Goal: Task Accomplishment & Management: Use online tool/utility

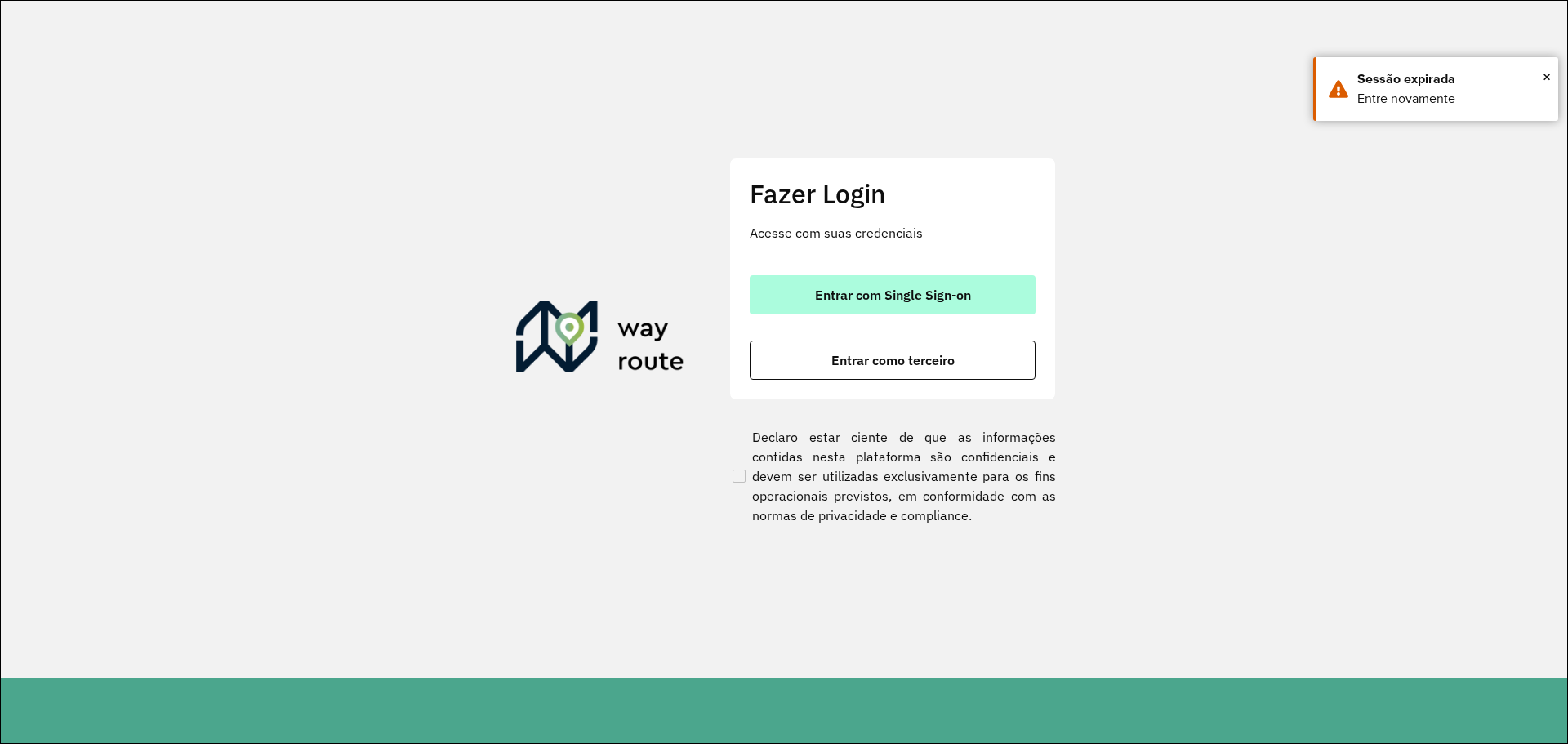
click at [829, 279] on button "Entrar com Single Sign-on" at bounding box center [892, 294] width 285 height 39
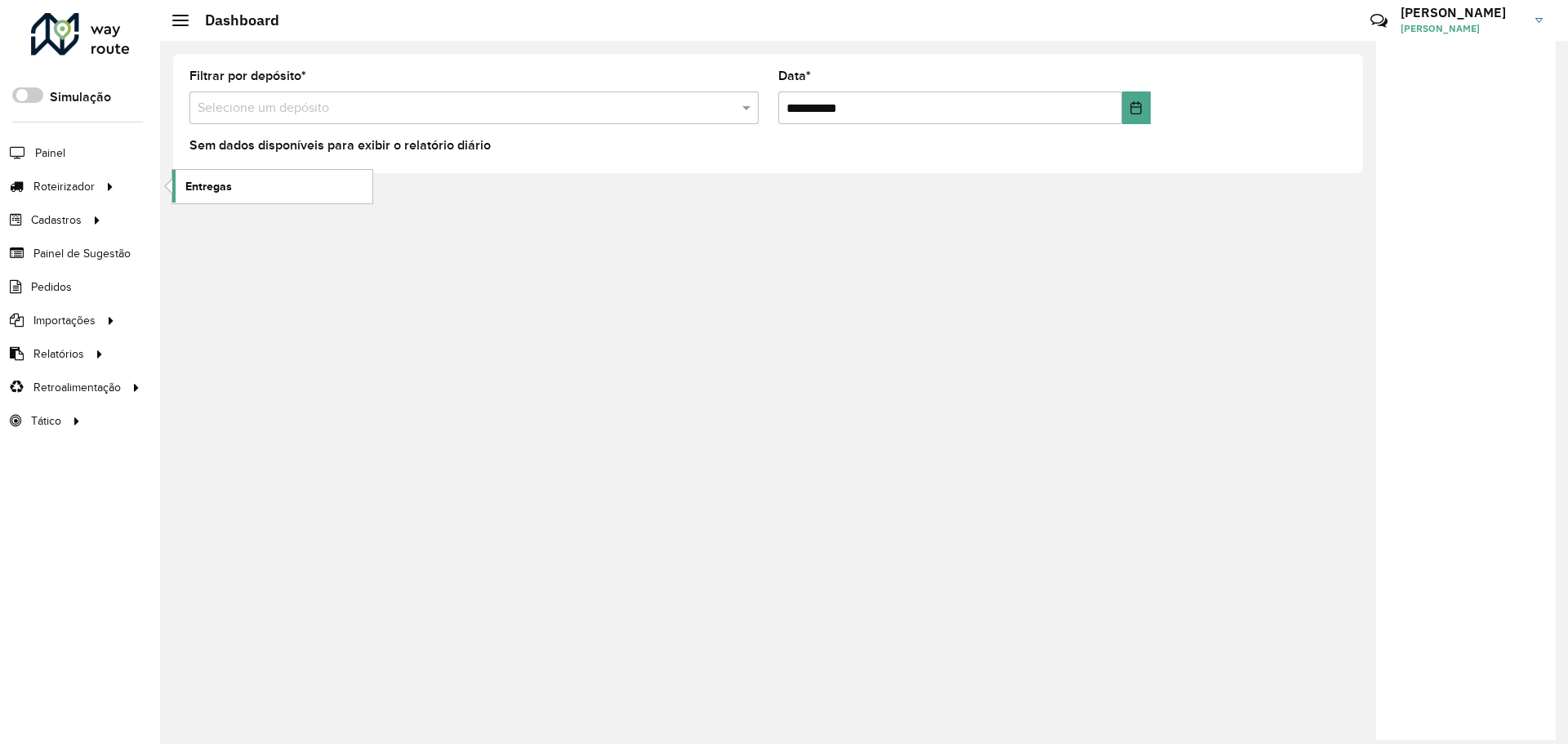
click at [222, 180] on span "Entregas" at bounding box center [208, 186] width 46 height 17
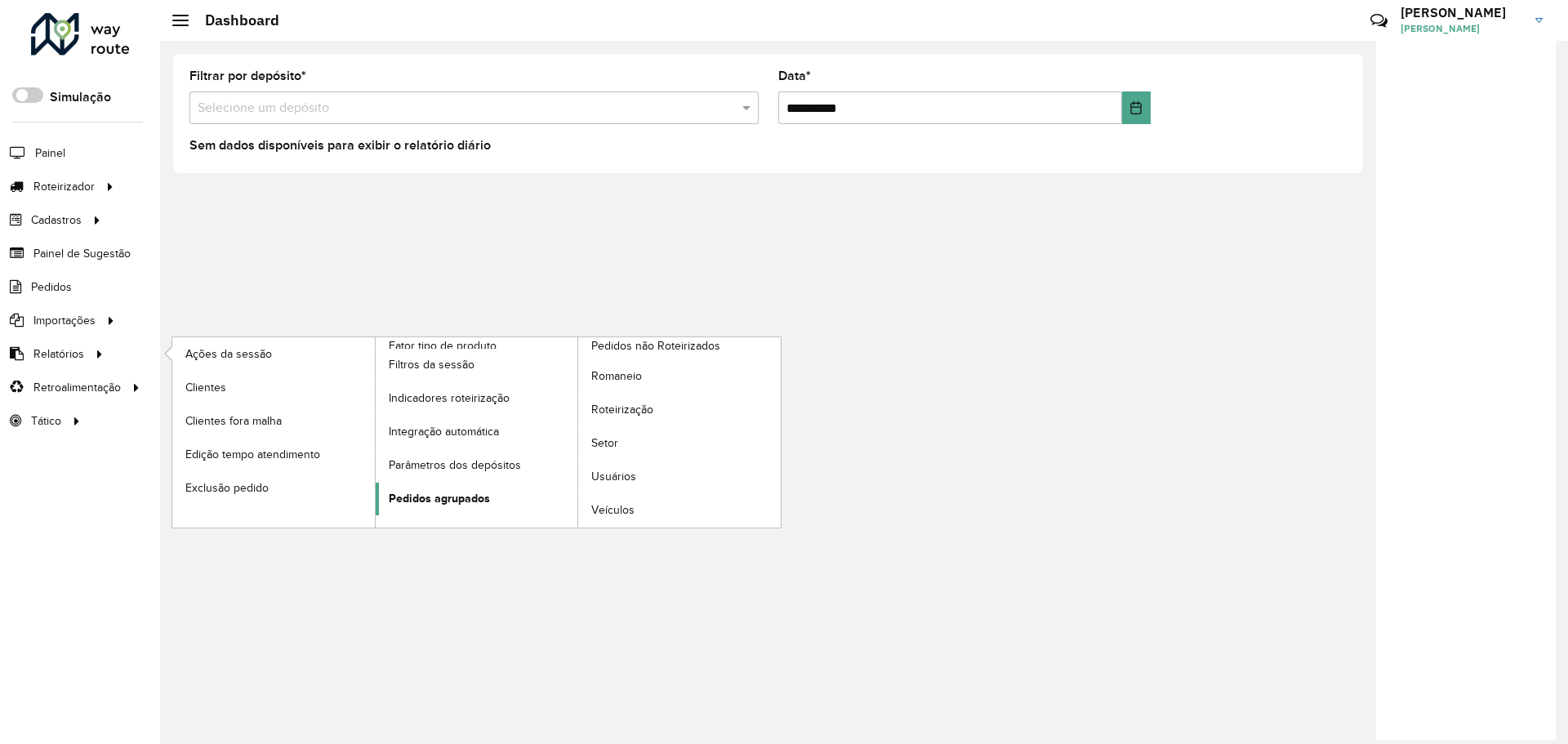
click at [452, 496] on span "Pedidos agrupados" at bounding box center [439, 498] width 101 height 17
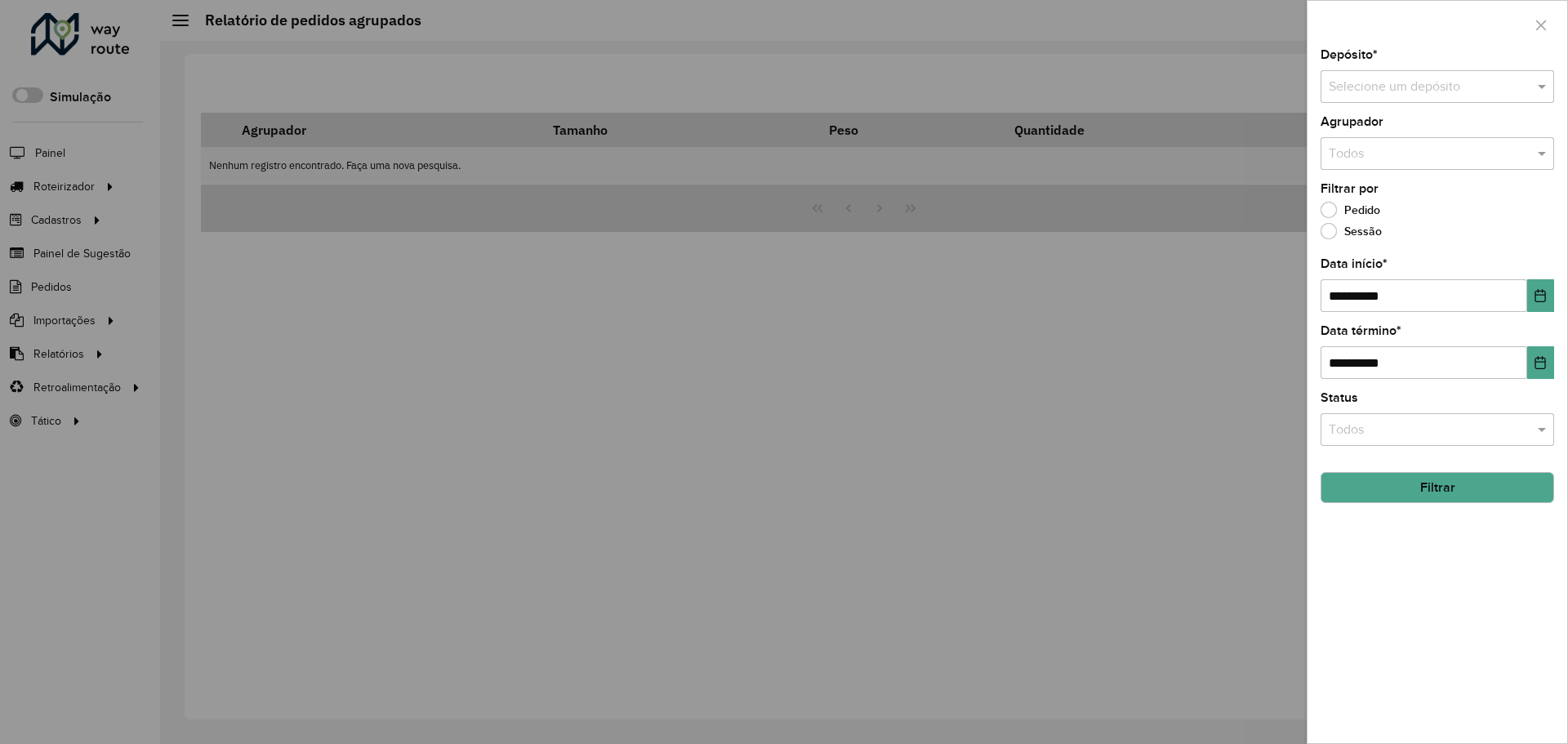
click at [1392, 88] on input "text" at bounding box center [1421, 87] width 184 height 20
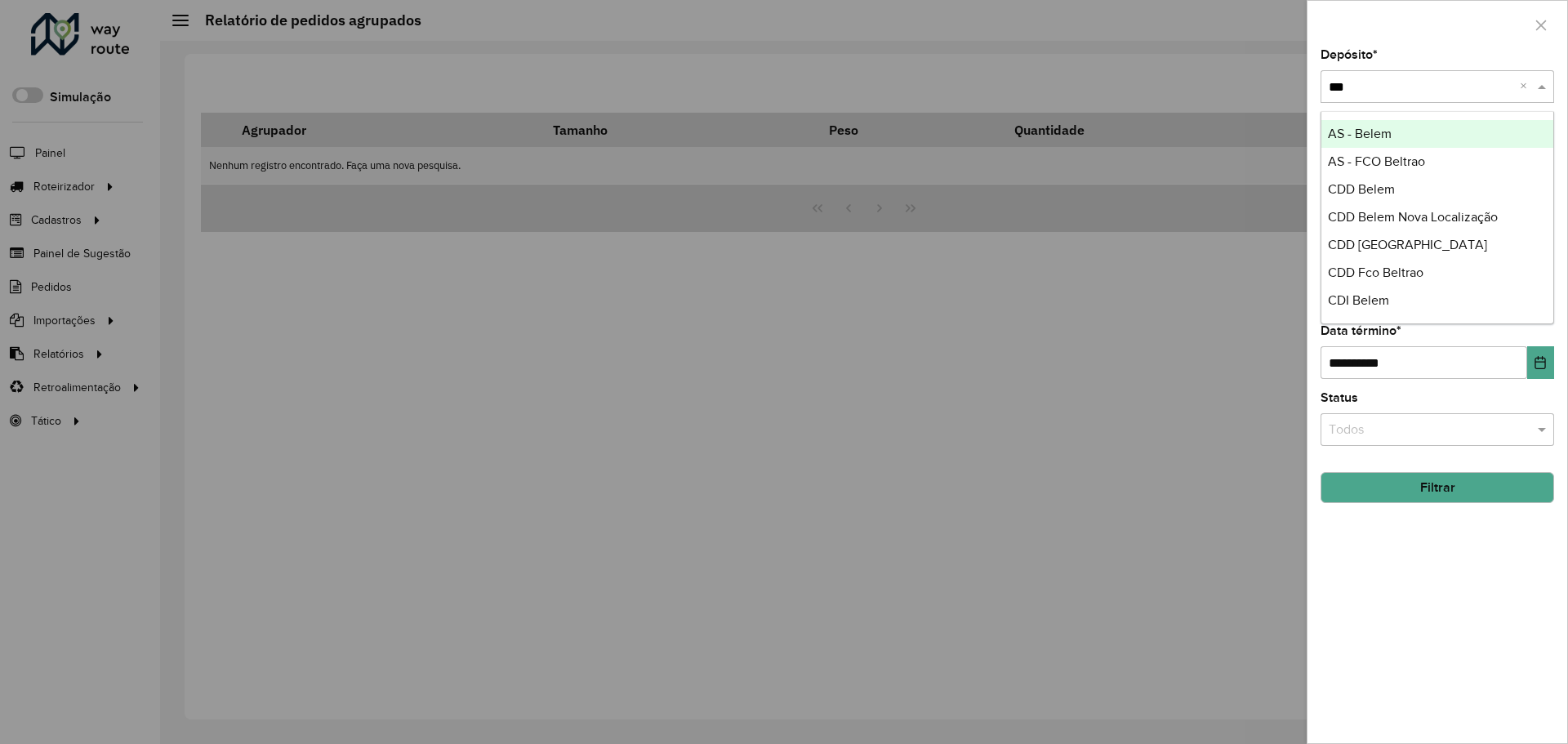
type input "****"
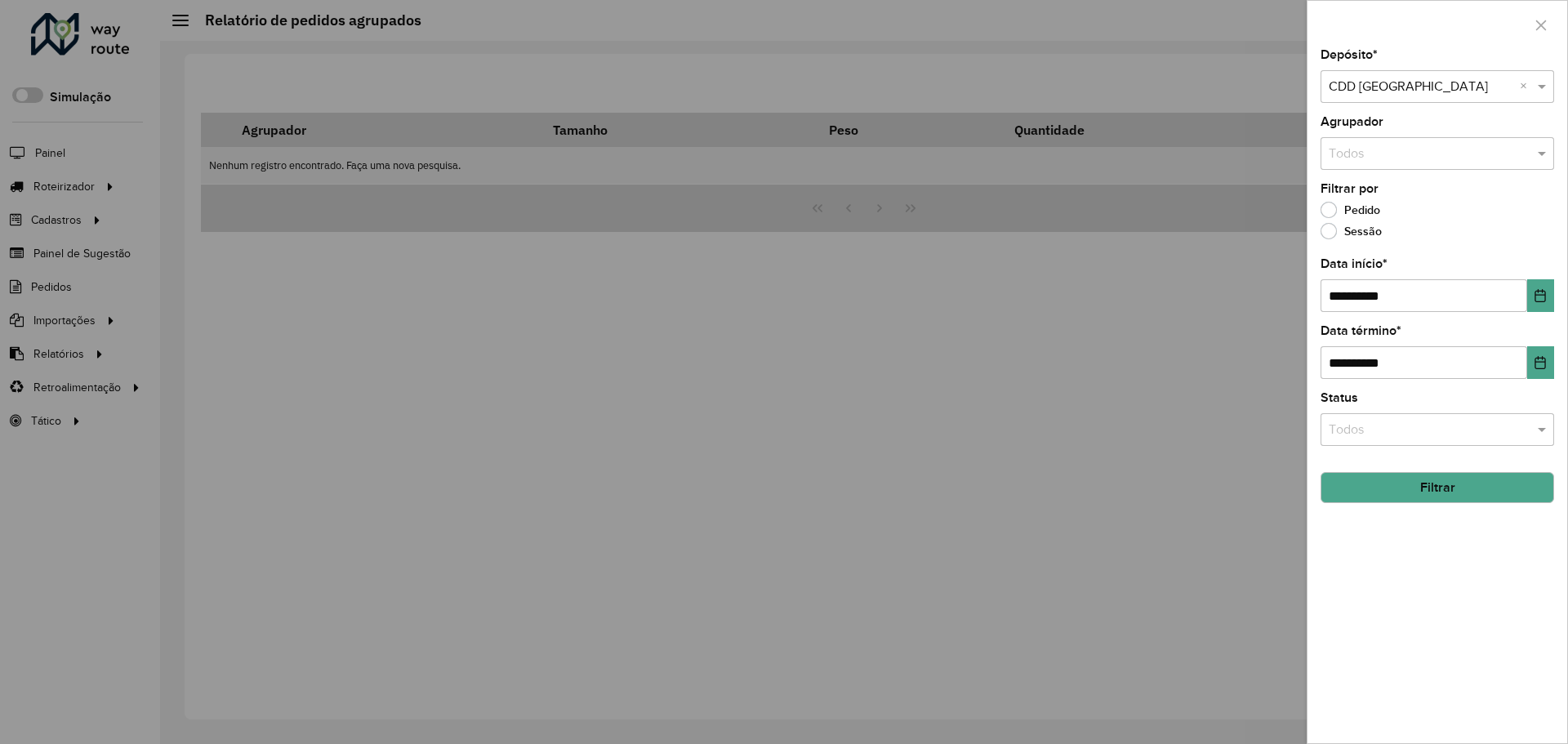
click at [1344, 232] on label "Sessão" at bounding box center [1351, 231] width 61 height 16
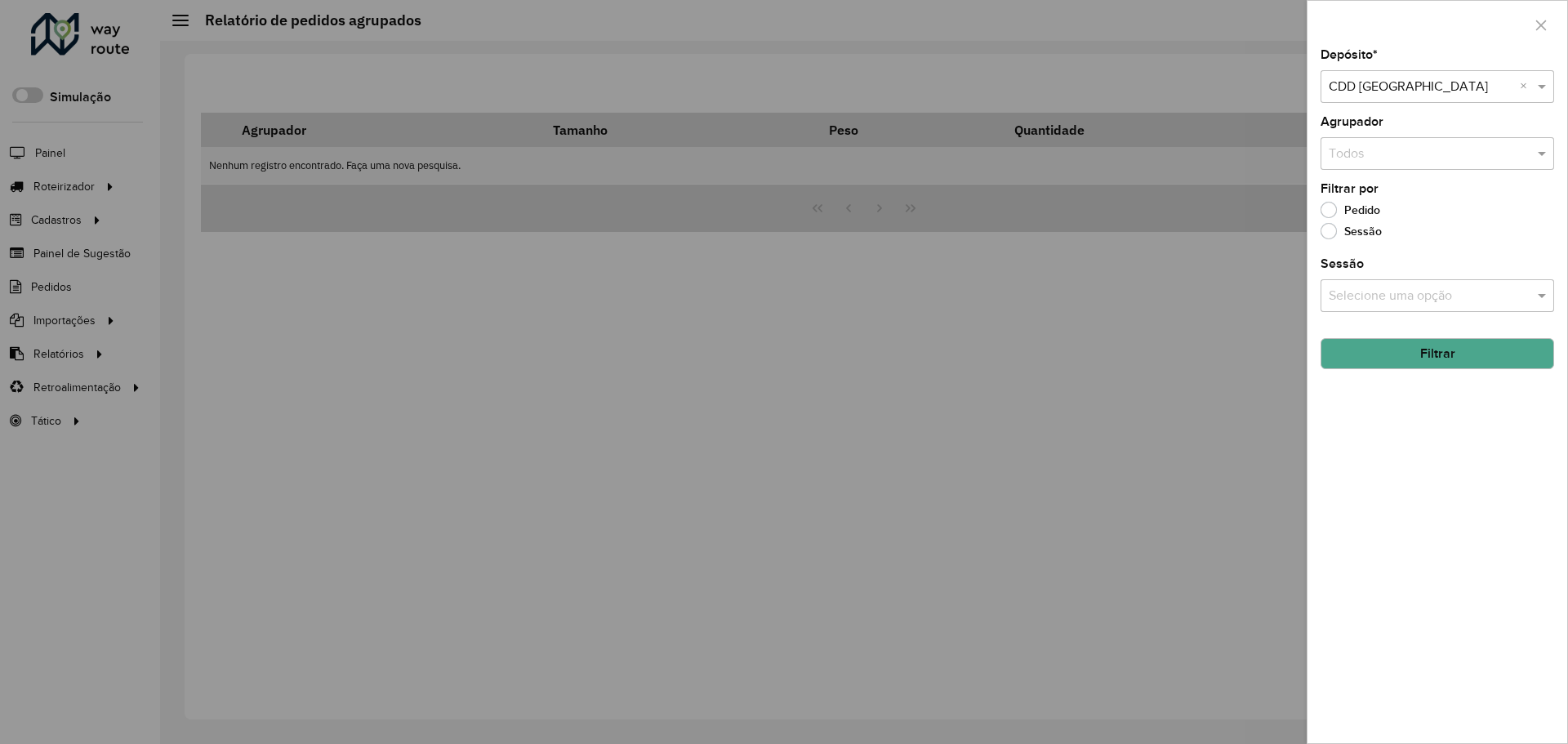
click at [1395, 303] on div "Selecione uma opção" at bounding box center [1437, 295] width 233 height 33
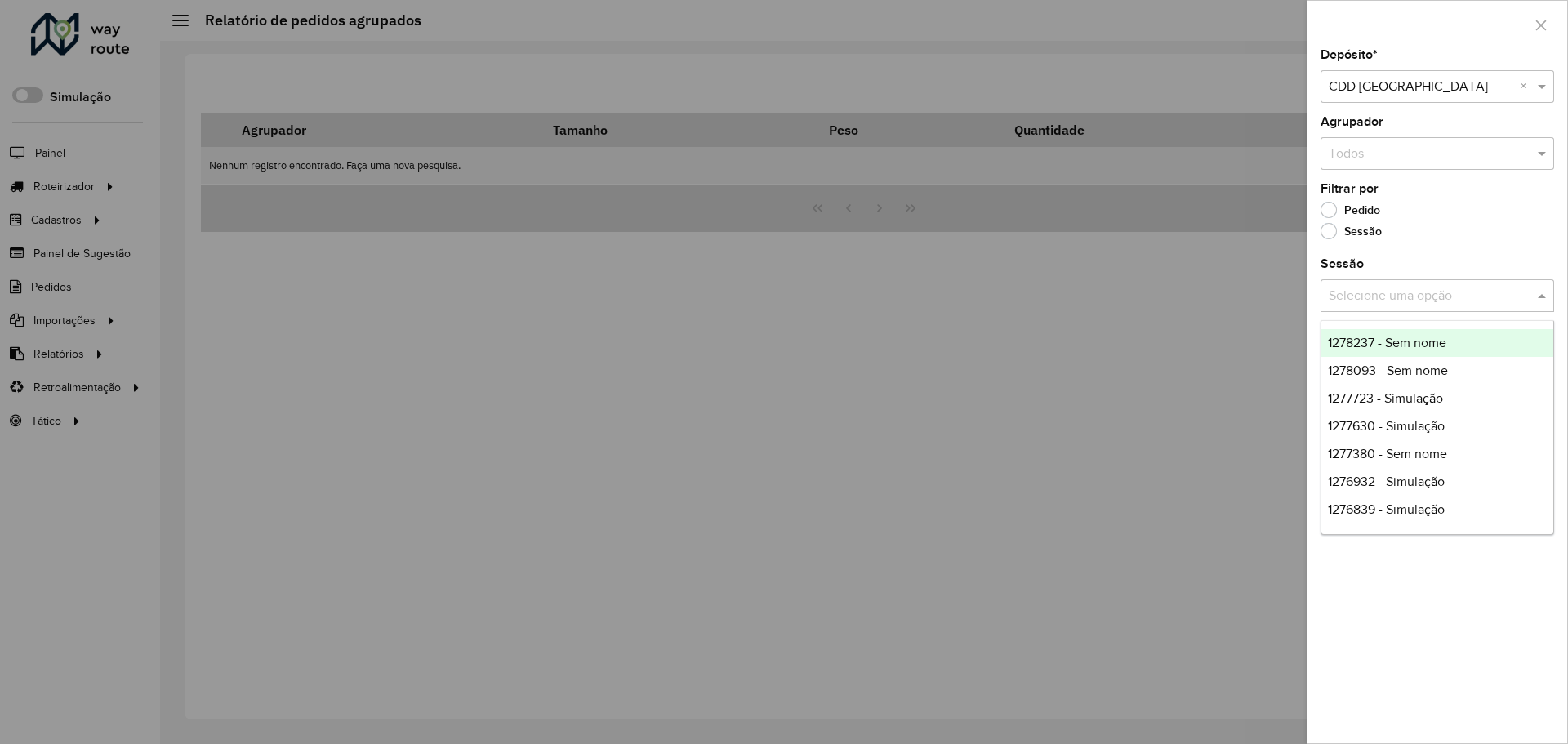
click at [1421, 273] on div "Sessão Selecione uma opção" at bounding box center [1437, 285] width 233 height 54
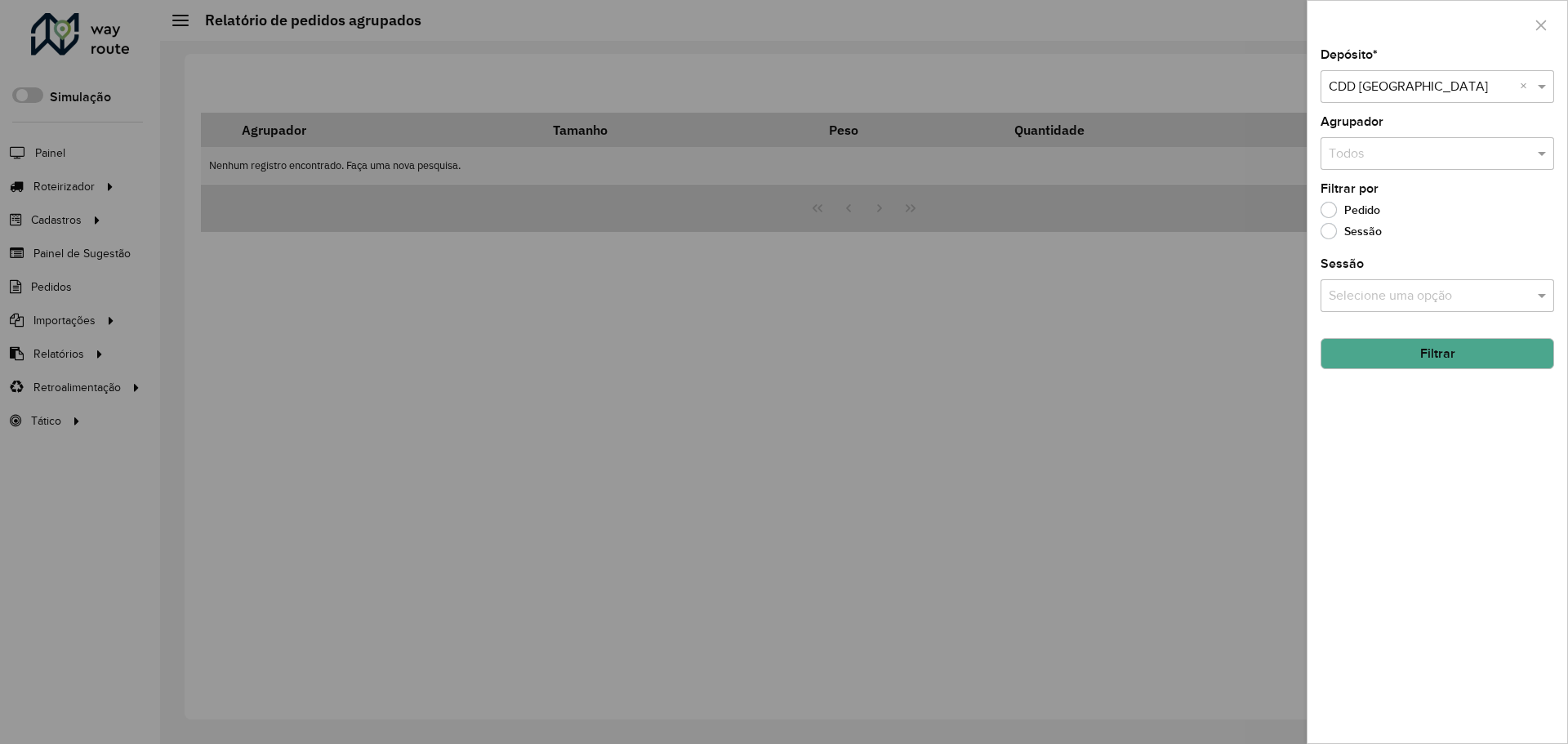
click at [1330, 203] on label "Pedido" at bounding box center [1350, 209] width 60 height 16
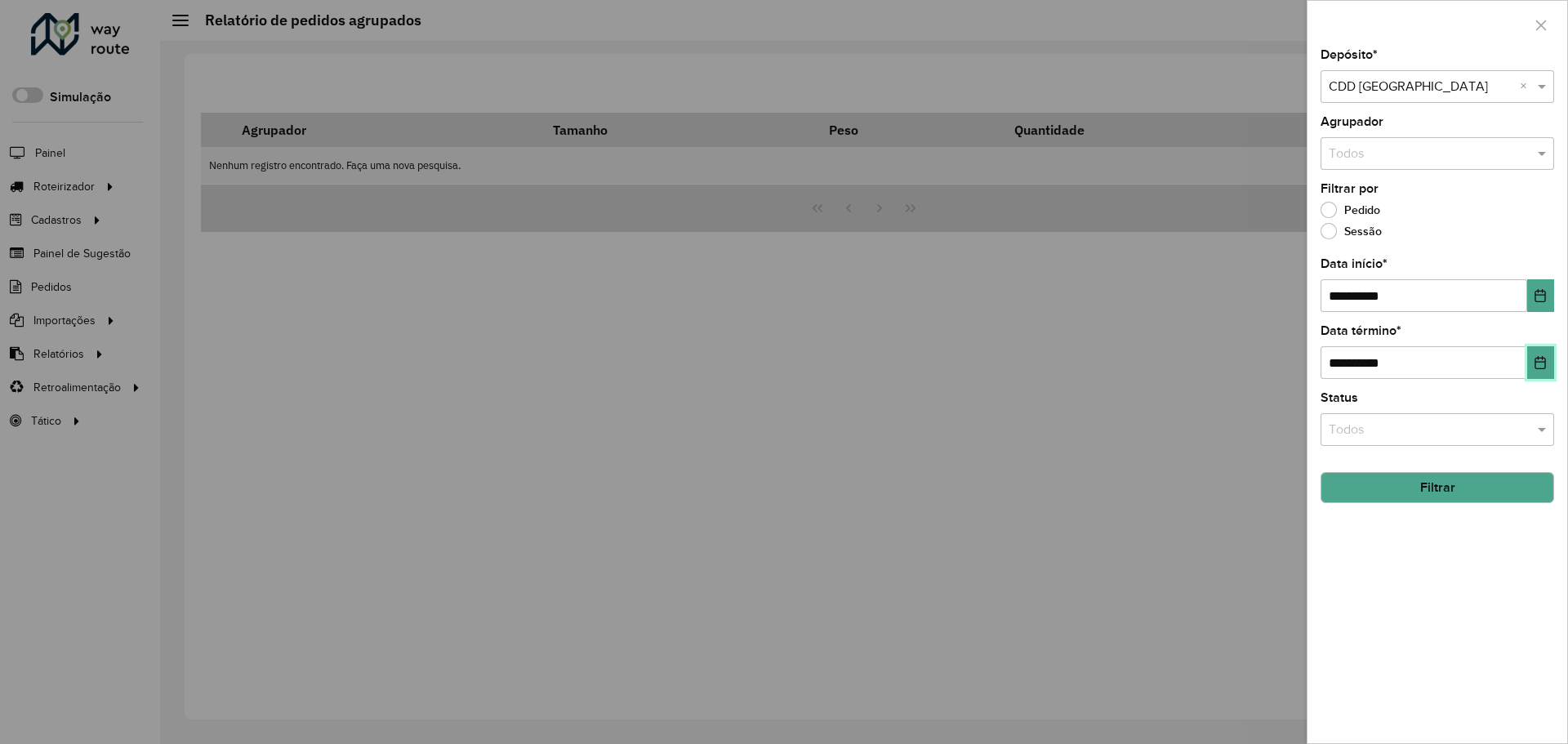
click at [1543, 371] on button "Choose Date" at bounding box center [1540, 362] width 27 height 33
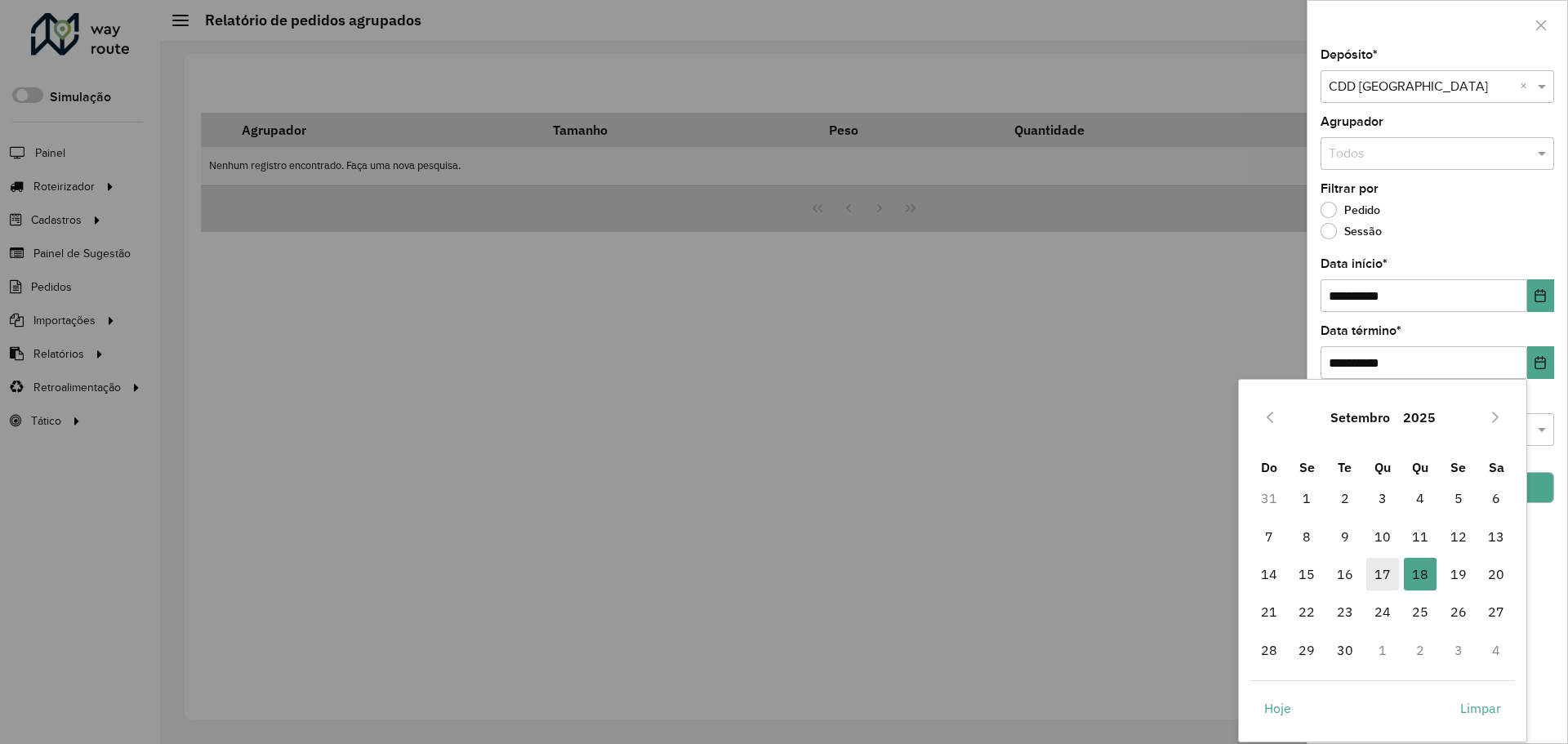
click at [1386, 586] on span "17" at bounding box center [1382, 574] width 33 height 33
type input "**********"
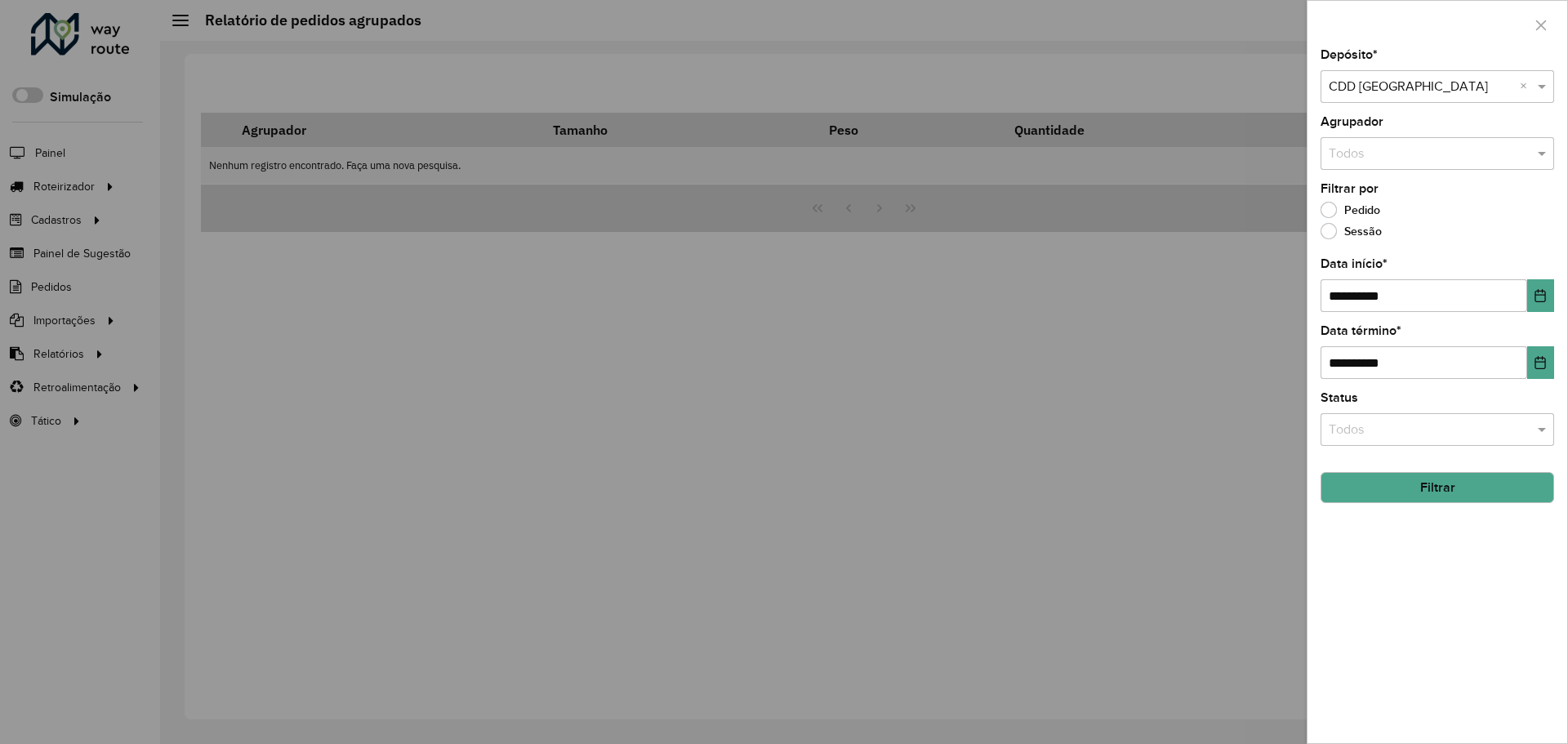
click at [1557, 298] on div "**********" at bounding box center [1437, 396] width 260 height 694
click at [1542, 285] on button "Choose Date" at bounding box center [1540, 295] width 27 height 33
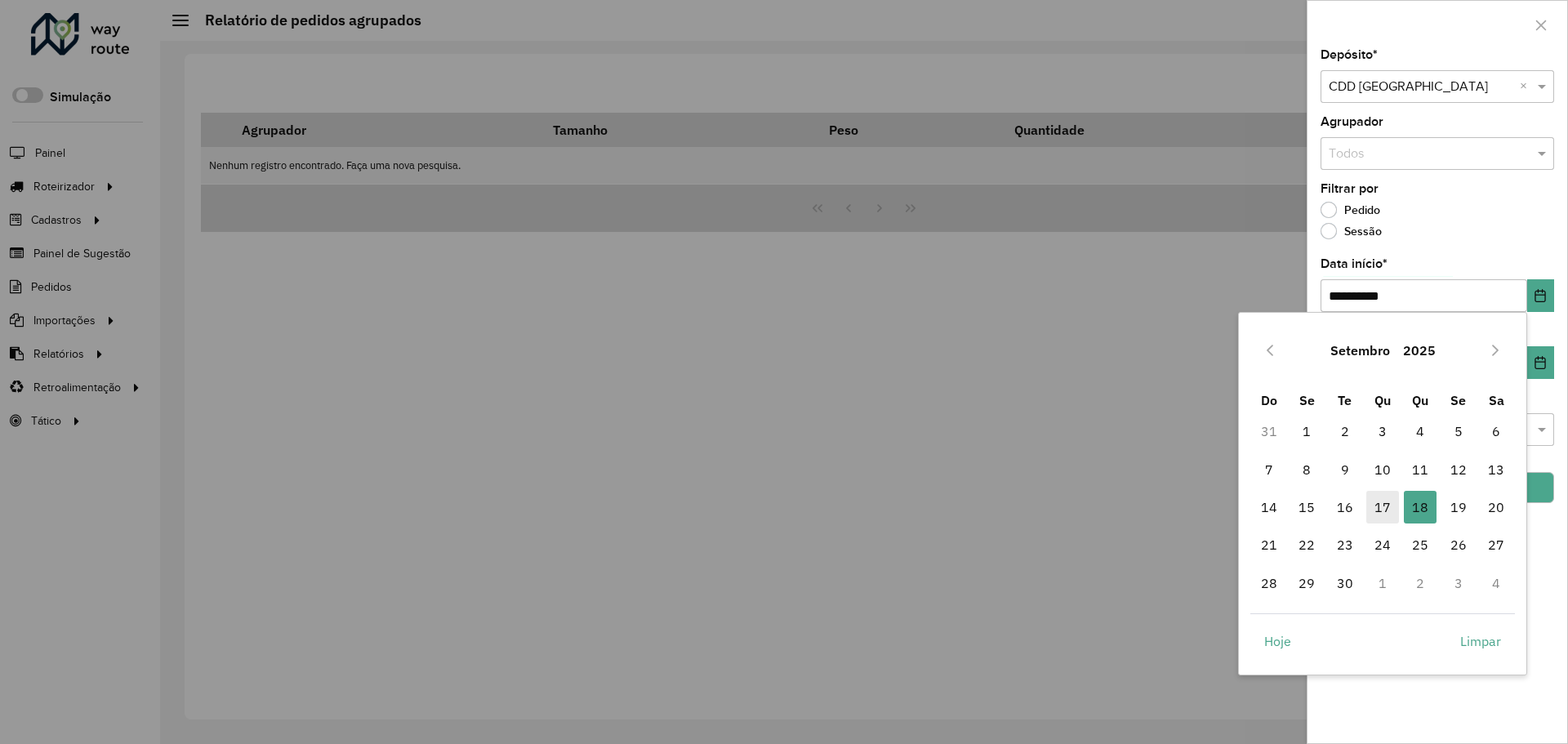
click at [1387, 495] on span "17" at bounding box center [1382, 507] width 33 height 33
type input "**********"
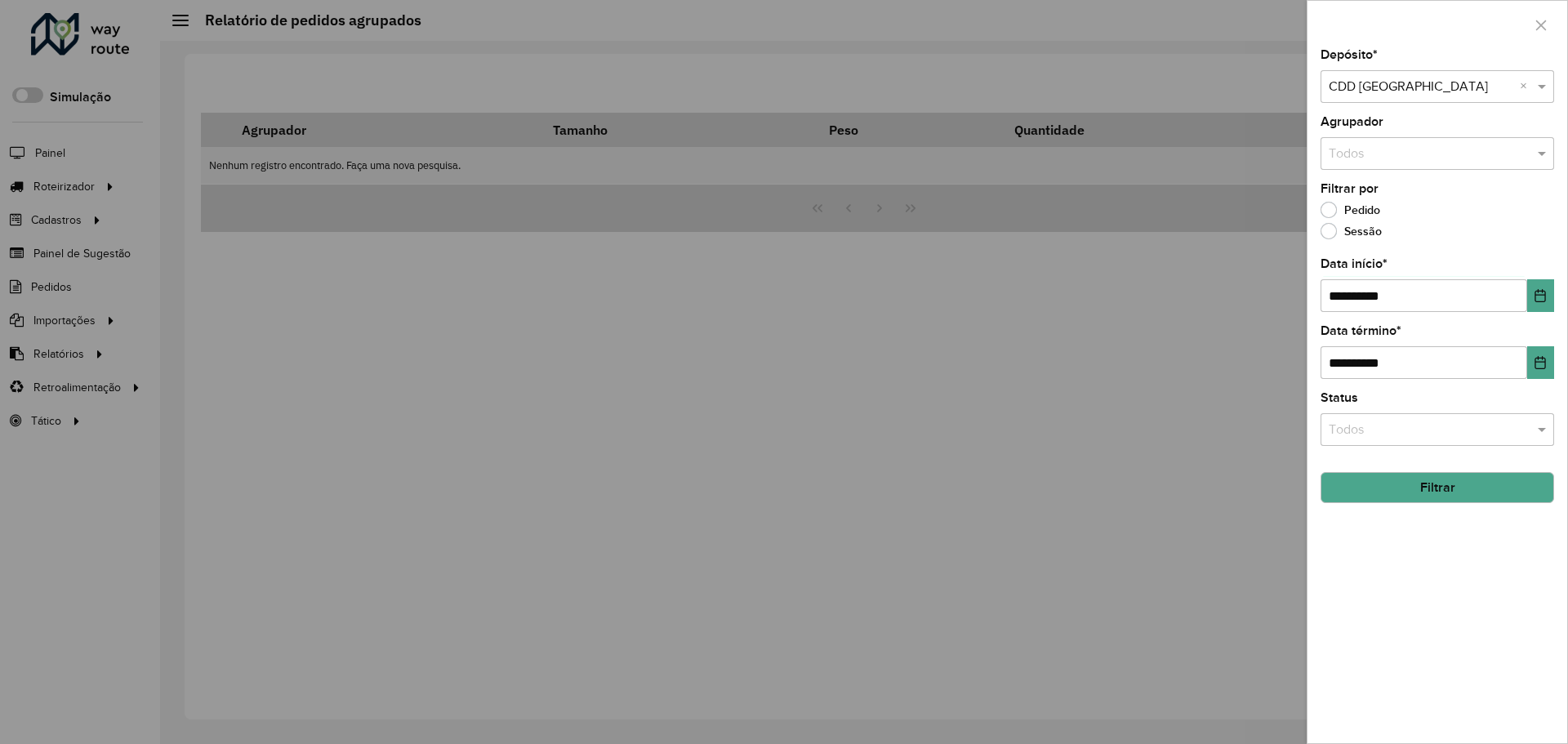
click at [1448, 483] on button "Filtrar" at bounding box center [1437, 487] width 233 height 31
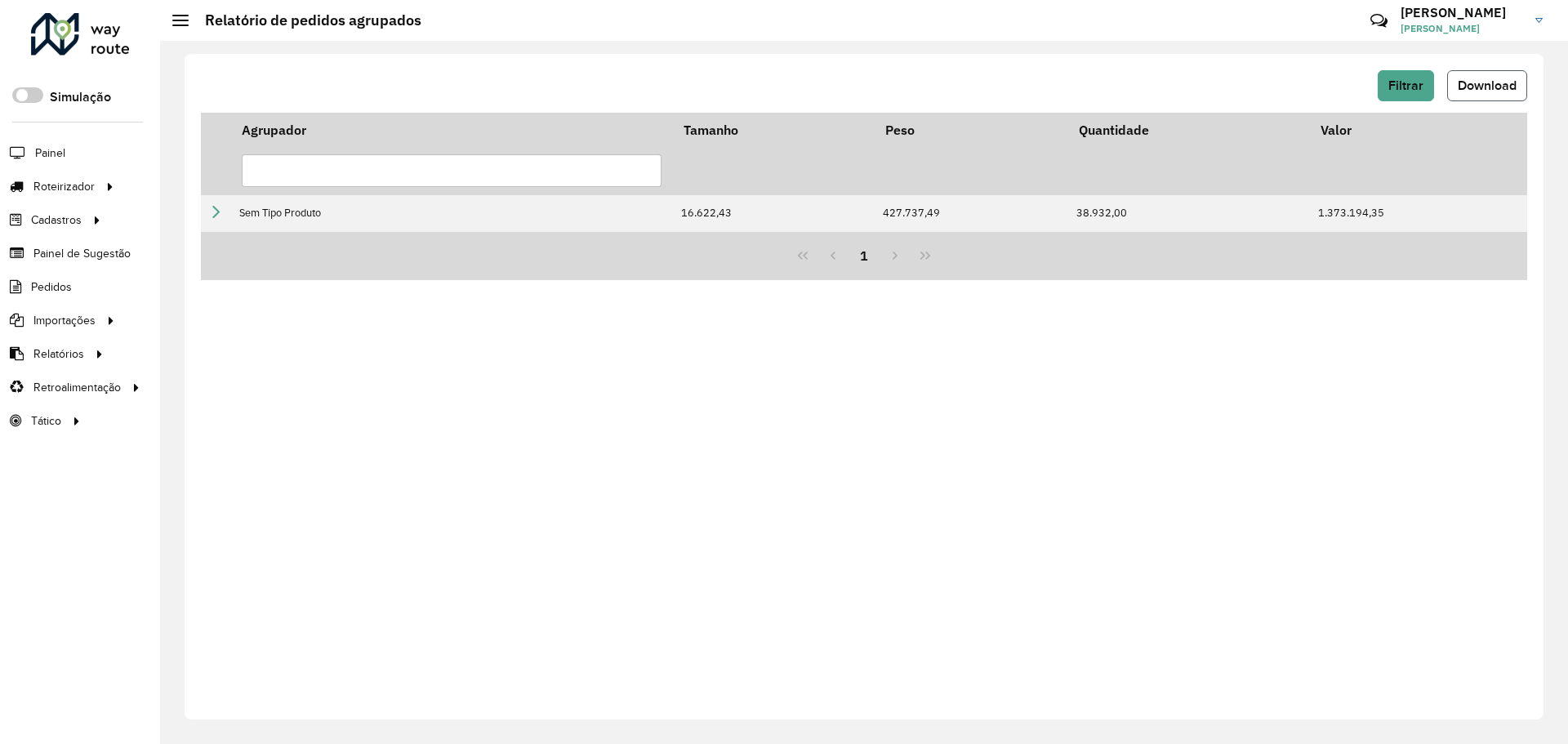
click at [1472, 78] on button "Download" at bounding box center [1487, 85] width 80 height 31
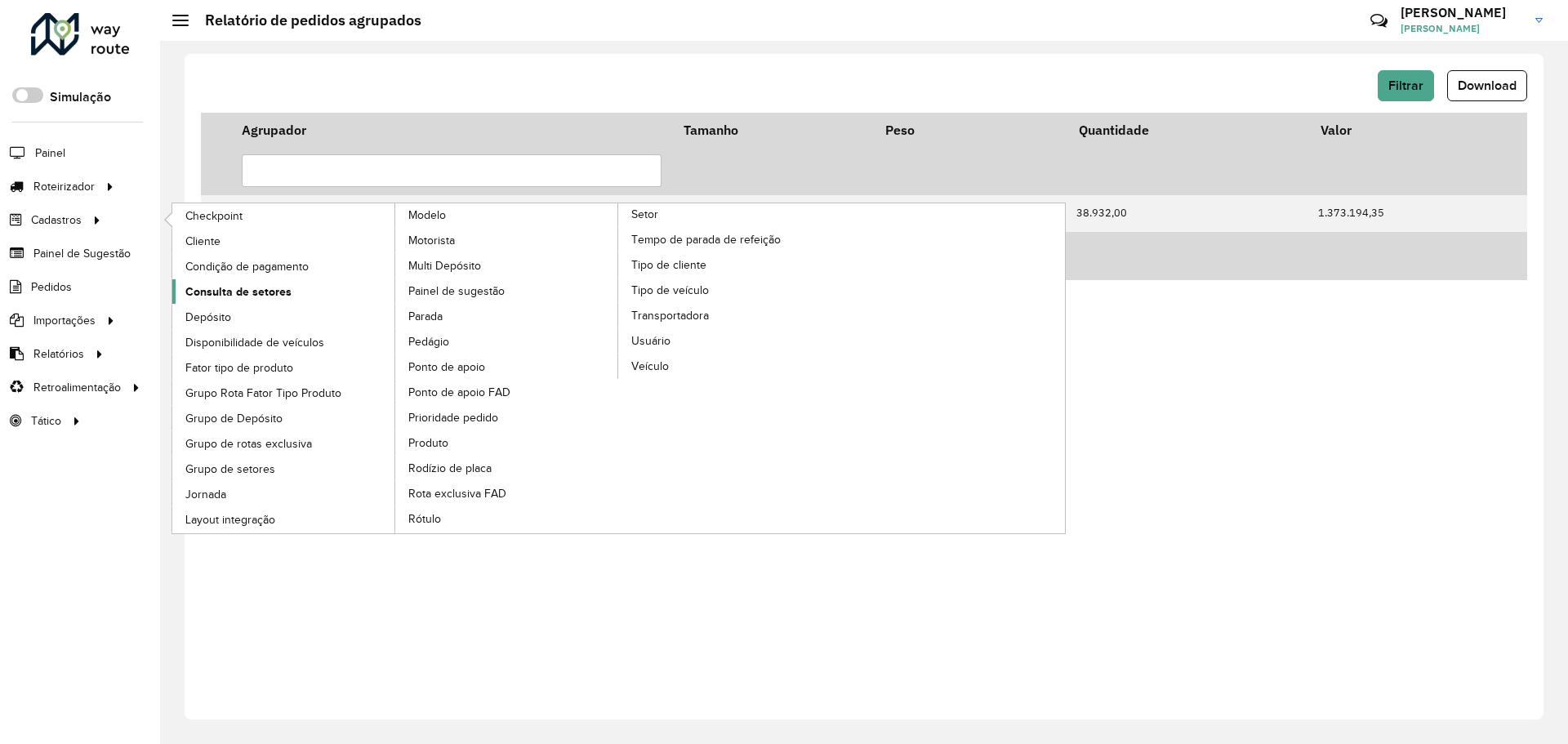
click at [251, 281] on link "Consulta de setores" at bounding box center [284, 291] width 224 height 25
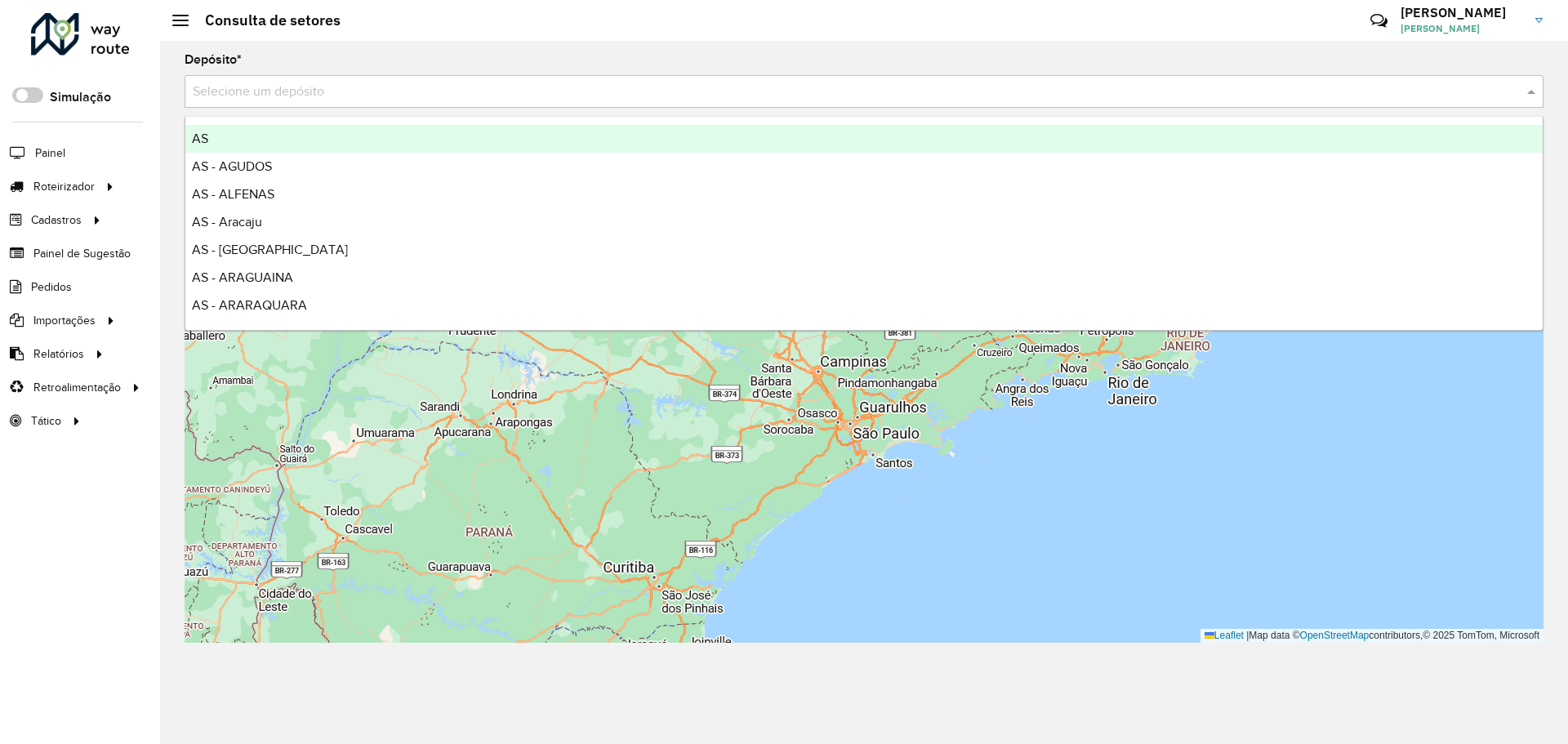
click at [430, 104] on div "Selecione um depósito" at bounding box center [863, 91] width 1358 height 33
type input "****"
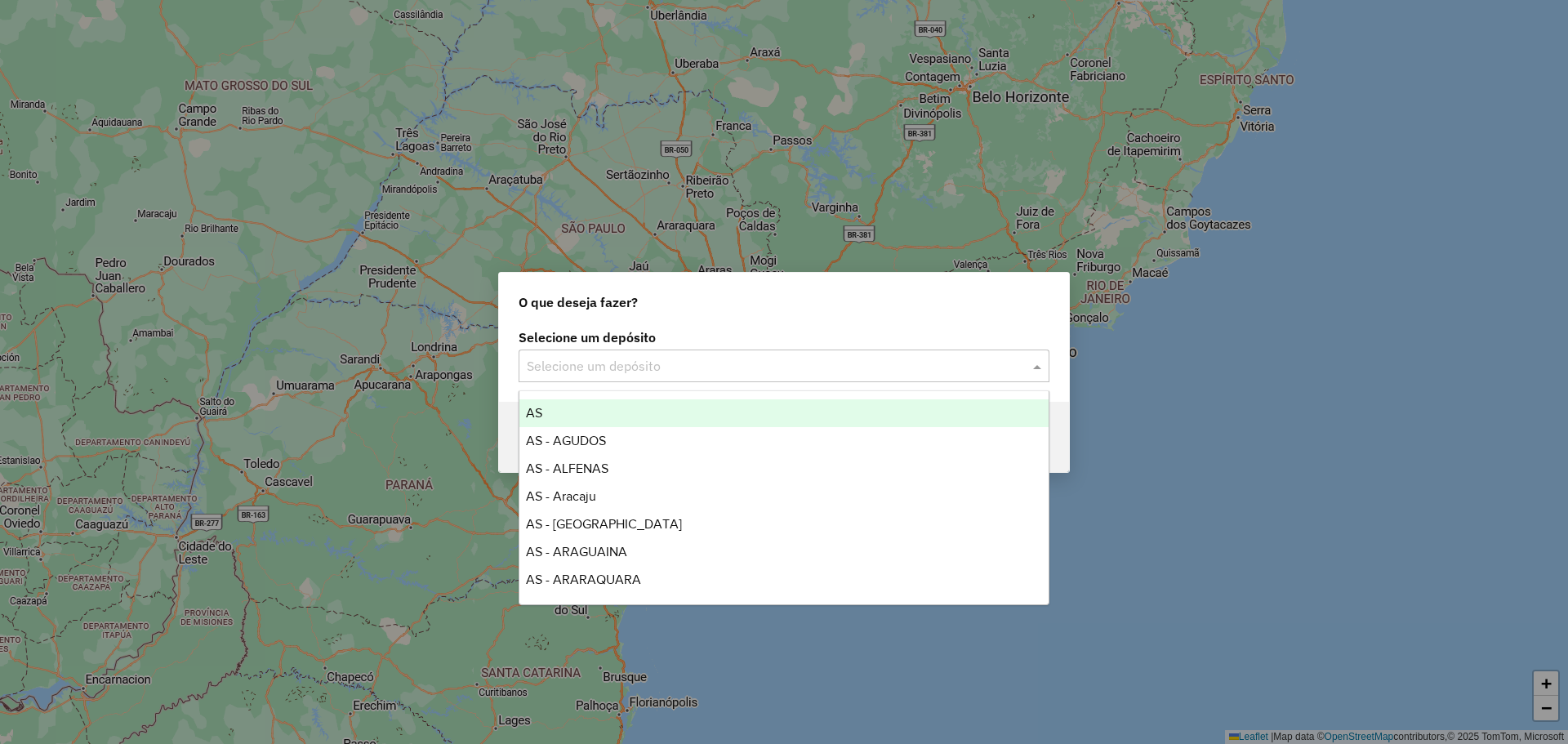
click at [596, 373] on input "text" at bounding box center [767, 367] width 482 height 20
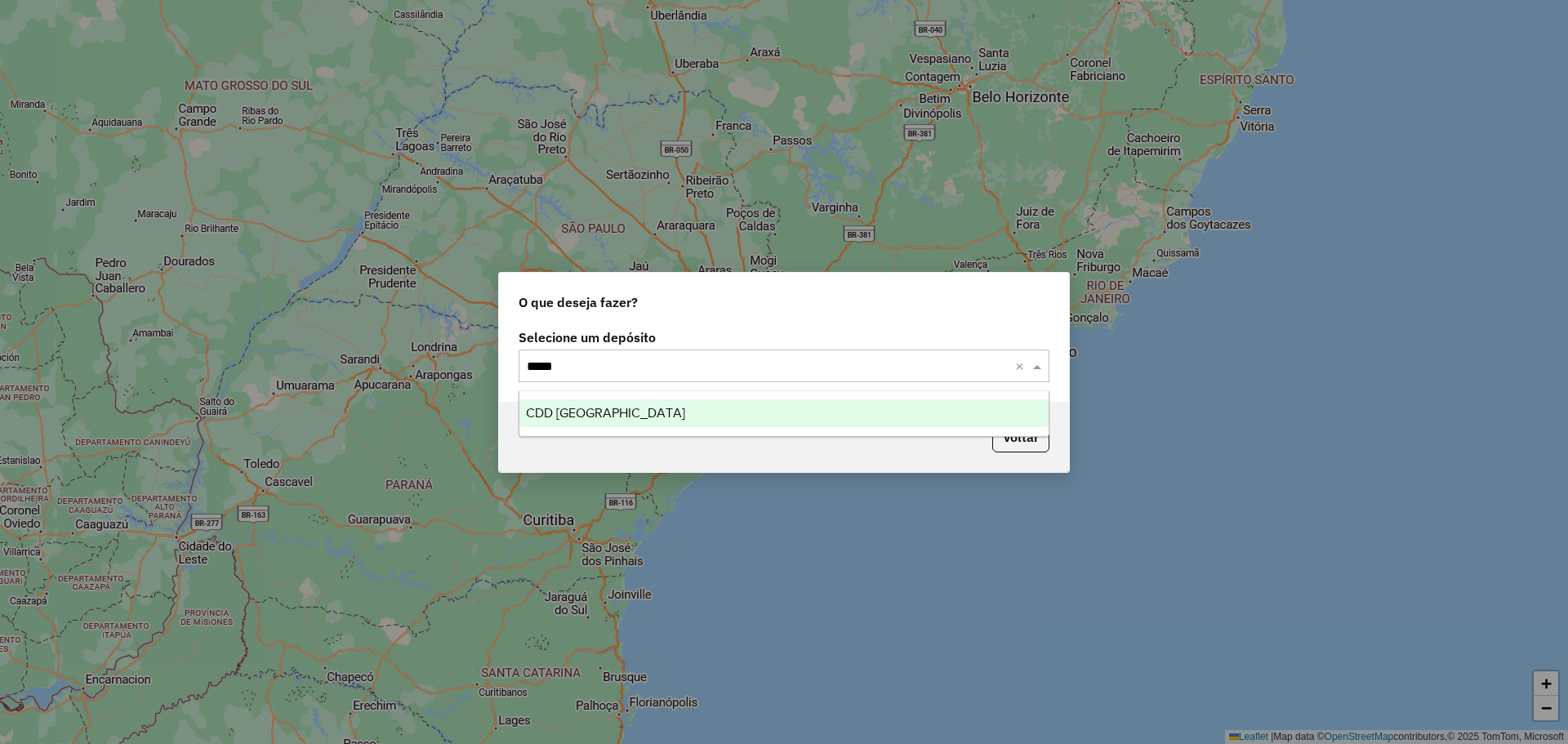
type input "******"
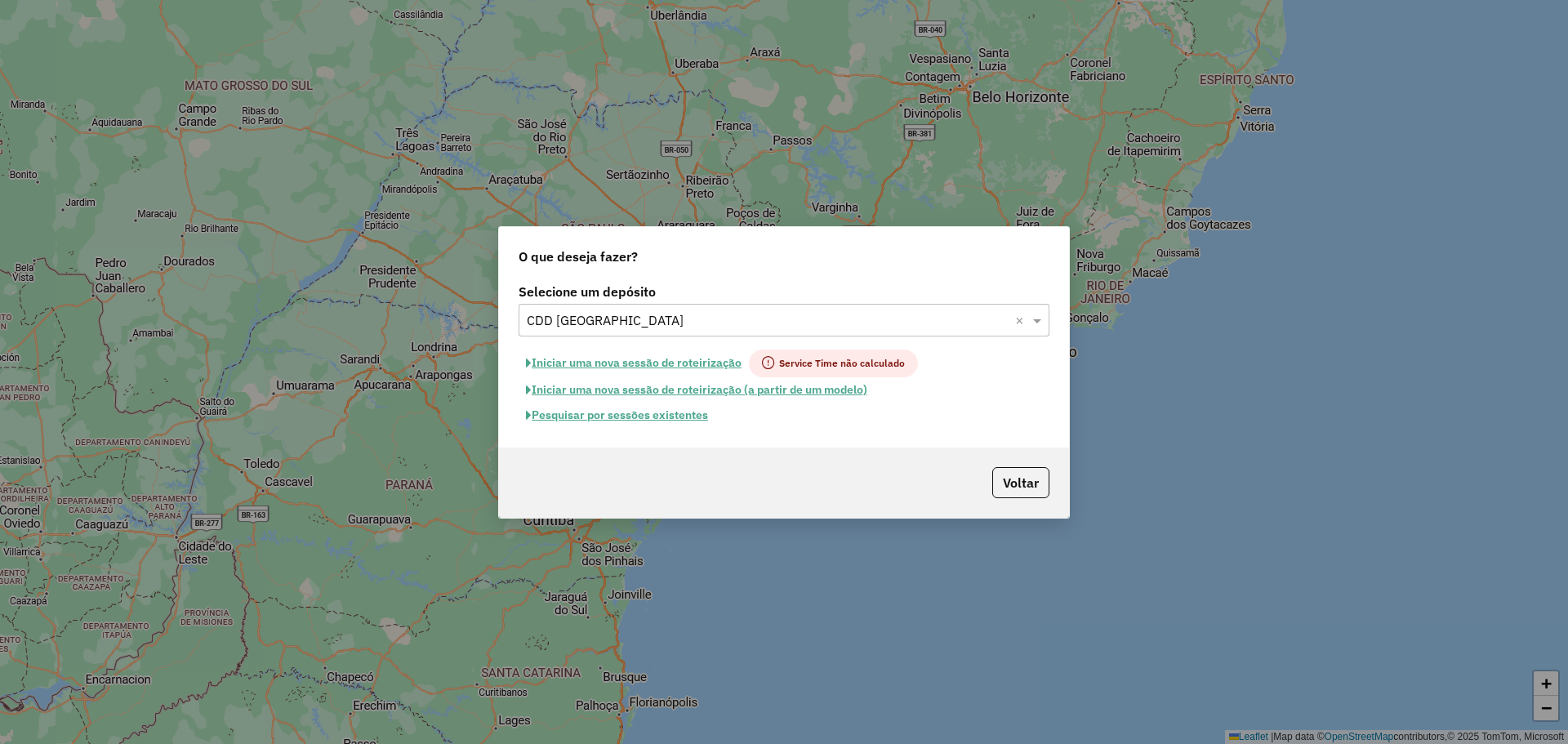
click at [651, 415] on button "Pesquisar por sessões existentes" at bounding box center [617, 415] width 197 height 26
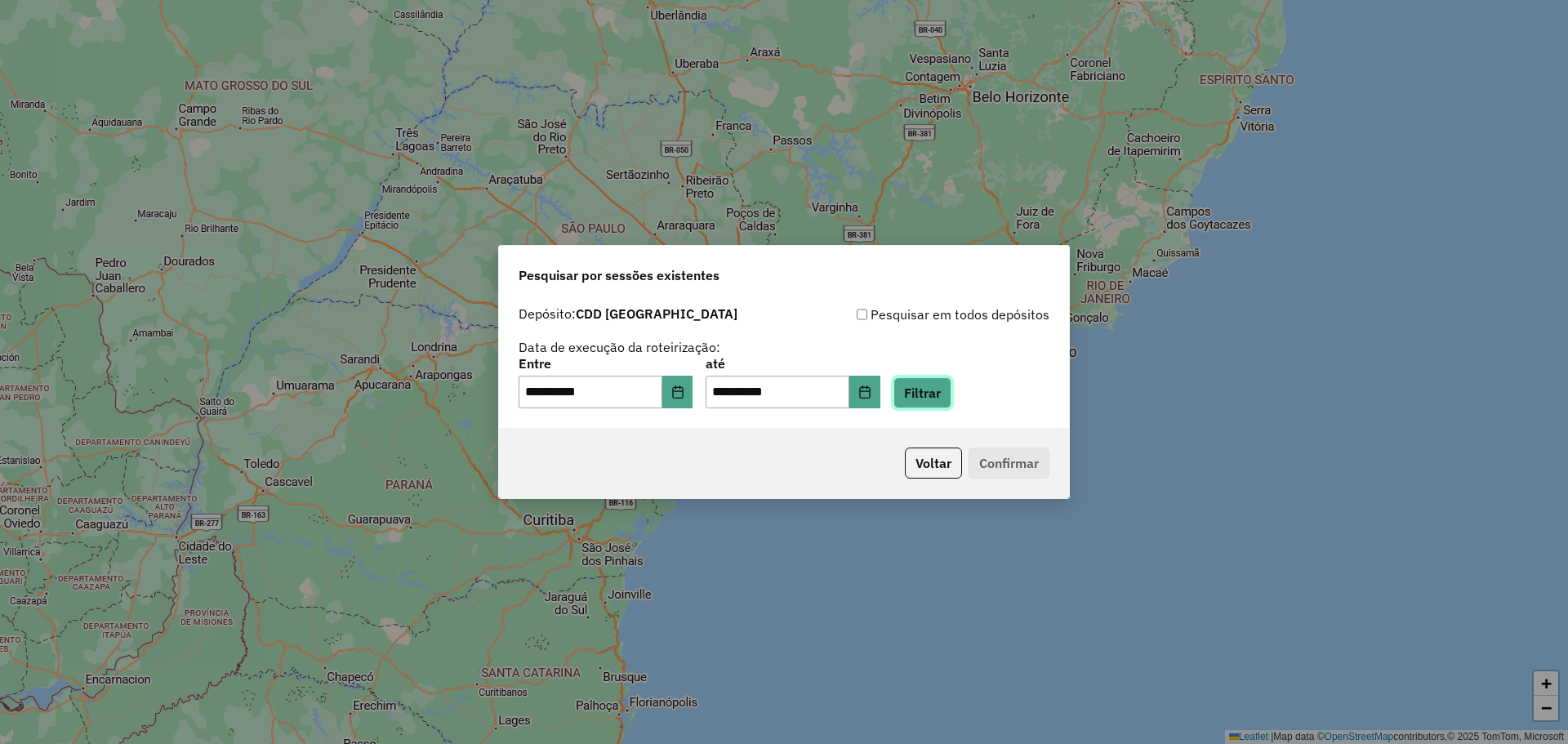
click at [937, 383] on button "Filtrar" at bounding box center [922, 392] width 58 height 31
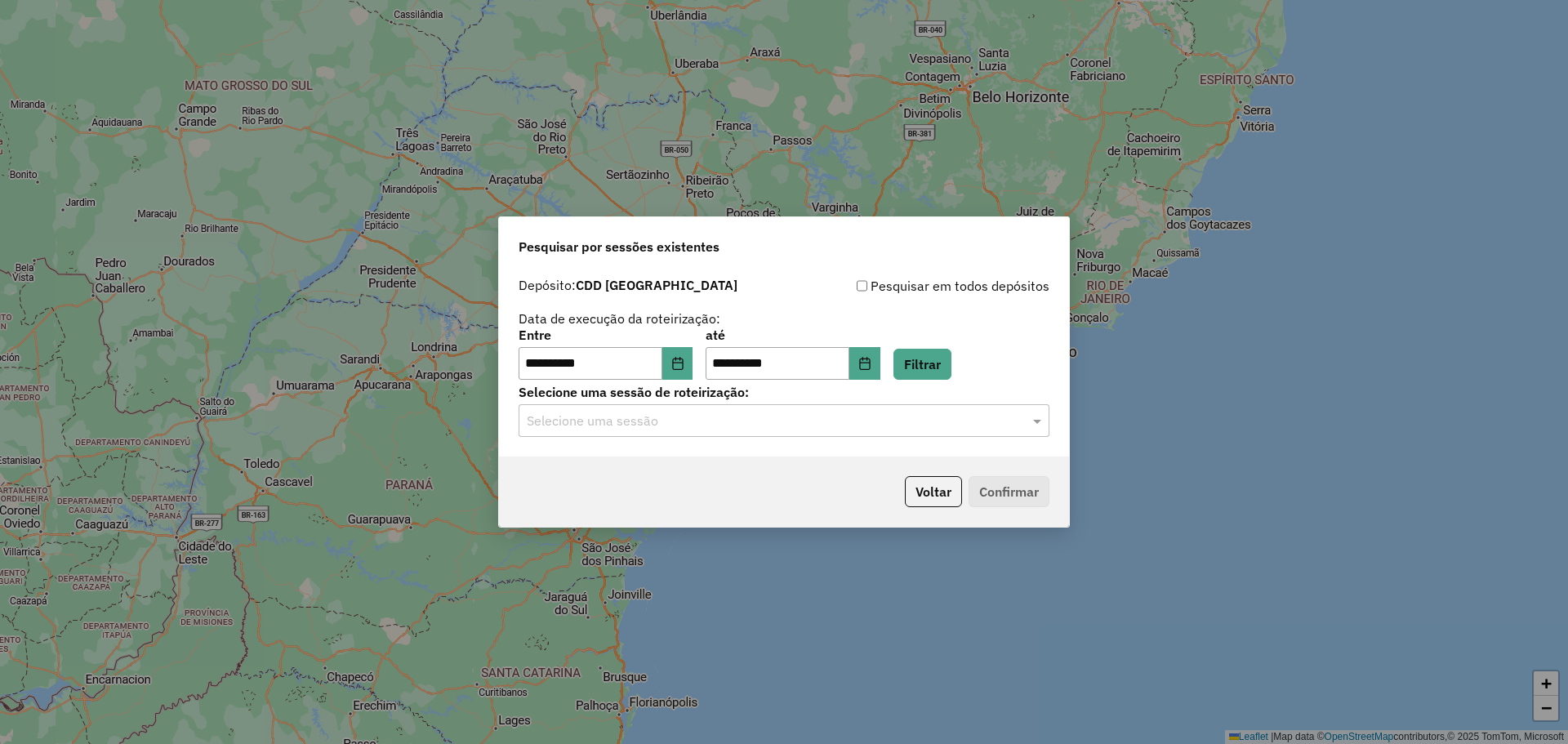
click at [767, 416] on input "text" at bounding box center [767, 421] width 482 height 20
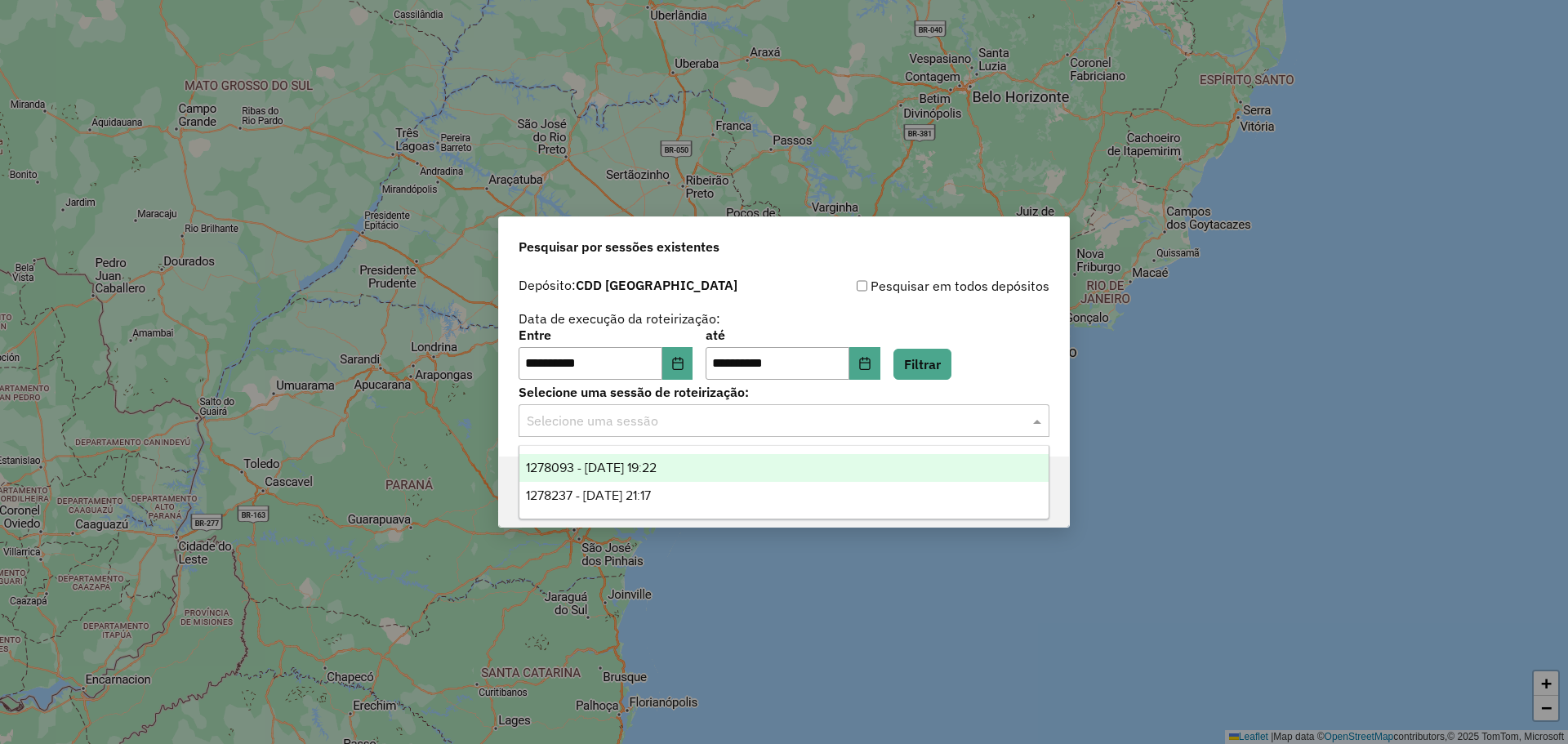
click at [735, 465] on div "1278093 - 18/09/2025 19:22" at bounding box center [784, 467] width 529 height 27
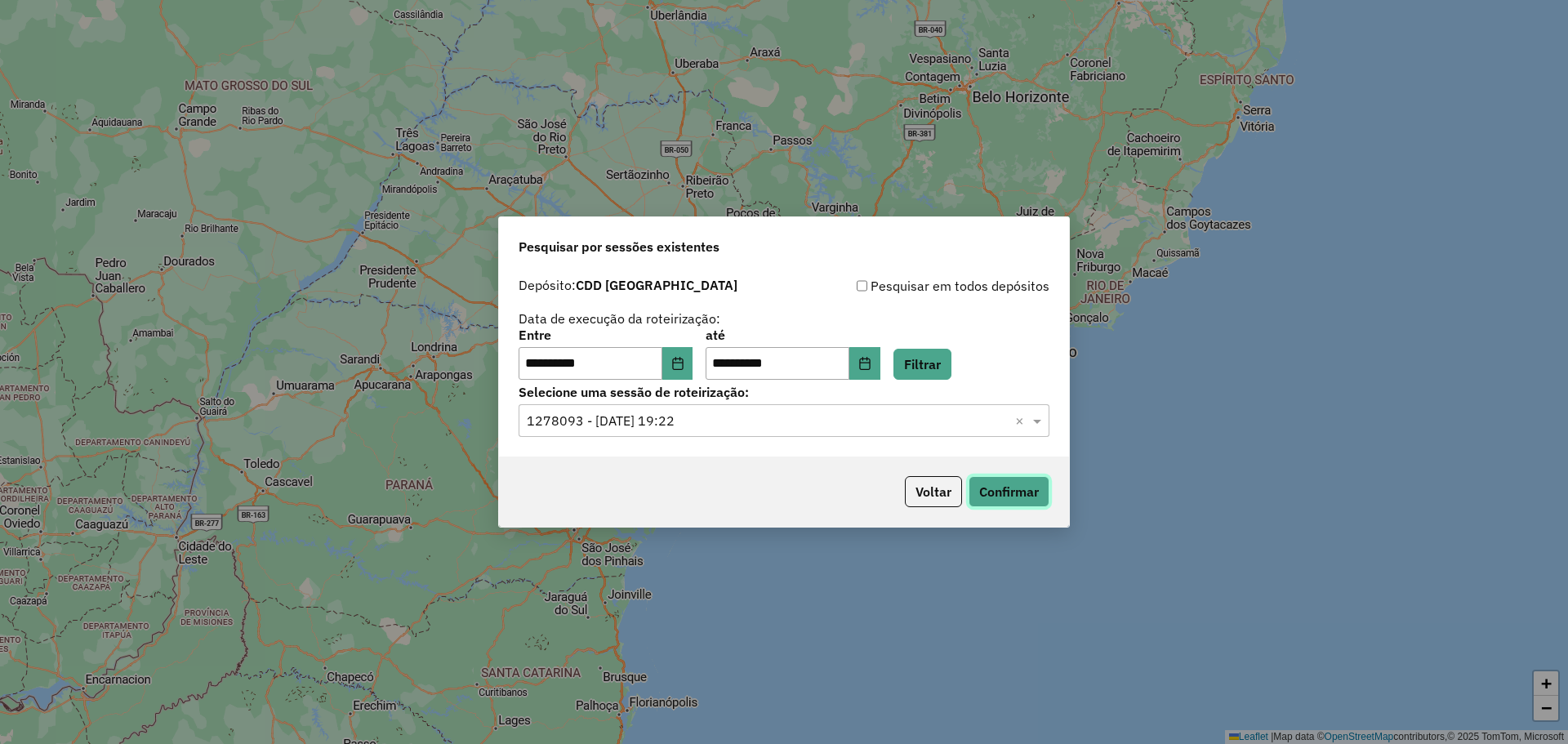
click at [991, 489] on button "Confirmar" at bounding box center [1009, 492] width 81 height 31
click at [926, 484] on button "Voltar" at bounding box center [933, 492] width 57 height 31
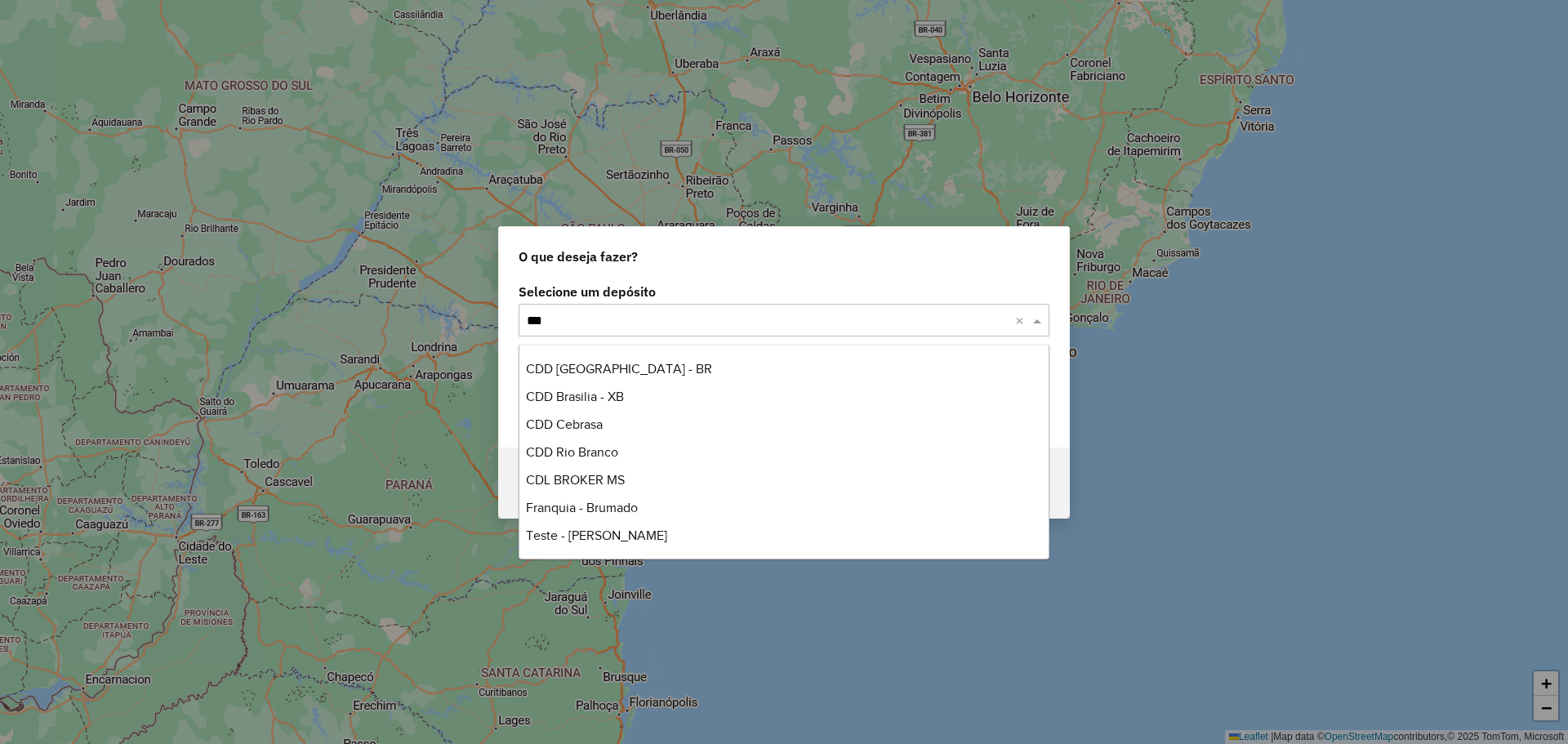
scroll to position [26, 0]
type input "*****"
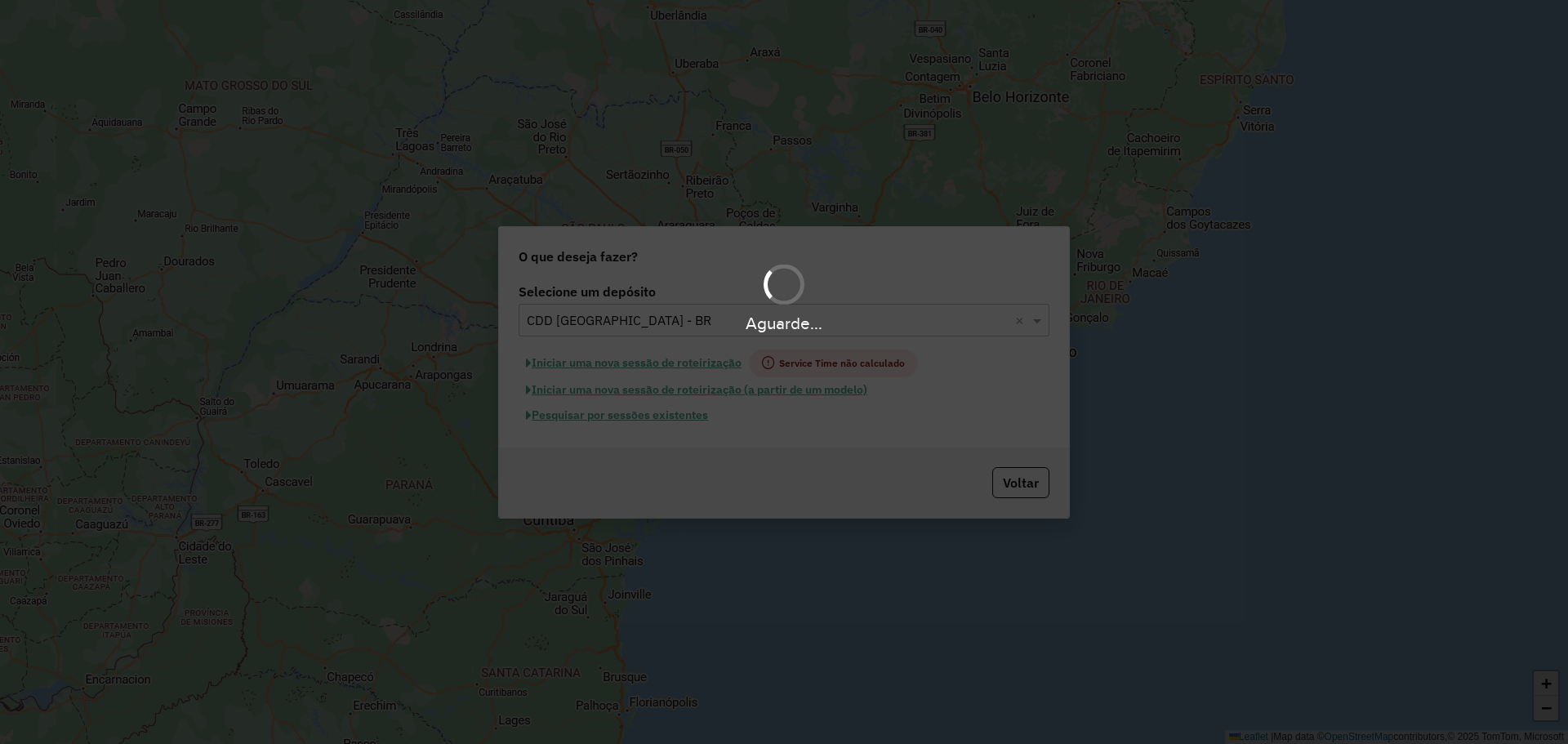
click at [638, 418] on div "Aguarde..." at bounding box center [784, 372] width 1568 height 744
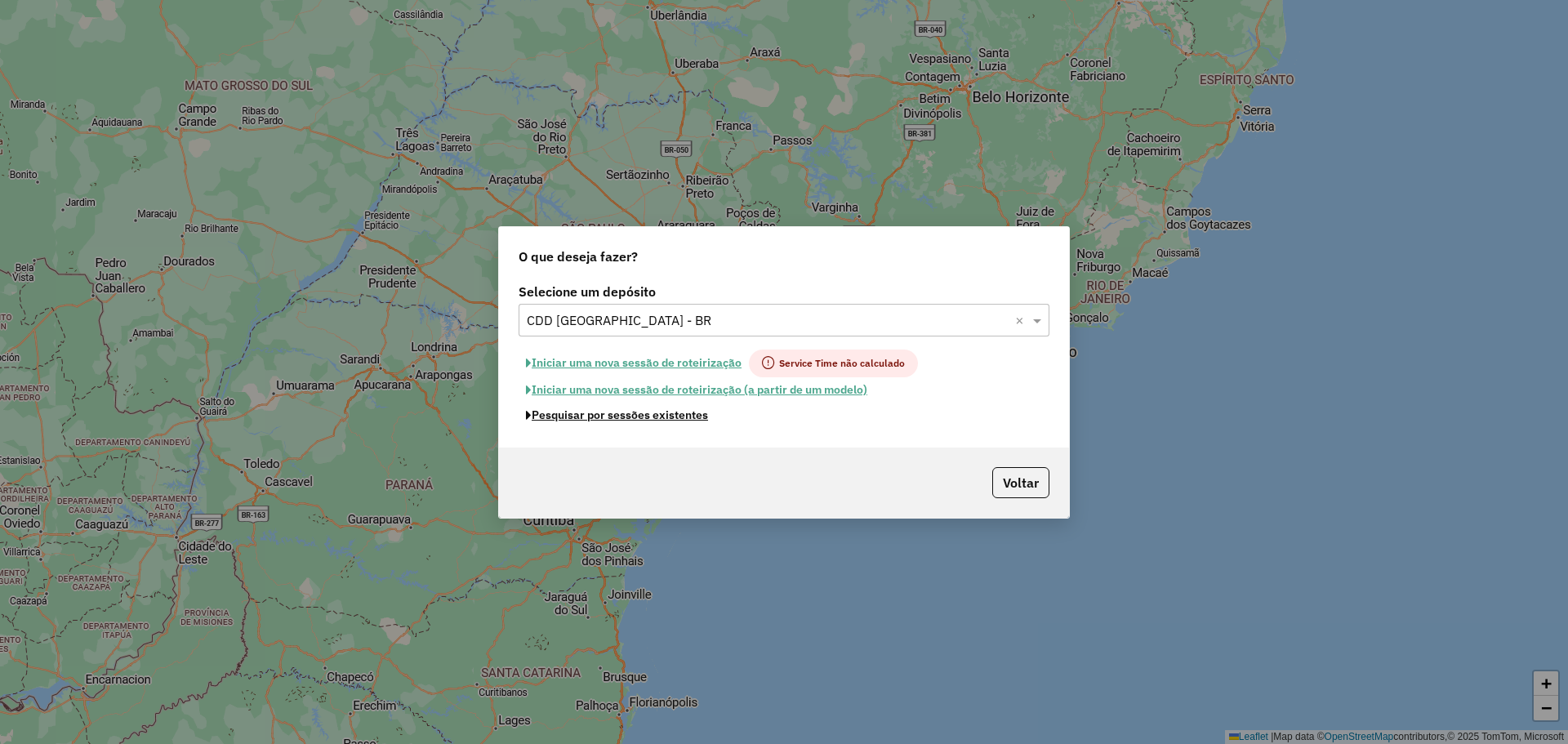
click at [638, 418] on button "Pesquisar por sessões existentes" at bounding box center [617, 415] width 197 height 26
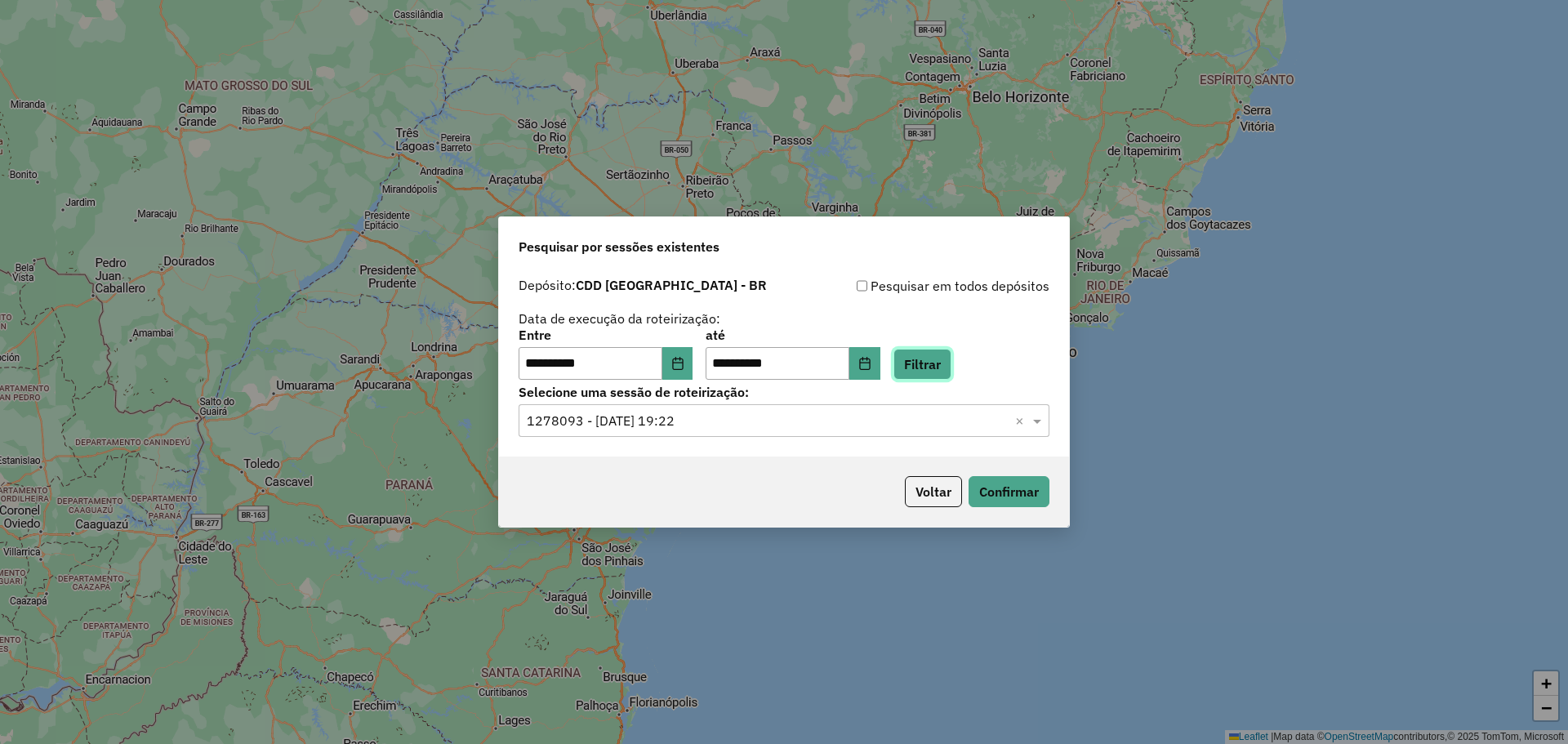
click at [943, 375] on button "Filtrar" at bounding box center [922, 364] width 58 height 31
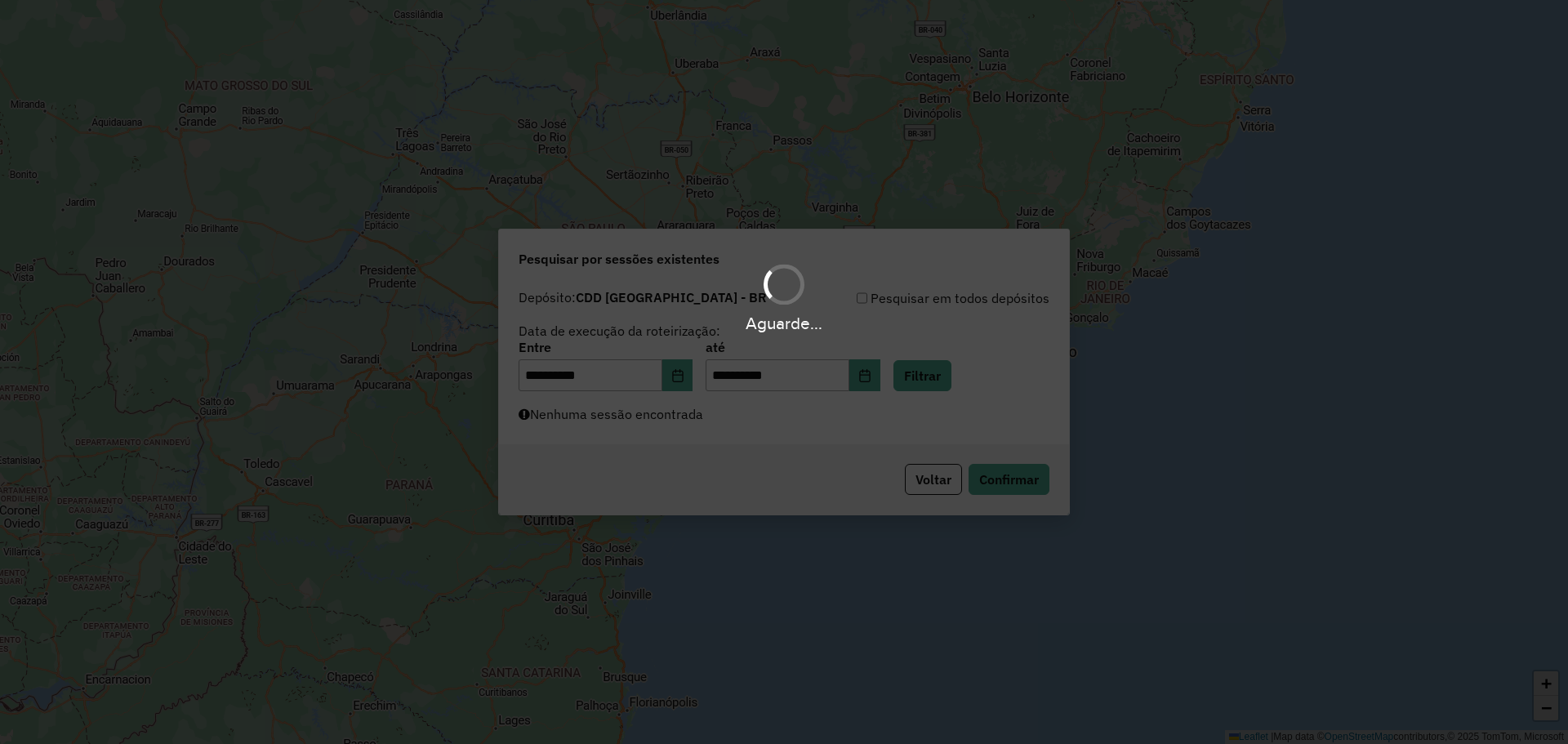
click at [714, 415] on div "Aguarde..." at bounding box center [784, 372] width 1568 height 744
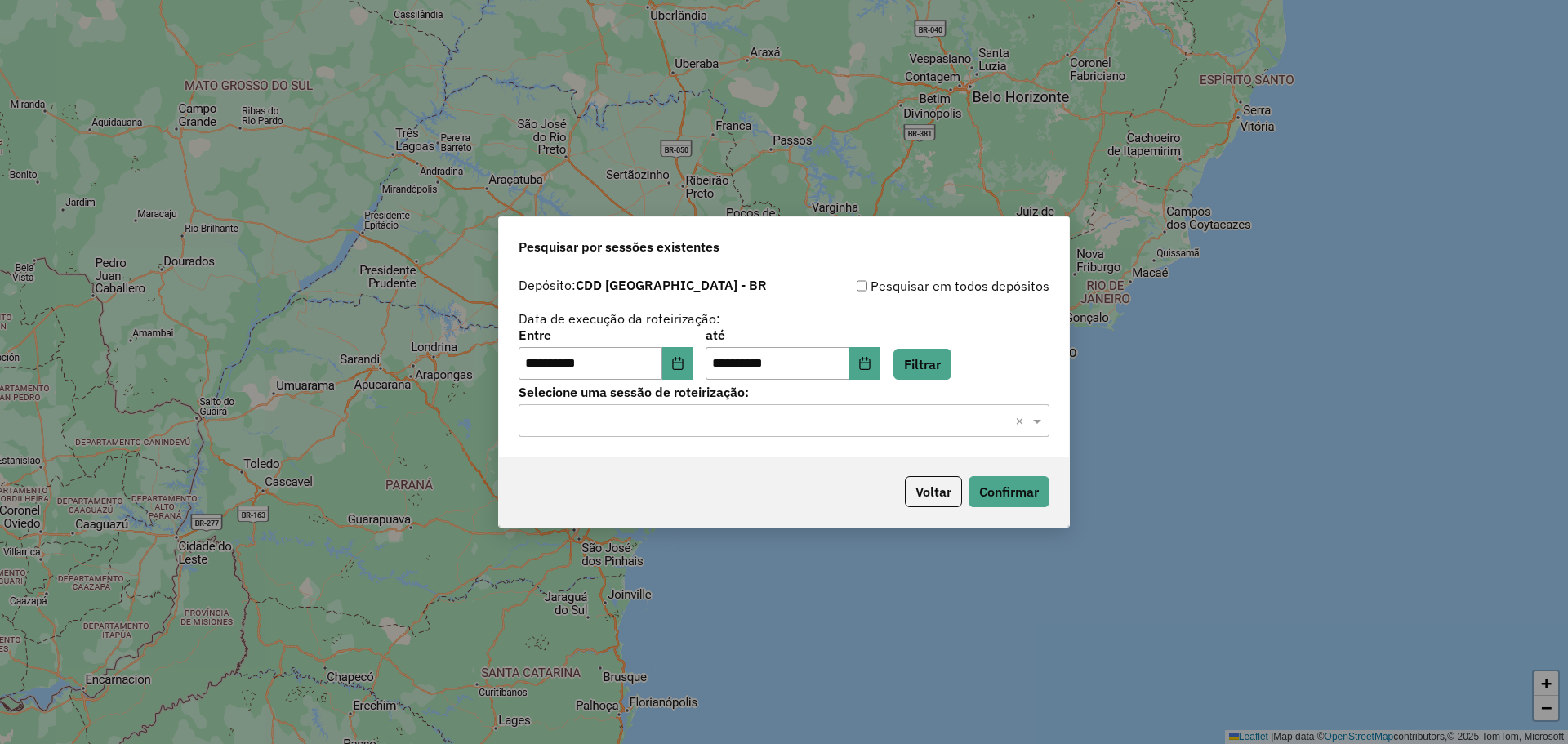
click at [686, 421] on input "text" at bounding box center [767, 421] width 482 height 20
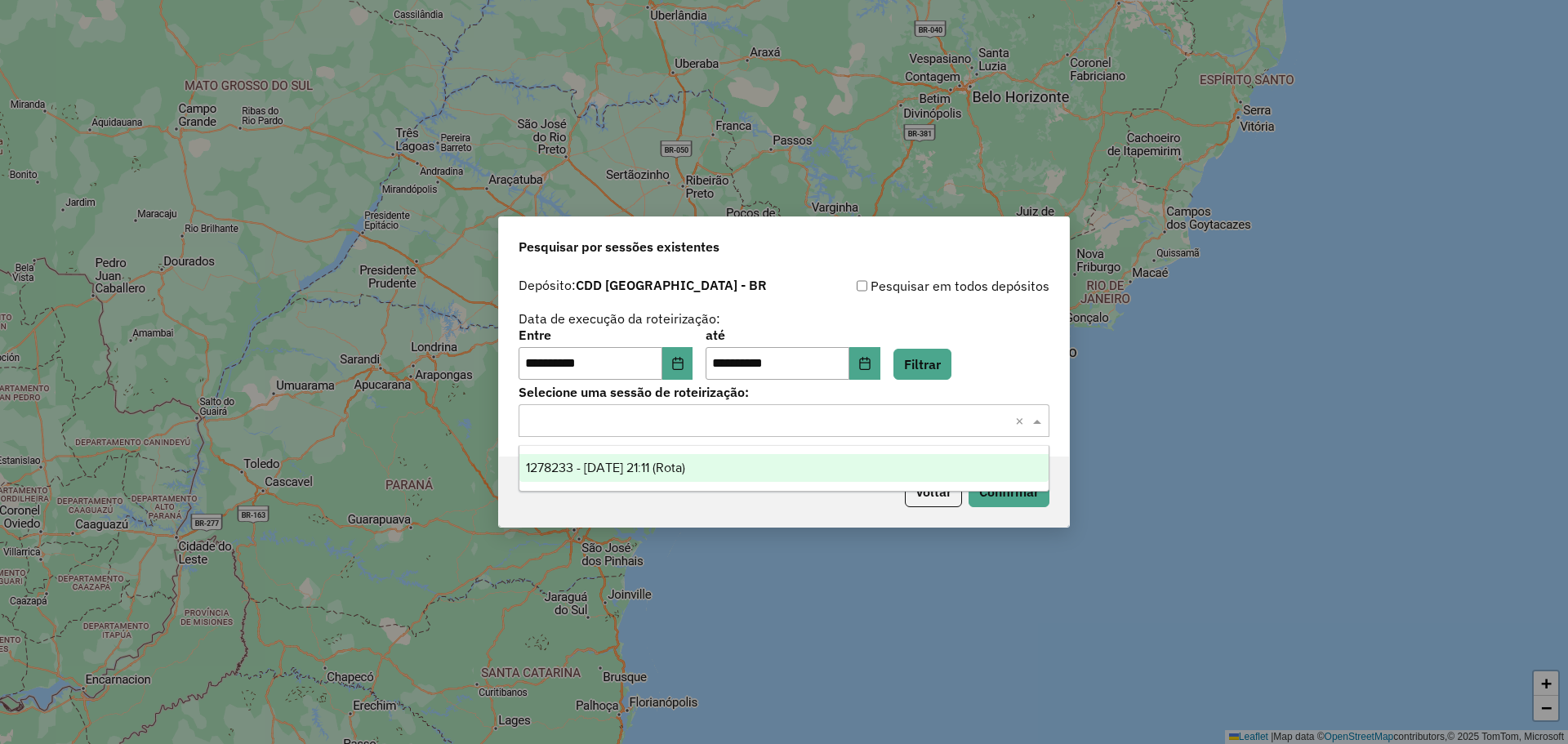
click at [685, 459] on div "1278233 - 18/09/2025 21:11 (Rota)" at bounding box center [784, 467] width 529 height 27
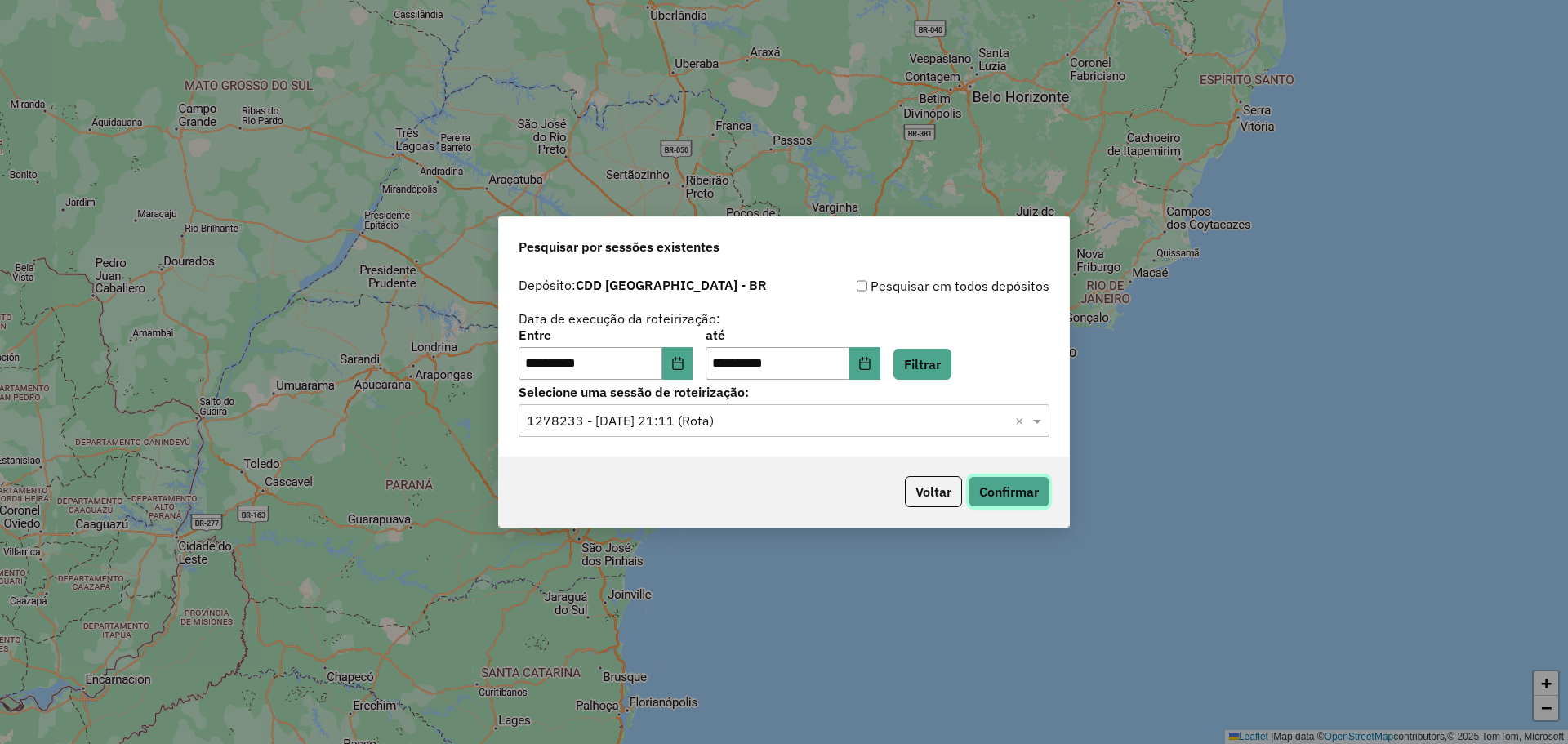
click at [1048, 500] on button "Confirmar" at bounding box center [1009, 492] width 81 height 31
click at [924, 489] on button "Voltar" at bounding box center [933, 492] width 57 height 31
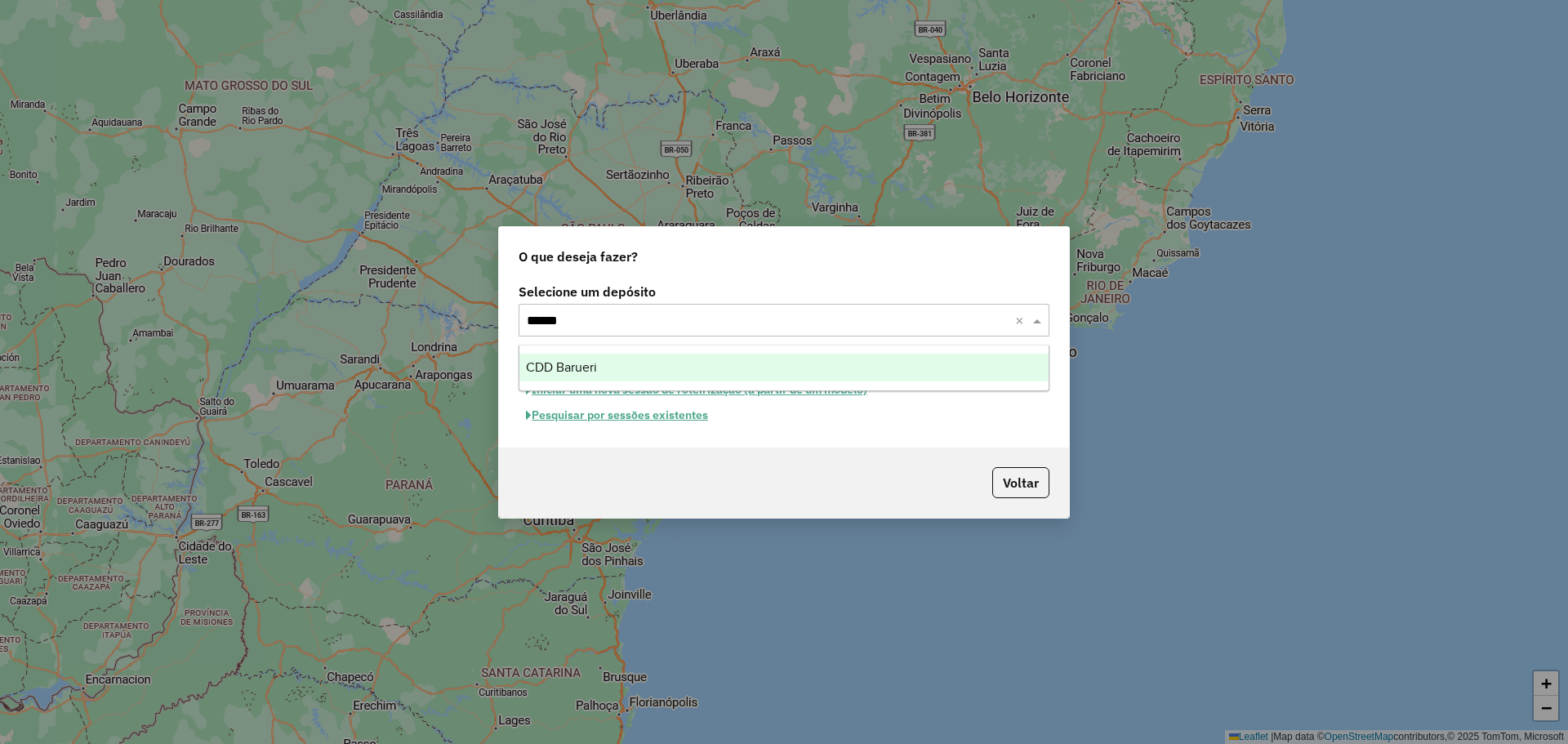
type input "*******"
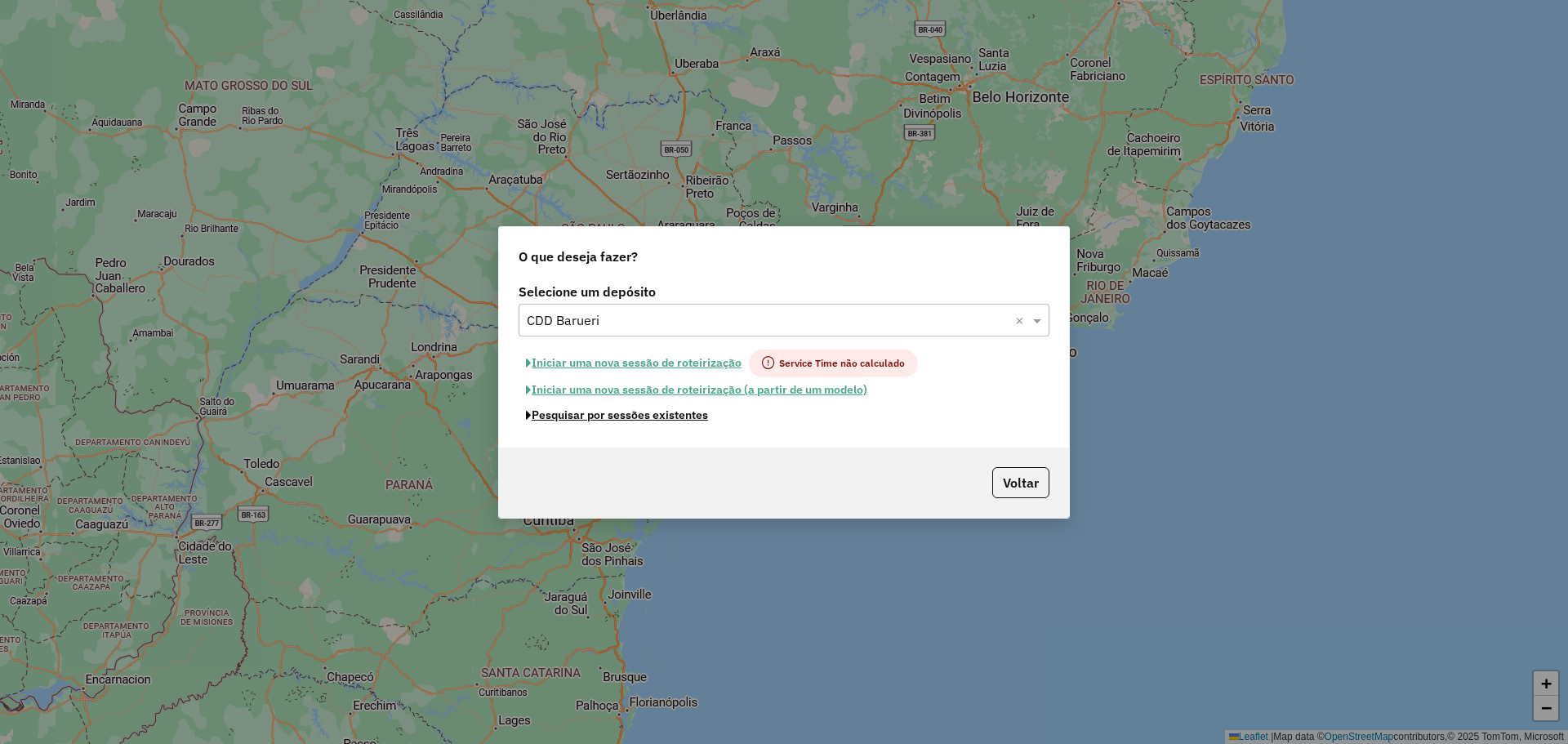
click at [650, 416] on button "Pesquisar por sessões existentes" at bounding box center [617, 415] width 197 height 26
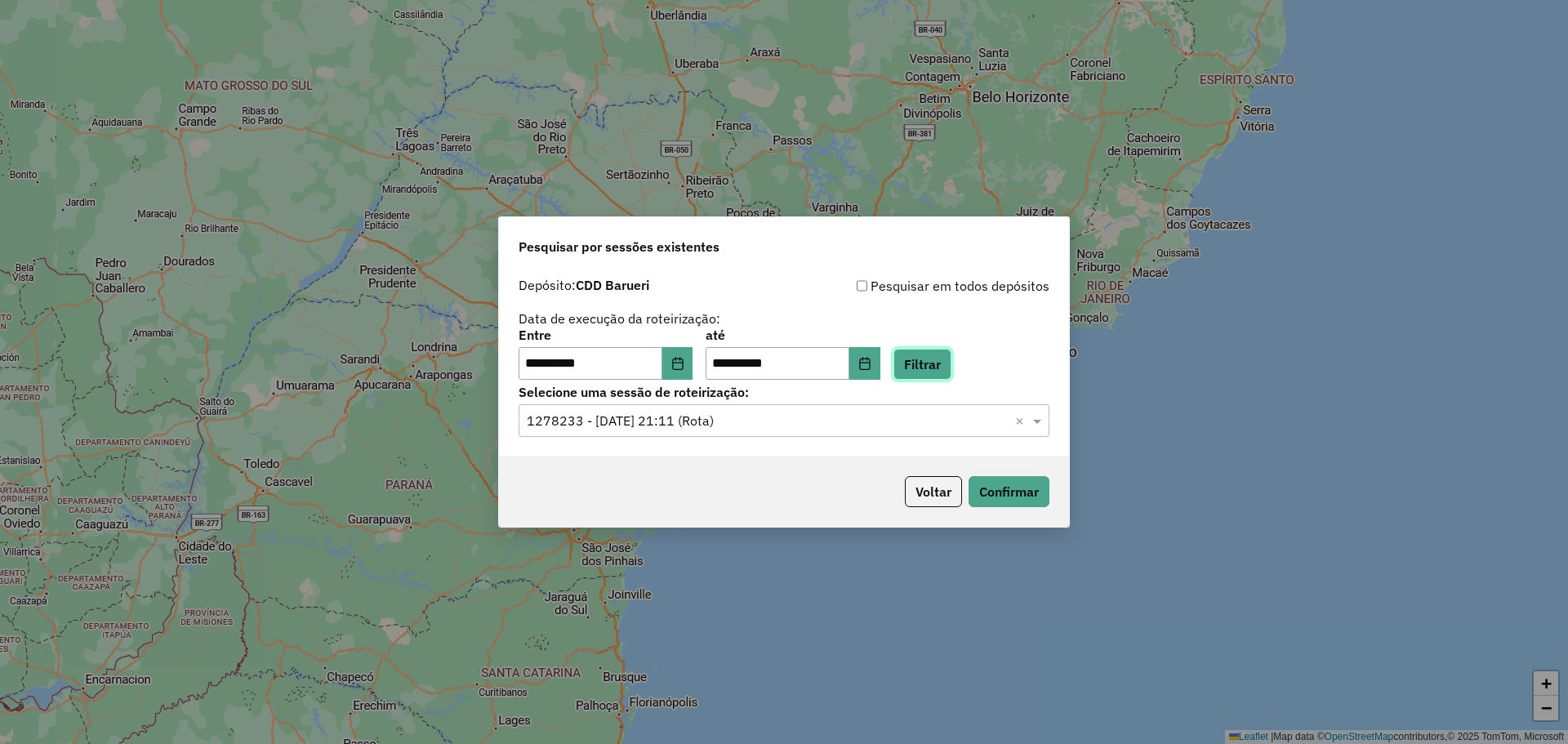
click at [929, 360] on button "Filtrar" at bounding box center [922, 364] width 58 height 31
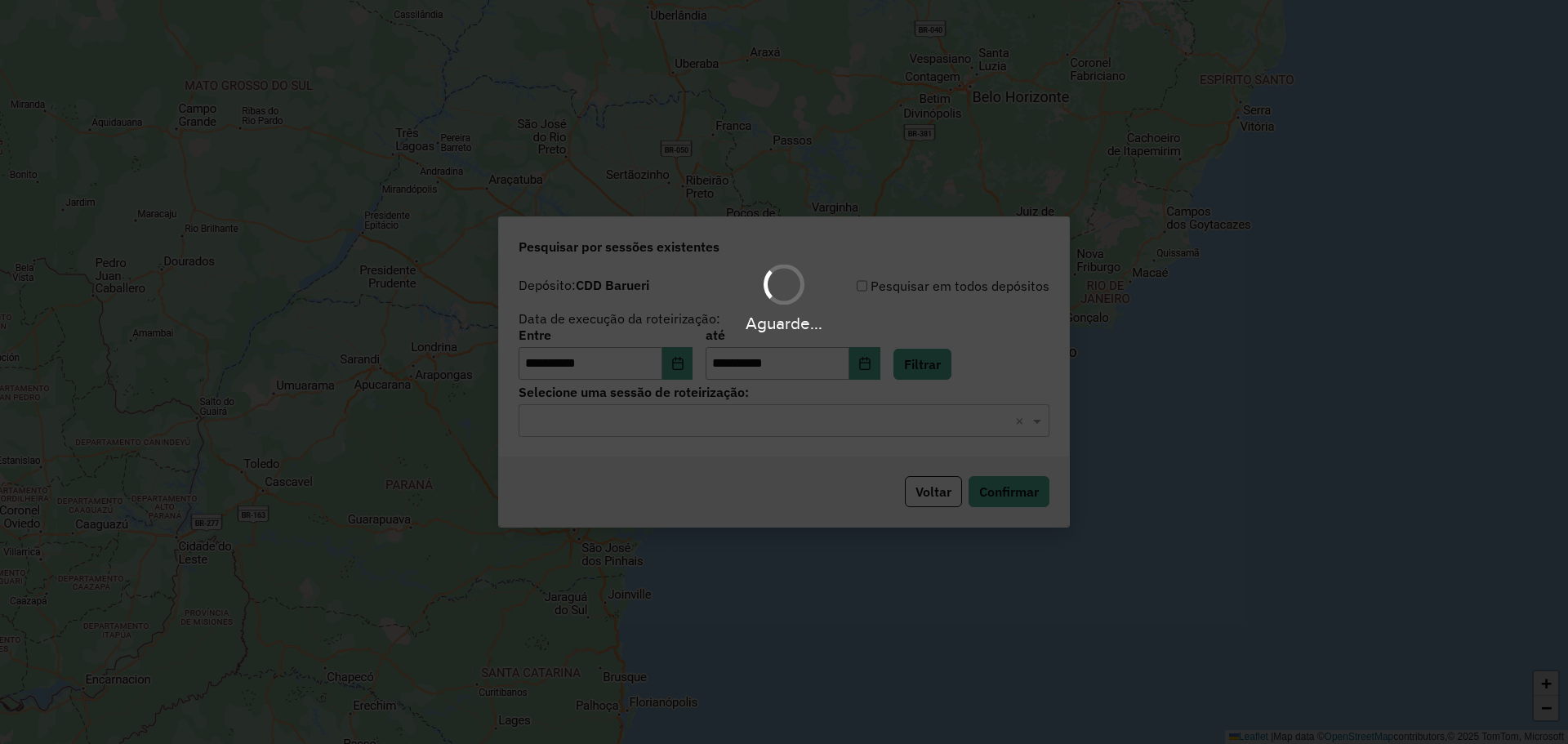
click at [796, 421] on hb-app "**********" at bounding box center [784, 372] width 1568 height 744
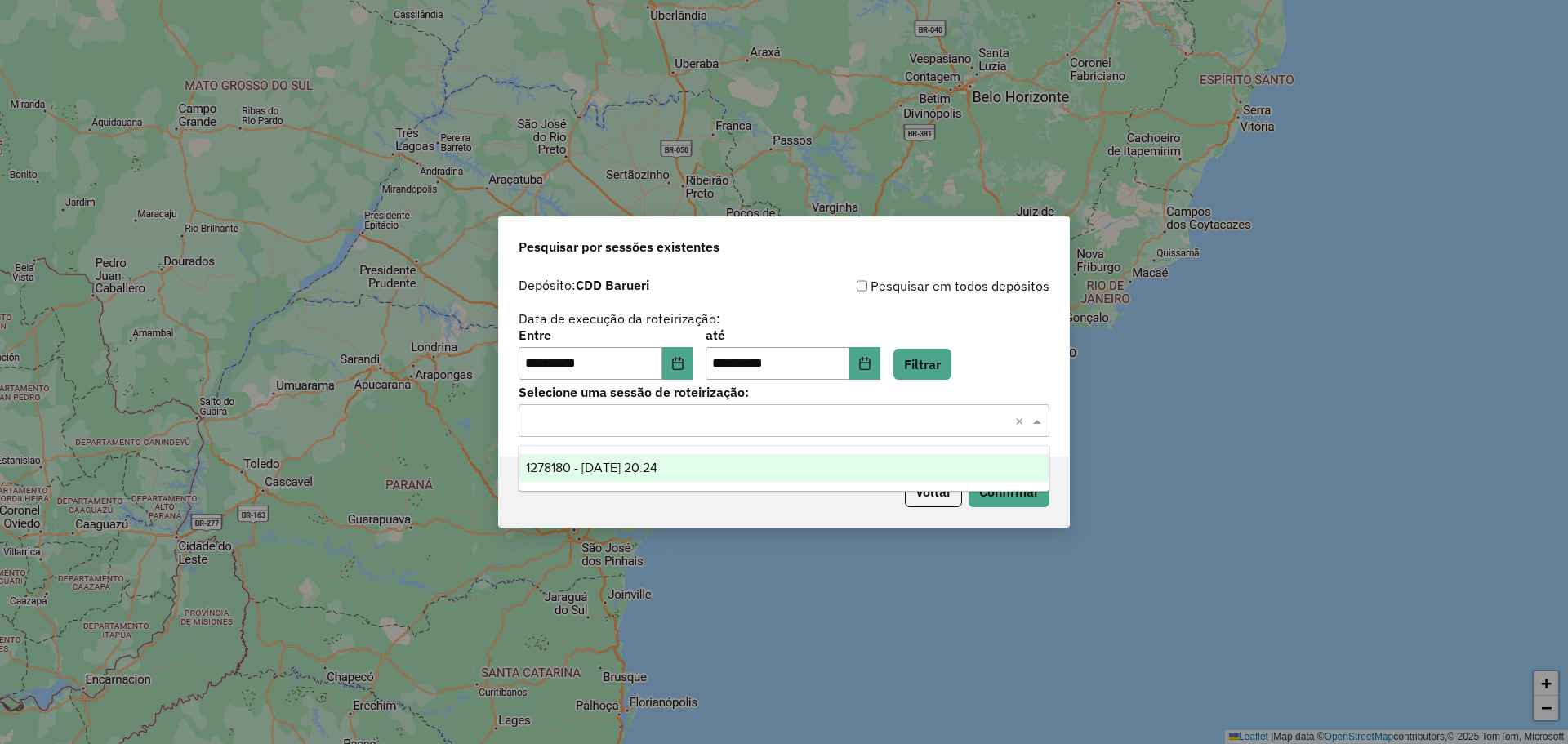
click at [796, 421] on input "text" at bounding box center [767, 421] width 482 height 20
click at [762, 459] on div "1278180 - 18/09/2025 20:24" at bounding box center [784, 467] width 529 height 27
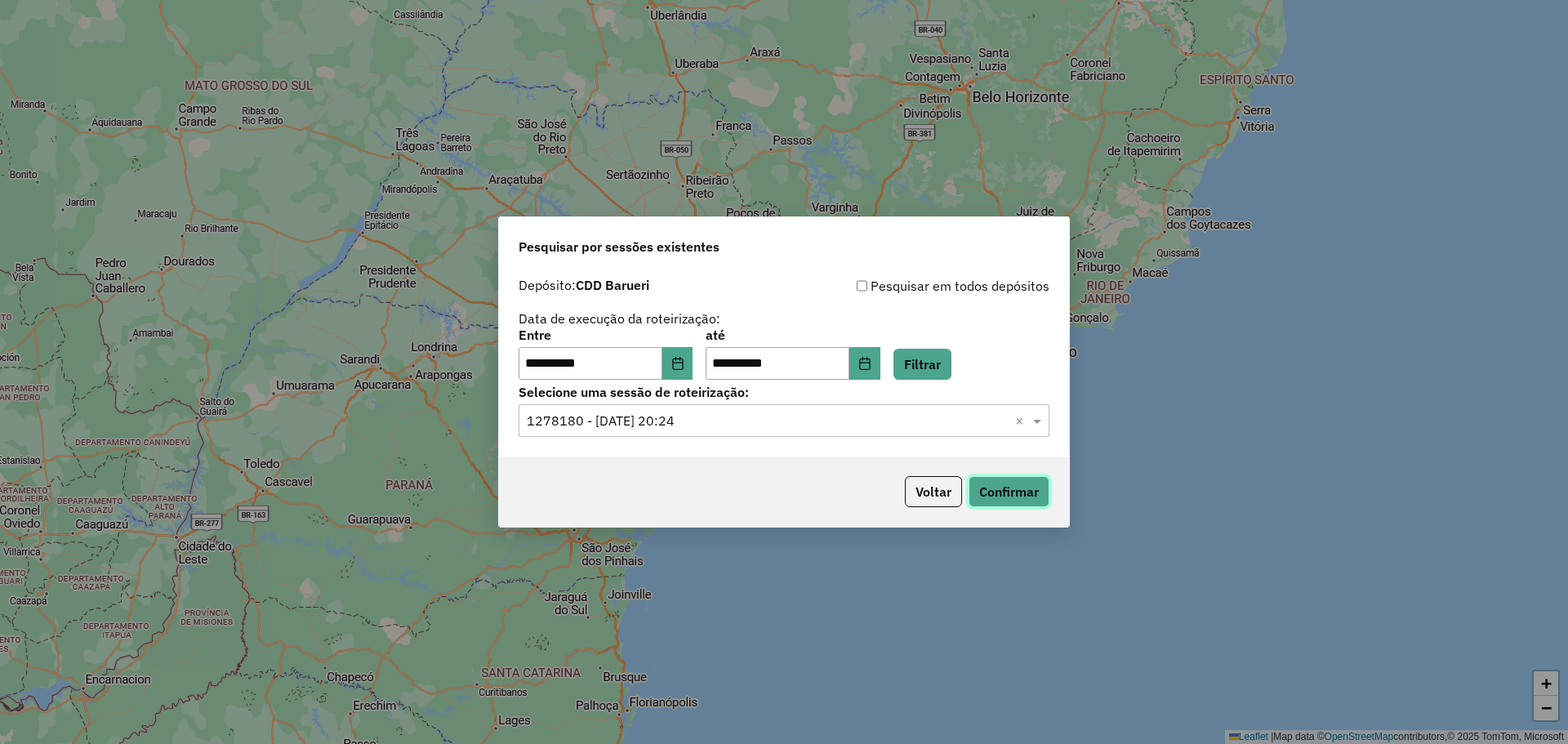
click at [1007, 493] on button "Confirmar" at bounding box center [1009, 492] width 81 height 31
click at [945, 501] on button "Voltar" at bounding box center [933, 492] width 57 height 31
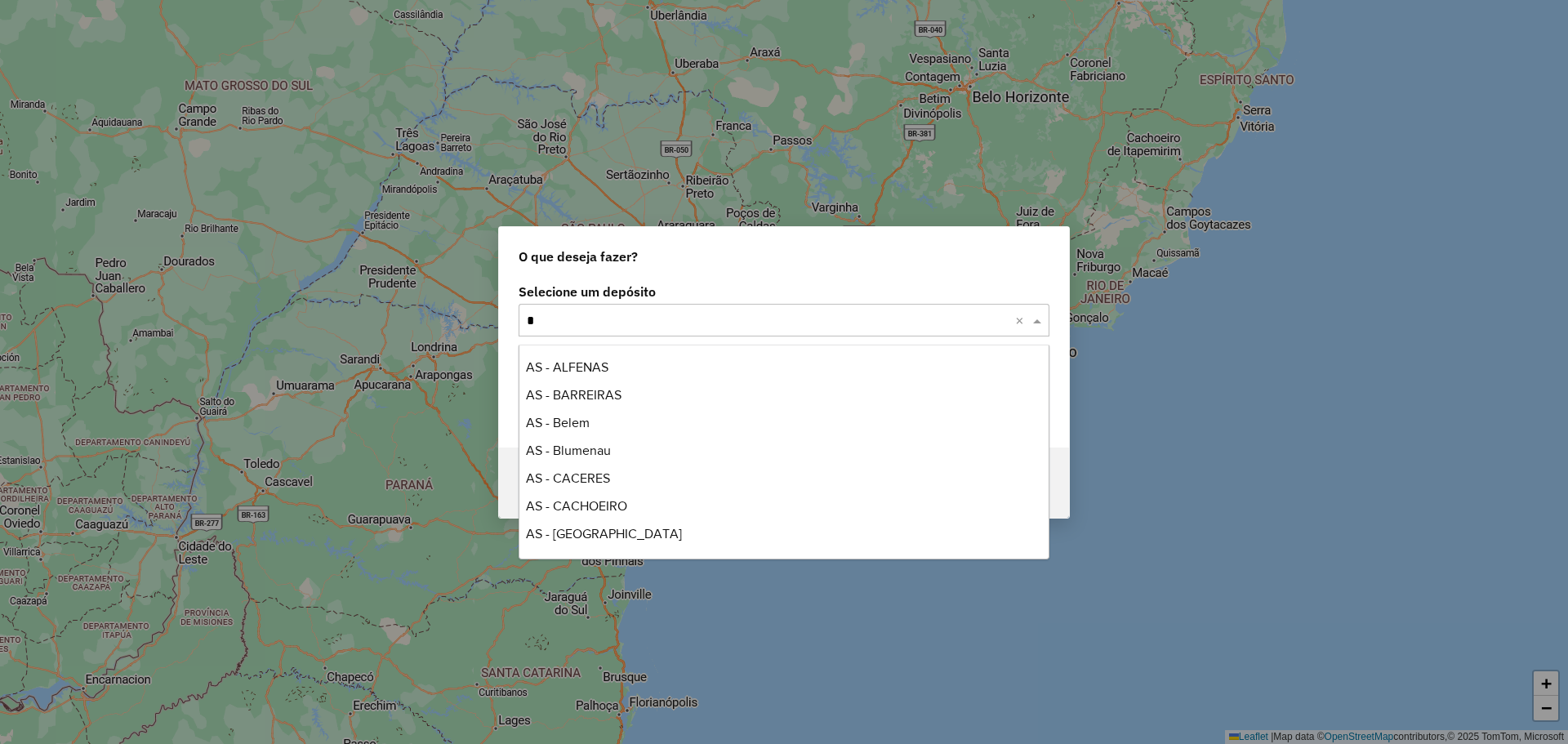
type input "**"
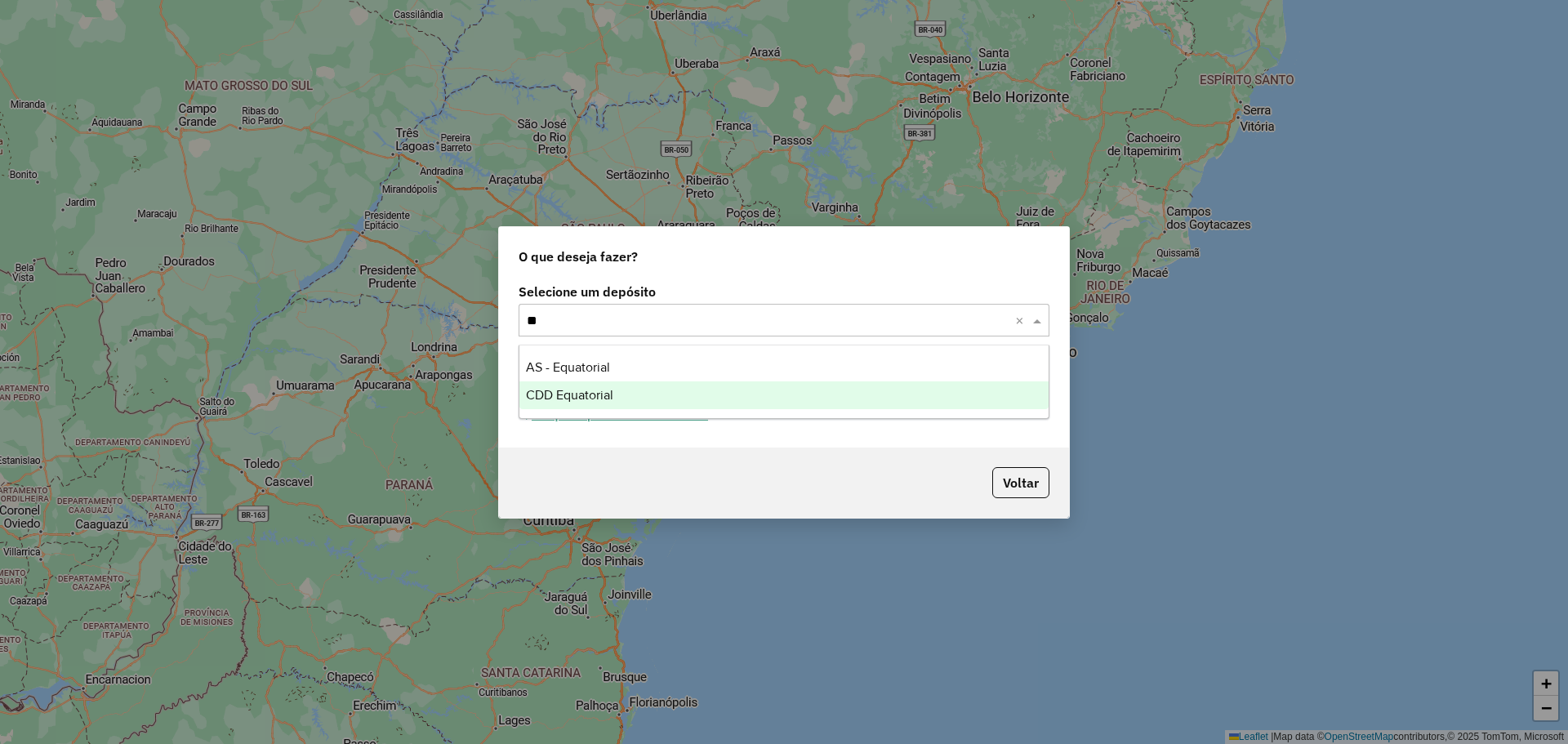
click at [822, 383] on div "CDD Equatorial" at bounding box center [784, 394] width 529 height 27
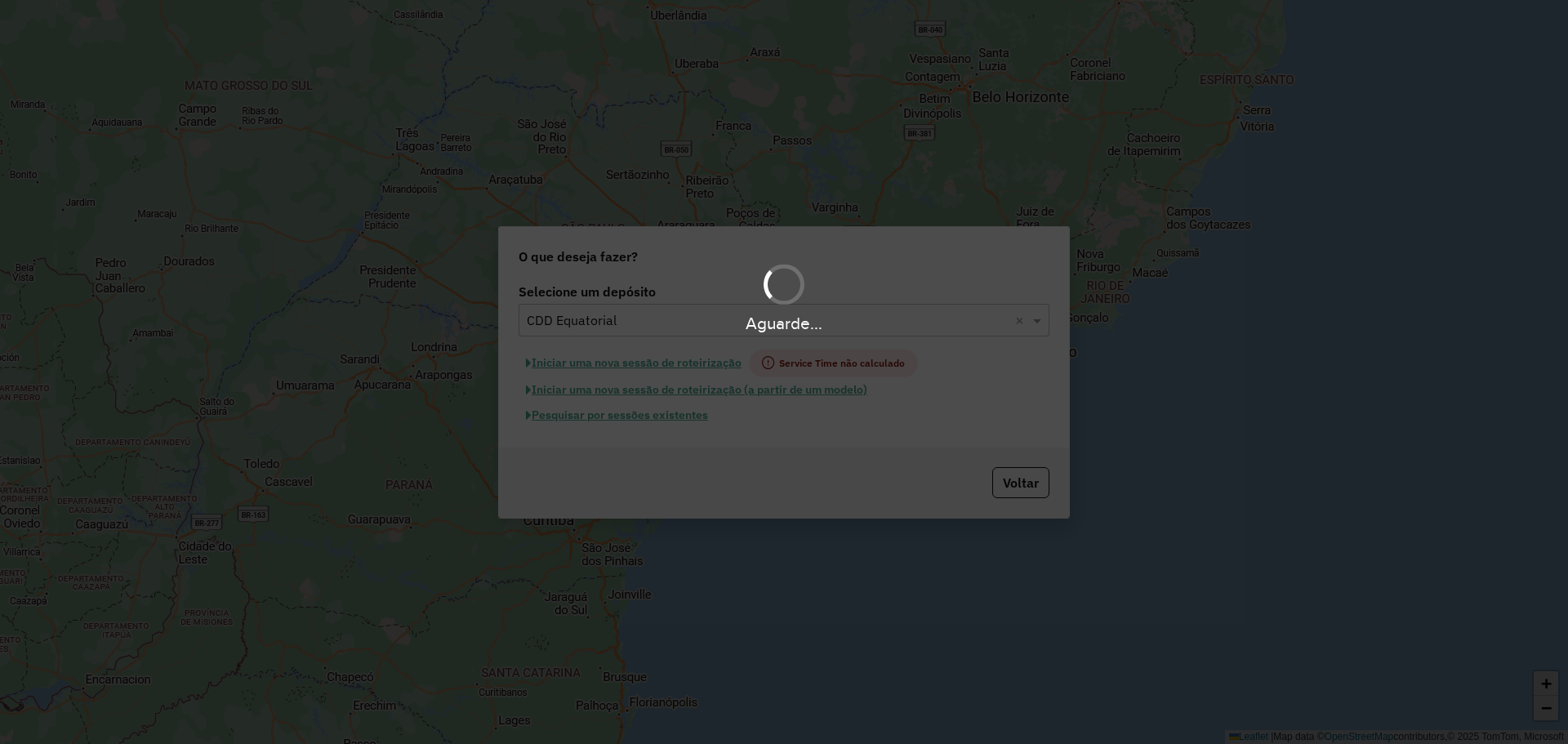
click at [657, 415] on div "Aguarde..." at bounding box center [784, 372] width 1568 height 744
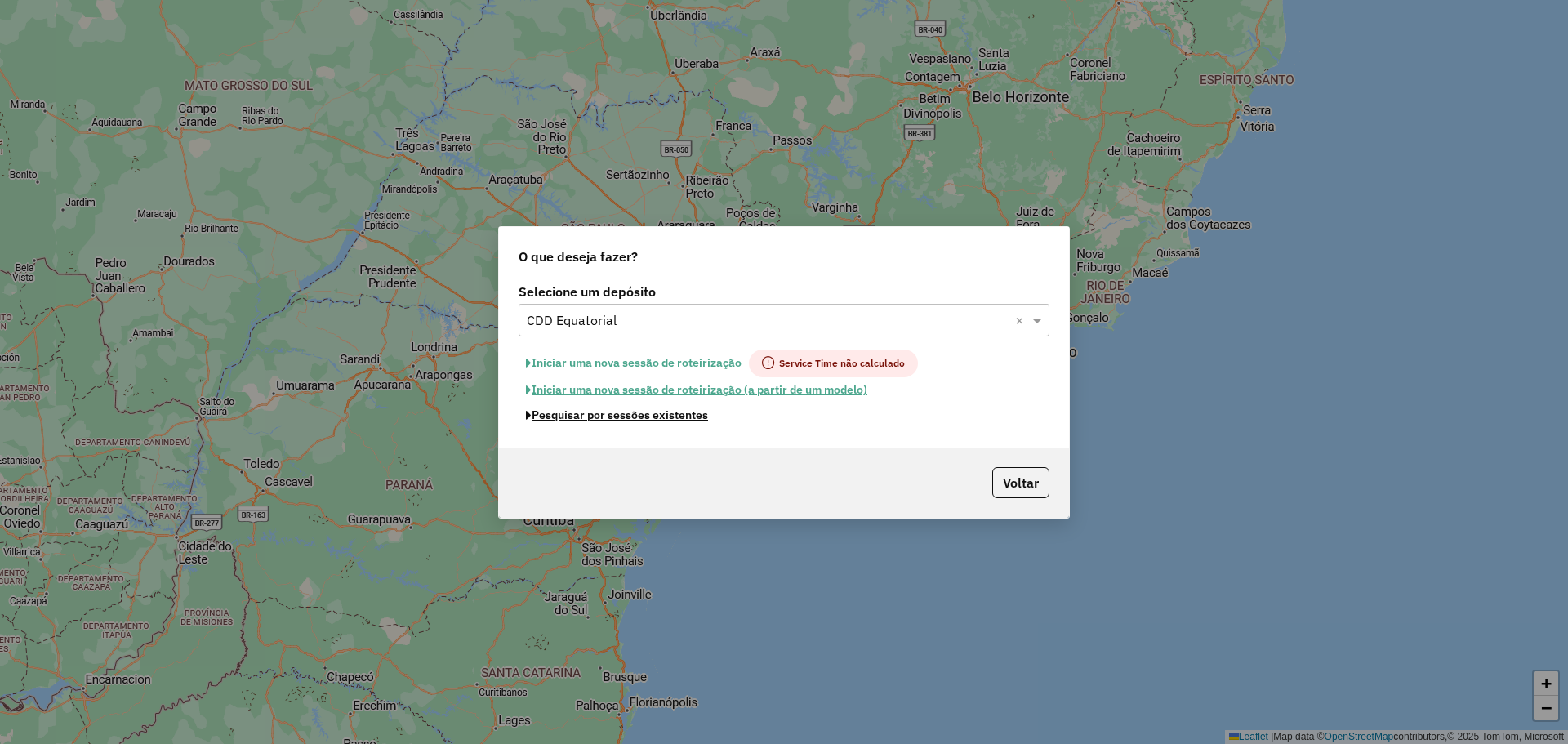
click at [675, 416] on button "Pesquisar por sessões existentes" at bounding box center [617, 415] width 197 height 26
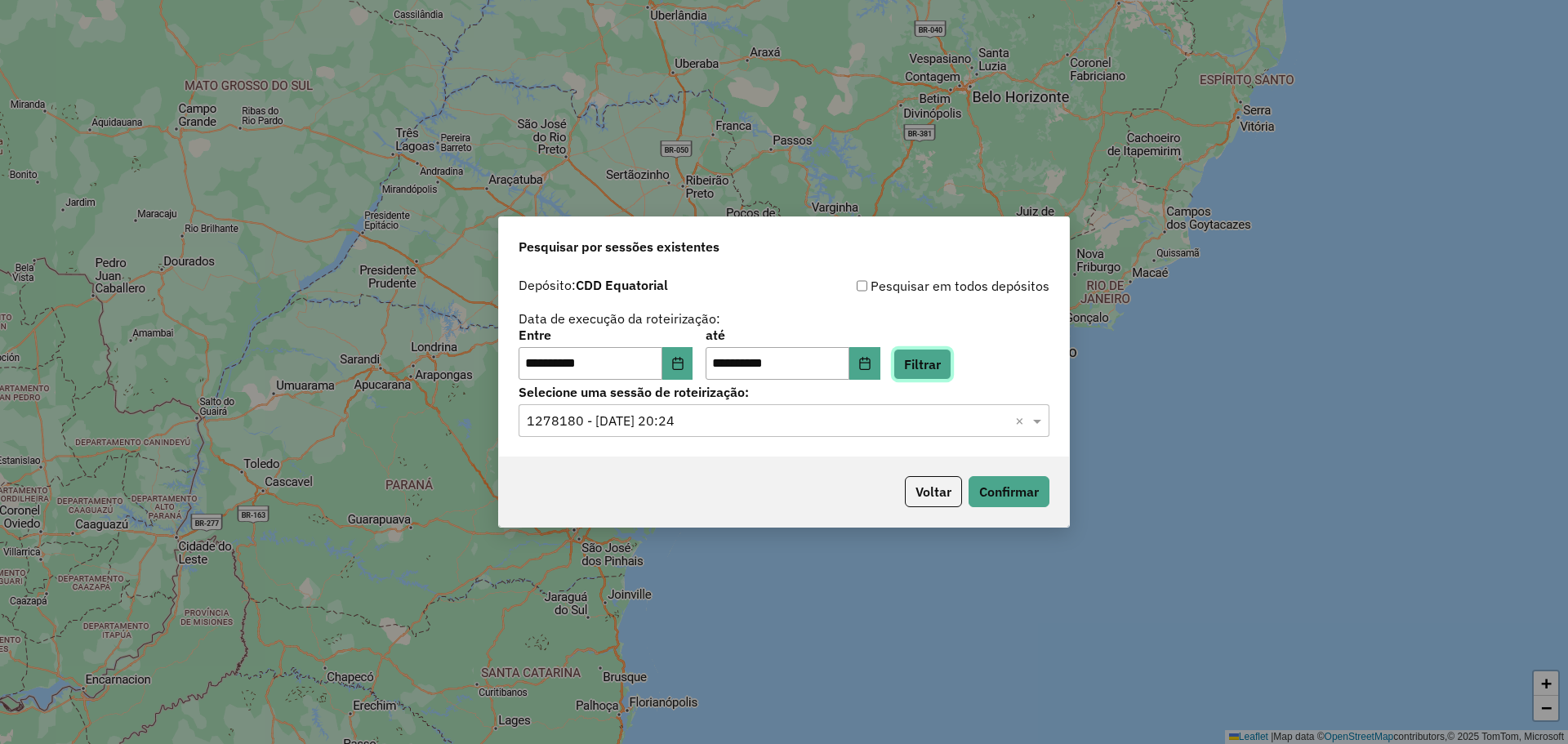
click at [943, 361] on button "Filtrar" at bounding box center [922, 364] width 58 height 31
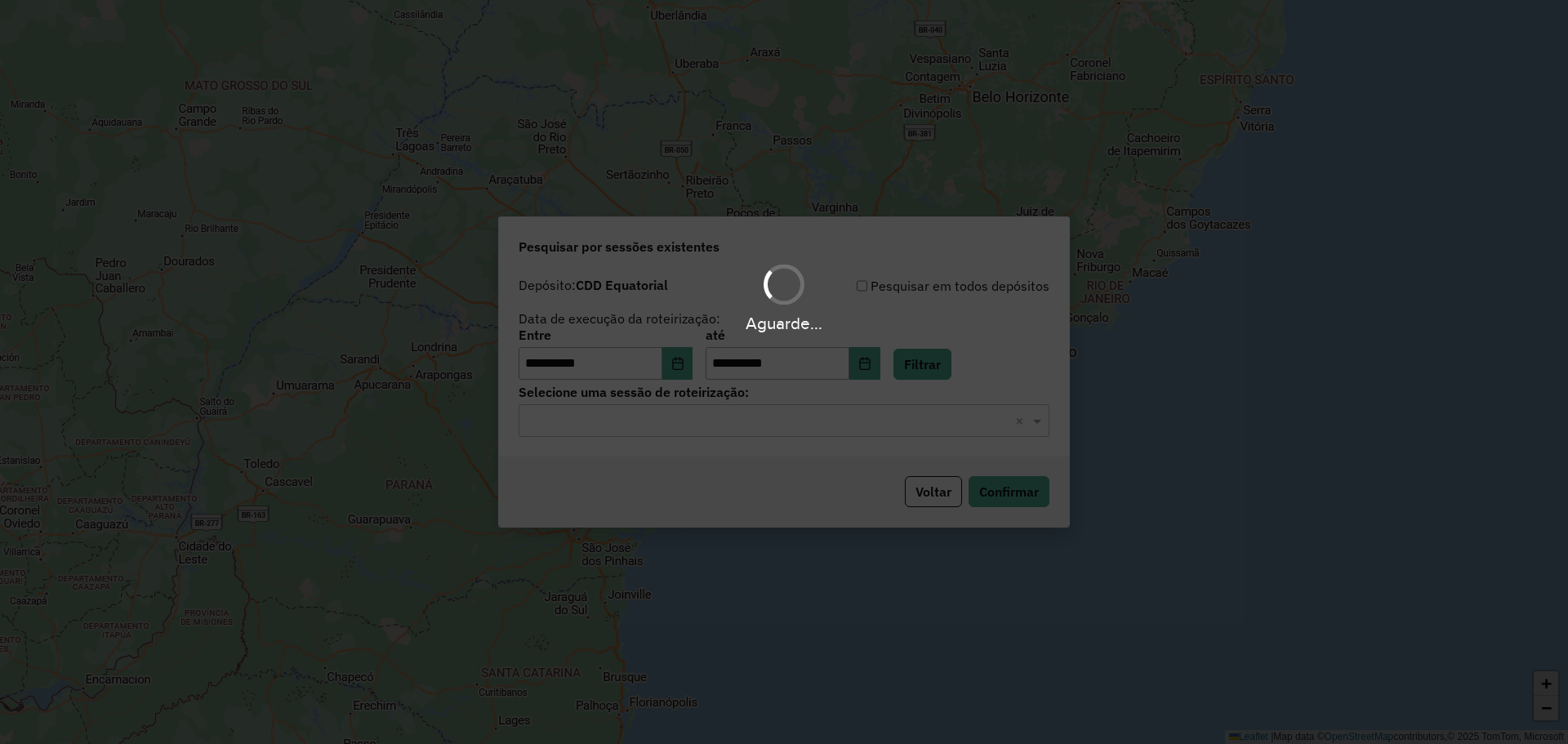
click at [827, 412] on div "Aguarde..." at bounding box center [784, 372] width 1568 height 744
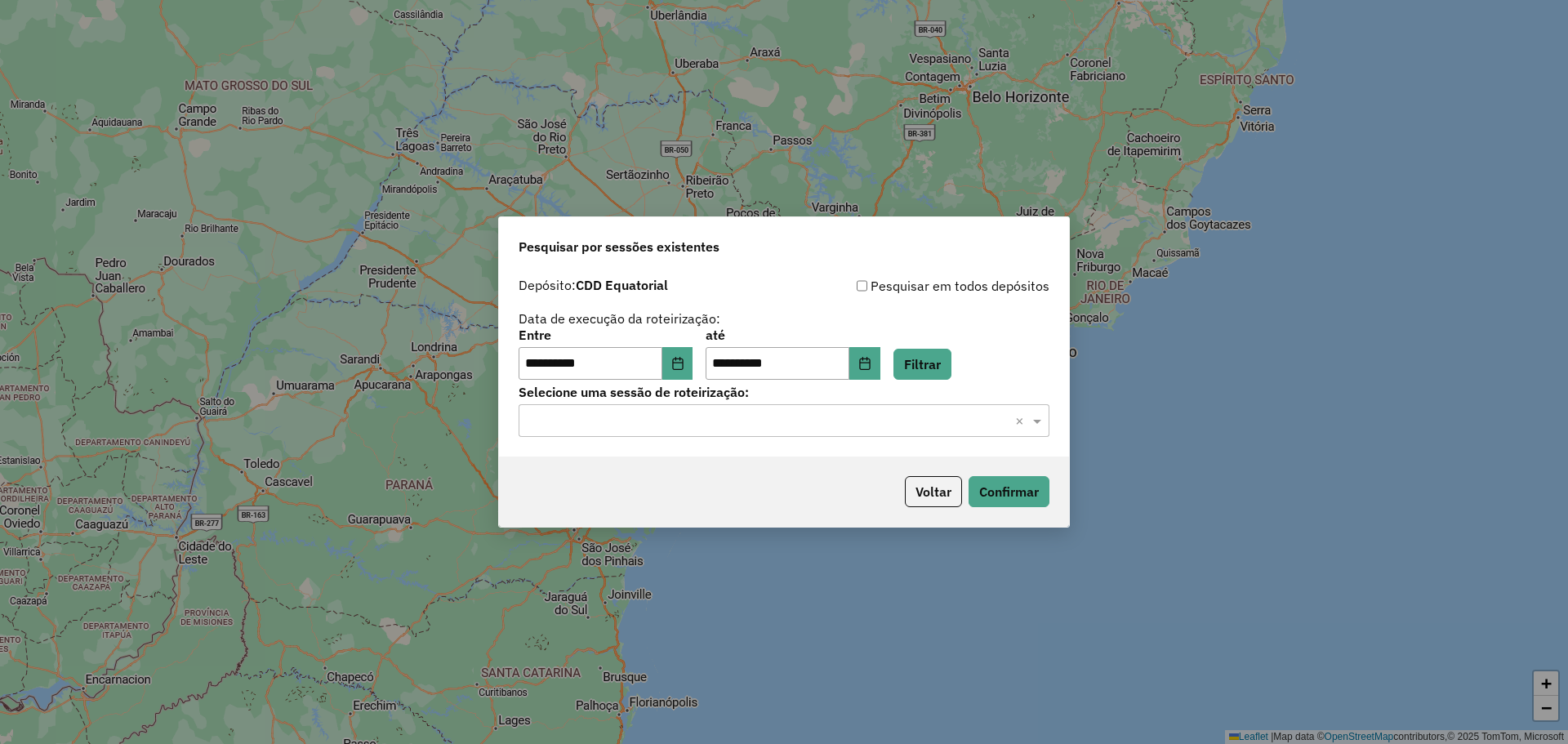
click at [795, 429] on input "text" at bounding box center [767, 421] width 482 height 20
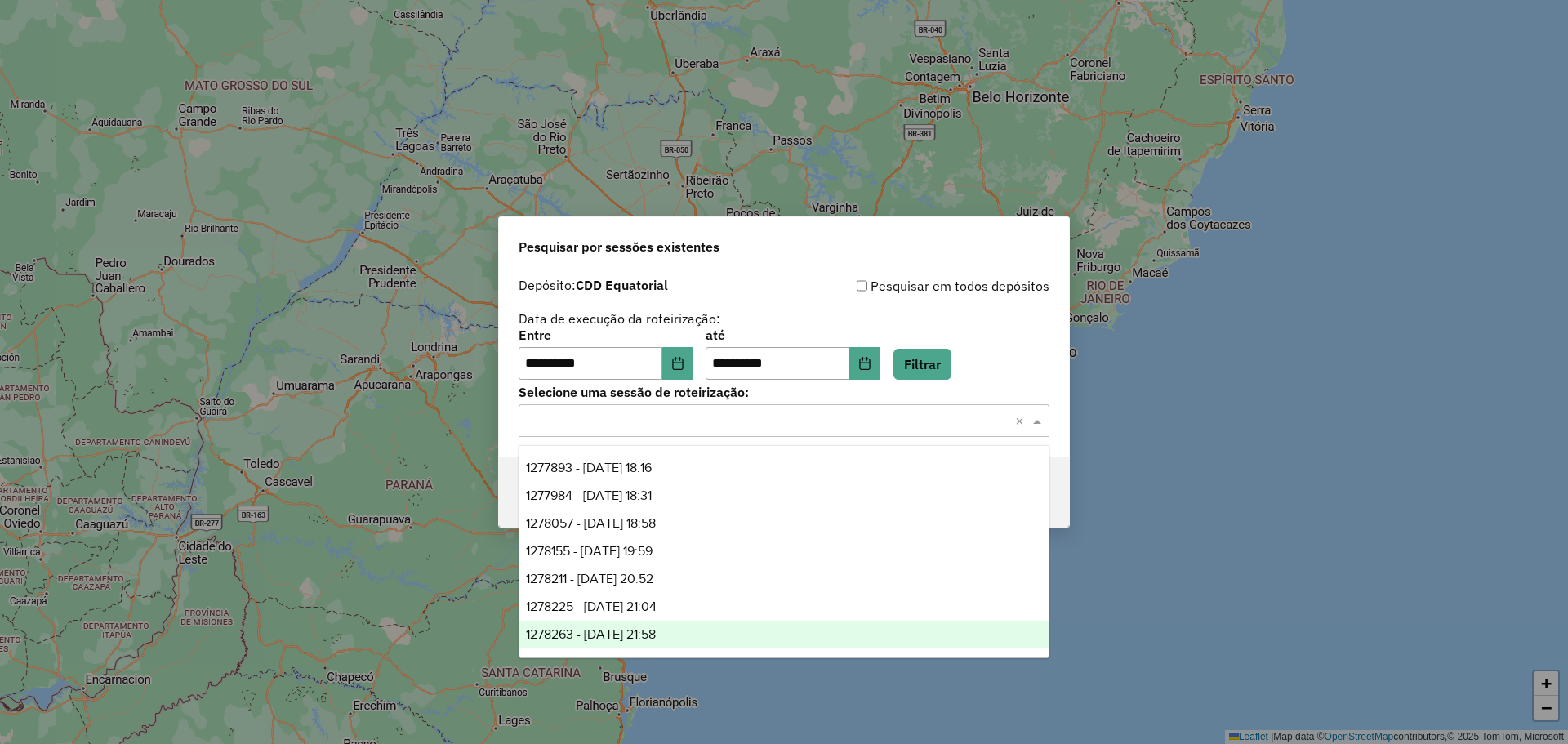
click at [683, 626] on div "1278263 - 18/09/2025 21:58" at bounding box center [784, 634] width 529 height 27
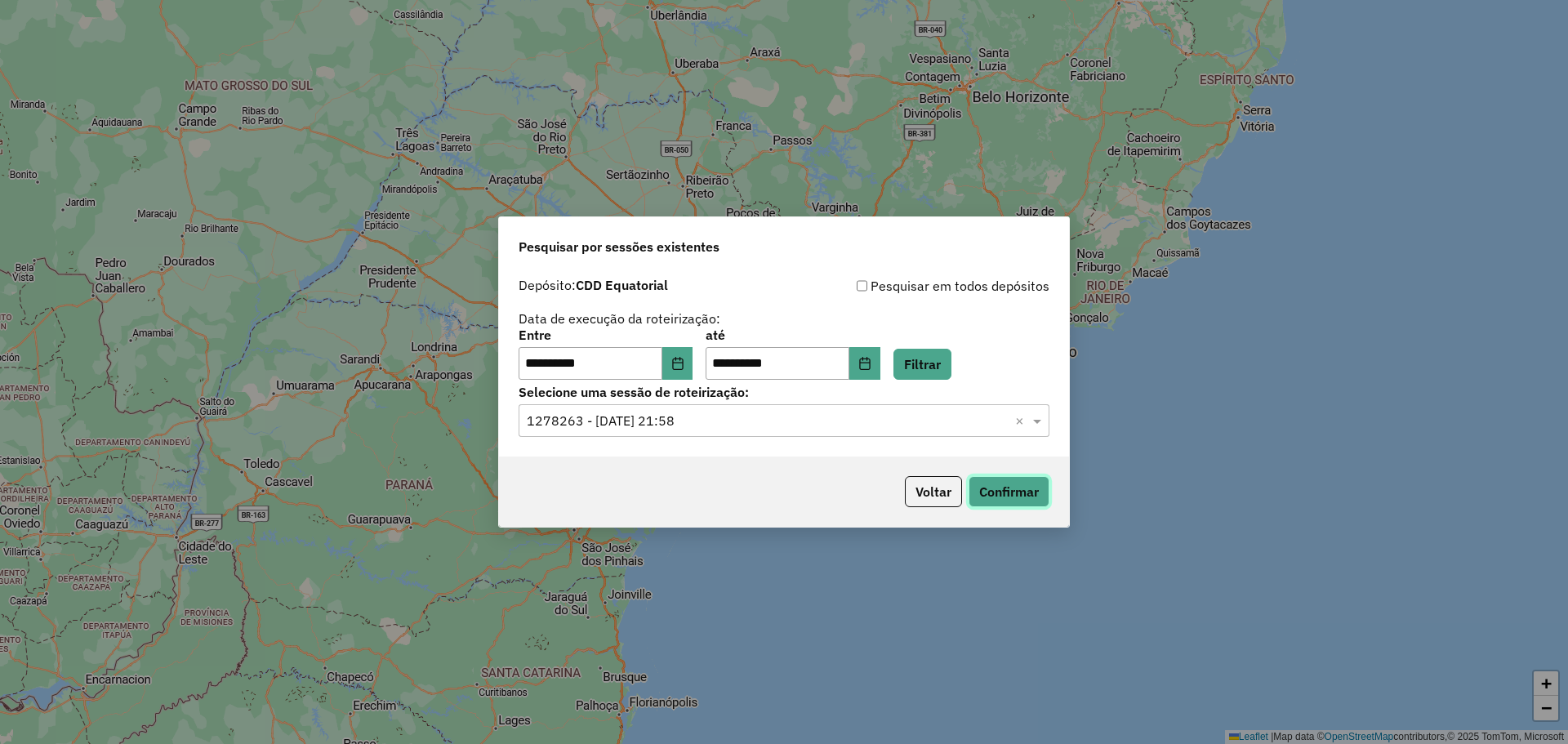
click at [997, 483] on button "Confirmar" at bounding box center [1009, 492] width 81 height 31
click at [1004, 485] on button "Confirmar" at bounding box center [1009, 492] width 81 height 31
click at [928, 499] on button "Voltar" at bounding box center [933, 492] width 57 height 31
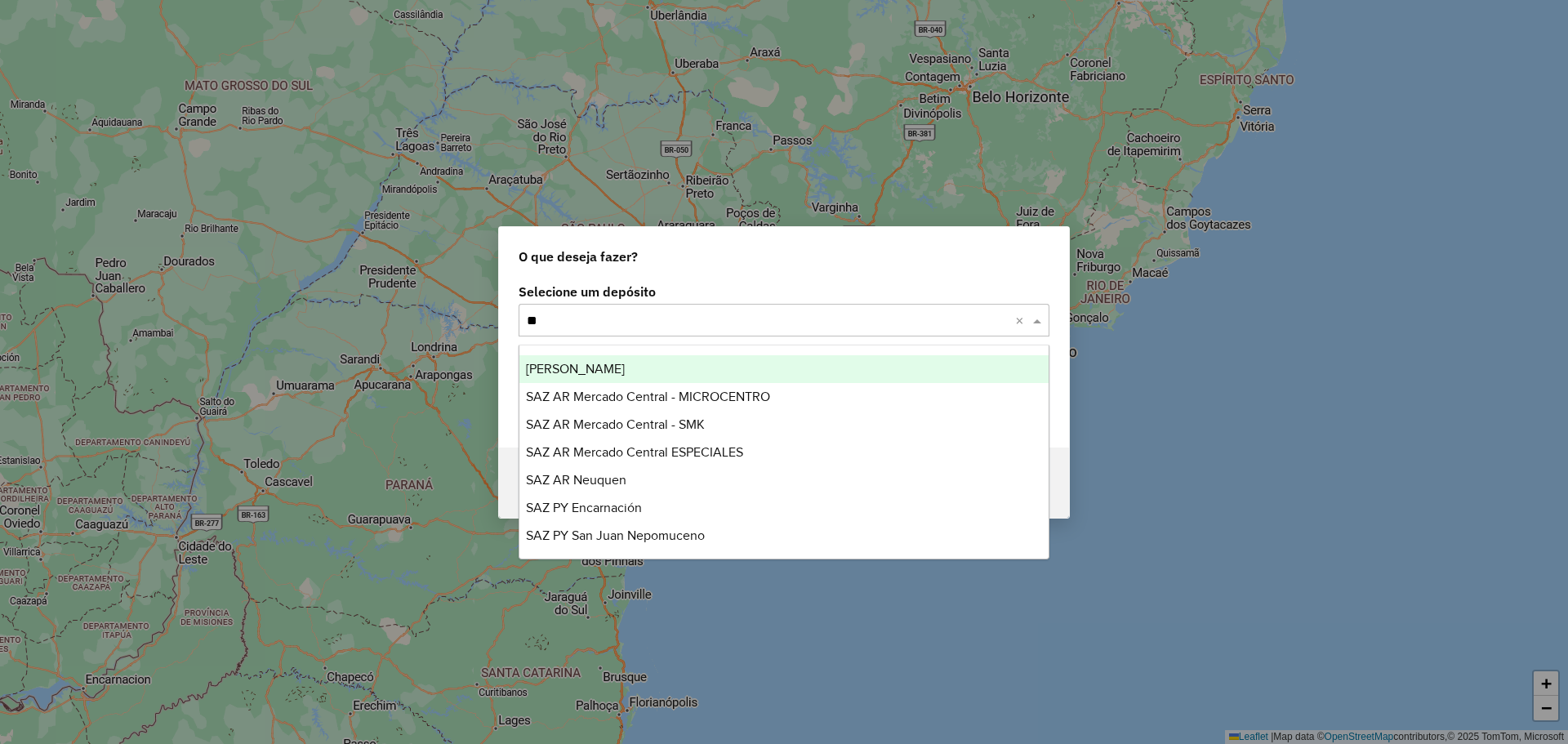
type input "*"
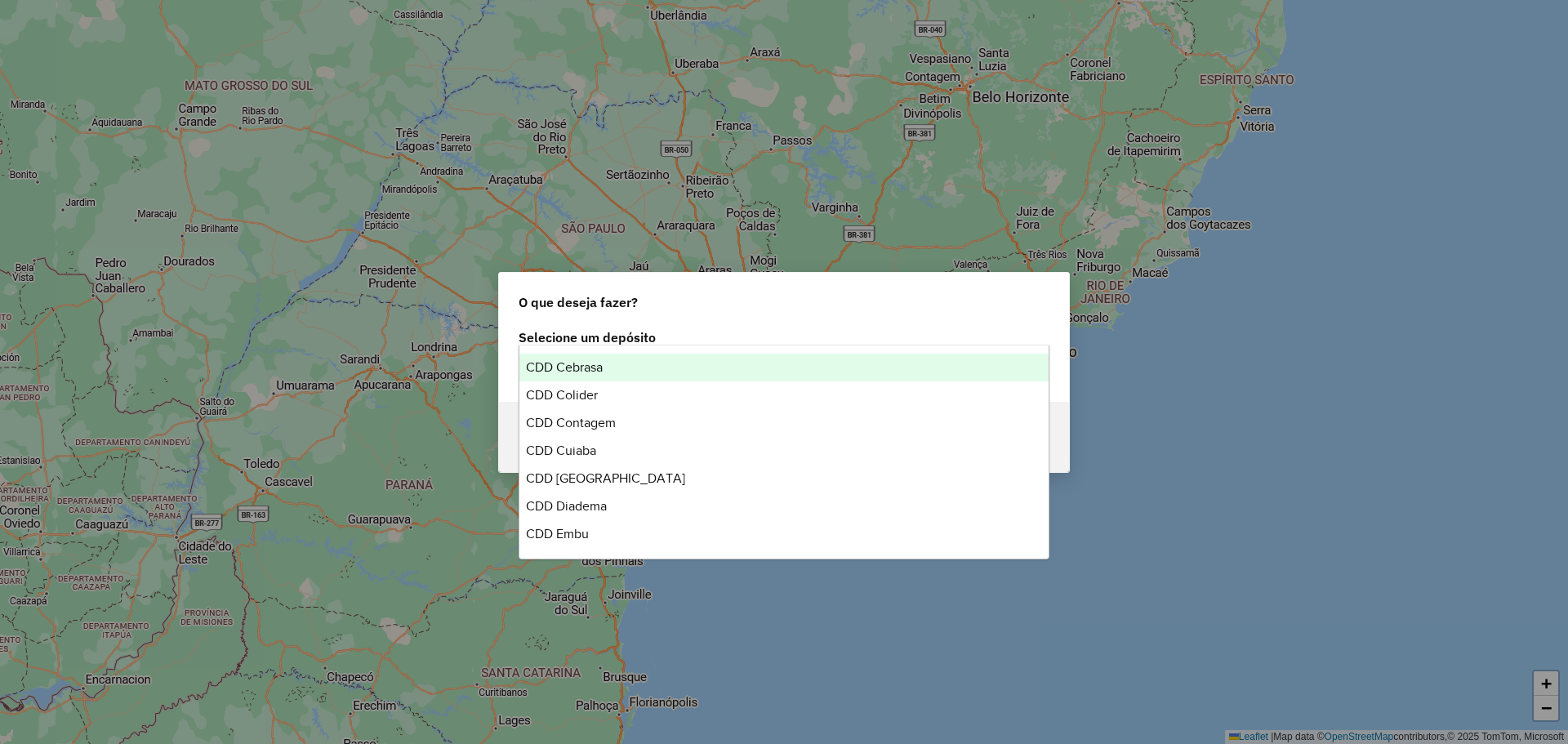
scroll to position [81, 0]
type input "***"
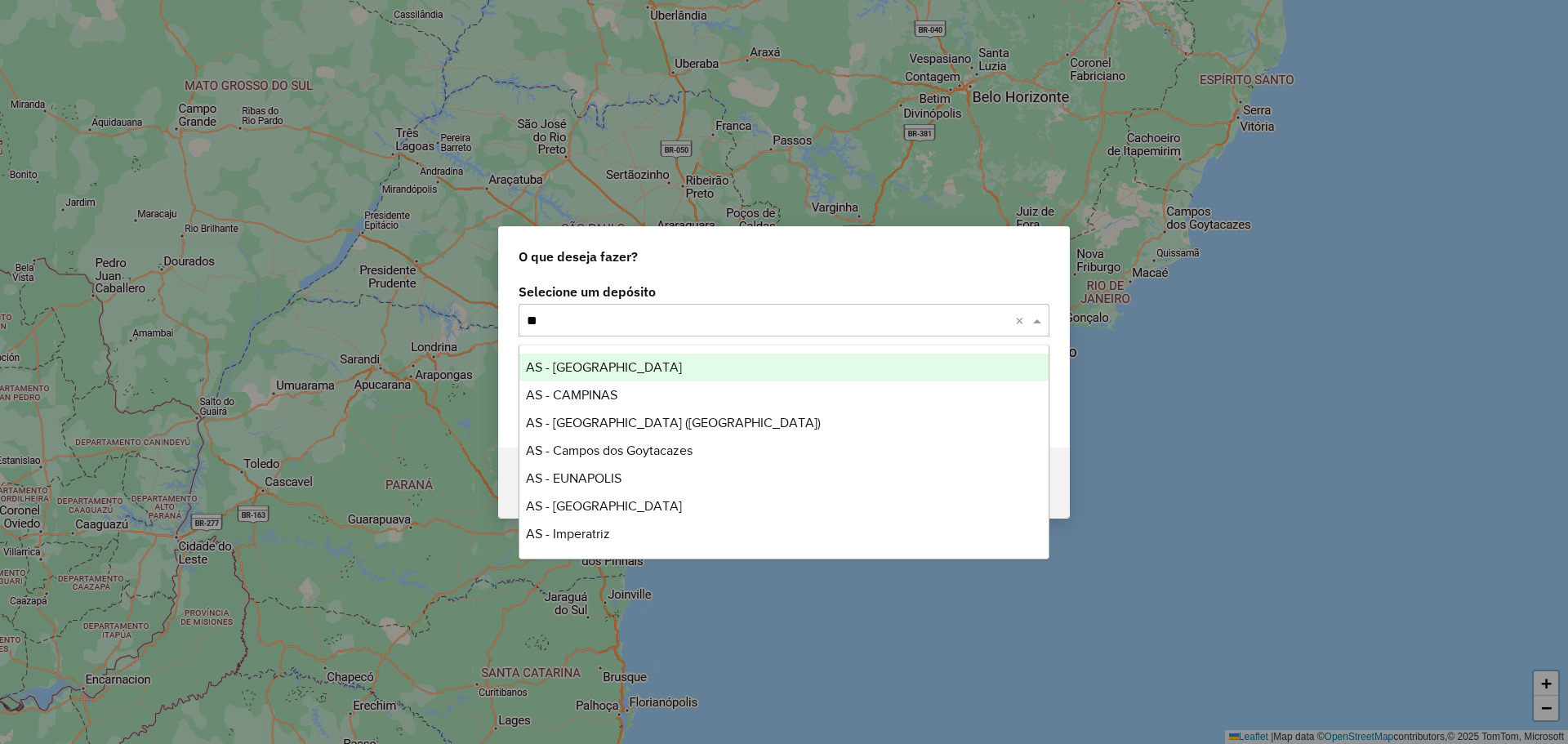
type input "***"
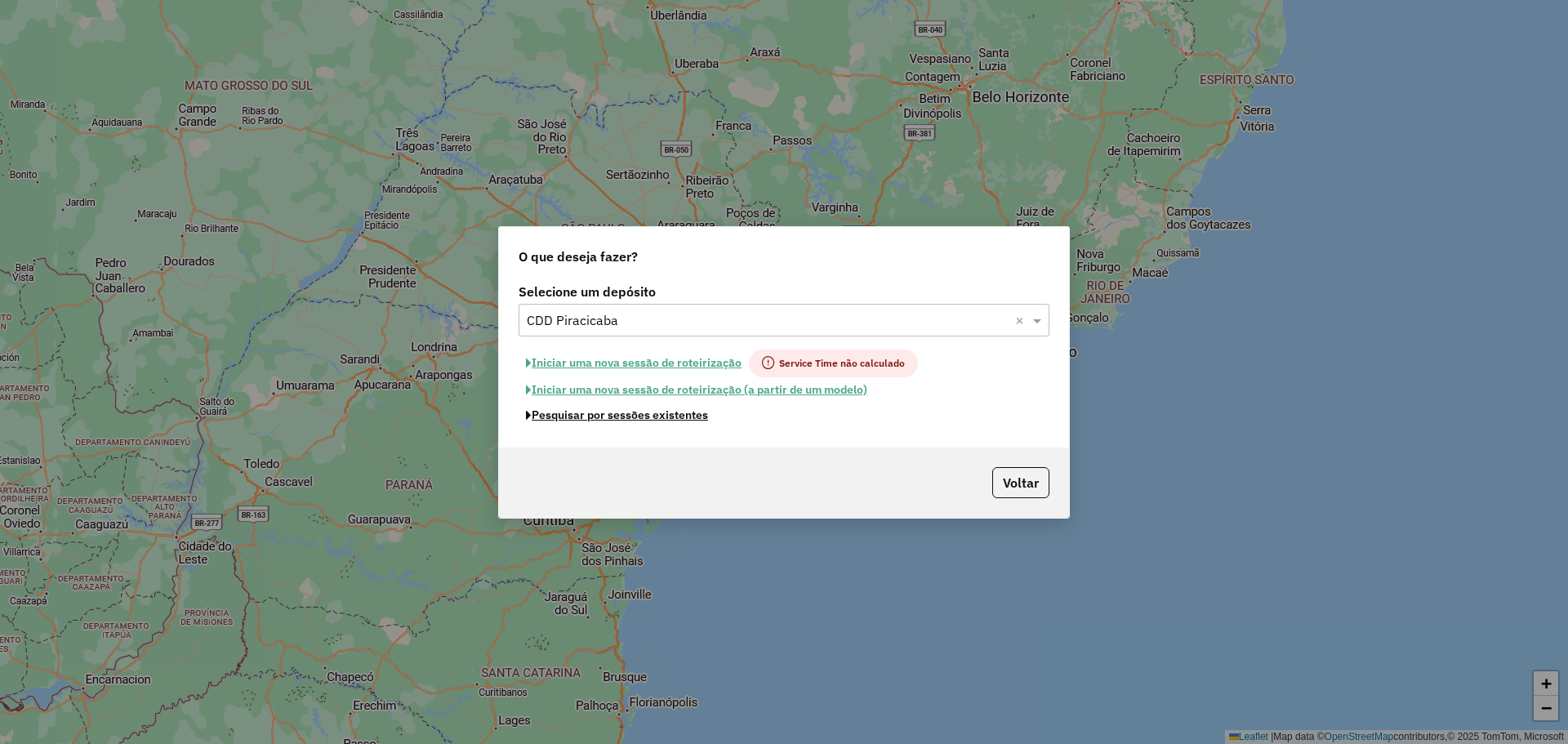
click at [619, 417] on button "Pesquisar por sessões existentes" at bounding box center [617, 415] width 197 height 26
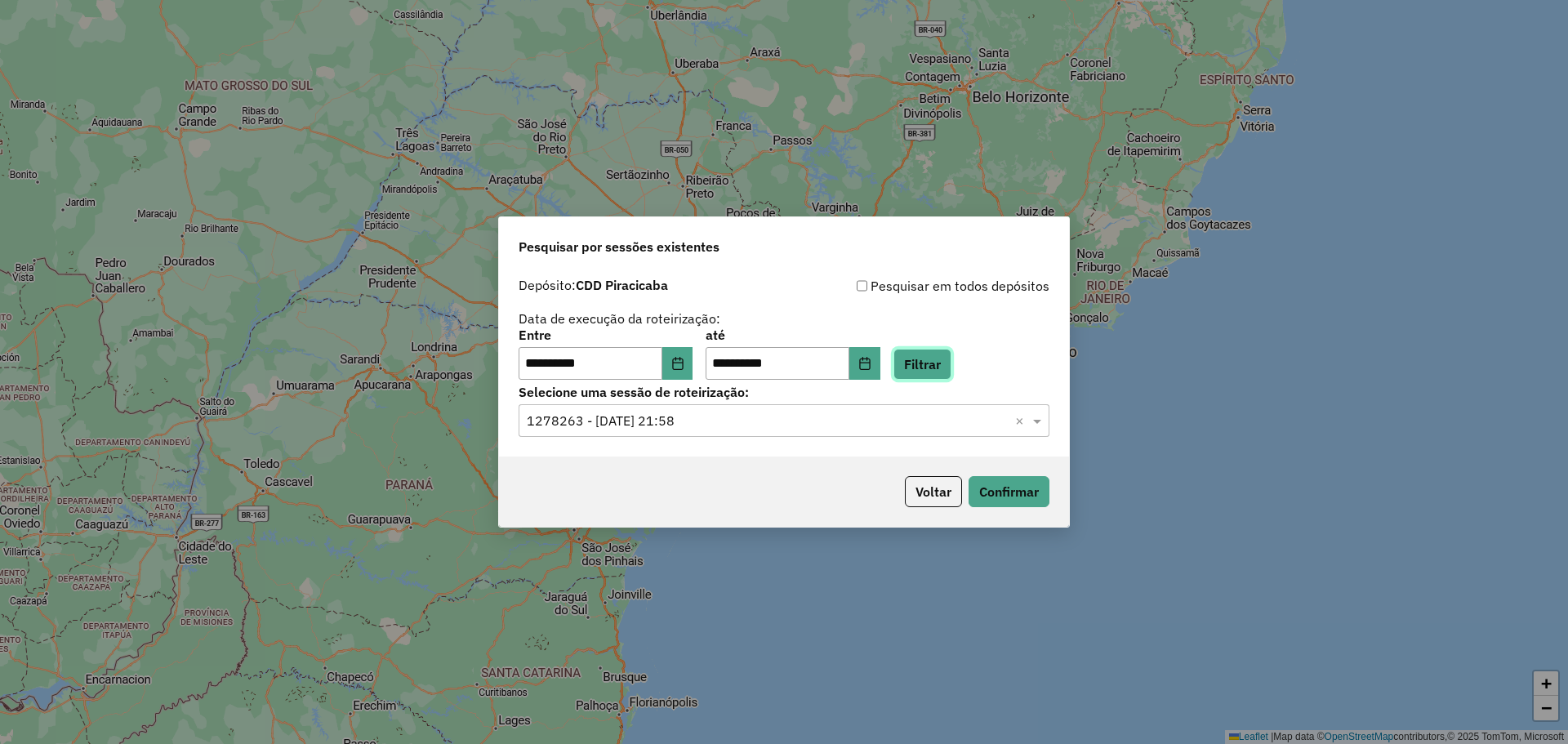
click at [935, 356] on button "Filtrar" at bounding box center [922, 364] width 58 height 31
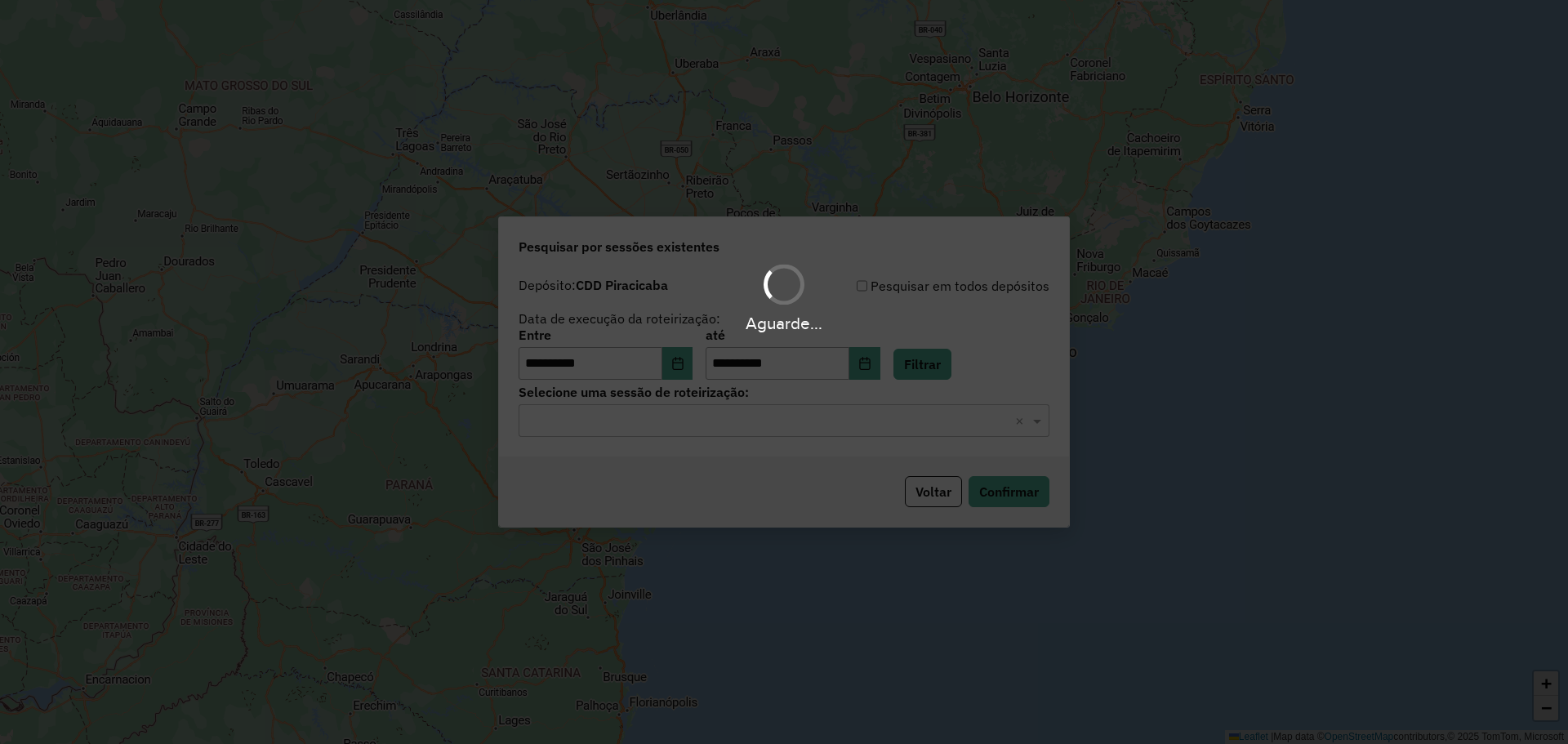
click at [752, 410] on hb-app "**********" at bounding box center [784, 372] width 1568 height 744
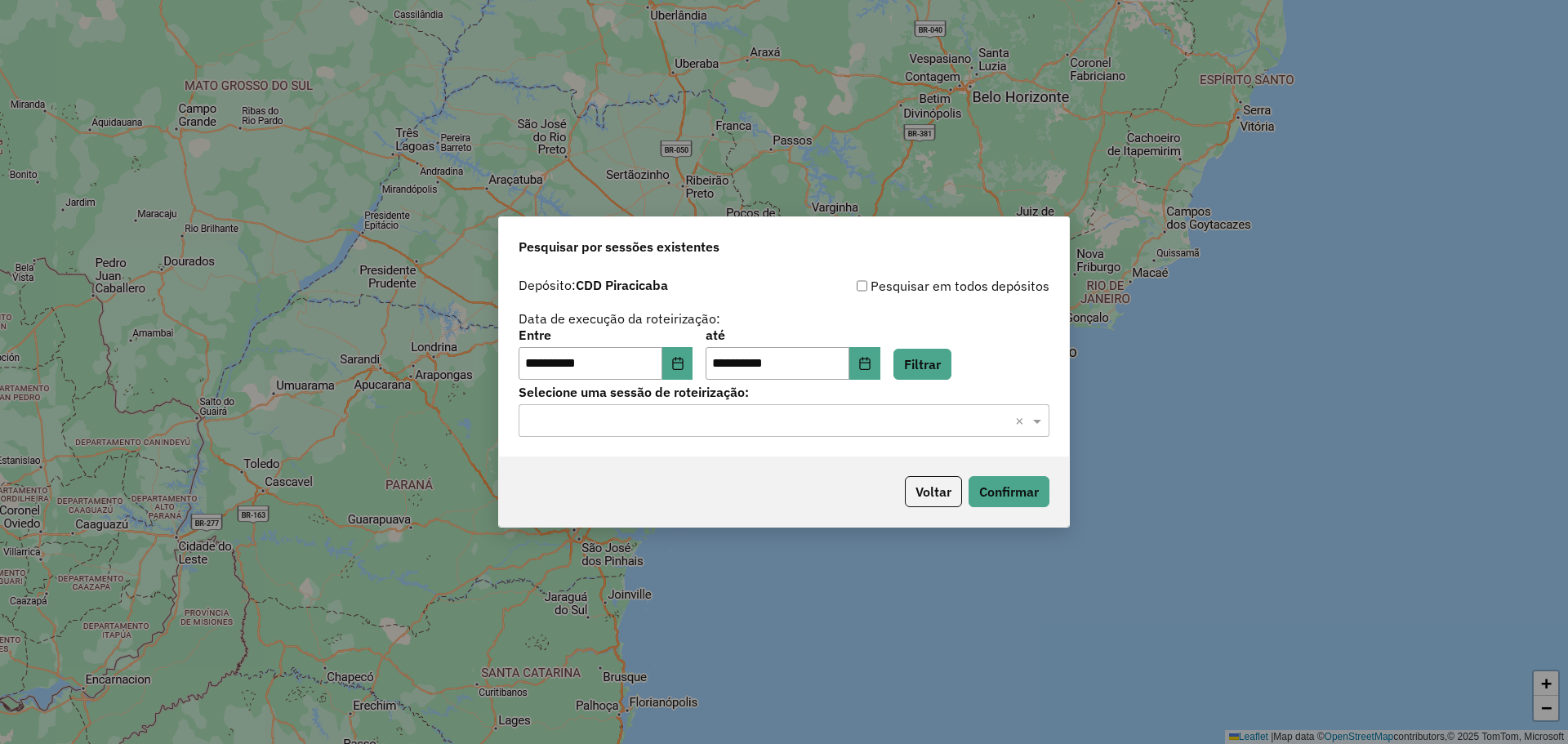
click at [752, 411] on input "text" at bounding box center [767, 421] width 482 height 20
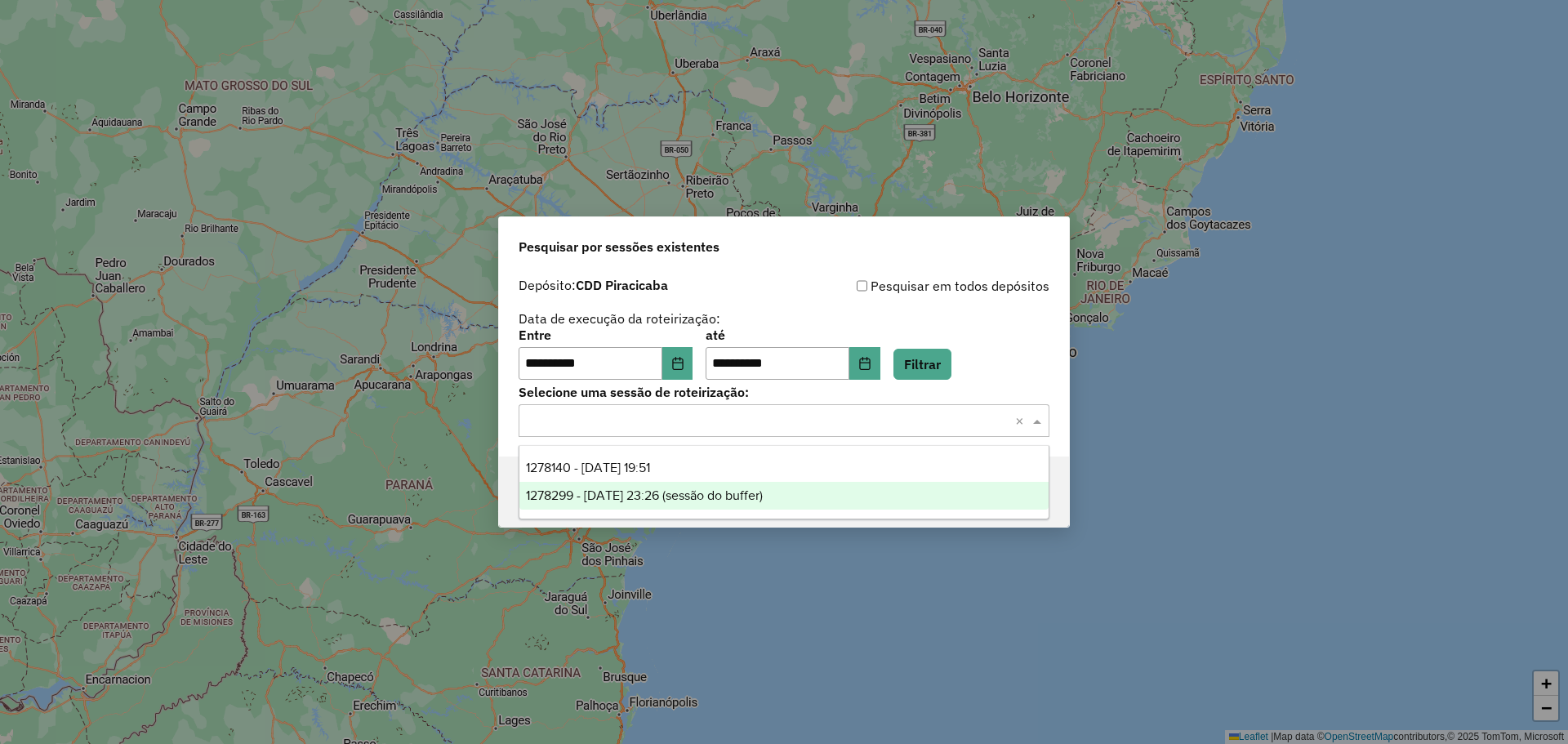
click at [724, 495] on span "1278299 - 18/09/2025 23:26 (sessão do buffer)" at bounding box center [644, 495] width 237 height 14
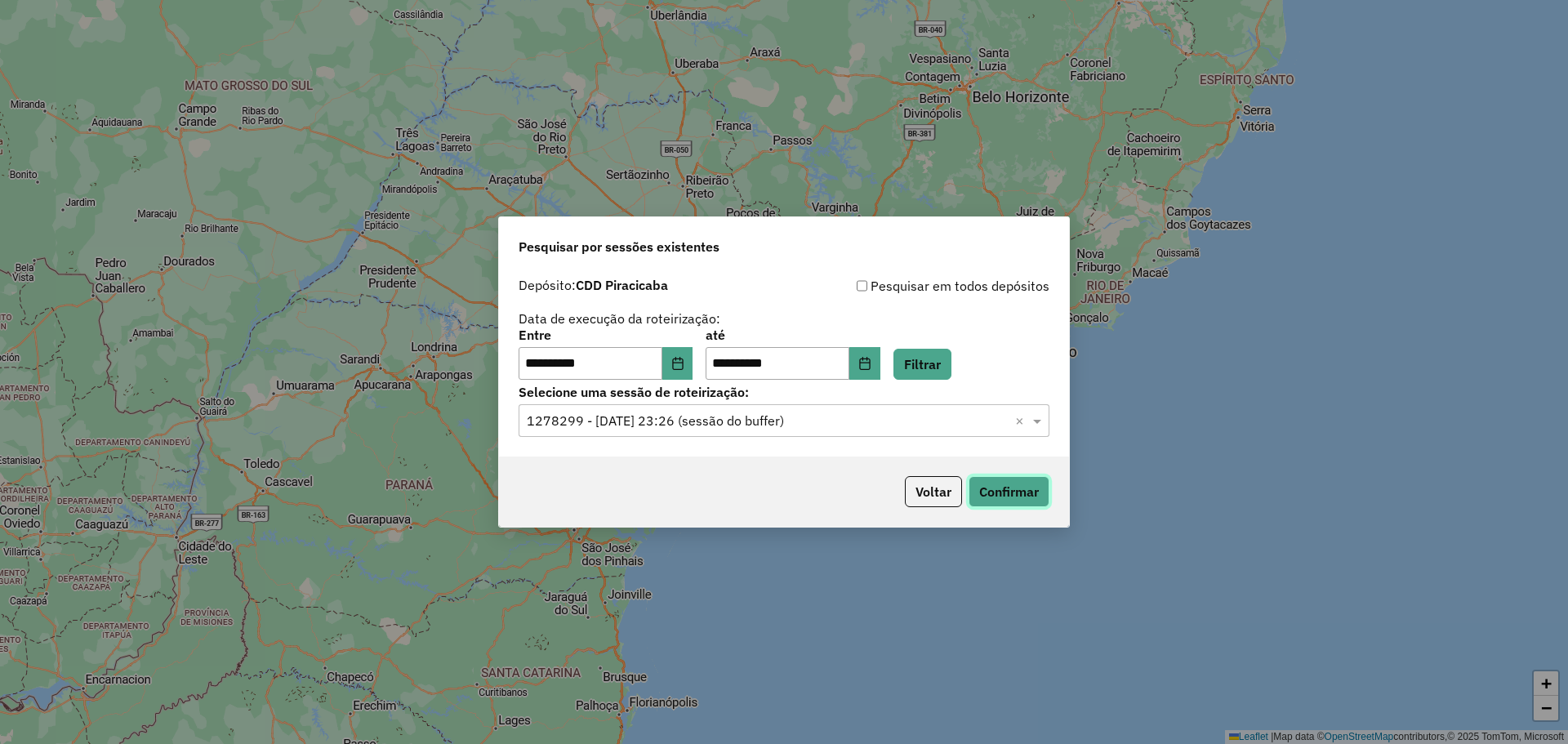
click at [1000, 495] on button "Confirmar" at bounding box center [1009, 492] width 81 height 31
click at [924, 487] on button "Voltar" at bounding box center [933, 492] width 57 height 31
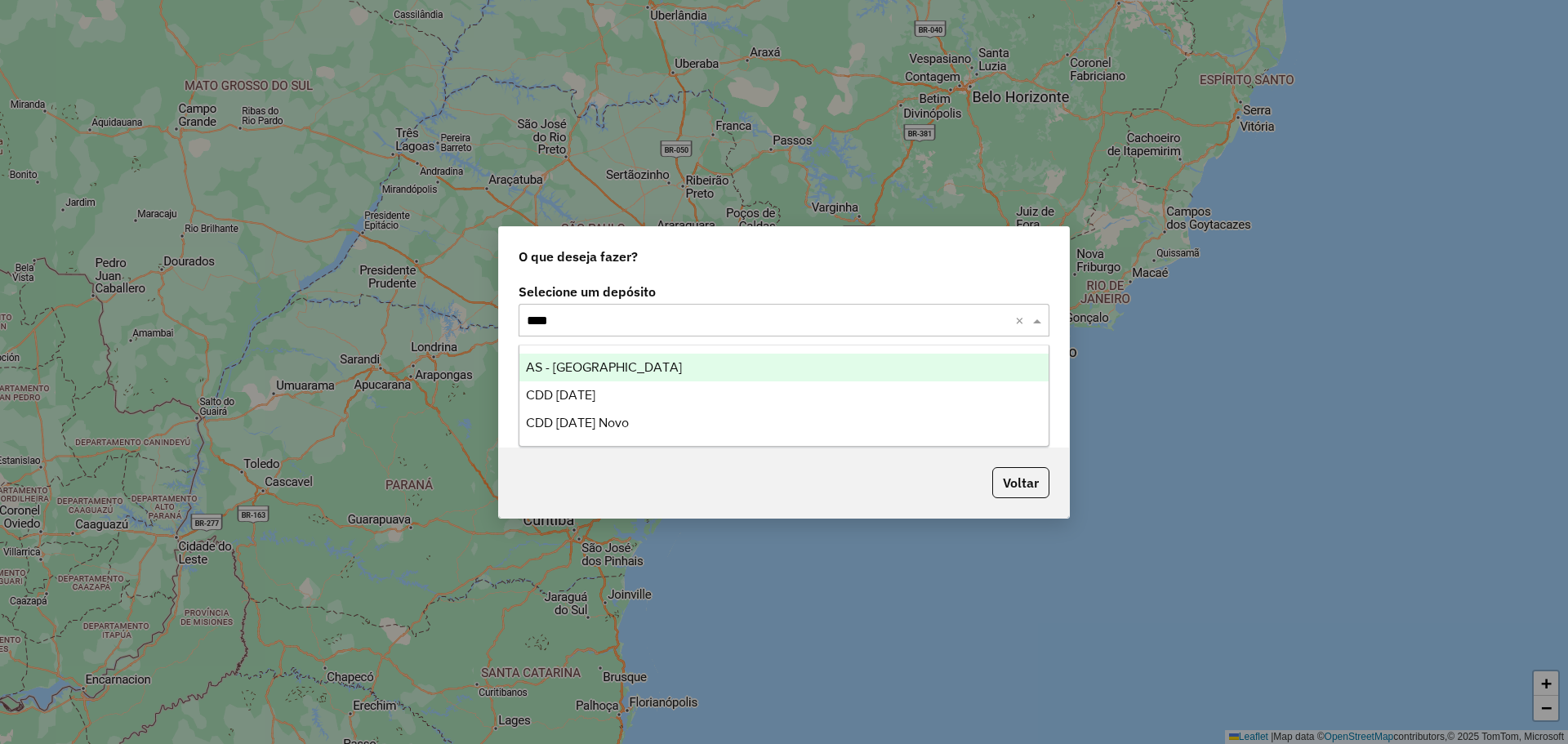
type input "*****"
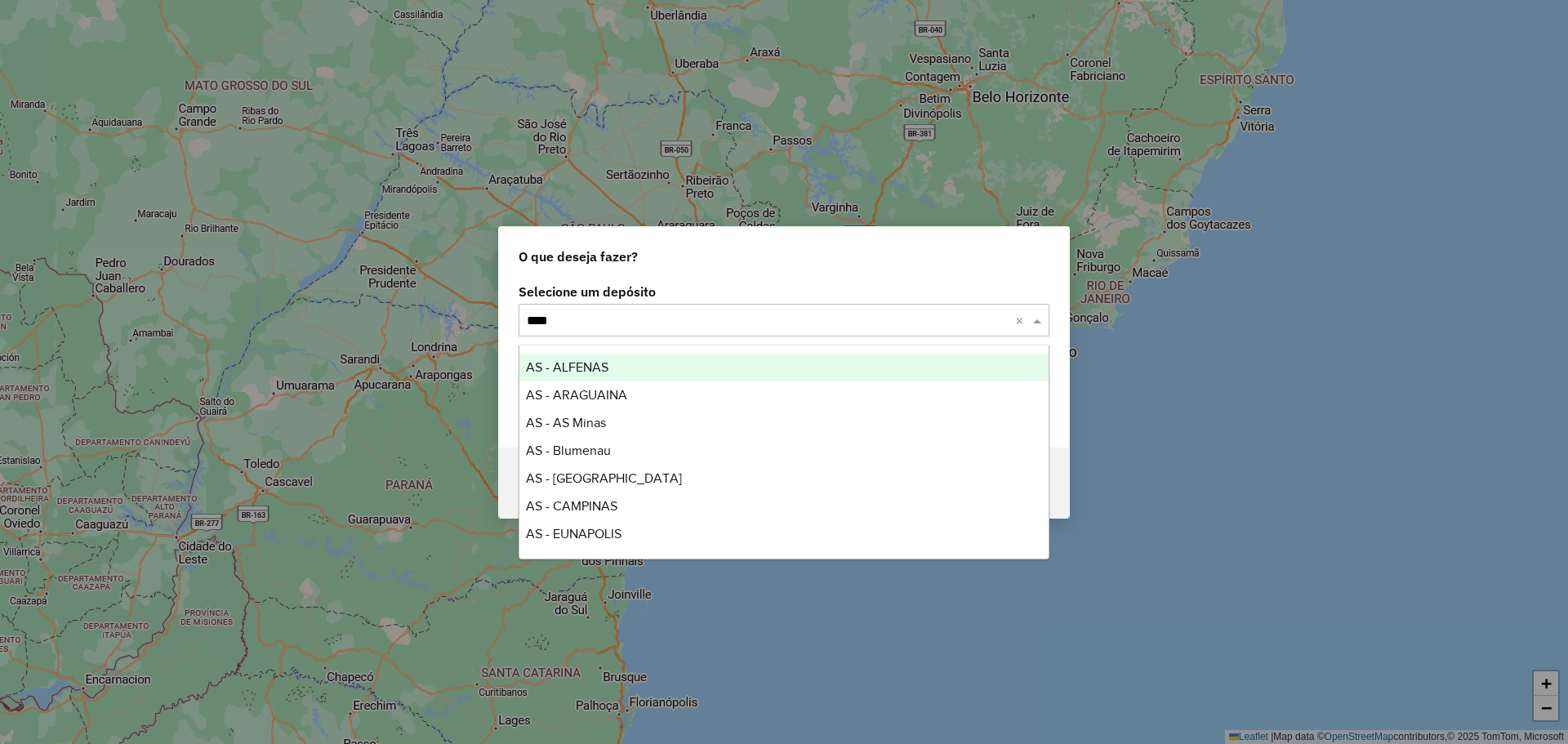
type input "*****"
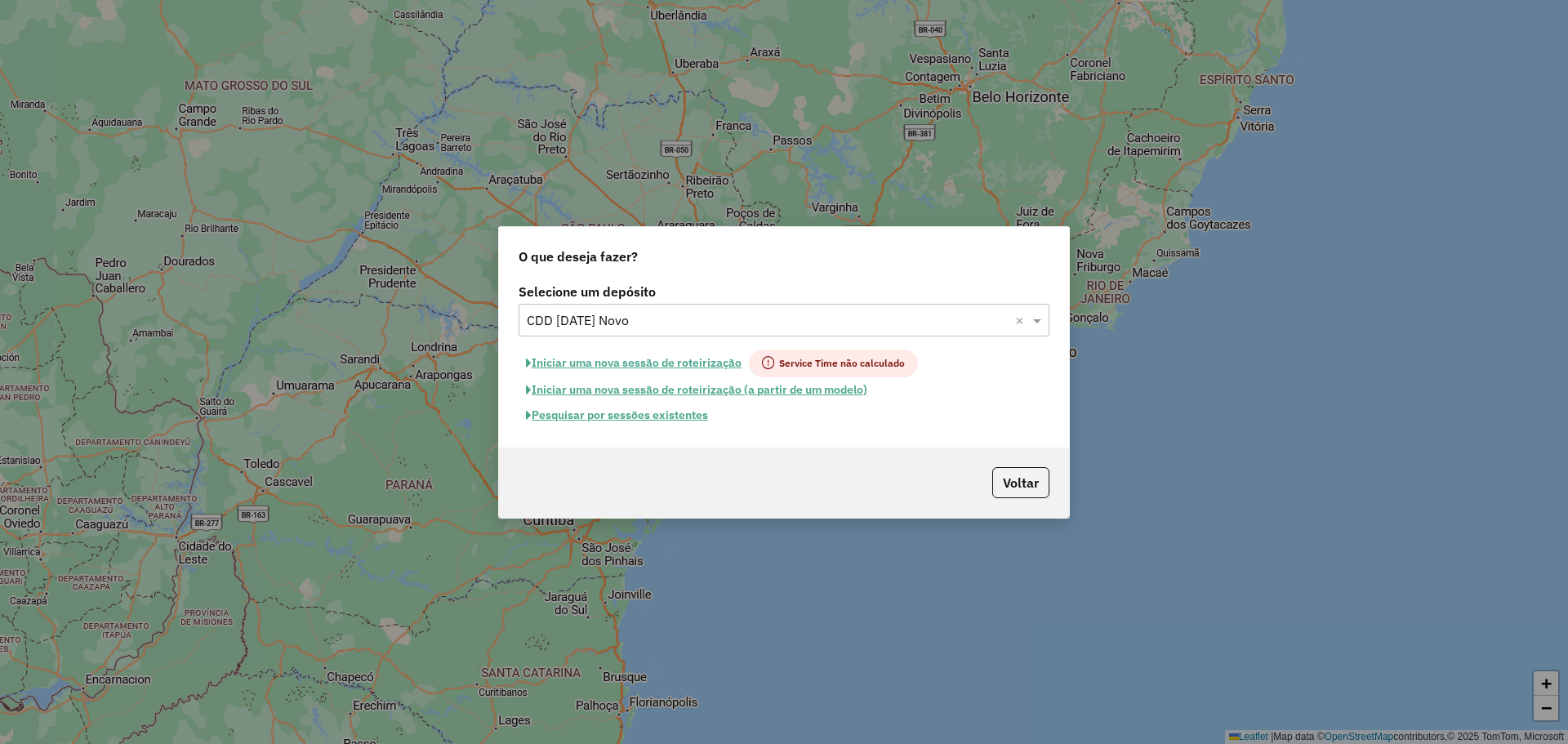
click at [639, 417] on button "Pesquisar por sessões existentes" at bounding box center [617, 415] width 197 height 26
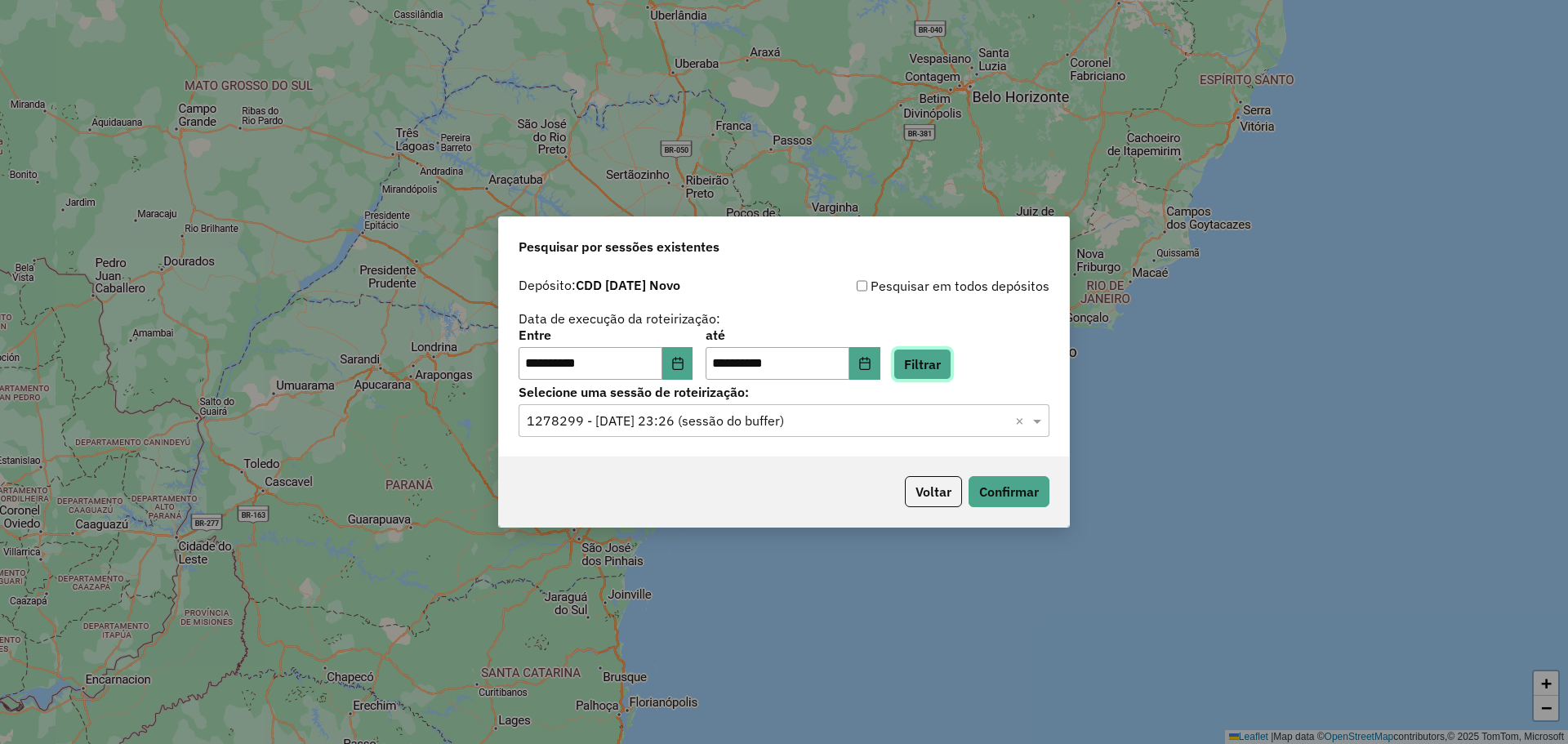
click at [926, 364] on button "Filtrar" at bounding box center [922, 364] width 58 height 31
click at [818, 412] on input "text" at bounding box center [767, 421] width 482 height 20
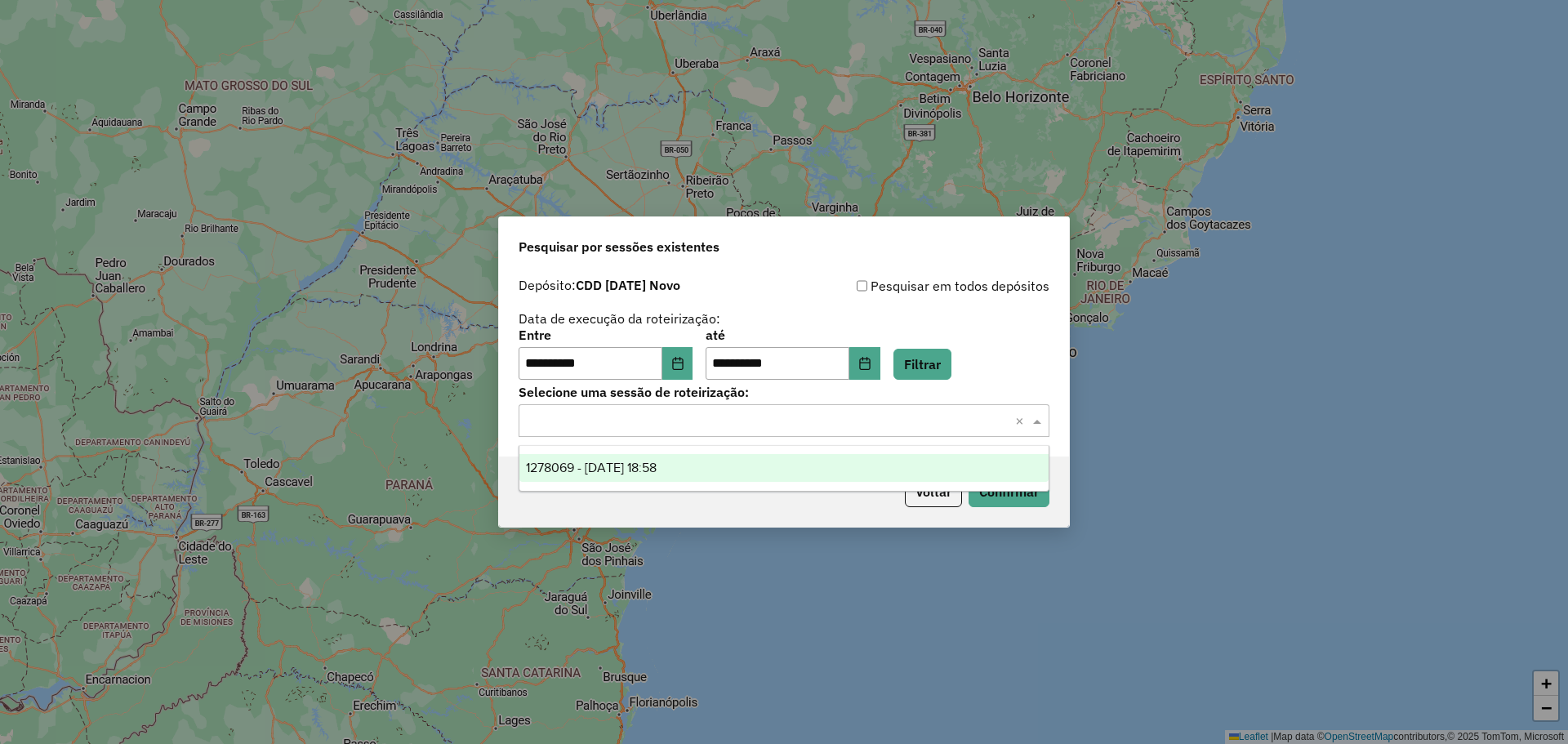
click at [764, 467] on div "1278069 - 18/09/2025 18:58" at bounding box center [784, 467] width 529 height 27
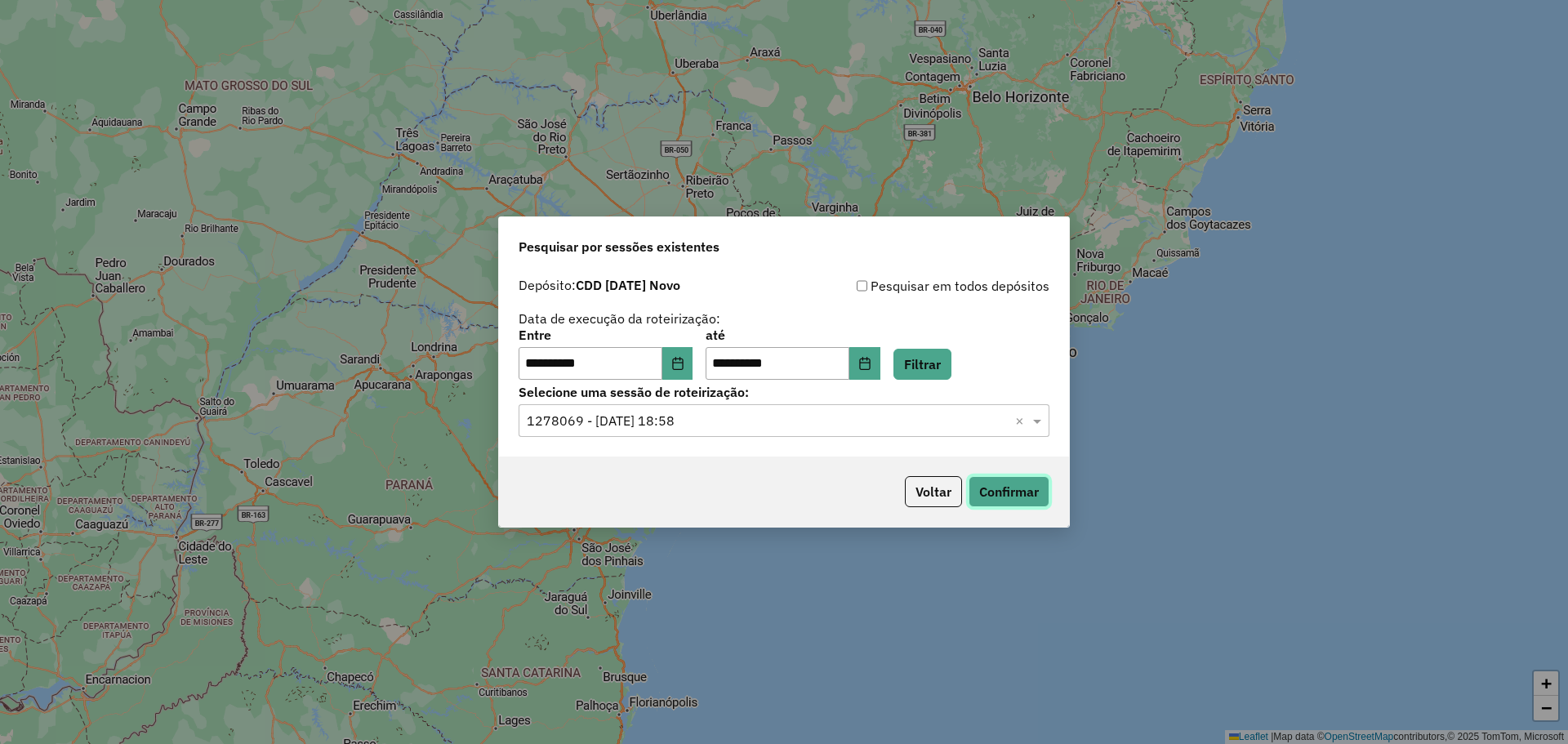
click at [985, 484] on button "Confirmar" at bounding box center [1009, 492] width 81 height 31
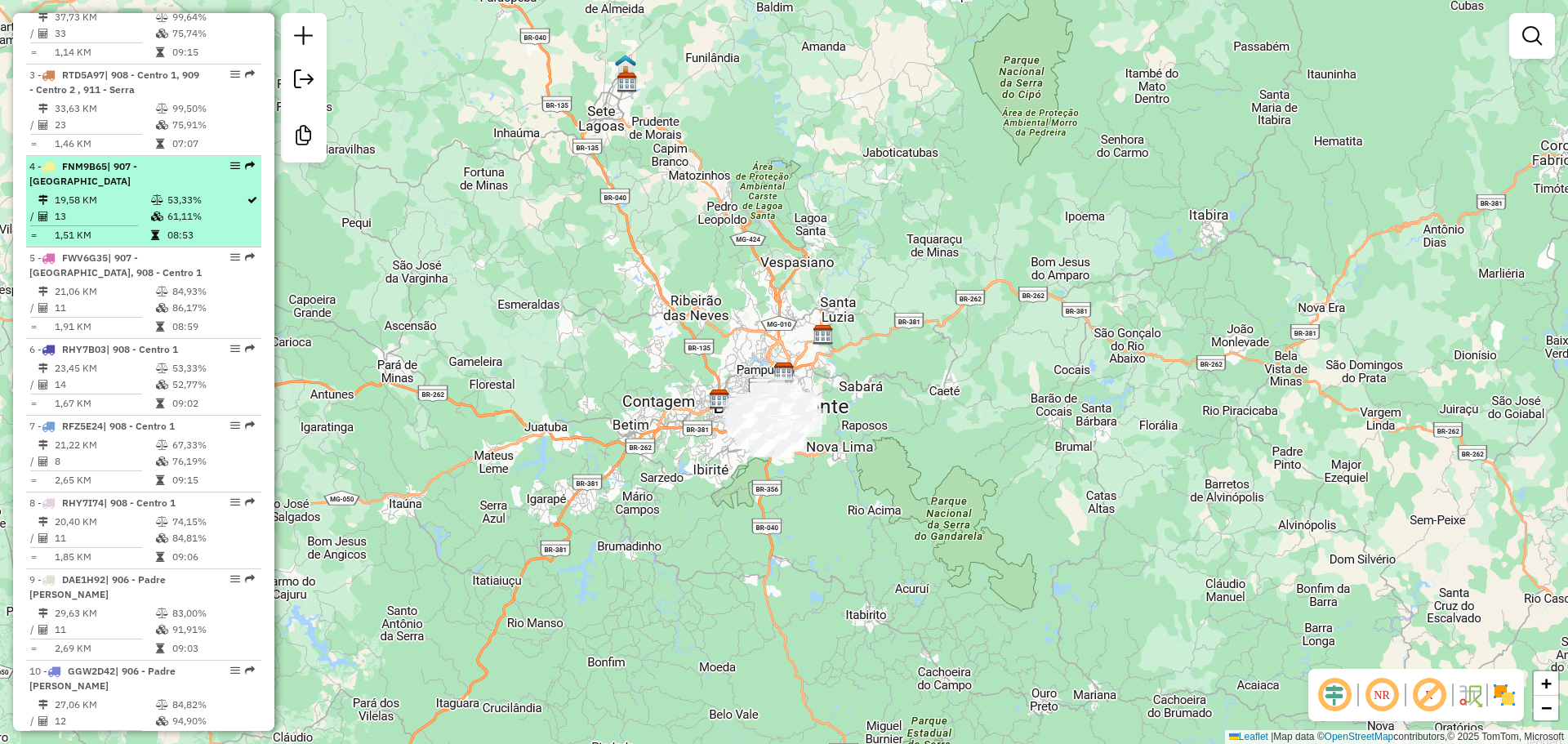
scroll to position [851, 0]
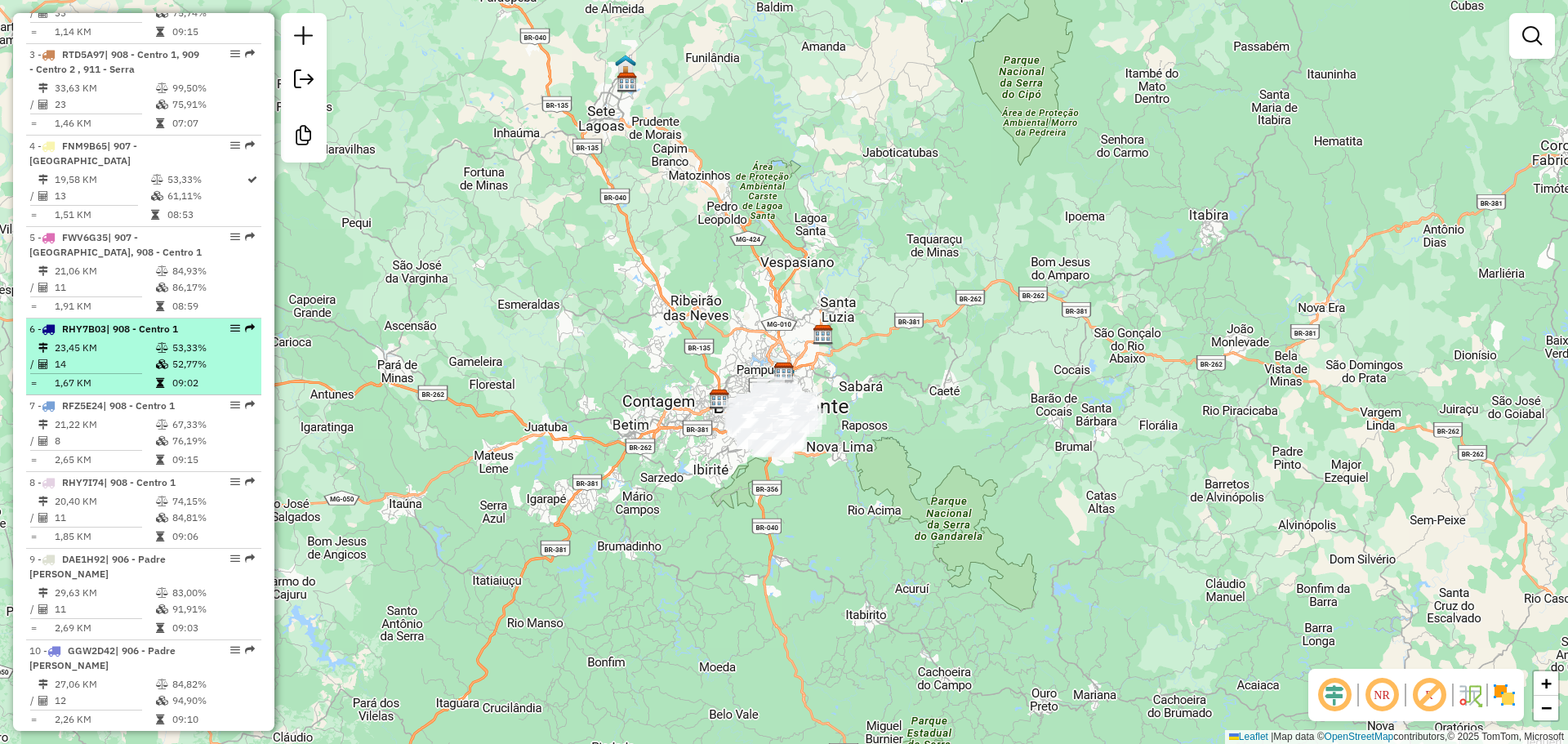
click at [166, 372] on td at bounding box center [163, 364] width 16 height 16
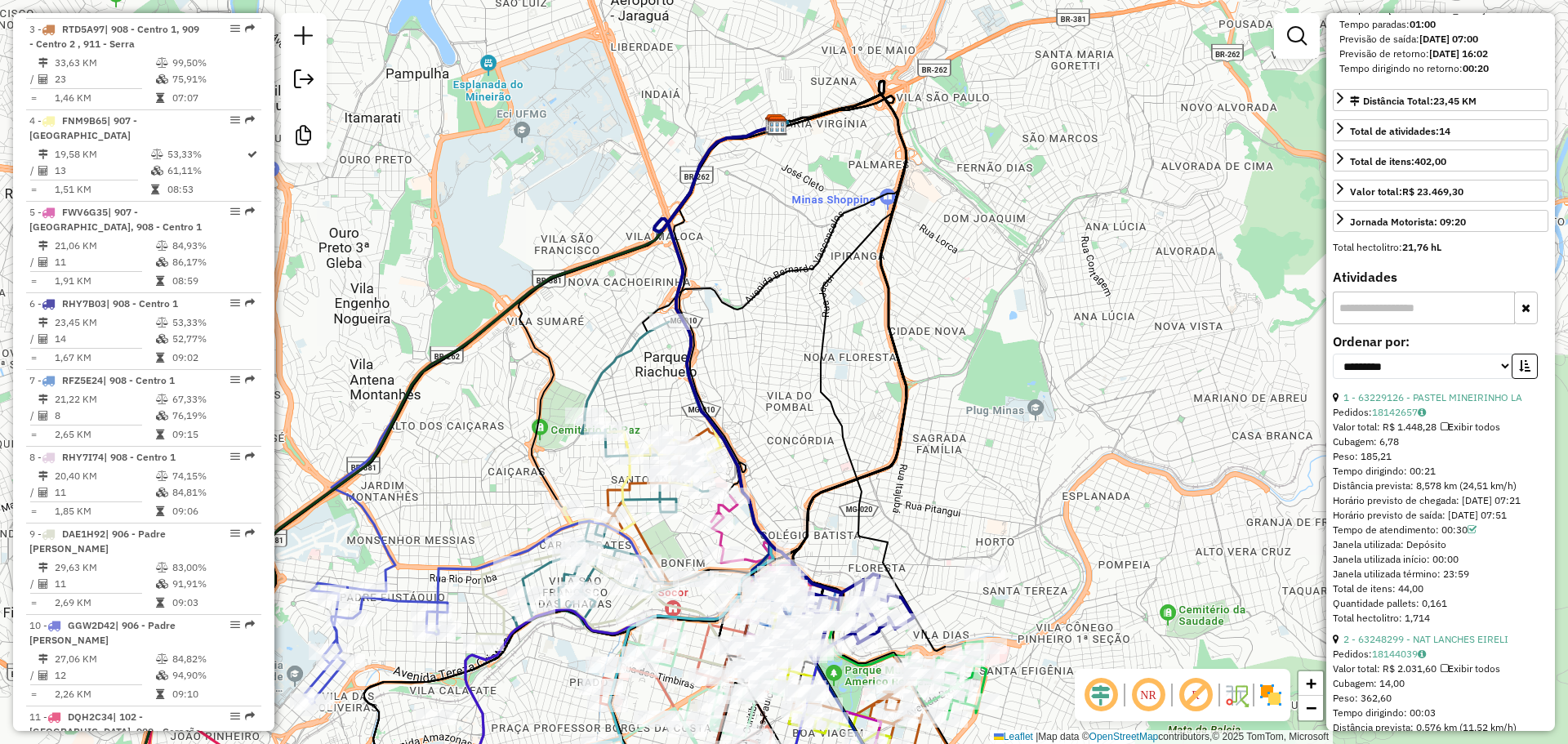
scroll to position [372, 0]
click at [1424, 378] on select "**********" at bounding box center [1422, 365] width 180 height 26
select select "**********"
click at [1333, 378] on select "**********" at bounding box center [1422, 365] width 180 height 26
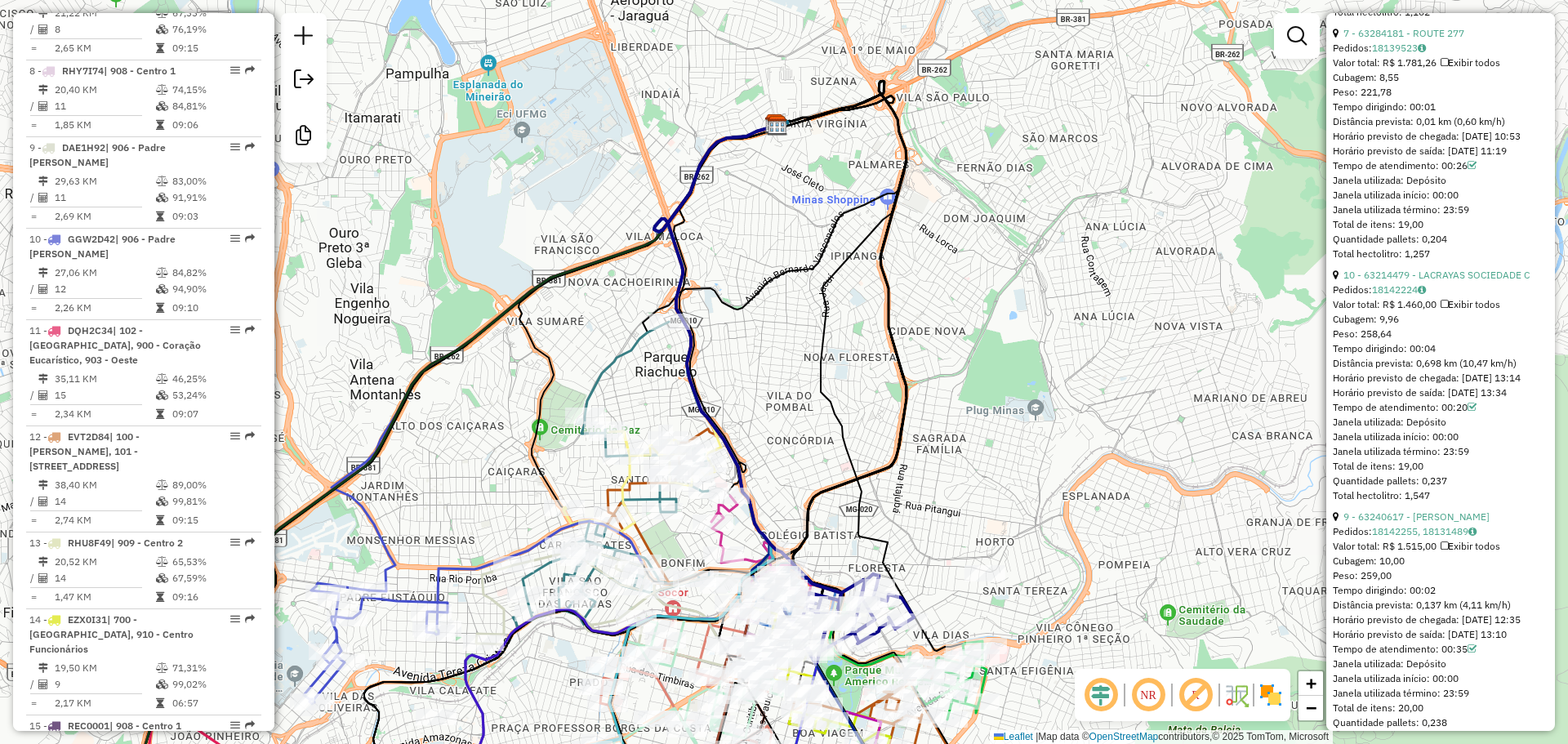
scroll to position [1263, 0]
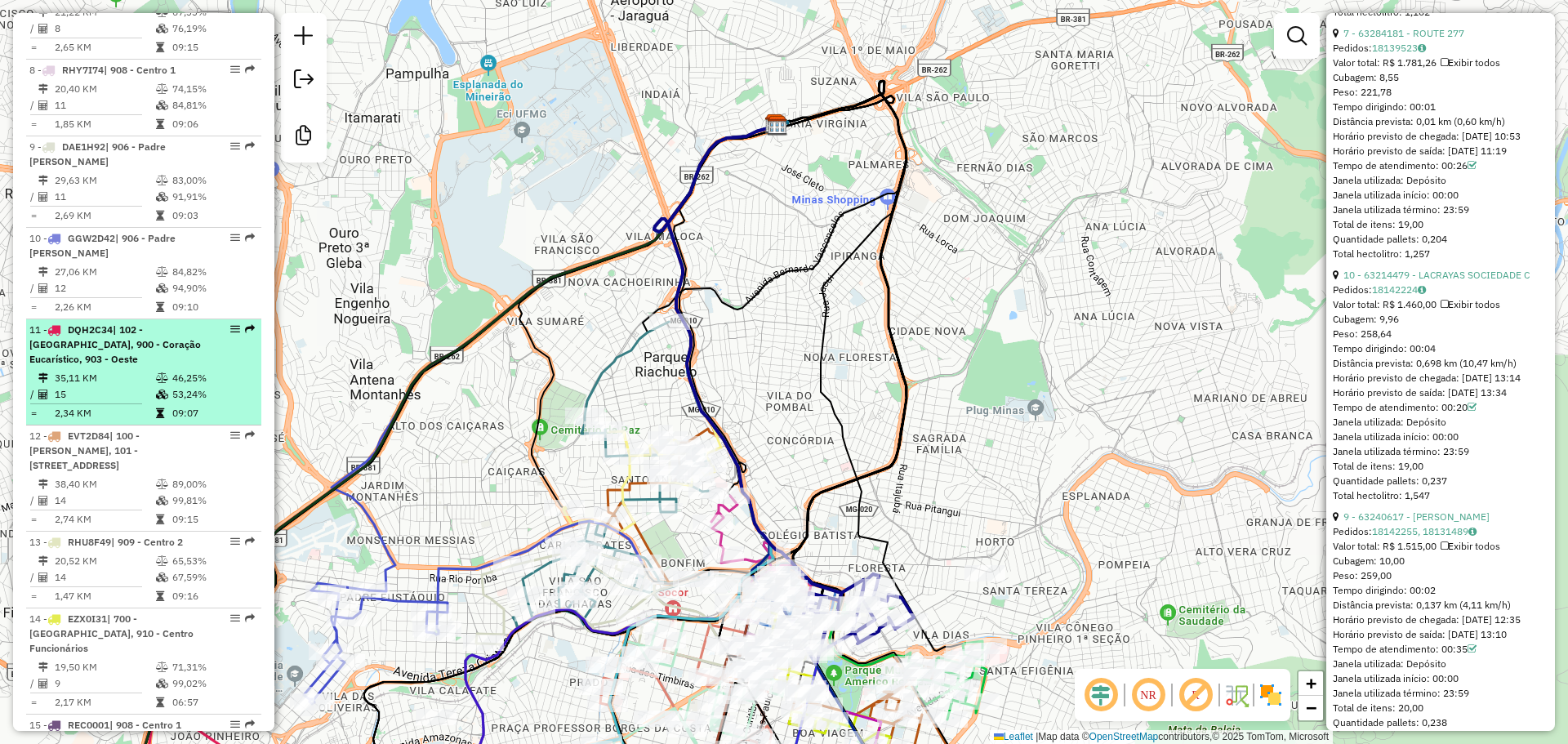
click at [156, 383] on icon at bounding box center [162, 378] width 12 height 9
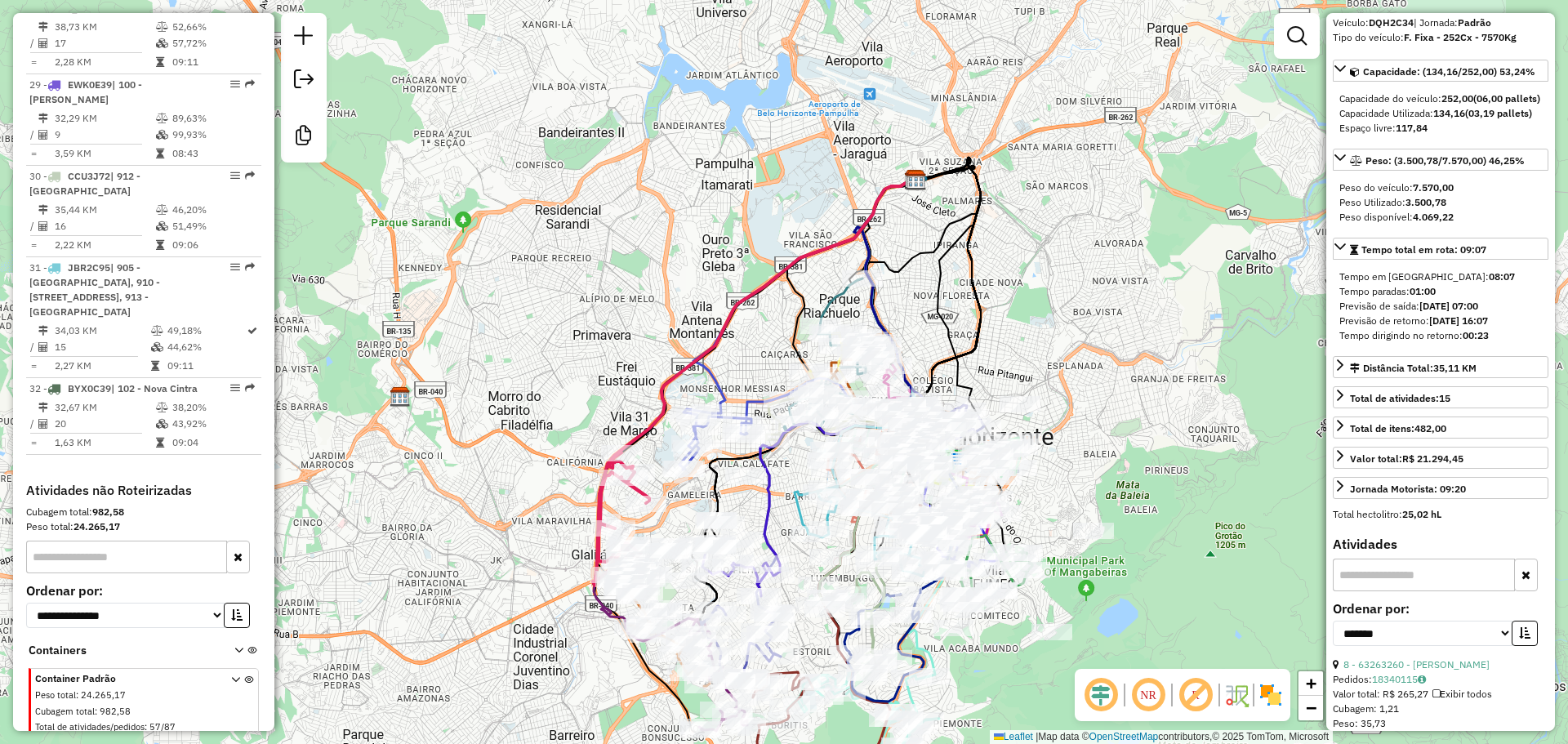
scroll to position [3123, 0]
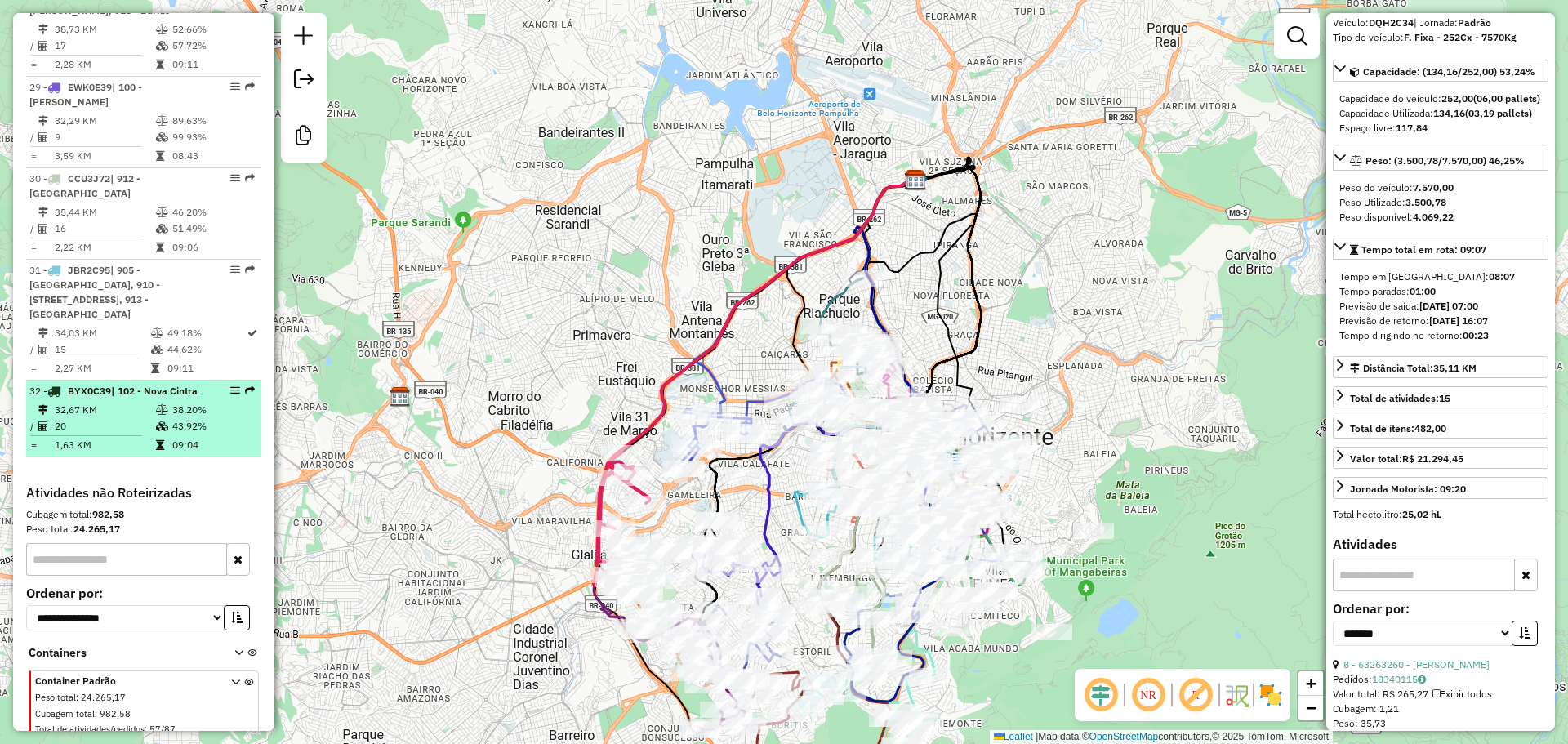
click at [121, 385] on span "| 102 - Nova Cintra" at bounding box center [154, 390] width 87 height 12
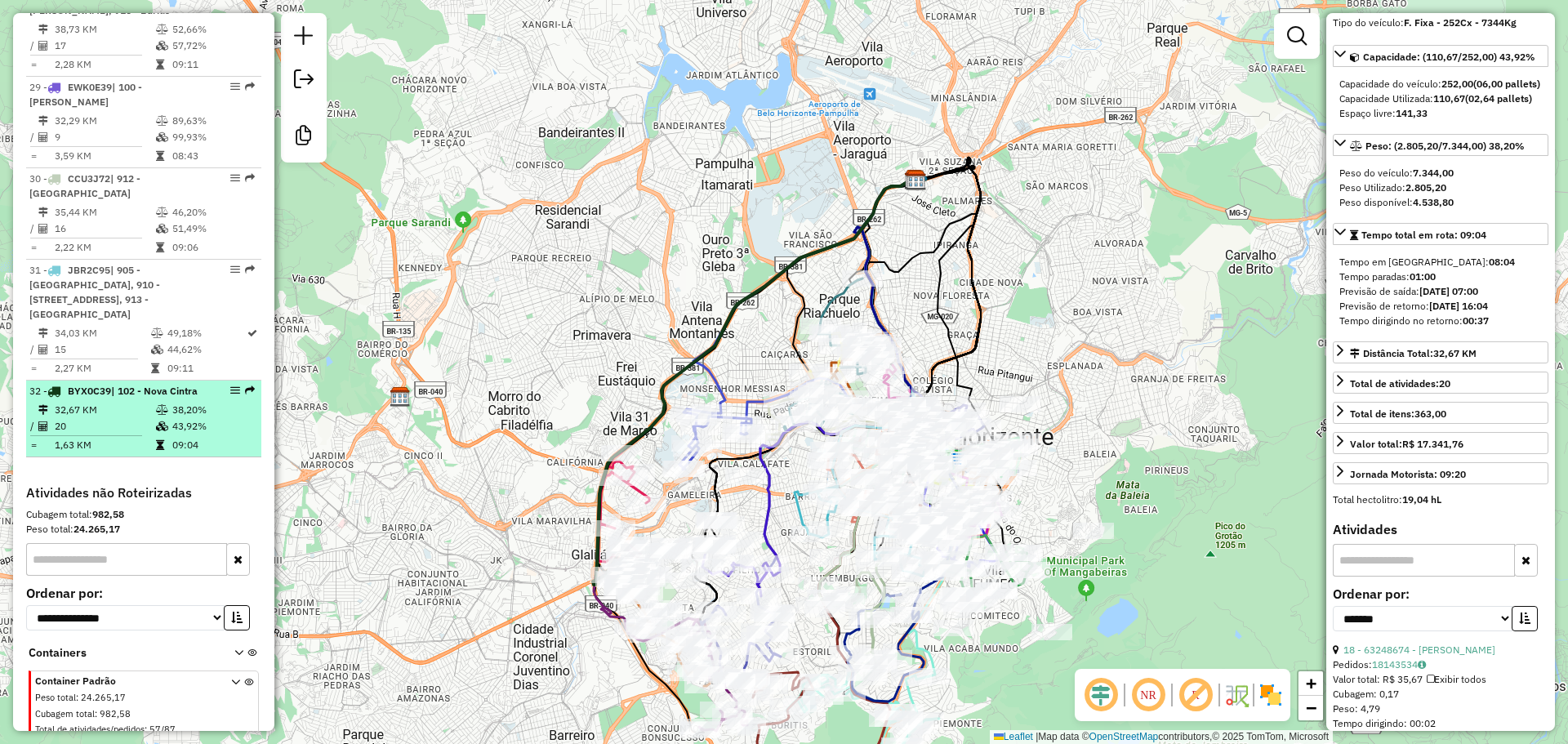
scroll to position [104, 0]
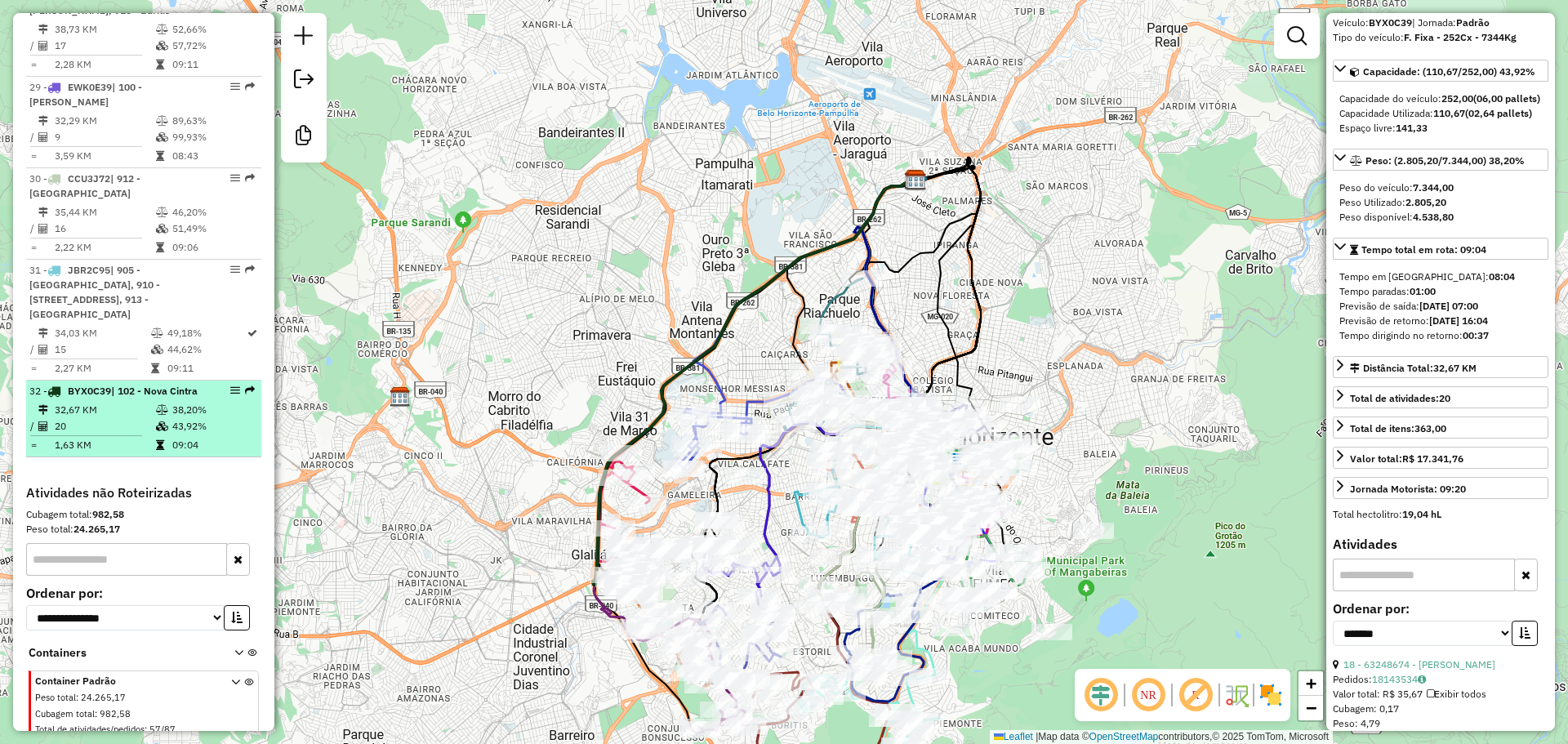
click at [123, 391] on span "| 102 - Nova Cintra" at bounding box center [154, 390] width 87 height 12
click at [231, 391] on em at bounding box center [235, 390] width 9 height 9
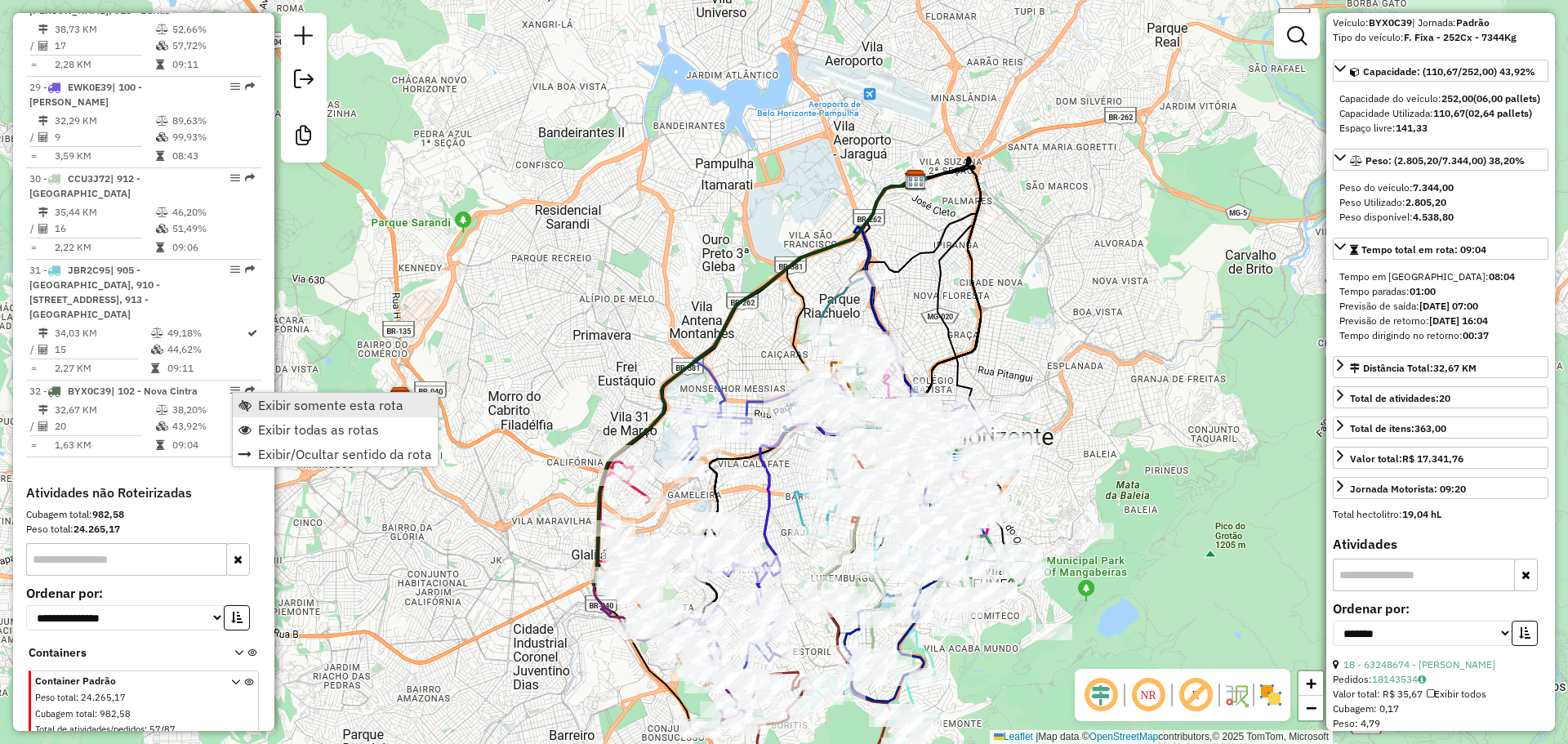
click at [255, 402] on link "Exibir somente esta rota" at bounding box center [335, 406] width 205 height 25
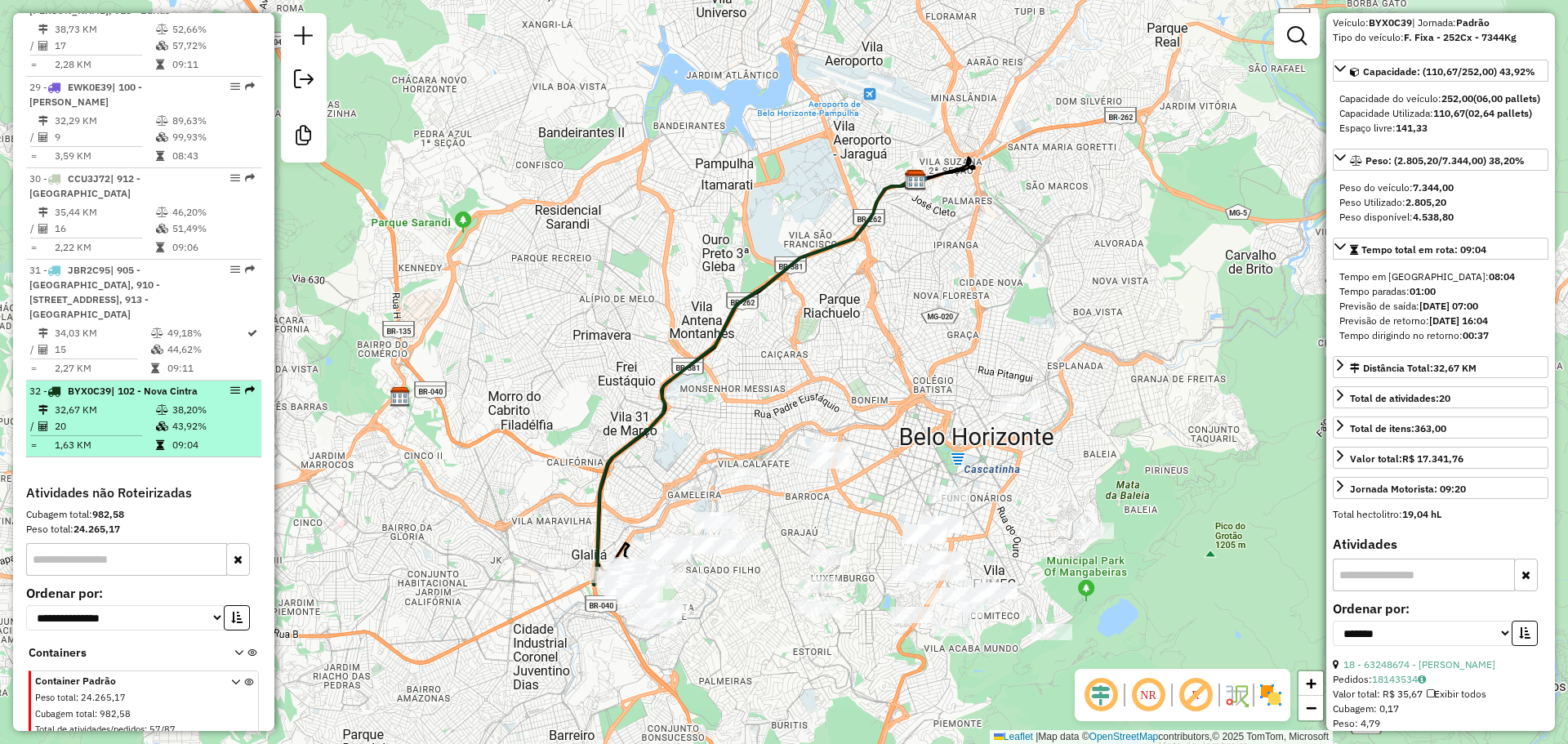
click at [162, 414] on li "32 - BYX0C39 | 102 - Nova Cintra 32,67 KM 38,20% / 20 43,92% = 1,63 KM 09:04" at bounding box center [144, 419] width 235 height 77
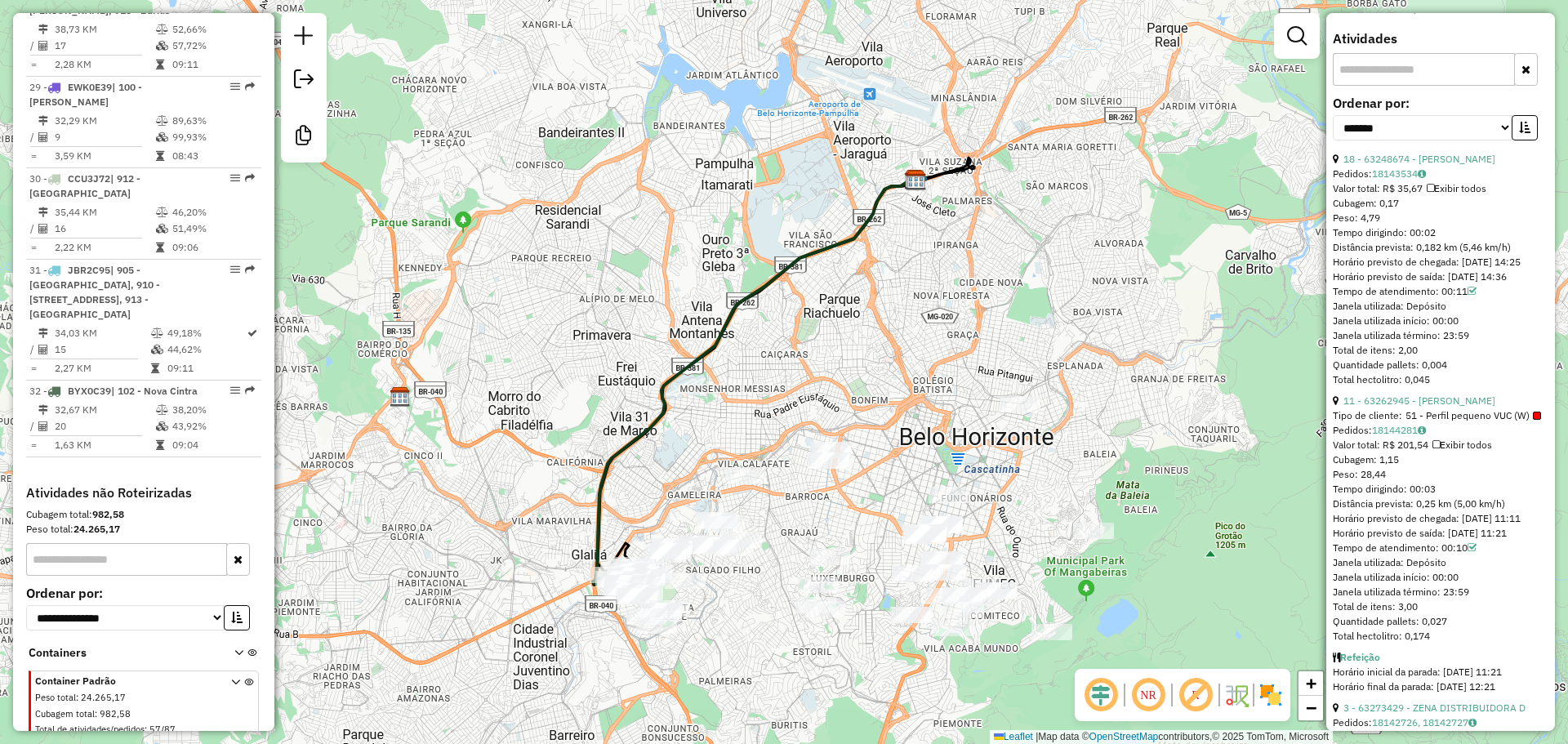
scroll to position [610, 0]
click at [1292, 30] on em at bounding box center [1296, 36] width 20 height 20
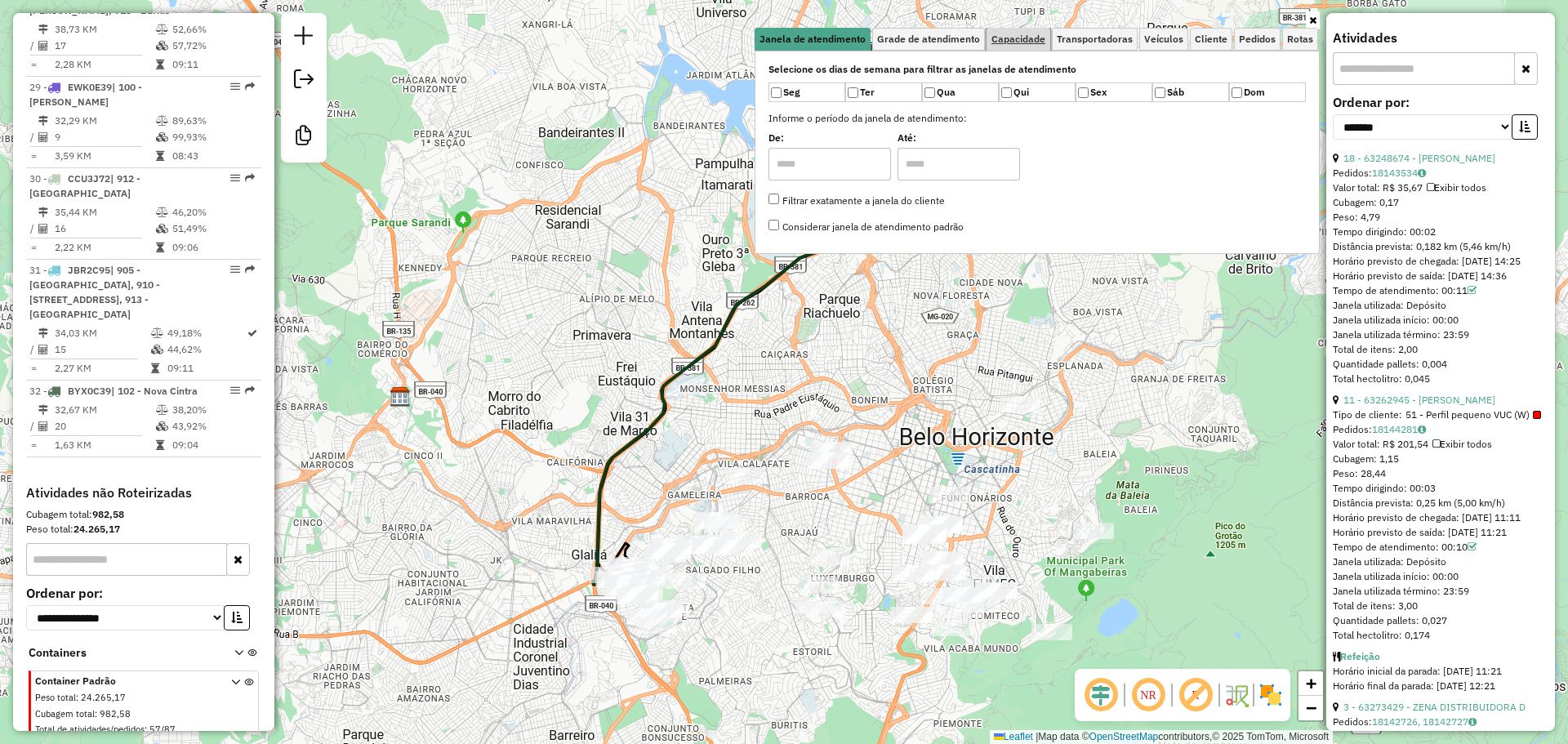
click at [1033, 34] on span "Capacidade" at bounding box center [1018, 39] width 54 height 9
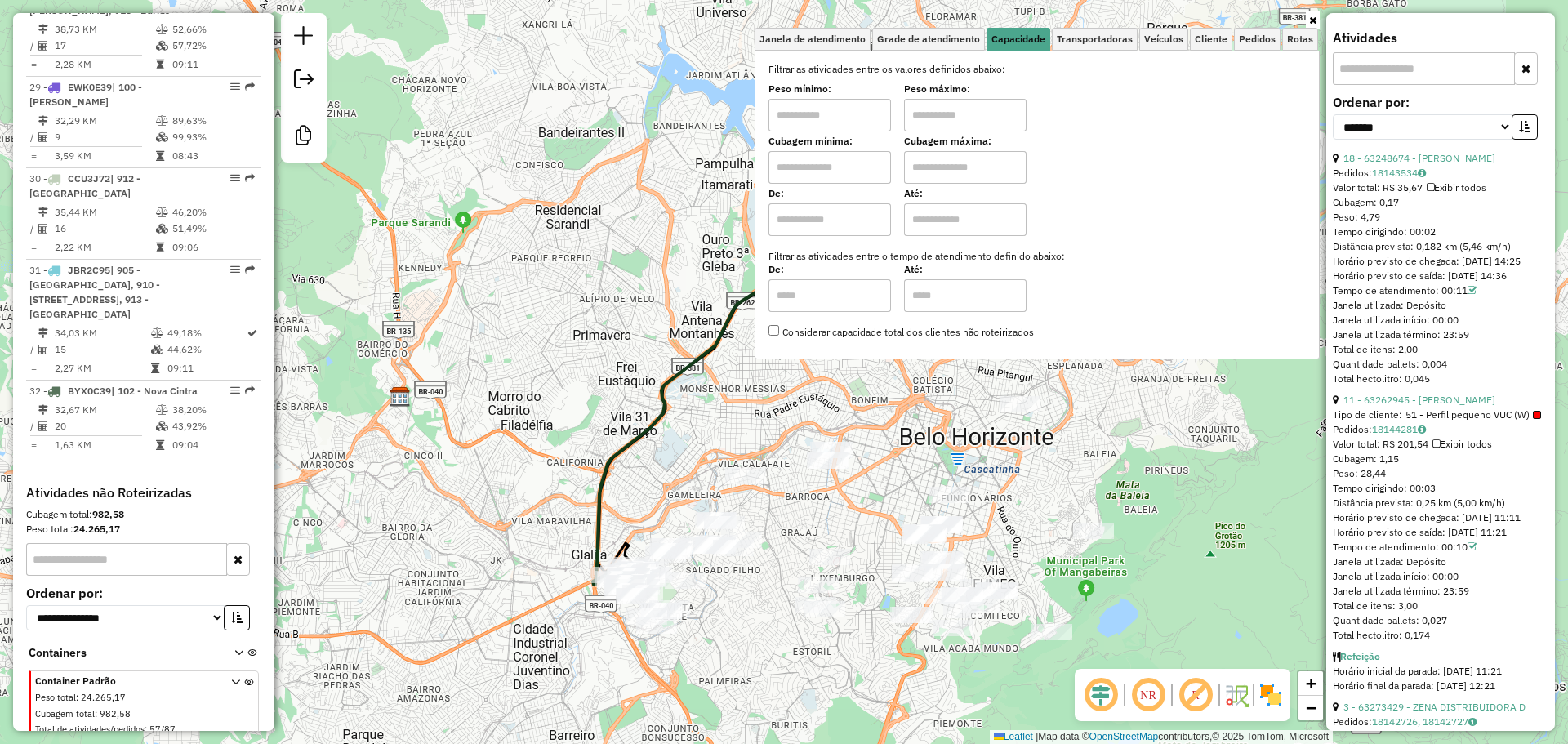
click at [878, 101] on input "text" at bounding box center [830, 115] width 123 height 33
type input "****"
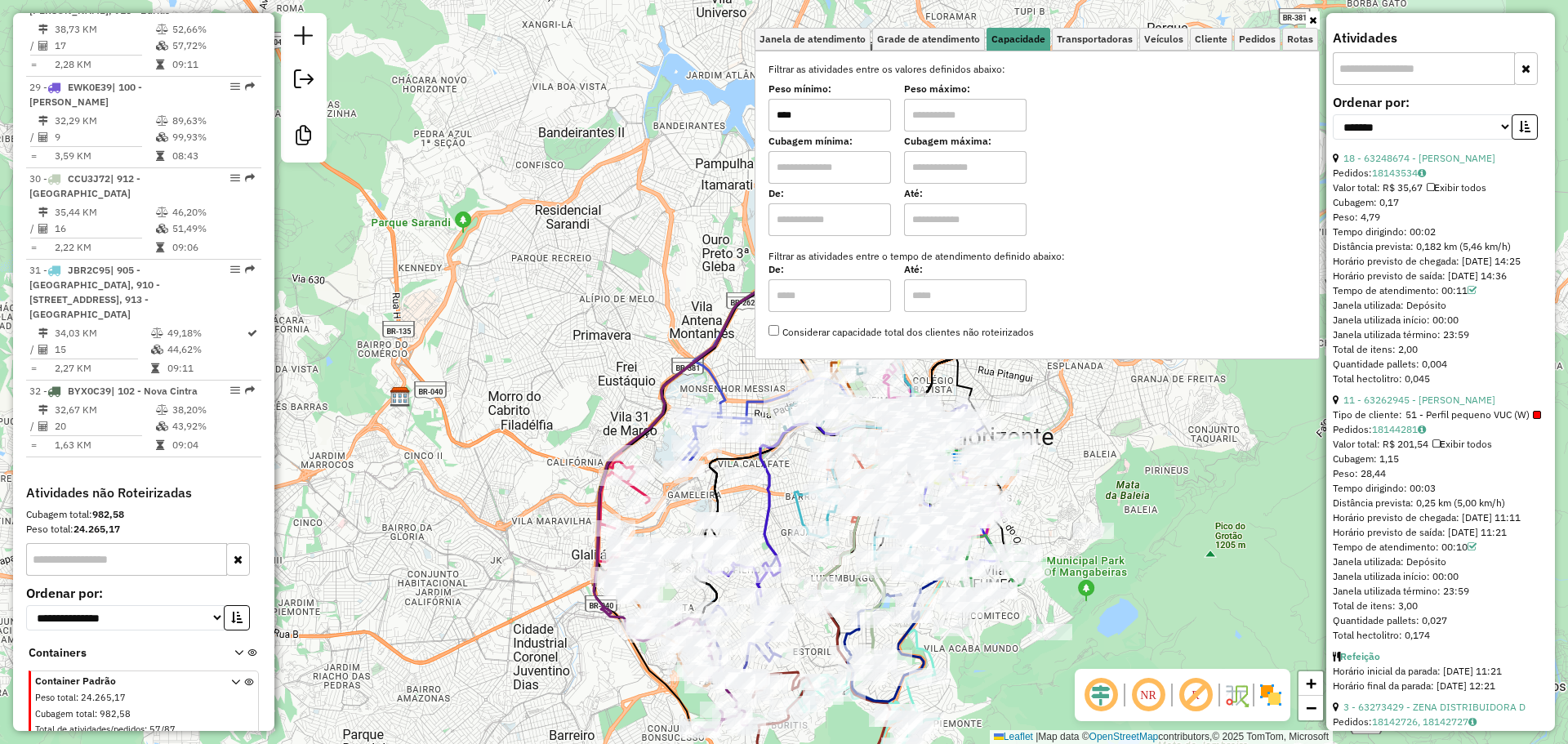
click at [976, 111] on input "text" at bounding box center [965, 115] width 123 height 33
type input "*****"
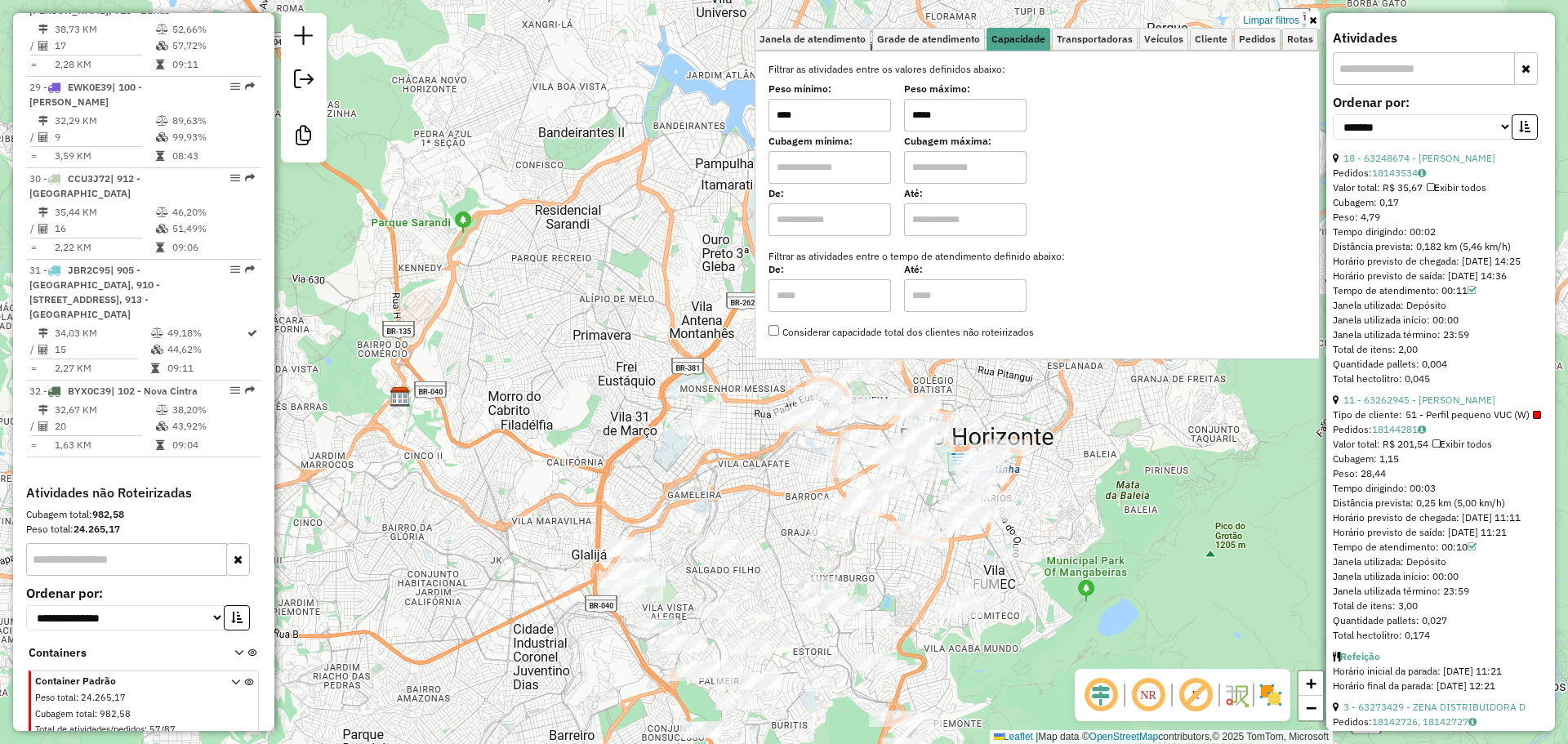
click at [652, 337] on div "Limpar filtros Janela de atendimento Grade de atendimento Capacidade Transporta…" at bounding box center [784, 372] width 1568 height 744
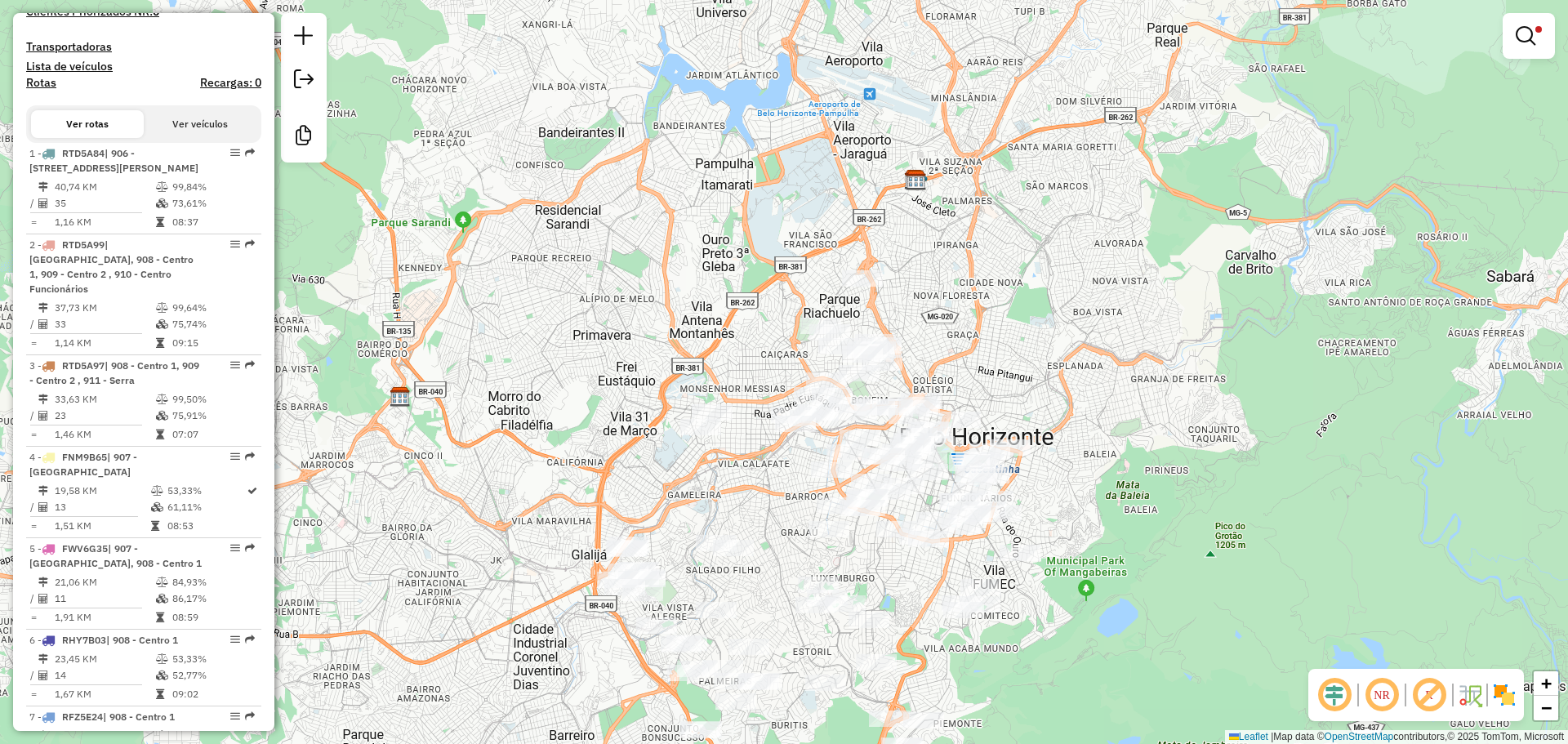
scroll to position [541, 0]
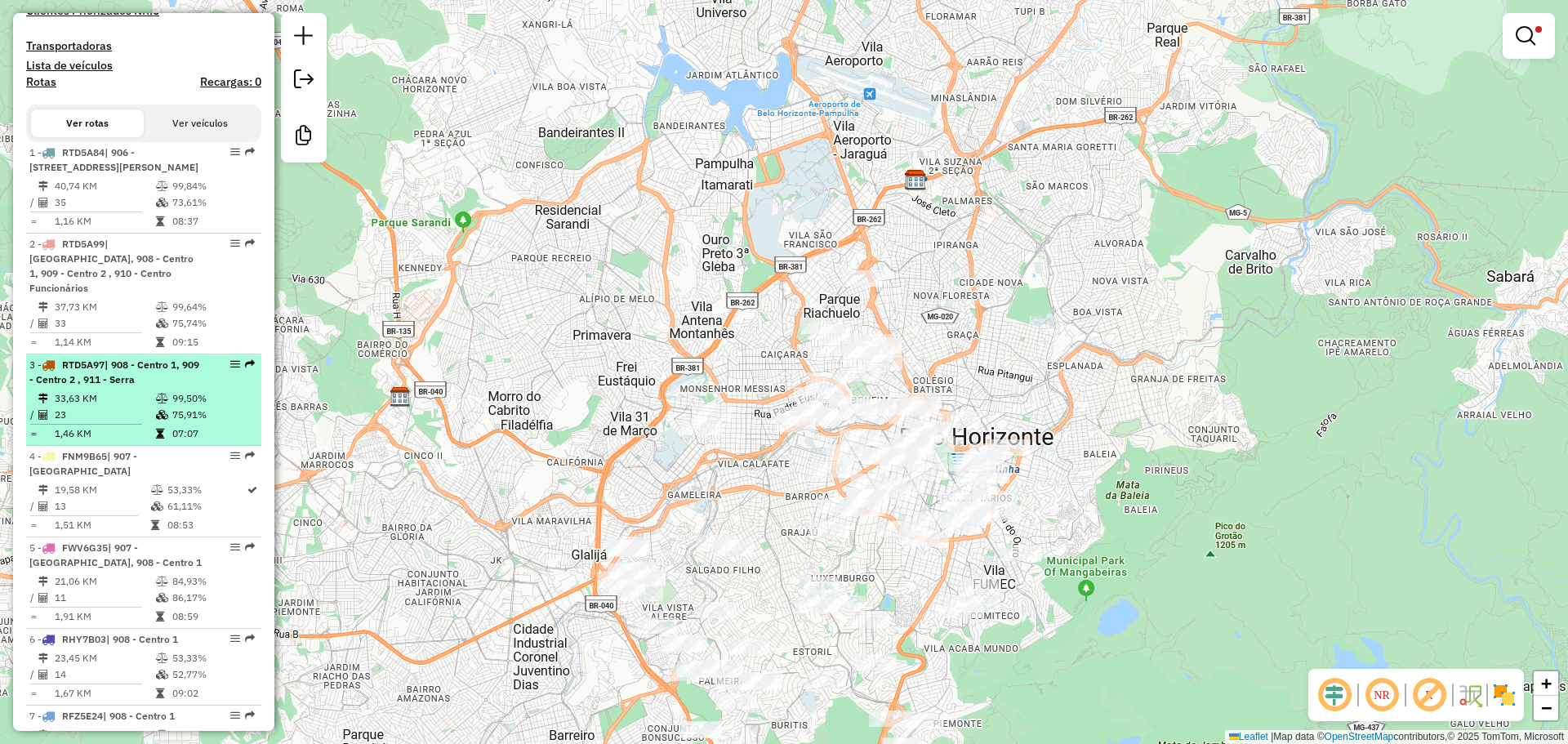
click at [132, 386] on span "| 908 - Centro 1, 909 - Centro 2 , 911 - Serra" at bounding box center [114, 372] width 170 height 27
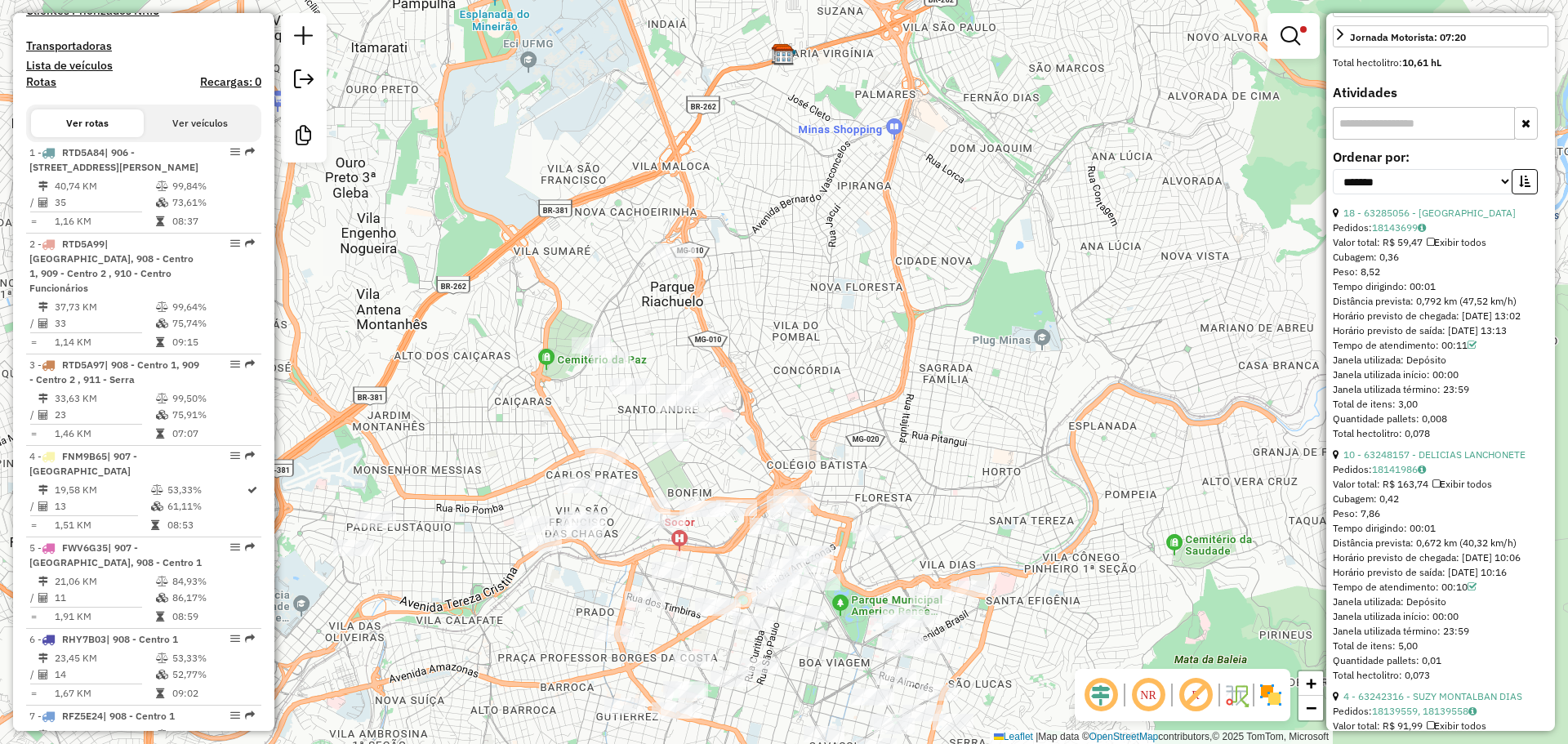
scroll to position [593, 0]
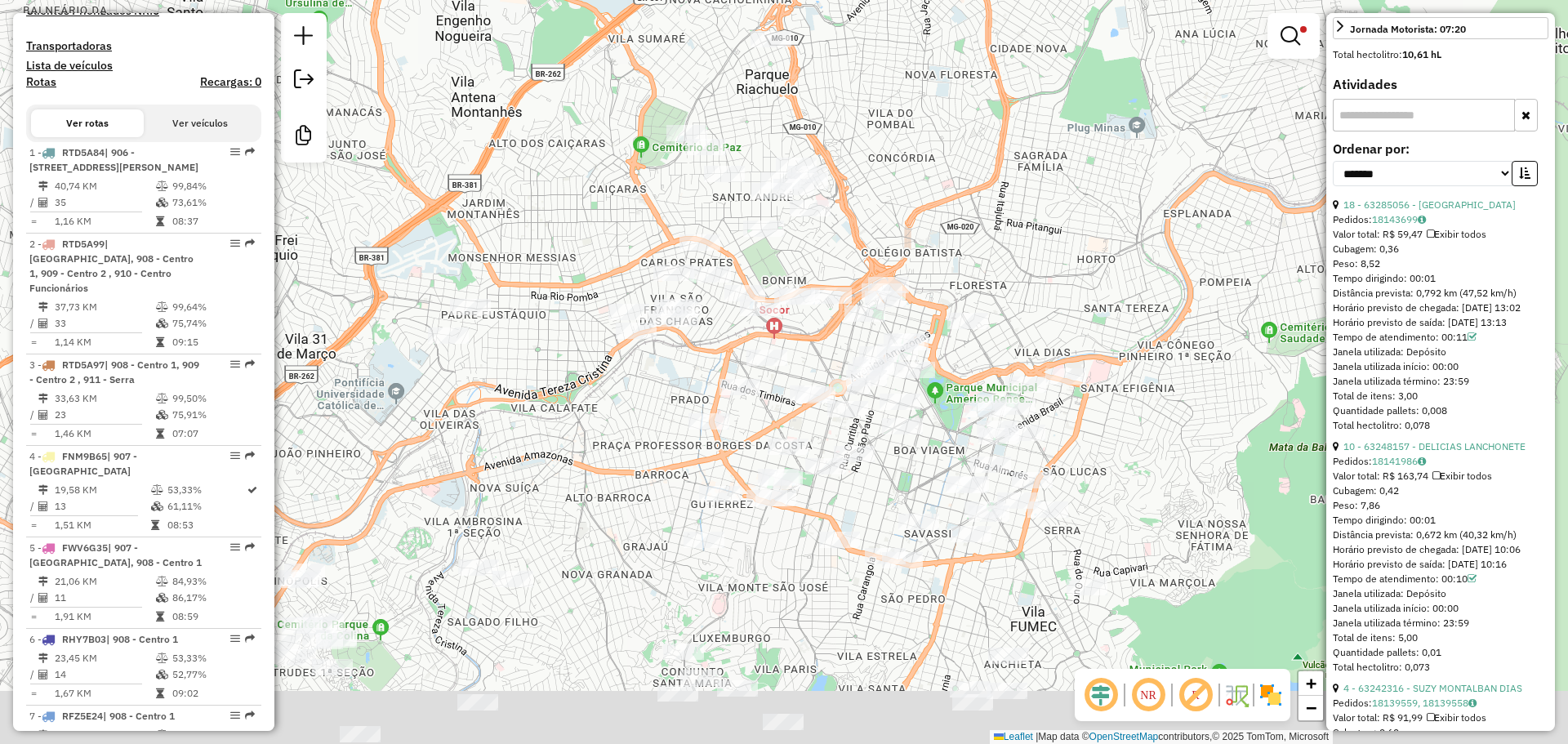
drag, startPoint x: 889, startPoint y: 408, endPoint x: 986, endPoint y: 193, distance: 235.9
click at [986, 193] on div "Limpar filtros Janela de atendimento Grade de atendimento Capacidade Transporta…" at bounding box center [784, 372] width 1568 height 744
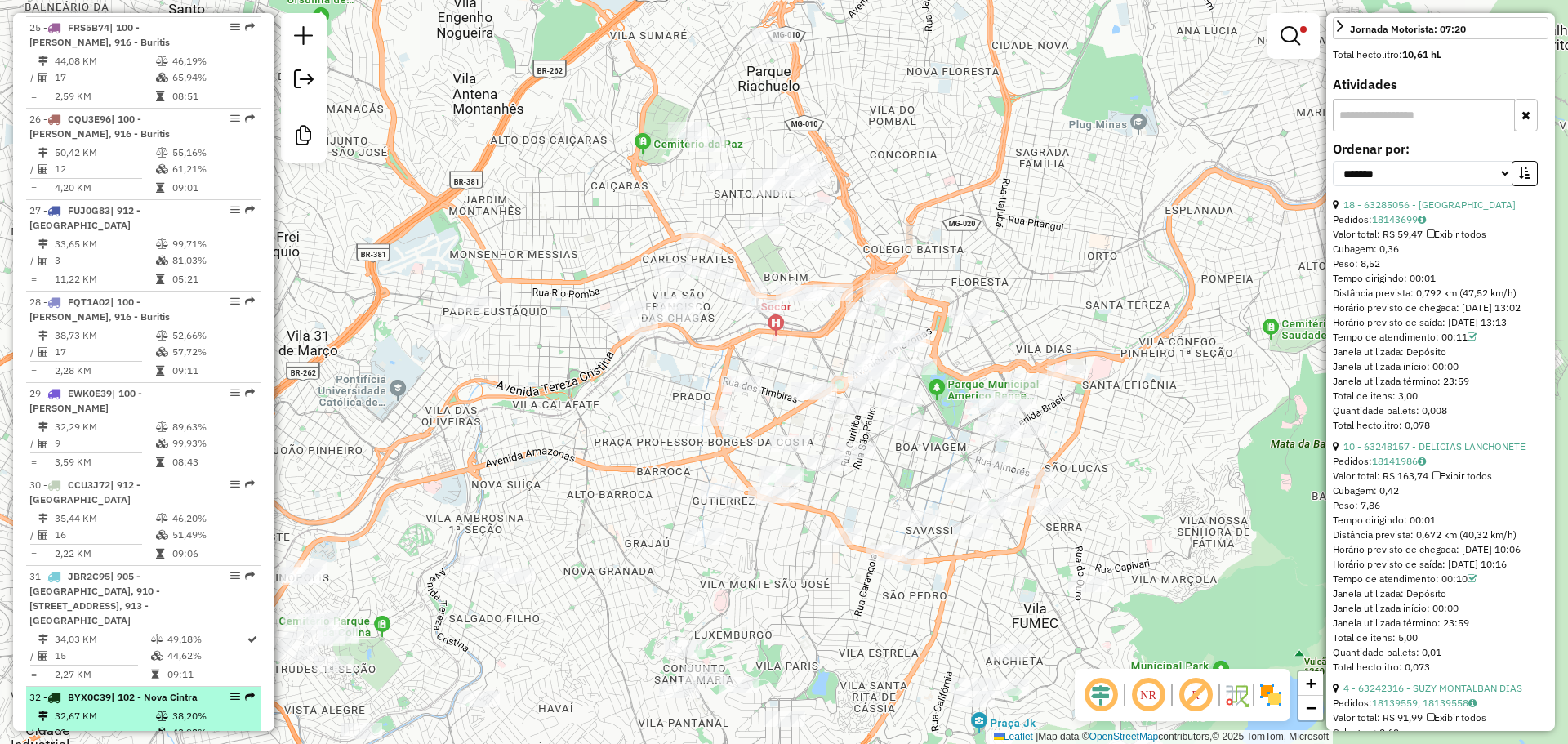
scroll to position [2813, 0]
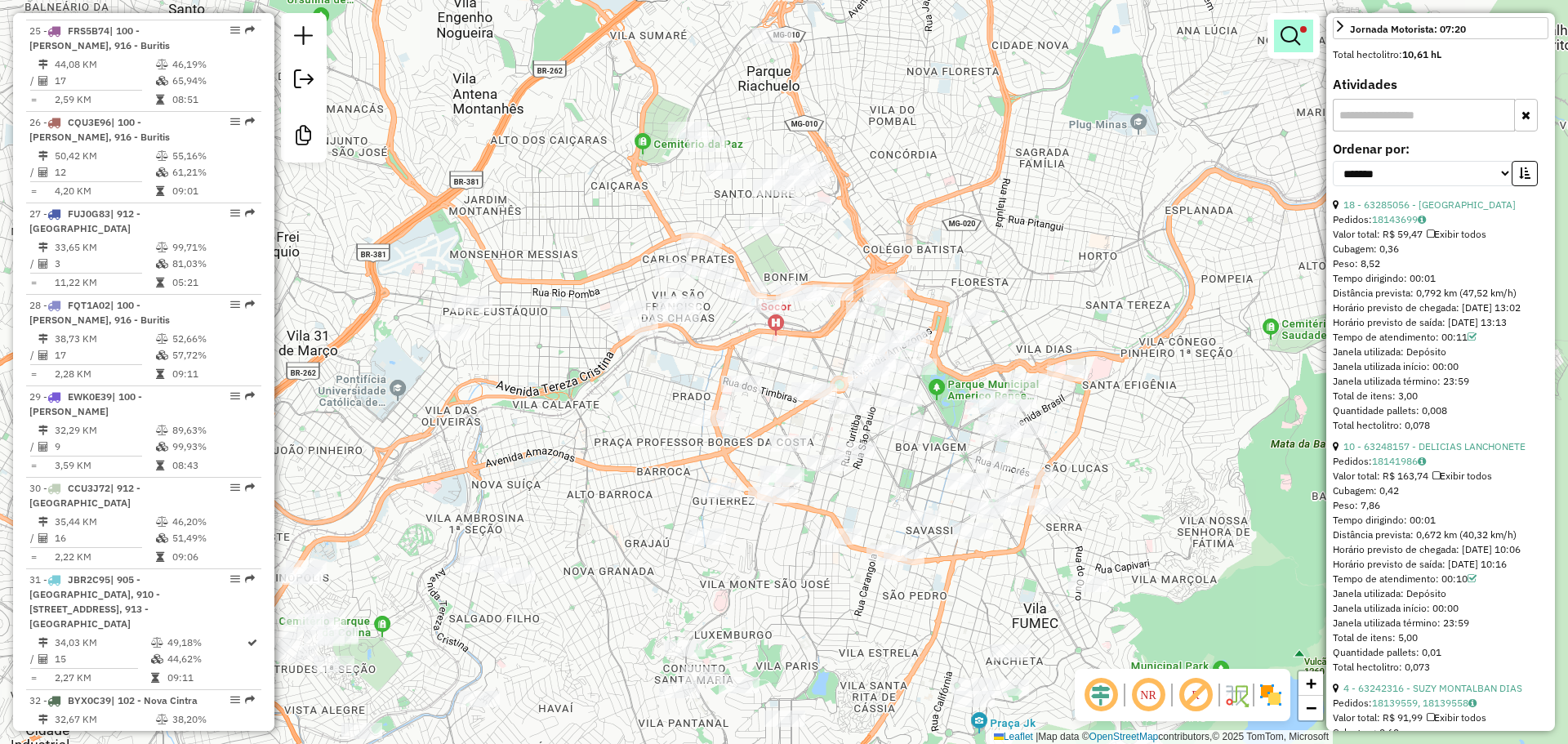
click at [1300, 30] on span at bounding box center [1302, 29] width 7 height 7
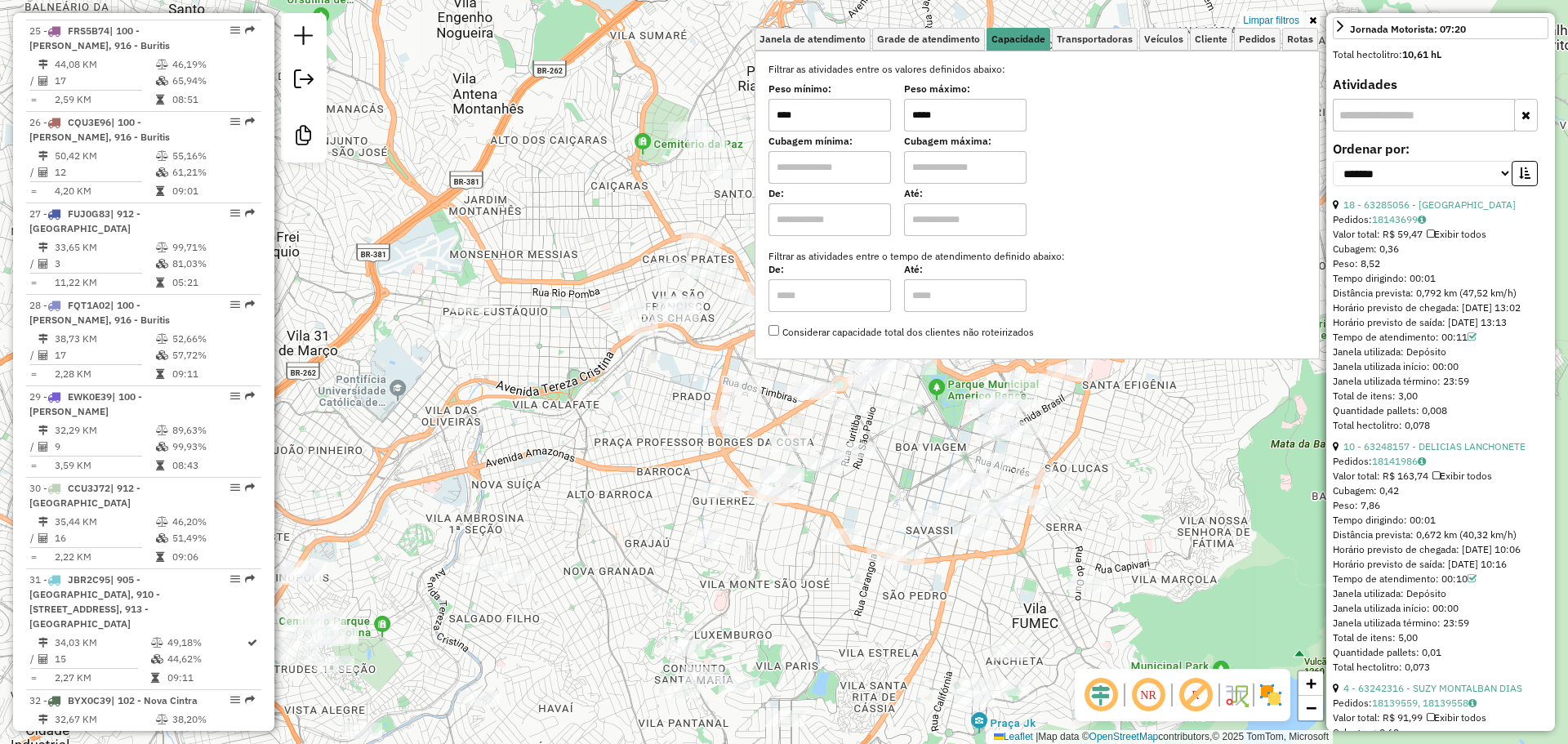
click at [848, 107] on input "****" at bounding box center [830, 115] width 123 height 33
type input "****"
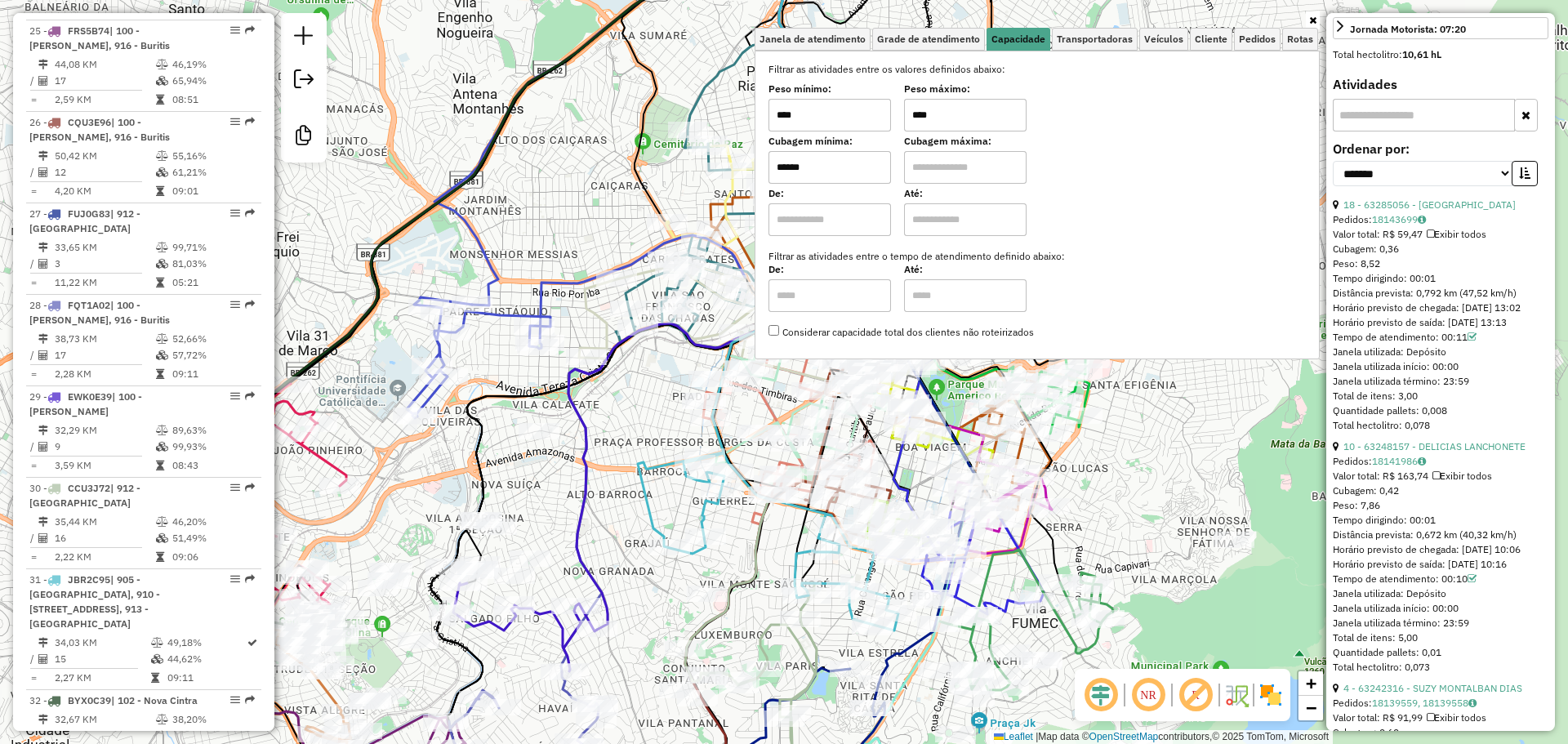
type input "******"
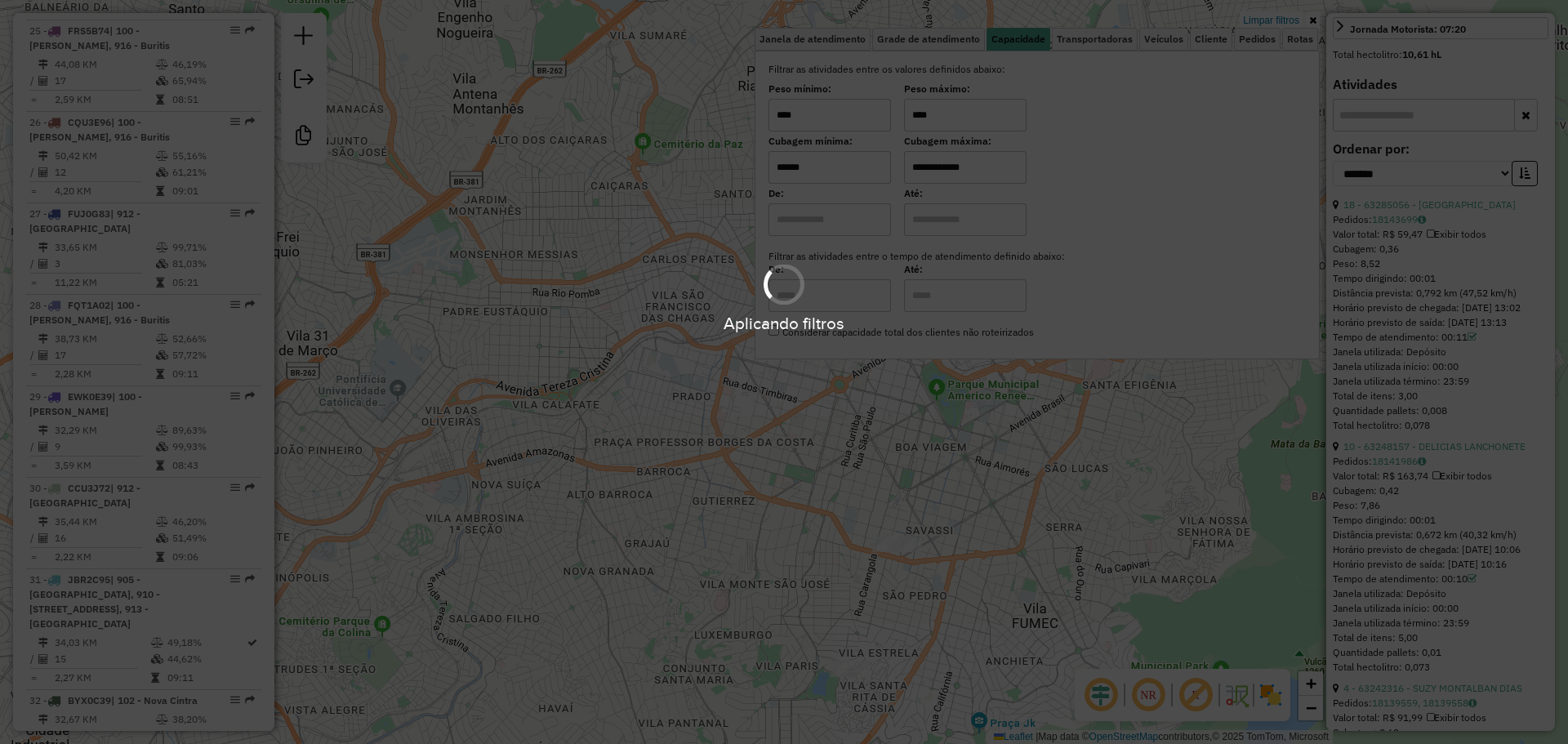
type input "**********"
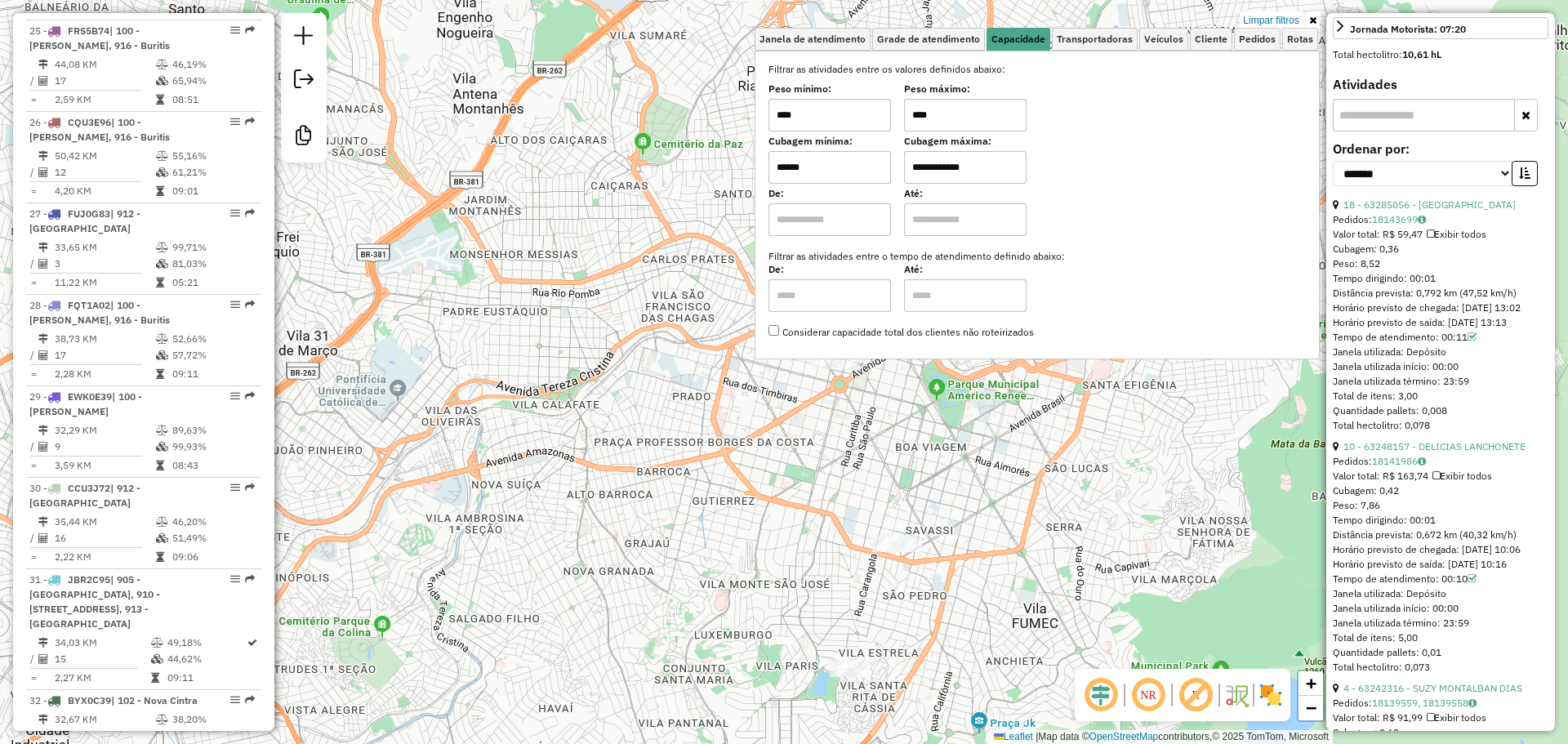
click at [616, 417] on div "**********" at bounding box center [784, 372] width 1568 height 744
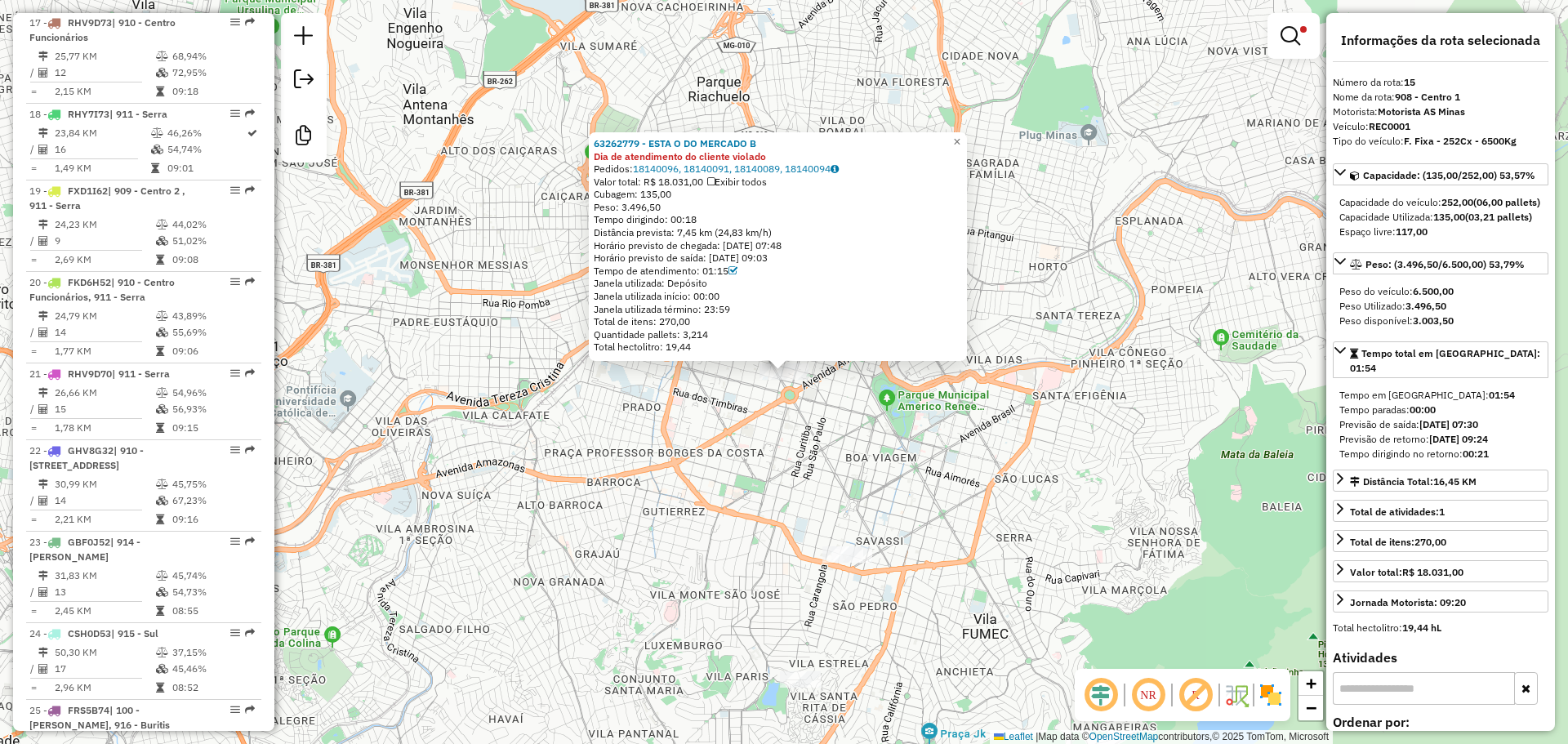
scroll to position [1964, 0]
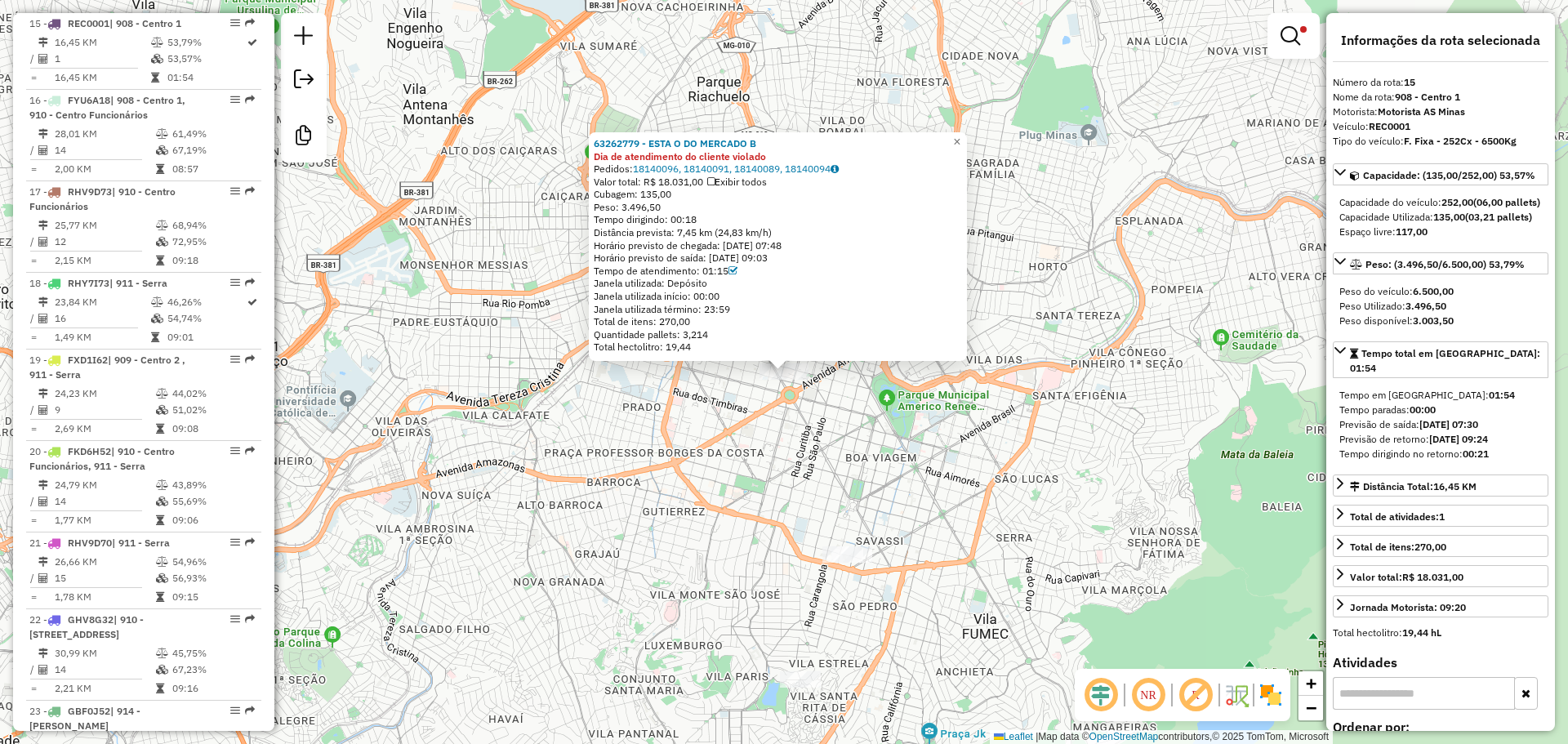
click at [766, 611] on div "63262779 - ESTA O DO MERCADO B Dia de atendimento do cliente violado Pedidos: 1…" at bounding box center [784, 372] width 1568 height 744
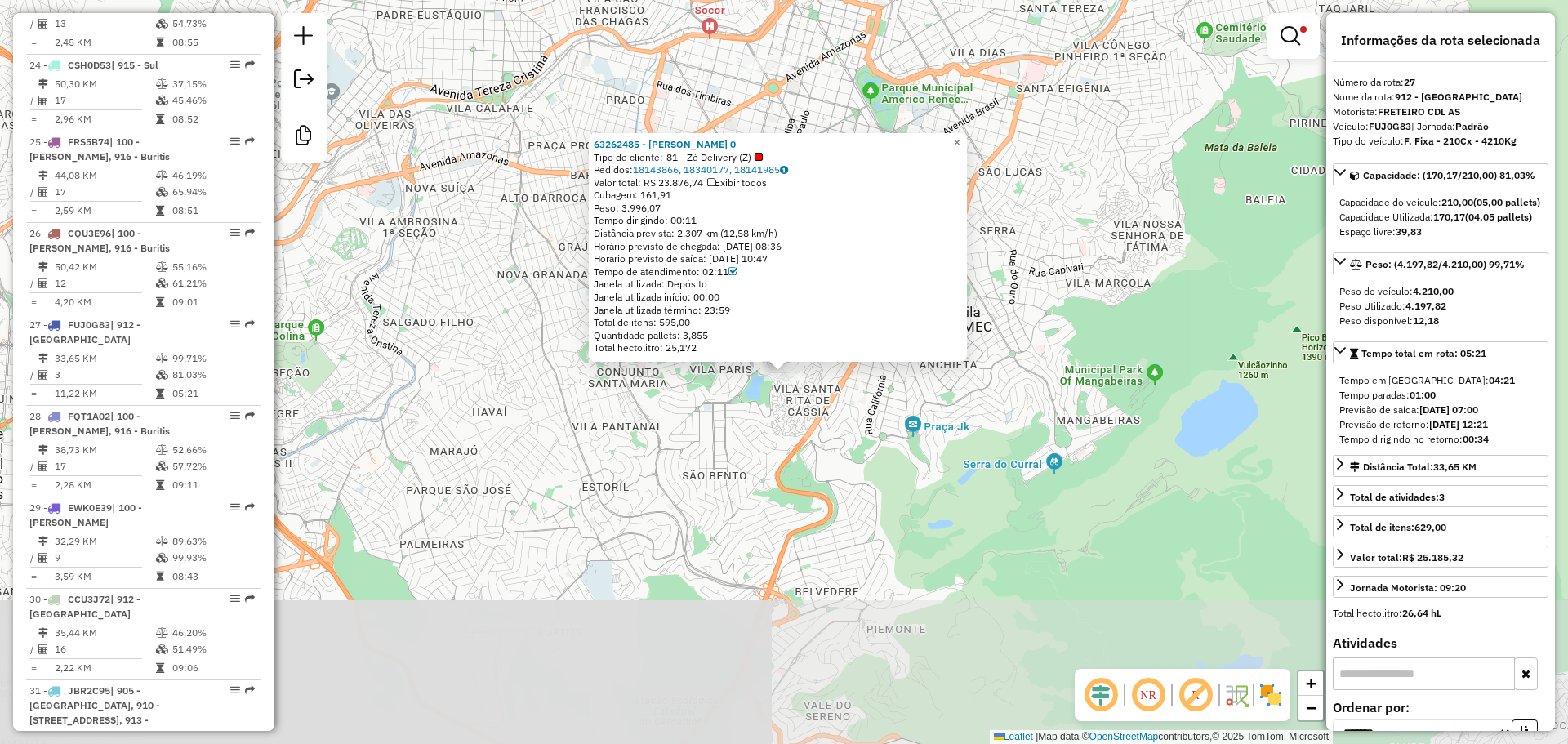
scroll to position [3019, 0]
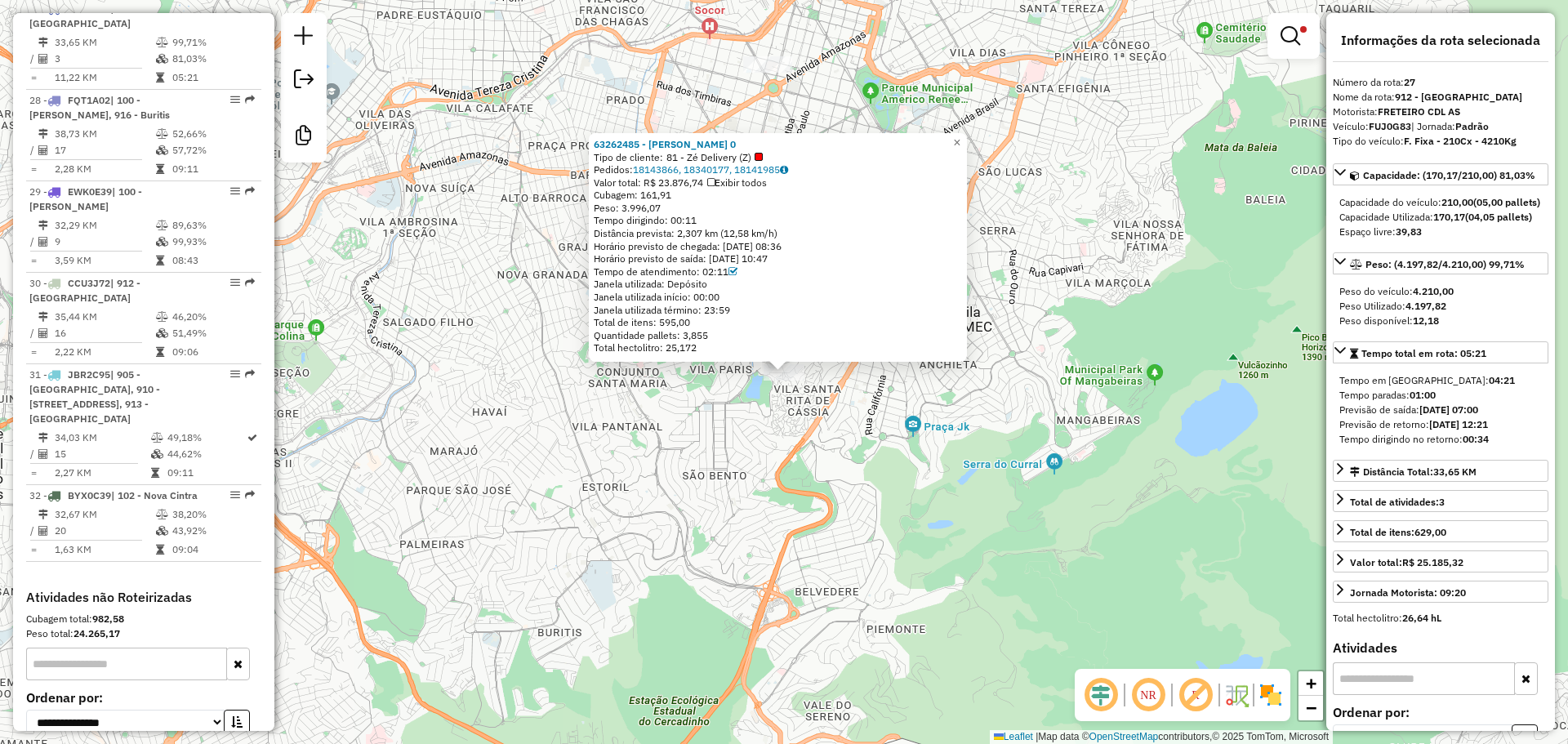
click at [900, 511] on div "63262485 - ILDA BENTO CESARIO 0 Tipo de cliente: 81 - Zé Delivery (Z) Pedidos: …" at bounding box center [784, 372] width 1568 height 744
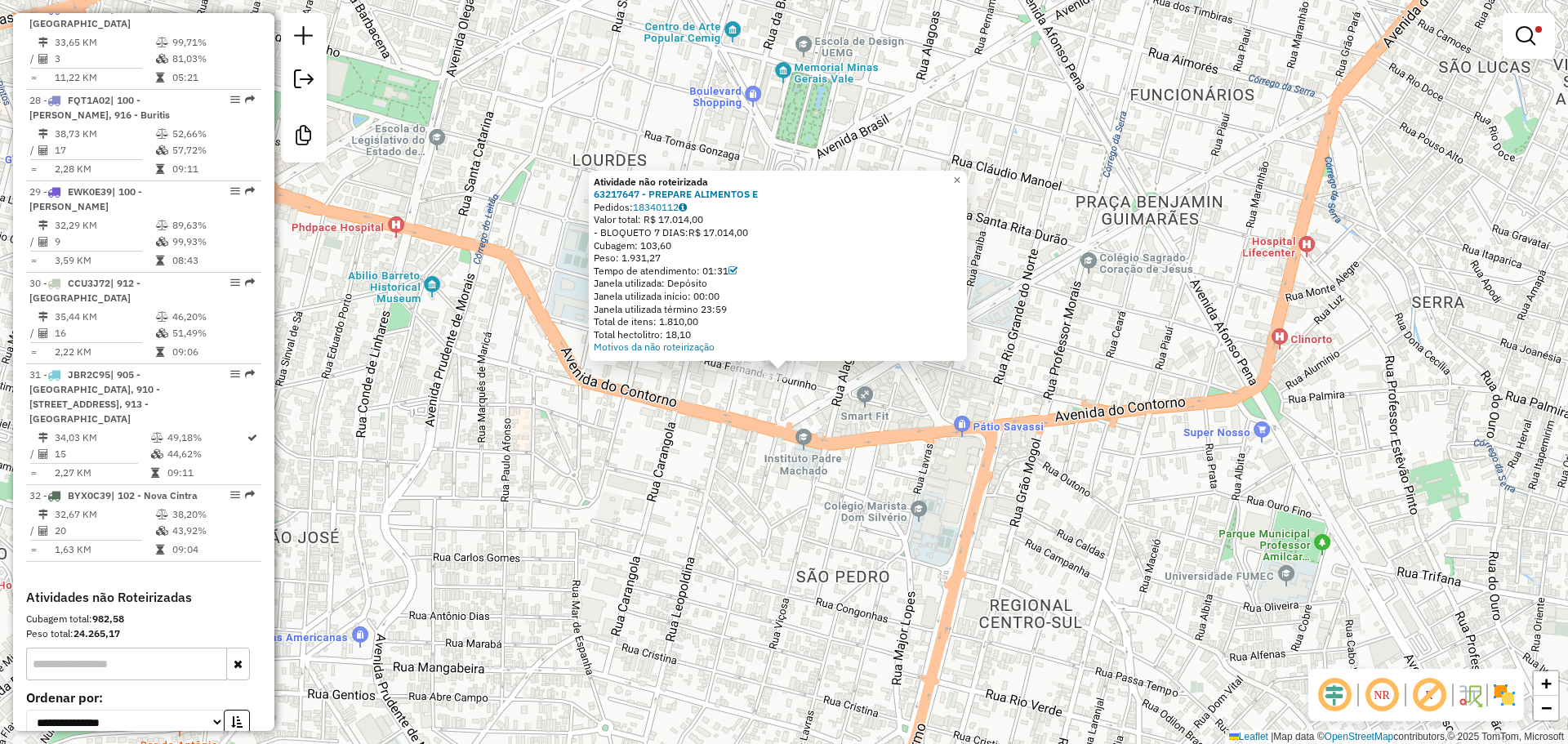
click at [775, 493] on div "Atividade não roteirizada 63217647 - PREPARE ALIMENTOS E Pedidos: 18340112 Valo…" at bounding box center [784, 372] width 1568 height 744
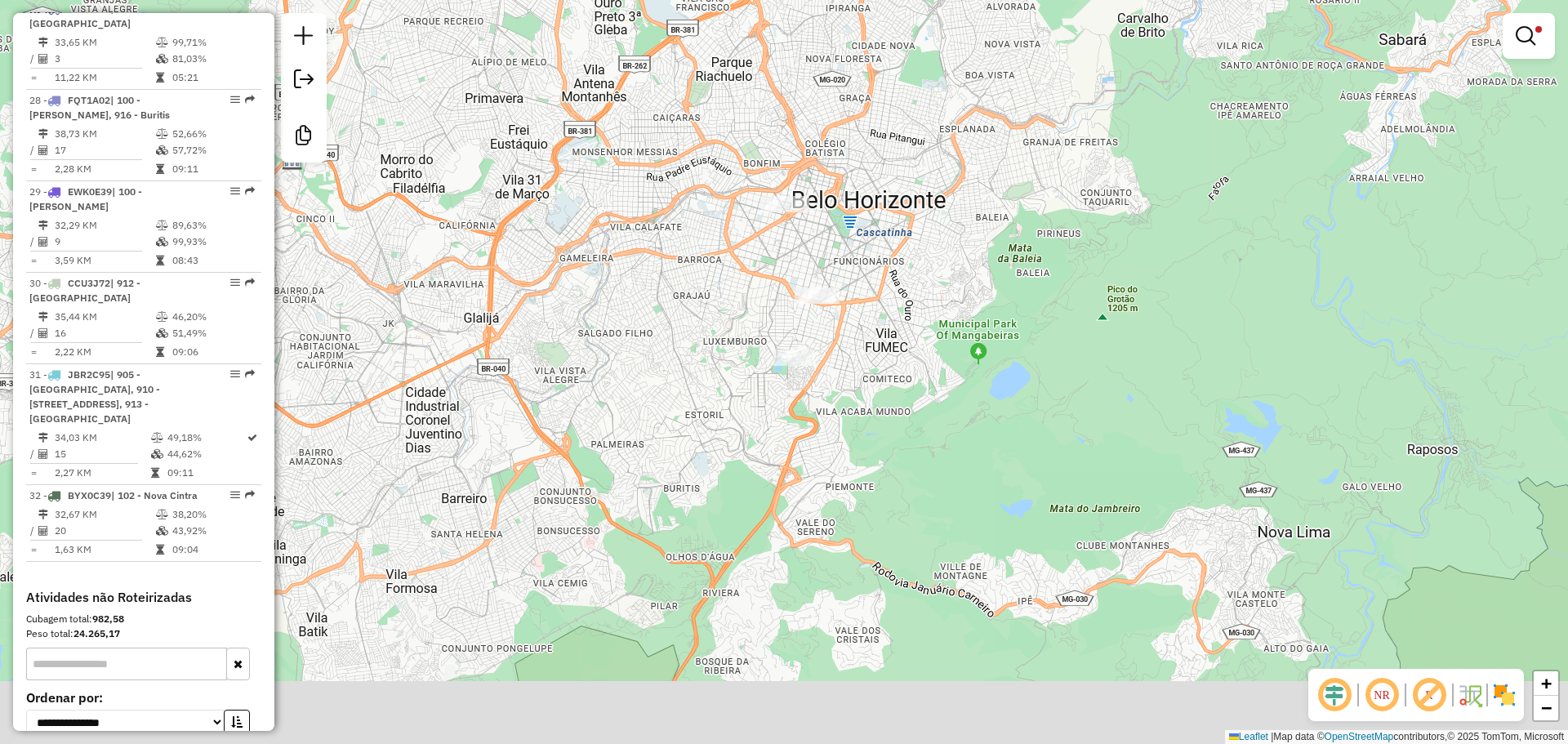
drag, startPoint x: 806, startPoint y: 555, endPoint x: 869, endPoint y: 381, distance: 185.1
click at [864, 379] on div "**********" at bounding box center [784, 372] width 1568 height 744
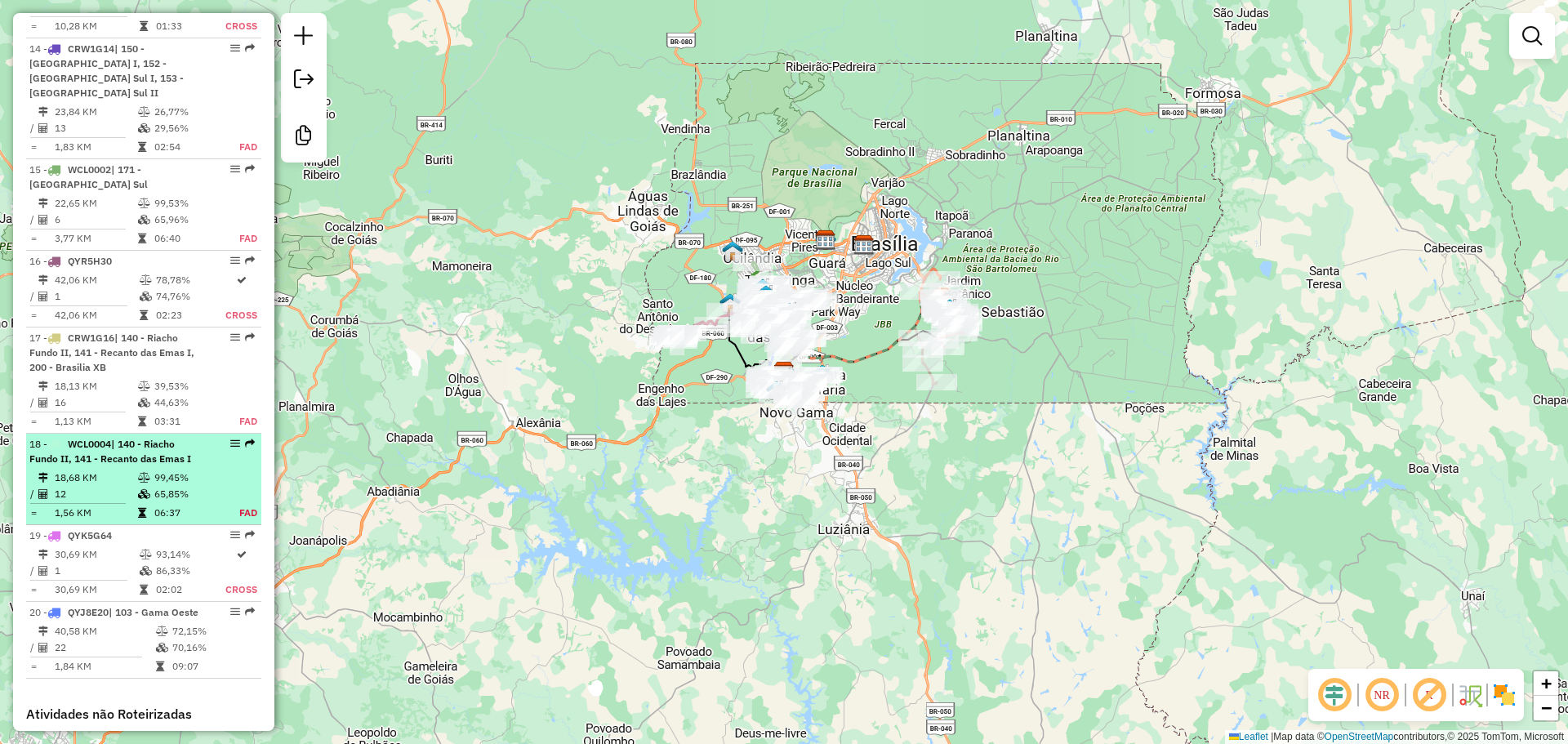
scroll to position [2199, 0]
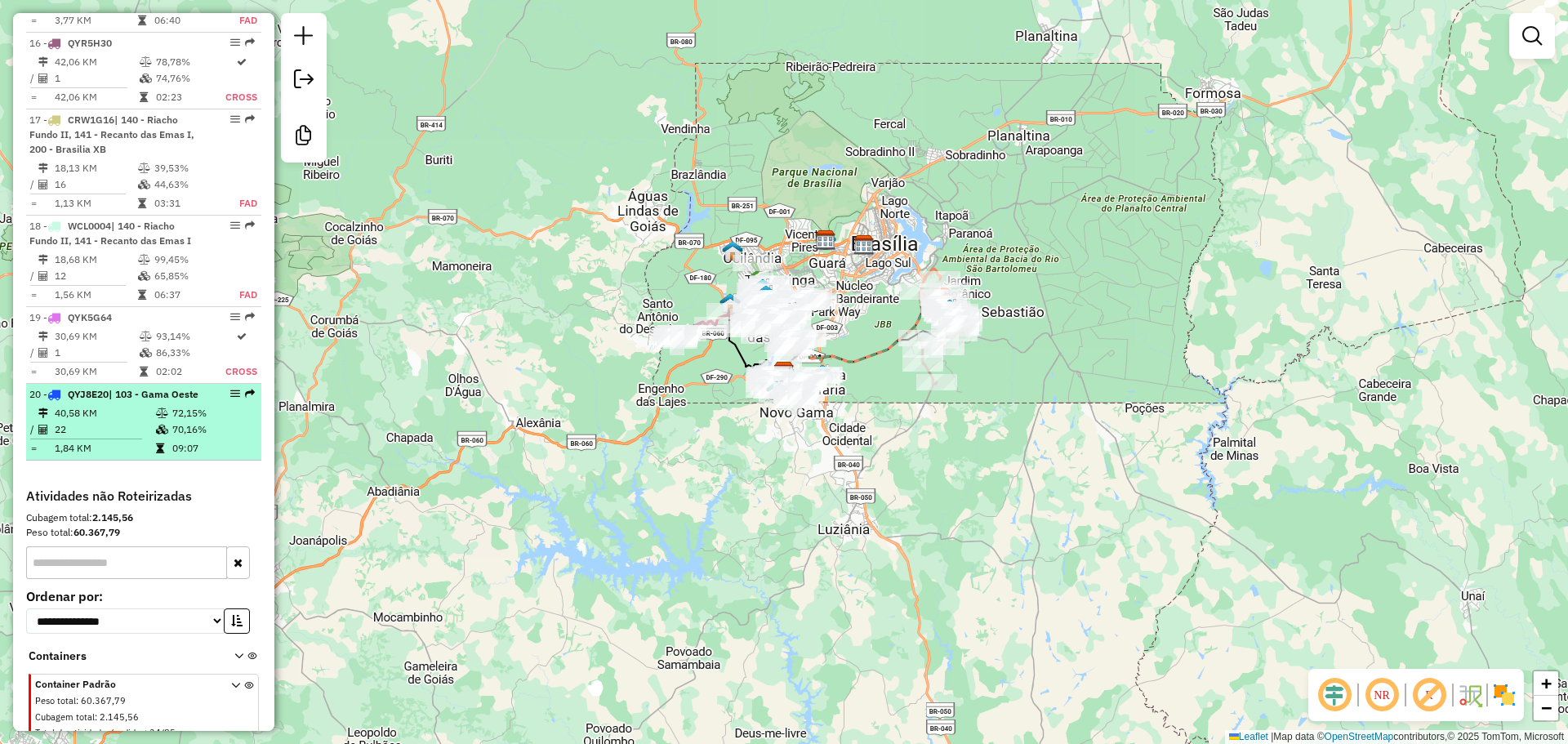
select select "**********"
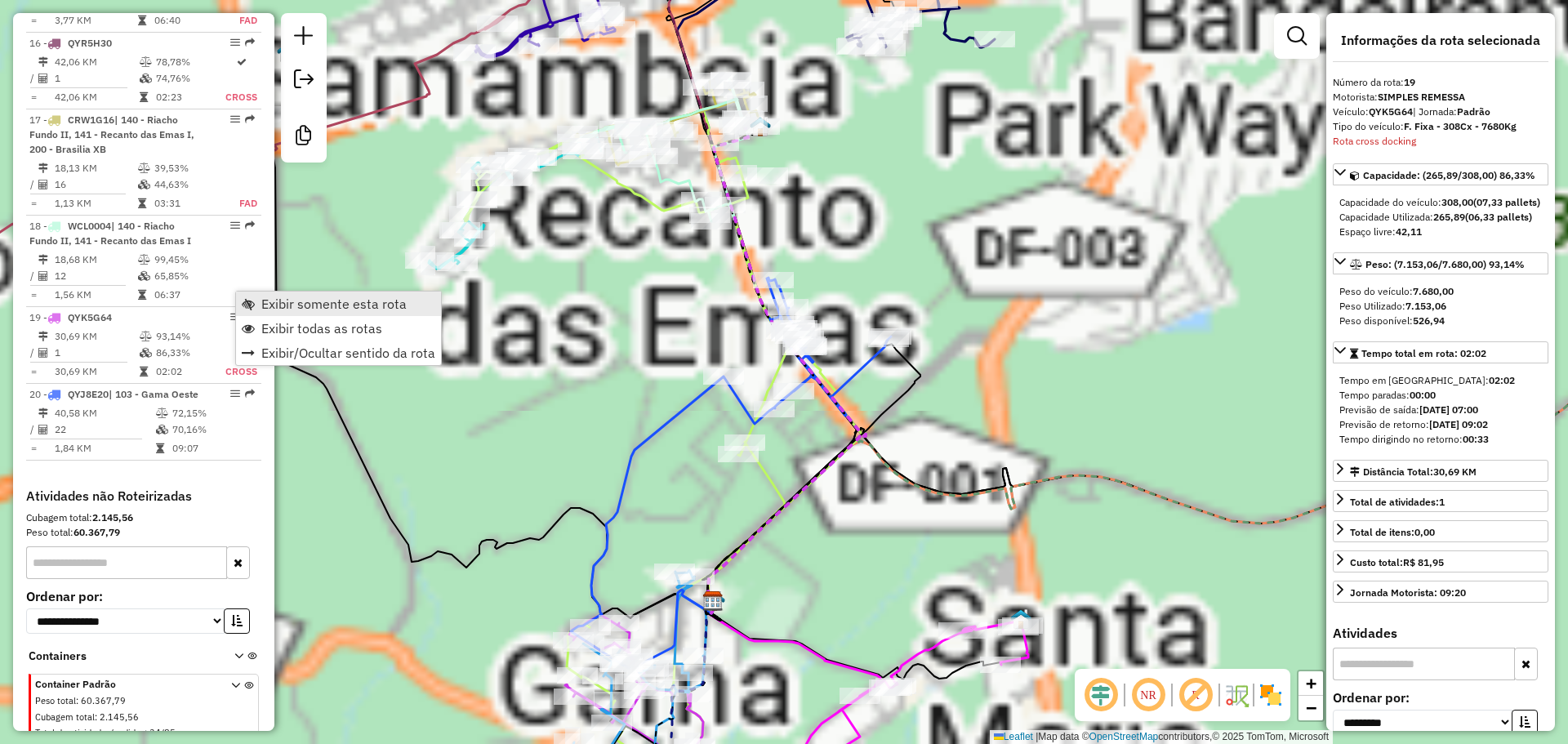
click at [272, 306] on span "Exibir somente esta rota" at bounding box center [334, 303] width 146 height 13
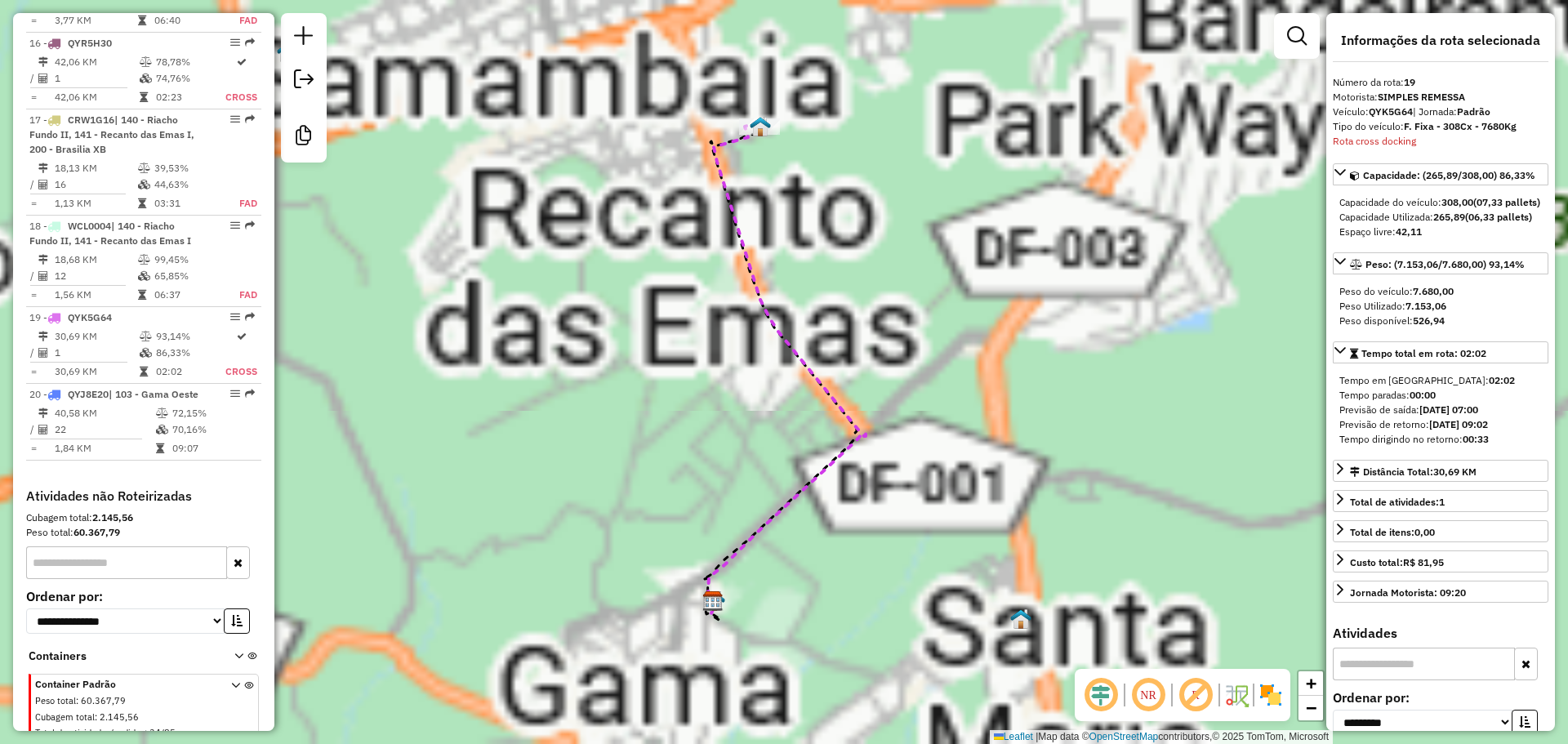
click at [163, 677] on span "Container Padrão" at bounding box center [123, 684] width 177 height 15
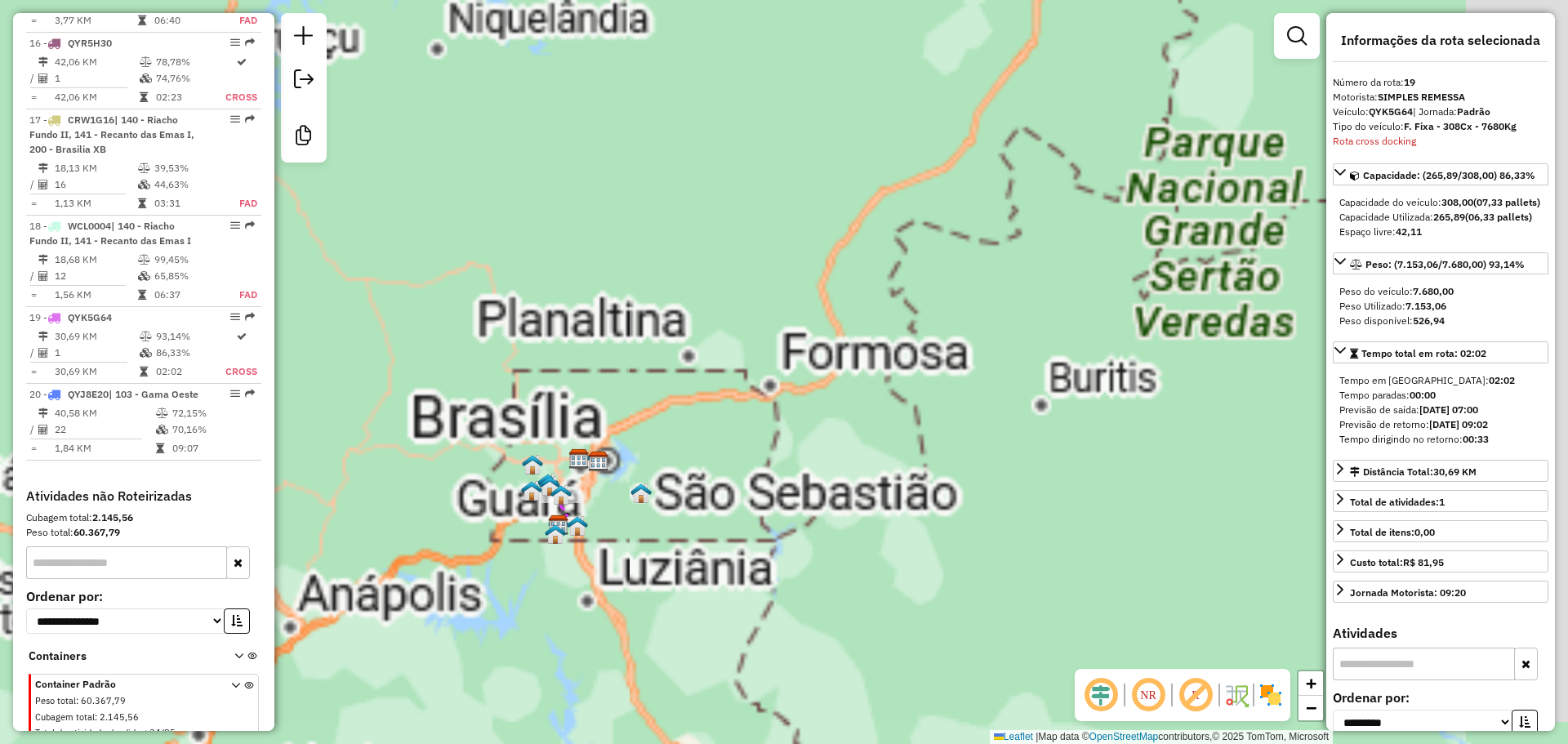
click at [244, 681] on icon at bounding box center [249, 711] width 9 height 61
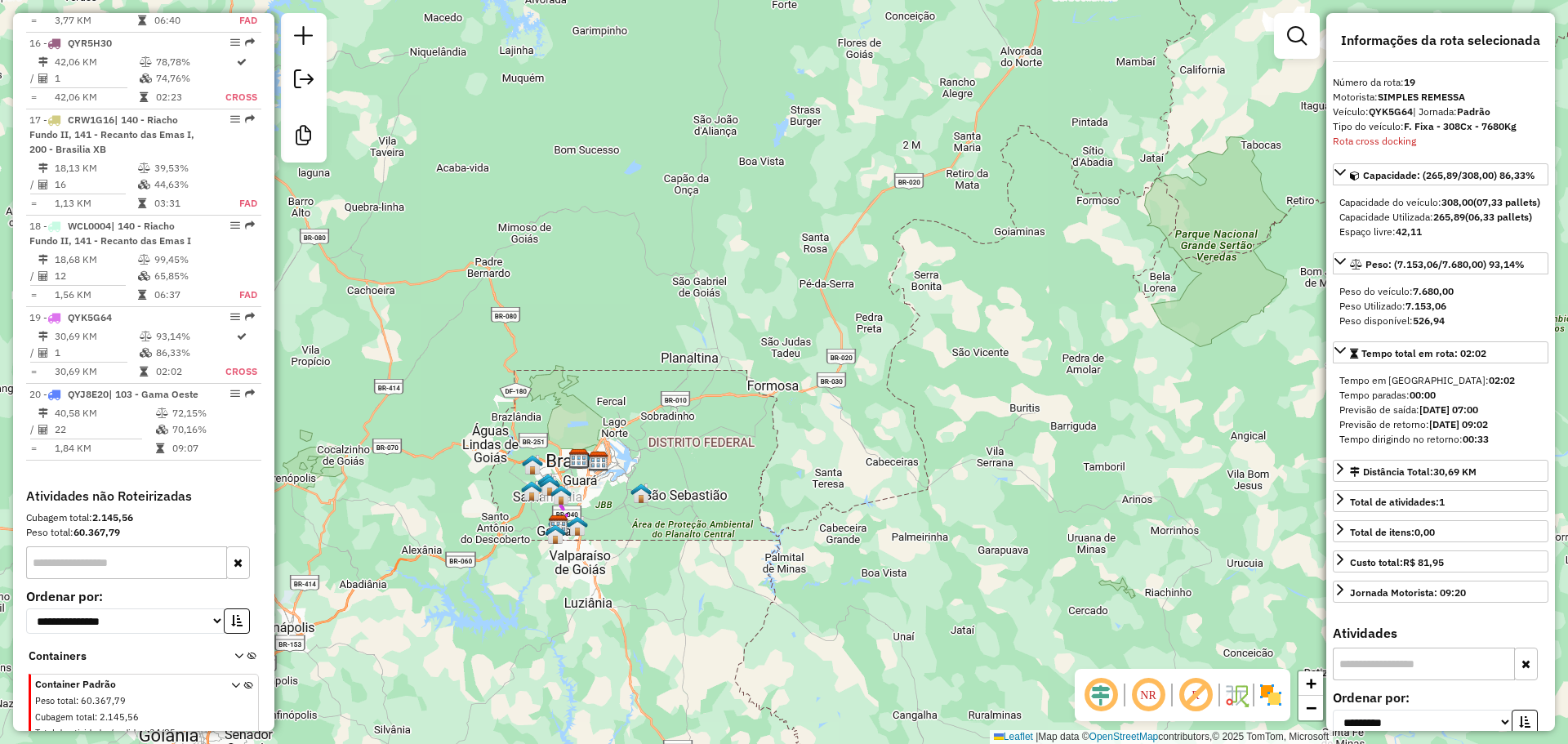
click at [244, 681] on icon at bounding box center [249, 711] width 9 height 61
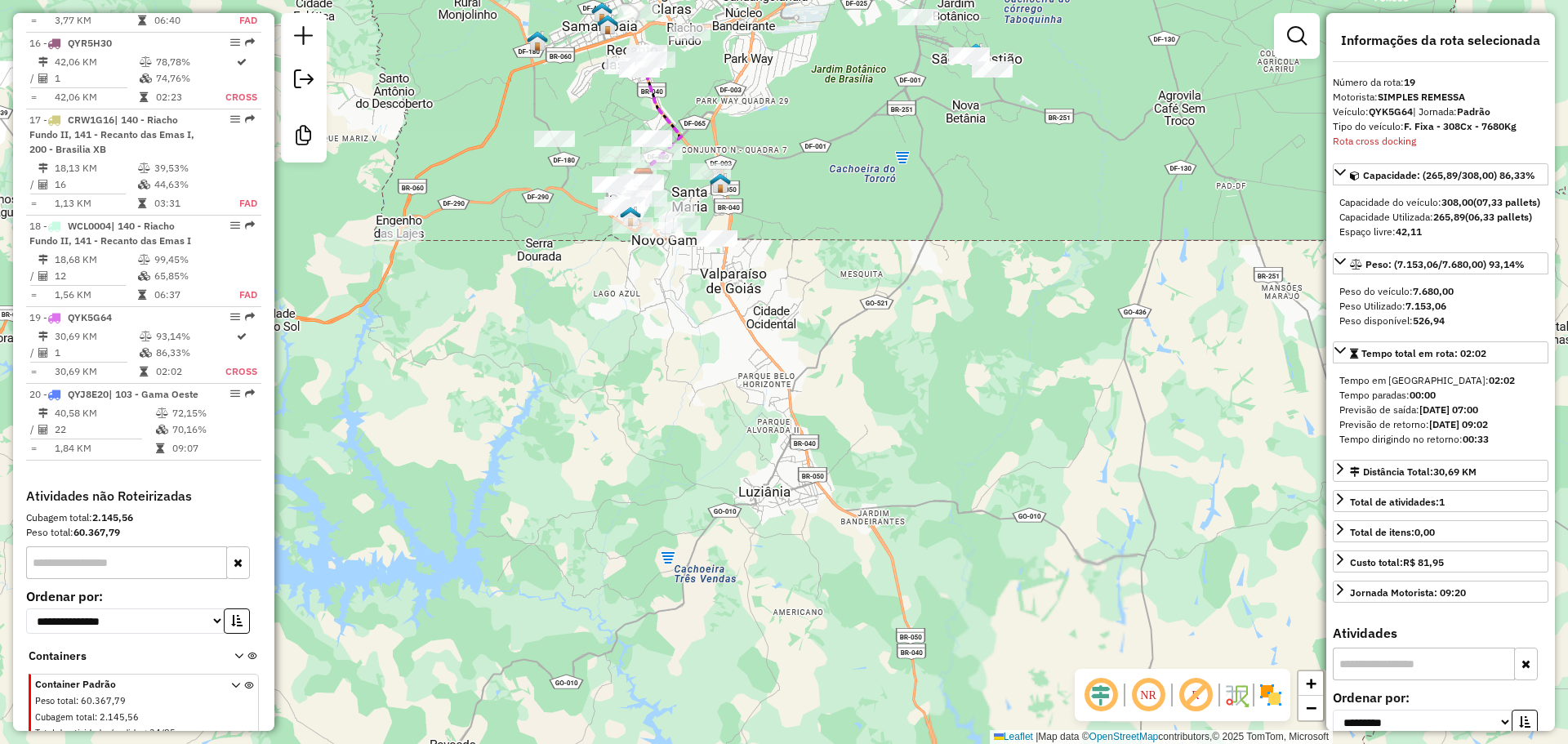
drag, startPoint x: 594, startPoint y: 271, endPoint x: 709, endPoint y: 419, distance: 187.4
click at [709, 419] on div "Janela de atendimento Grade de atendimento Capacidade Transportadoras Veículos …" at bounding box center [784, 372] width 1568 height 744
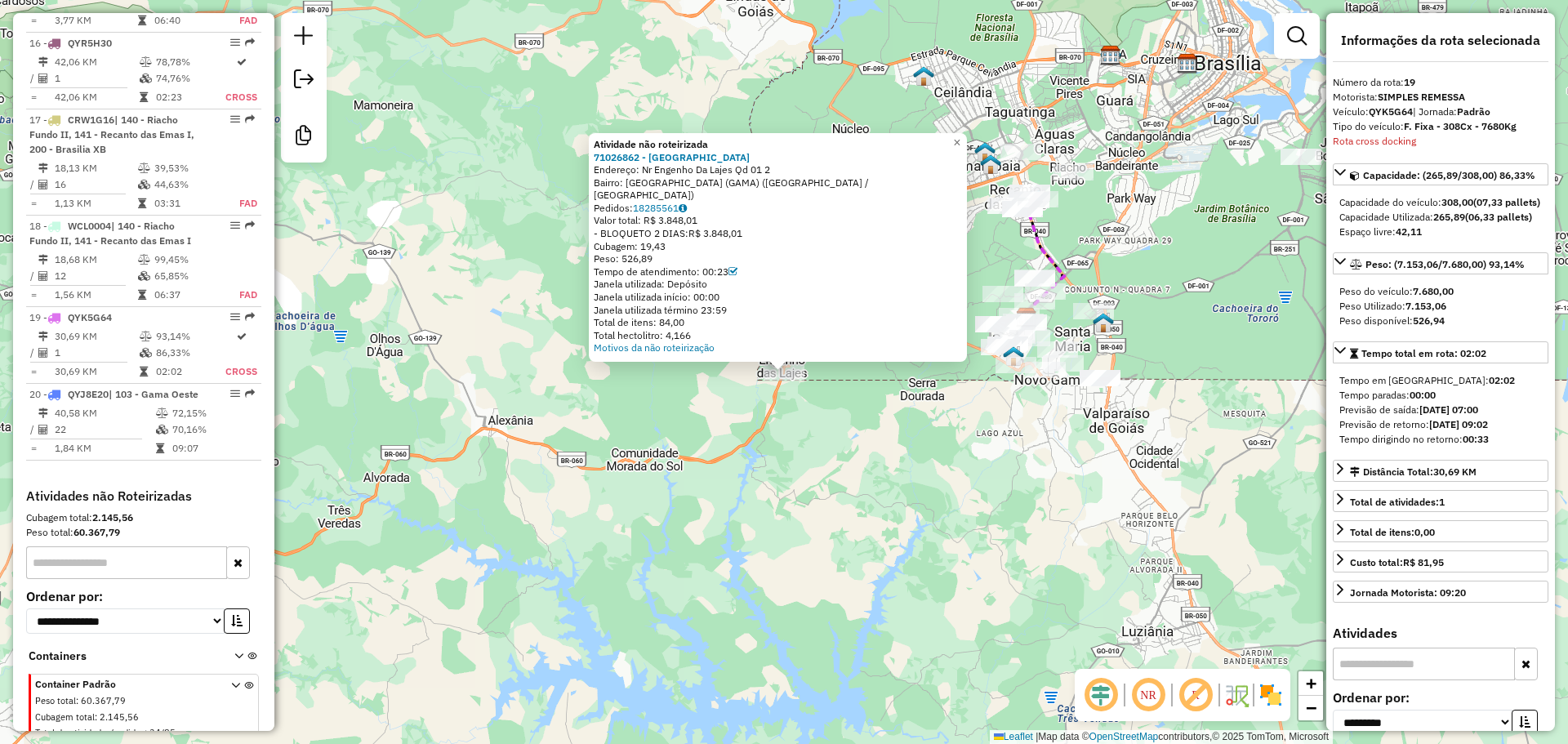
click at [948, 404] on div "Atividade não roteirizada 71026862 - Sabor De Minas Endereço: Nr Engenho Da Laj…" at bounding box center [784, 372] width 1568 height 744
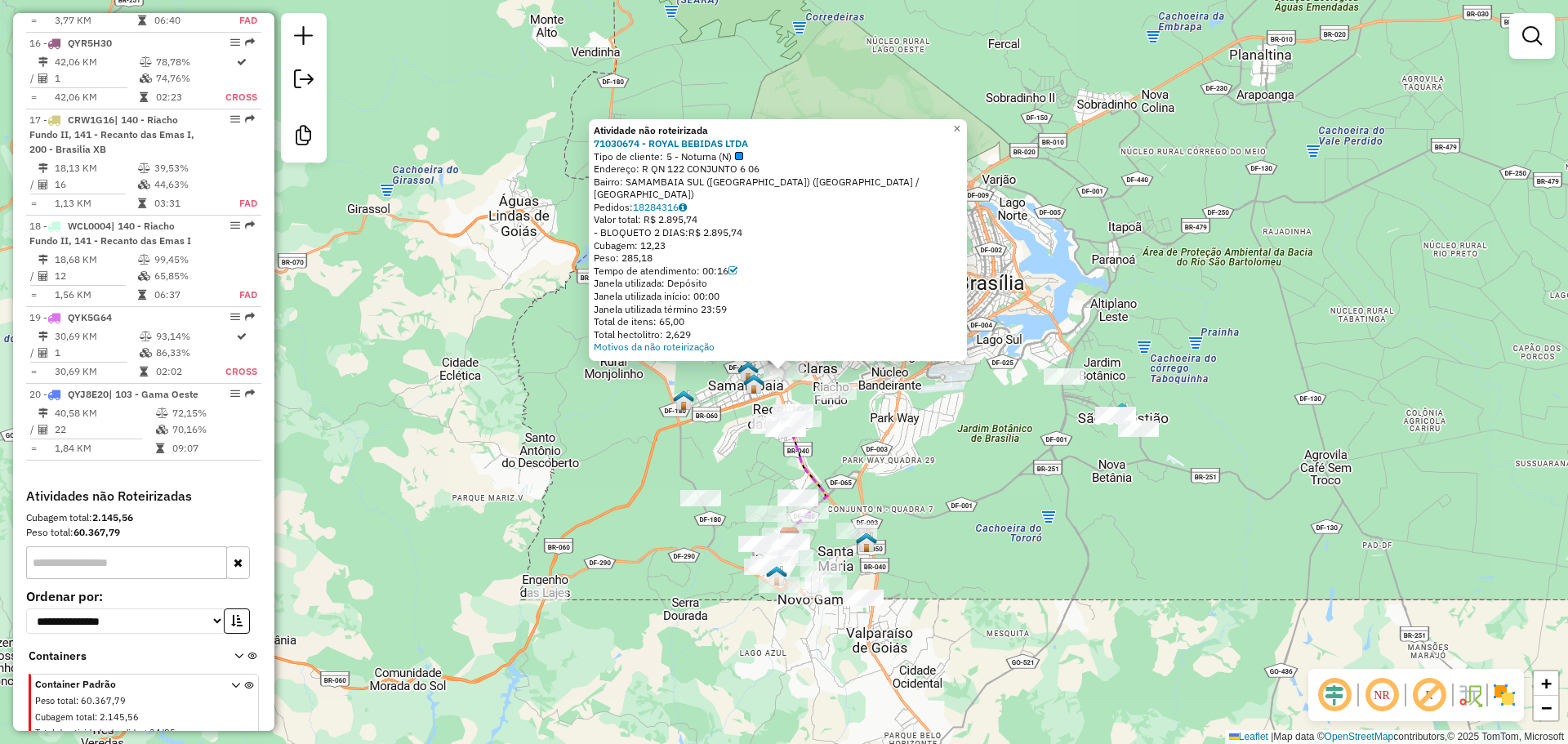
click at [920, 454] on div "Atividade não roteirizada 71030674 - ROYAL BEBIDAS LTDA Tipo de cliente: 5 - No…" at bounding box center [784, 372] width 1568 height 744
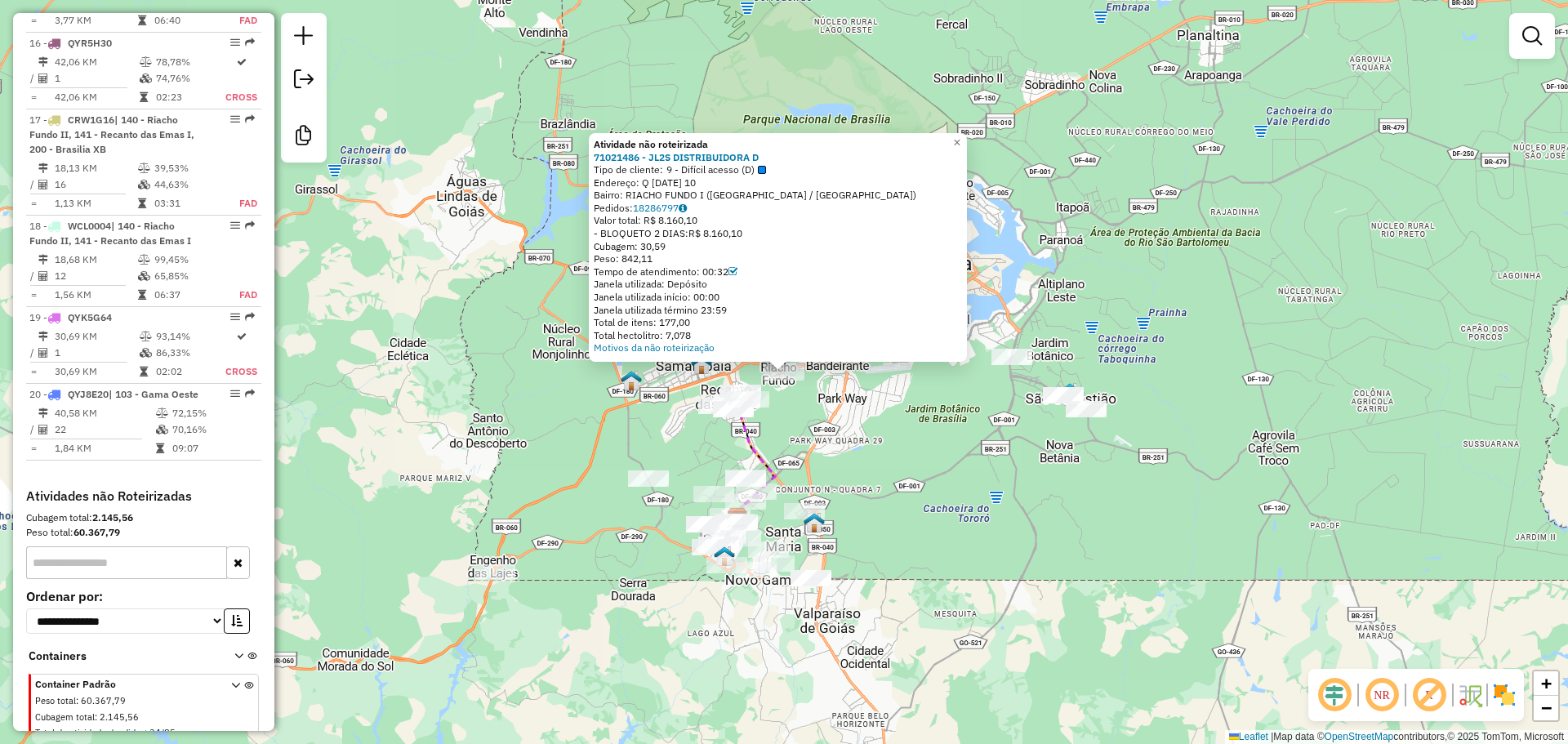
click at [847, 436] on div "Atividade não roteirizada 71021486 - JL2S DISTRIBUIDORA D Tipo de cliente: 9 - …" at bounding box center [784, 372] width 1568 height 744
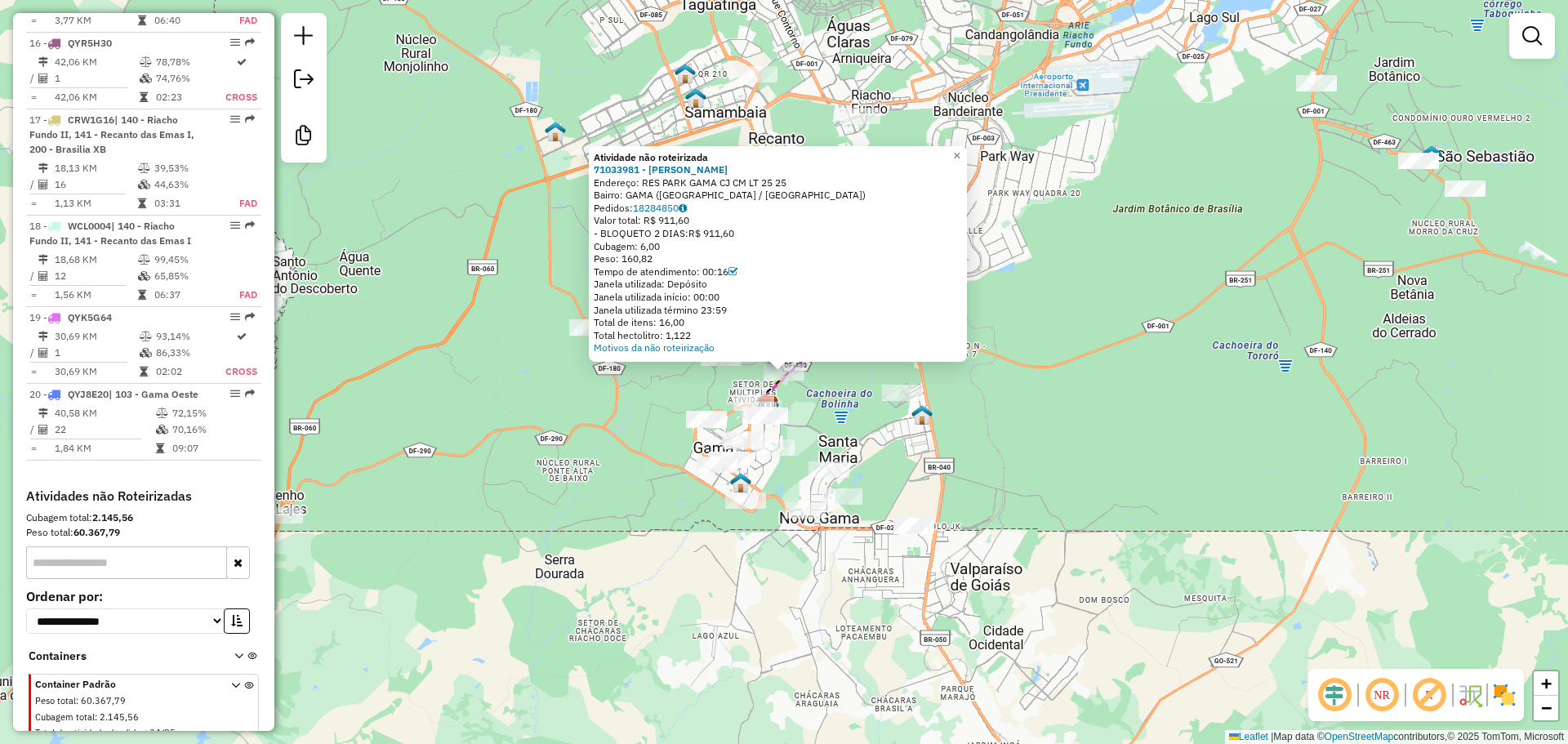
click at [818, 417] on div "Atividade não roteirizada 71033981 - JOSE NILSON DA SILVA Endereço: RES PARK GA…" at bounding box center [784, 372] width 1568 height 744
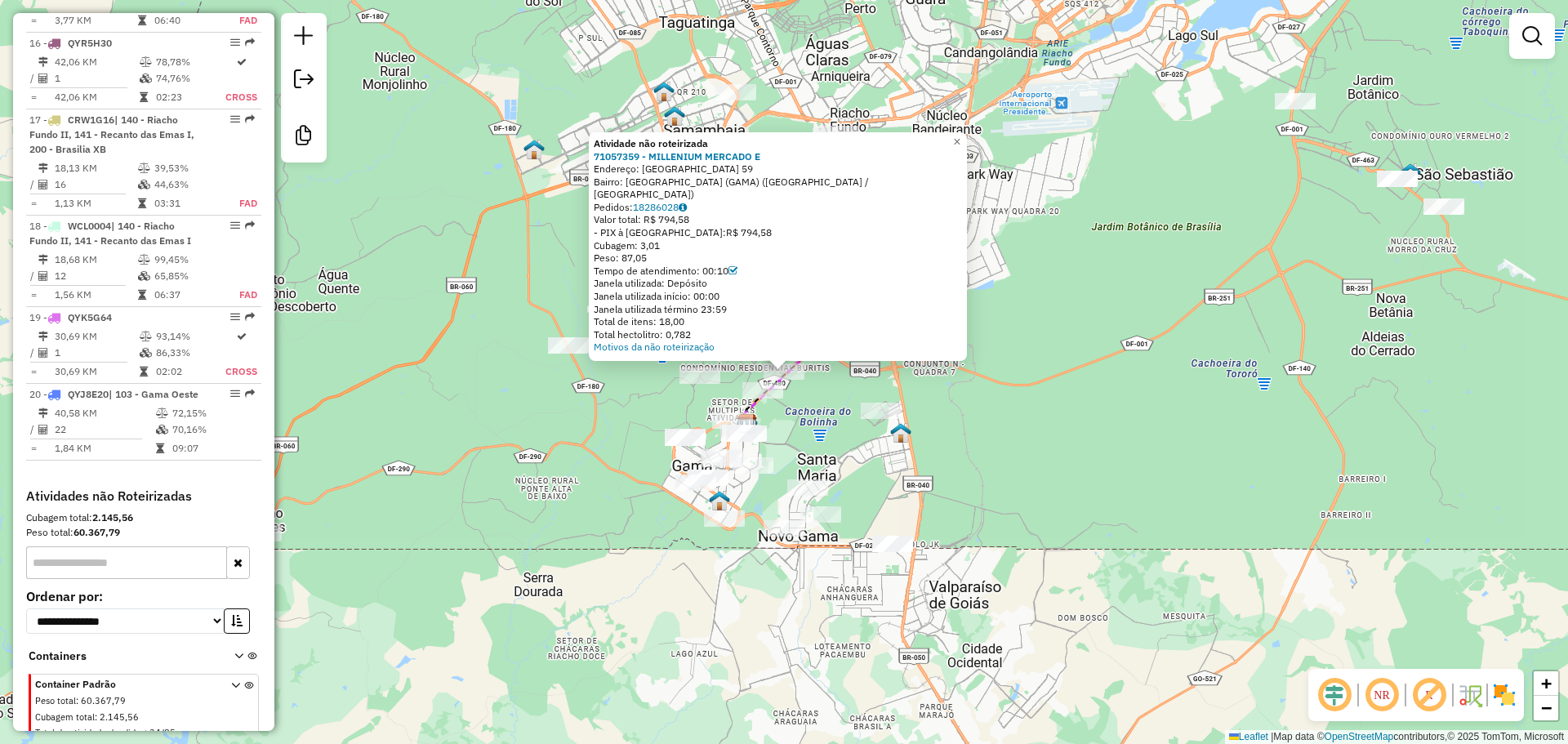
click at [831, 388] on div "Atividade não roteirizada 71057359 - MILLENIUM MERCADO E Endereço: PONTE ALTA N…" at bounding box center [784, 372] width 1568 height 744
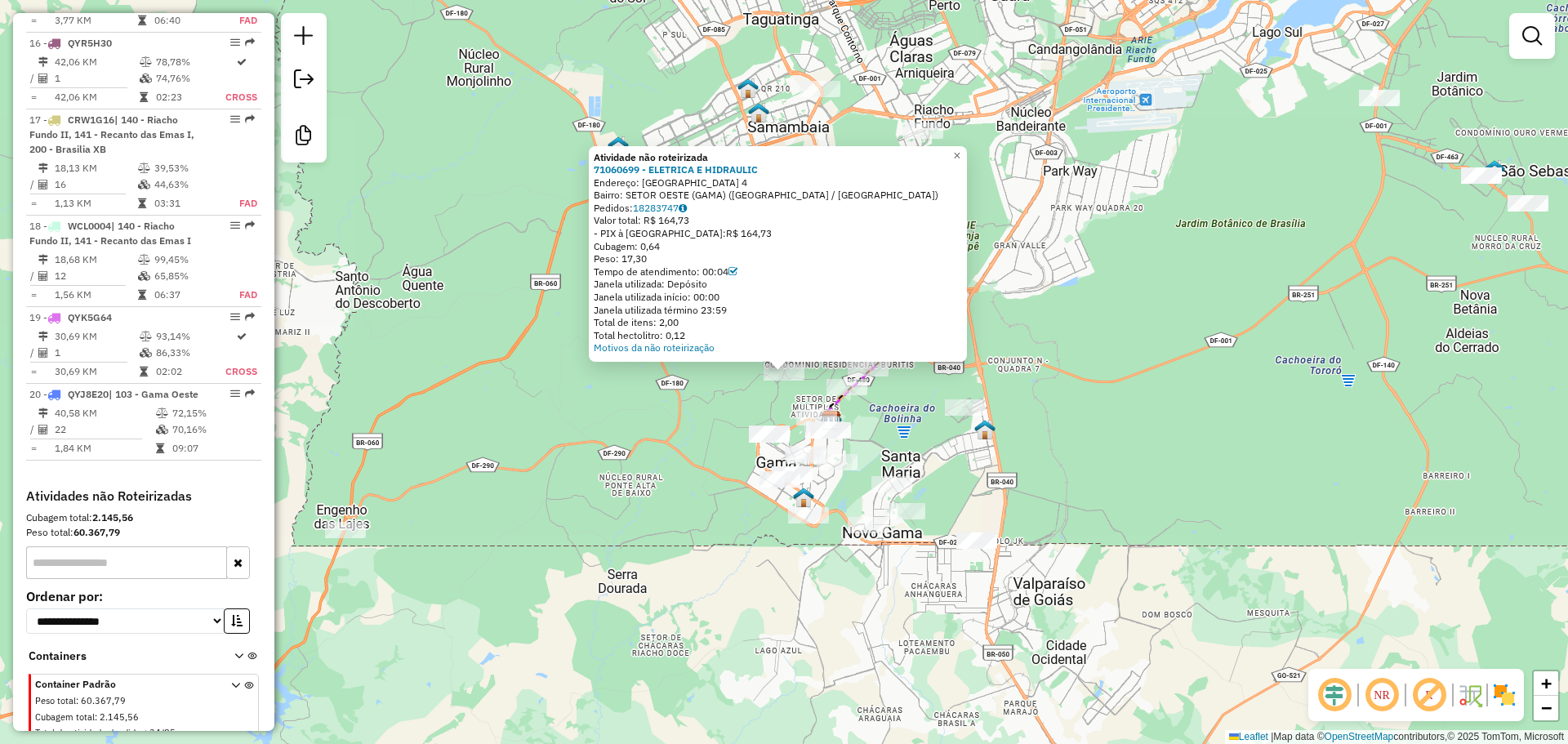
click at [697, 394] on div "Atividade não roteirizada 71060699 - ELETRICA E HIDRAULIC Endereço: PONTE ALTA …" at bounding box center [784, 372] width 1568 height 744
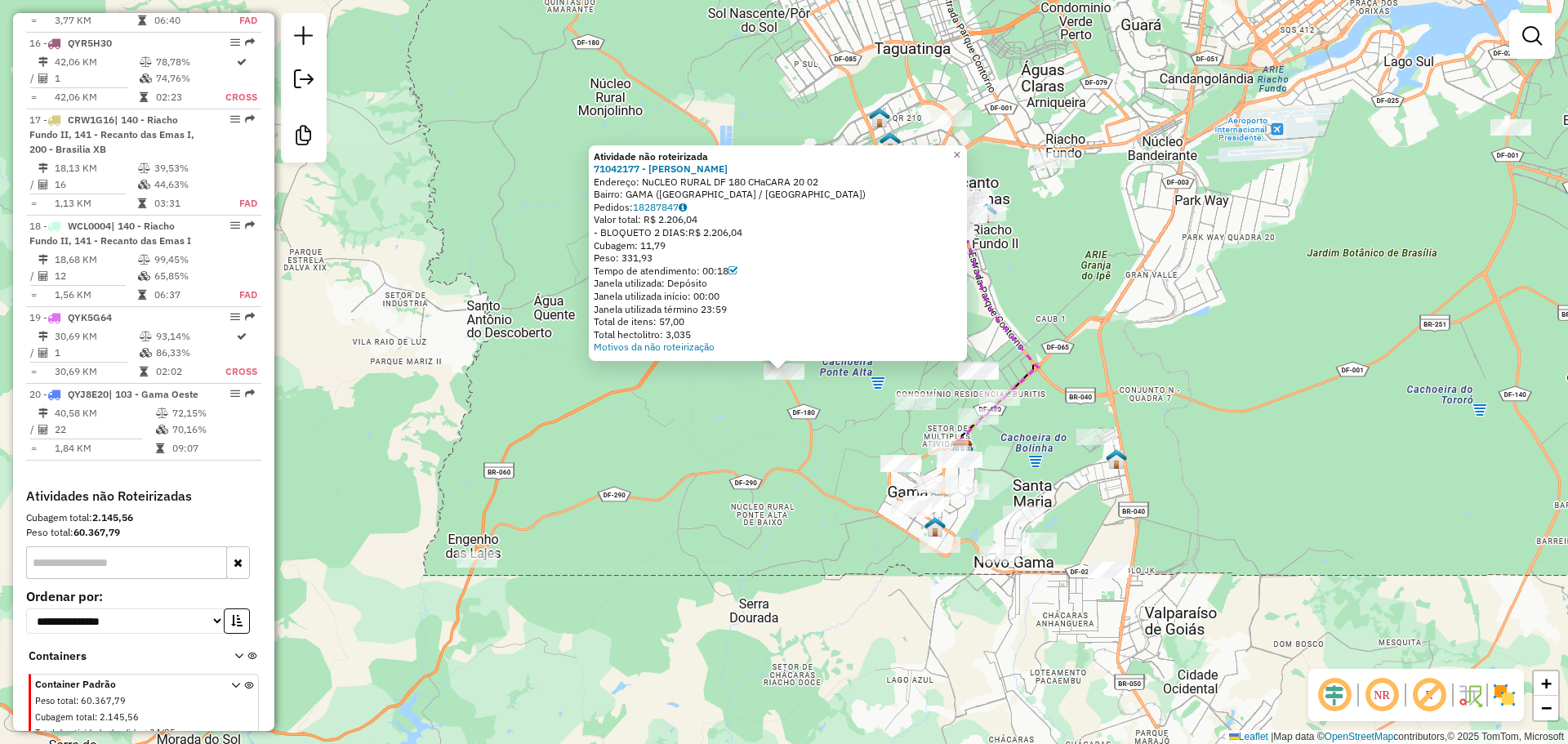
click at [783, 436] on div "Atividade não roteirizada 71042177 - MERCEARIA GOMES Endereço: NuCLEO RURAL DF …" at bounding box center [784, 372] width 1568 height 744
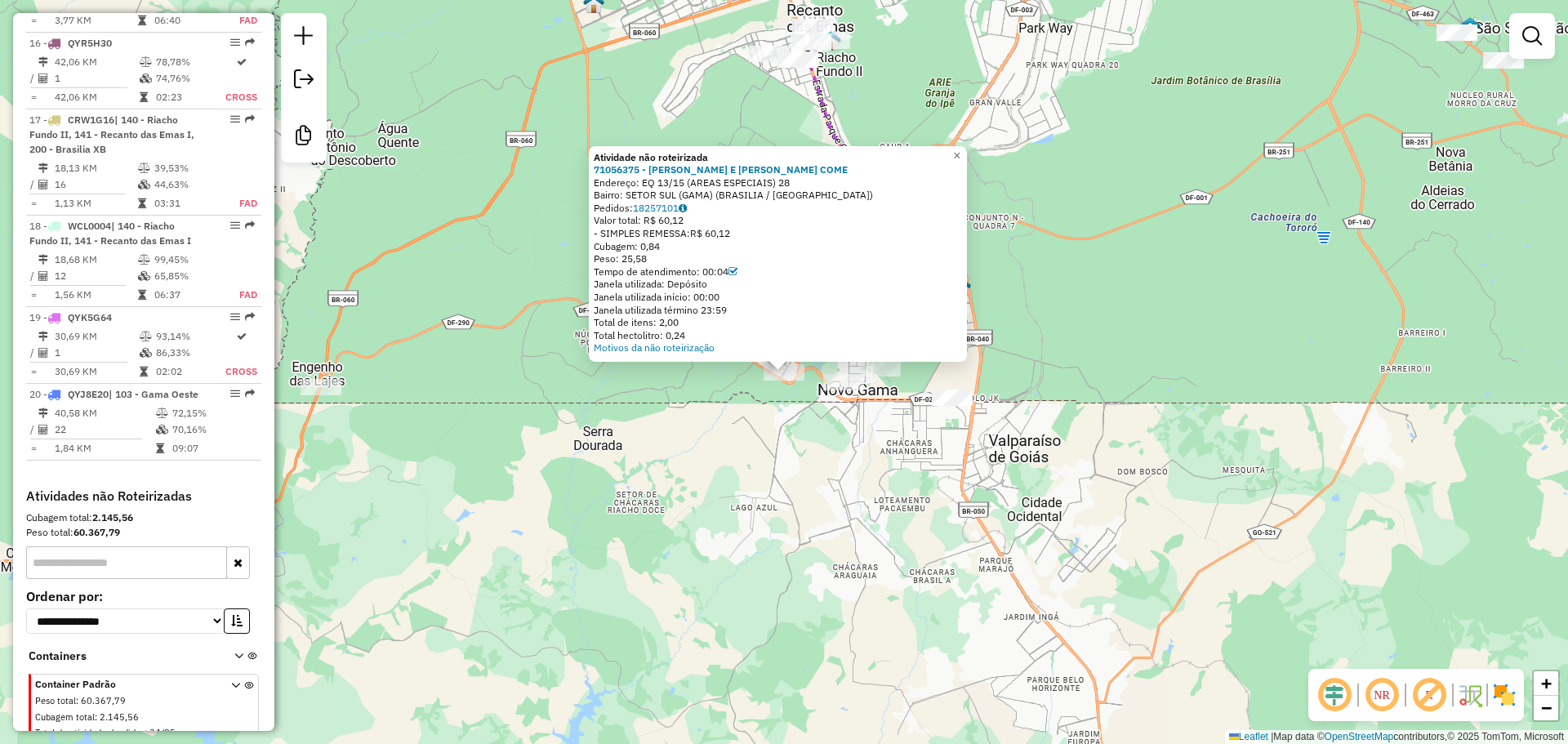
click at [696, 469] on div "Atividade não roteirizada 71056375 - SILVA E PEREIRA COME Endereço: EQ 13/15 (A…" at bounding box center [784, 372] width 1568 height 744
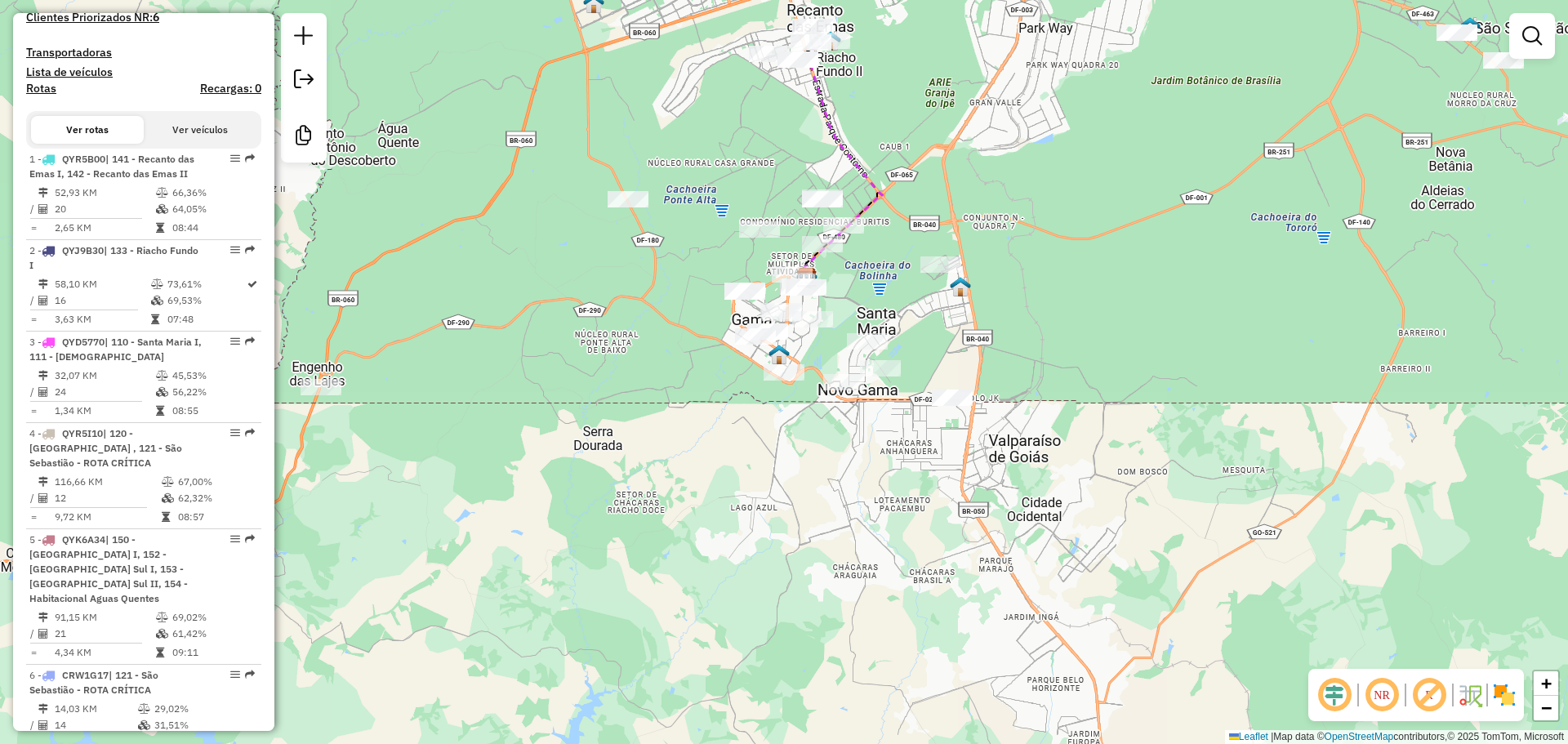
scroll to position [0, 0]
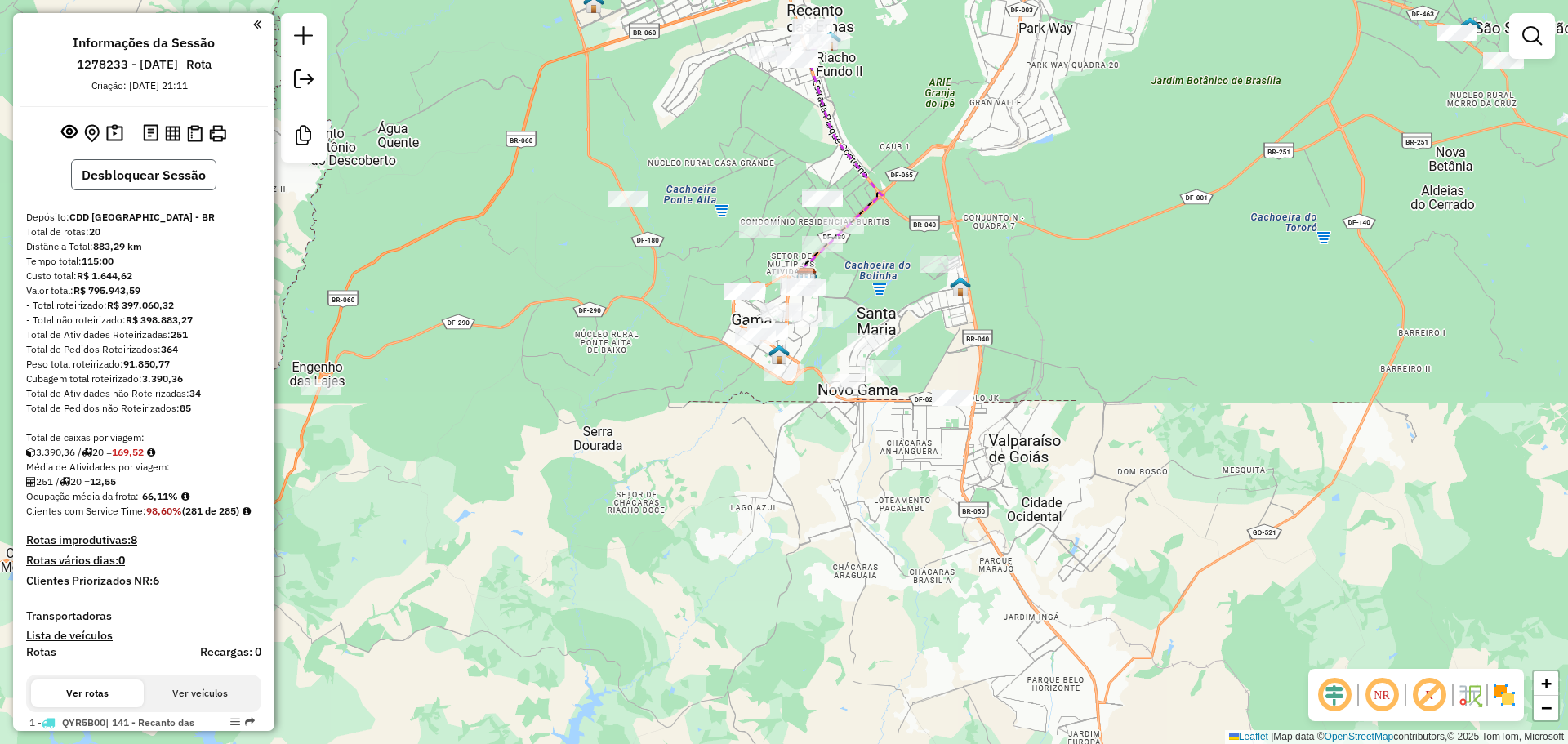
click at [153, 182] on button "Desbloquear Sessão" at bounding box center [144, 174] width 146 height 31
click at [1539, 55] on div at bounding box center [1531, 36] width 45 height 45
click at [1539, 44] on em at bounding box center [1531, 36] width 20 height 20
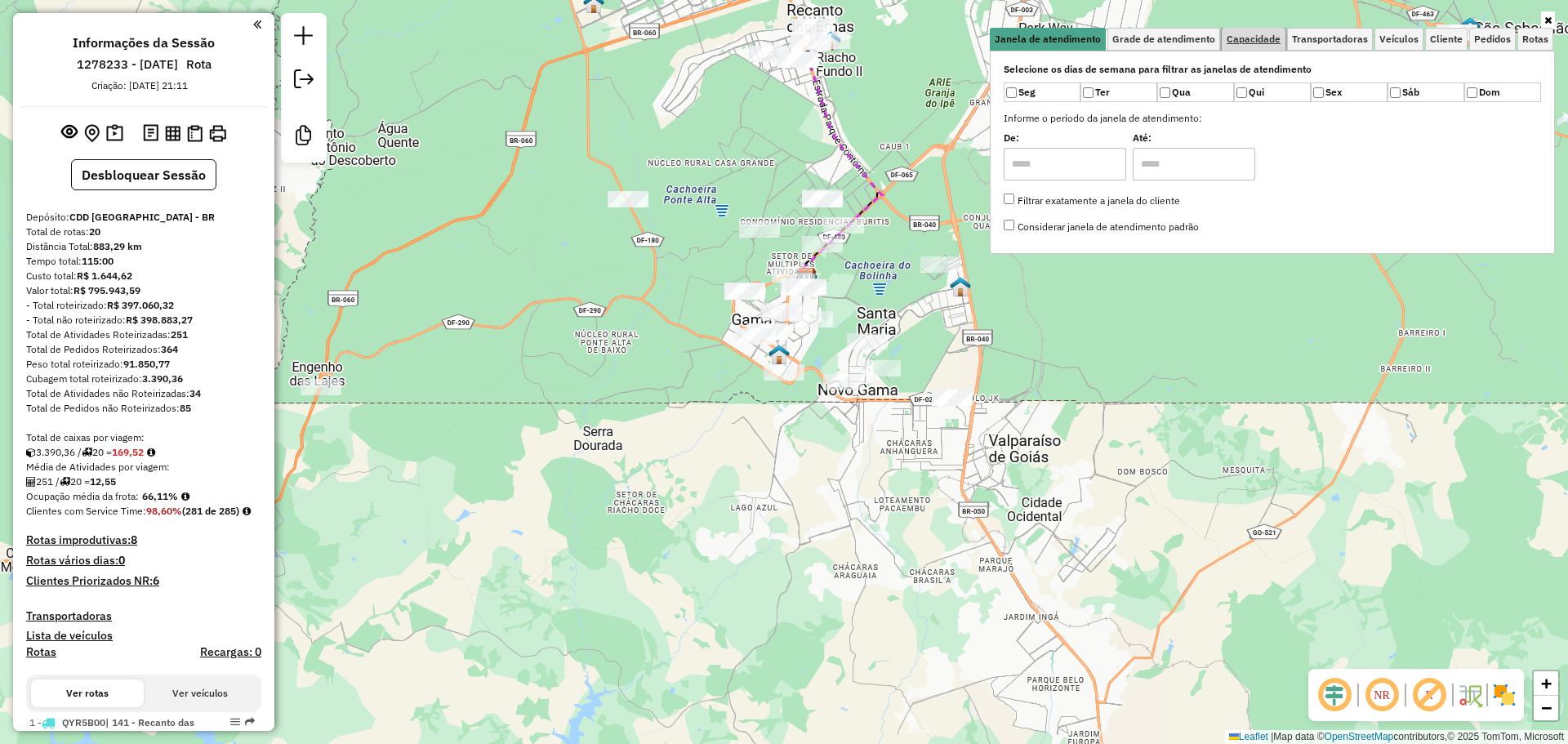
click at [1255, 30] on link "Capacidade" at bounding box center [1252, 39] width 63 height 23
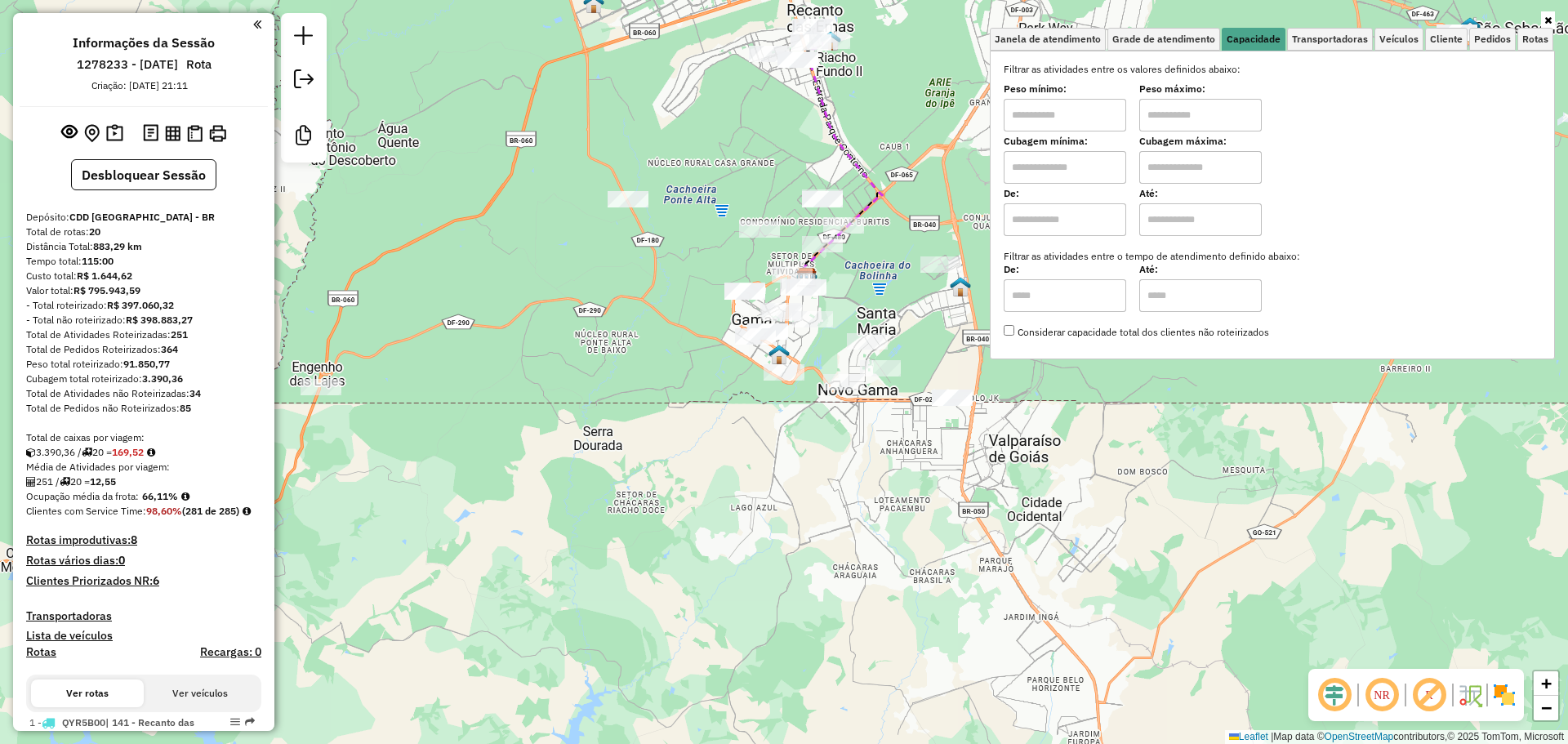
click at [1051, 155] on input "text" at bounding box center [1065, 167] width 123 height 33
type input "*****"
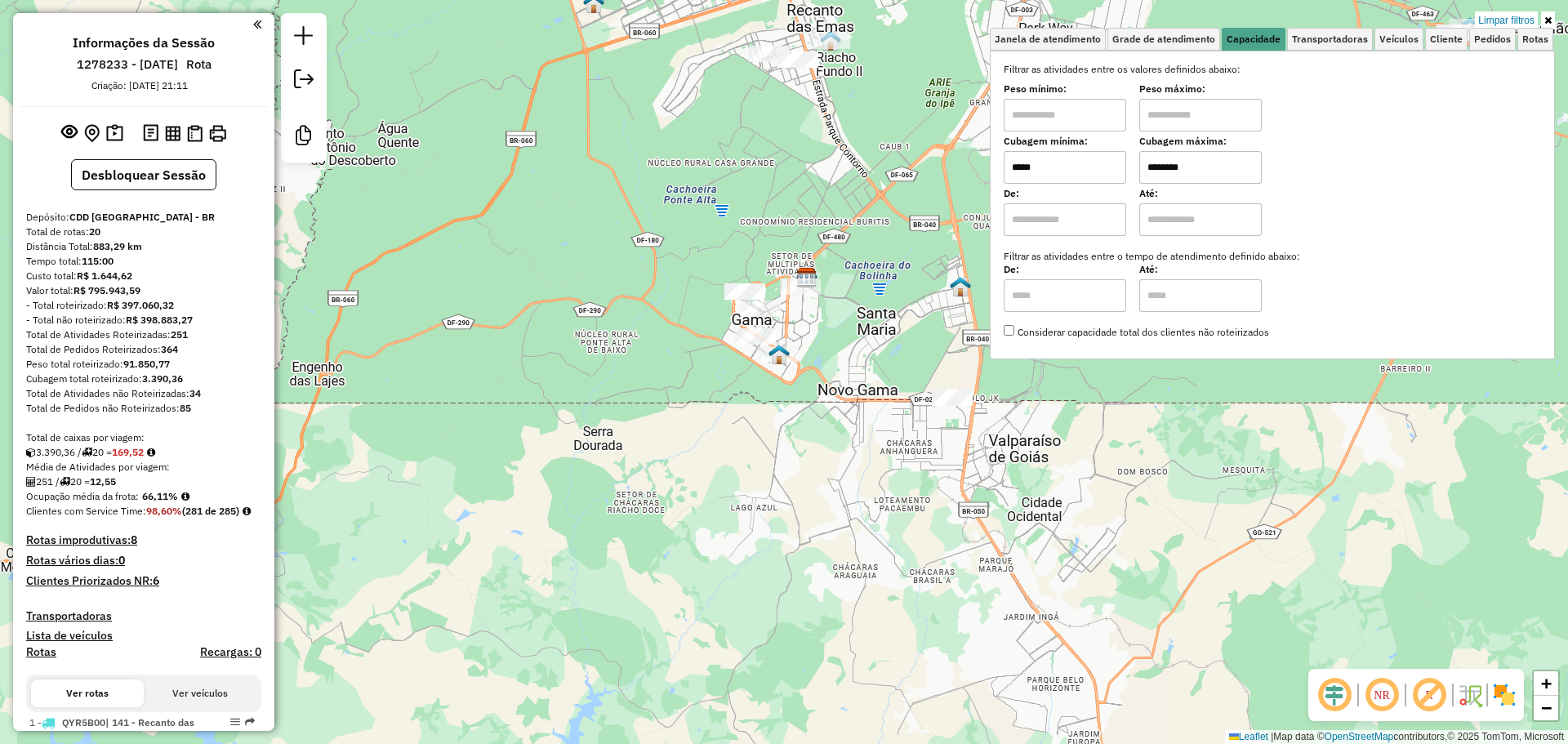
type input "********"
click at [870, 303] on div "Limpar filtros Janela de atendimento Grade de atendimento Capacidade Transporta…" at bounding box center [784, 372] width 1568 height 744
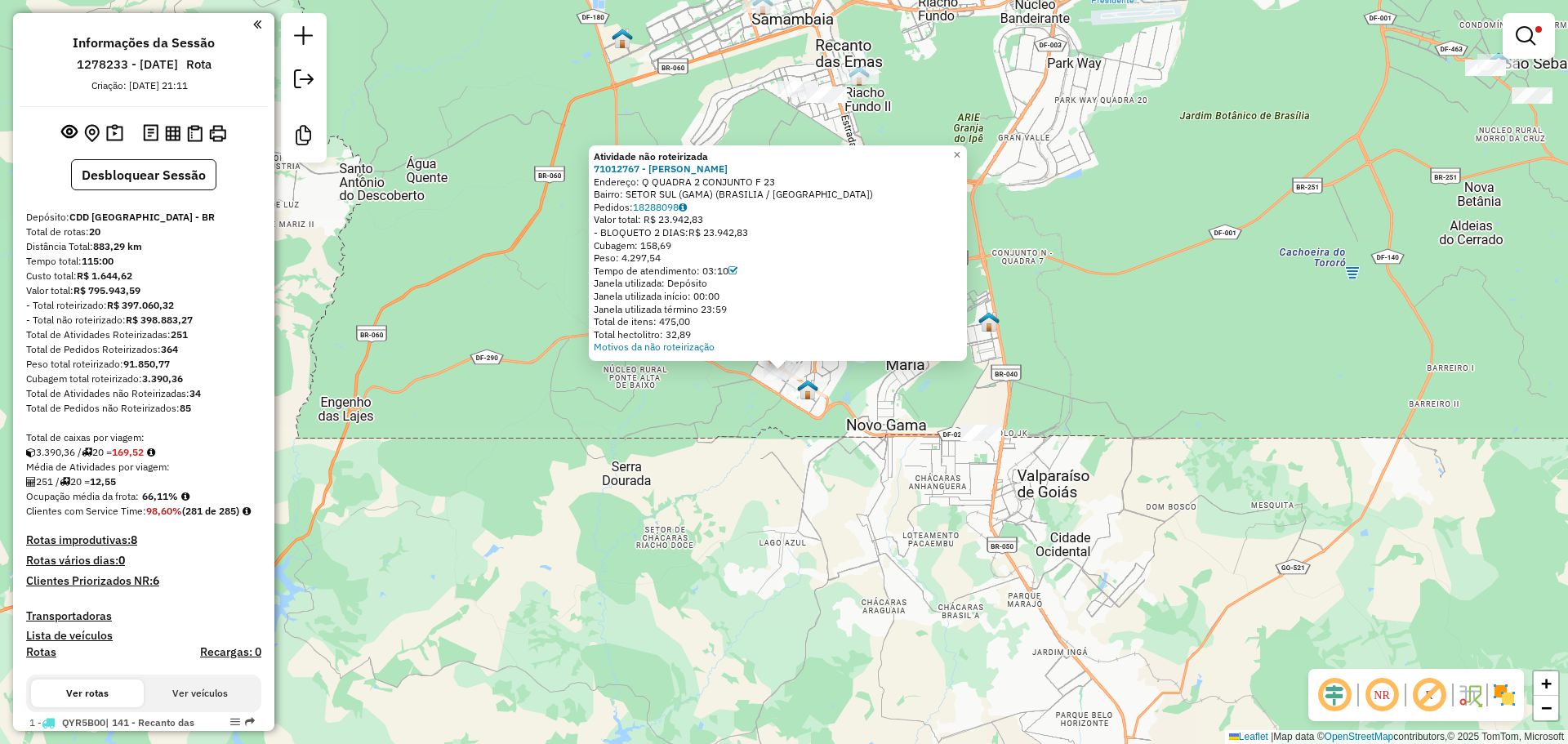
click at [752, 440] on div "Atividade não roteirizada 71012767 - IVONETE ALVES SILVA Endereço: Q QUADRA 2 C…" at bounding box center [784, 372] width 1568 height 744
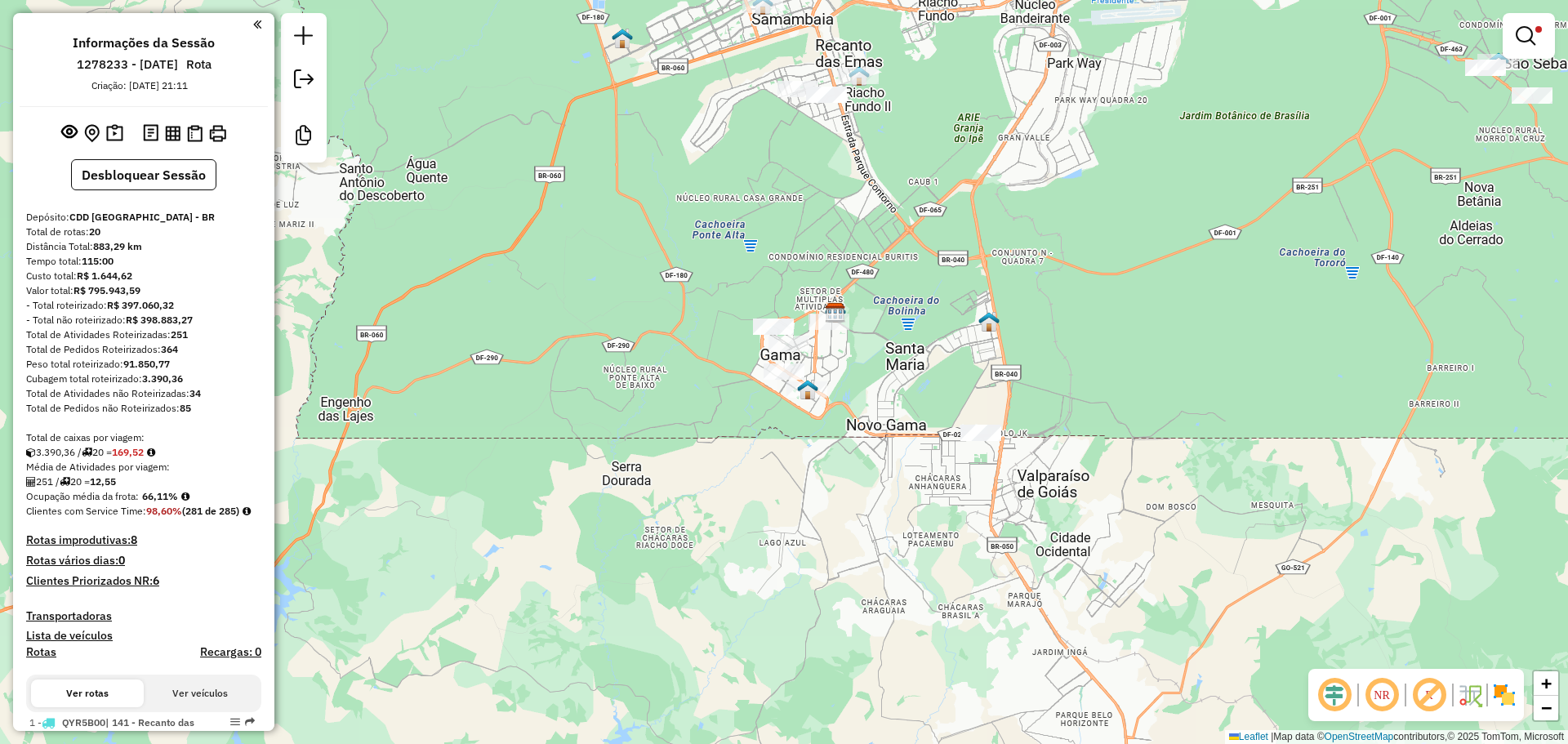
click at [770, 317] on div "Limpar filtros Janela de atendimento Grade de atendimento Capacidade Transporta…" at bounding box center [784, 372] width 1568 height 744
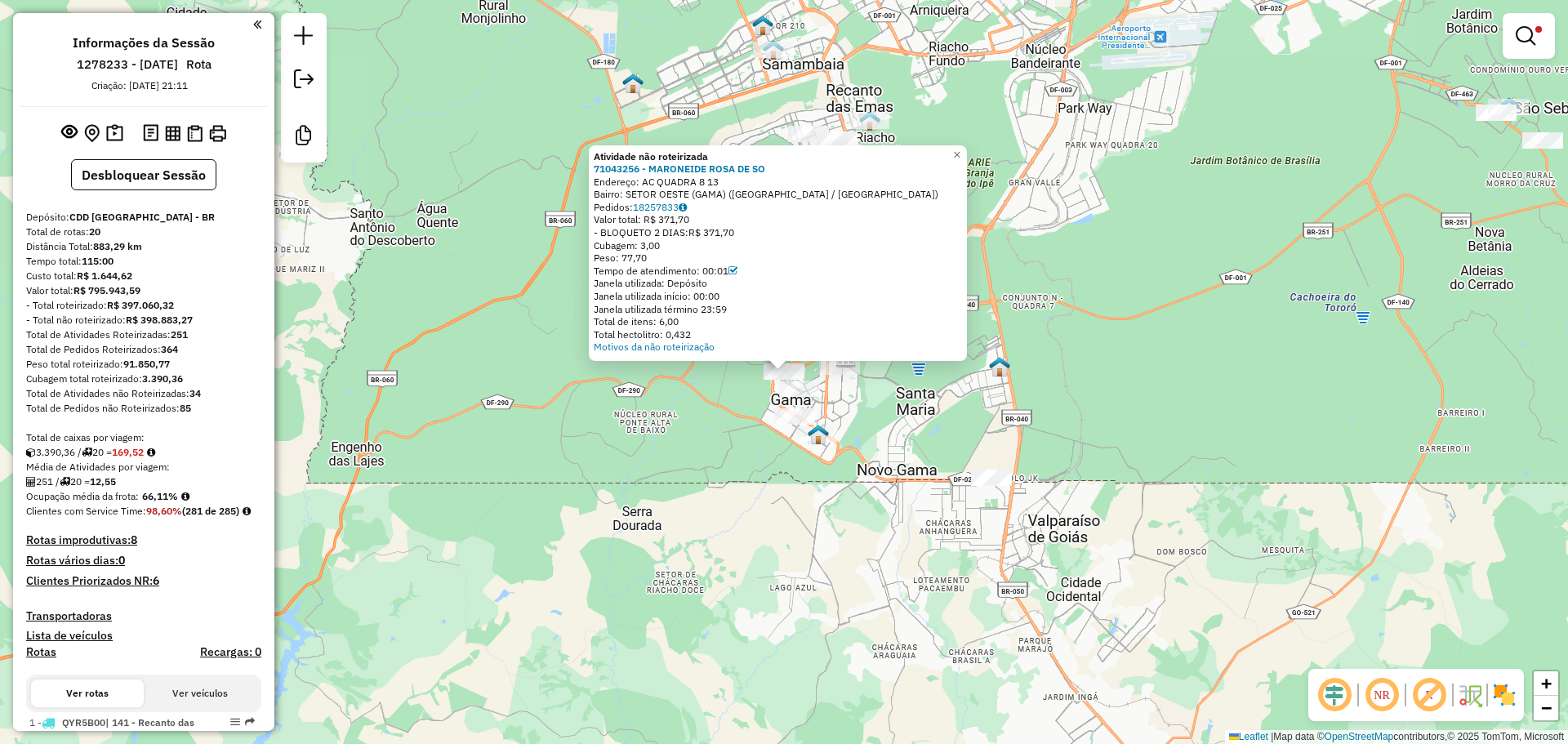
click at [893, 422] on div "Atividade não roteirizada 71043256 - MARONEIDE ROSA DE SO Endereço: AC QUADRA 8…" at bounding box center [784, 372] width 1568 height 744
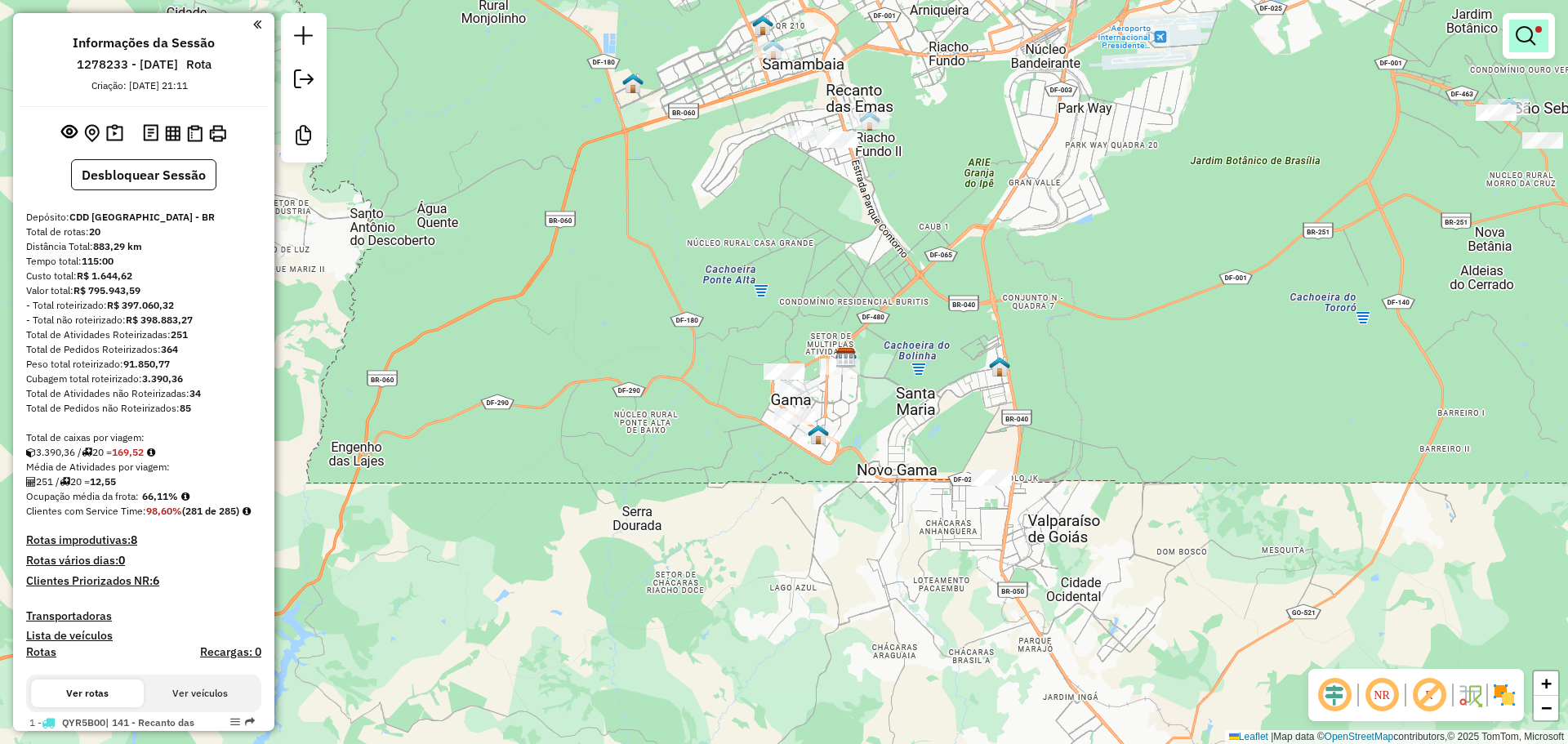
click at [1510, 43] on link at bounding box center [1527, 36] width 39 height 33
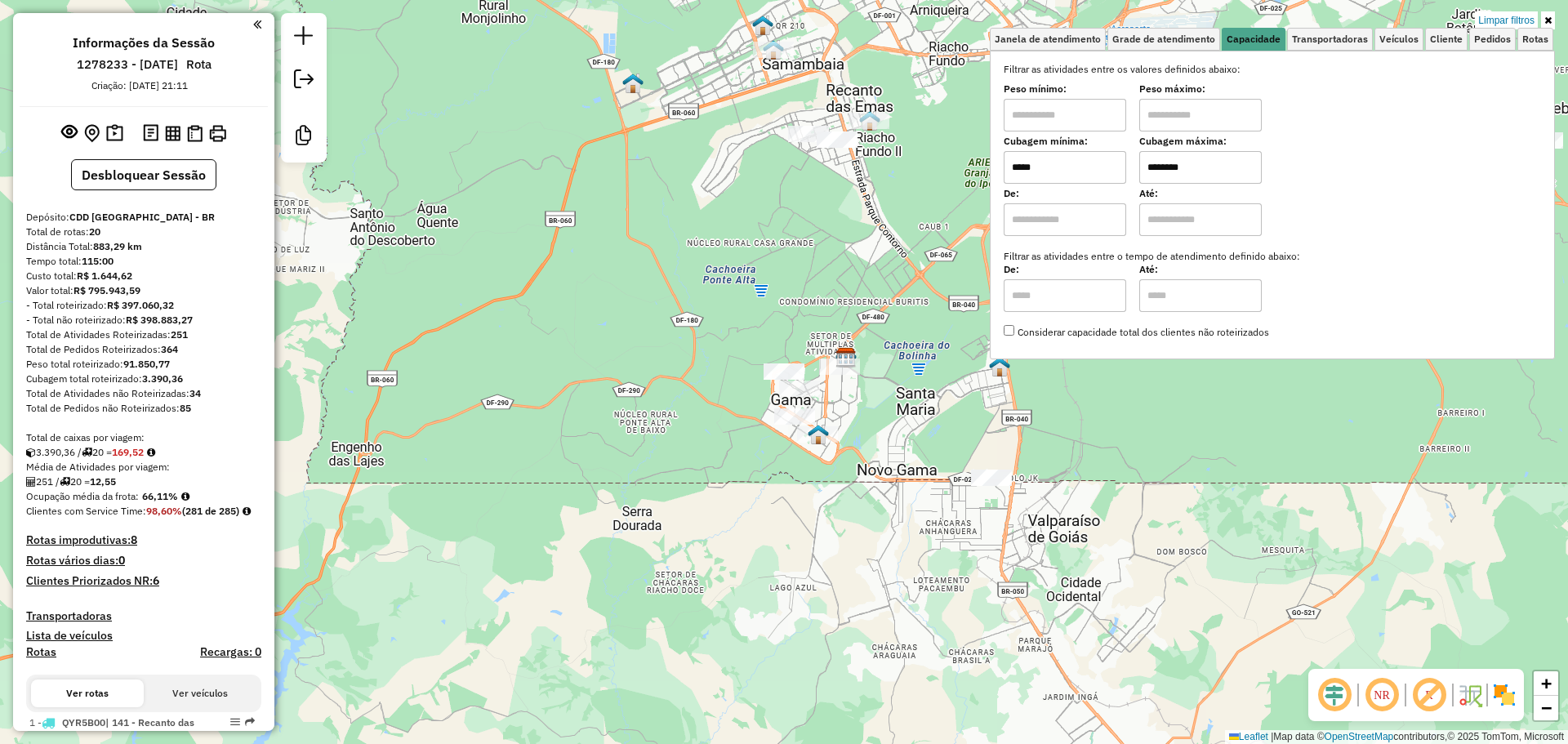
click at [899, 309] on div "Limpar filtros Janela de atendimento Grade de atendimento Capacidade Transporta…" at bounding box center [784, 372] width 1568 height 744
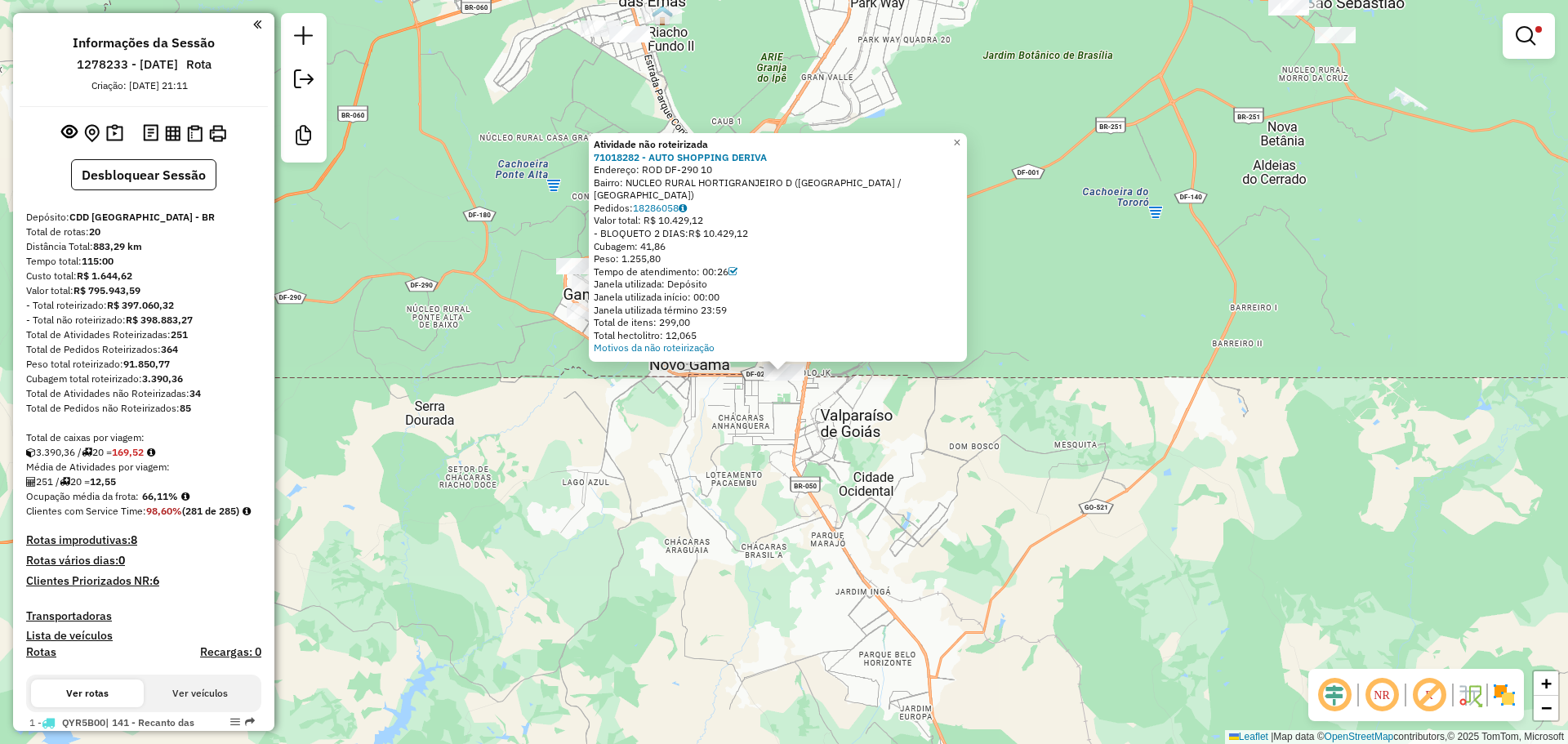
click at [931, 443] on div "Atividade não roteirizada 71018282 - AUTO SHOPPING DERIVA Endereço: ROD DF-290 …" at bounding box center [784, 372] width 1568 height 744
click at [998, 370] on div "Atividade não roteirizada 71018282 - AUTO SHOPPING DERIVA Endereço: ROD DF-290 …" at bounding box center [784, 372] width 1568 height 744
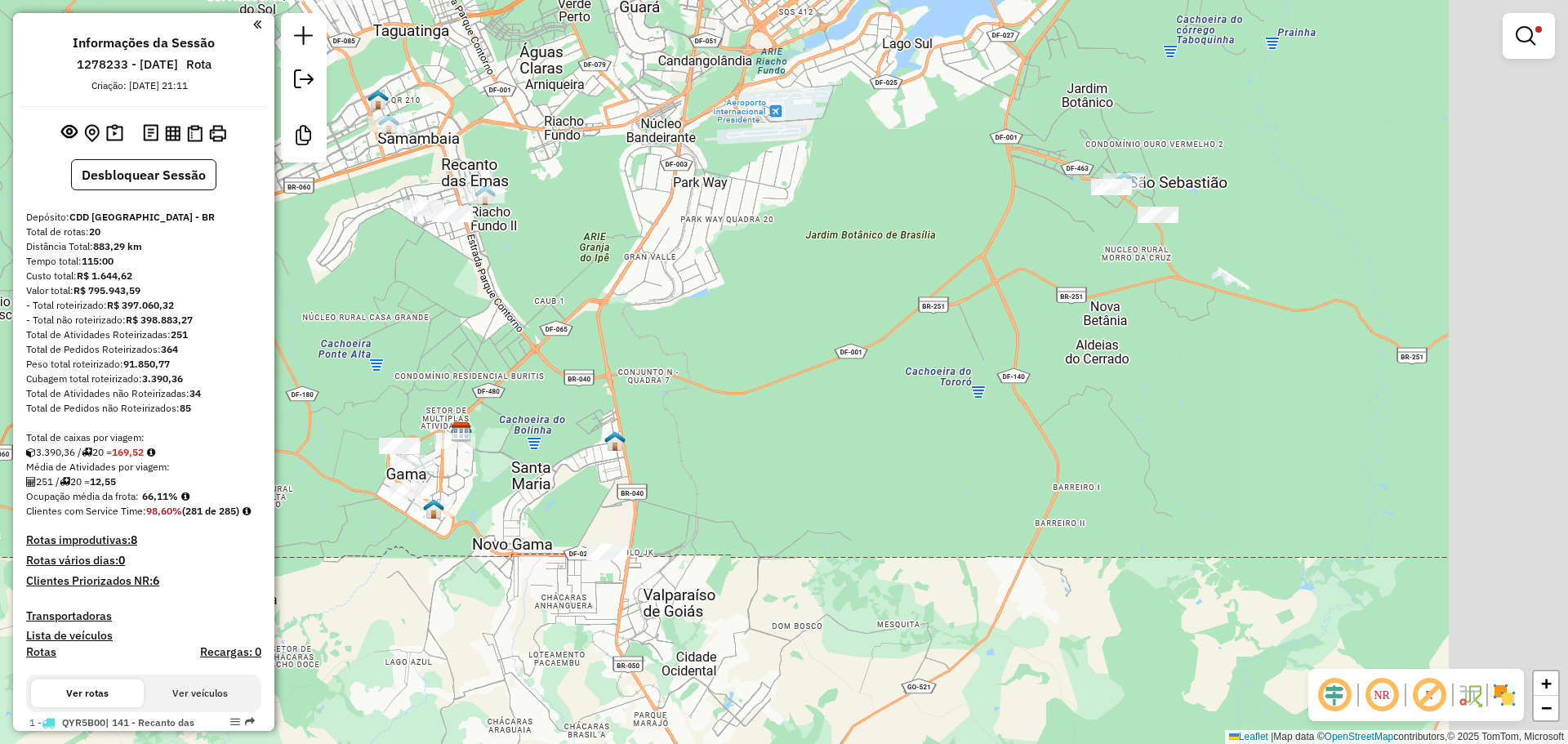
drag, startPoint x: 1096, startPoint y: 233, endPoint x: 919, endPoint y: 413, distance: 252.4
click at [919, 413] on div "Limpar filtros Janela de atendimento Grade de atendimento Capacidade Transporta…" at bounding box center [784, 372] width 1568 height 744
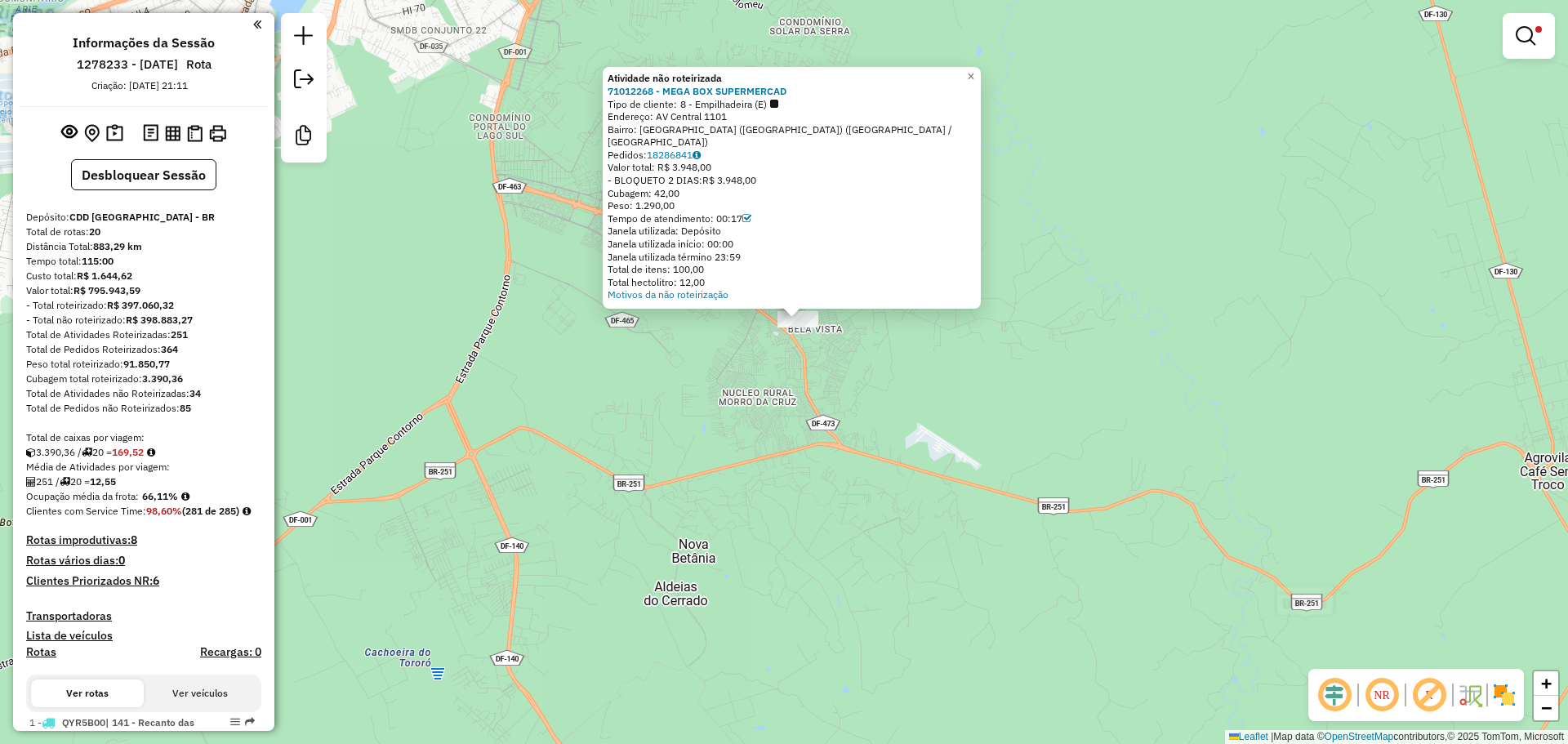
click at [761, 391] on div "Atividade não roteirizada 71012268 - MEGA BOX SUPERMERCAD Tipo de cliente: 8 - …" at bounding box center [784, 372] width 1568 height 744
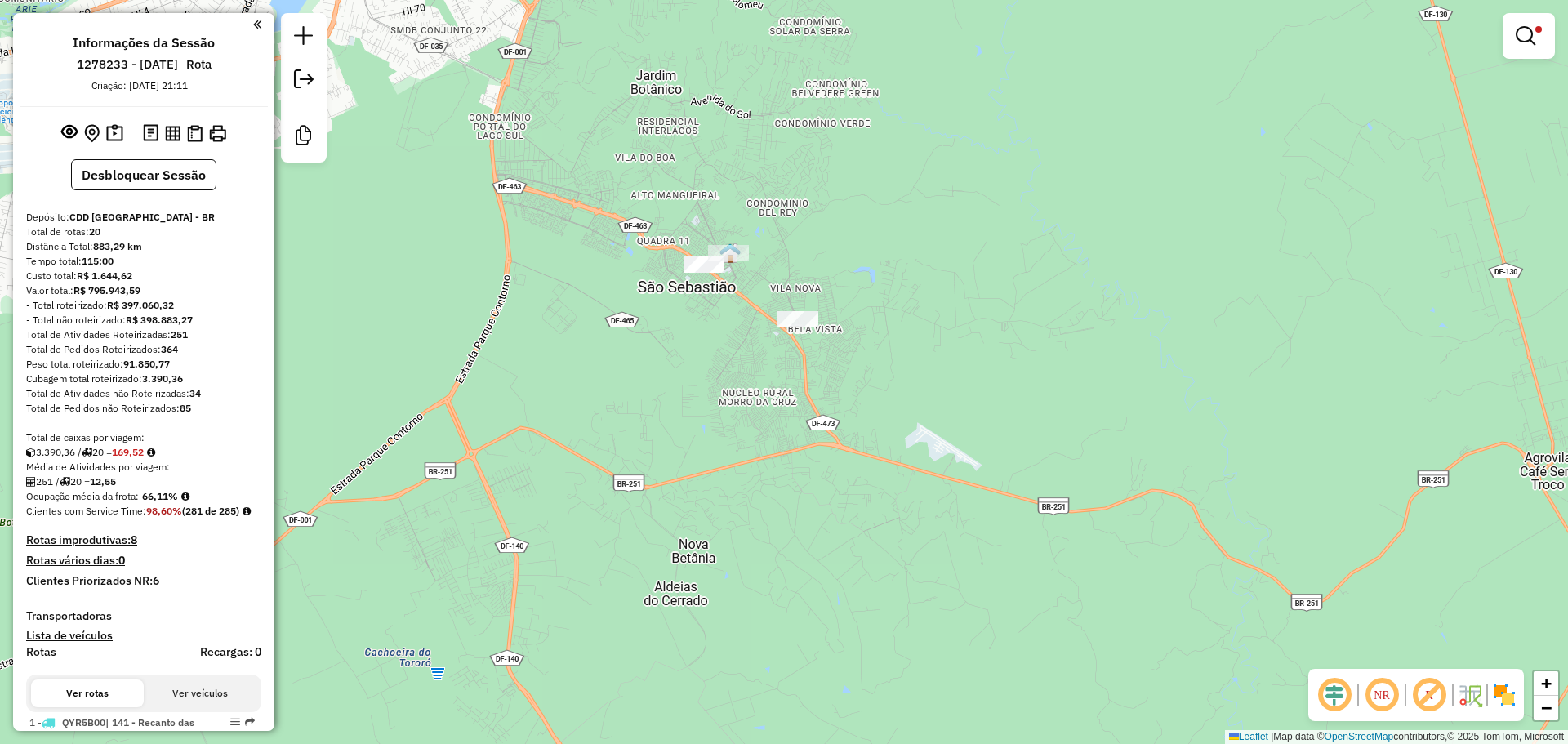
click at [698, 273] on div at bounding box center [703, 264] width 41 height 16
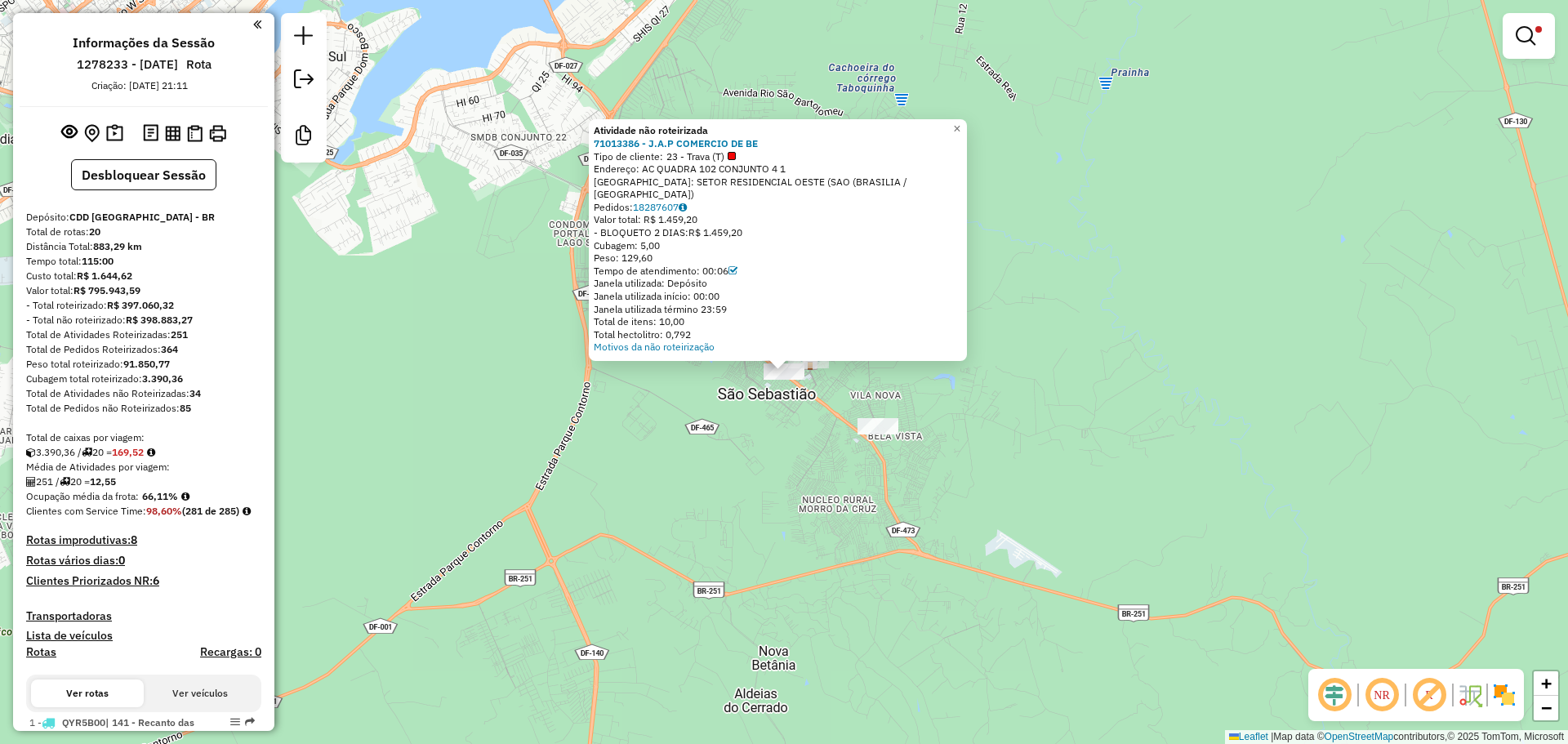
click at [693, 434] on div "Atividade não roteirizada 71013386 - J.A.P COMERCIO DE BE Tipo de cliente: 23 -…" at bounding box center [784, 372] width 1568 height 744
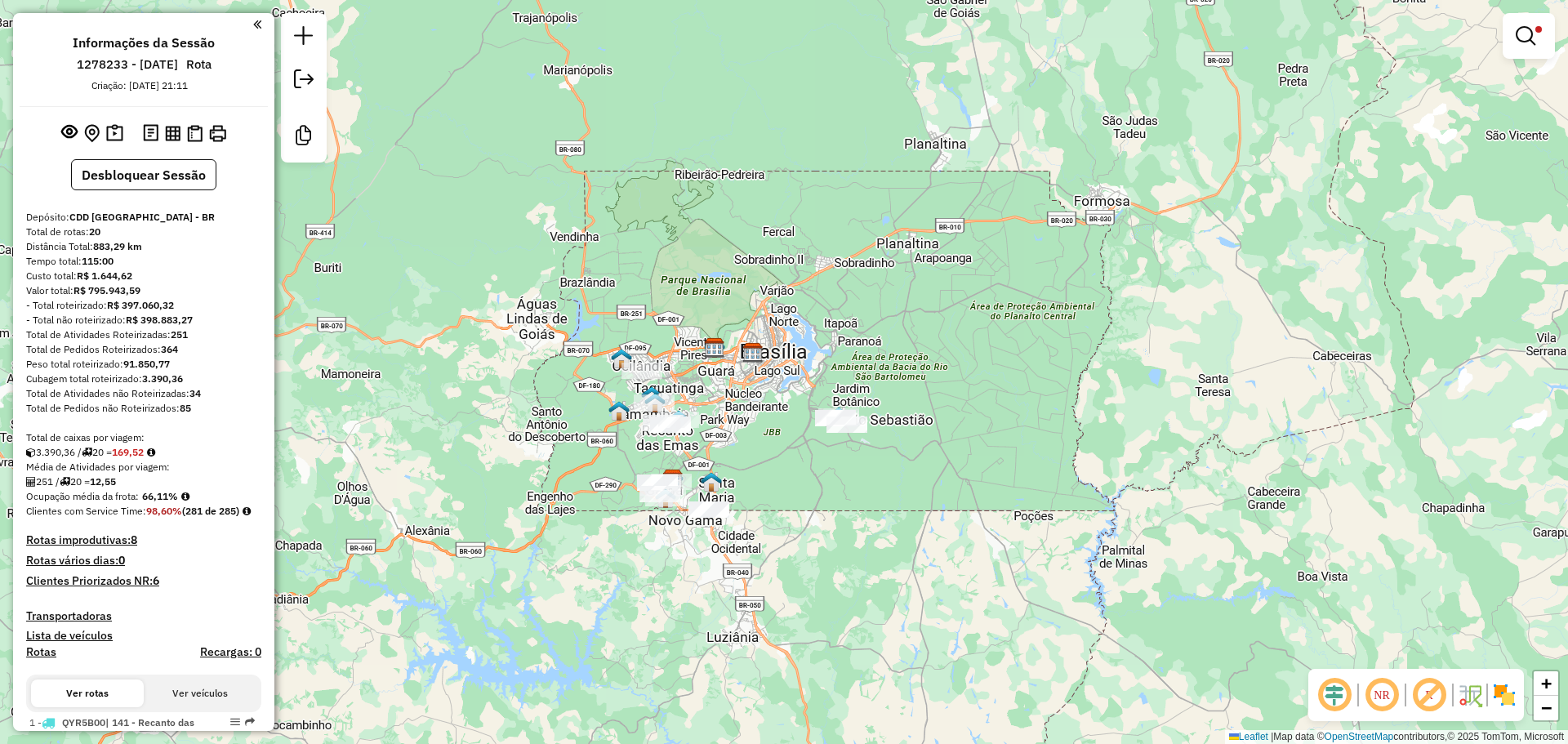
drag, startPoint x: 584, startPoint y: 454, endPoint x: 786, endPoint y: 445, distance: 202.2
click at [786, 445] on div "Limpar filtros Janela de atendimento Grade de atendimento Capacidade Transporta…" at bounding box center [784, 372] width 1568 height 744
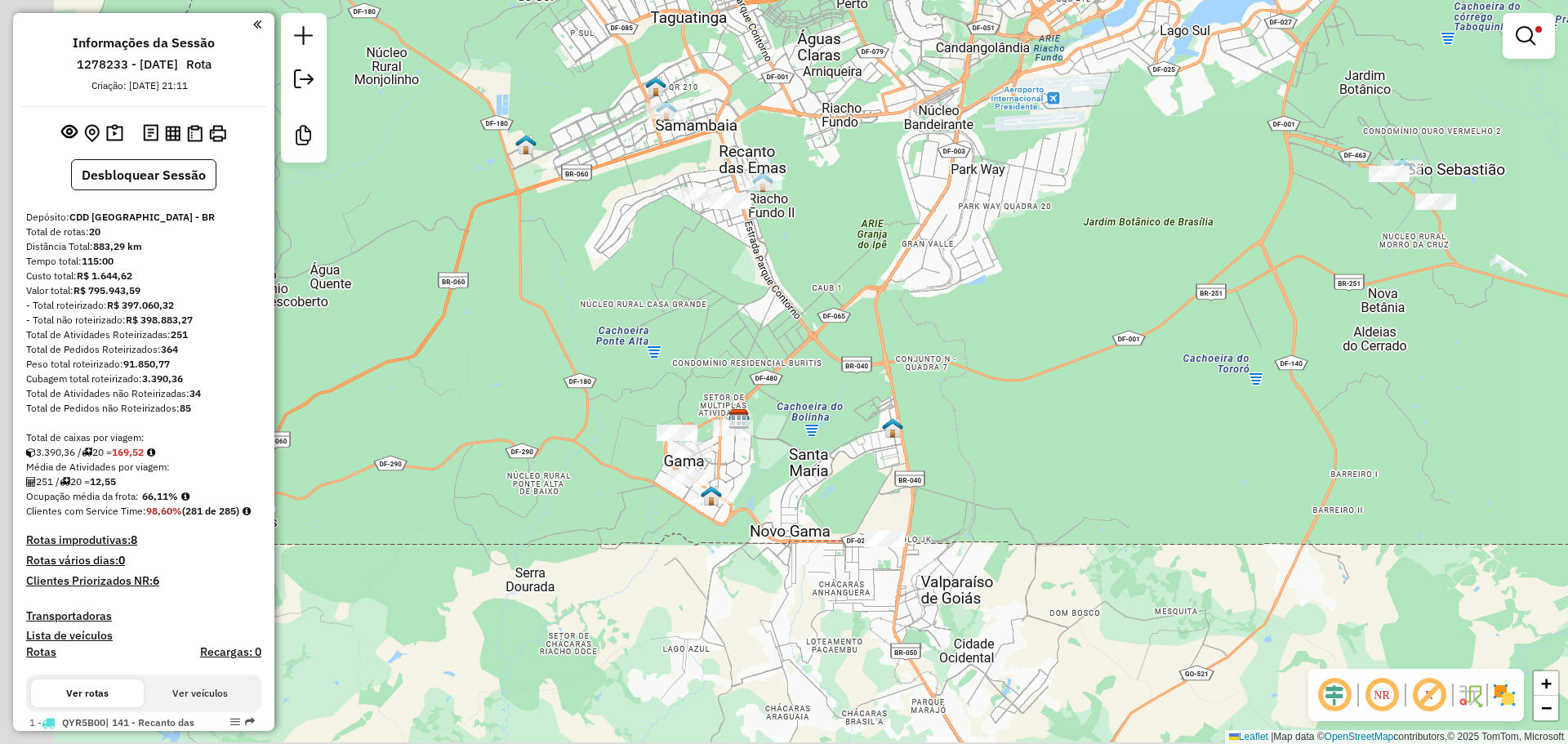
drag, startPoint x: 720, startPoint y: 447, endPoint x: 841, endPoint y: 286, distance: 201.4
click at [841, 286] on div "Limpar filtros Janela de atendimento Grade de atendimento Capacidade Transporta…" at bounding box center [784, 372] width 1568 height 744
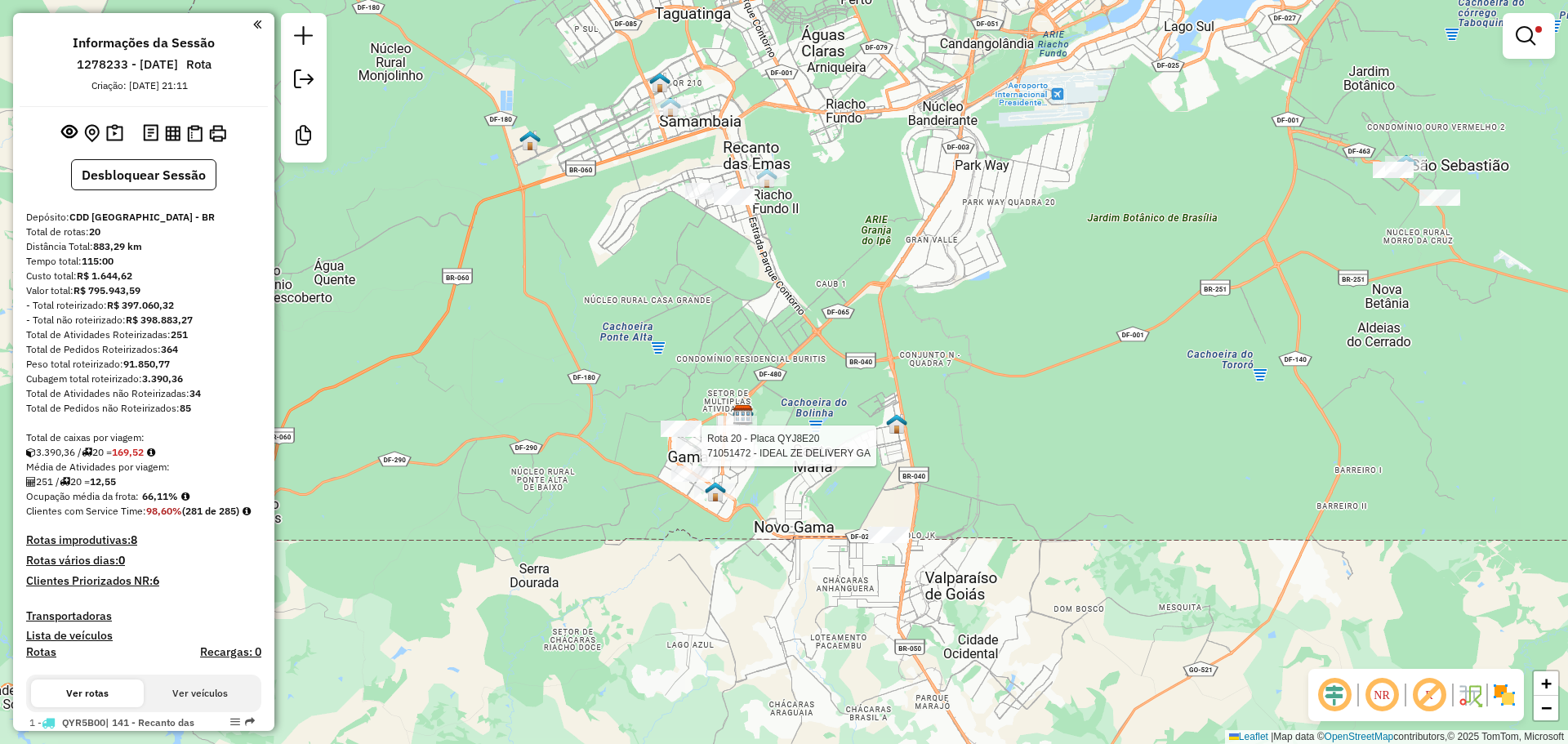
select select "**********"
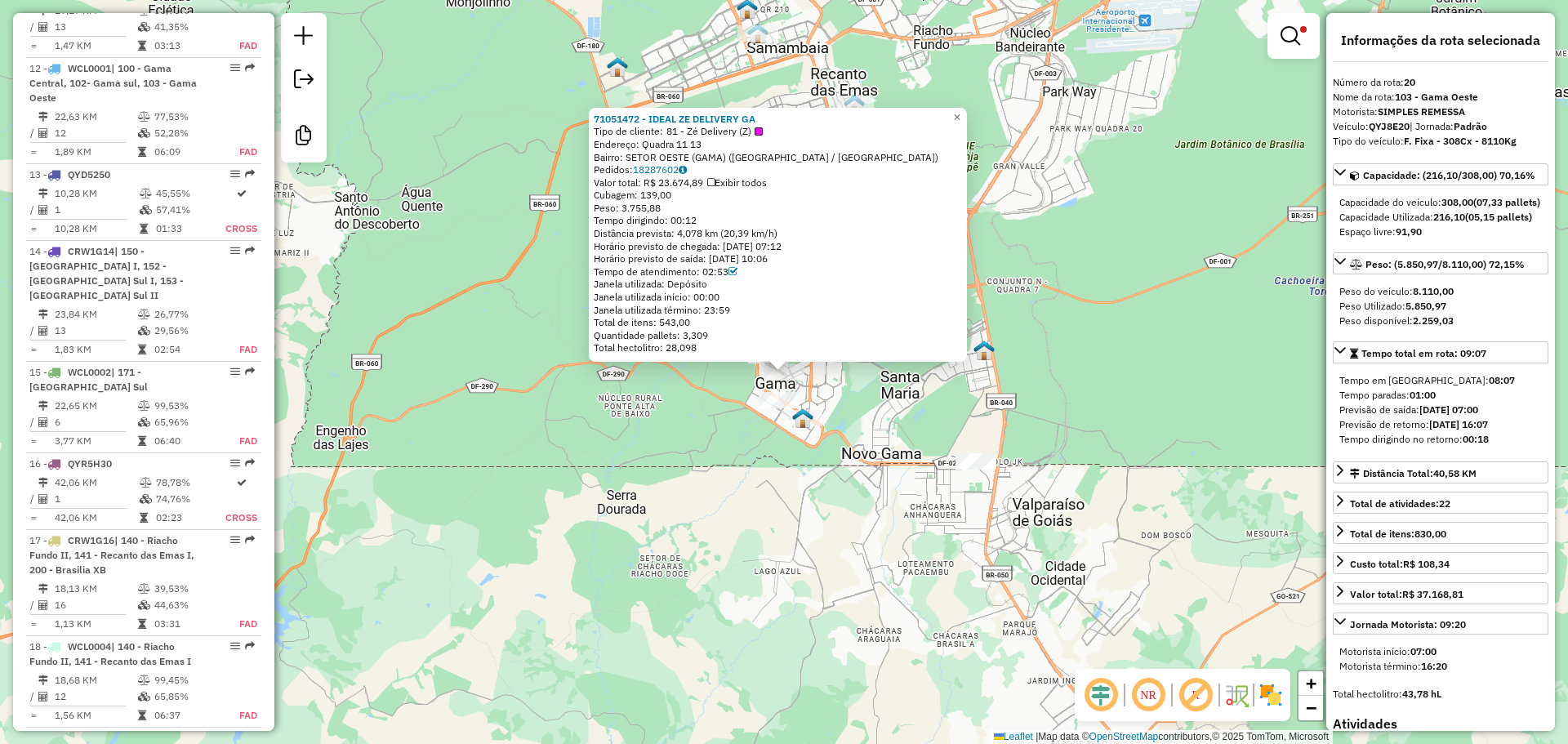
scroll to position [2199, 0]
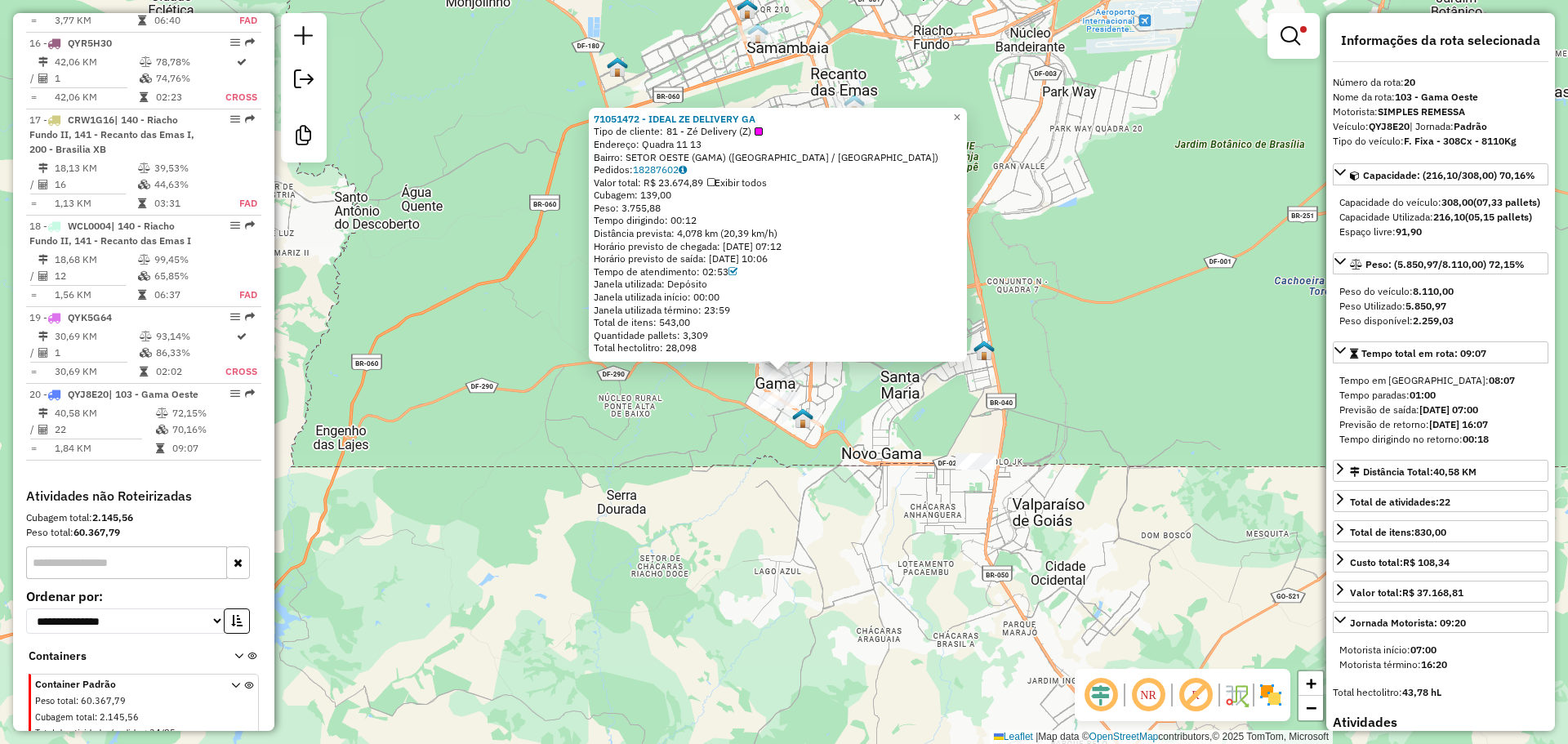
click at [847, 452] on div "71051472 - IDEAL ZE DELIVERY GA Tipo de cliente: 81 - Zé Delivery (Z) Endereço:…" at bounding box center [784, 372] width 1568 height 744
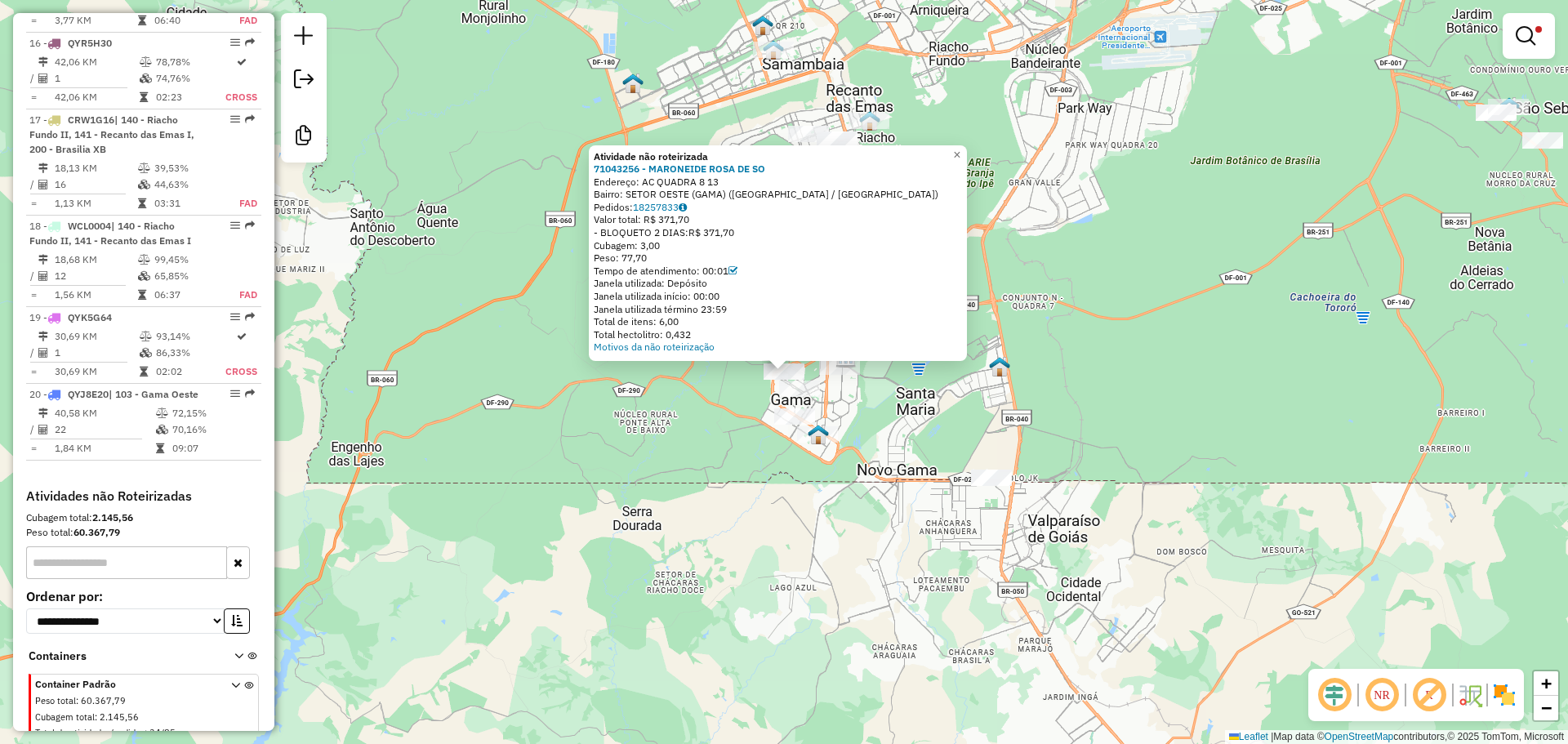
click at [875, 411] on div "Atividade não roteirizada 71043256 - MARONEIDE ROSA DE SO Endereço: AC QUADRA 8…" at bounding box center [784, 372] width 1568 height 744
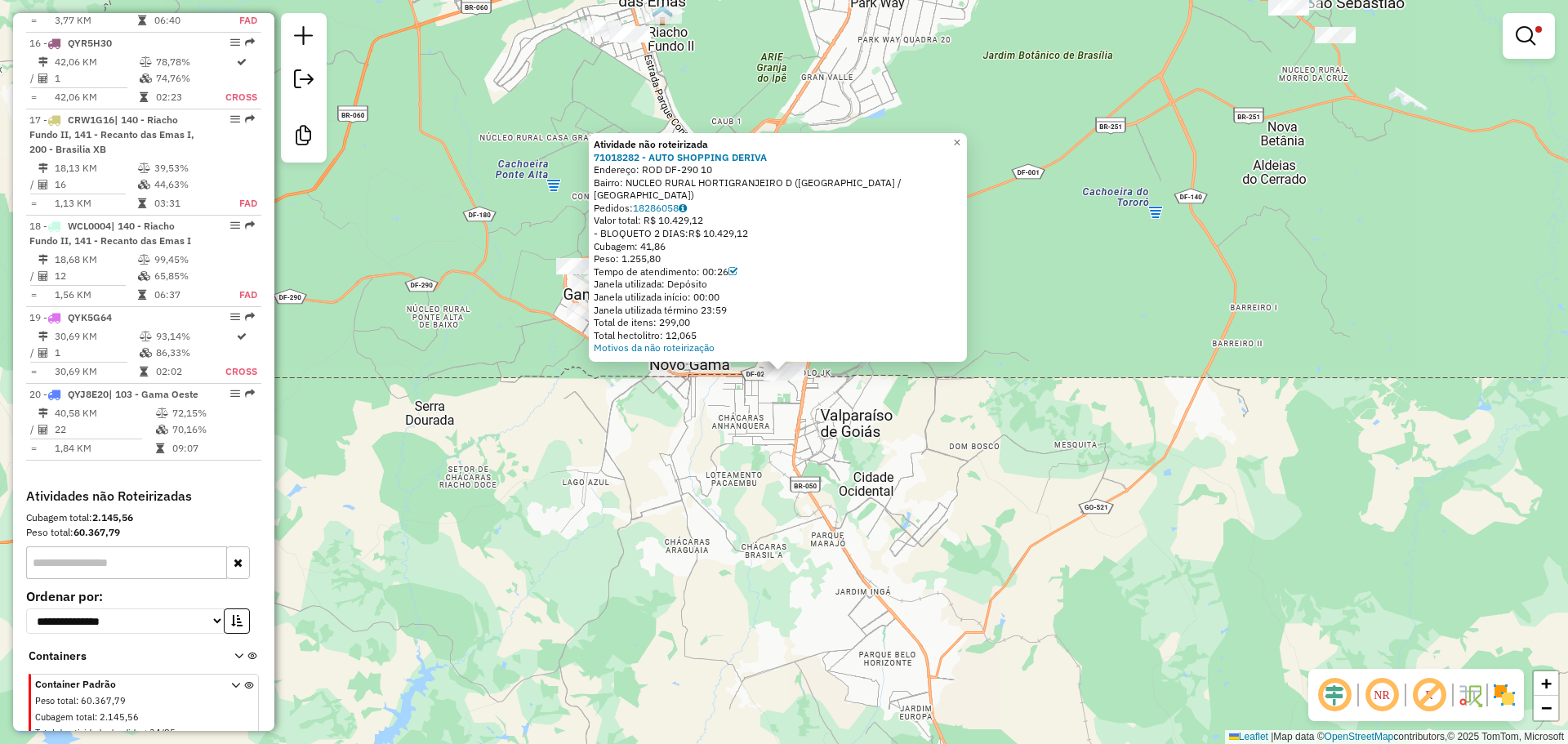
click at [807, 467] on div "Atividade não roteirizada 71018282 - AUTO SHOPPING DERIVA Endereço: ROD DF-290 …" at bounding box center [784, 372] width 1568 height 744
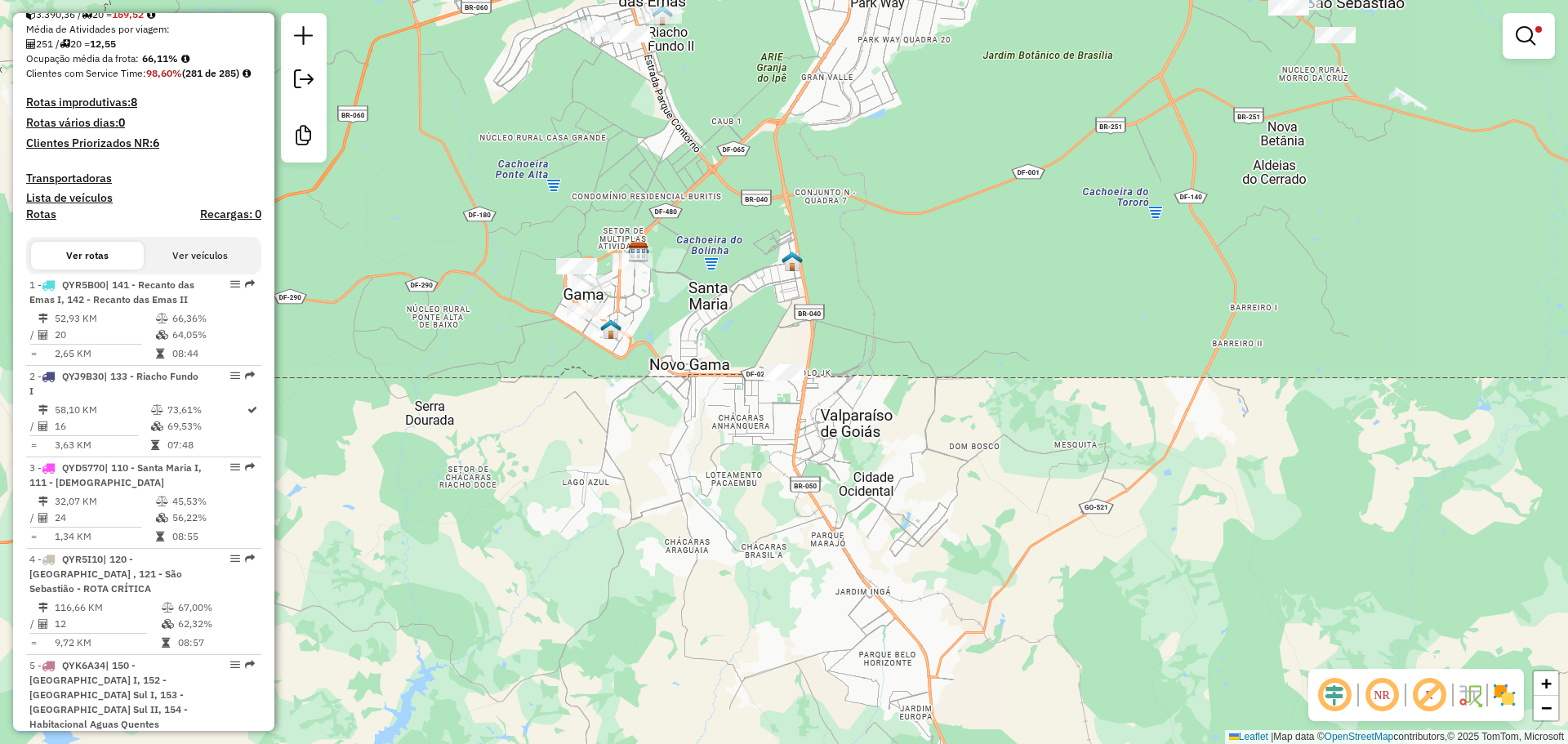
scroll to position [0, 0]
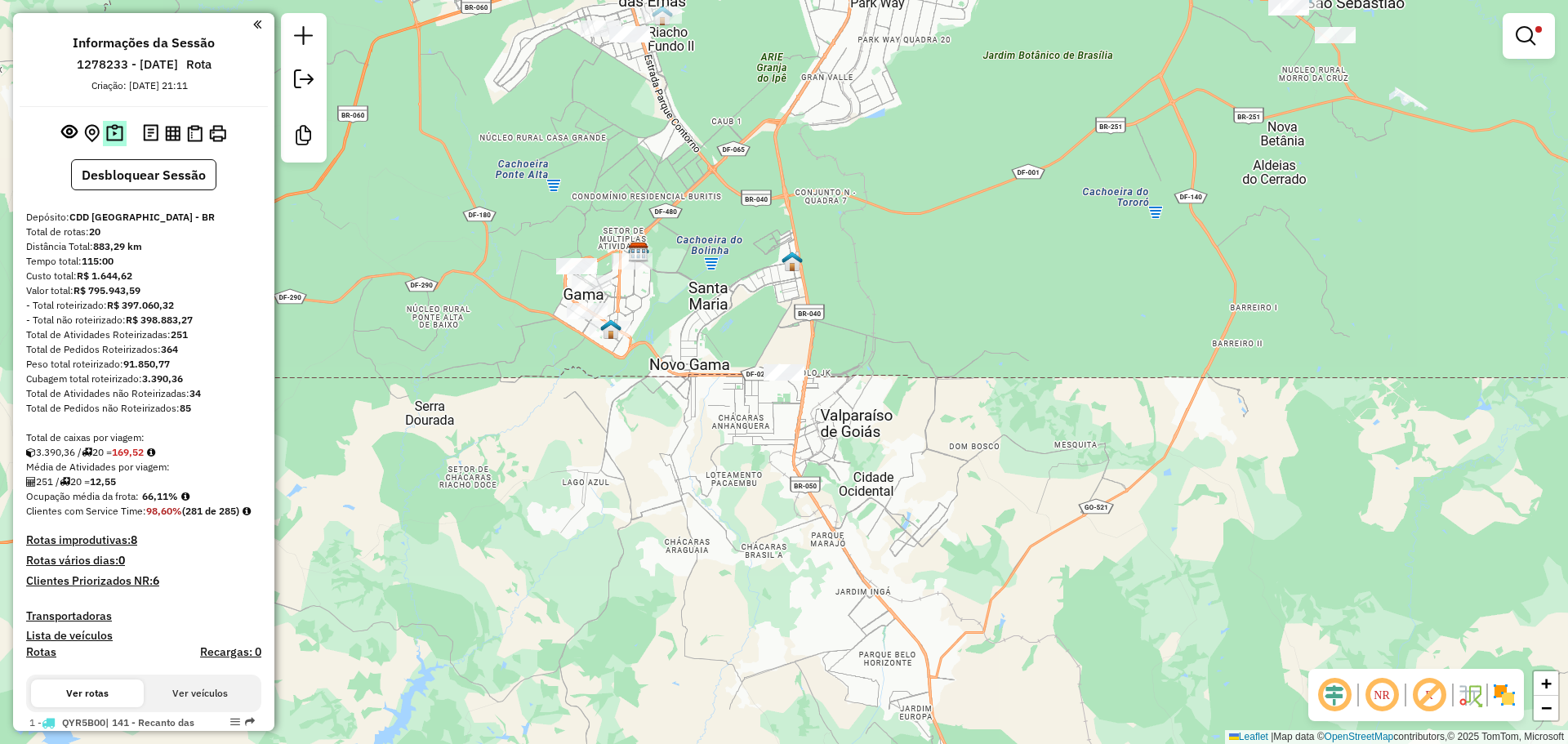
click at [119, 135] on img at bounding box center [114, 133] width 17 height 19
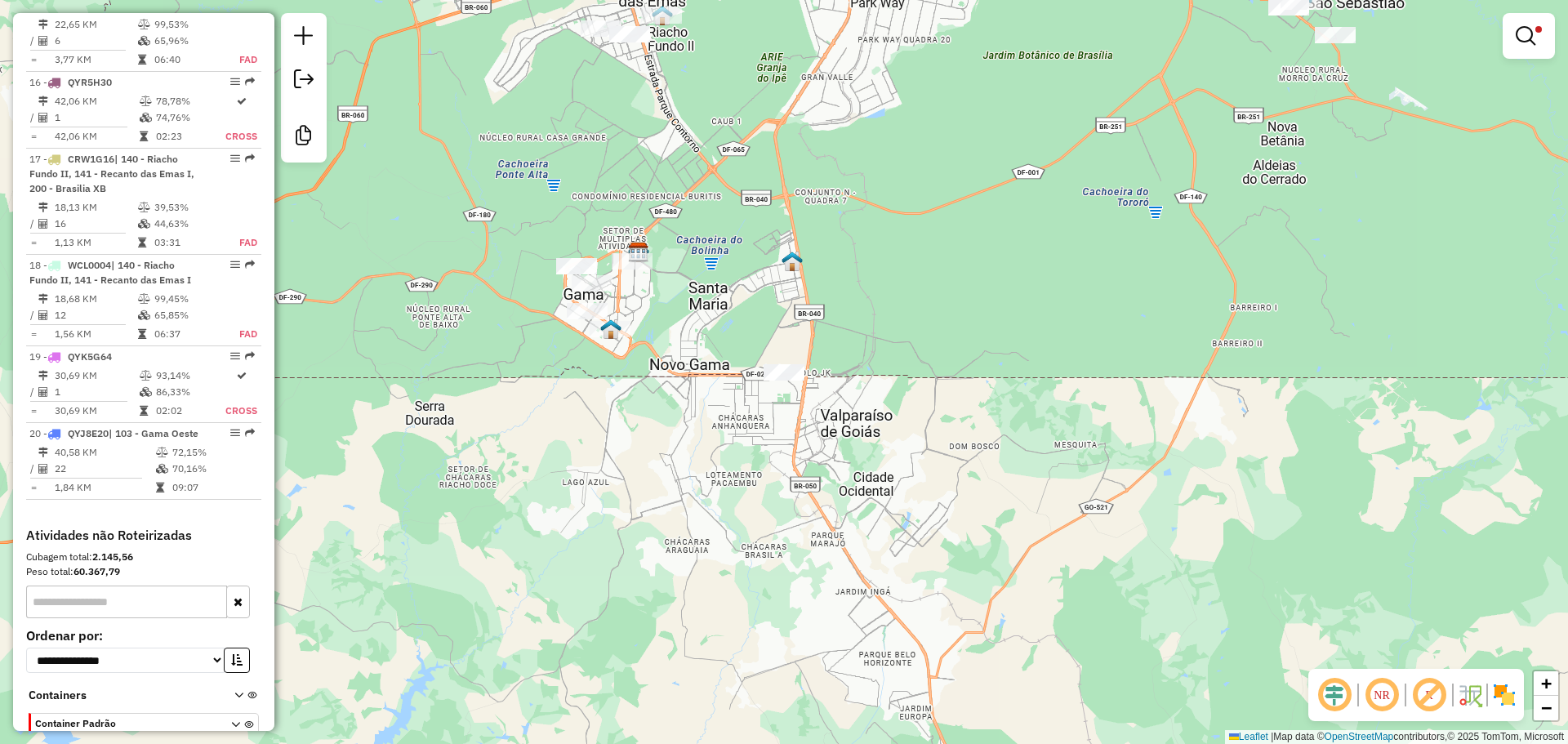
scroll to position [2199, 0]
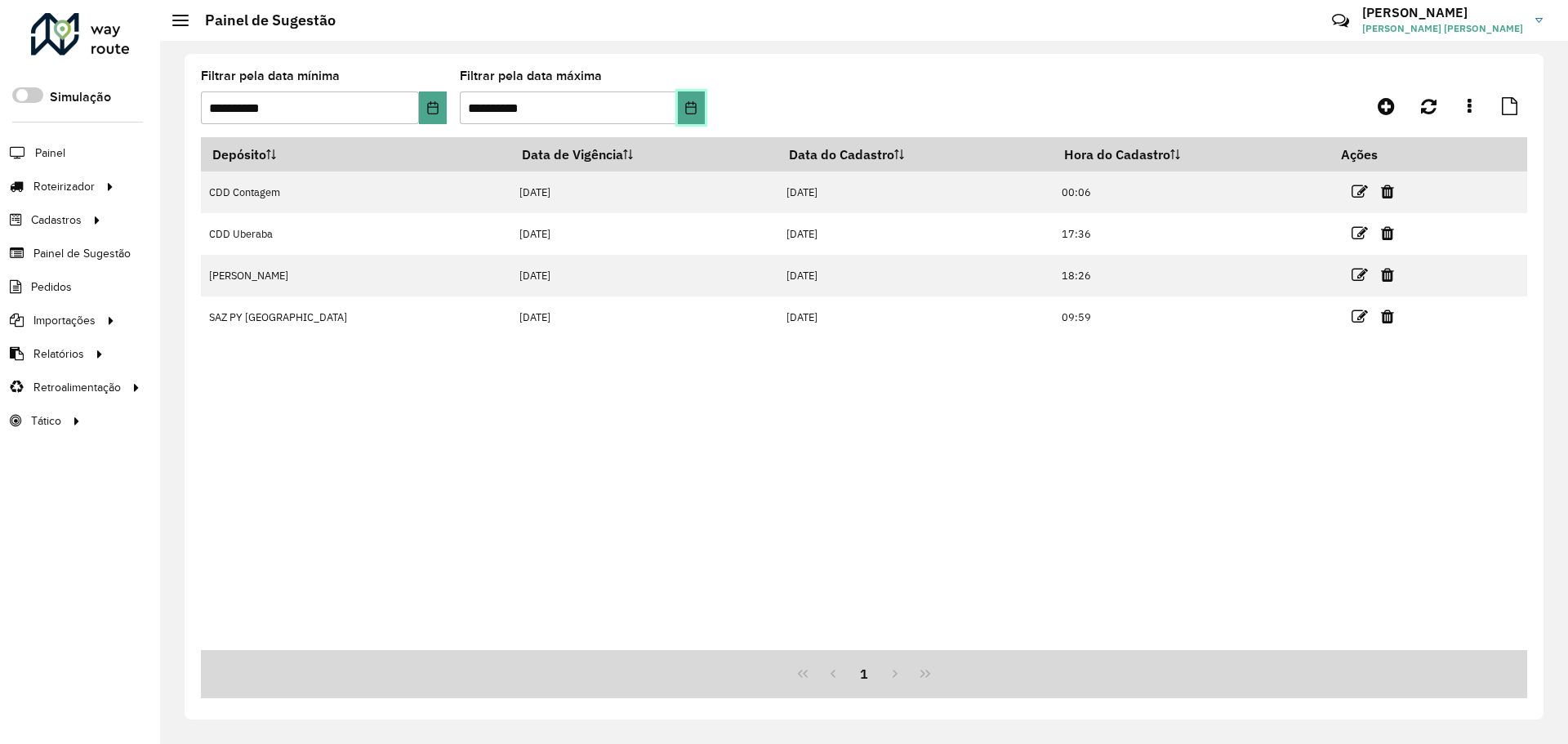
click at [693, 112] on icon "Choose Date" at bounding box center [691, 108] width 13 height 13
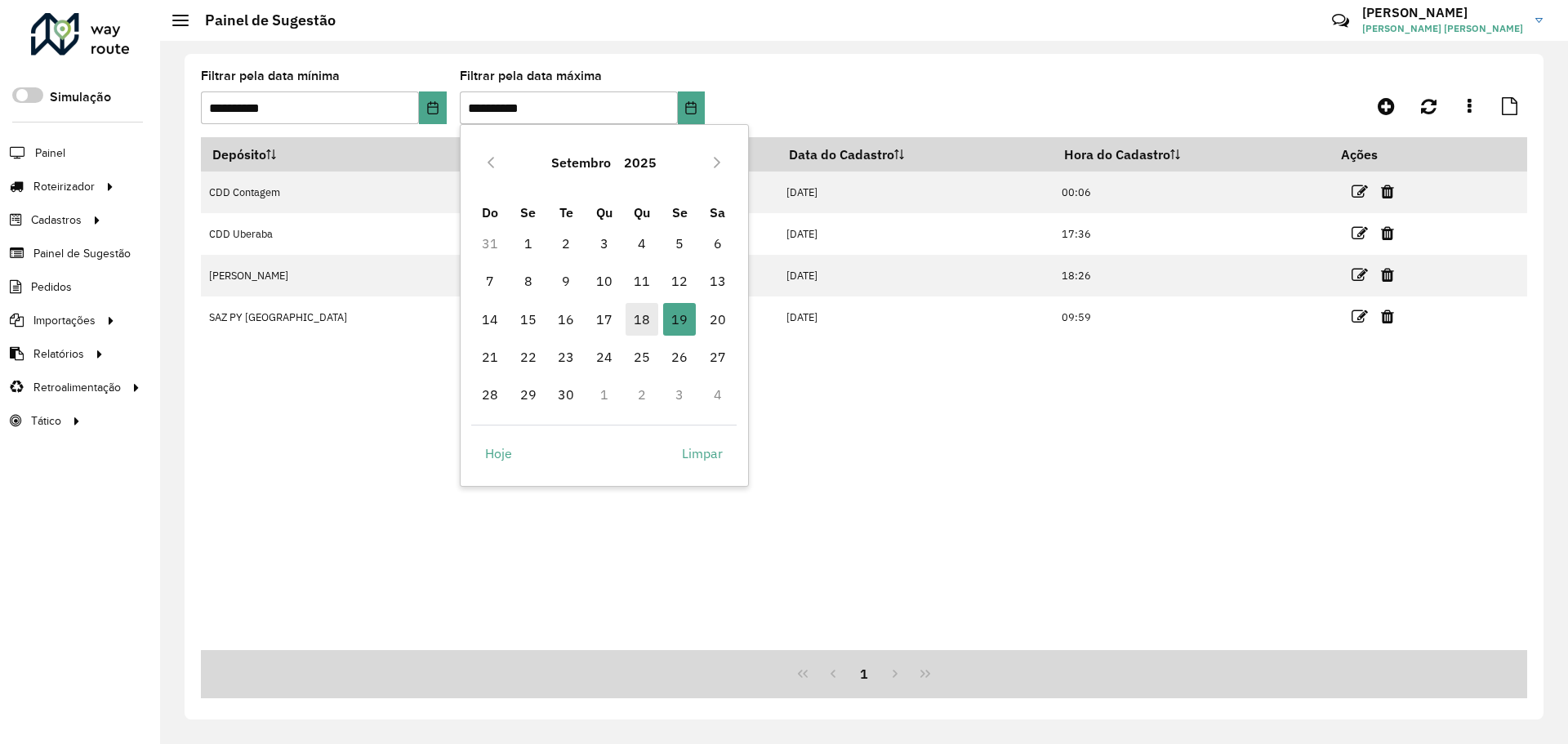
click at [644, 321] on span "18" at bounding box center [642, 319] width 33 height 33
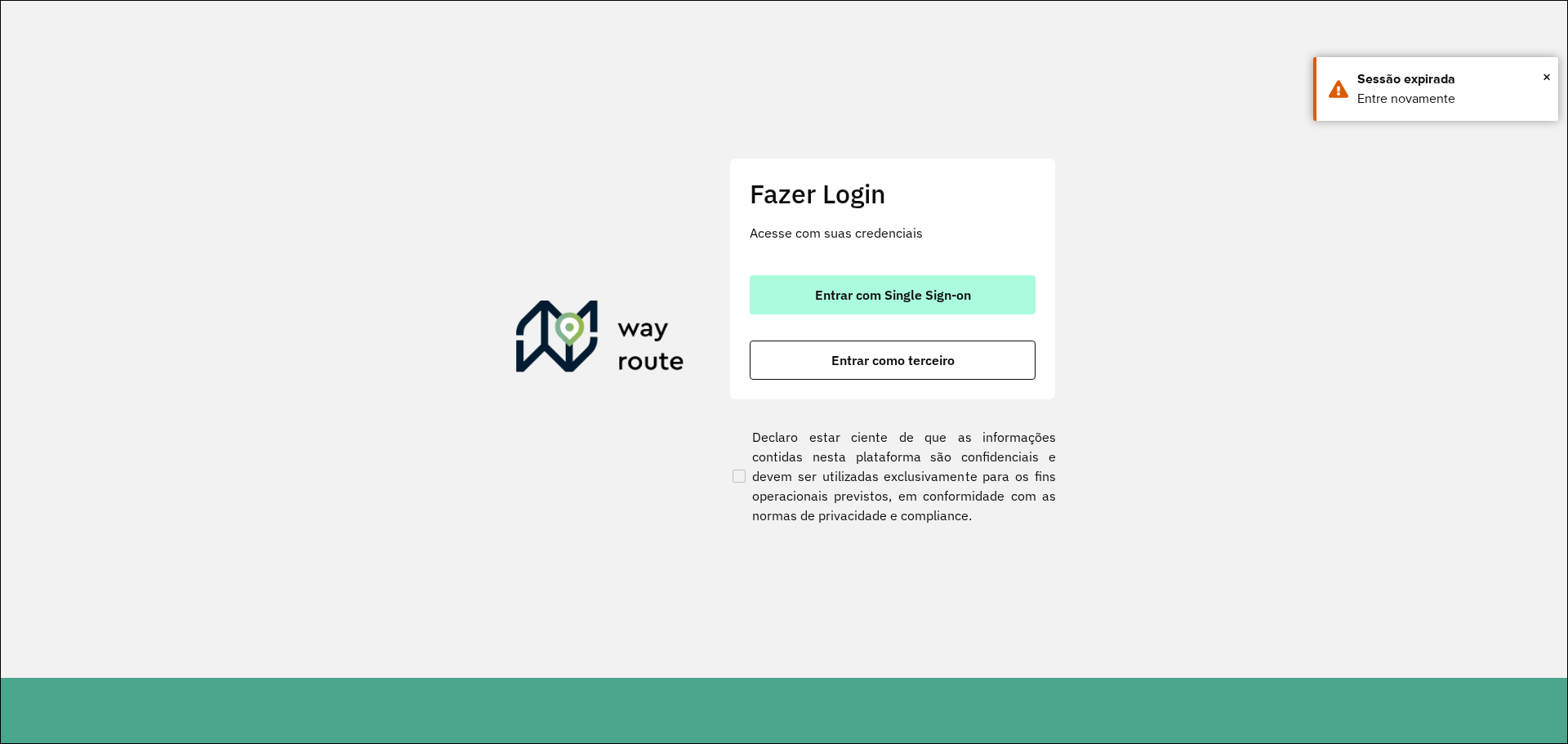
click at [905, 292] on span "Entrar com Single Sign-on" at bounding box center [892, 295] width 156 height 13
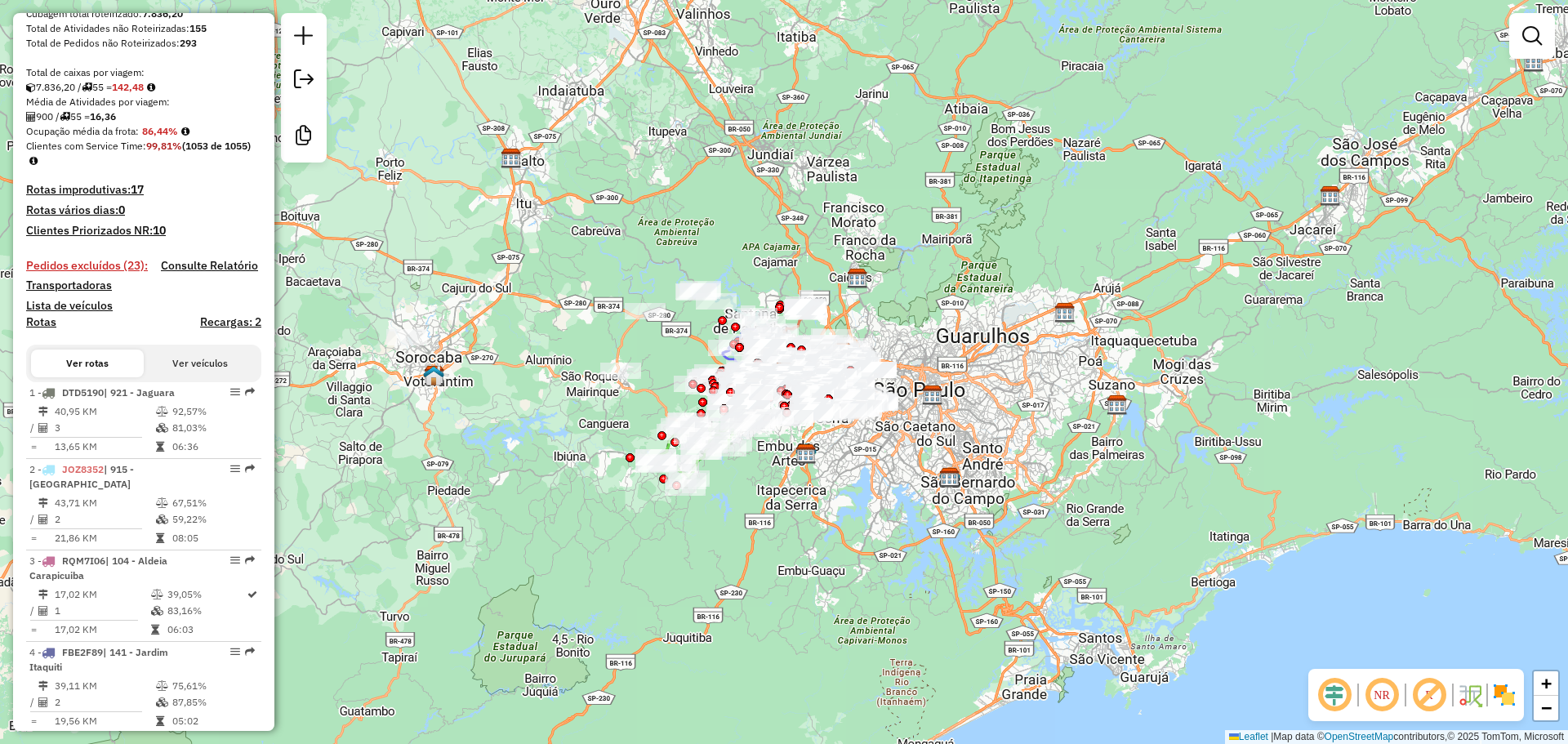
scroll to position [337, 0]
click at [108, 272] on h4 "Pedidos excluídos (23):" at bounding box center [87, 265] width 122 height 14
click at [1541, 48] on link at bounding box center [1531, 36] width 33 height 33
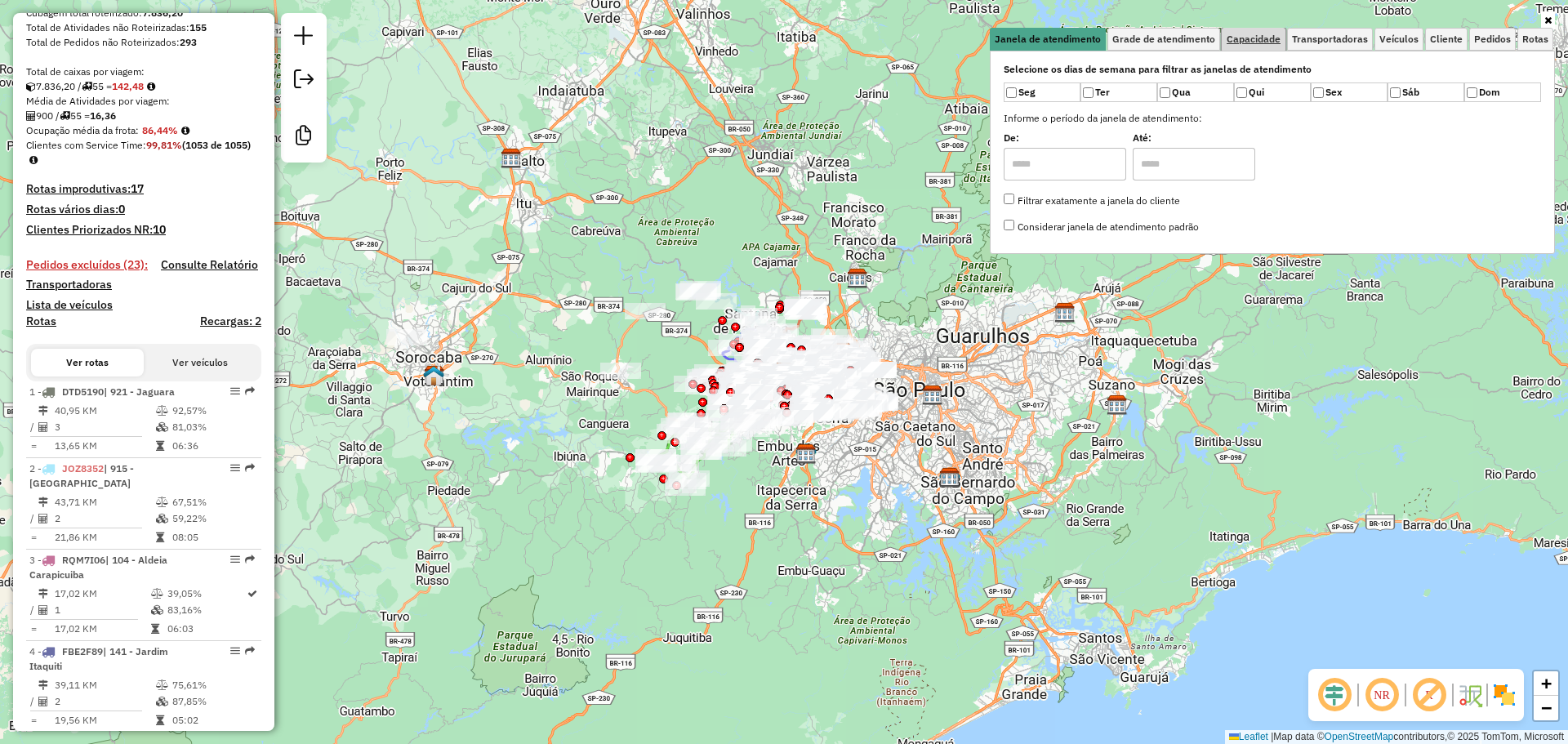
click at [1256, 46] on link "Capacidade" at bounding box center [1252, 39] width 63 height 23
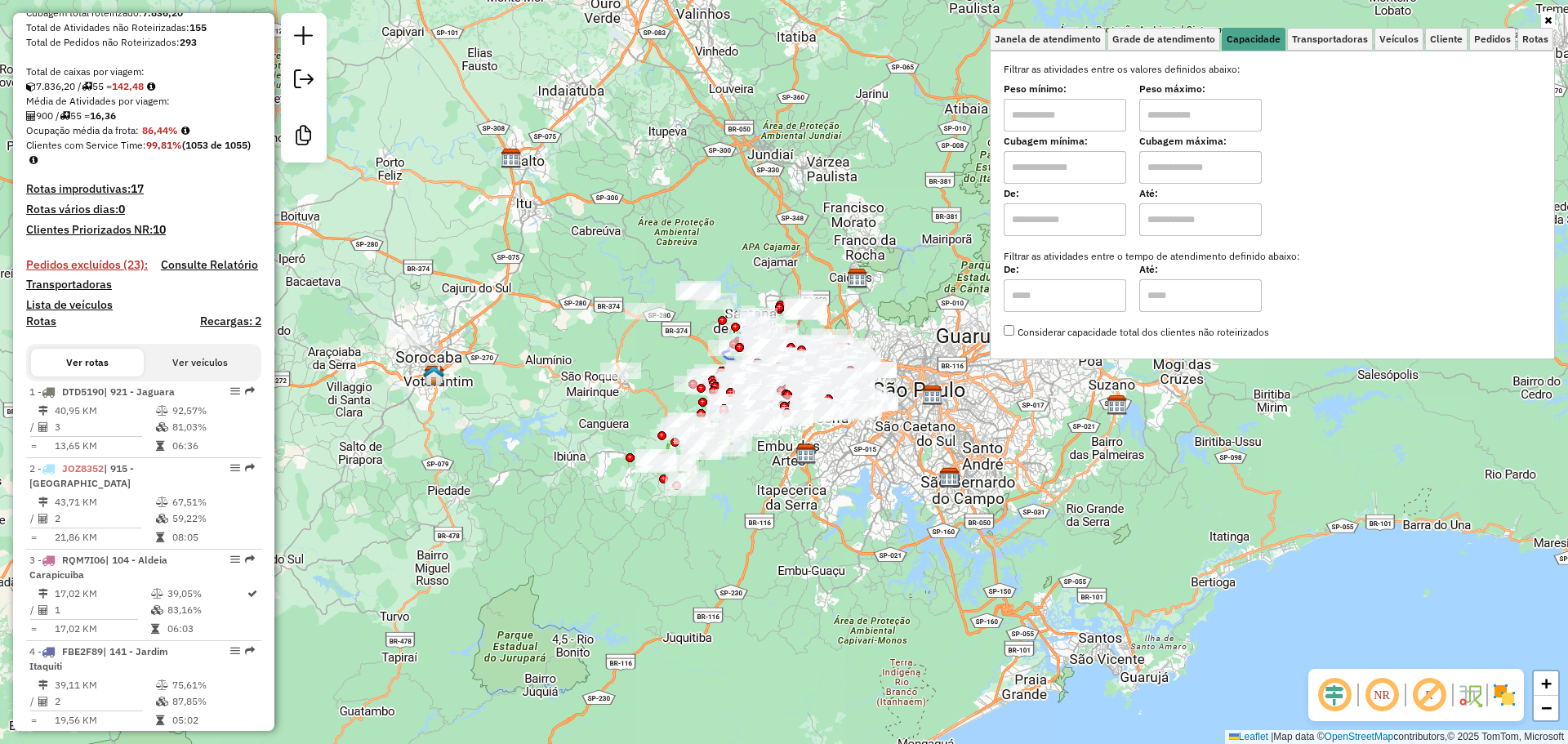
click at [1056, 179] on input "text" at bounding box center [1065, 167] width 123 height 33
type input "*****"
click at [1179, 165] on input "text" at bounding box center [1200, 167] width 123 height 33
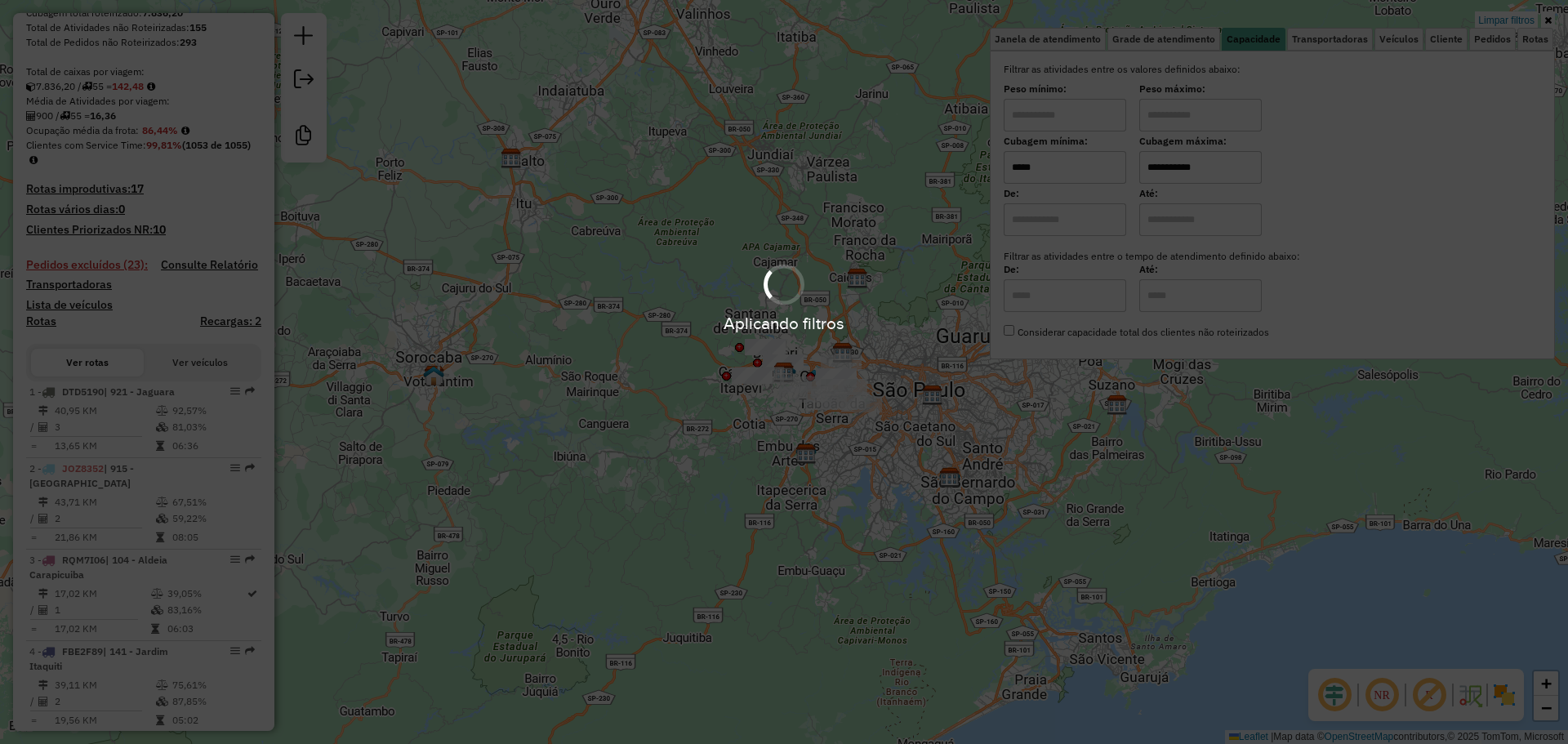
type input "**********"
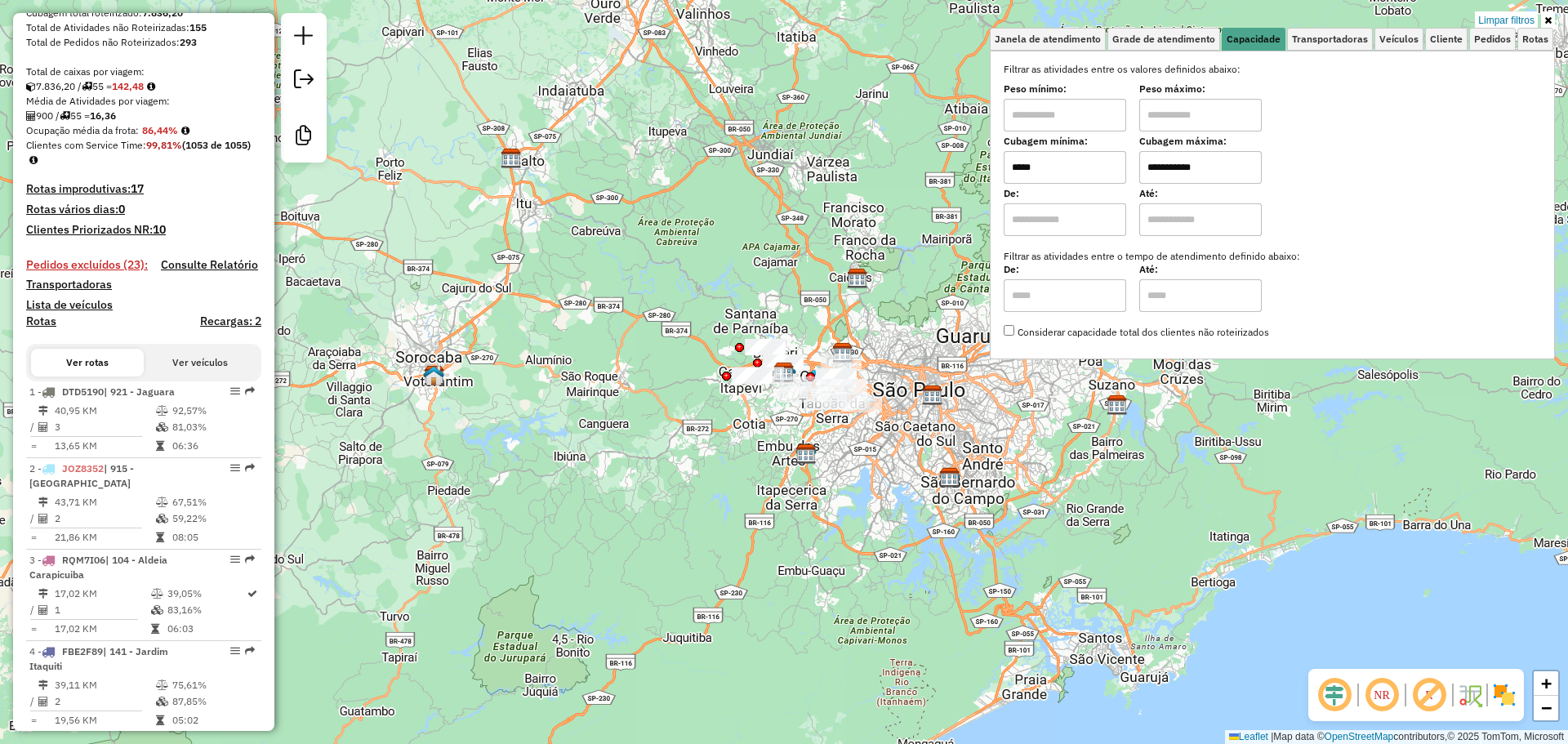
click at [947, 414] on div "**********" at bounding box center [784, 372] width 1568 height 744
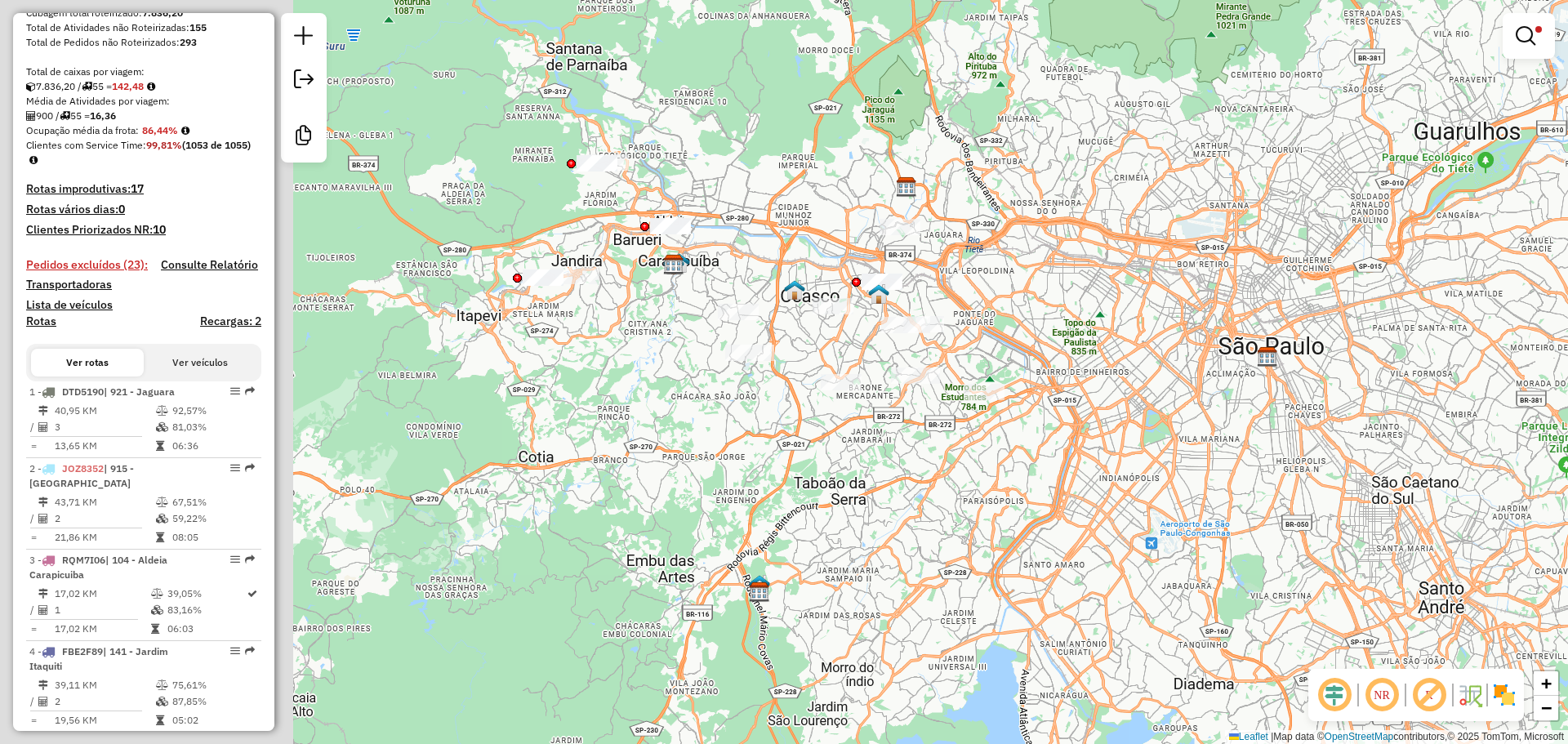
drag, startPoint x: 769, startPoint y: 341, endPoint x: 1139, endPoint y: 358, distance: 370.4
click at [1139, 358] on div "**********" at bounding box center [784, 372] width 1568 height 744
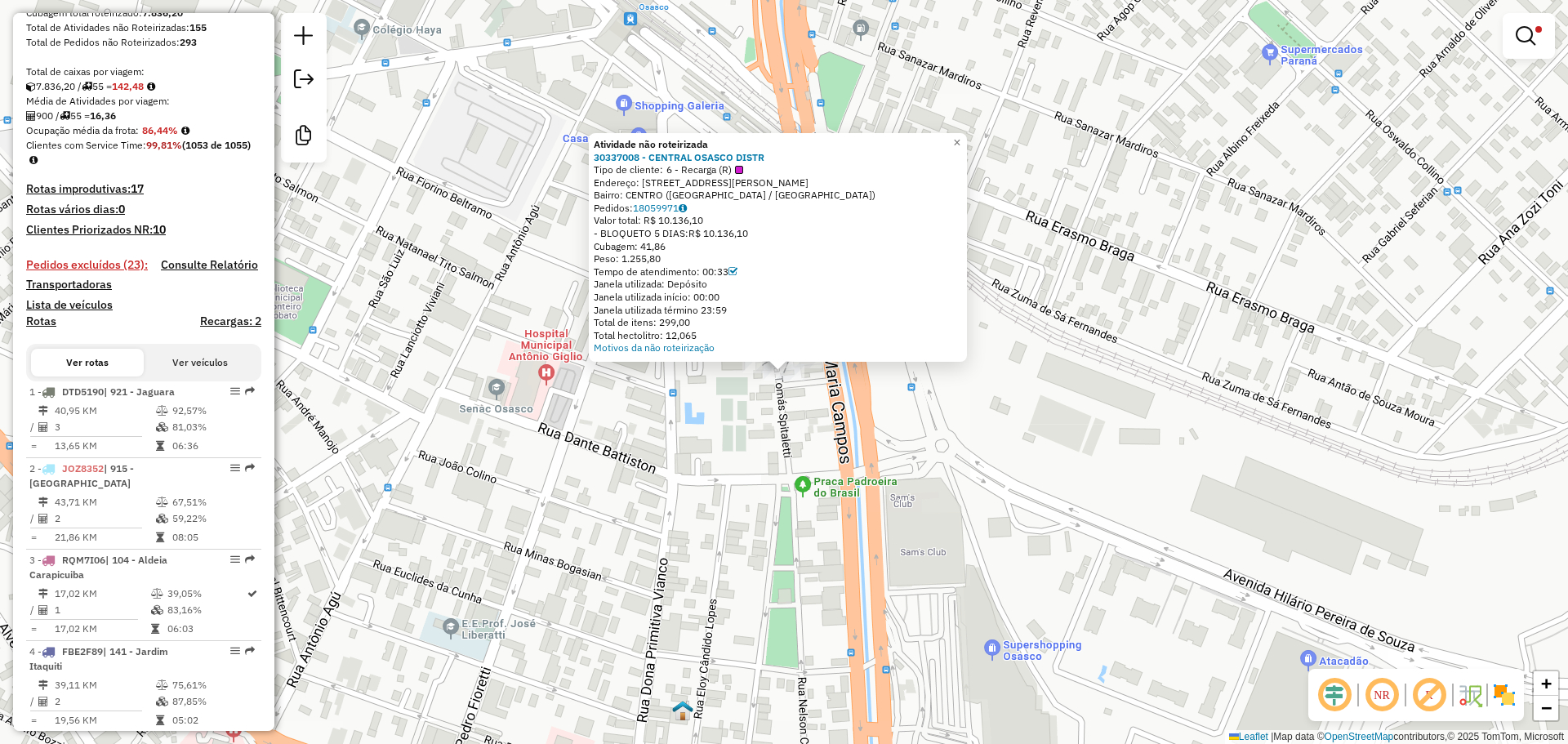
click at [547, 470] on div "Atividade não roteirizada 30337008 - CENTRAL OSASCO DISTR Tipo de cliente: 6 - …" at bounding box center [784, 372] width 1568 height 744
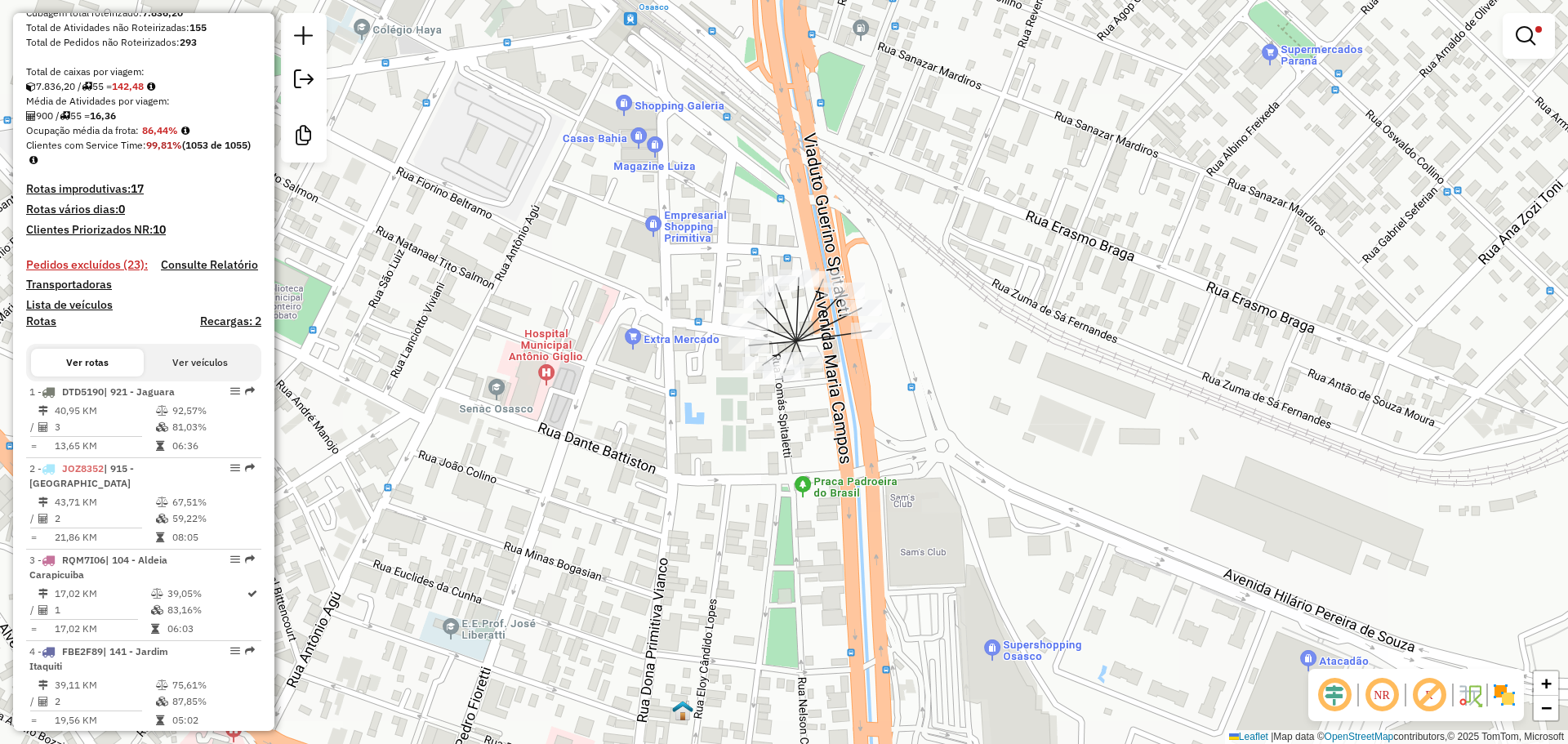
scroll to position [0, 0]
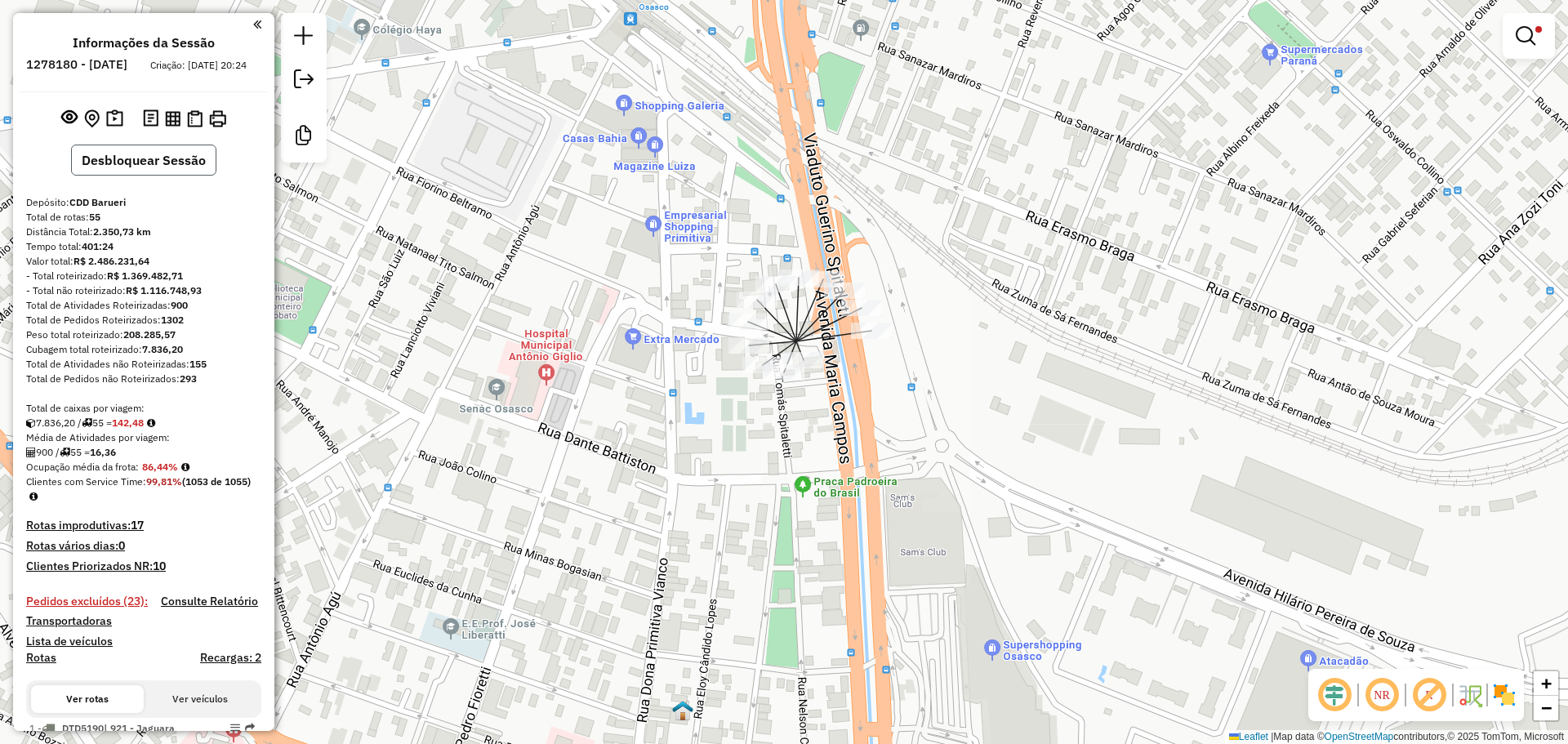
click at [145, 176] on button "Desbloquear Sessão" at bounding box center [144, 160] width 146 height 31
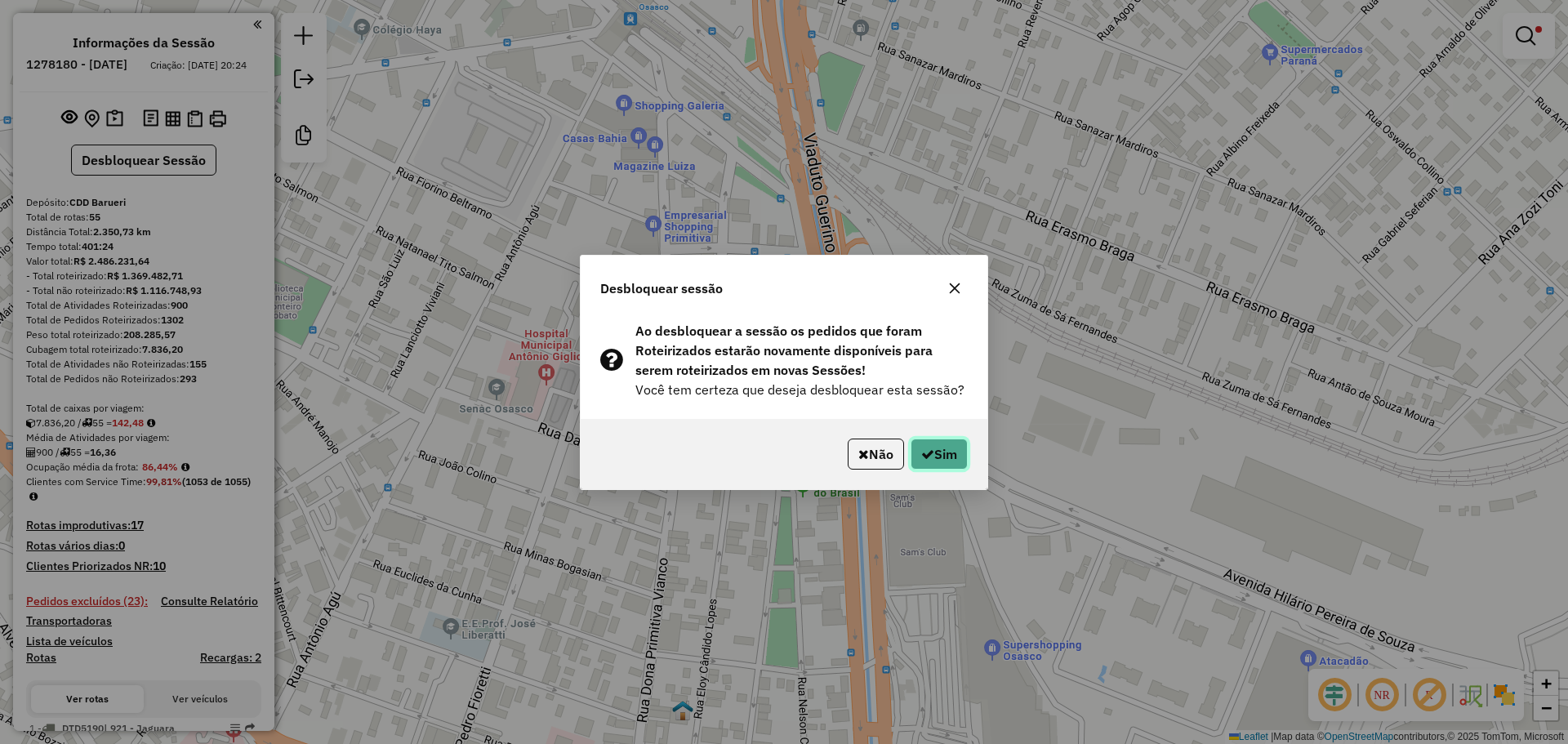
click at [932, 445] on button "Sim" at bounding box center [939, 454] width 57 height 31
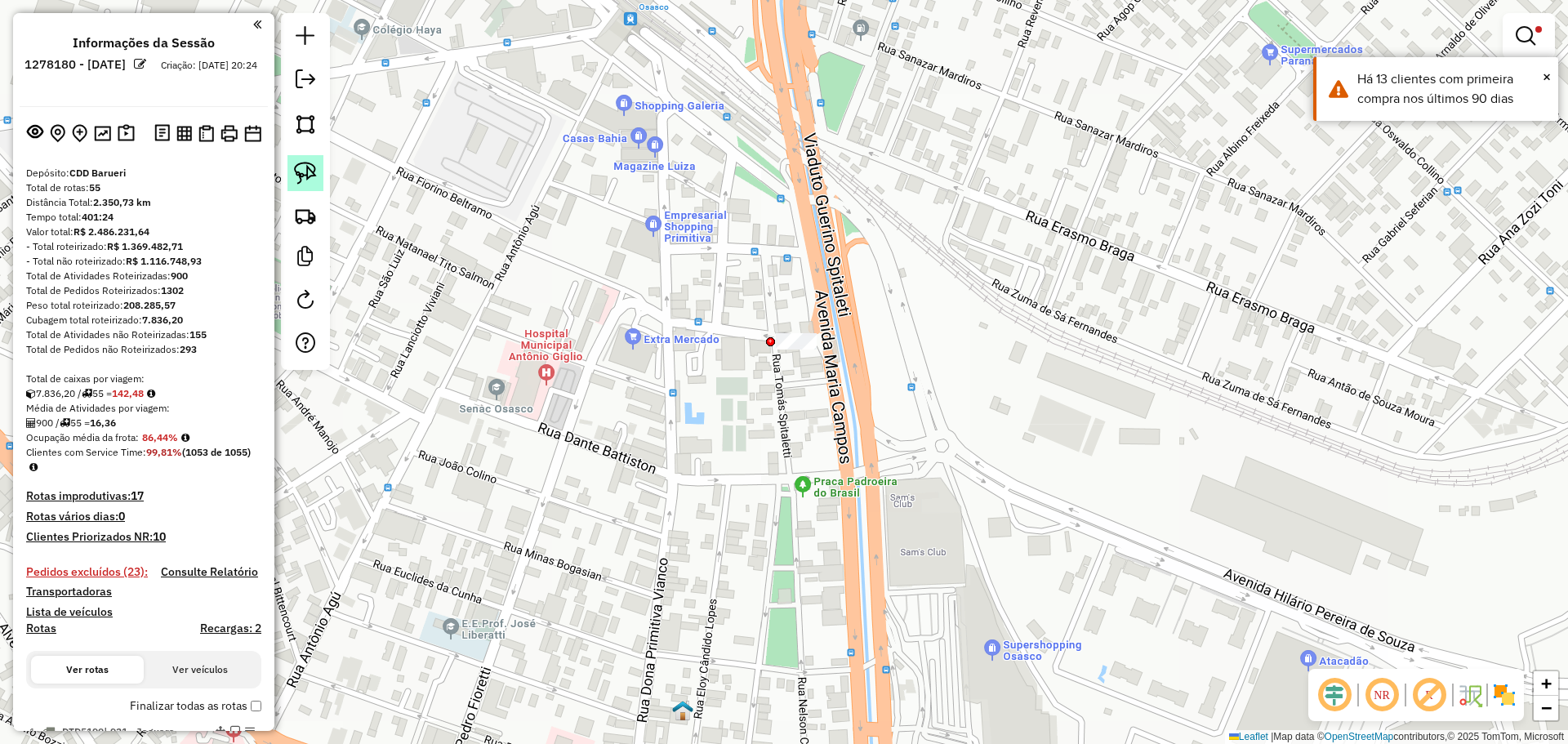
click at [315, 162] on img at bounding box center [305, 173] width 23 height 23
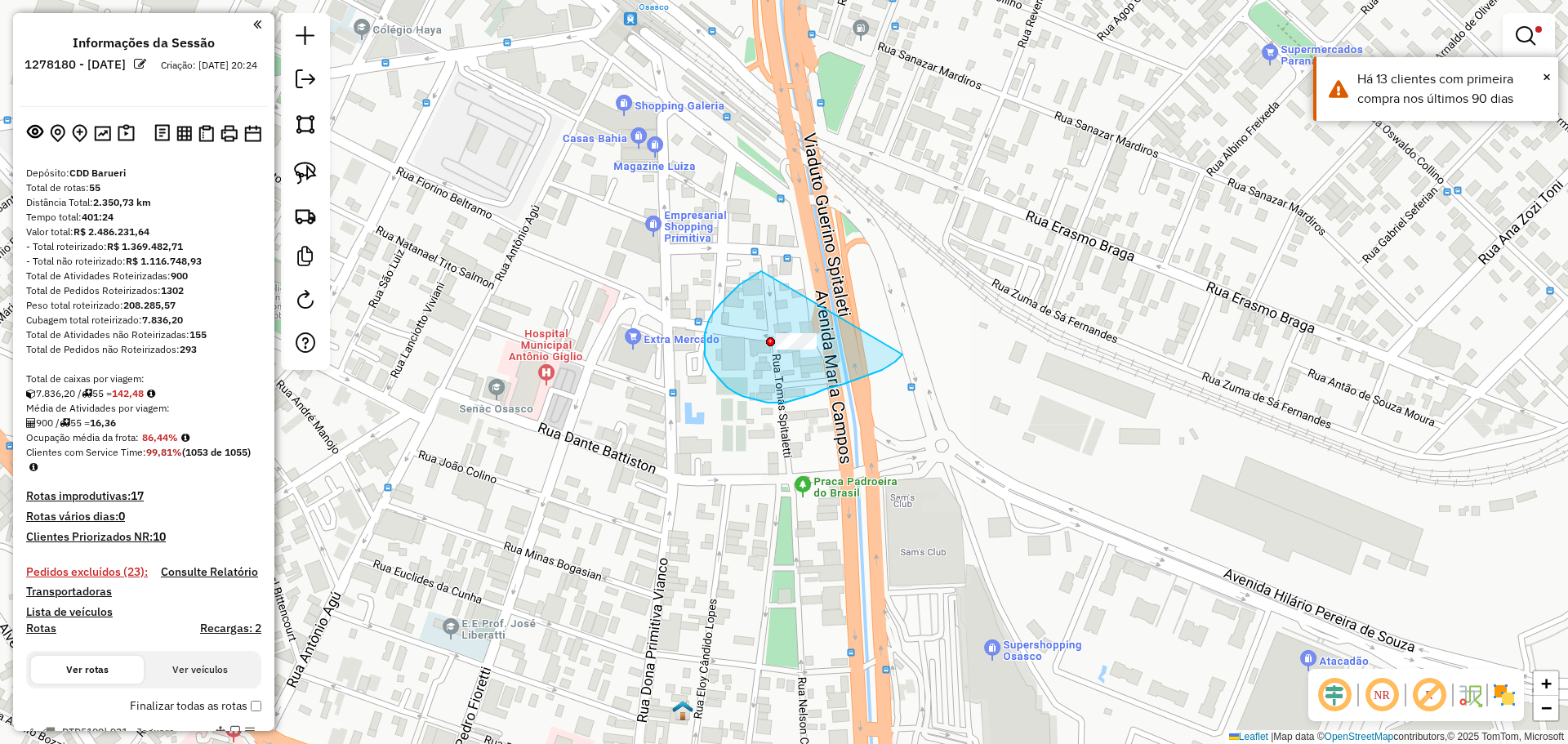
drag, startPoint x: 761, startPoint y: 271, endPoint x: 903, endPoint y: 290, distance: 143.3
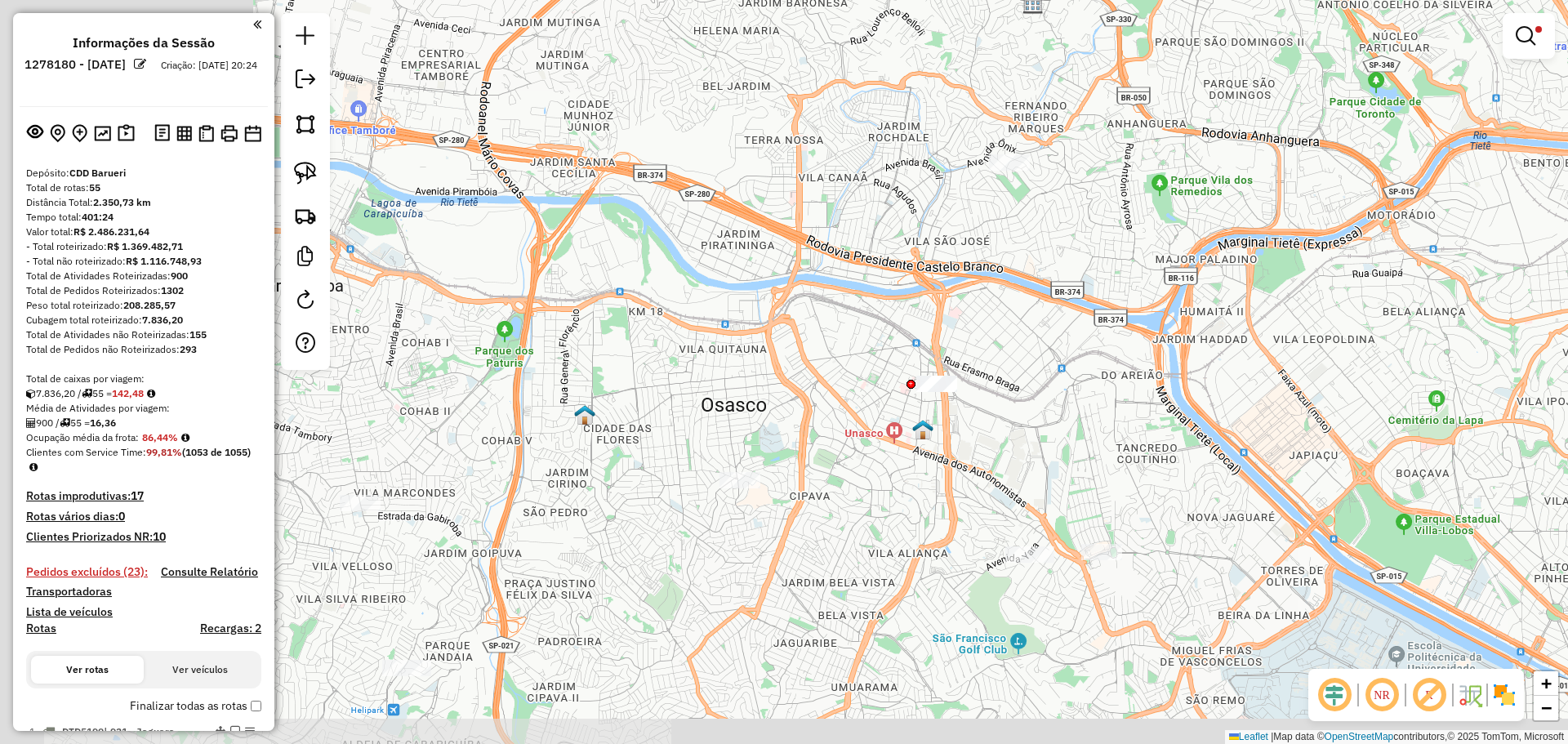
drag, startPoint x: 519, startPoint y: 383, endPoint x: 893, endPoint y: 261, distance: 393.4
click at [893, 261] on div "**********" at bounding box center [784, 372] width 1568 height 744
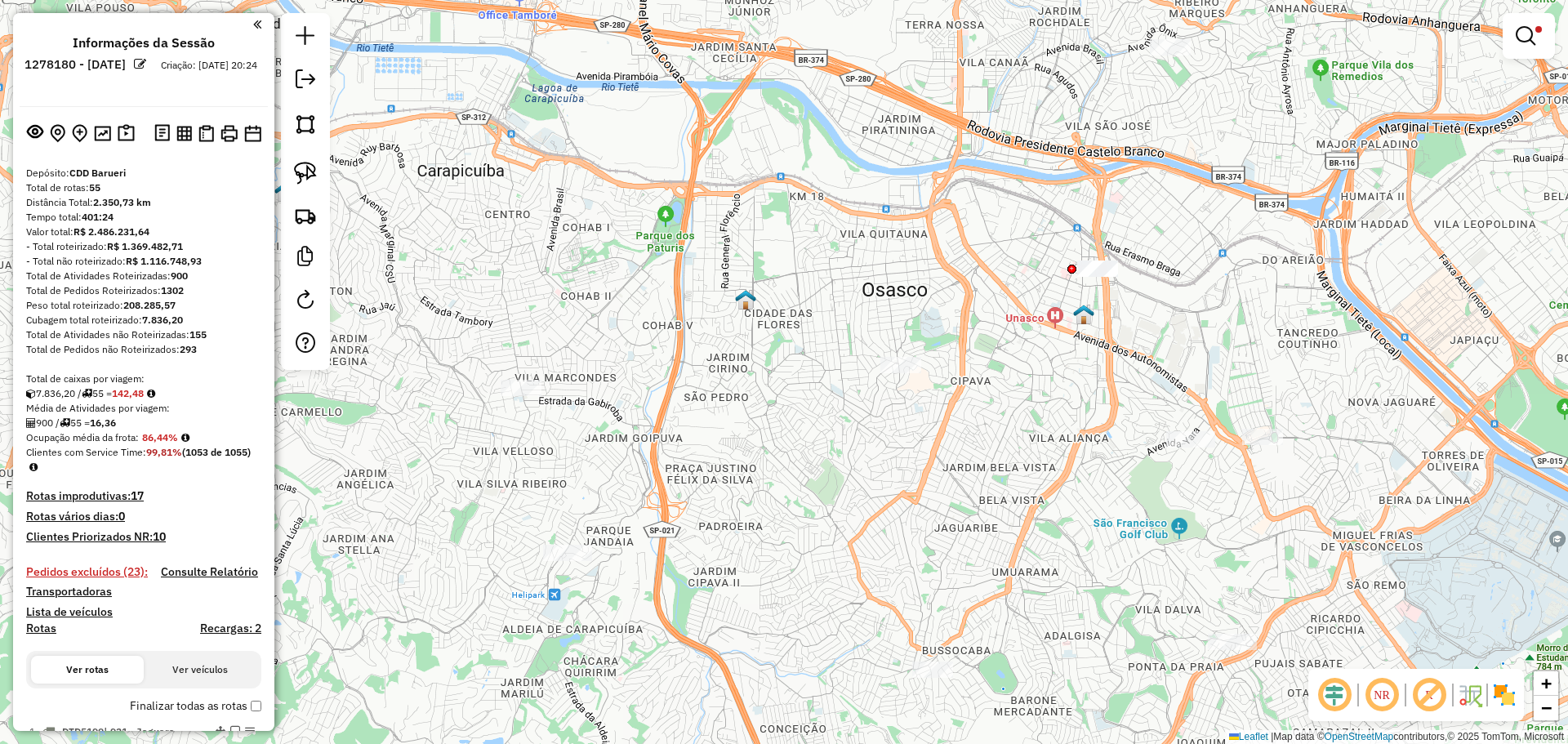
drag, startPoint x: 513, startPoint y: 413, endPoint x: 784, endPoint y: 213, distance: 336.8
click at [784, 213] on div "**********" at bounding box center [784, 372] width 1568 height 744
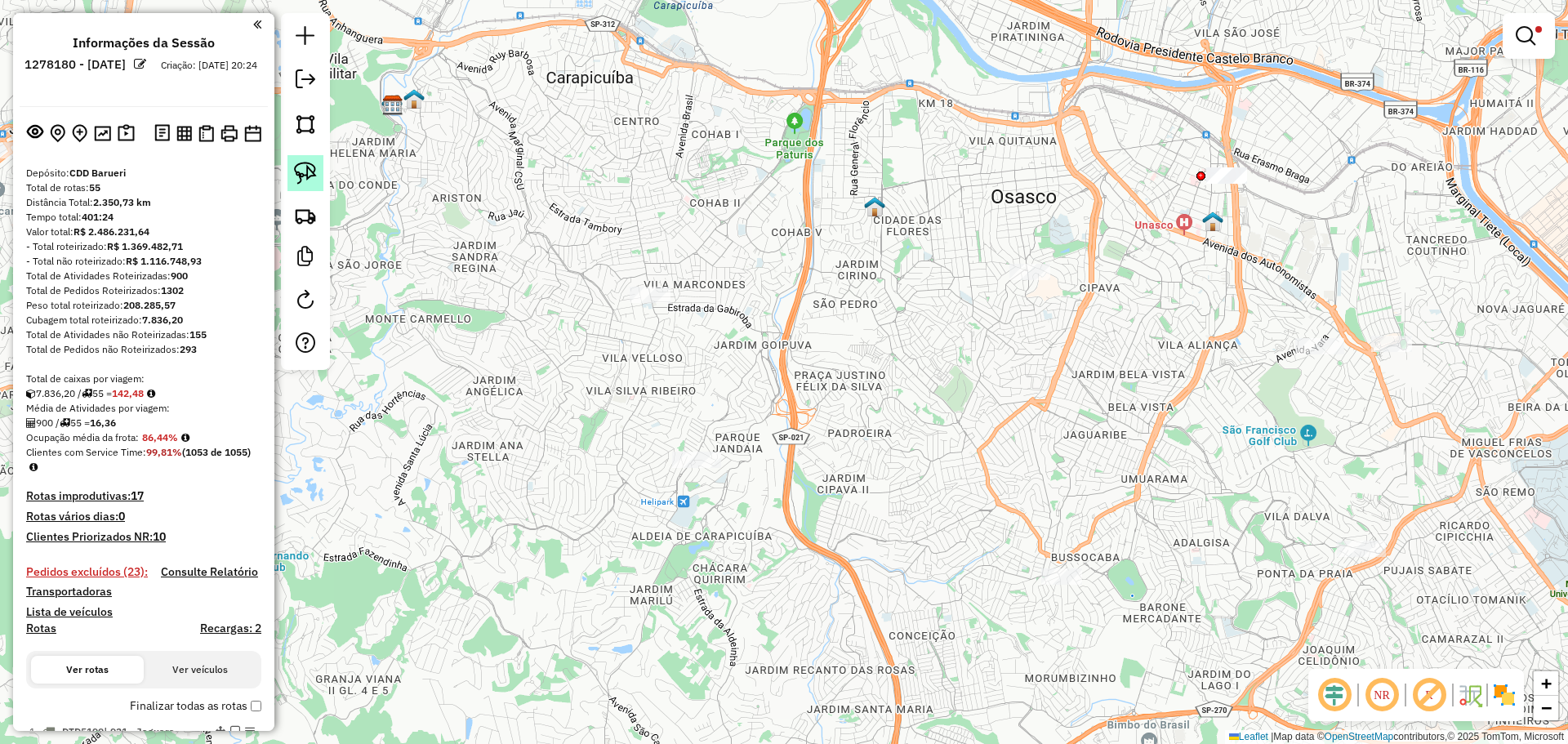
click at [307, 175] on img at bounding box center [305, 173] width 23 height 23
drag, startPoint x: 613, startPoint y: 274, endPoint x: 684, endPoint y: 249, distance: 75.3
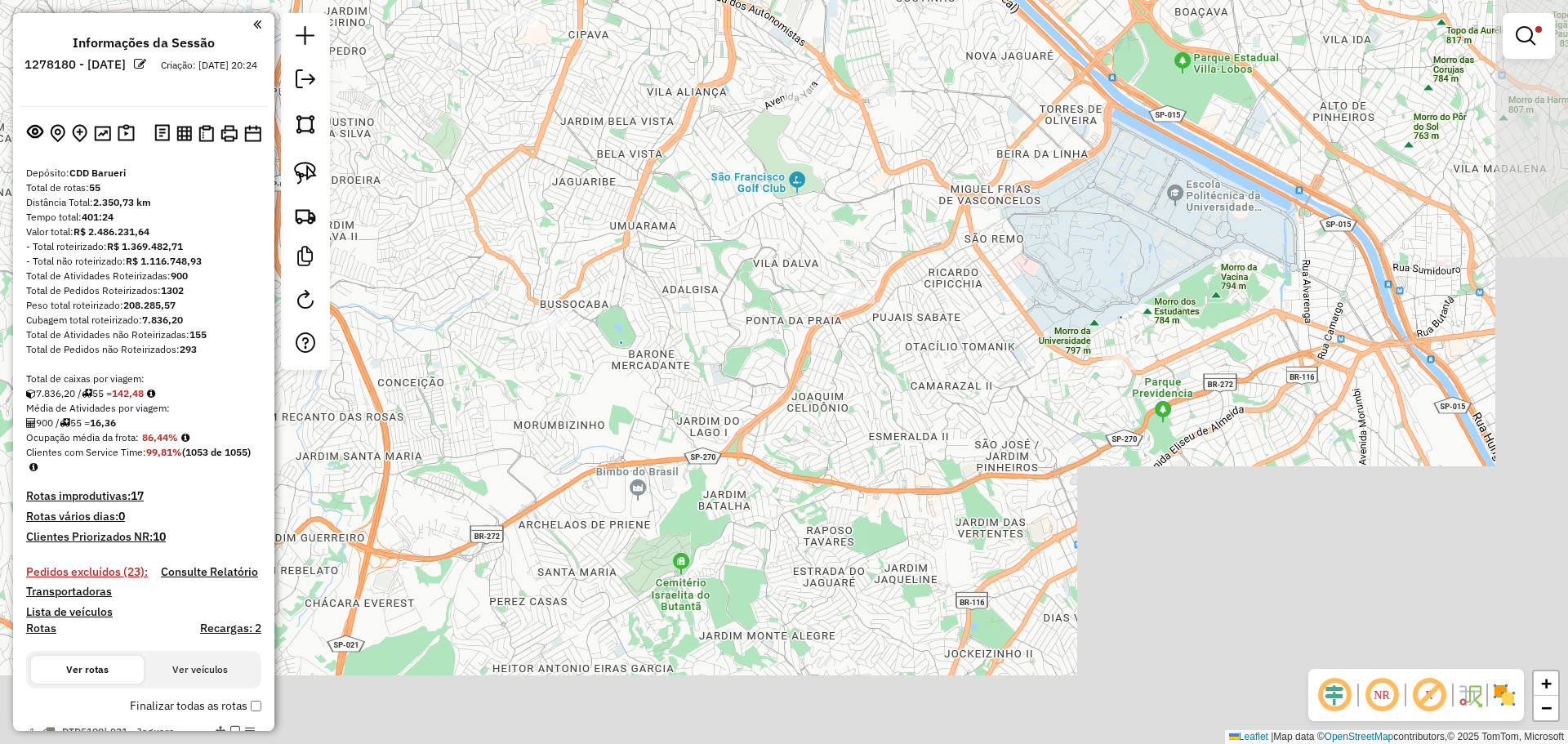
drag, startPoint x: 947, startPoint y: 364, endPoint x: 436, endPoint y: 111, distance: 570.2
click at [436, 111] on div "**********" at bounding box center [784, 372] width 1568 height 744
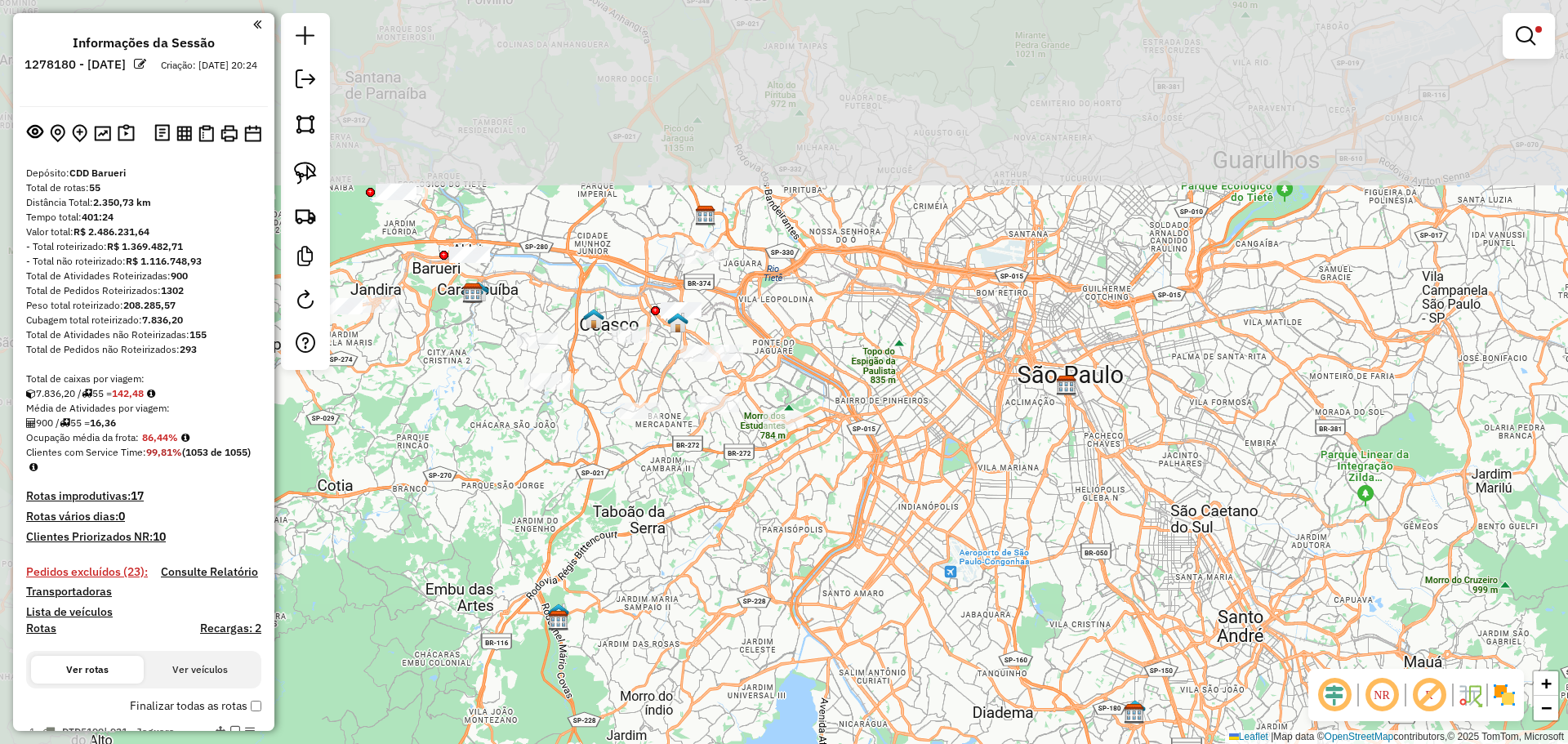
drag, startPoint x: 499, startPoint y: 180, endPoint x: 718, endPoint y: 419, distance: 324.2
click at [718, 419] on div "**********" at bounding box center [784, 372] width 1568 height 744
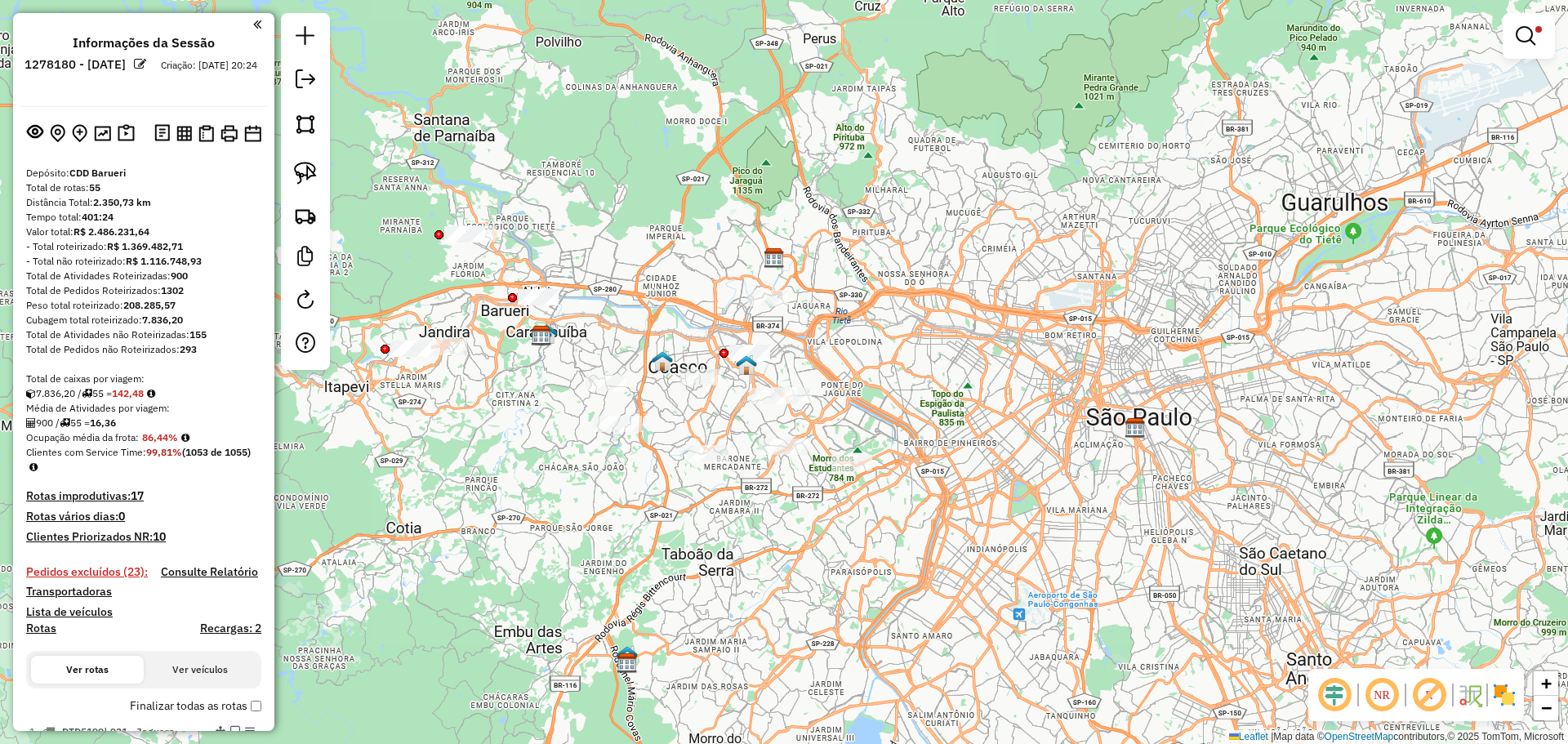
drag, startPoint x: 483, startPoint y: 341, endPoint x: 524, endPoint y: 411, distance: 81.1
click at [524, 411] on div "**********" at bounding box center [784, 372] width 1568 height 744
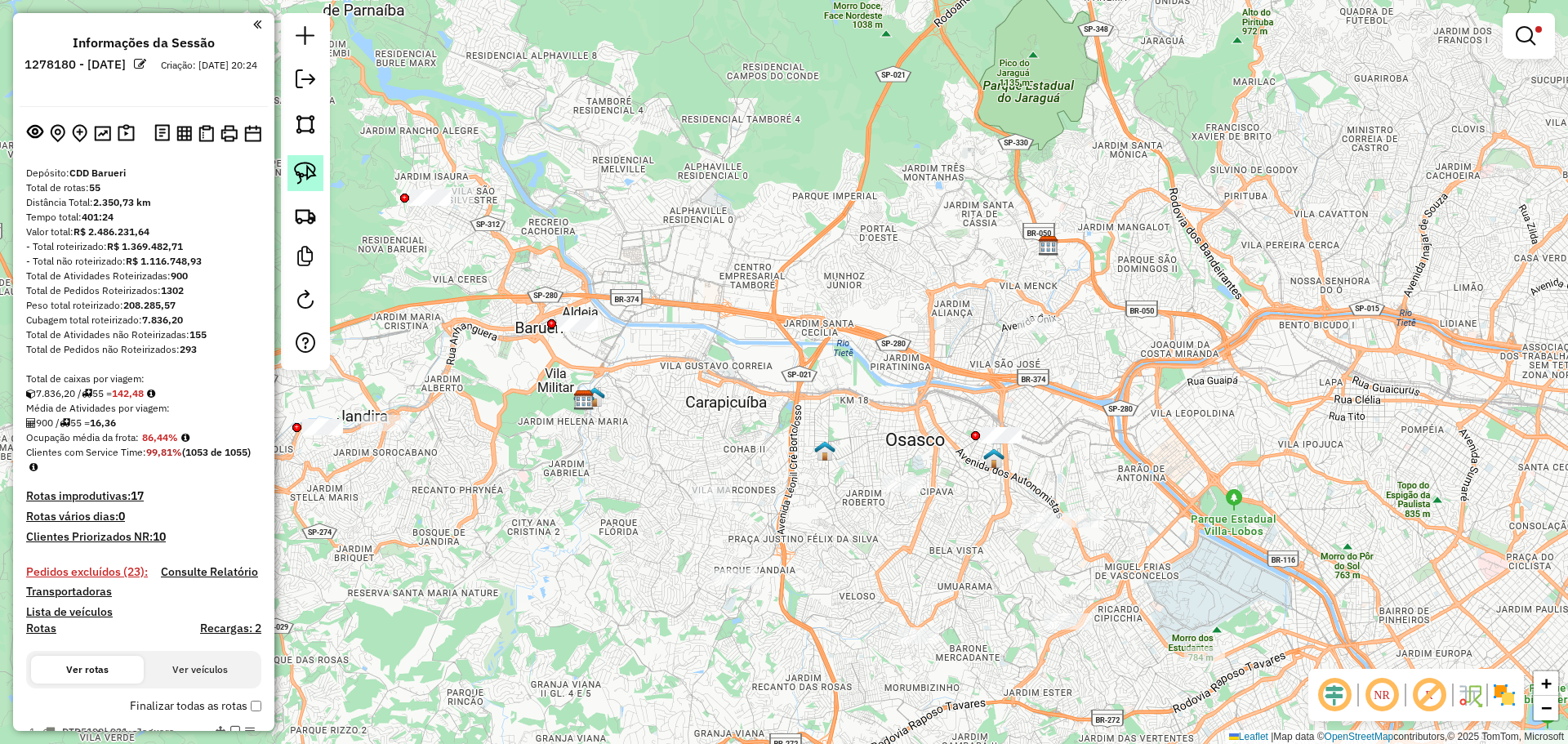
click at [305, 175] on img at bounding box center [305, 173] width 23 height 23
drag, startPoint x: 566, startPoint y: 298, endPoint x: 625, endPoint y: 335, distance: 69.6
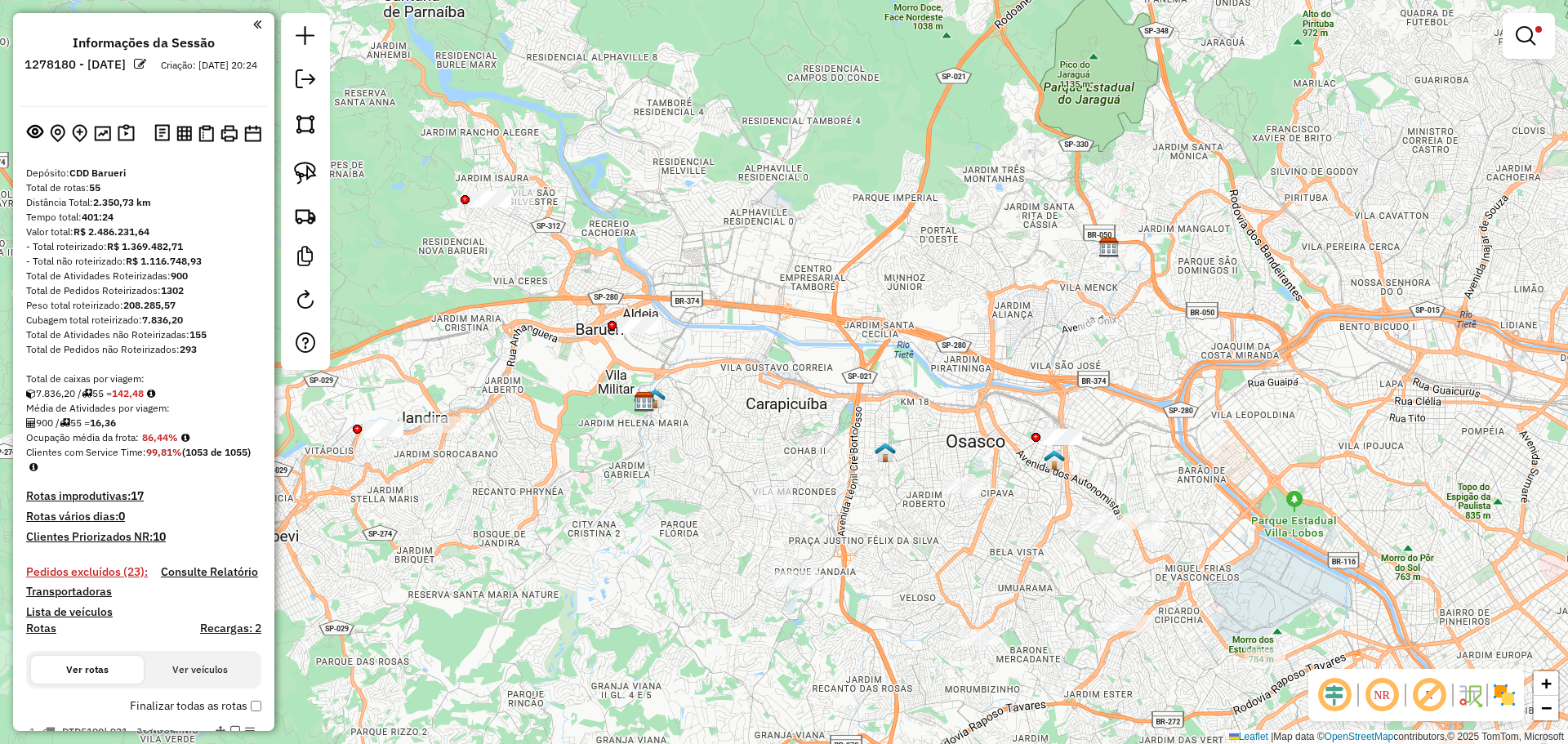
drag, startPoint x: 415, startPoint y: 303, endPoint x: 588, endPoint y: 292, distance: 173.3
click at [588, 292] on div "**********" at bounding box center [784, 372] width 1568 height 744
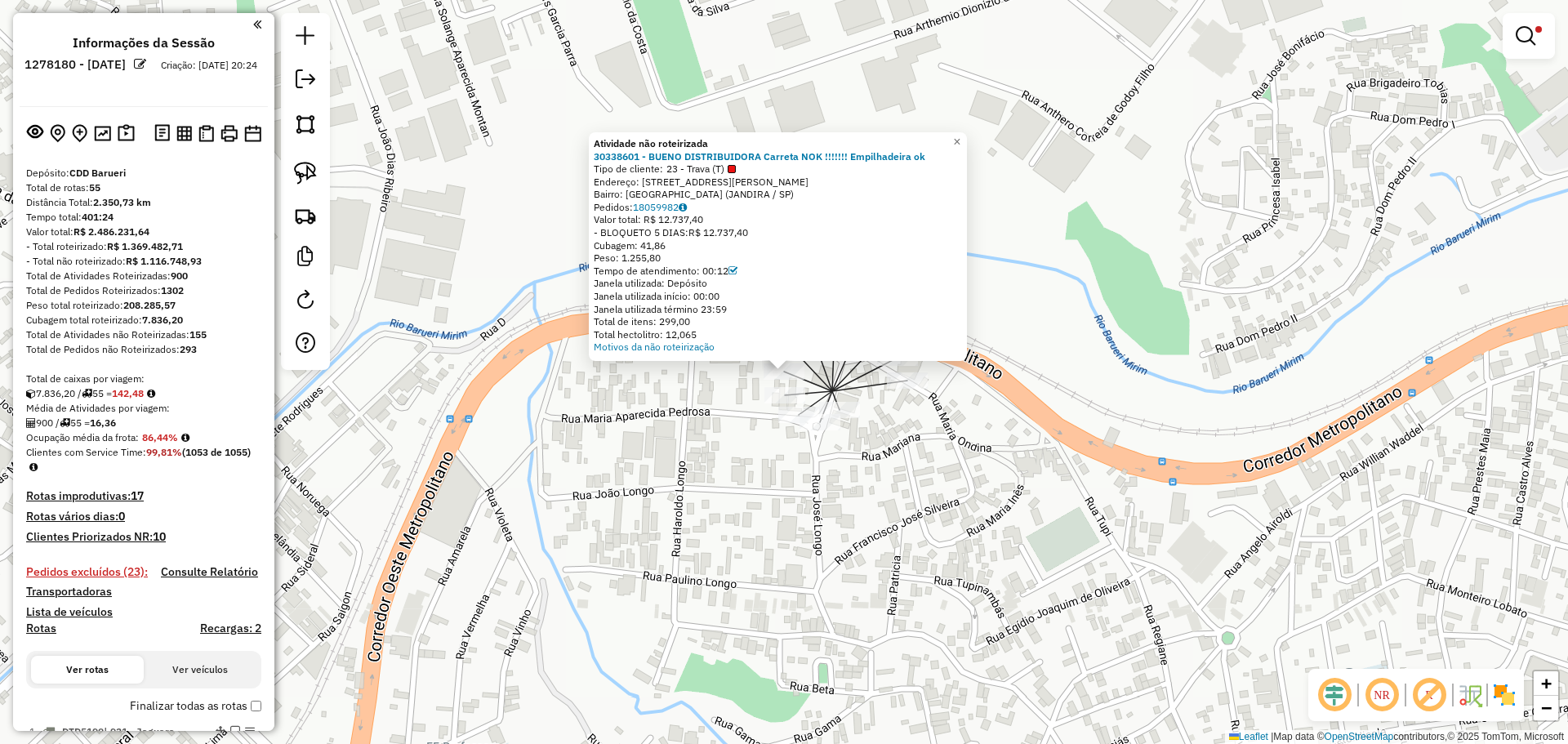
click at [648, 427] on div "Atividade não roteirizada 30338601 - BUENO DISTRIBUIDORA Carreta NOK !!!!!!! Em…" at bounding box center [784, 372] width 1568 height 744
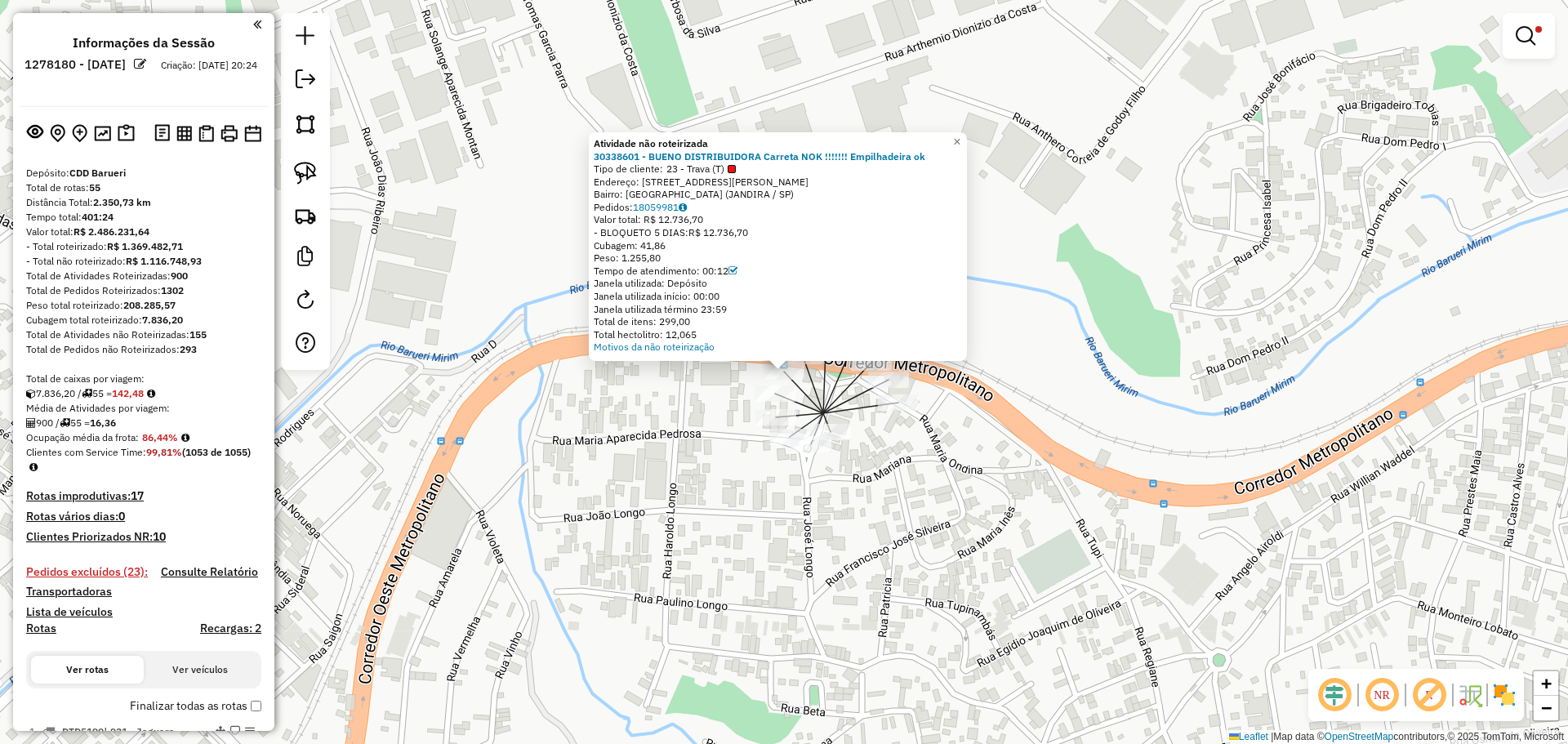
click at [632, 433] on div "Atividade não roteirizada 30338601 - BUENO DISTRIBUIDORA Carreta NOK !!!!!!! Em…" at bounding box center [784, 372] width 1568 height 744
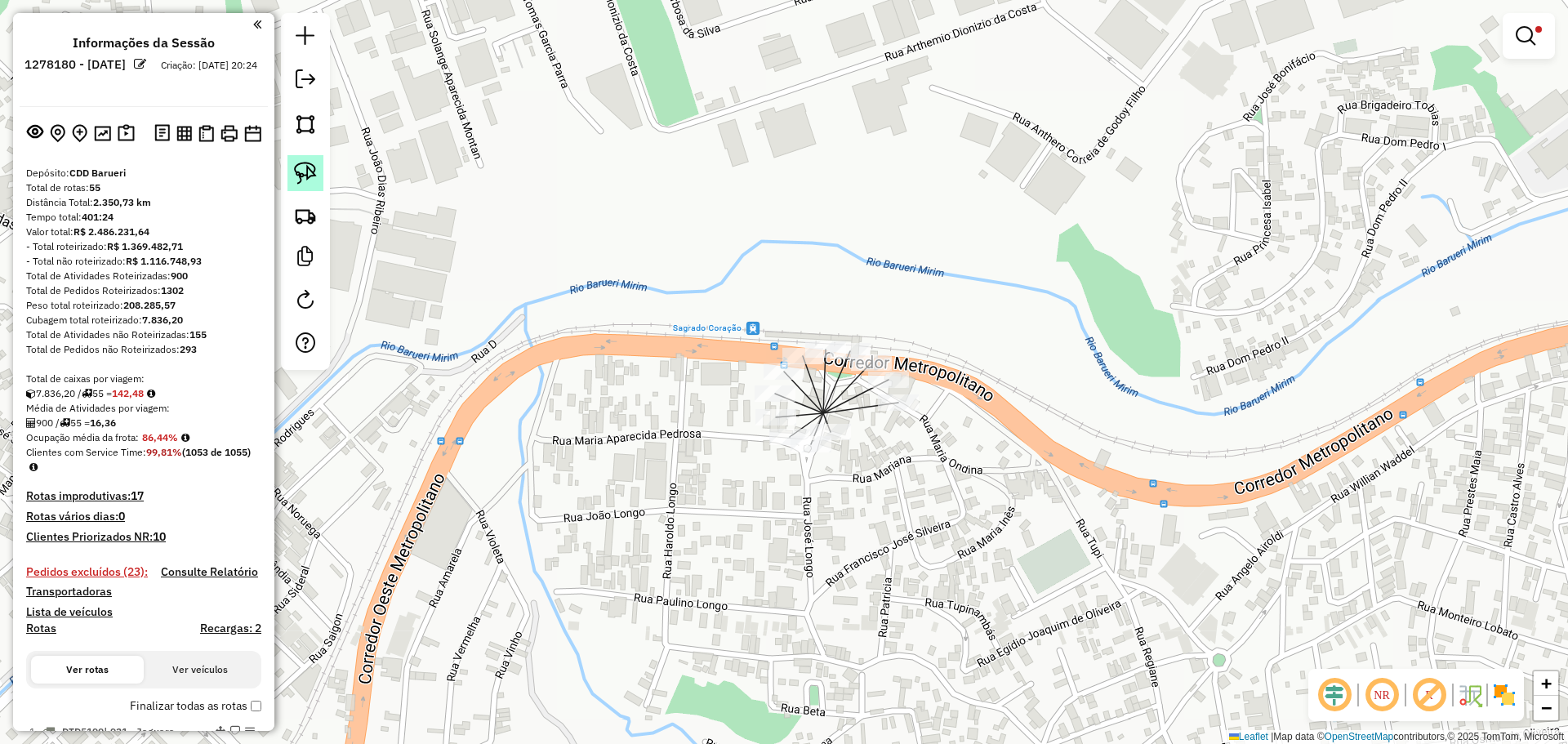
click at [306, 176] on img at bounding box center [305, 173] width 23 height 23
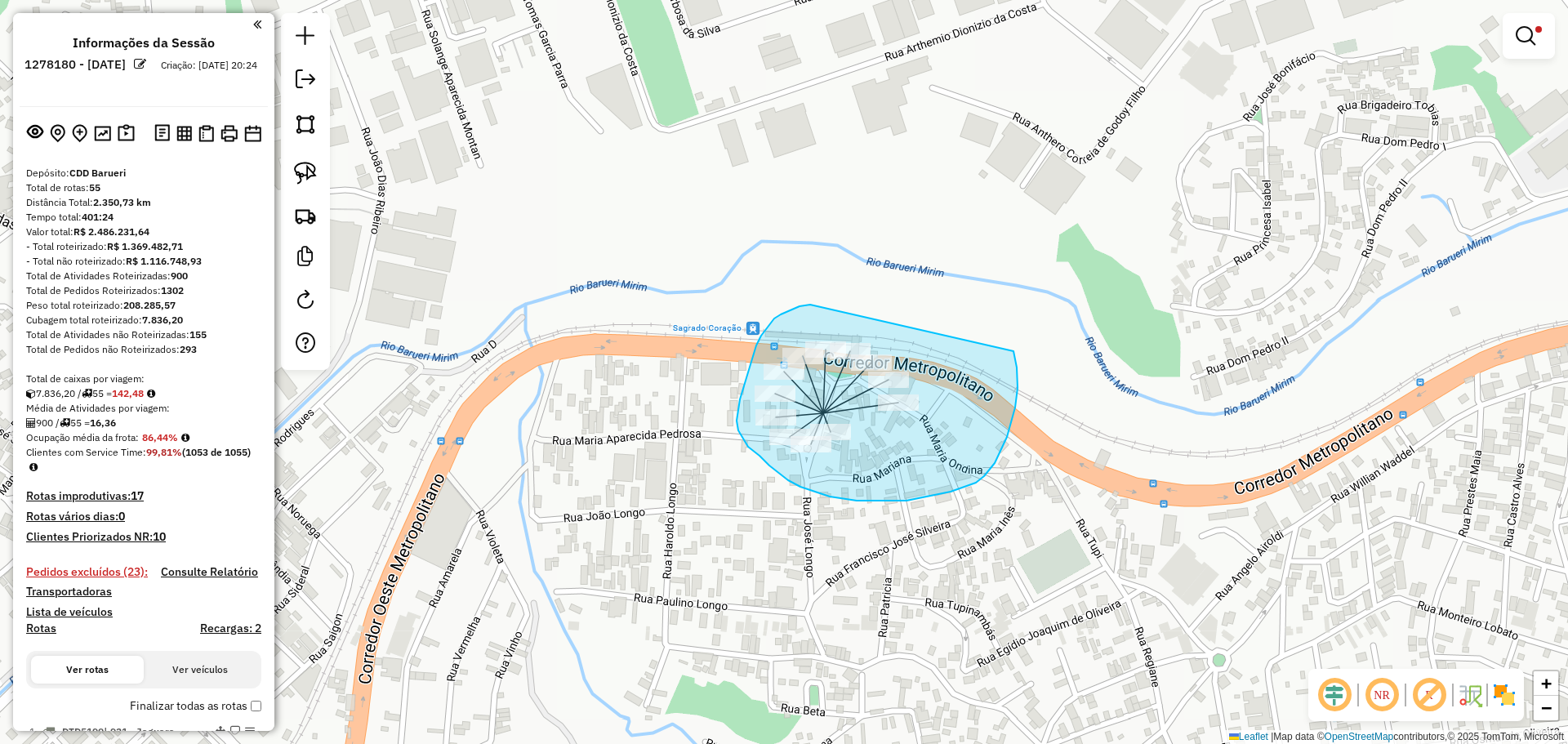
drag, startPoint x: 810, startPoint y: 304, endPoint x: 994, endPoint y: 309, distance: 184.1
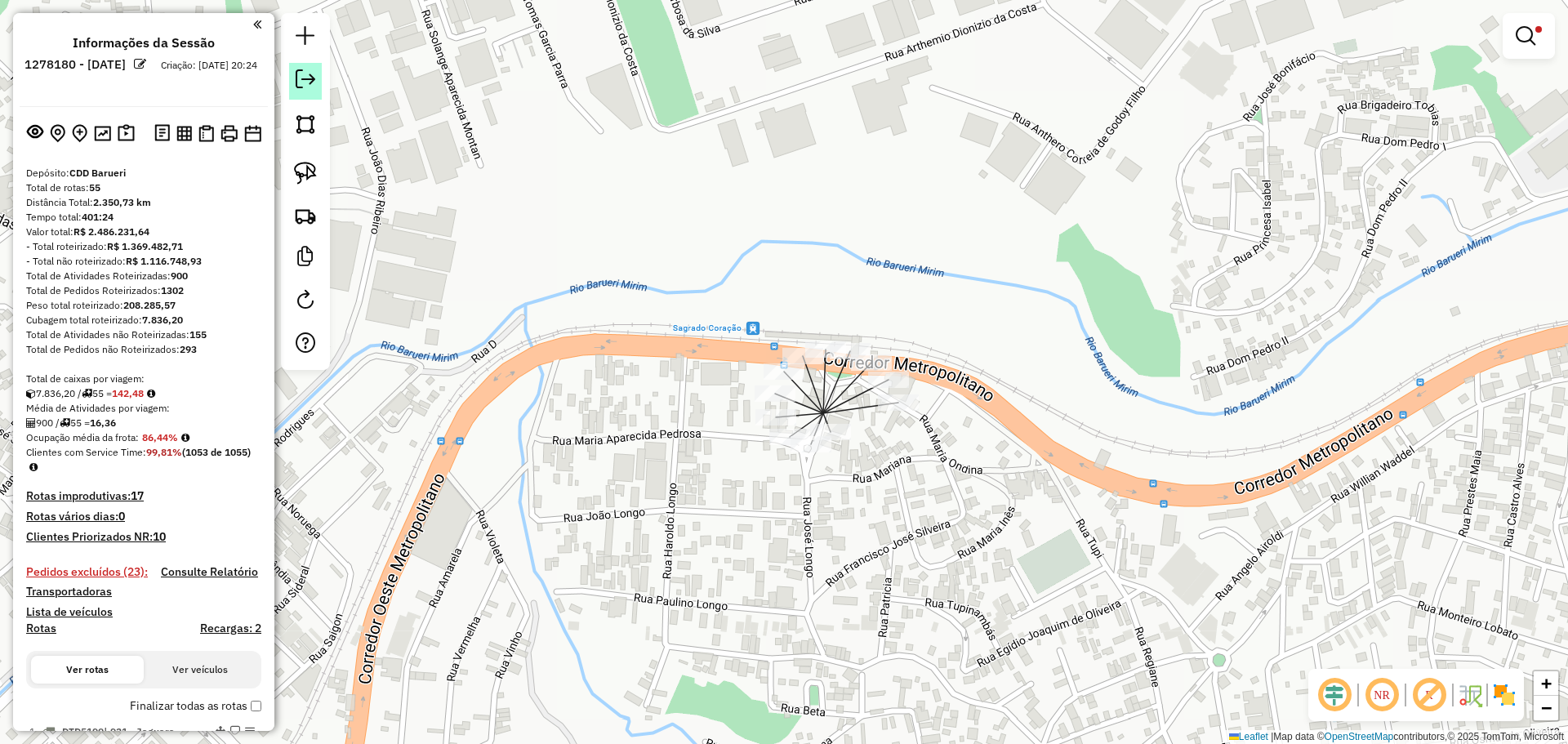
click at [309, 78] on em at bounding box center [305, 78] width 20 height 20
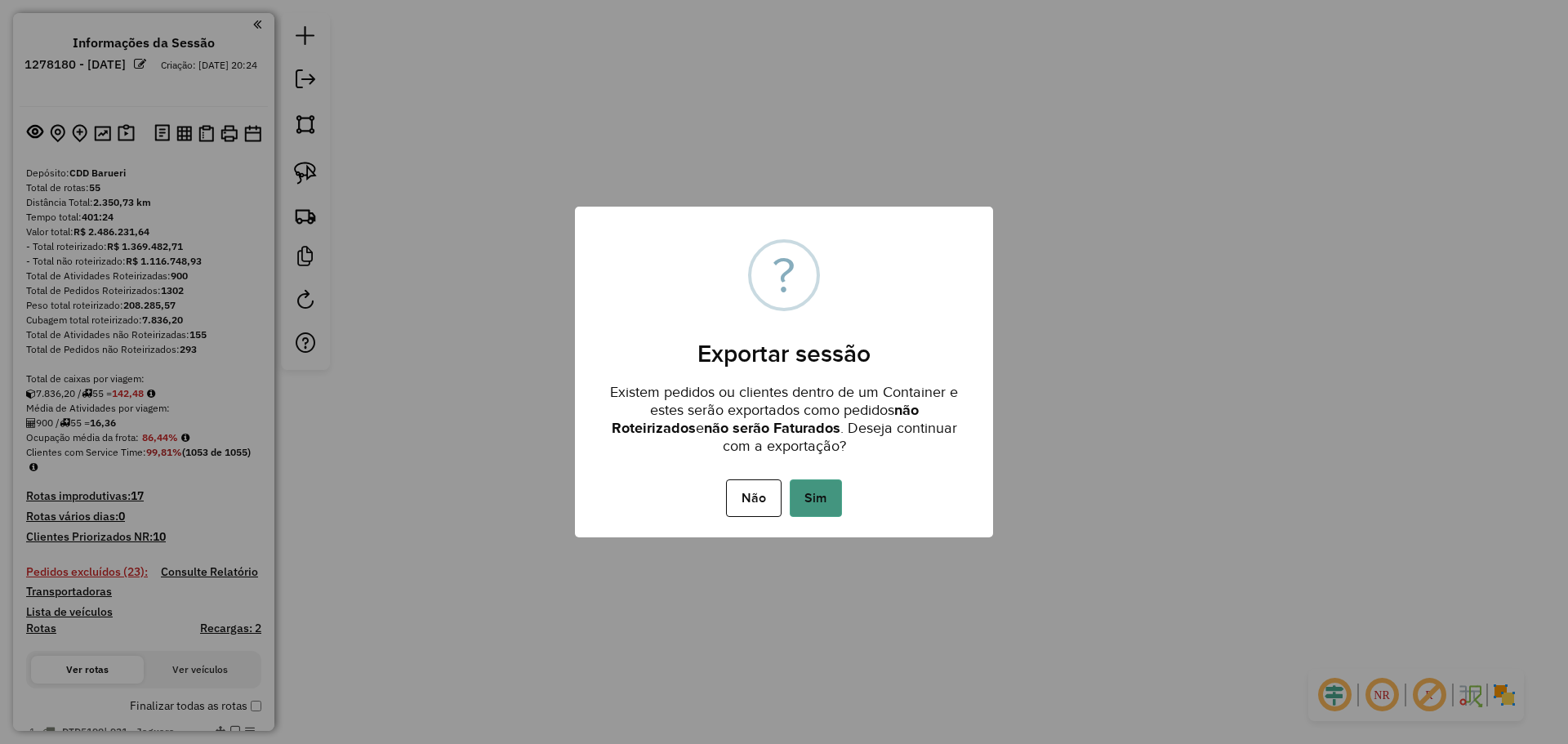
click at [822, 501] on button "Sim" at bounding box center [815, 498] width 52 height 38
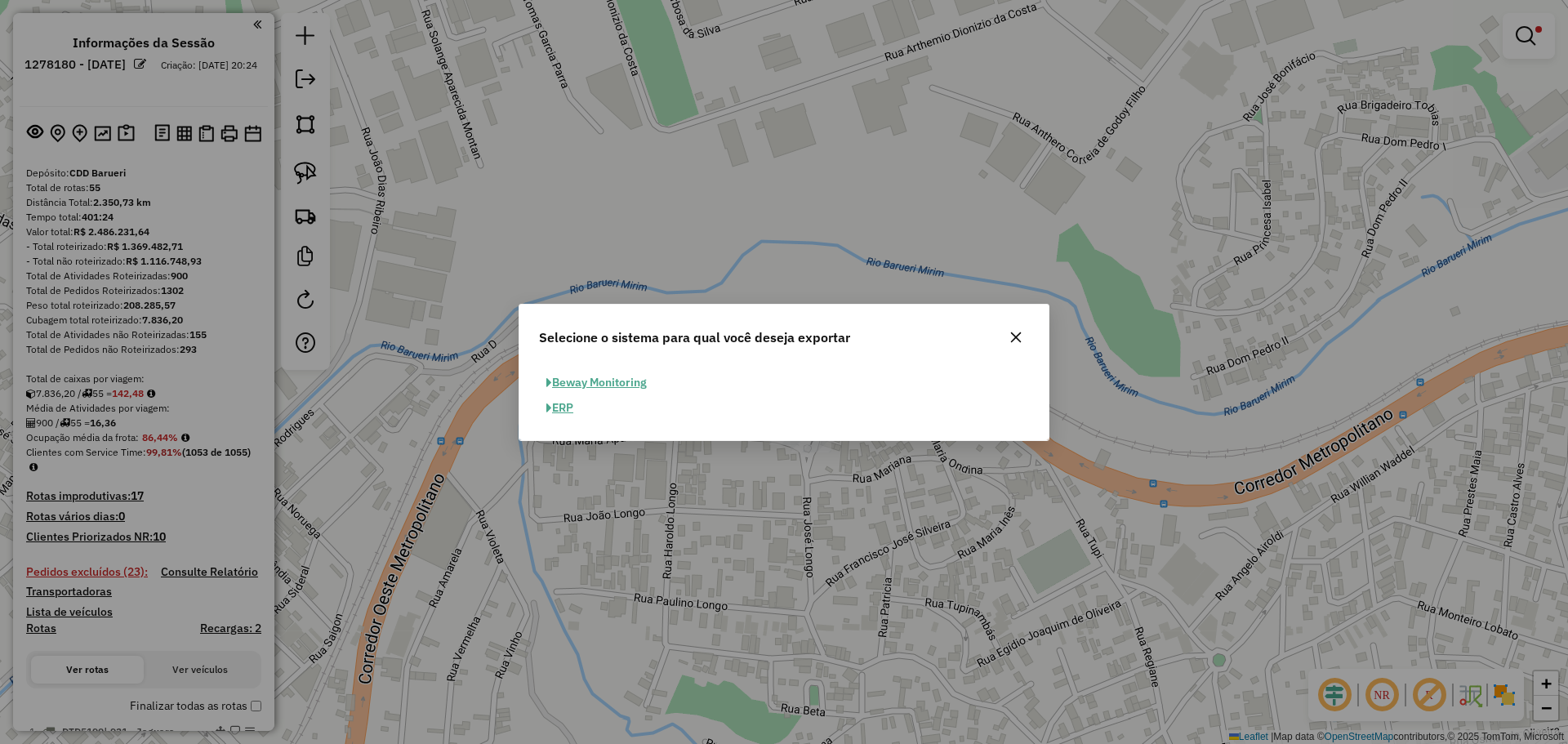
click at [564, 406] on button "ERP" at bounding box center [560, 407] width 42 height 26
select select "**"
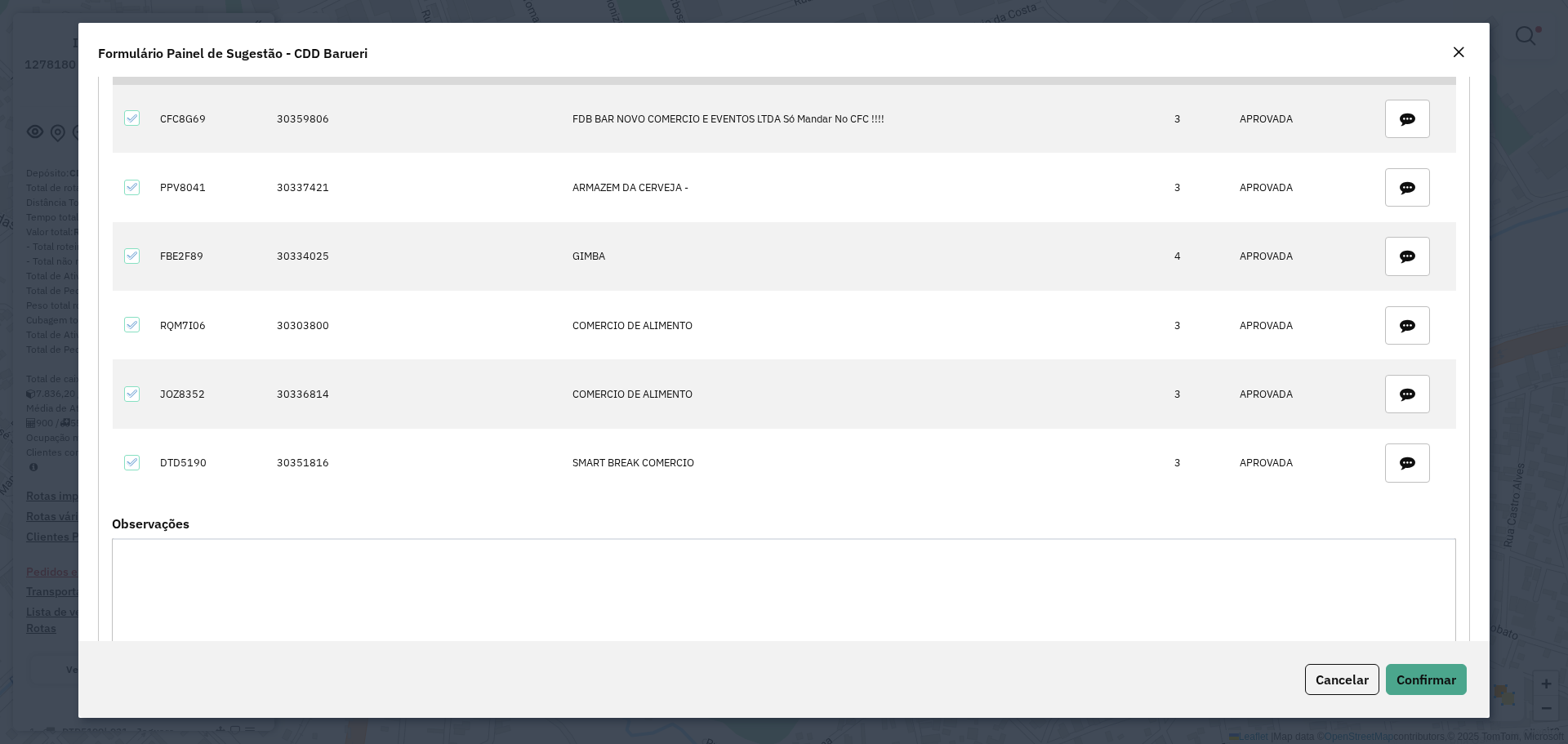
scroll to position [2032, 0]
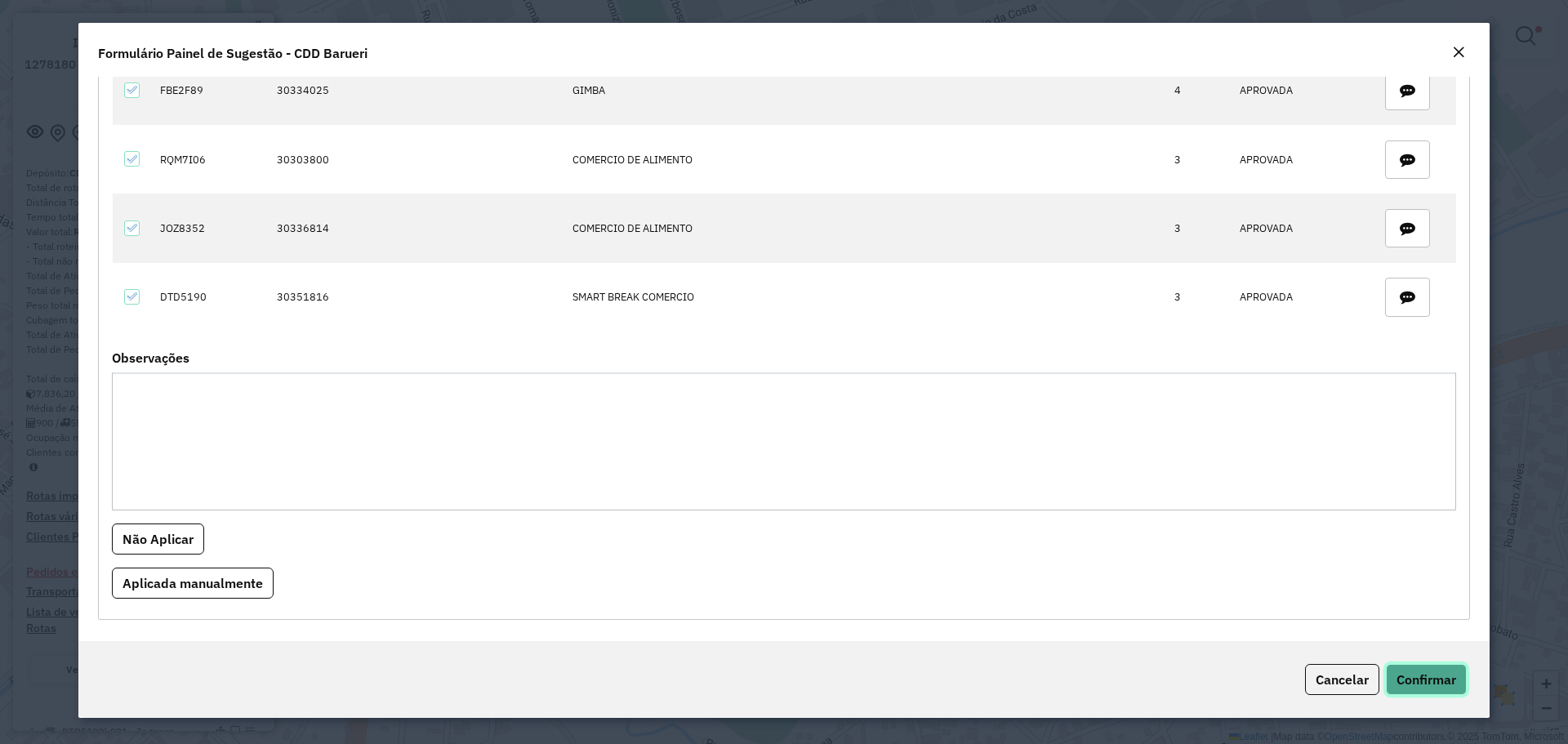
click at [1444, 681] on span "Confirmar" at bounding box center [1425, 679] width 60 height 16
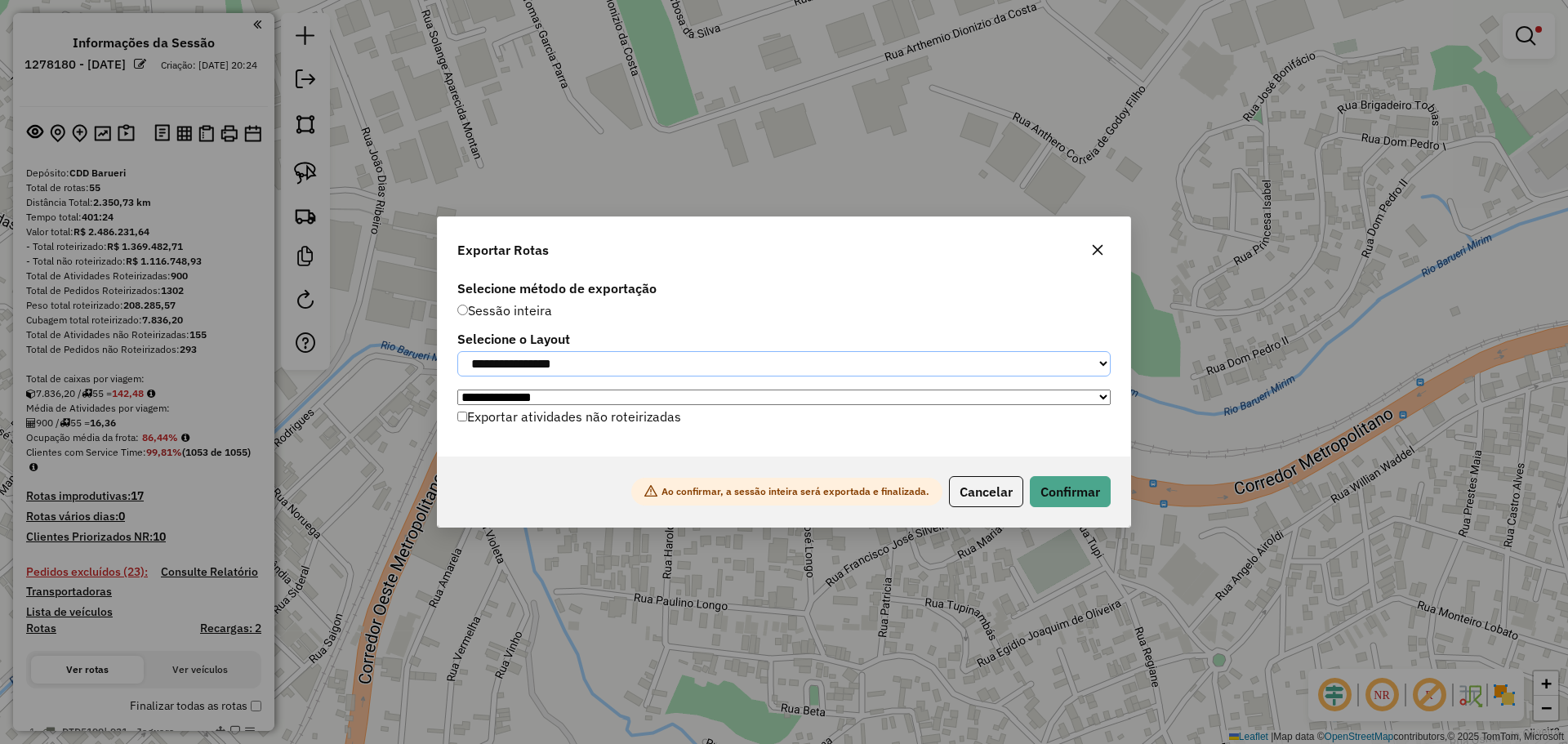
click at [695, 367] on select "**********" at bounding box center [784, 363] width 653 height 26
select select "*********"
click at [457, 351] on select "**********" at bounding box center [784, 363] width 653 height 26
click at [1094, 489] on button "Confirmar" at bounding box center [1070, 492] width 81 height 31
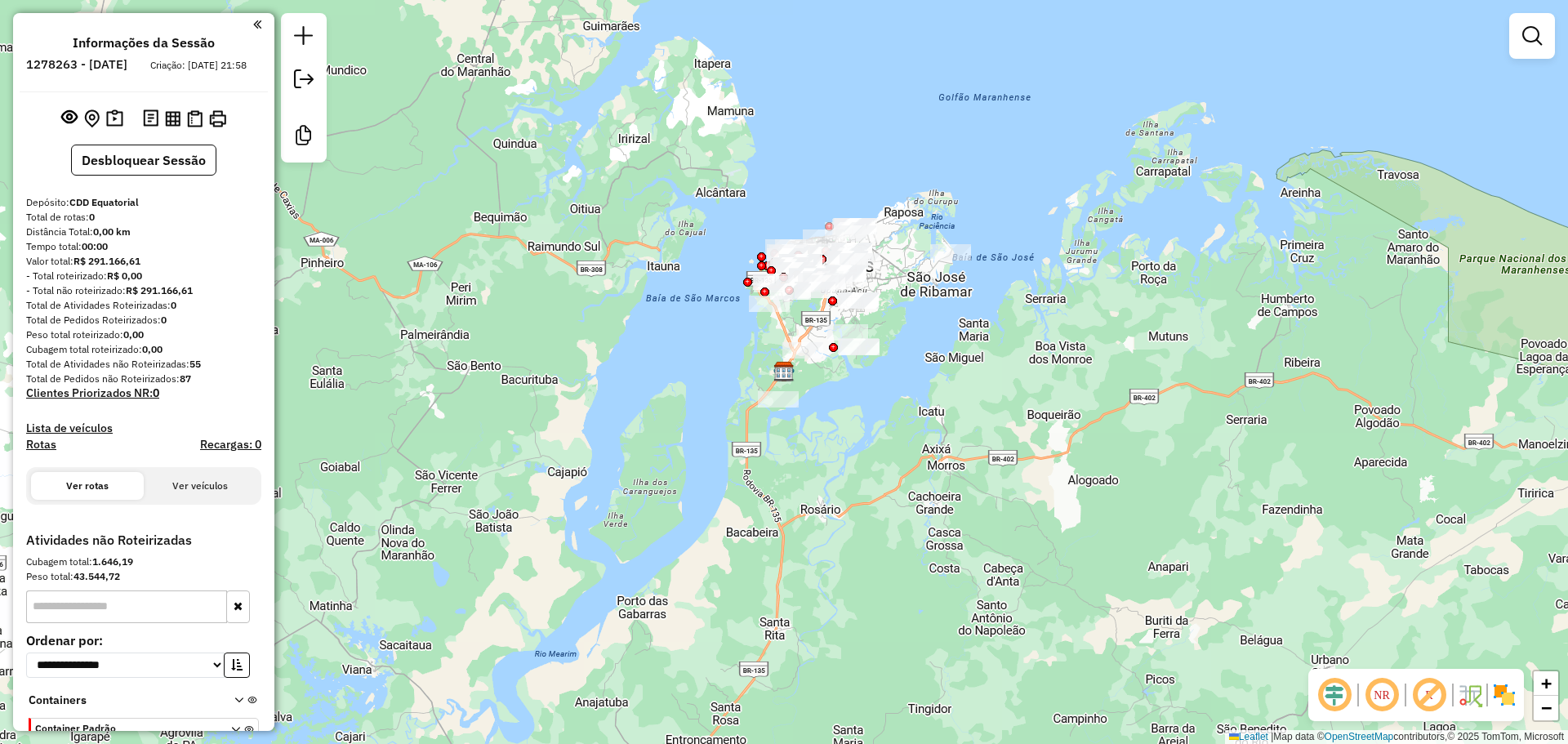
scroll to position [73, 0]
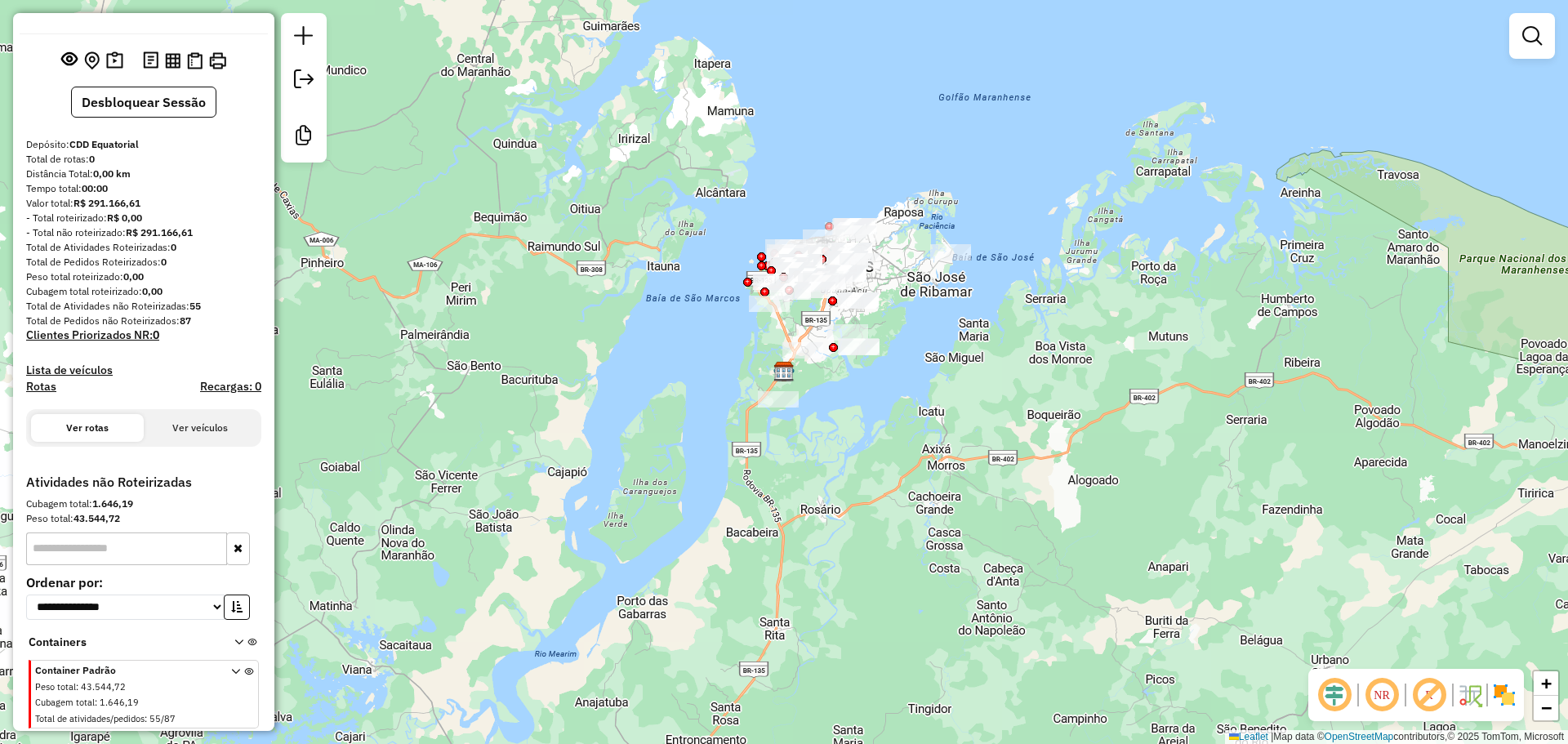
click at [1437, 697] on em at bounding box center [1428, 694] width 39 height 39
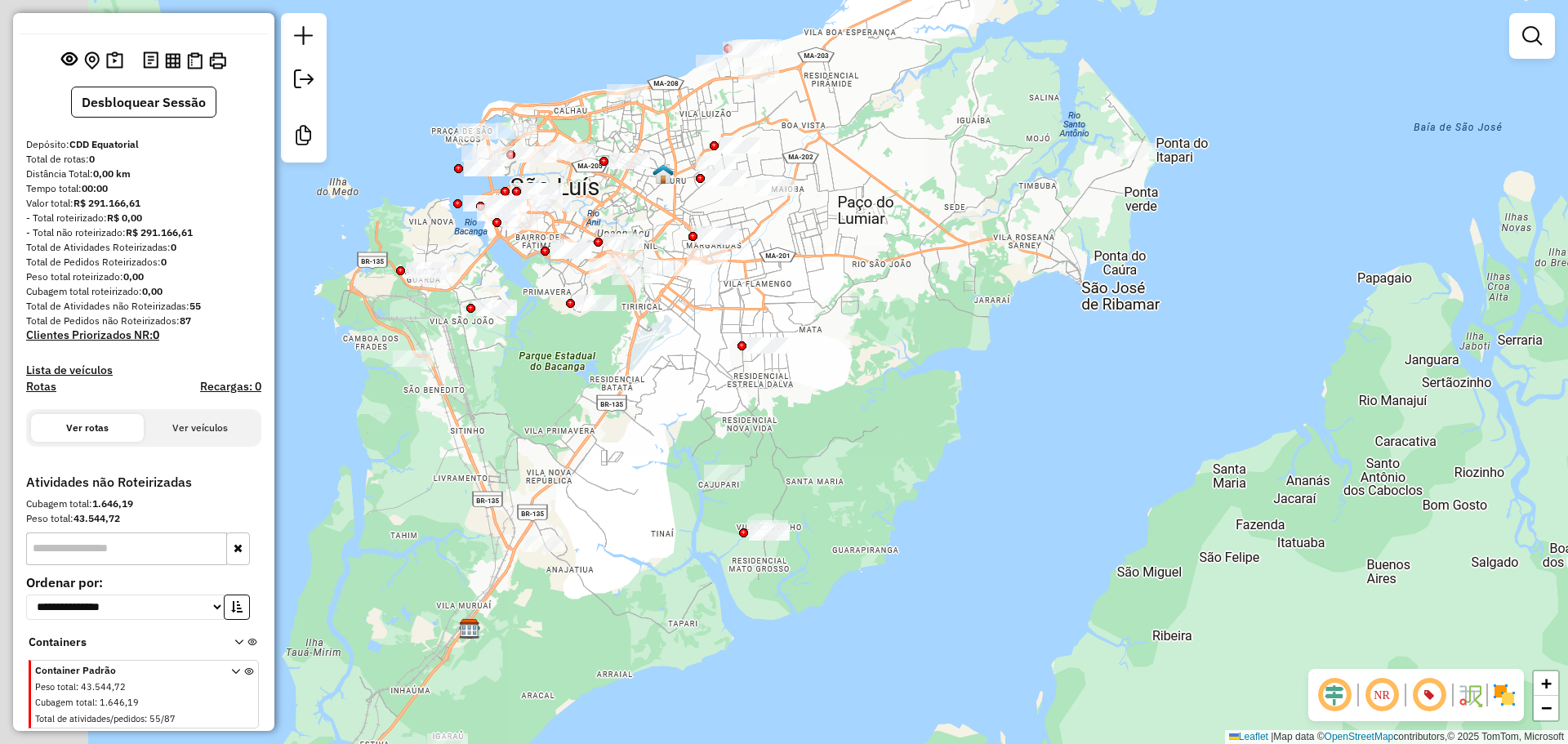
drag, startPoint x: 782, startPoint y: 272, endPoint x: 1155, endPoint y: 245, distance: 374.0
click at [1155, 245] on div "Janela de atendimento Grade de atendimento Capacidade Transportadoras Veículos …" at bounding box center [784, 372] width 1568 height 744
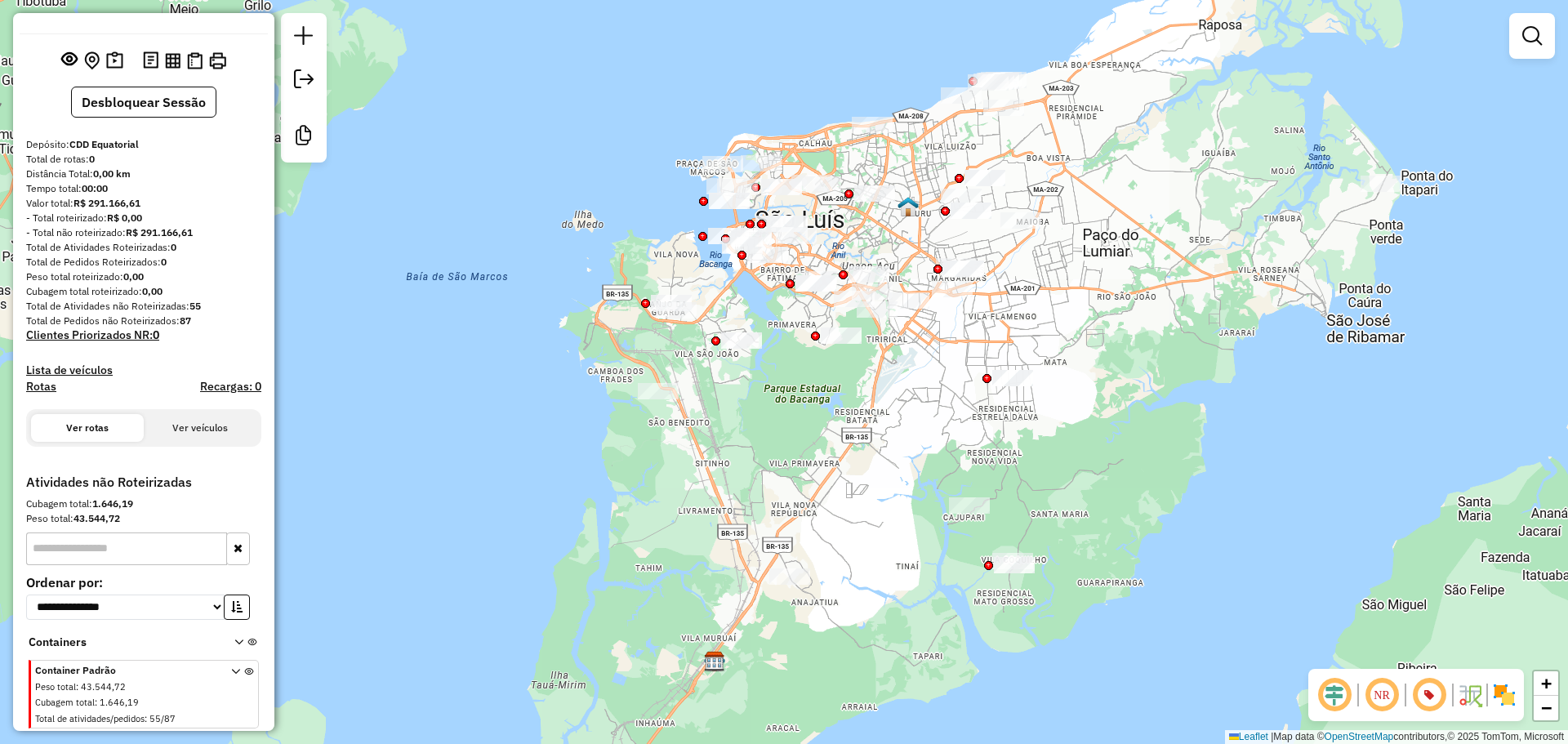
drag, startPoint x: 795, startPoint y: 334, endPoint x: 800, endPoint y: 411, distance: 77.2
click at [800, 411] on div "Janela de atendimento Grade de atendimento Capacidade Transportadoras Veículos …" at bounding box center [784, 372] width 1568 height 744
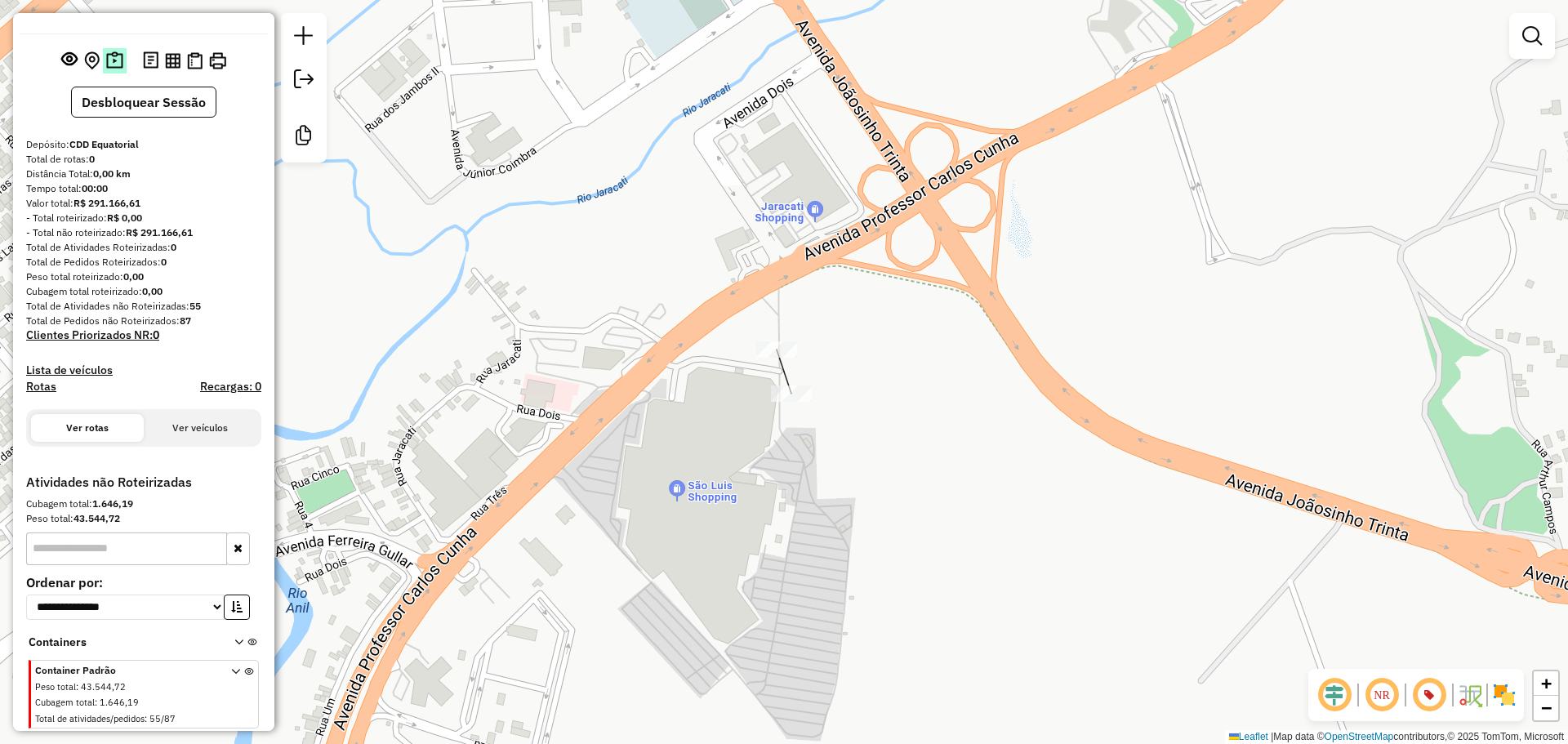
click at [106, 51] on img at bounding box center [114, 61] width 17 height 19
click at [1547, 22] on link at bounding box center [1531, 36] width 33 height 33
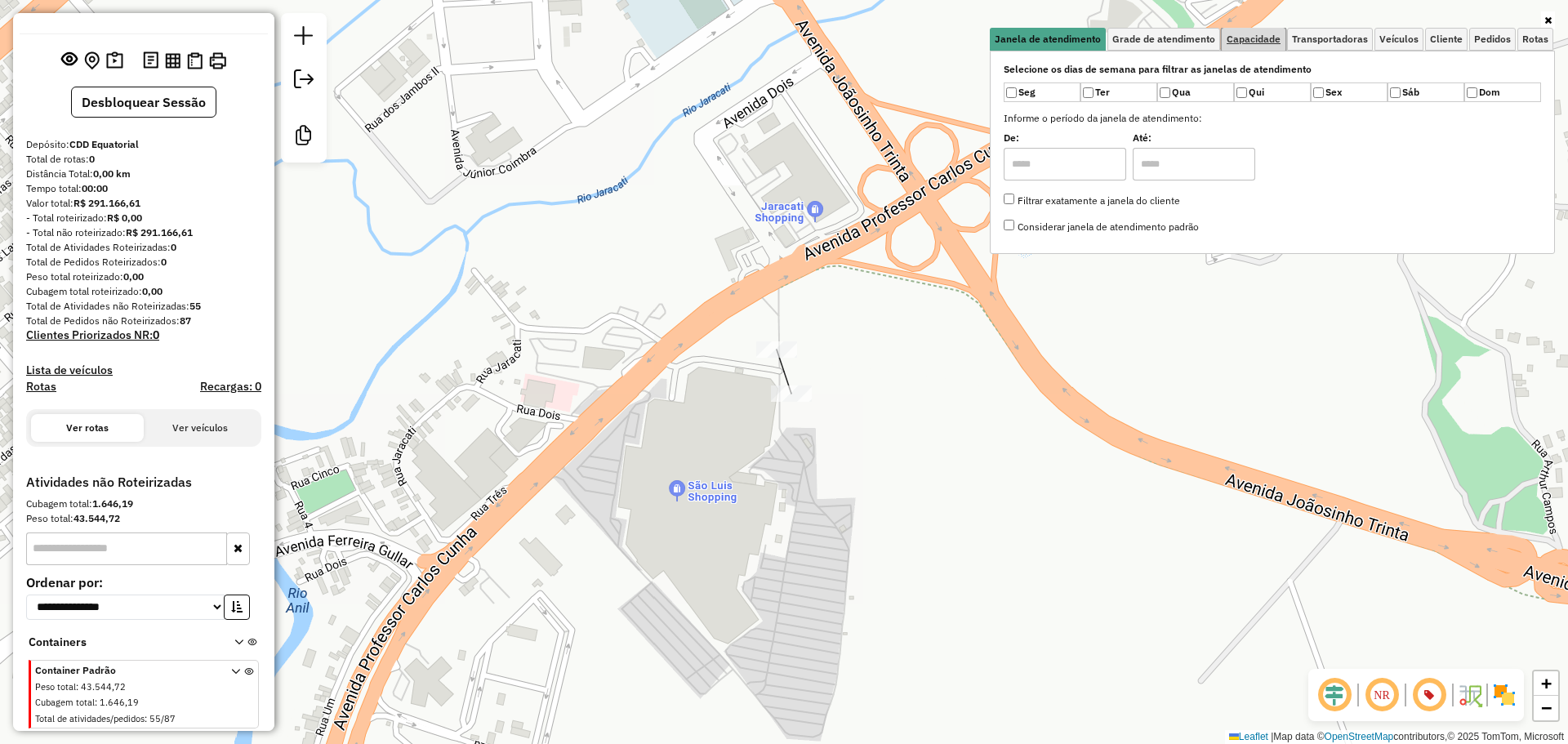
click at [1261, 34] on span "Capacidade" at bounding box center [1253, 39] width 54 height 9
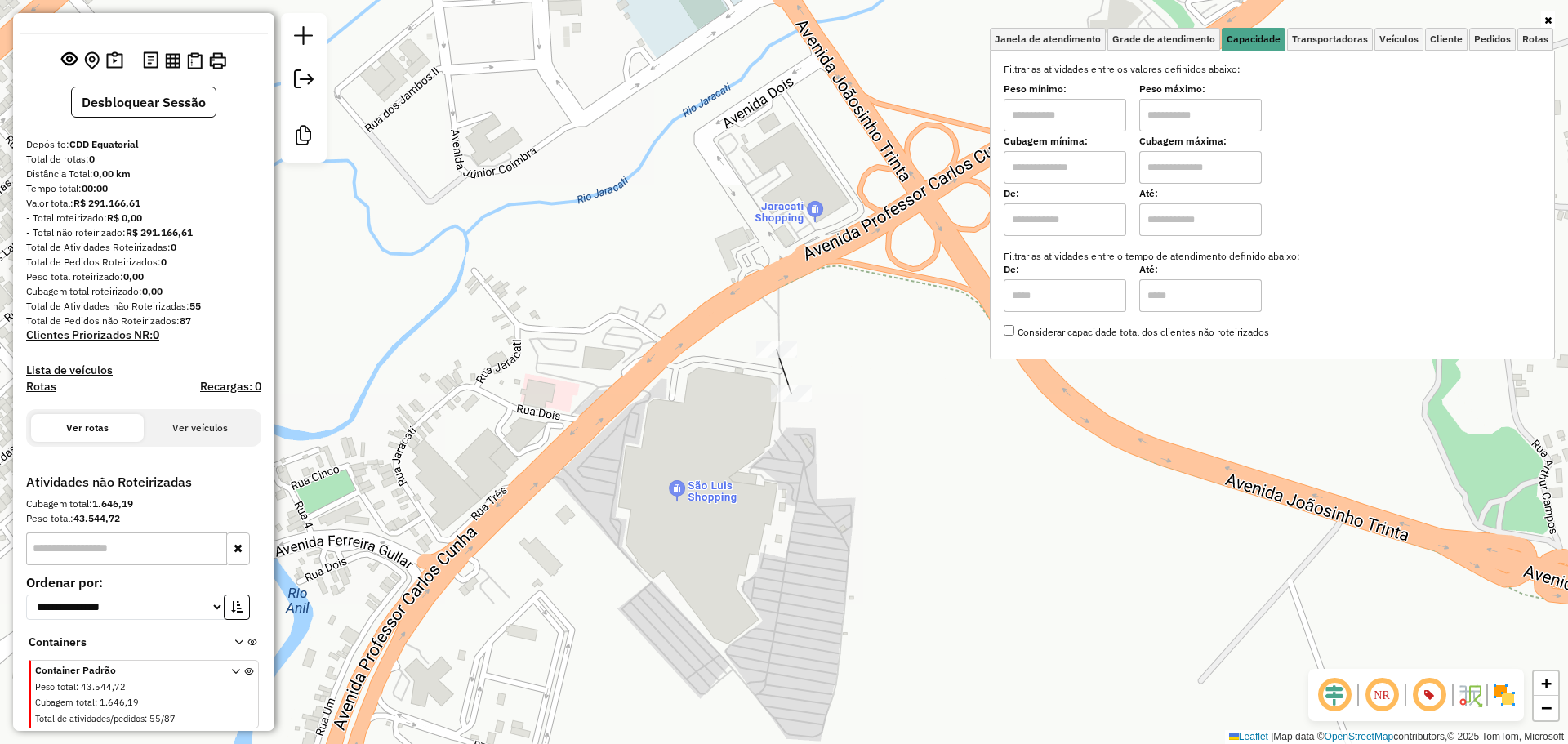
click at [1067, 168] on input "text" at bounding box center [1065, 167] width 123 height 33
type input "*****"
click at [1186, 172] on input "text" at bounding box center [1200, 167] width 123 height 33
type input "**********"
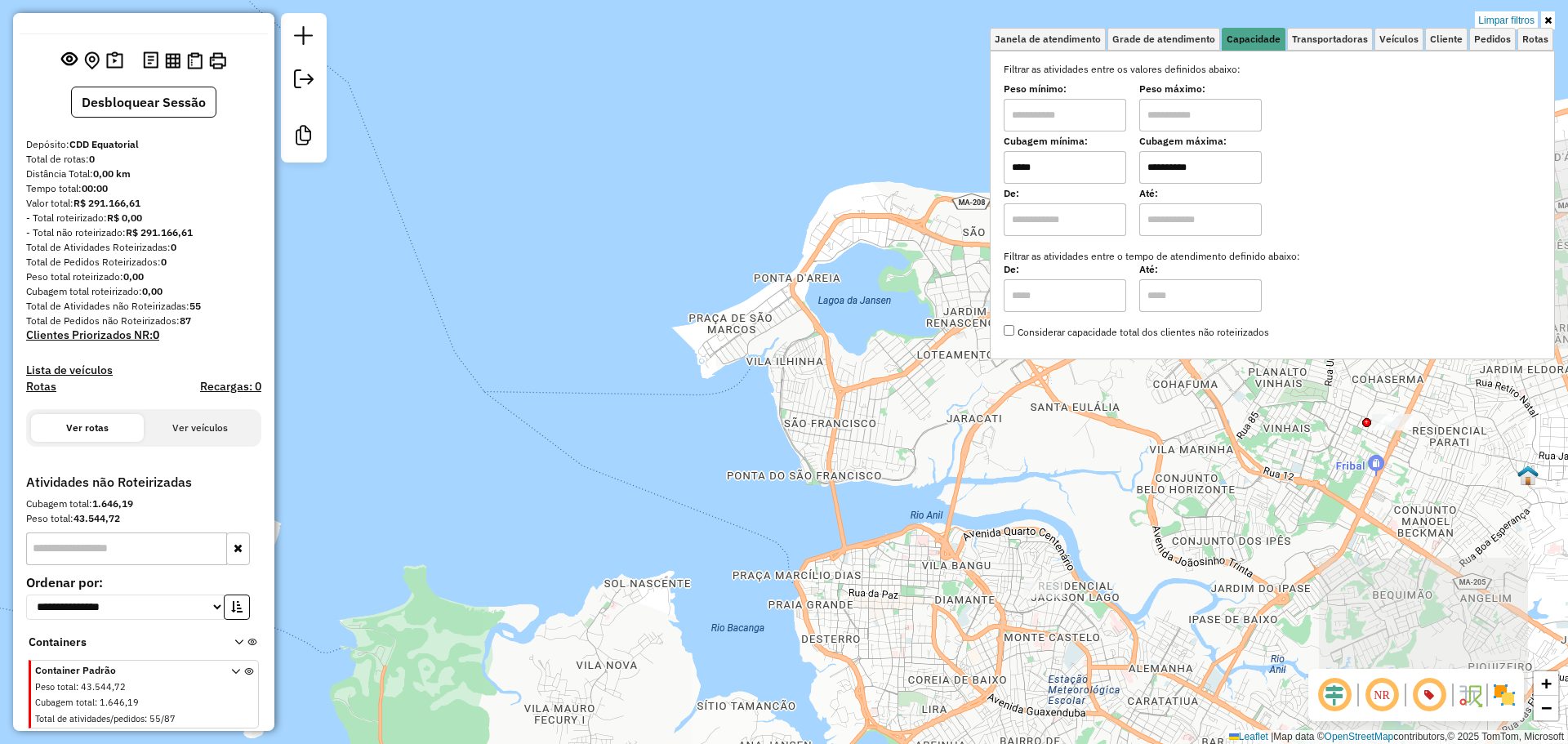
drag, startPoint x: 1130, startPoint y: 562, endPoint x: 881, endPoint y: 412, distance: 290.7
click at [881, 412] on div "**********" at bounding box center [784, 372] width 1568 height 744
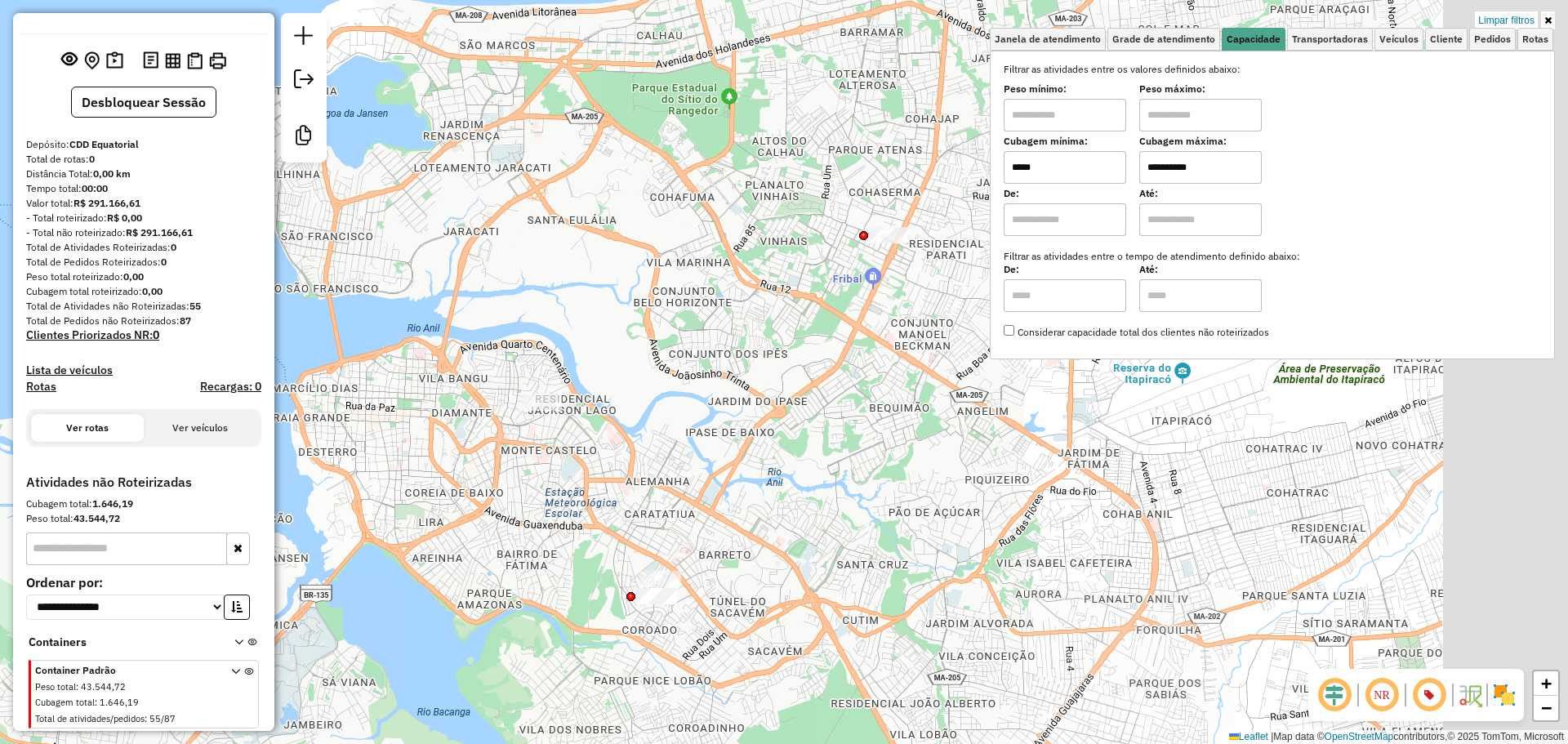
drag, startPoint x: 867, startPoint y: 473, endPoint x: 579, endPoint y: 326, distance: 323.3
click at [579, 326] on div "**********" at bounding box center [784, 372] width 1568 height 744
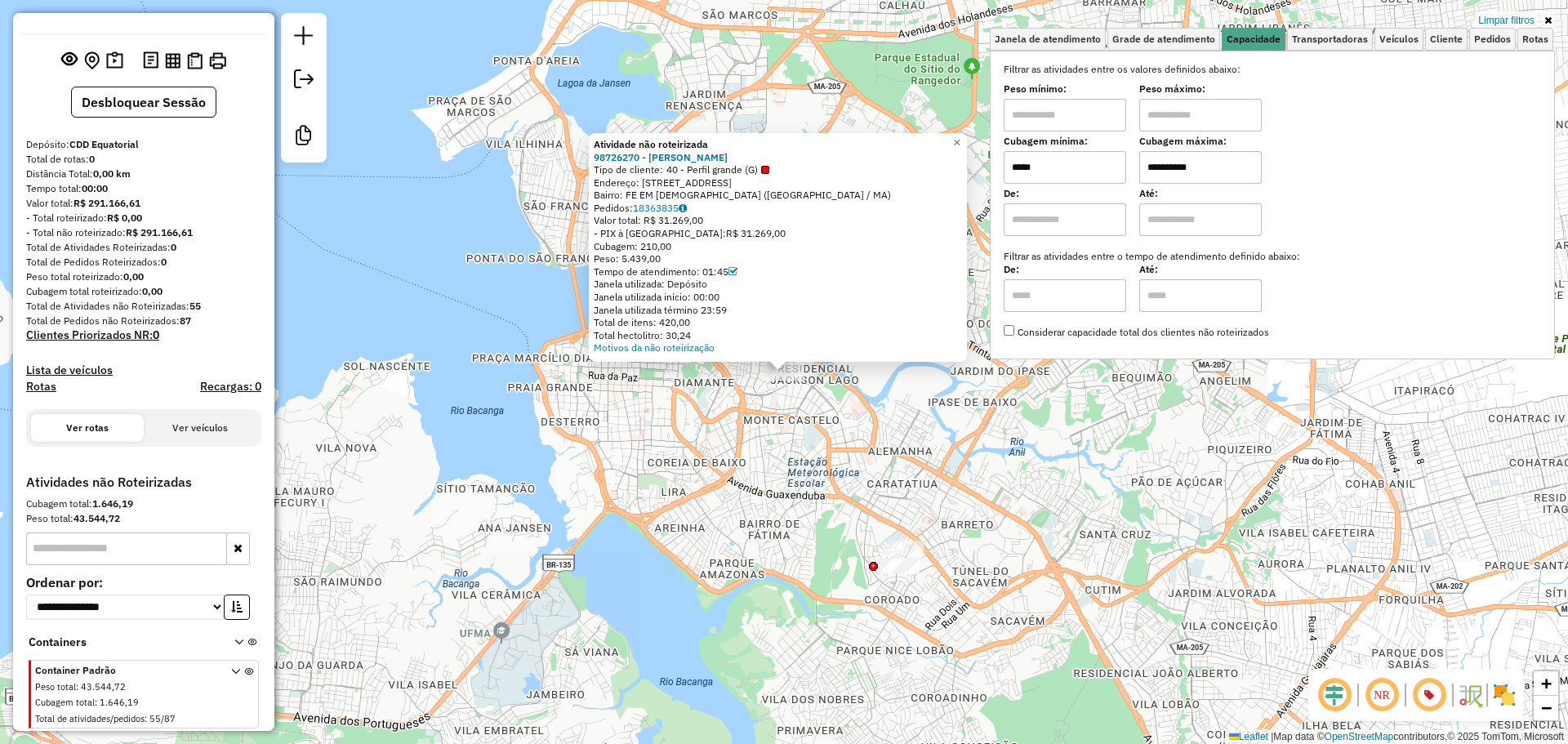
click at [895, 458] on div "Atividade não roteirizada 98726270 - [PERSON_NAME] Tipo de cliente: 40 - Perfil…" at bounding box center [784, 372] width 1568 height 744
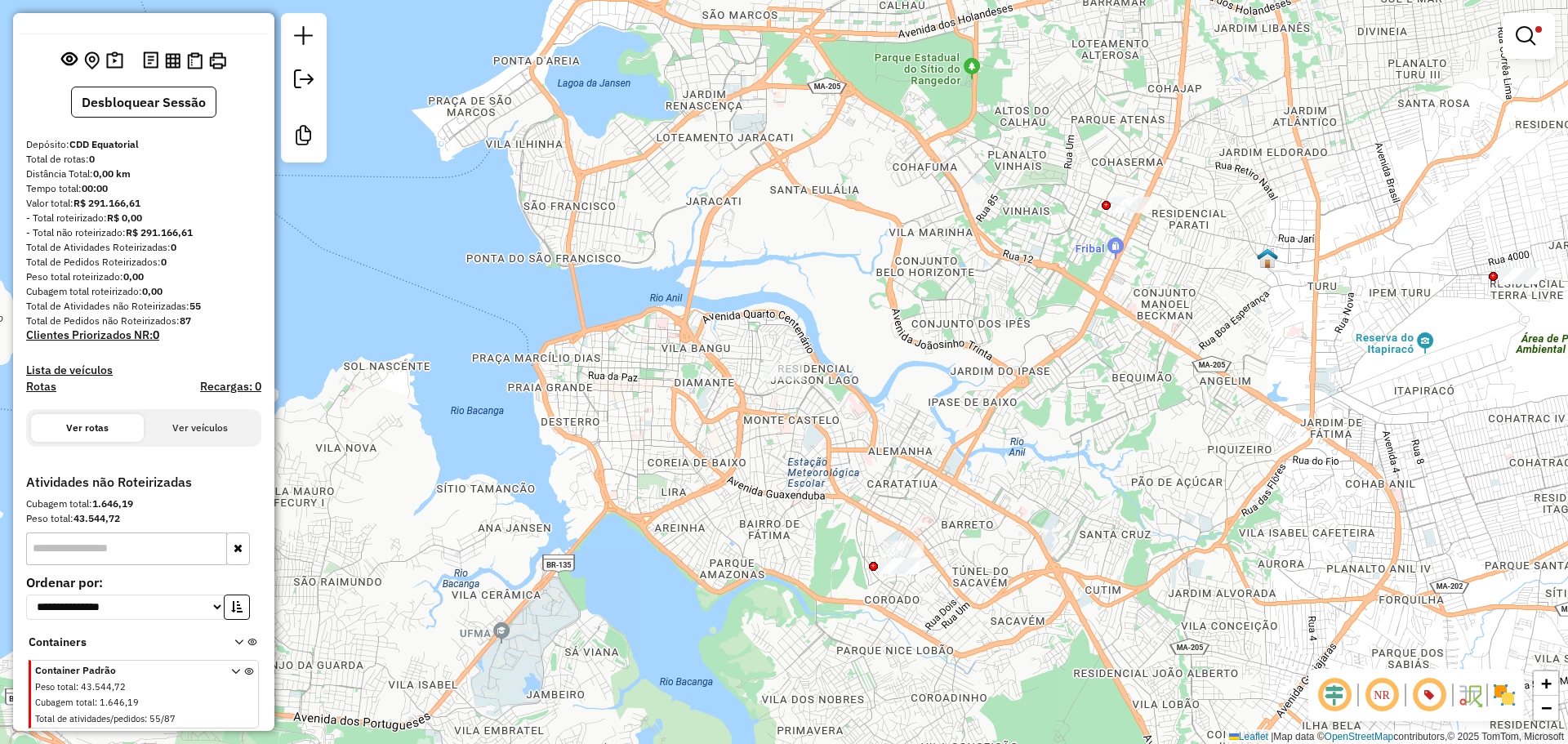
drag, startPoint x: 895, startPoint y: 458, endPoint x: 700, endPoint y: 423, distance: 198.1
click at [708, 424] on div "**********" at bounding box center [784, 372] width 1568 height 744
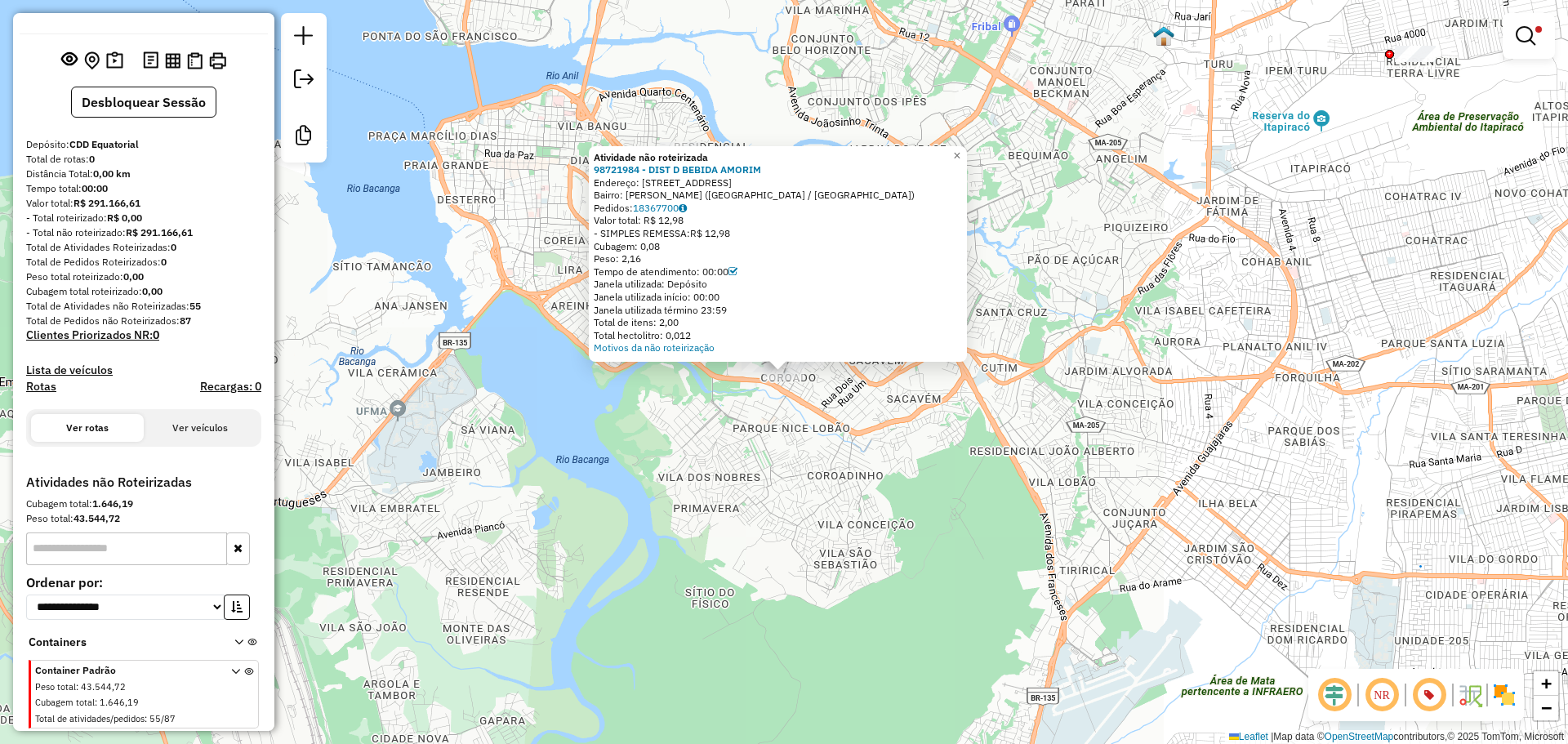
click at [935, 395] on div "Atividade não roteirizada 98721984 - DIST D BEBIDA AMORIM Endereço: [STREET_ADD…" at bounding box center [784, 372] width 1568 height 744
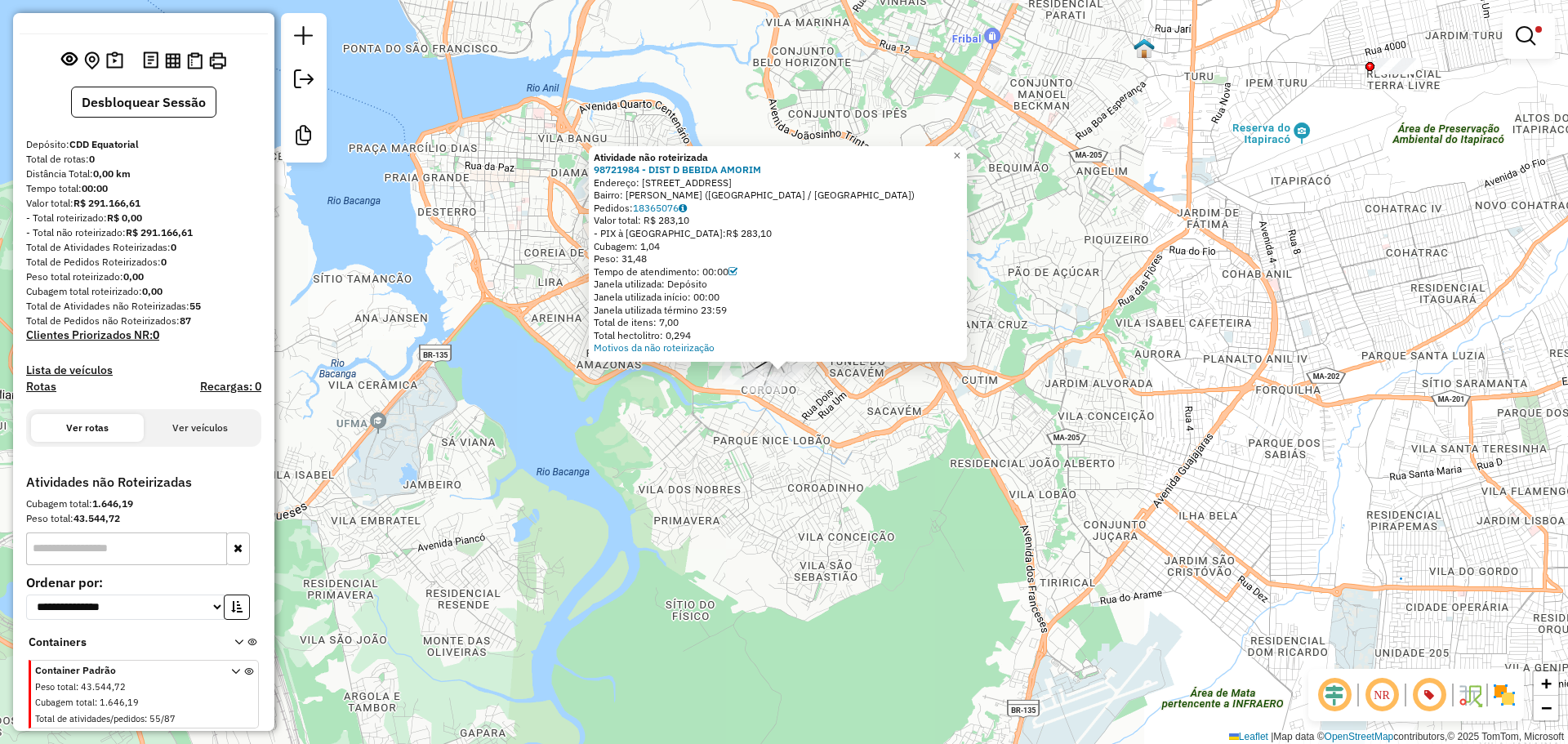
click at [795, 405] on div "Atividade não roteirizada 98721984 - DIST D BEBIDA AMORIM Endereço: [STREET_ADD…" at bounding box center [784, 372] width 1568 height 744
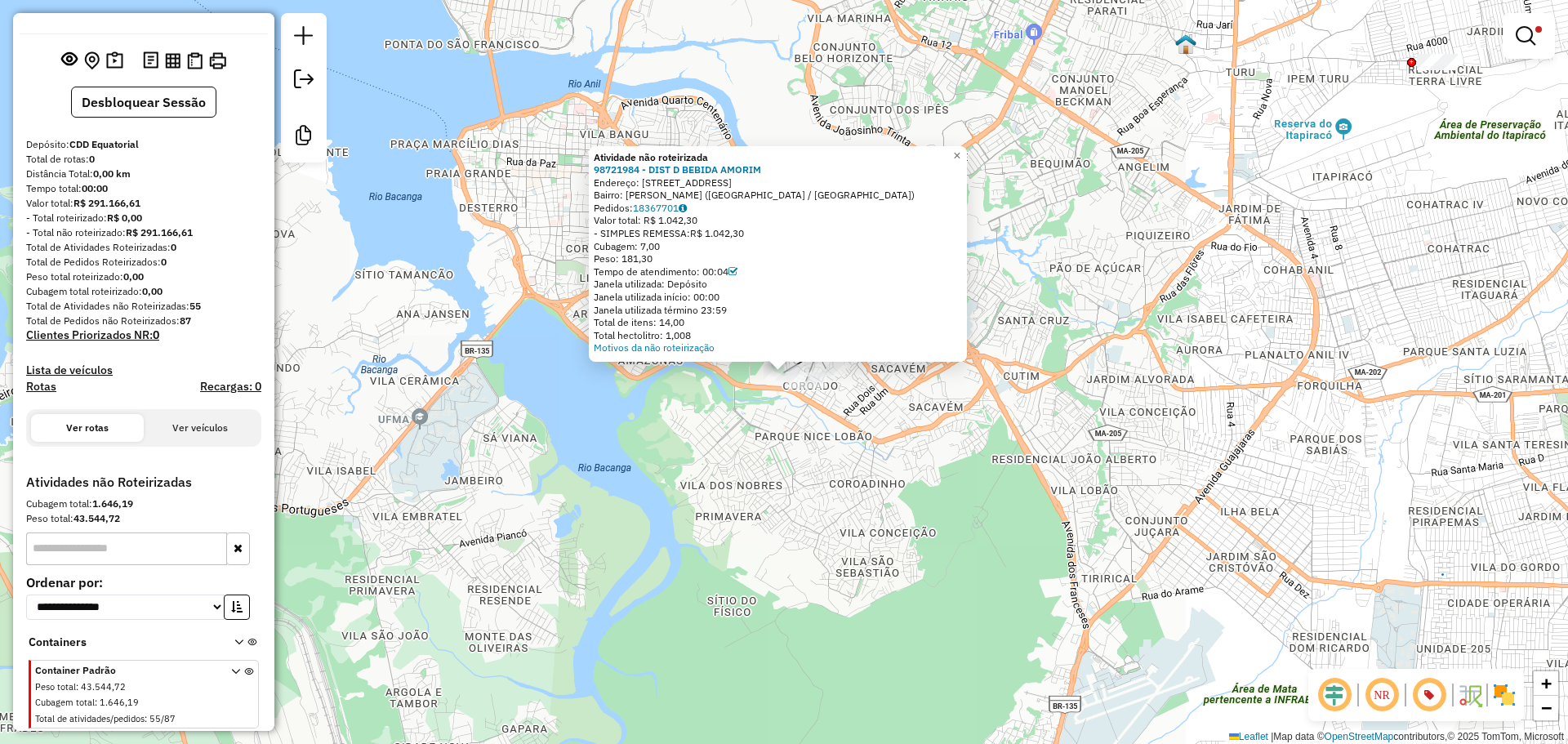
click at [730, 401] on div "Atividade não roteirizada 98721984 - DIST D BEBIDA AMORIM Endereço: [STREET_ADD…" at bounding box center [784, 372] width 1568 height 744
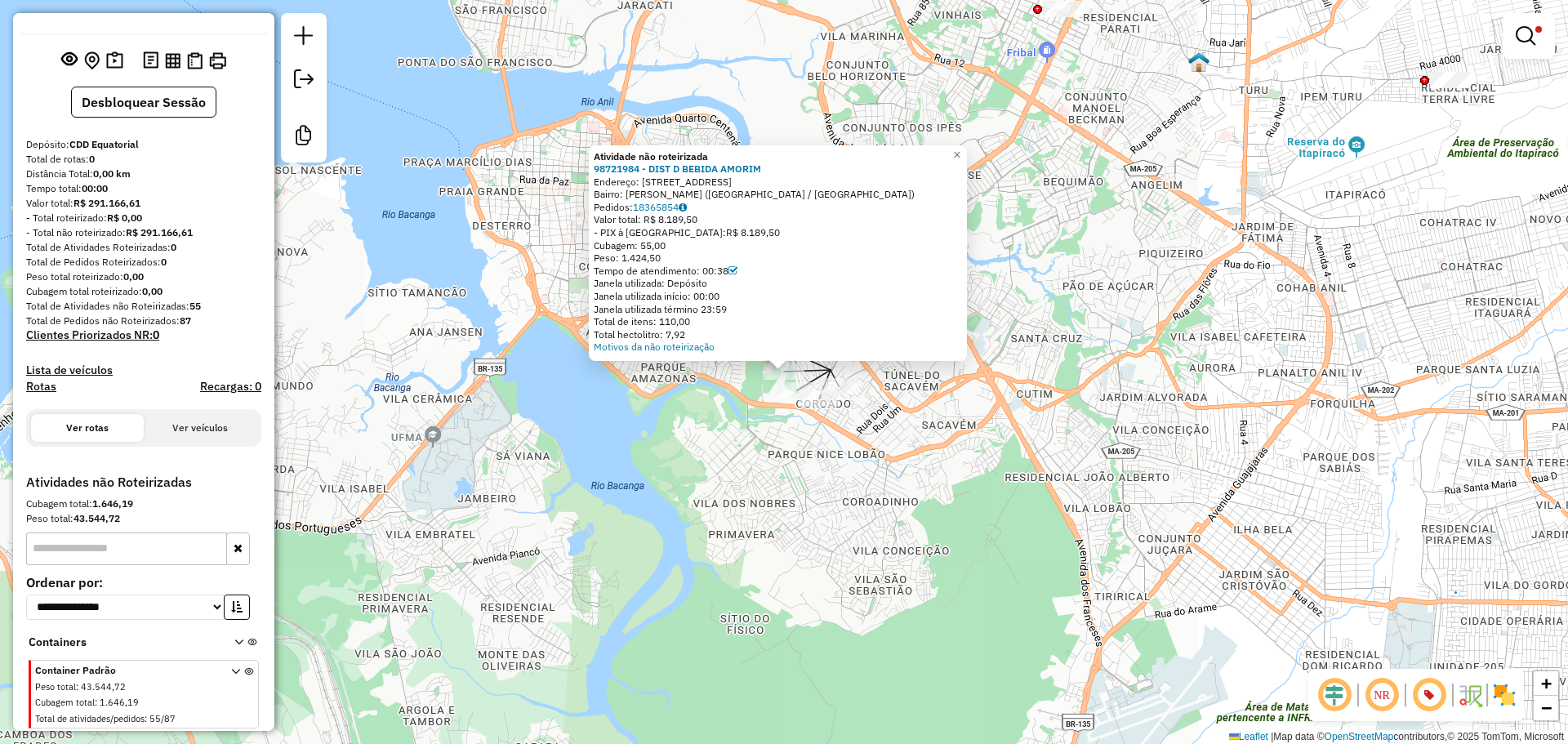
click at [716, 390] on div "Atividade não roteirizada 98721984 - DIST D BEBIDA AMORIM Endereço: [STREET_ADD…" at bounding box center [784, 372] width 1568 height 744
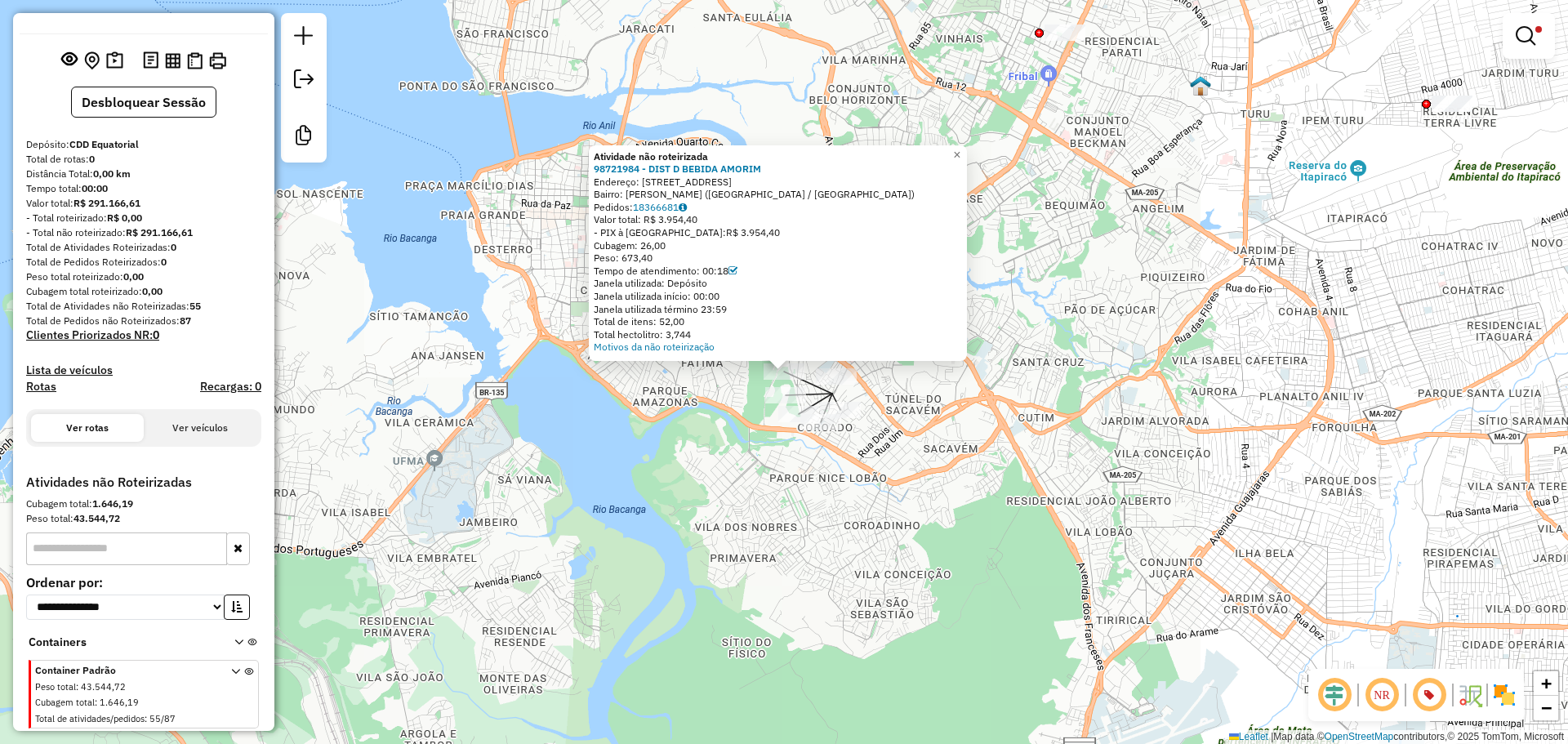
click at [1107, 365] on div "Atividade não roteirizada 98721984 - DIST D BEBIDA AMORIM Endereço: [STREET_ADD…" at bounding box center [784, 372] width 1568 height 744
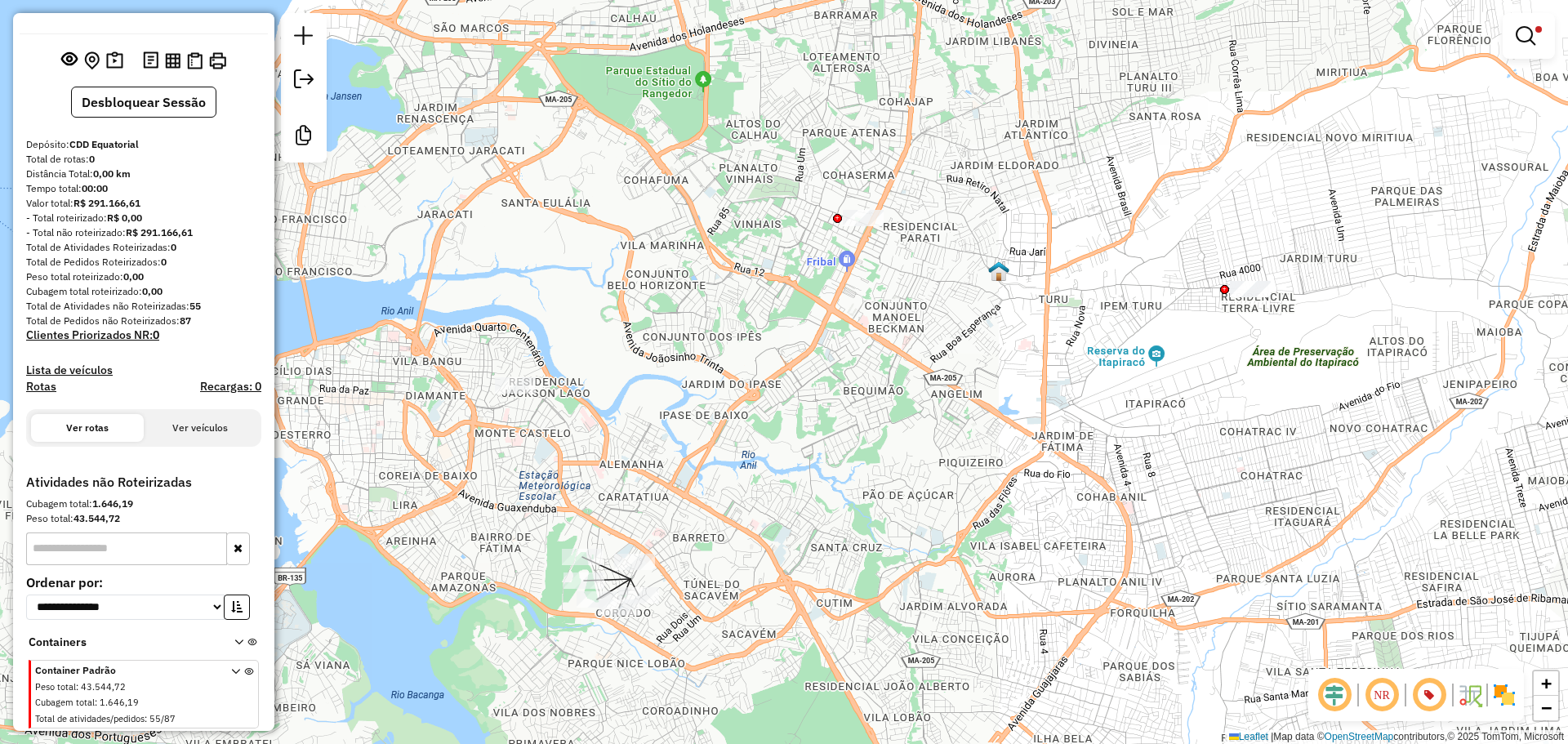
drag, startPoint x: 1165, startPoint y: 227, endPoint x: 963, endPoint y: 412, distance: 273.9
click at [963, 412] on div "**********" at bounding box center [784, 372] width 1568 height 744
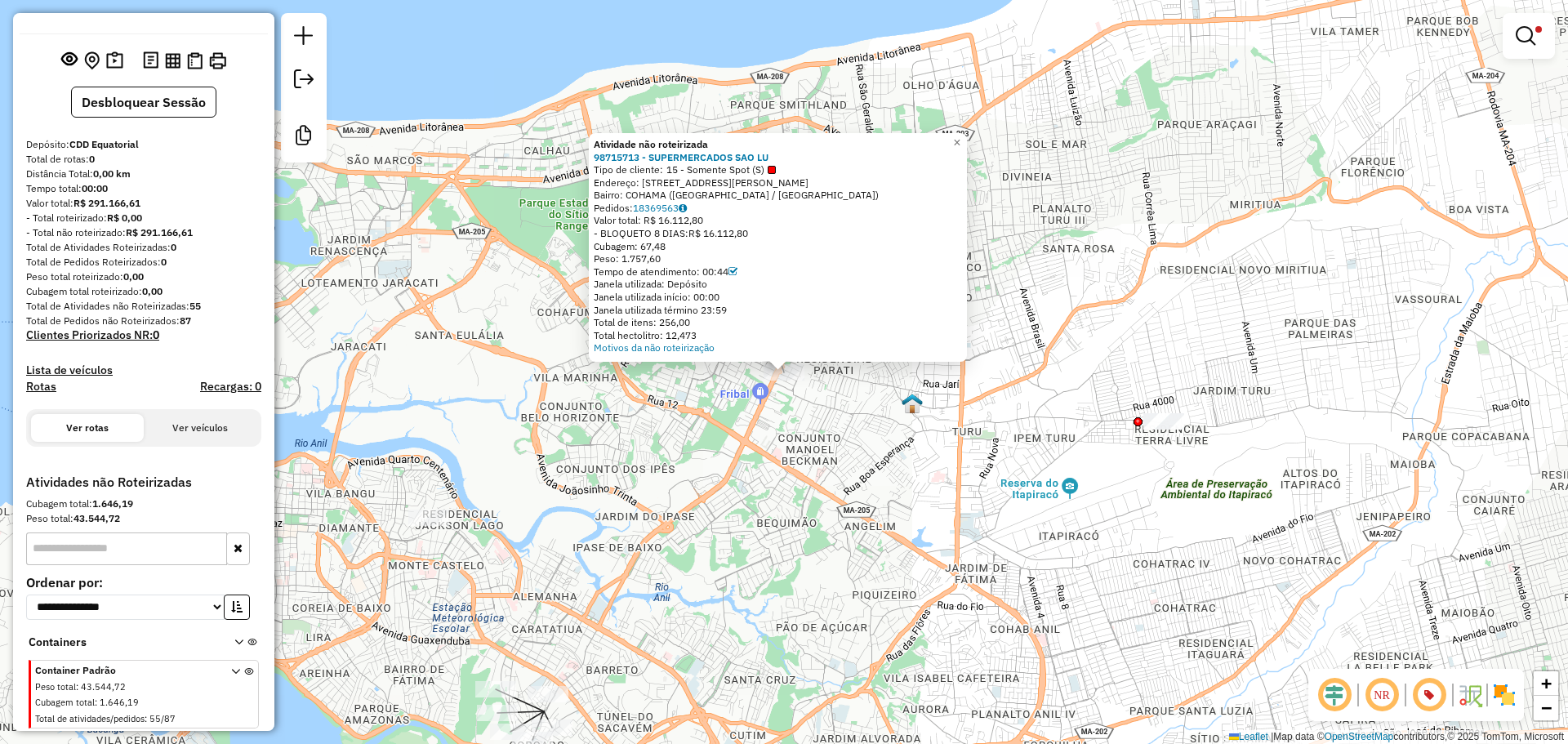
click at [1094, 469] on div "Atividade não roteirizada 98715713 - SUPERMERCADOS SAO LU Tipo de cliente: 15 -…" at bounding box center [784, 372] width 1568 height 744
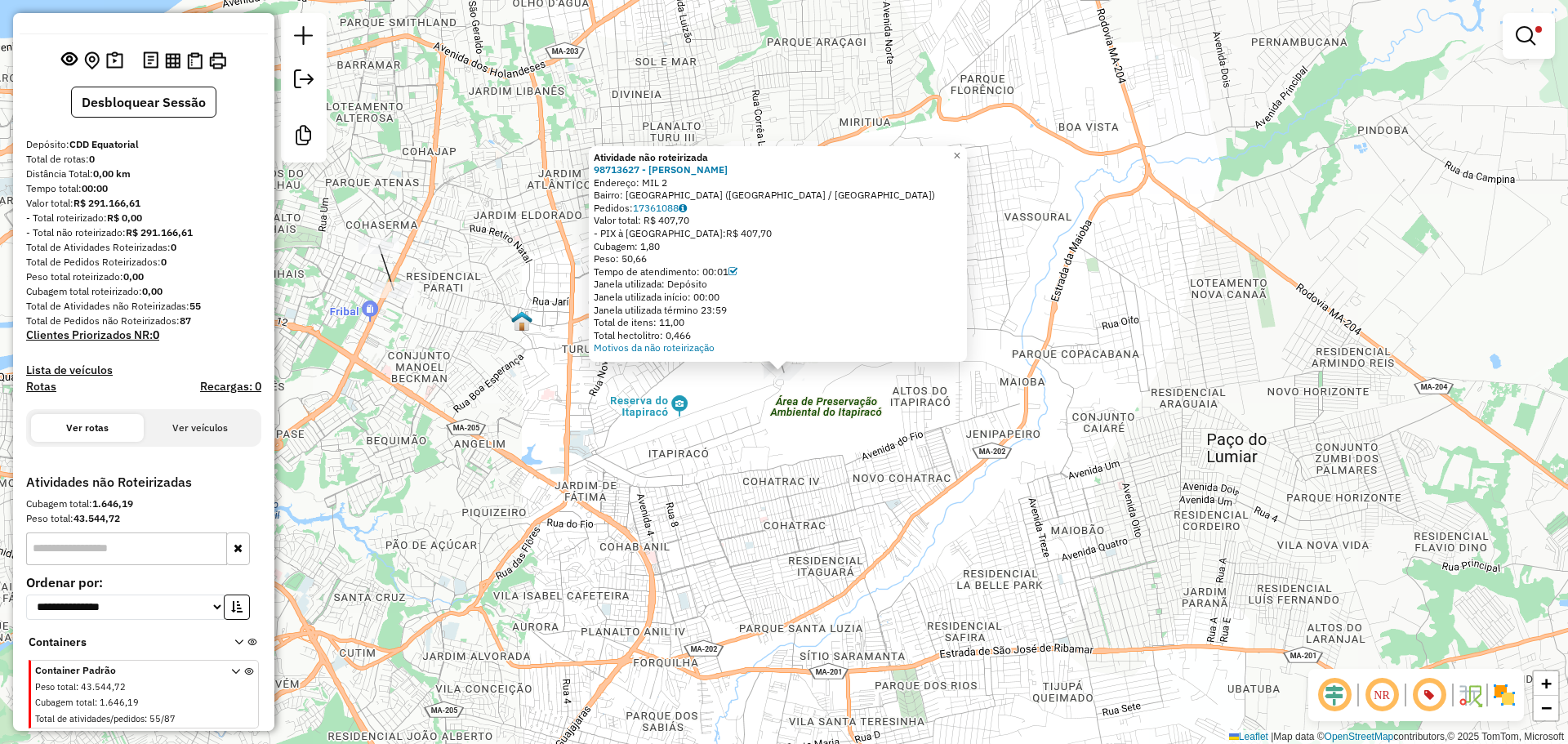
click at [890, 441] on div "Atividade não roteirizada 98713627 - [PERSON_NAME] Endereço: MIL 2 Bairro: [GEO…" at bounding box center [784, 372] width 1568 height 744
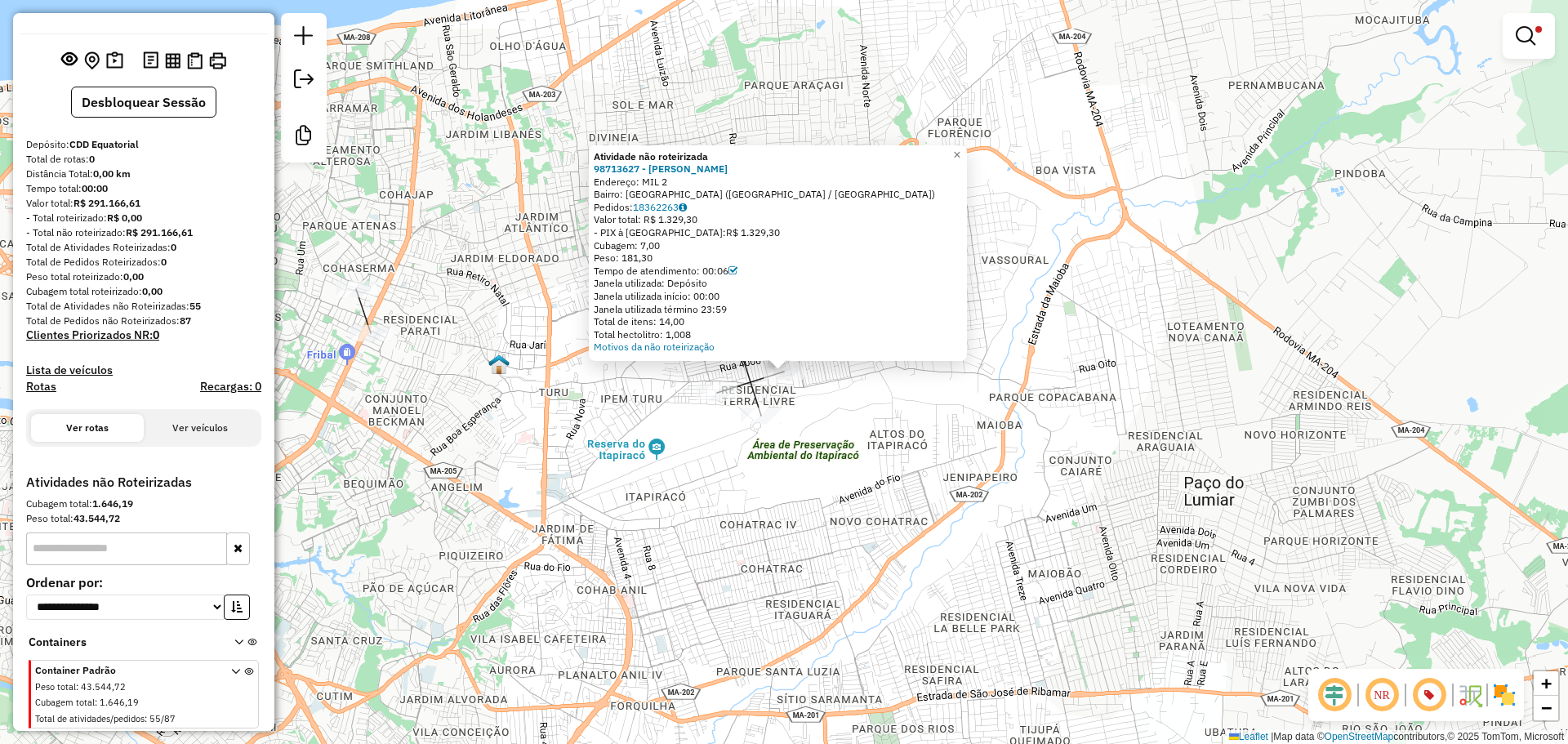
click at [815, 471] on div "Atividade não roteirizada 98713627 - [PERSON_NAME]: MIL 2 Bairro: [GEOGRAPHIC_D…" at bounding box center [784, 372] width 1568 height 744
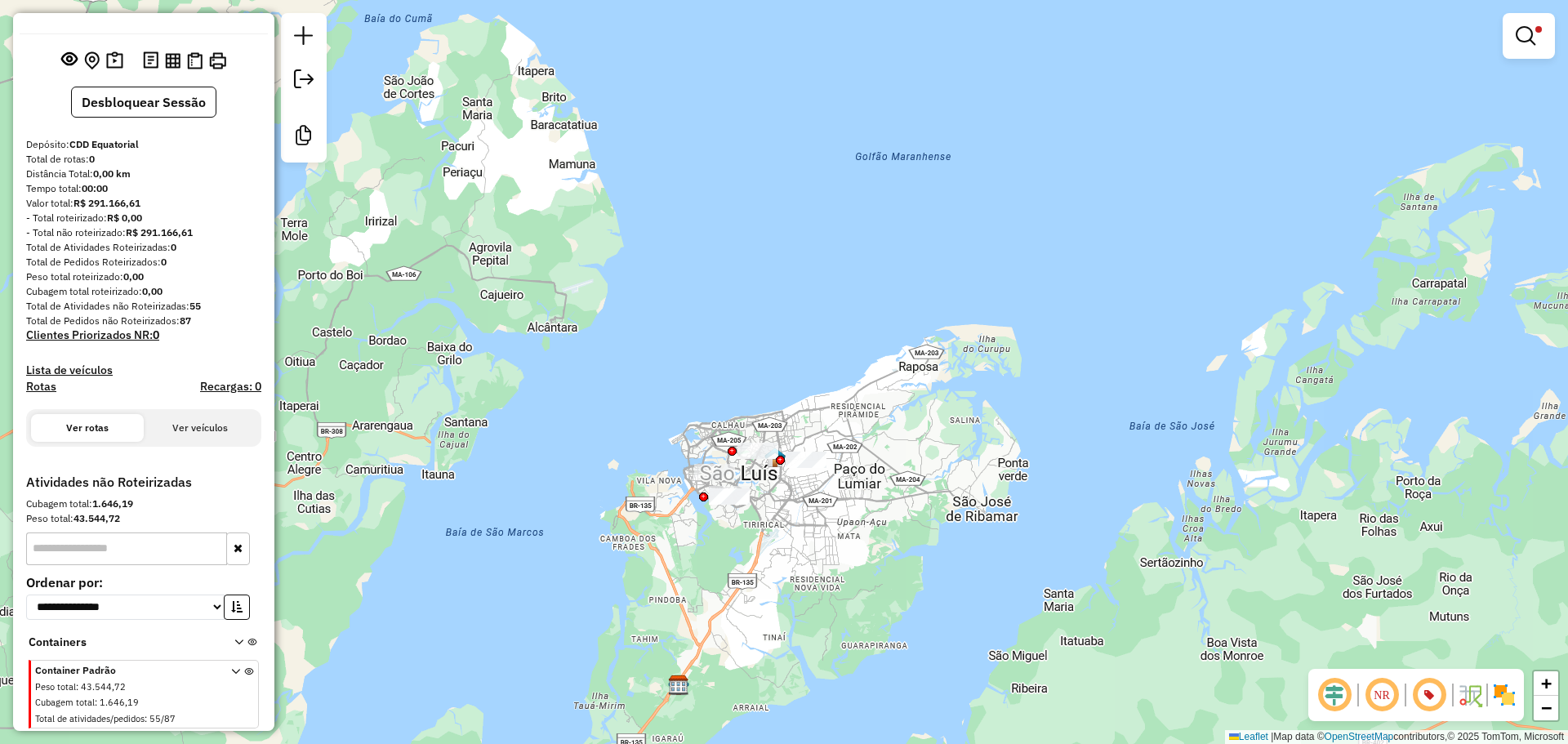
click at [814, 507] on div "**********" at bounding box center [784, 372] width 1568 height 744
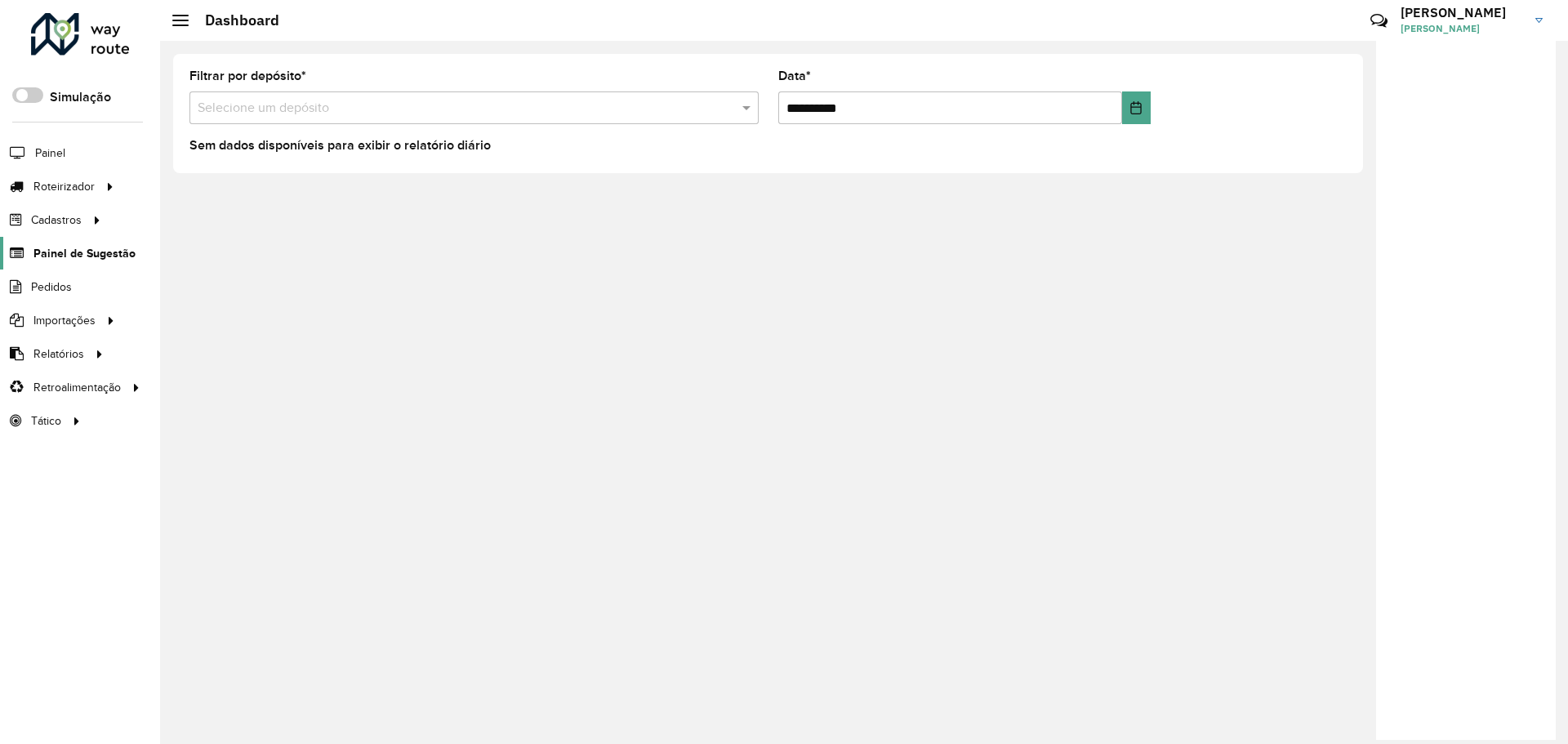
click at [85, 251] on span "Painel de Sugestão" at bounding box center [84, 253] width 102 height 17
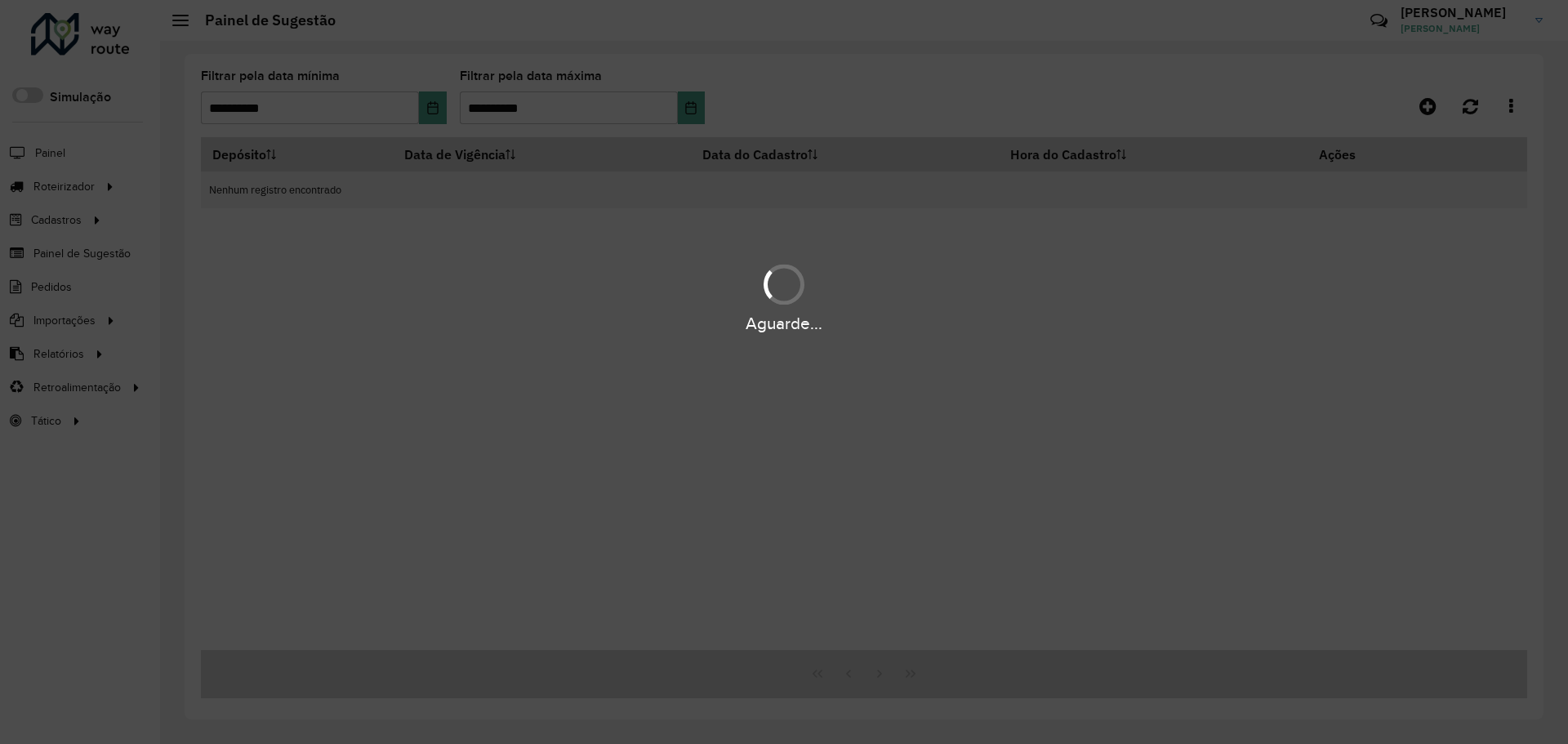
click at [697, 106] on div "Aguarde..." at bounding box center [784, 372] width 1568 height 744
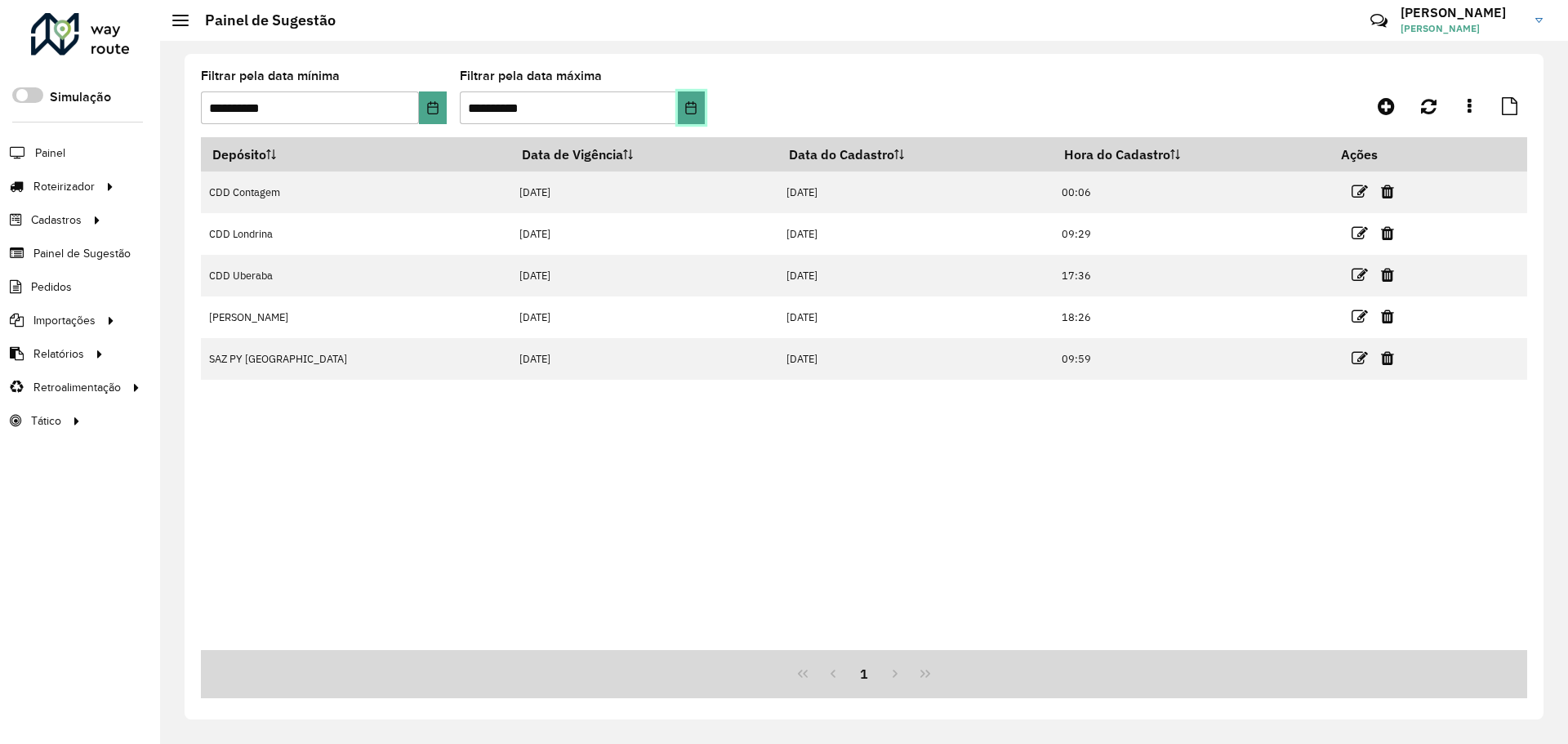
click at [697, 106] on icon "Choose Date" at bounding box center [691, 108] width 10 height 13
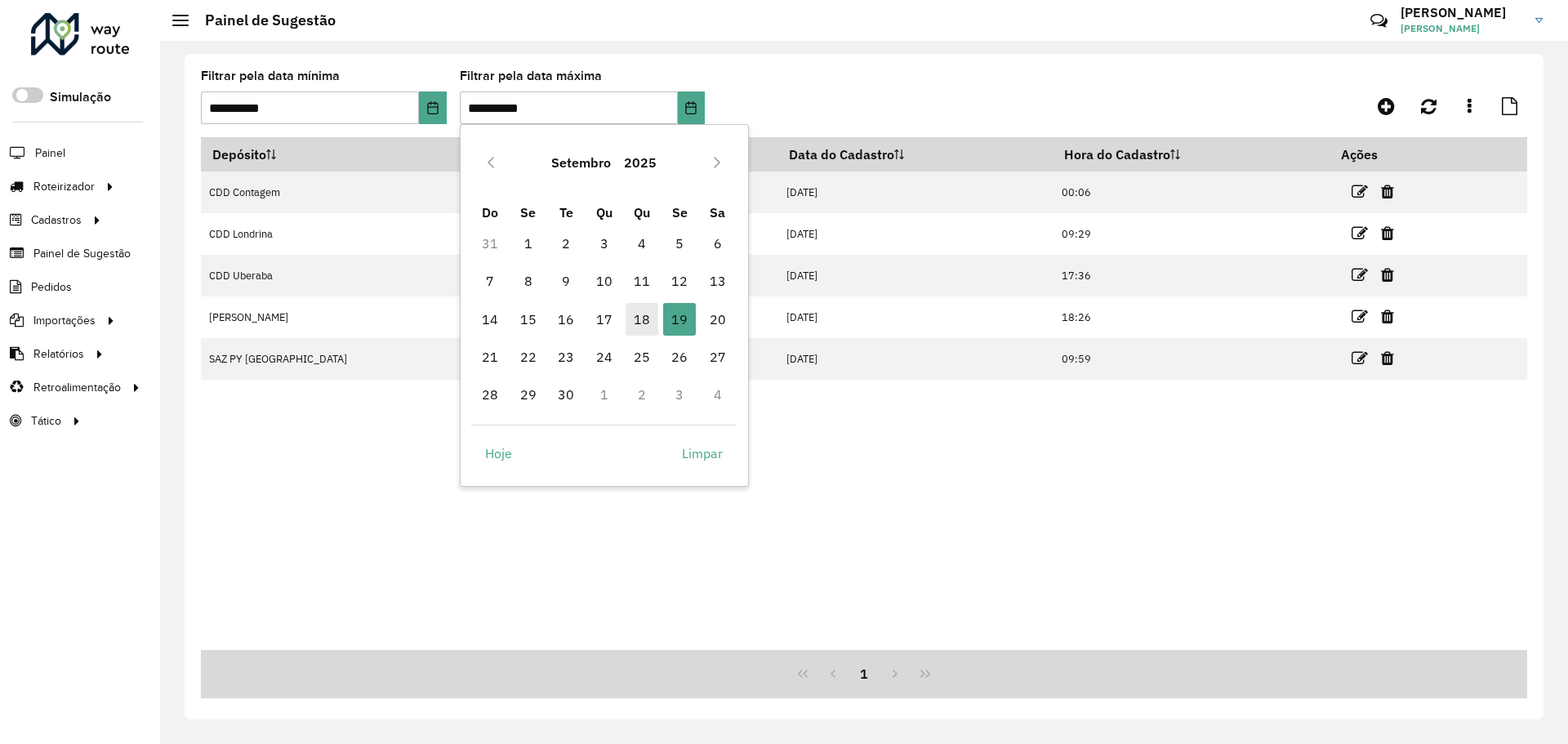
click at [642, 322] on span "18" at bounding box center [642, 319] width 33 height 33
type input "**********"
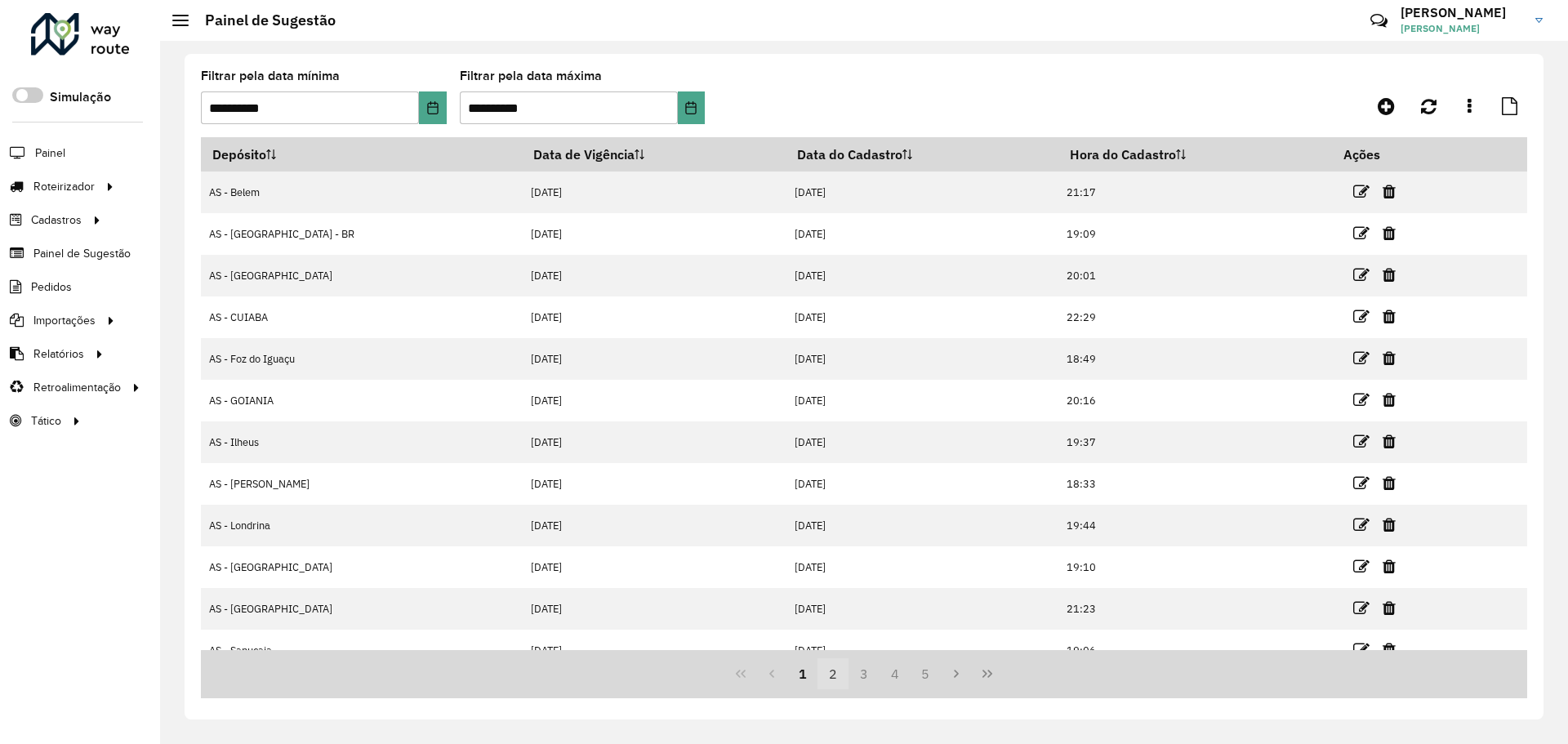
click at [835, 682] on button "2" at bounding box center [833, 673] width 31 height 31
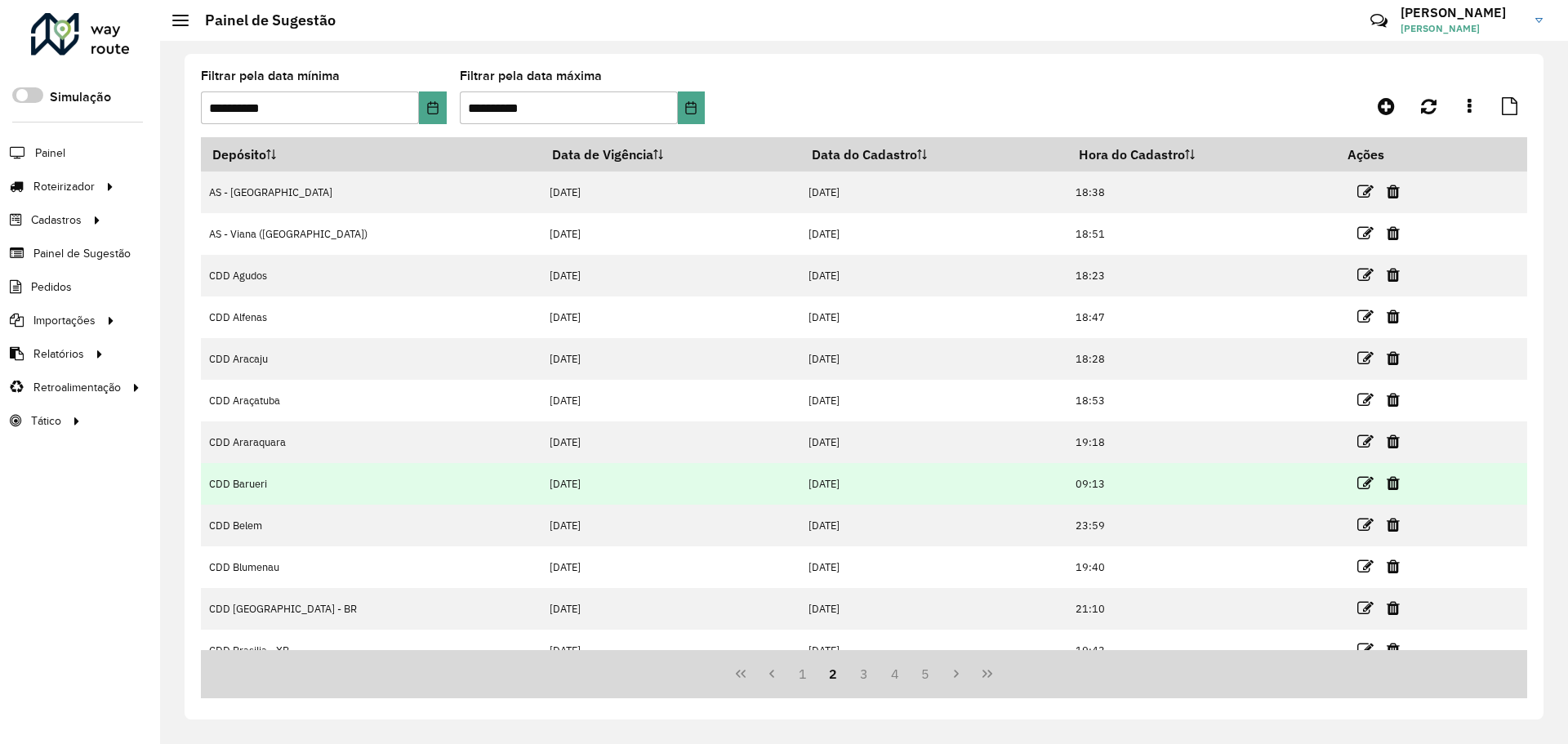
scroll to position [21, 0]
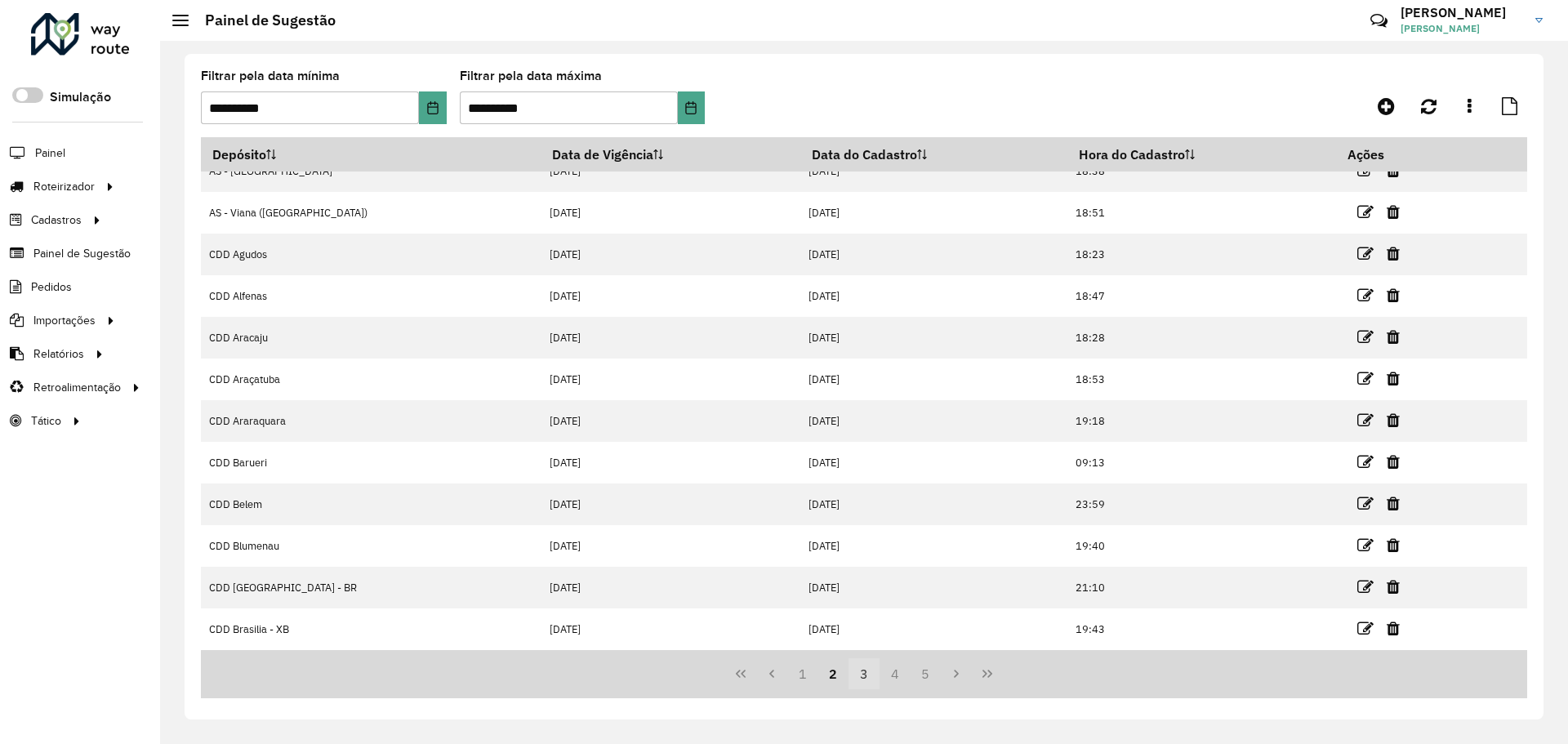
click at [854, 668] on button "3" at bounding box center [864, 673] width 31 height 31
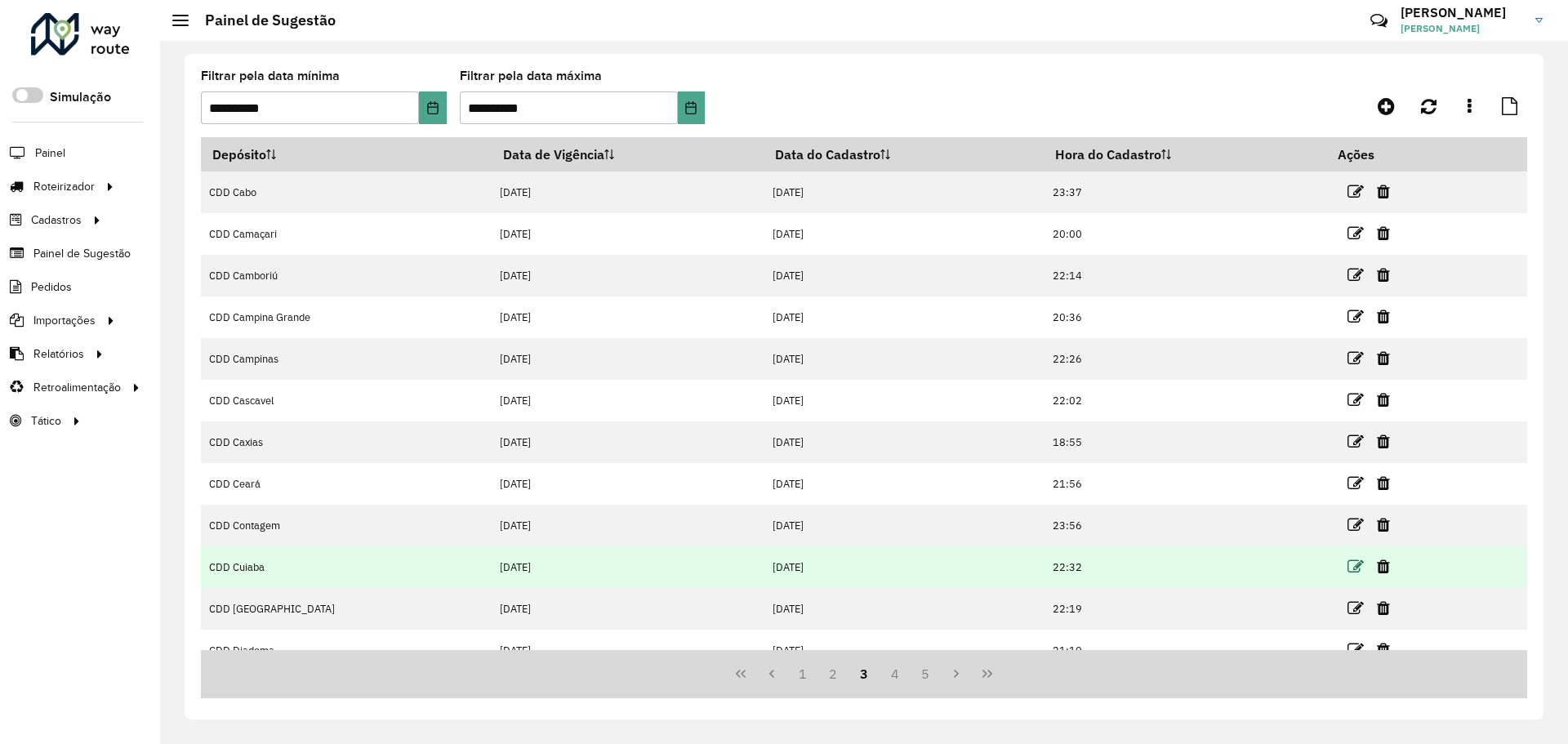
click at [1347, 563] on icon at bounding box center [1354, 566] width 16 height 16
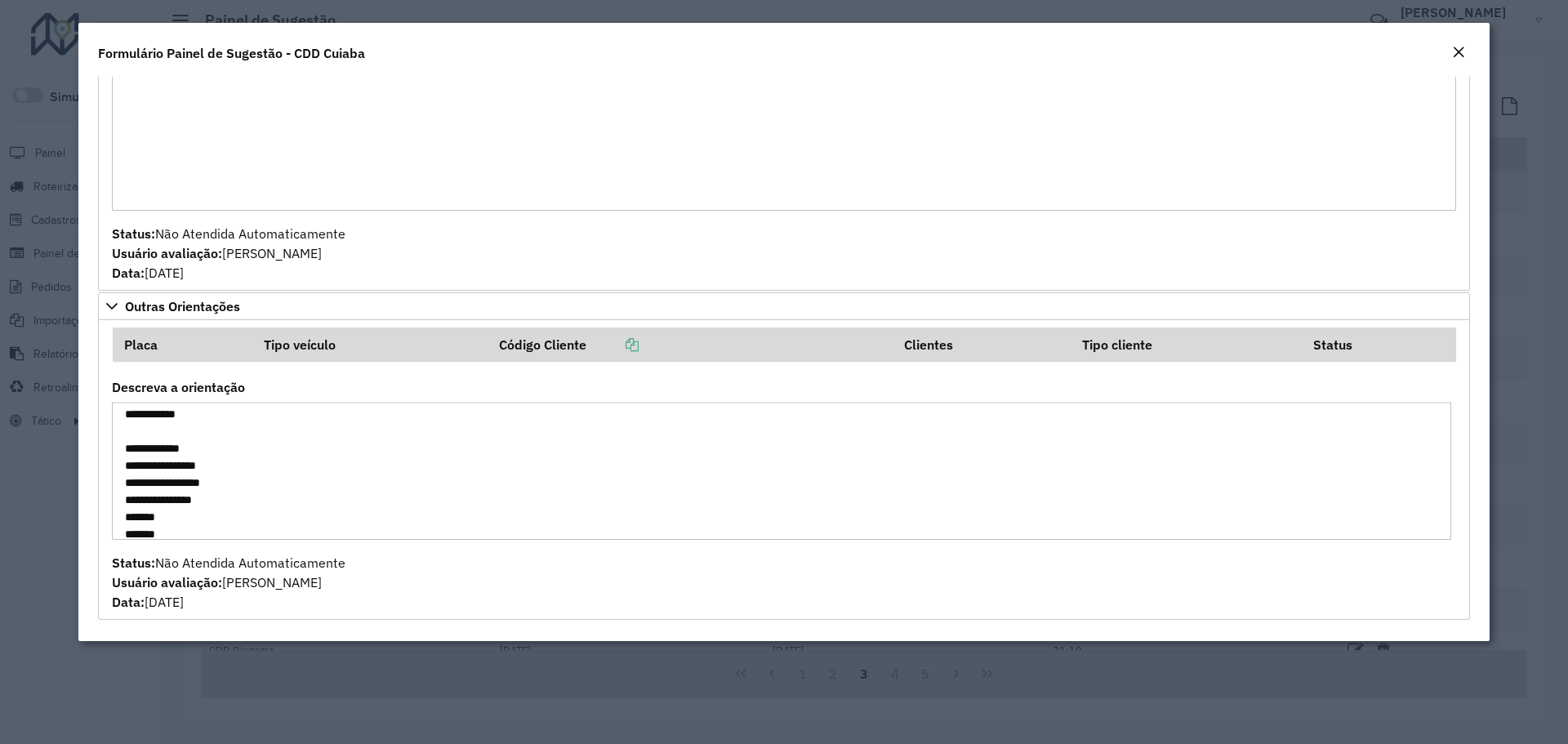
scroll to position [216, 0]
click at [195, 457] on textarea "**********" at bounding box center [781, 471] width 1339 height 138
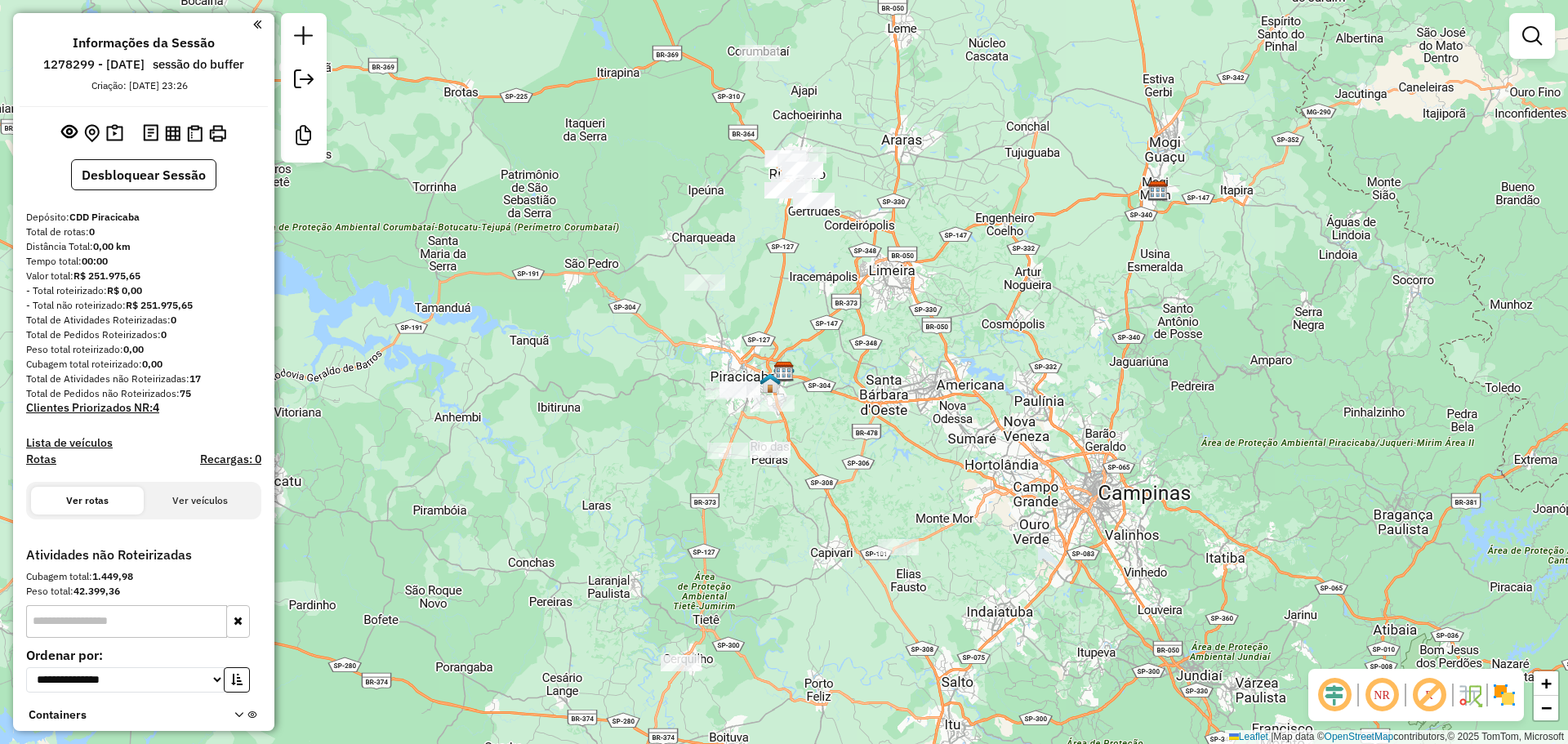
scroll to position [147, 0]
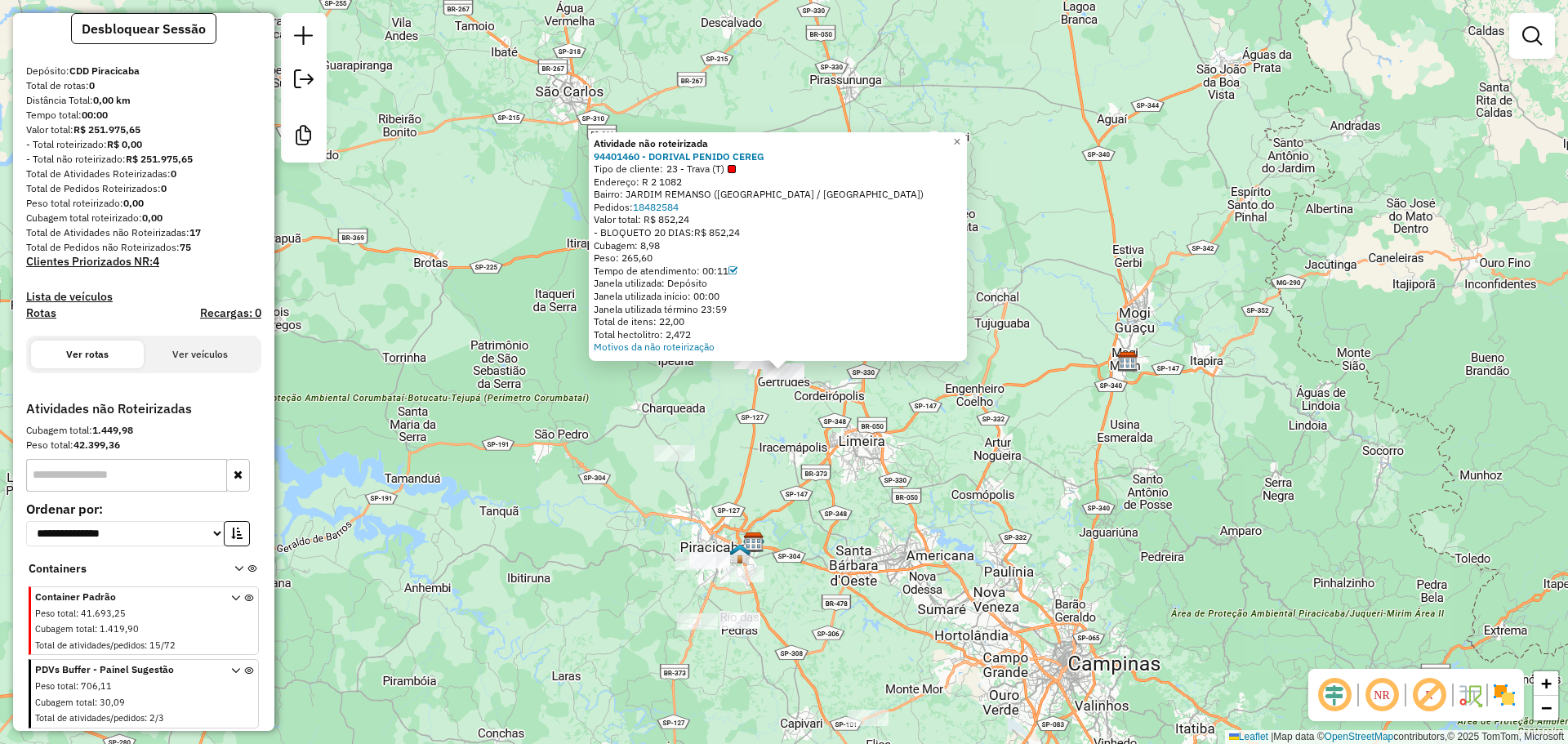
click at [714, 403] on div "Atividade não roteirizada 94401460 - DORIVAL PENIDO CEREG Tipo de cliente: 23 -…" at bounding box center [784, 372] width 1568 height 744
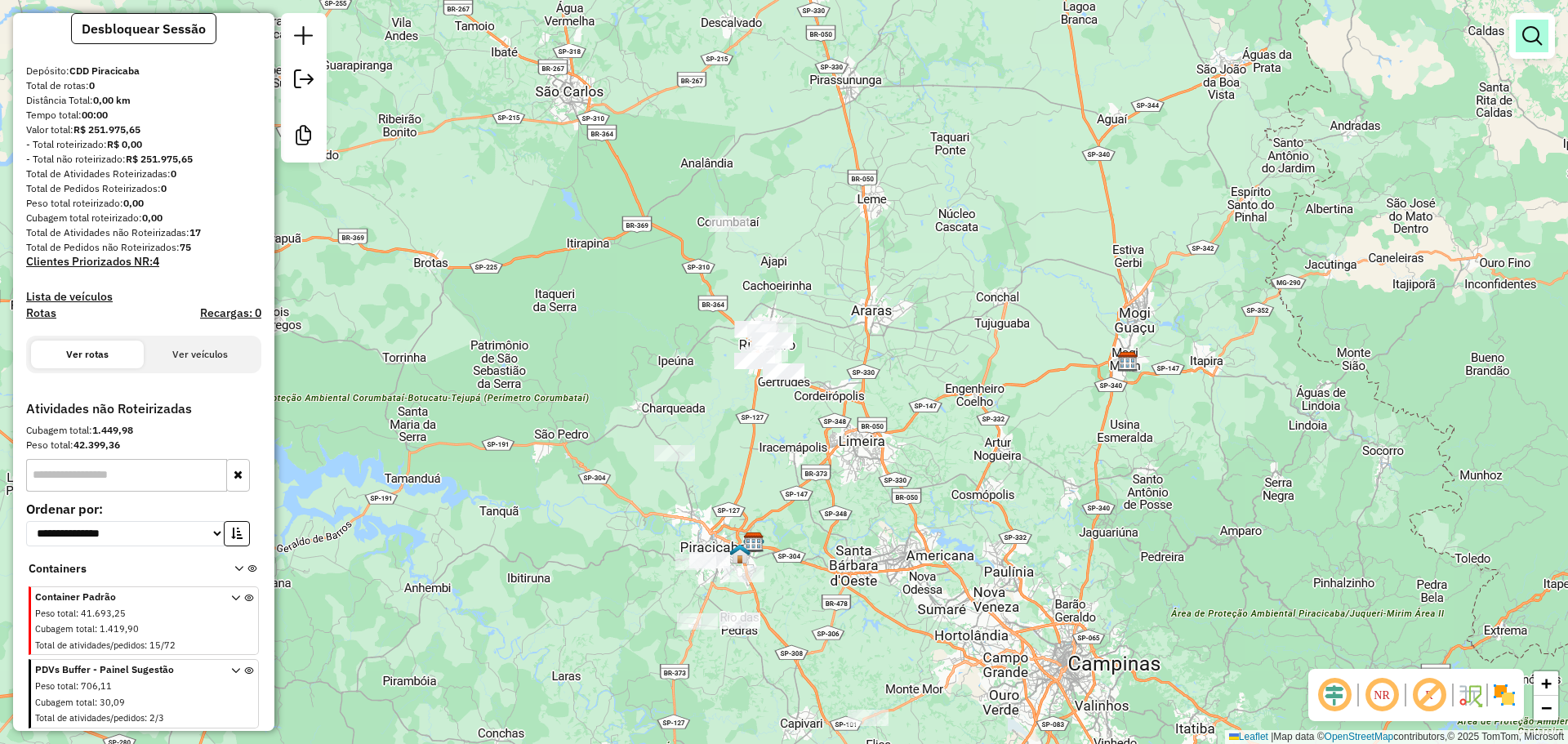
drag, startPoint x: 1549, startPoint y: 36, endPoint x: 1541, endPoint y: 33, distance: 8.5
click at [1541, 33] on div at bounding box center [1531, 36] width 45 height 45
click at [1541, 33] on em at bounding box center [1531, 36] width 20 height 20
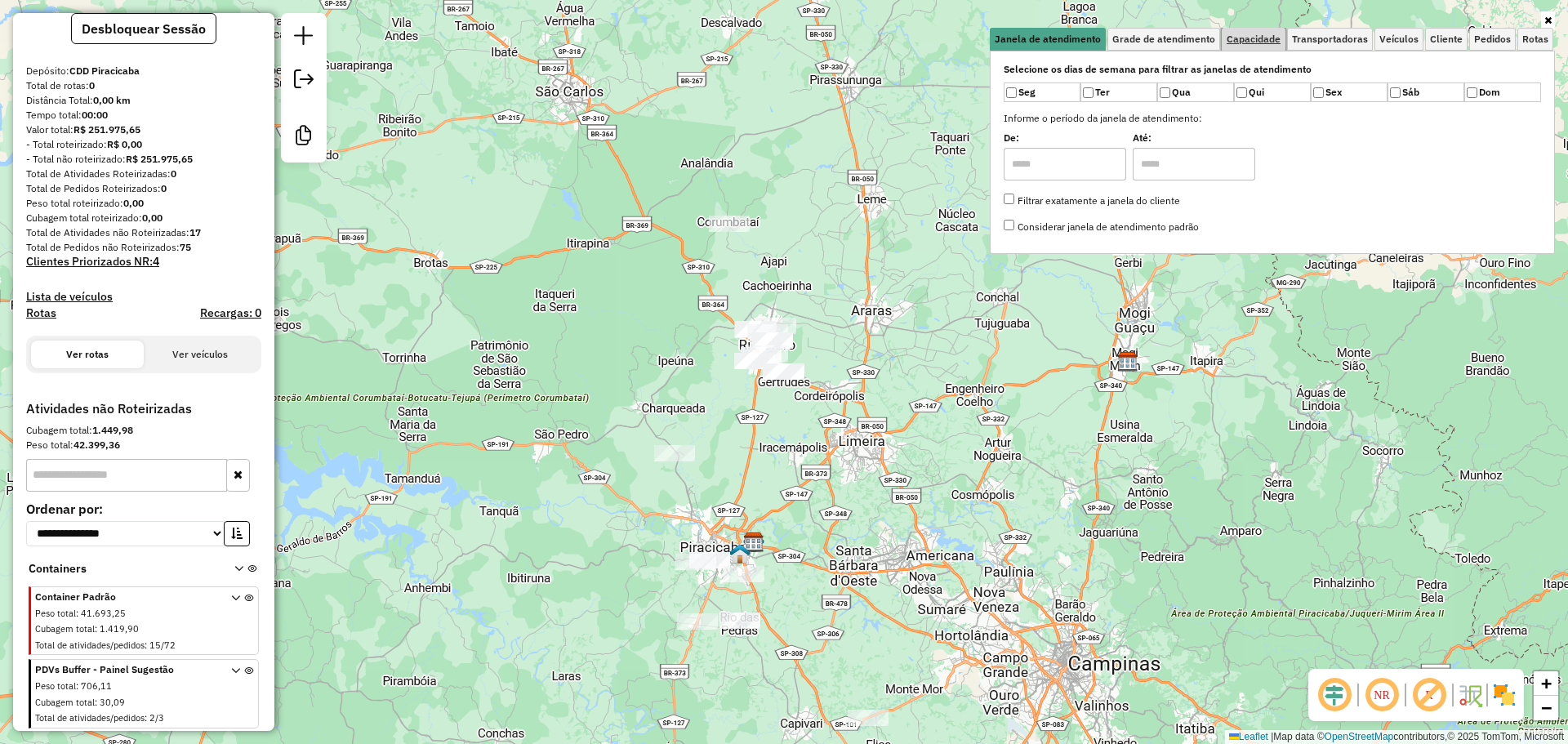
click at [1268, 45] on link "Capacidade" at bounding box center [1252, 39] width 63 height 23
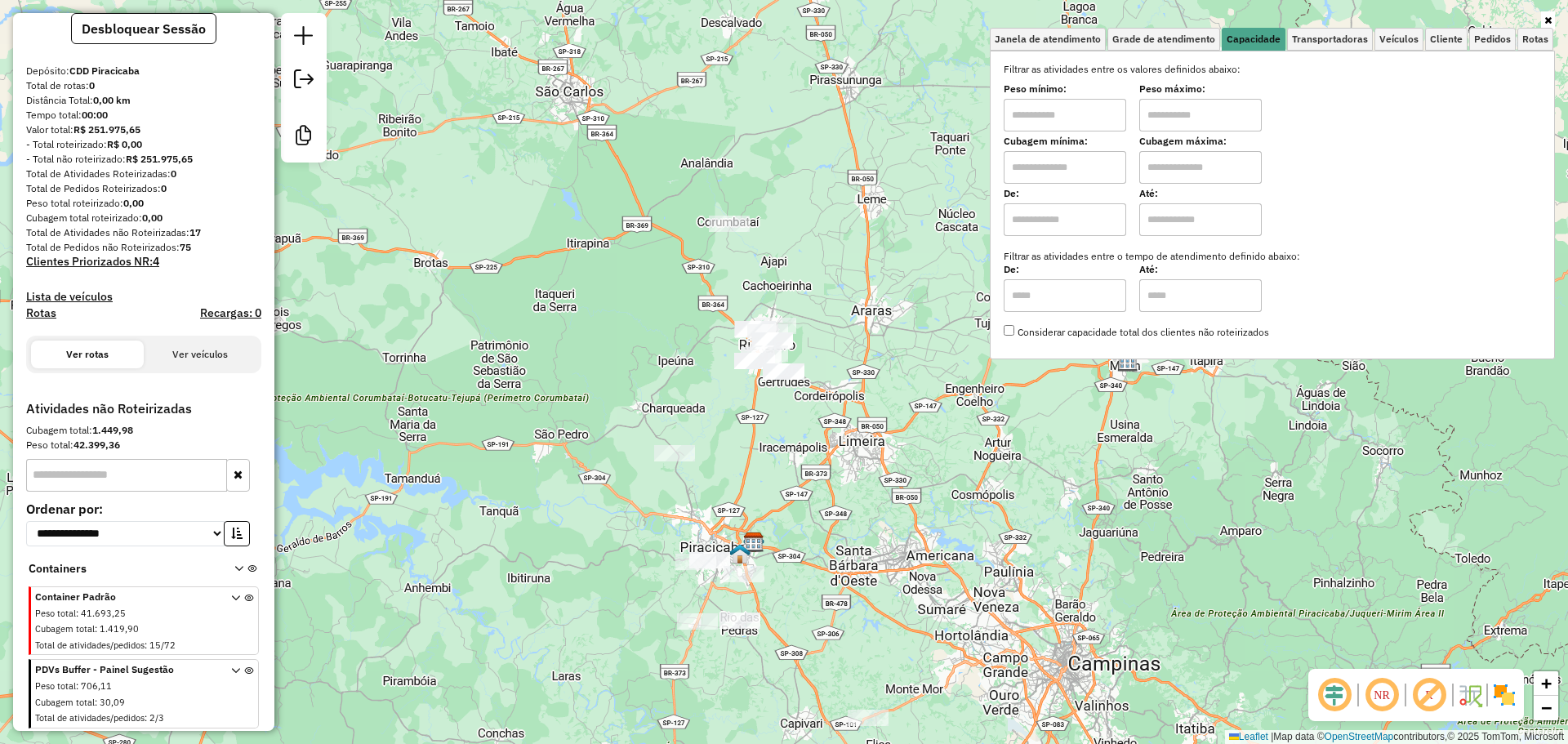
click at [1044, 172] on input "text" at bounding box center [1065, 167] width 123 height 33
type input "*****"
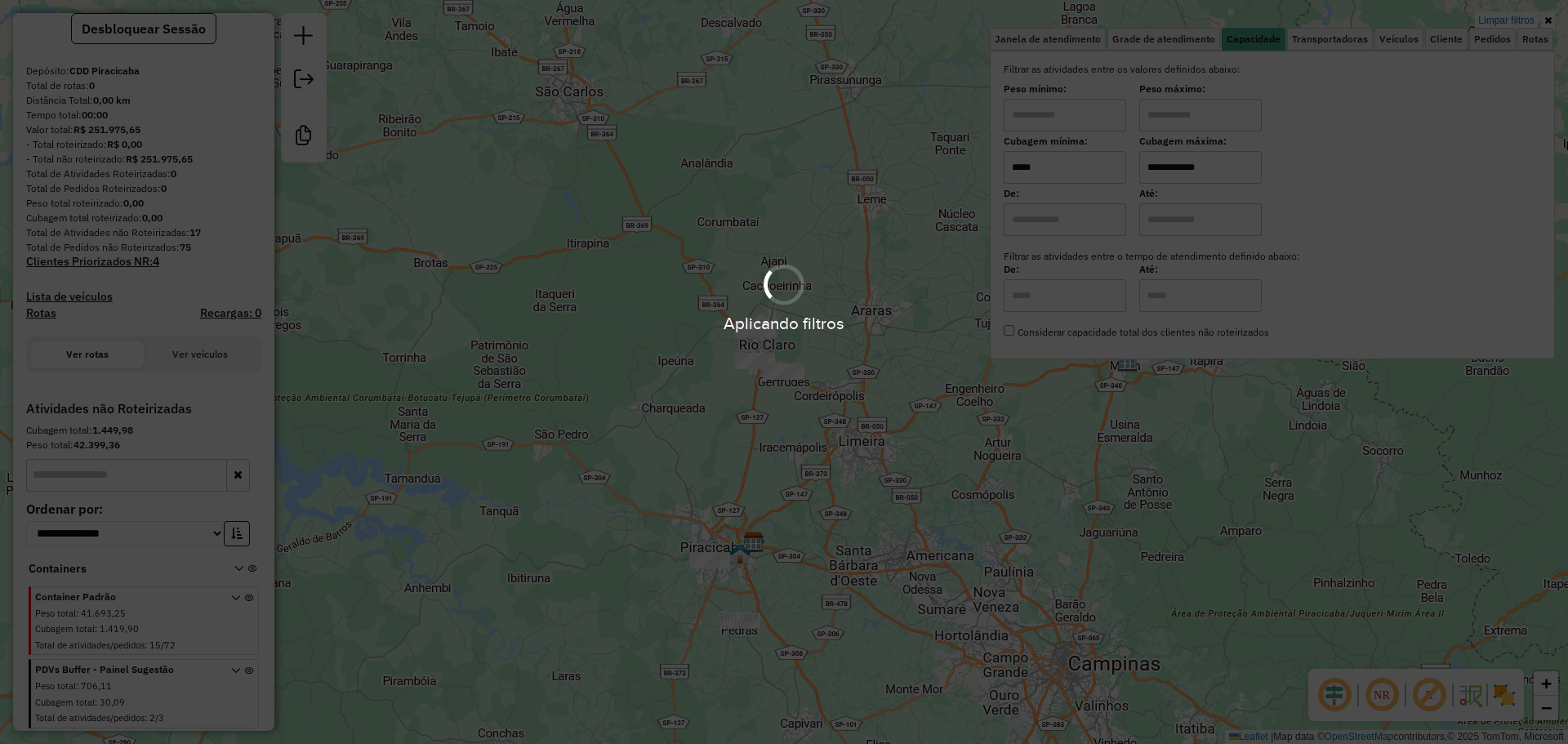
type input "**********"
click at [979, 356] on div "**********" at bounding box center [784, 372] width 1568 height 744
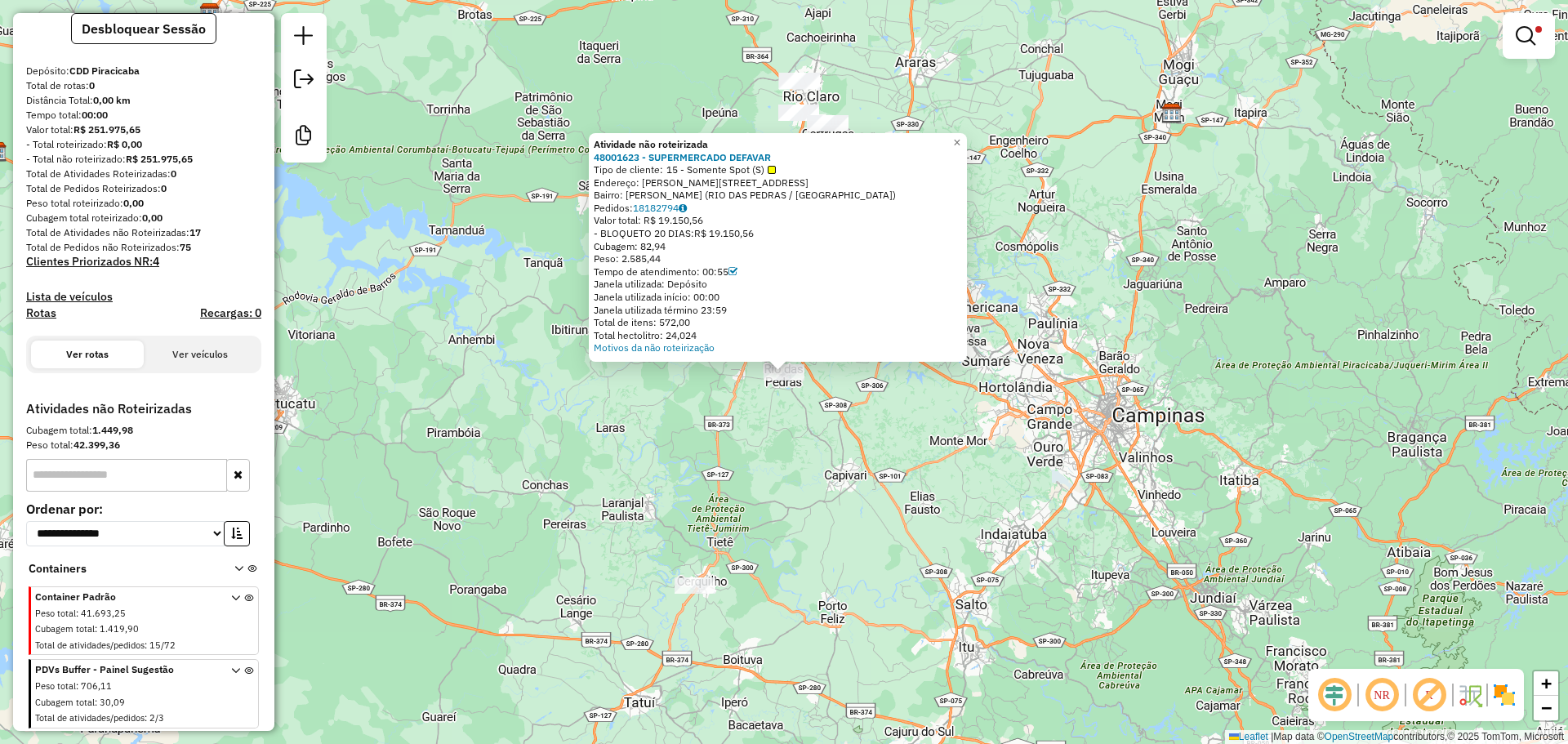
click at [923, 411] on div "Atividade não roteirizada 48001623 - SUPERMERCADO DEFAVAR Tipo de cliente: 15 -…" at bounding box center [784, 372] width 1568 height 744
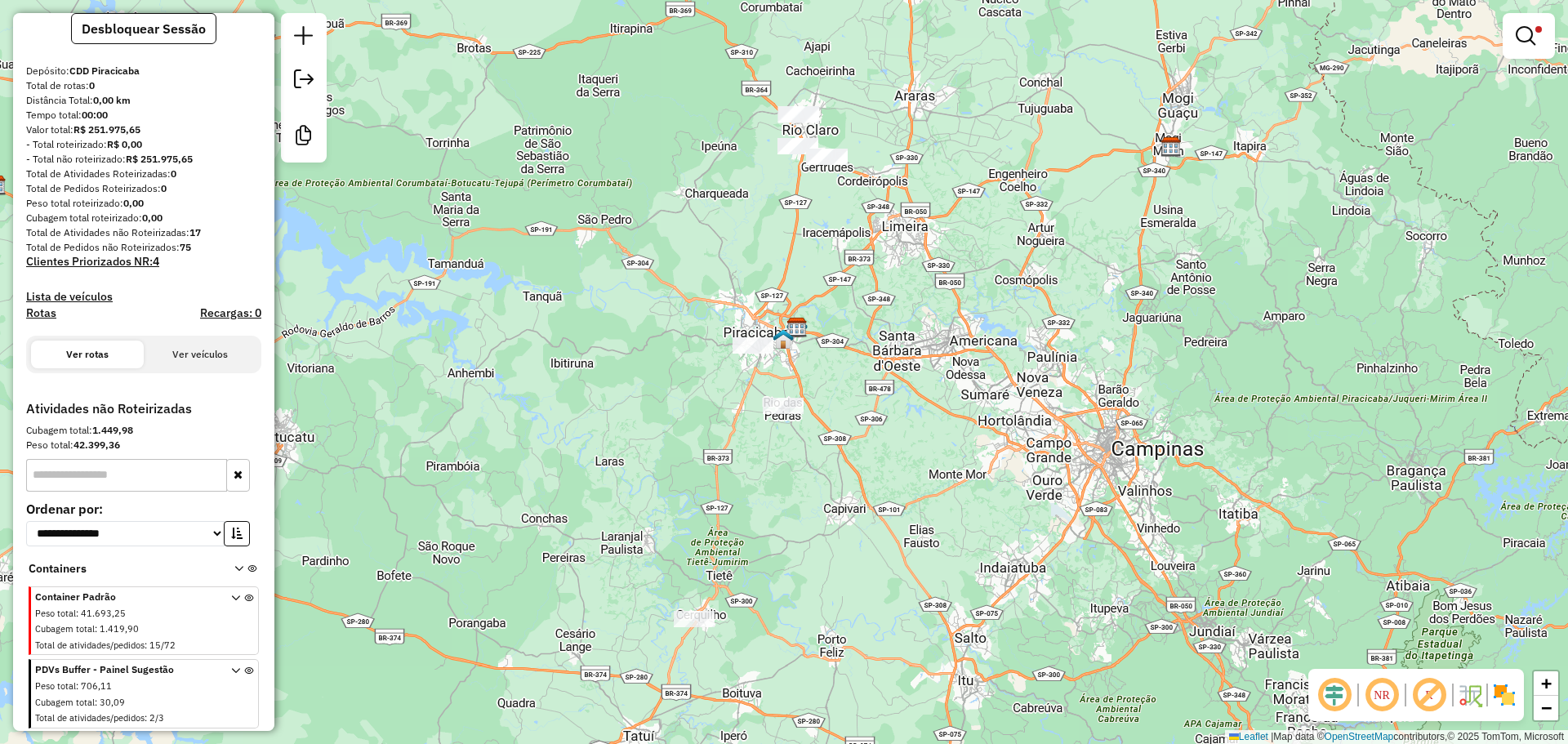
drag, startPoint x: 910, startPoint y: 167, endPoint x: 901, endPoint y: 287, distance: 120.3
click at [901, 285] on div "**********" at bounding box center [784, 372] width 1568 height 744
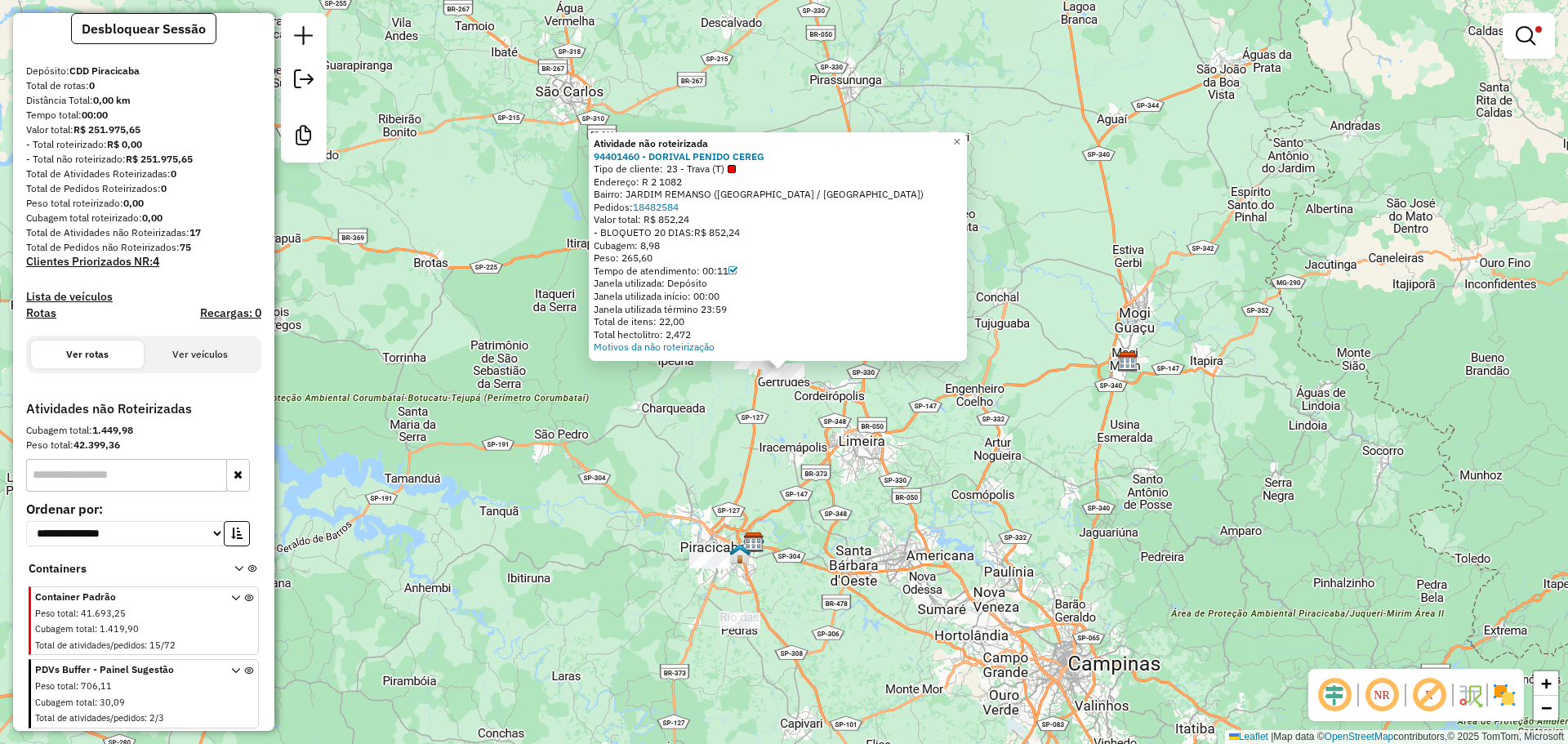
click at [732, 376] on div "Atividade não roteirizada 94401460 - DORIVAL PENIDO CEREG Tipo de cliente: 23 -…" at bounding box center [784, 372] width 1568 height 744
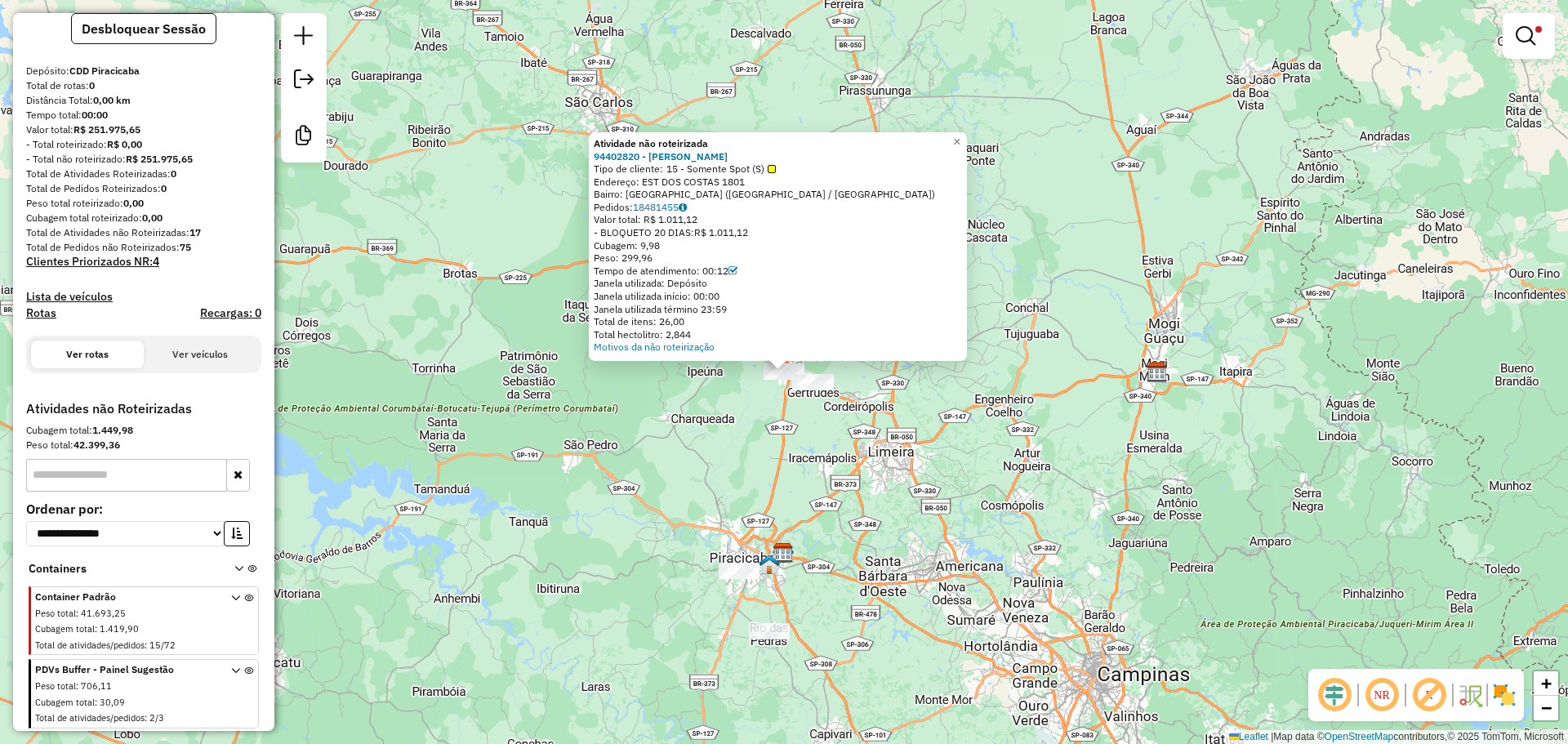
click at [747, 404] on div "Atividade não roteirizada 94402820 - ANTONIO LEMBO JUNIOR Tipo de cliente: 15 -…" at bounding box center [784, 372] width 1568 height 744
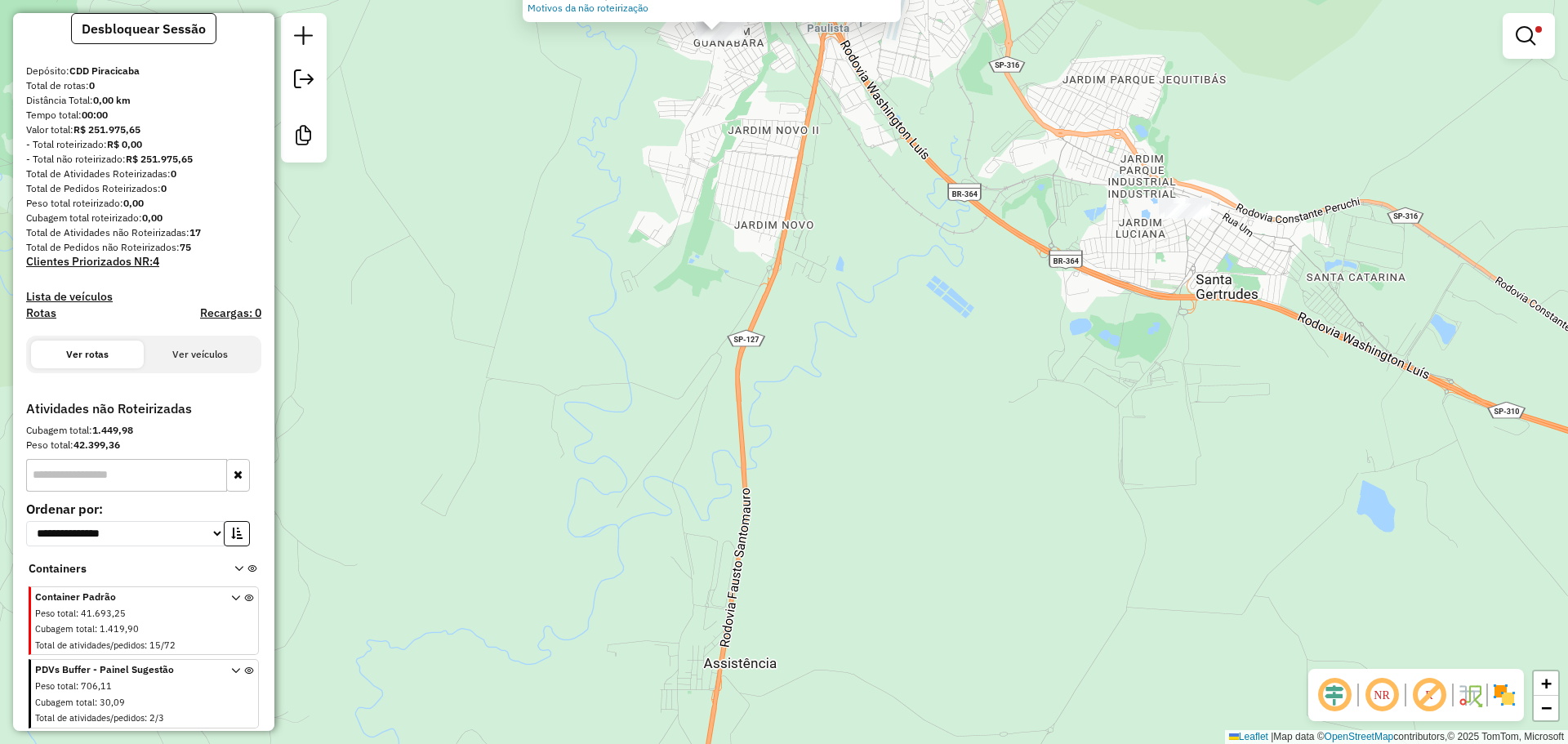
click at [790, 196] on div "Atividade não roteirizada 94402820 - ANTONIO LEMBO JUNIOR Tipo de cliente: 15 -…" at bounding box center [784, 372] width 1568 height 744
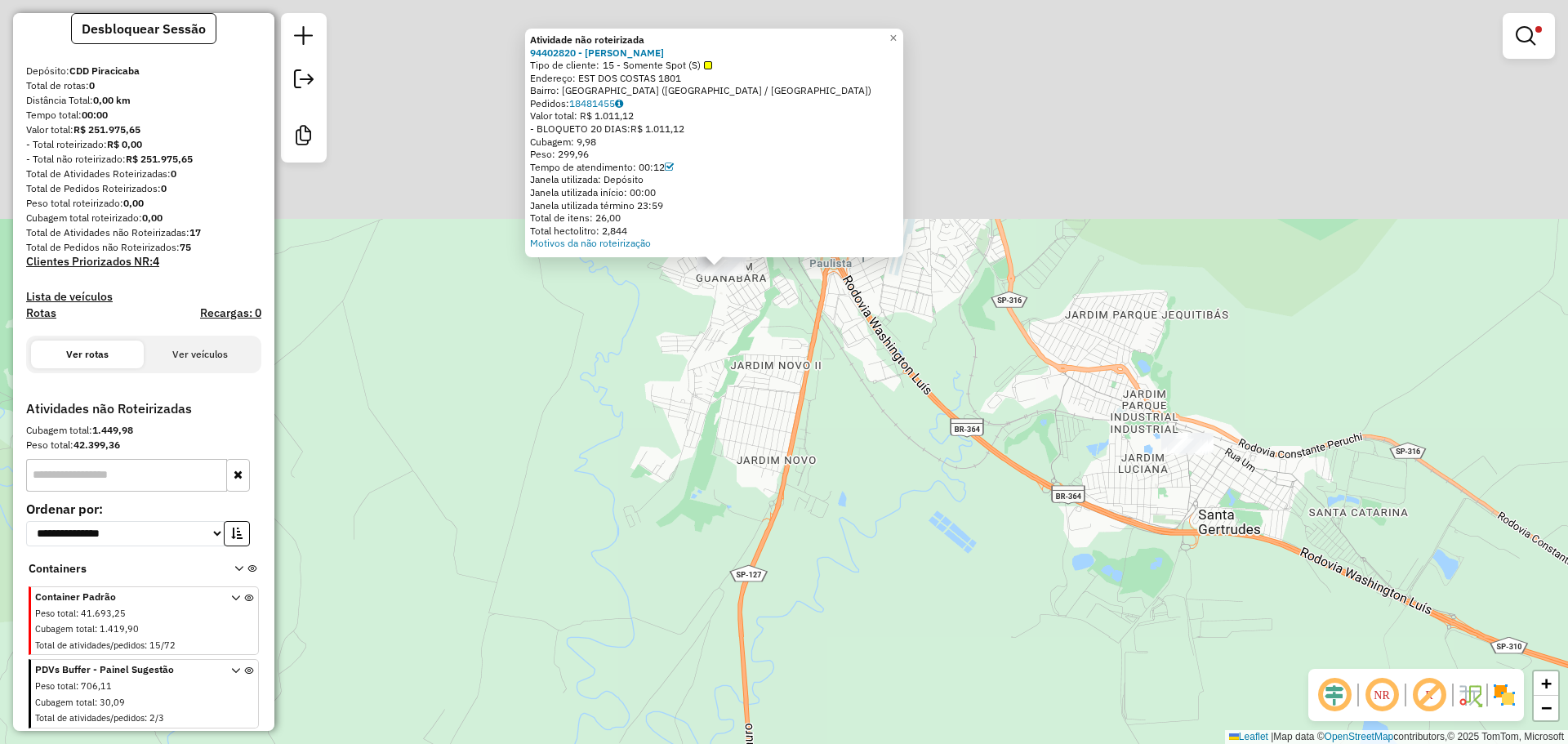
drag, startPoint x: 777, startPoint y: 135, endPoint x: 780, endPoint y: 371, distance: 236.0
click at [780, 371] on div "Atividade não roteirizada 94402820 - ANTONIO LEMBO JUNIOR Tipo de cliente: 15 -…" at bounding box center [784, 372] width 1568 height 744
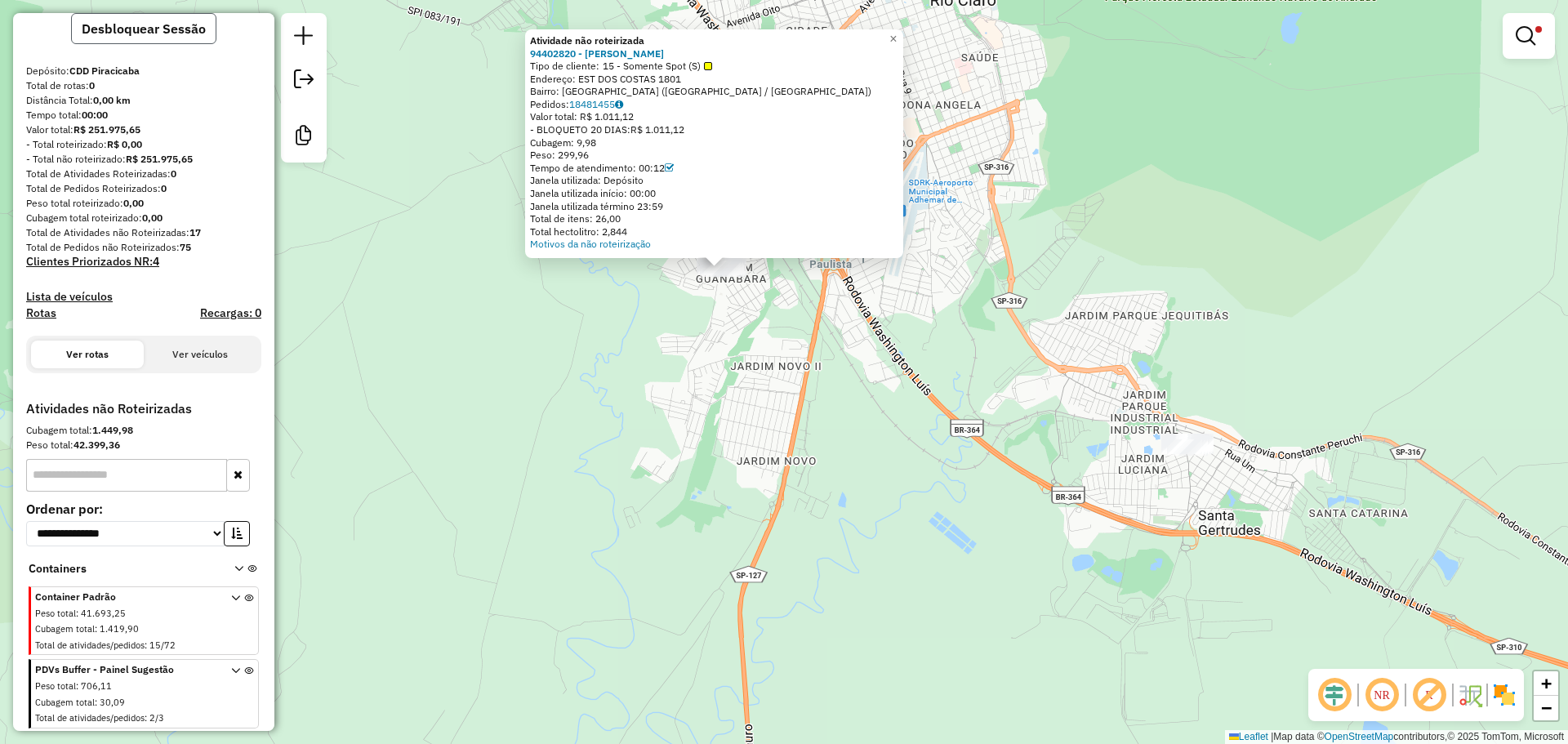
click at [169, 23] on button "Desbloquear Sessão" at bounding box center [144, 28] width 146 height 31
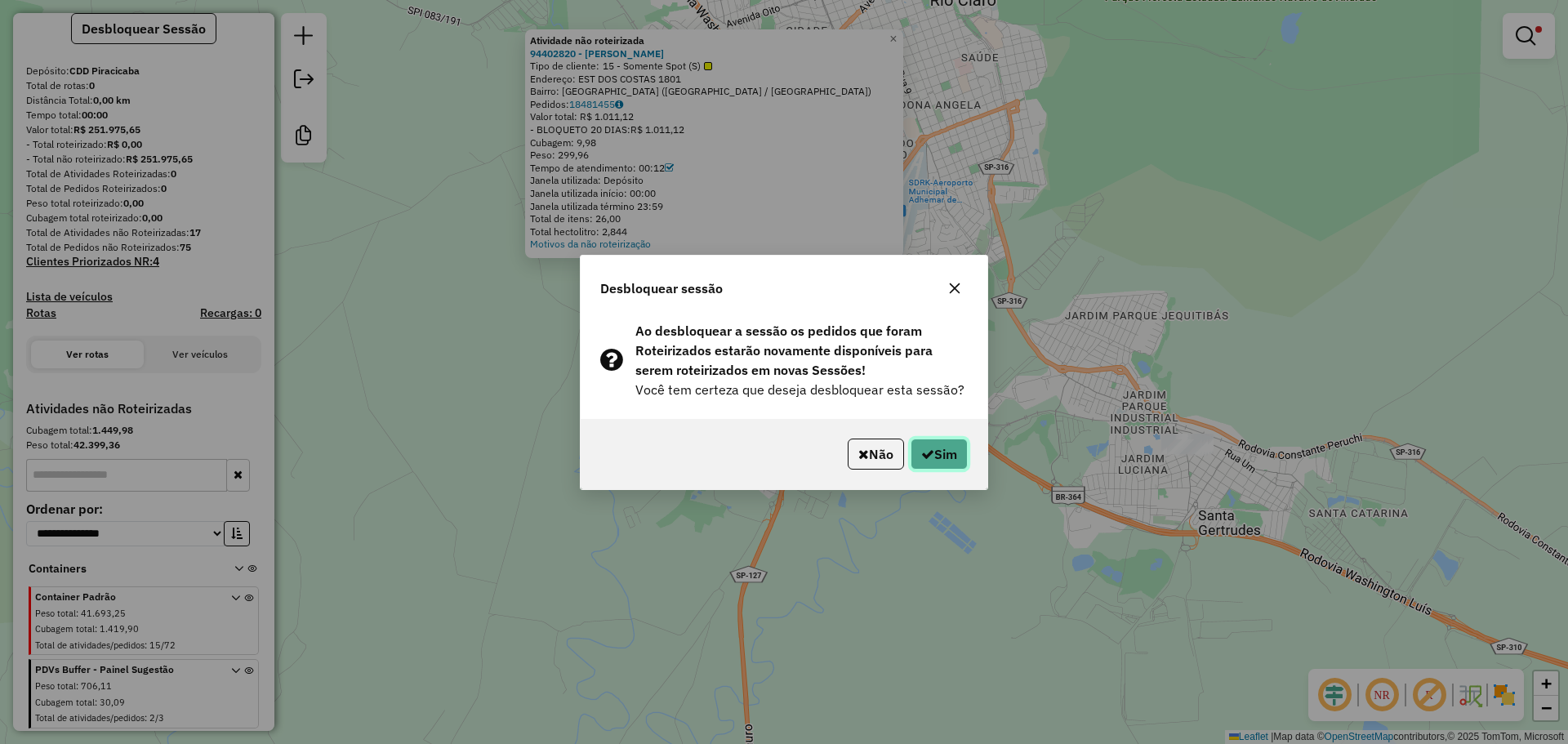
click at [947, 459] on button "Sim" at bounding box center [939, 454] width 57 height 31
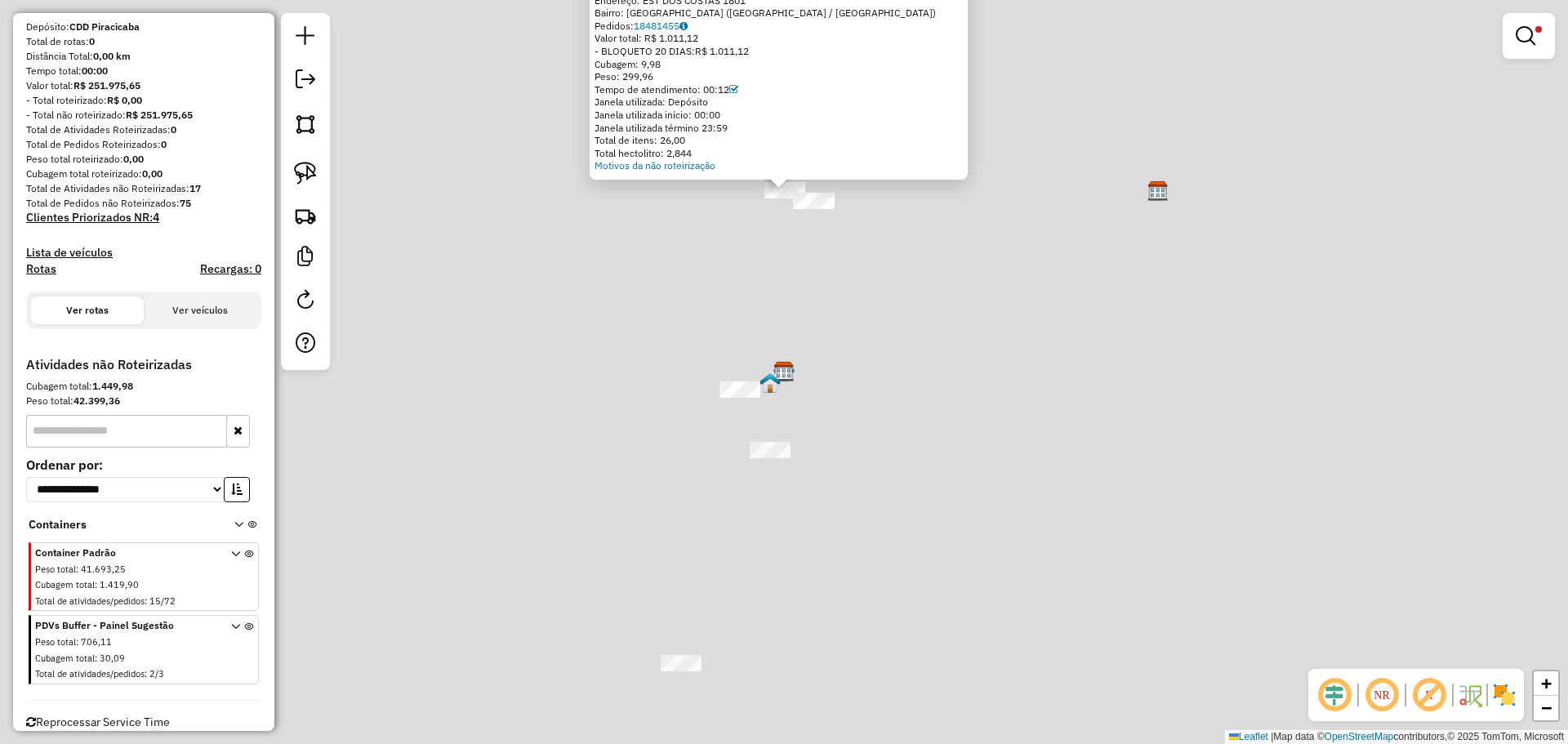
scroll to position [123, 0]
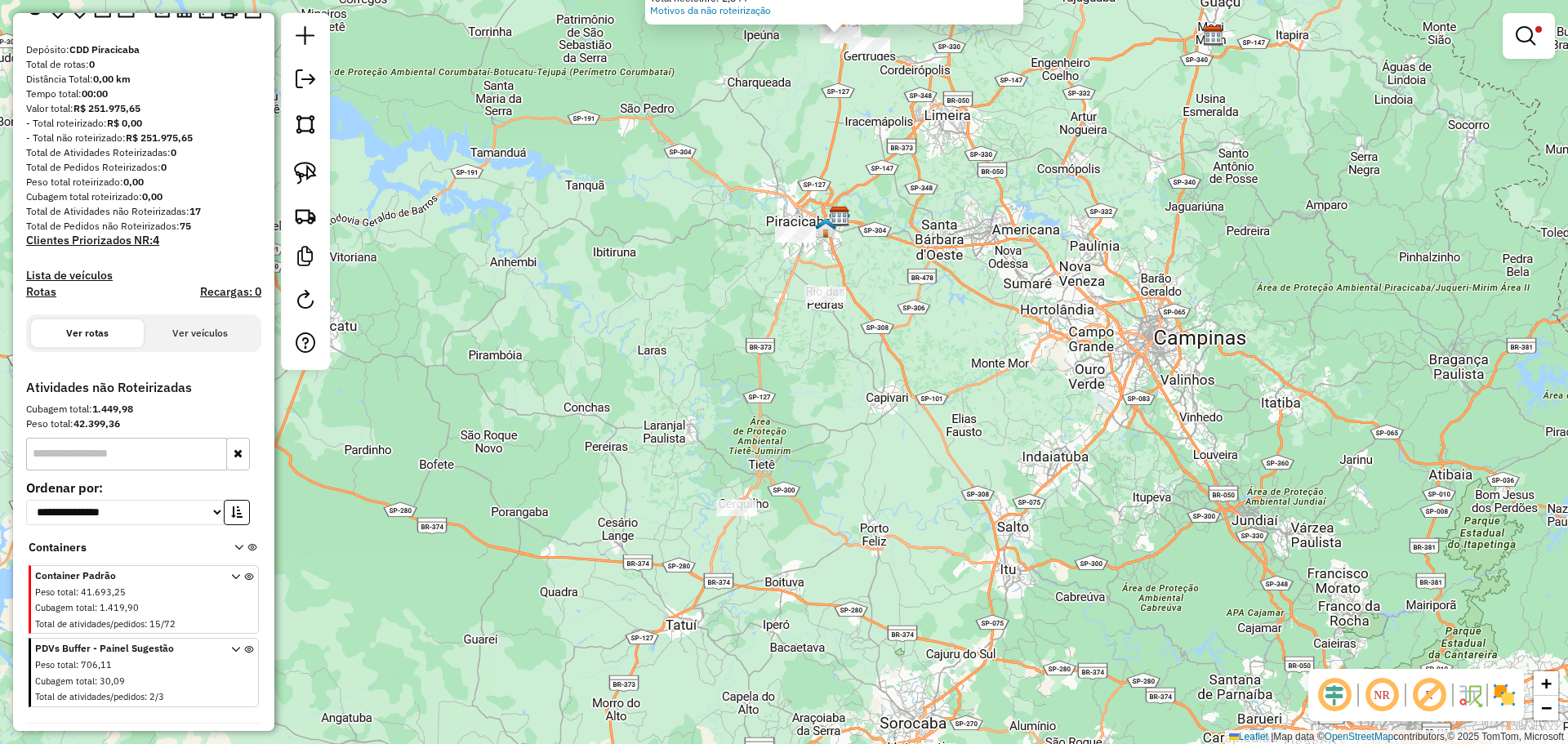
drag, startPoint x: 686, startPoint y: 451, endPoint x: 731, endPoint y: 340, distance: 119.8
click at [731, 340] on div "Atividade não roteirizada 94402820 - ANTONIO LEMBO JUNIOR Tipo de cliente: 15 -…" at bounding box center [784, 372] width 1568 height 744
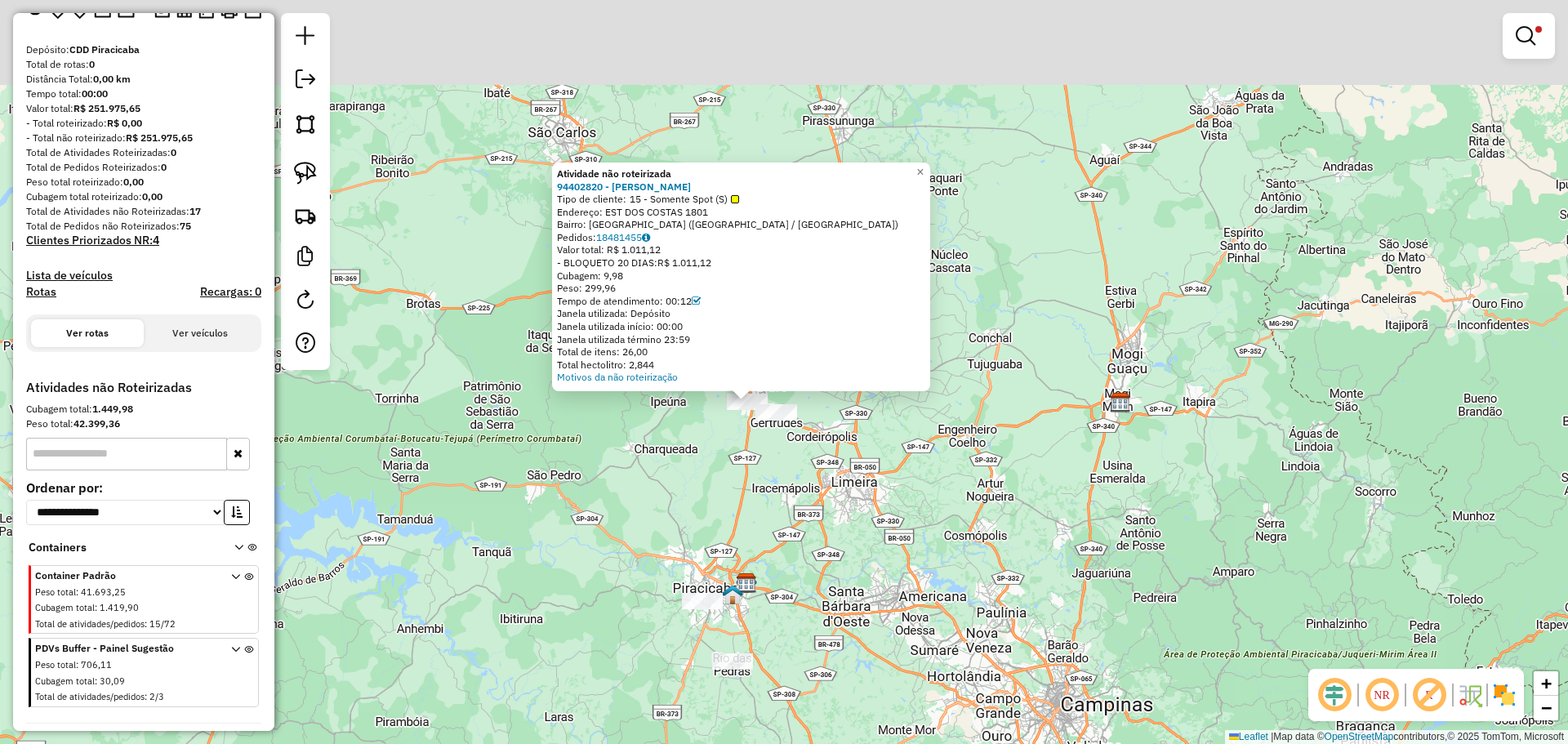
drag, startPoint x: 705, startPoint y: 397, endPoint x: 634, endPoint y: 753, distance: 363.0
click at [634, 743] on html "**********" at bounding box center [784, 372] width 1568 height 744
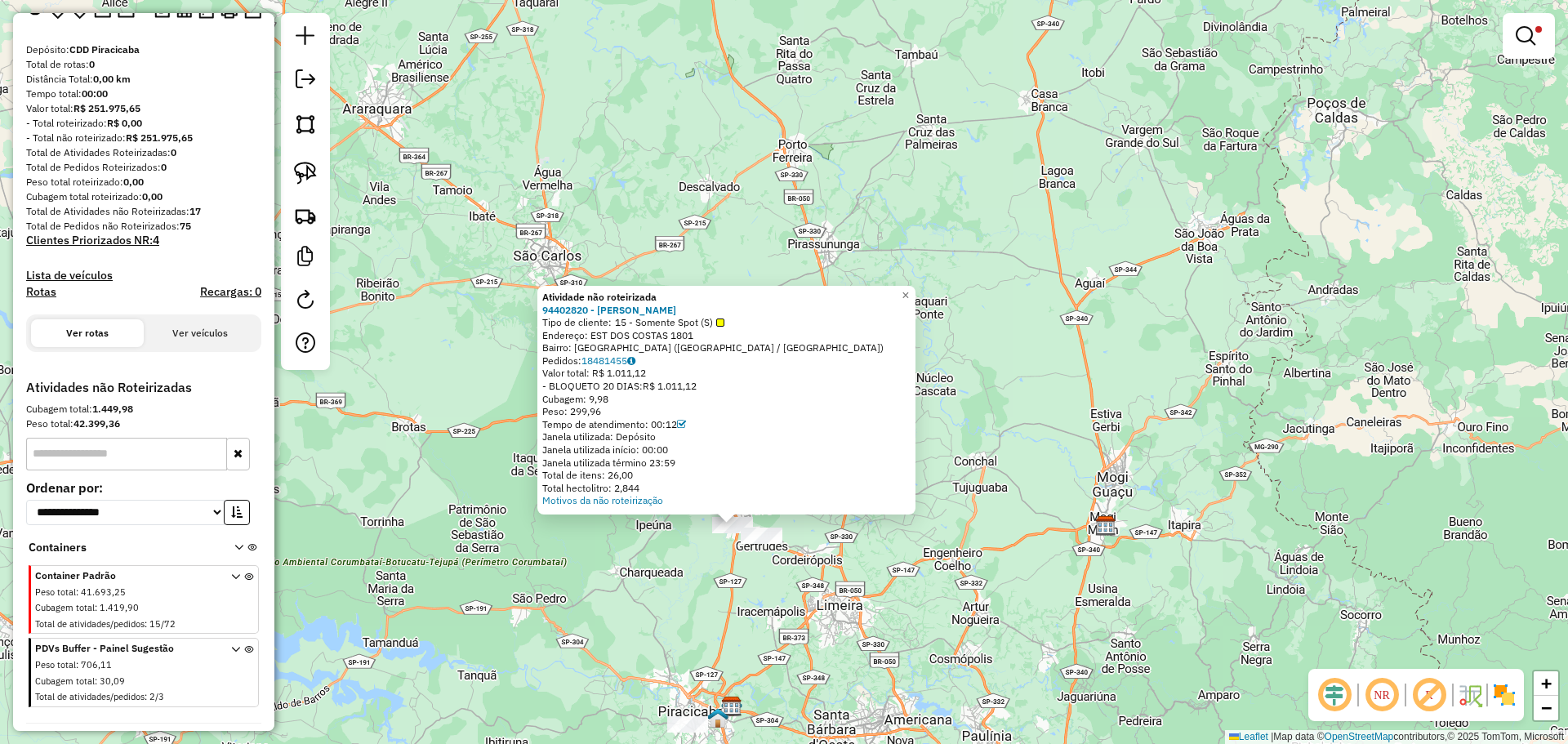
click at [345, 510] on div "Atividade não roteirizada 94402820 - ANTONIO LEMBO JUNIOR Tipo de cliente: 15 -…" at bounding box center [784, 372] width 1568 height 744
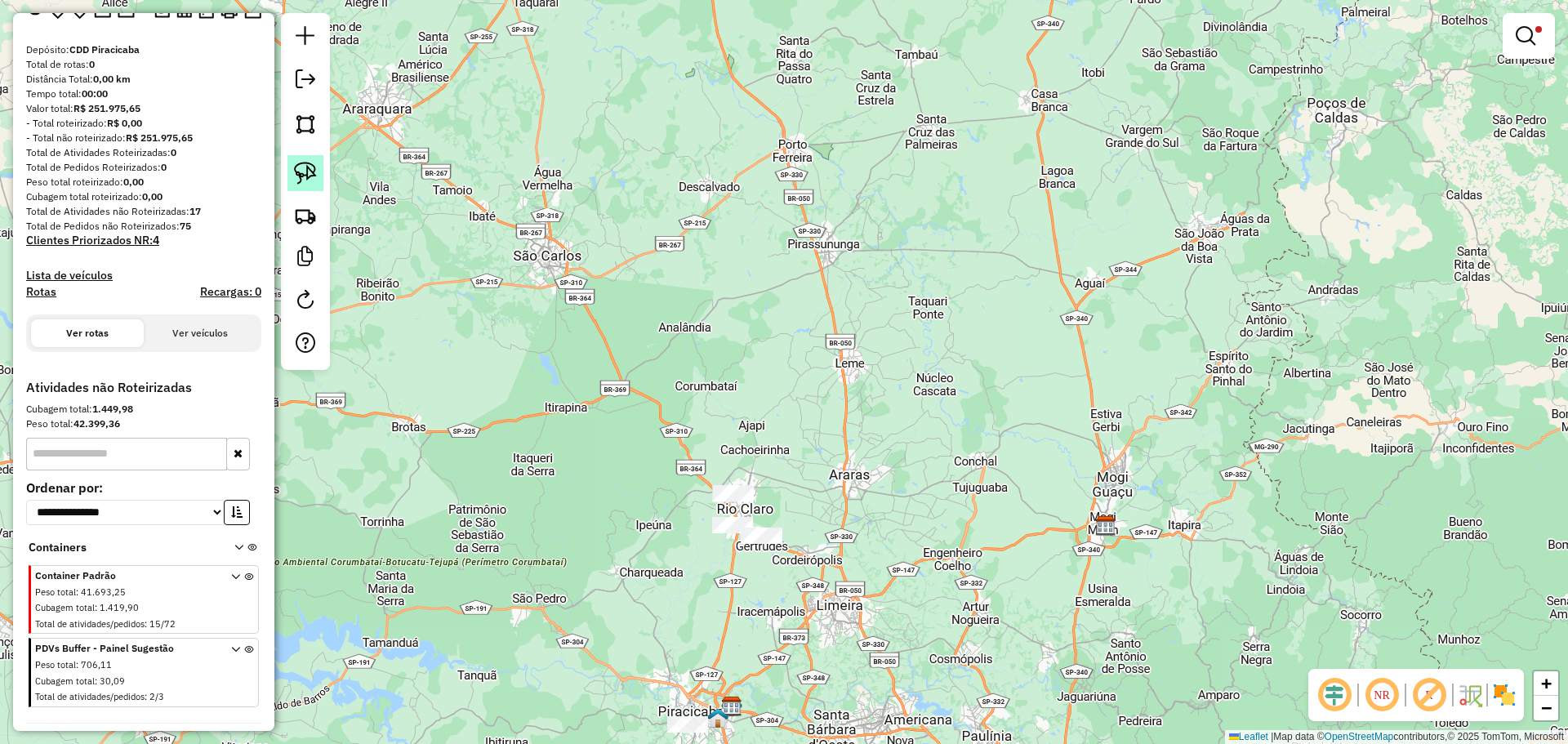
click at [310, 184] on link at bounding box center [305, 173] width 36 height 36
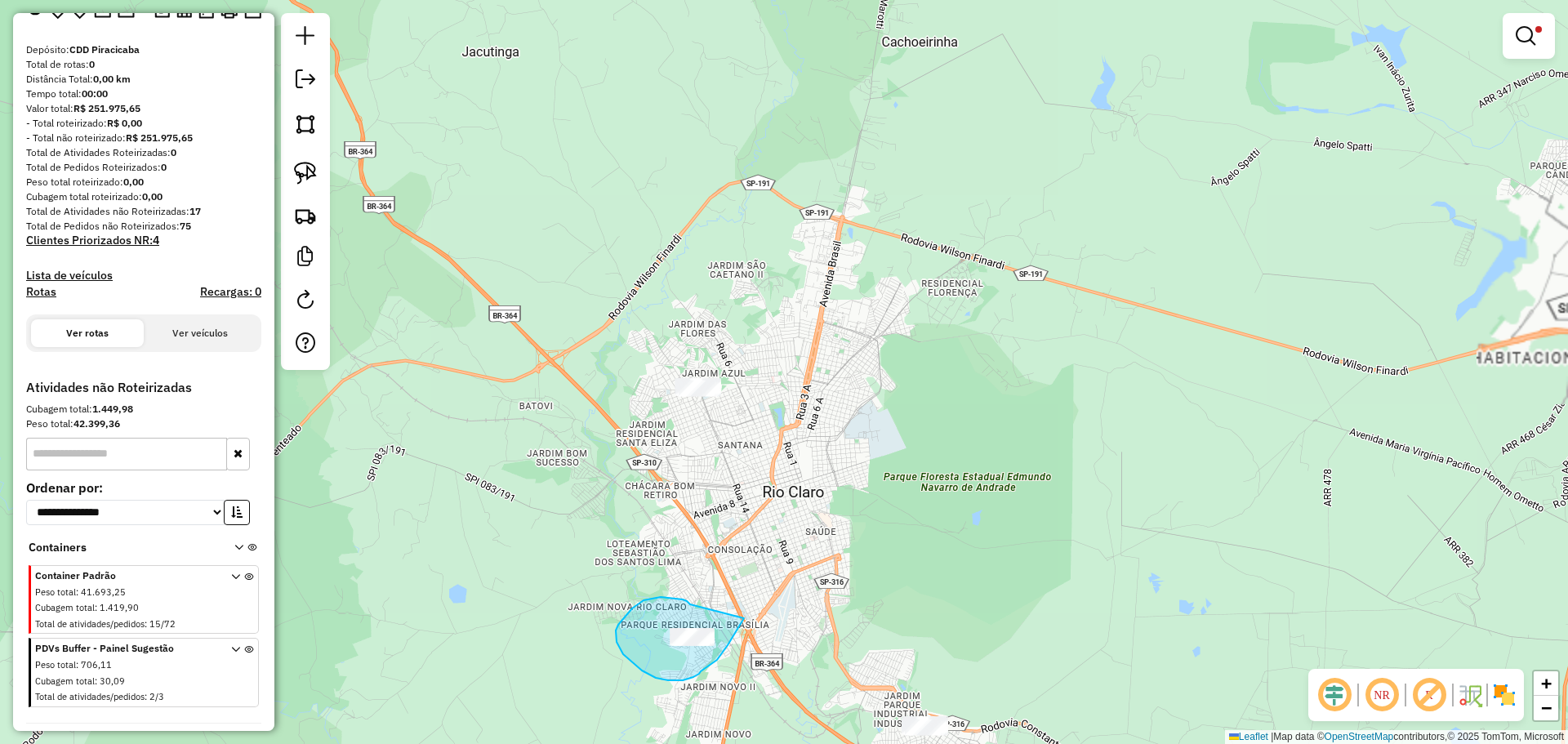
drag, startPoint x: 690, startPoint y: 604, endPoint x: 723, endPoint y: 574, distance: 44.6
click at [305, 166] on img at bounding box center [305, 173] width 23 height 23
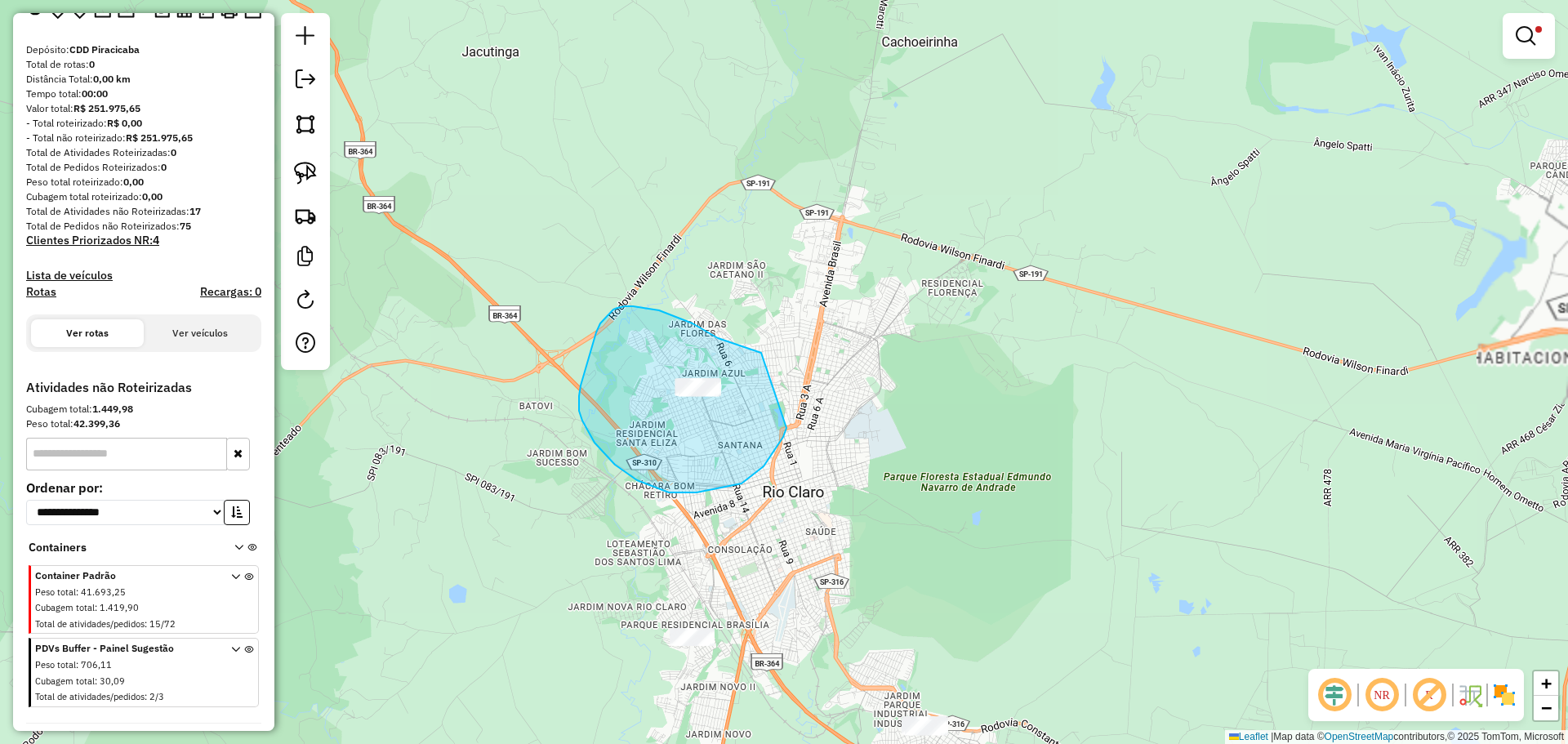
drag, startPoint x: 761, startPoint y: 353, endPoint x: 788, endPoint y: 413, distance: 65.8
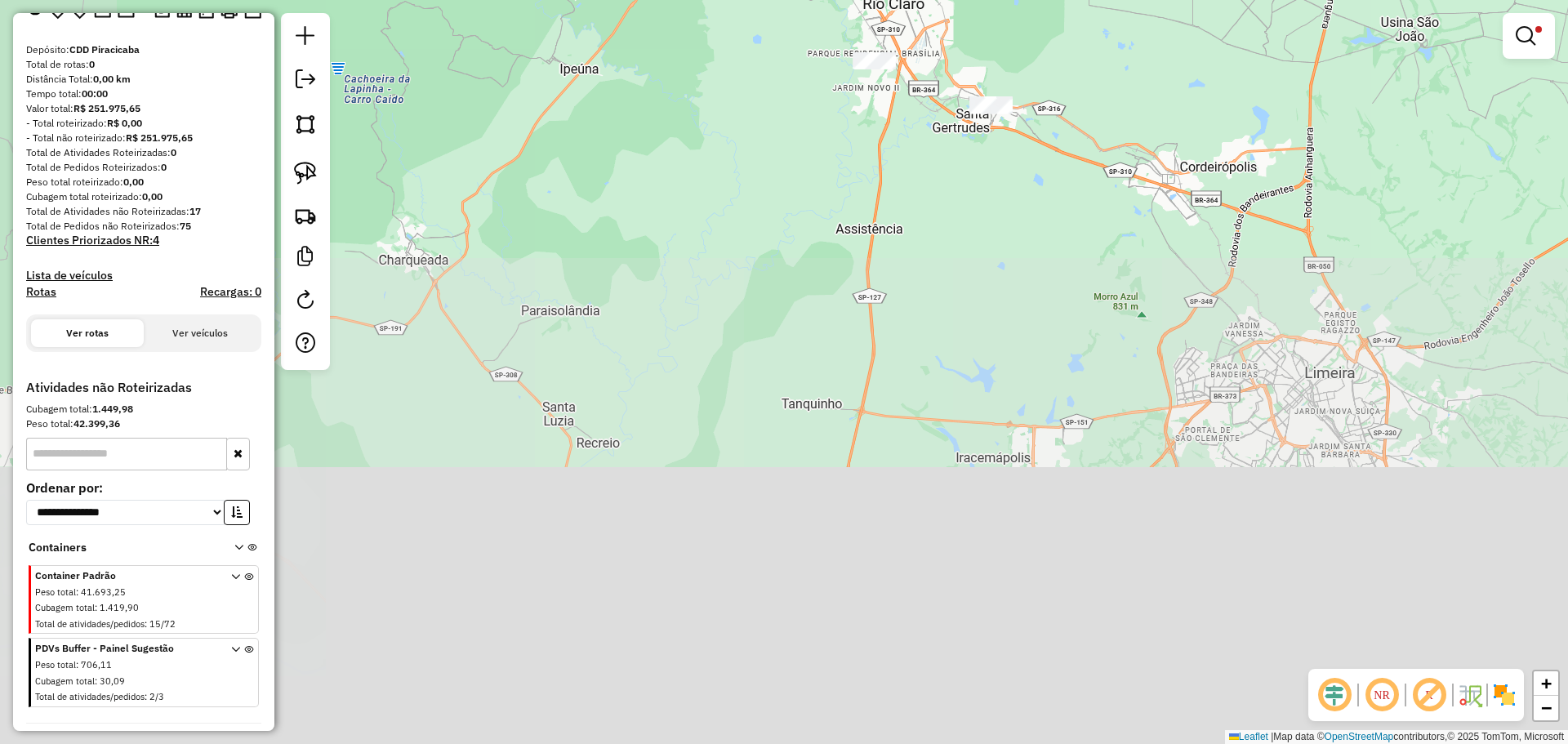
drag, startPoint x: 783, startPoint y: 579, endPoint x: 920, endPoint y: 43, distance: 553.2
click at [920, 43] on div "**********" at bounding box center [784, 372] width 1568 height 744
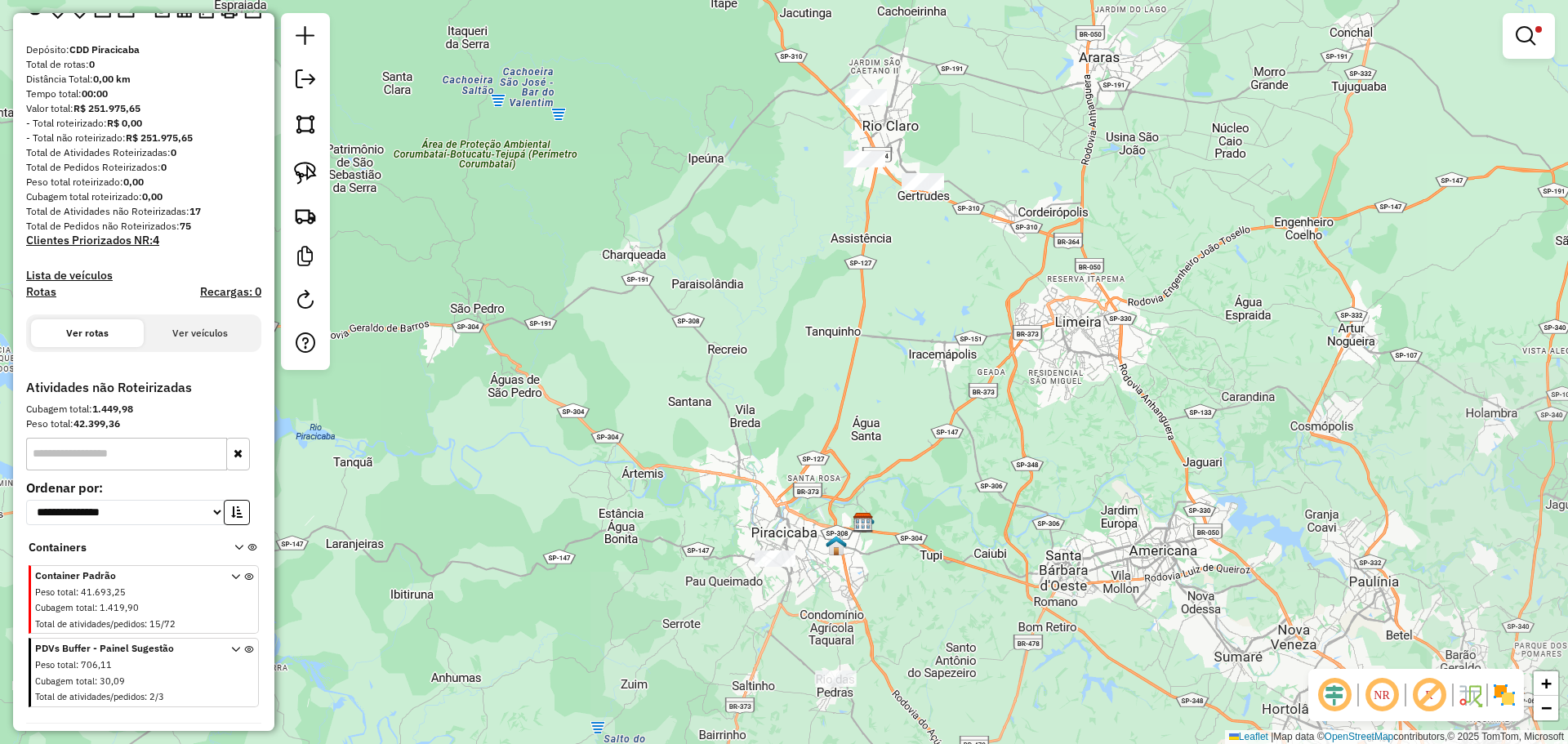
drag, startPoint x: 836, startPoint y: 407, endPoint x: 854, endPoint y: 213, distance: 194.8
click at [854, 213] on div "**********" at bounding box center [784, 372] width 1568 height 744
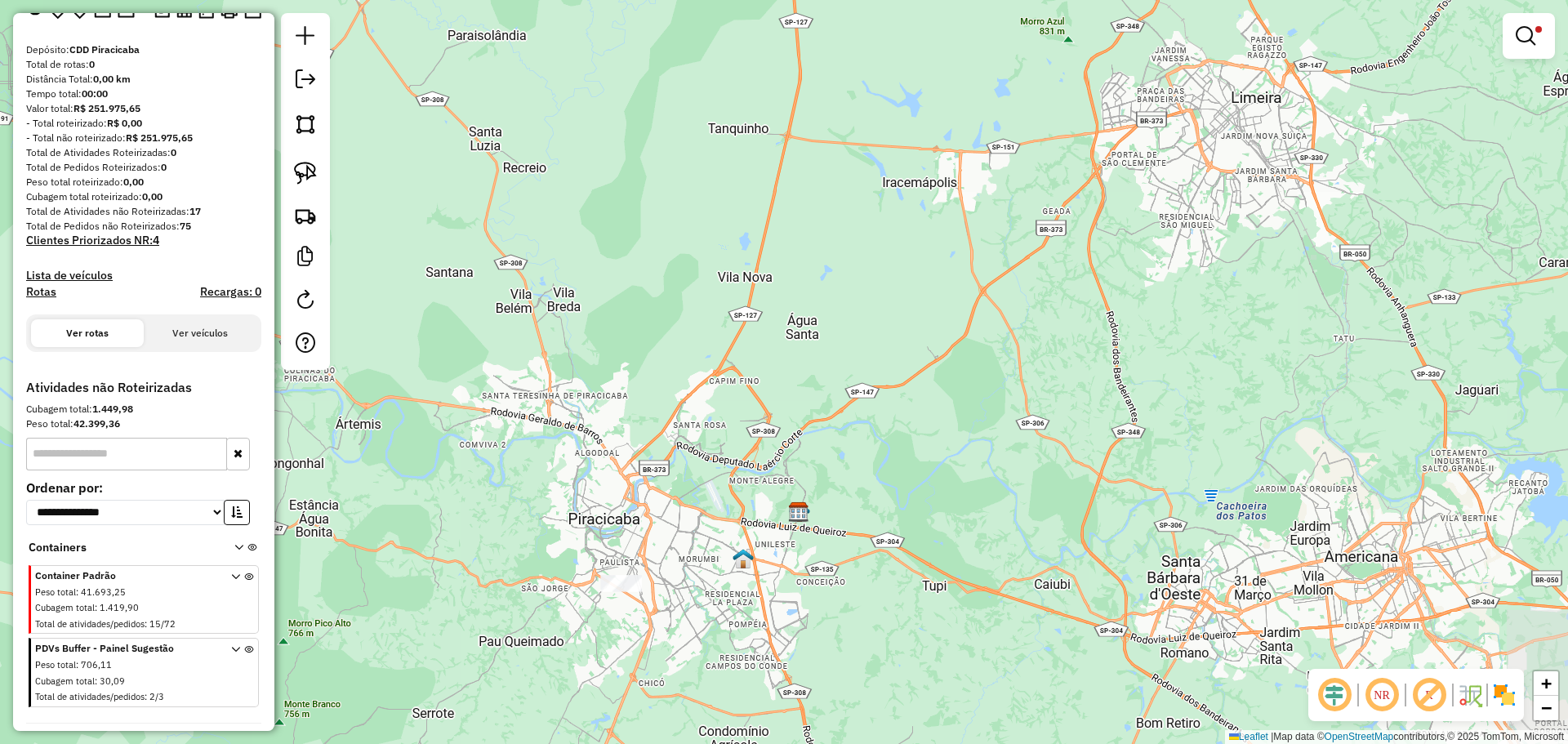
drag, startPoint x: 564, startPoint y: 475, endPoint x: 639, endPoint y: 198, distance: 287.0
click at [639, 198] on div "**********" at bounding box center [784, 372] width 1568 height 744
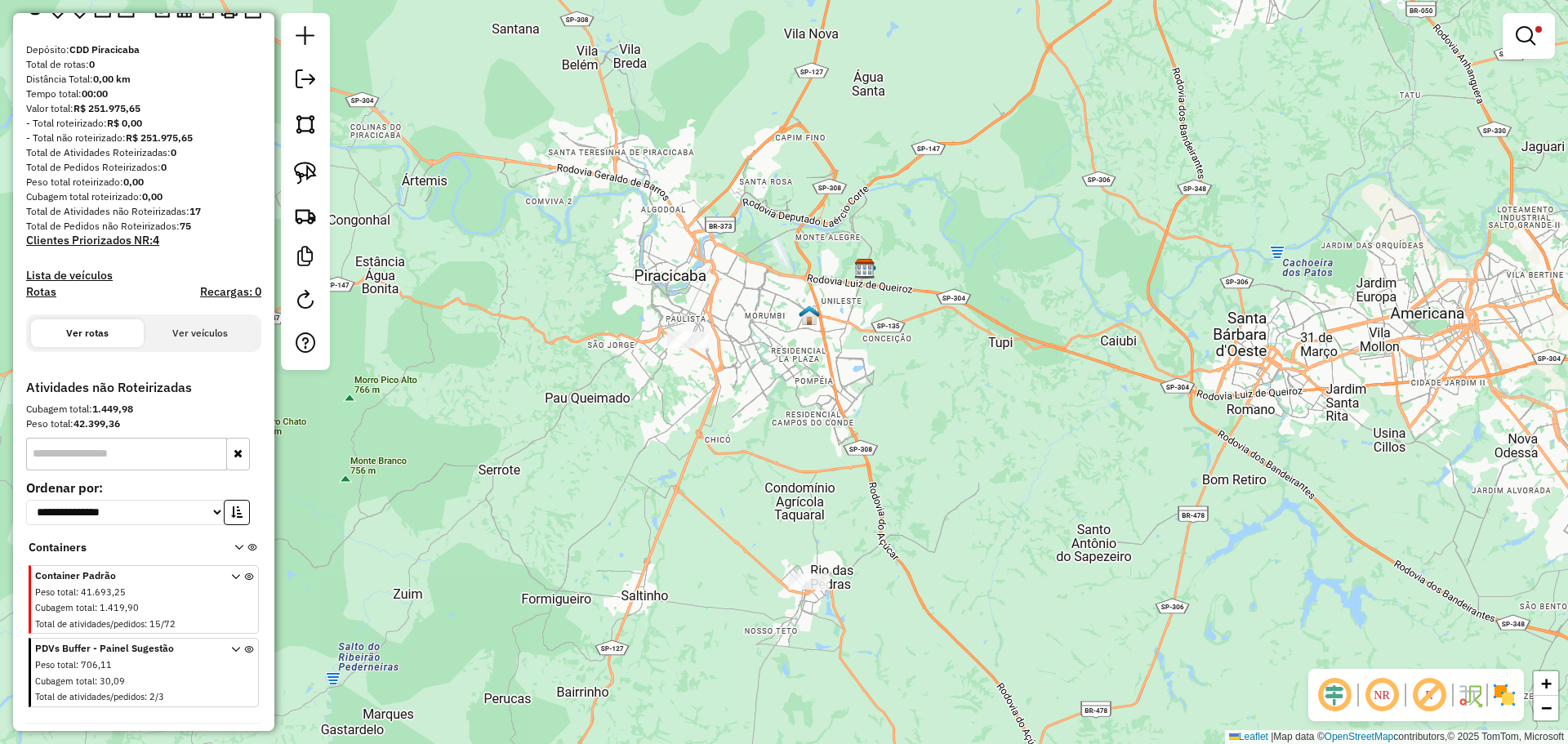
click at [323, 171] on div at bounding box center [305, 192] width 49 height 357
click at [310, 167] on img at bounding box center [305, 173] width 23 height 23
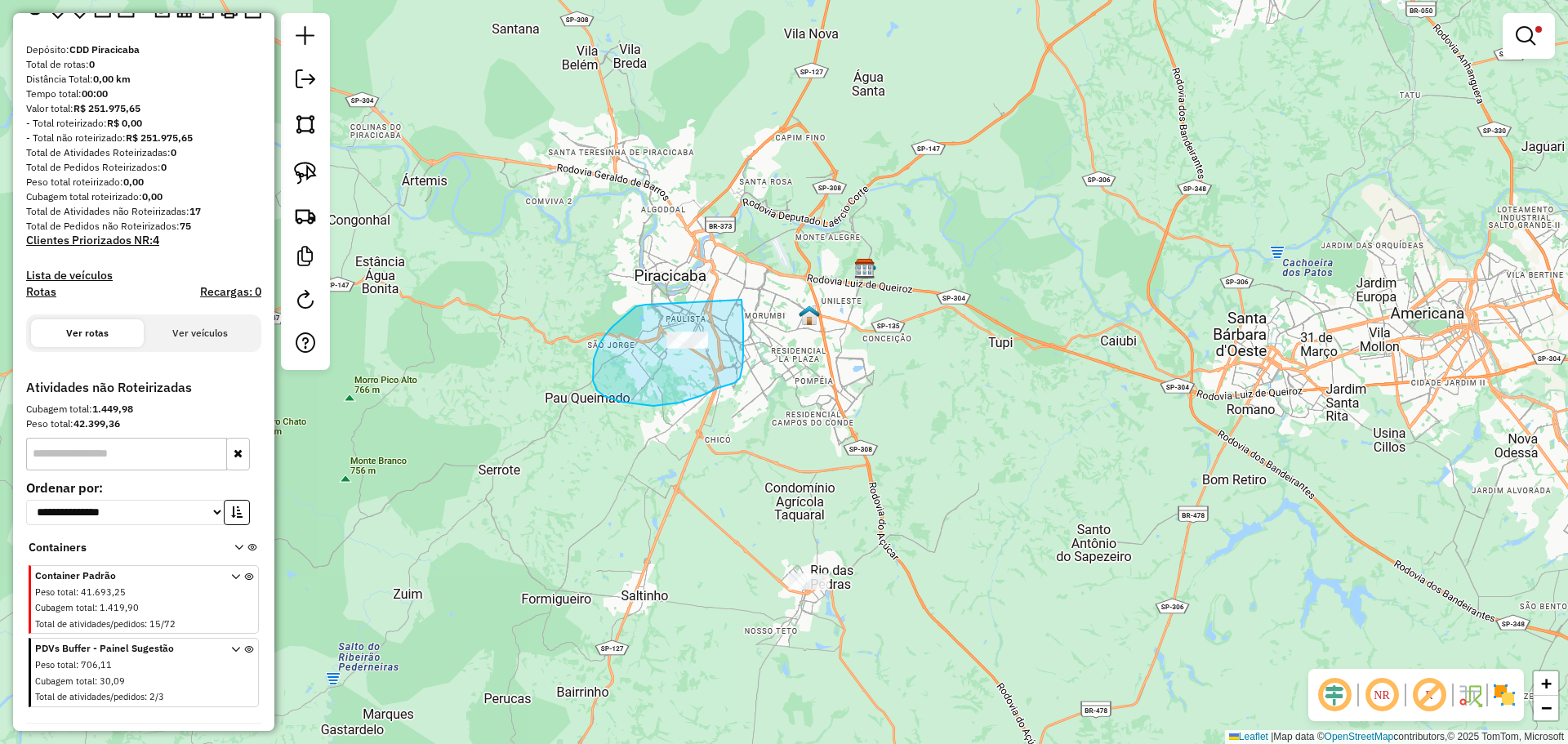
drag, startPoint x: 642, startPoint y: 304, endPoint x: 741, endPoint y: 296, distance: 99.3
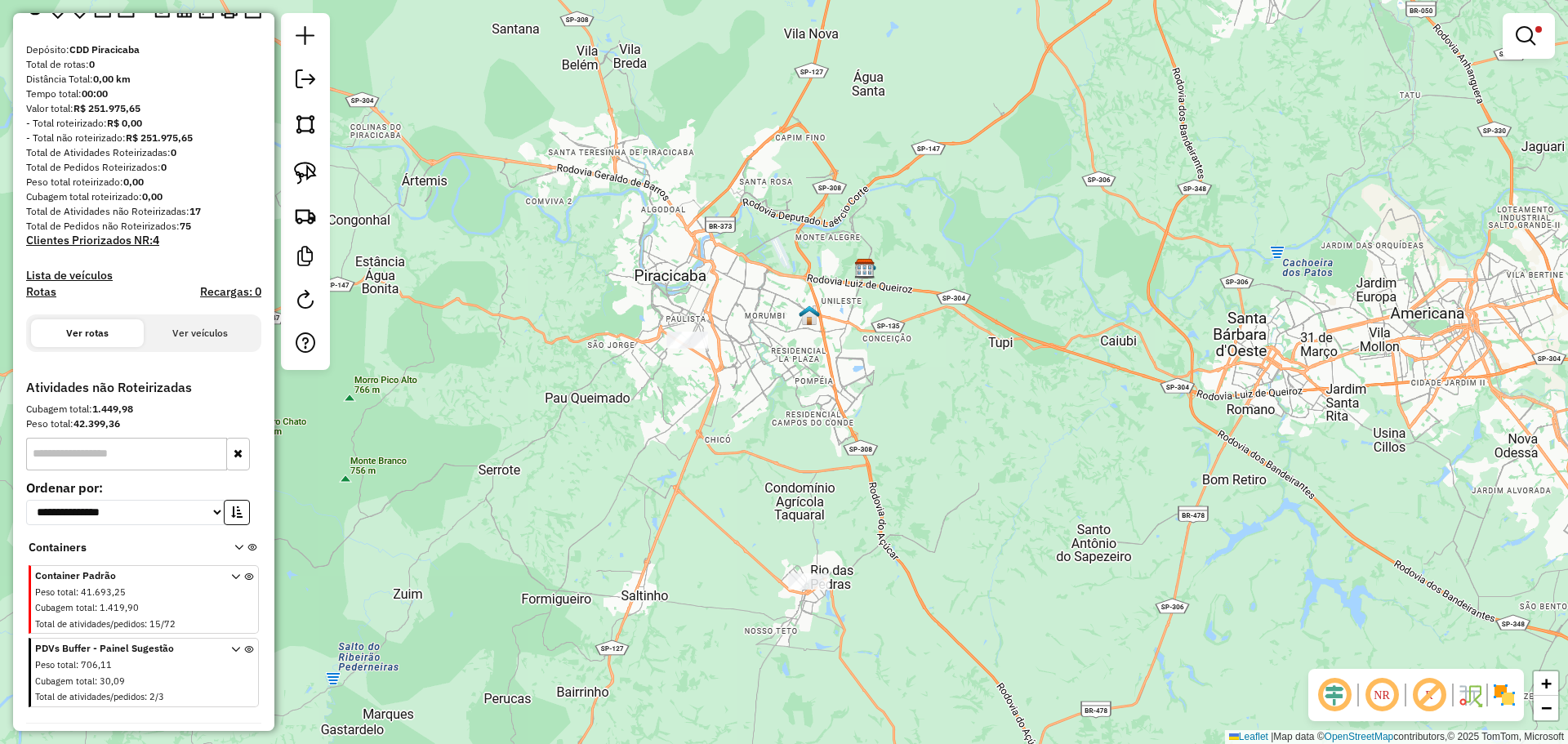
click at [1428, 692] on em at bounding box center [1428, 694] width 39 height 39
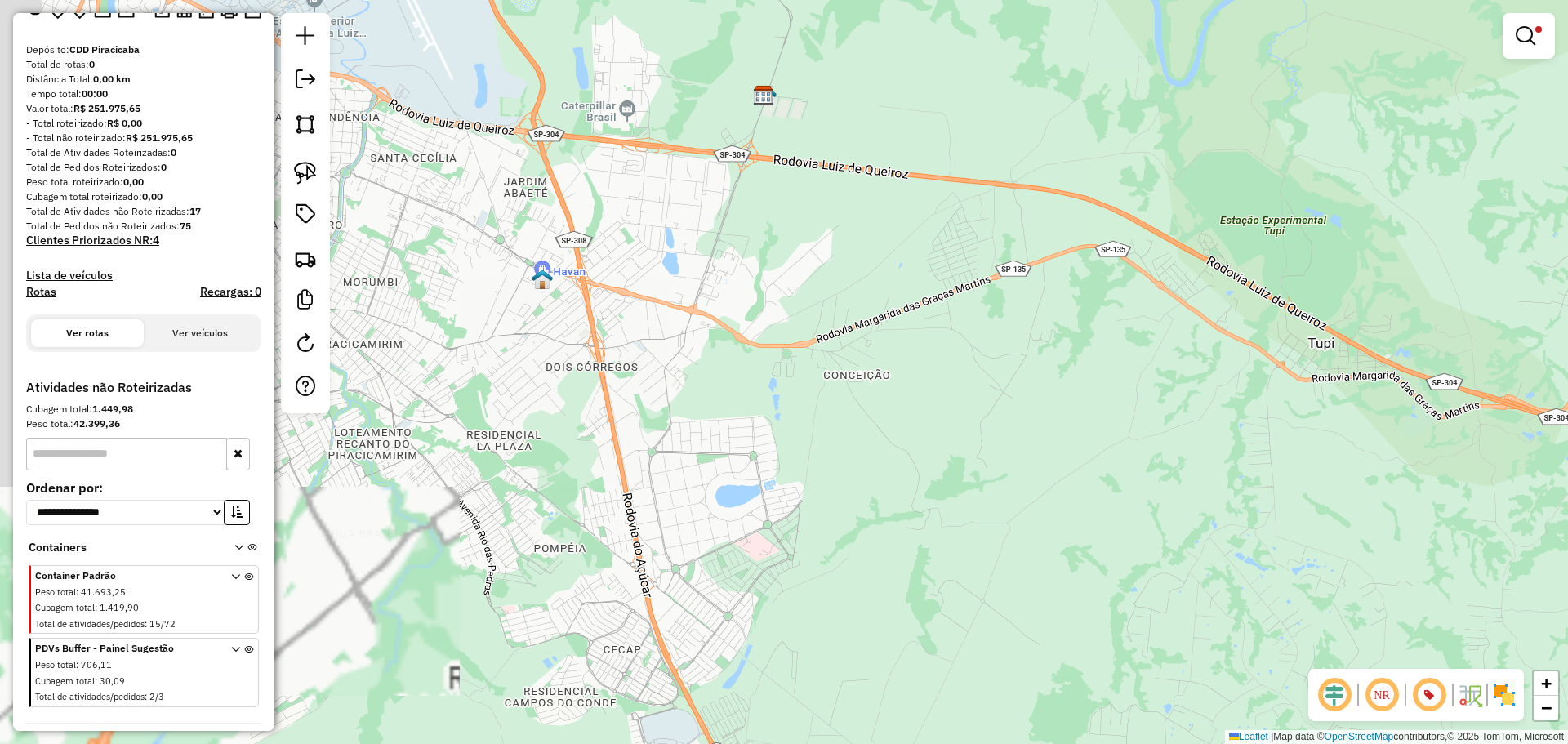
drag, startPoint x: 732, startPoint y: 438, endPoint x: 1333, endPoint y: 417, distance: 601.4
click at [1329, 417] on div "**********" at bounding box center [784, 372] width 1568 height 744
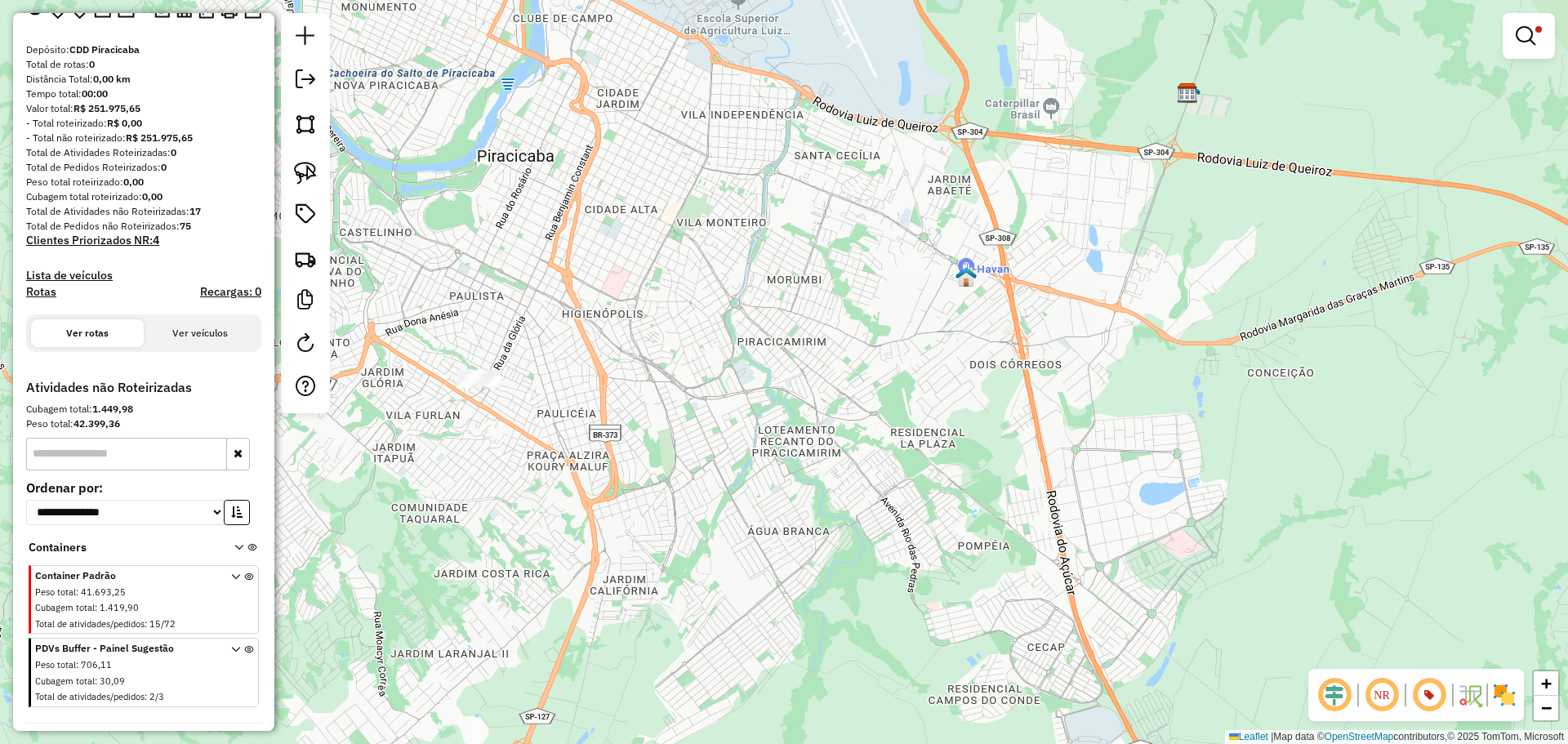
click at [1422, 708] on em at bounding box center [1428, 694] width 39 height 39
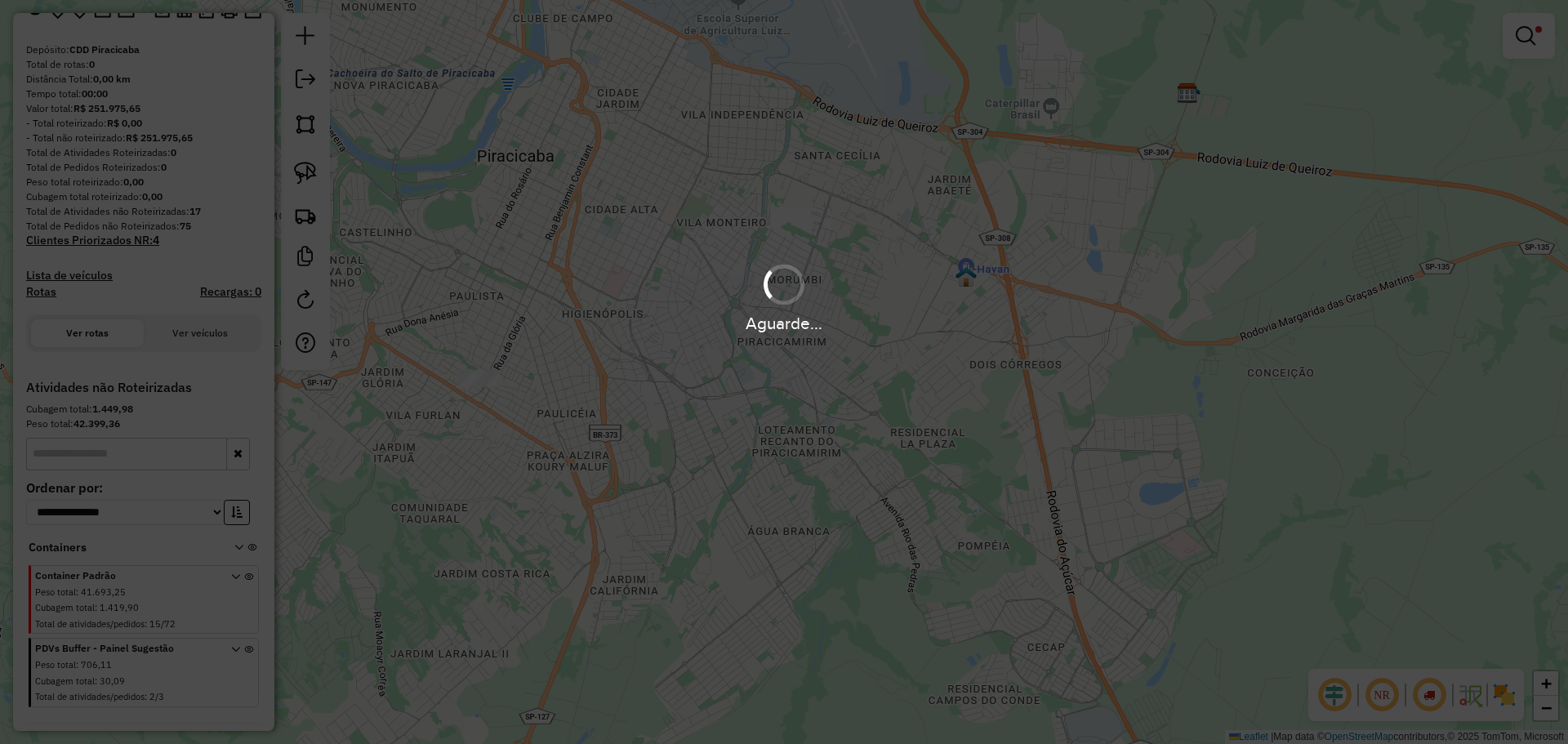
click at [1422, 708] on hb-app "**********" at bounding box center [784, 372] width 1568 height 744
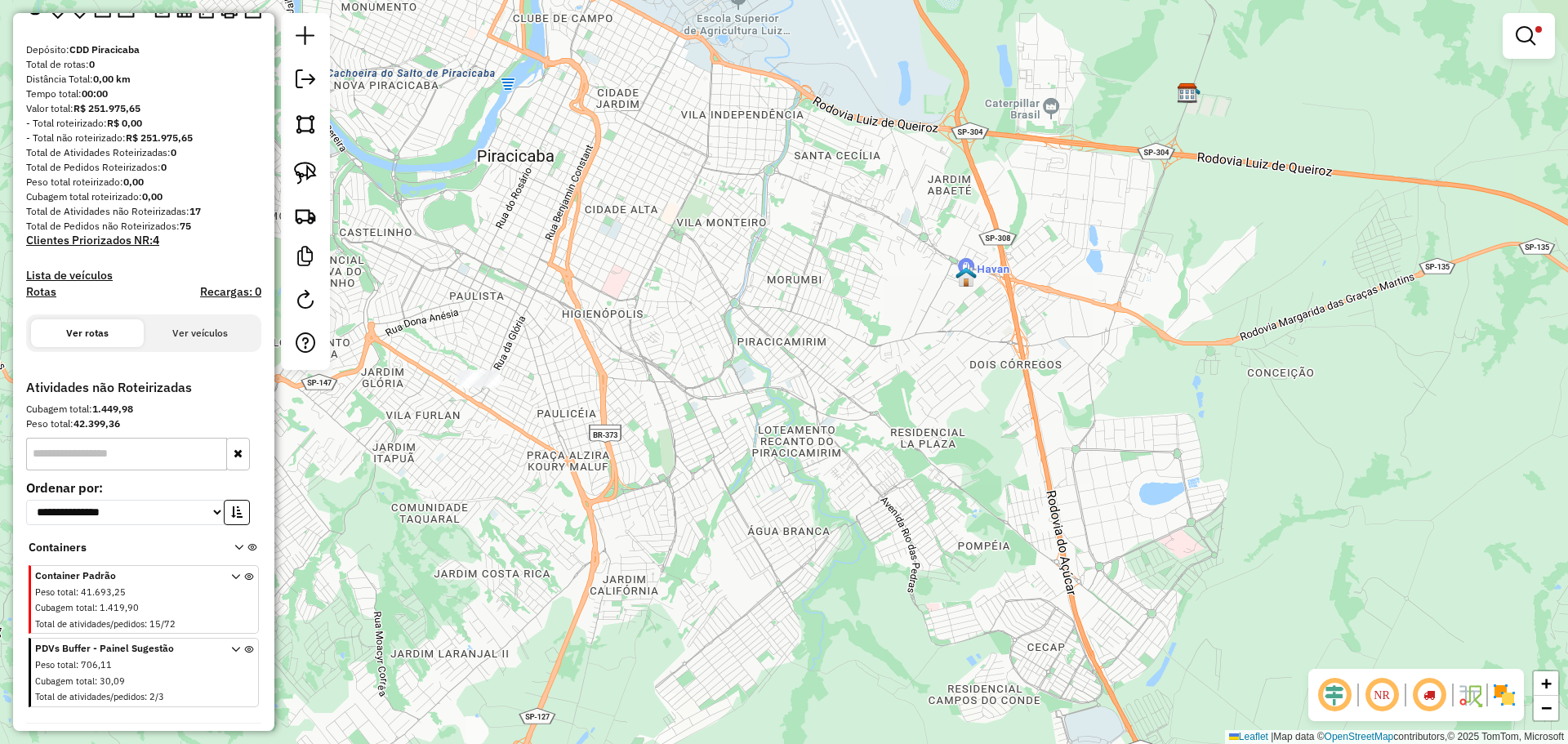
click at [1423, 705] on em at bounding box center [1428, 694] width 39 height 39
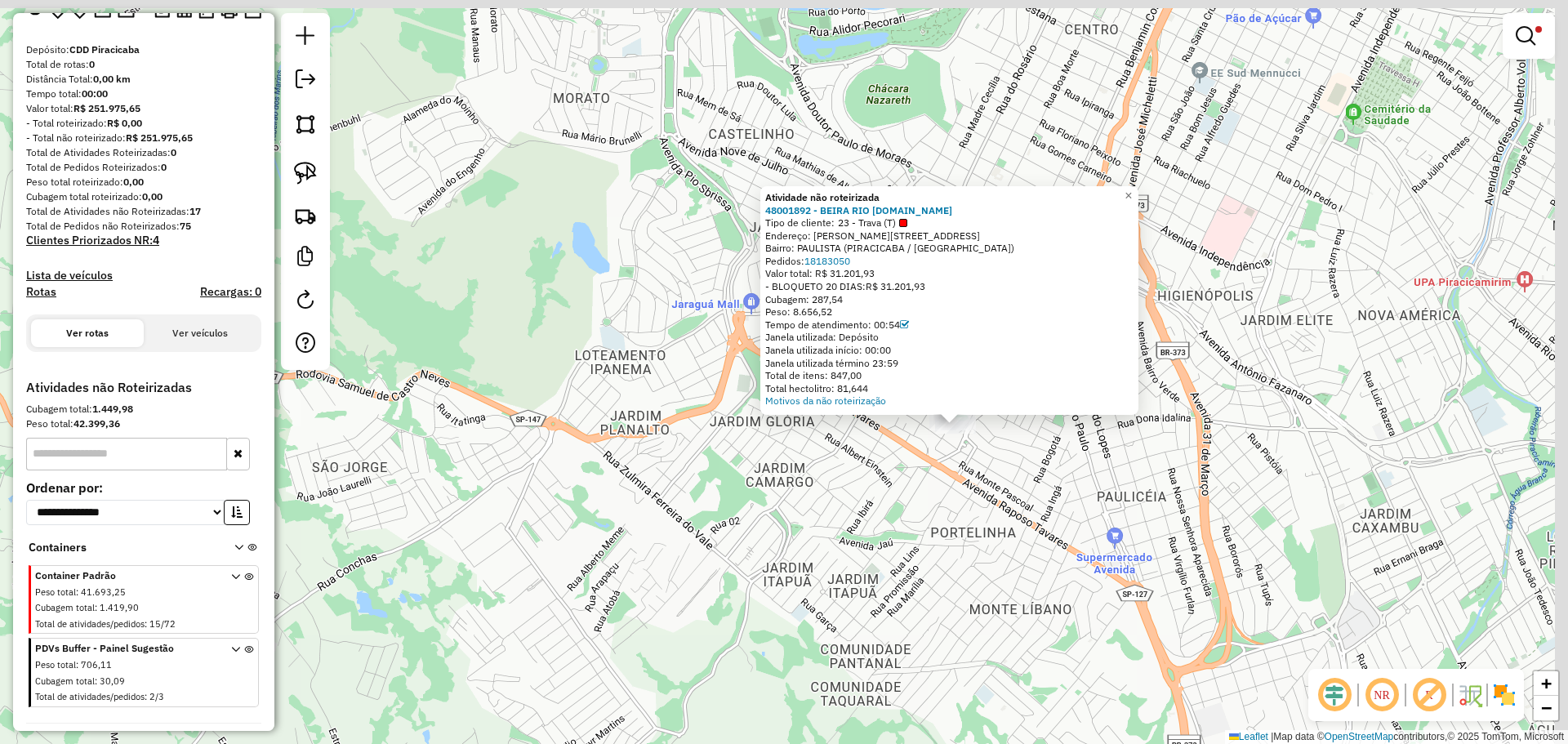
drag, startPoint x: 1051, startPoint y: 357, endPoint x: 998, endPoint y: 501, distance: 153.4
click at [998, 501] on div "Atividade não roteirizada 48001892 - BEIRA RIO COM.EXP.IM Tipo de cliente: 23 -…" at bounding box center [784, 372] width 1568 height 744
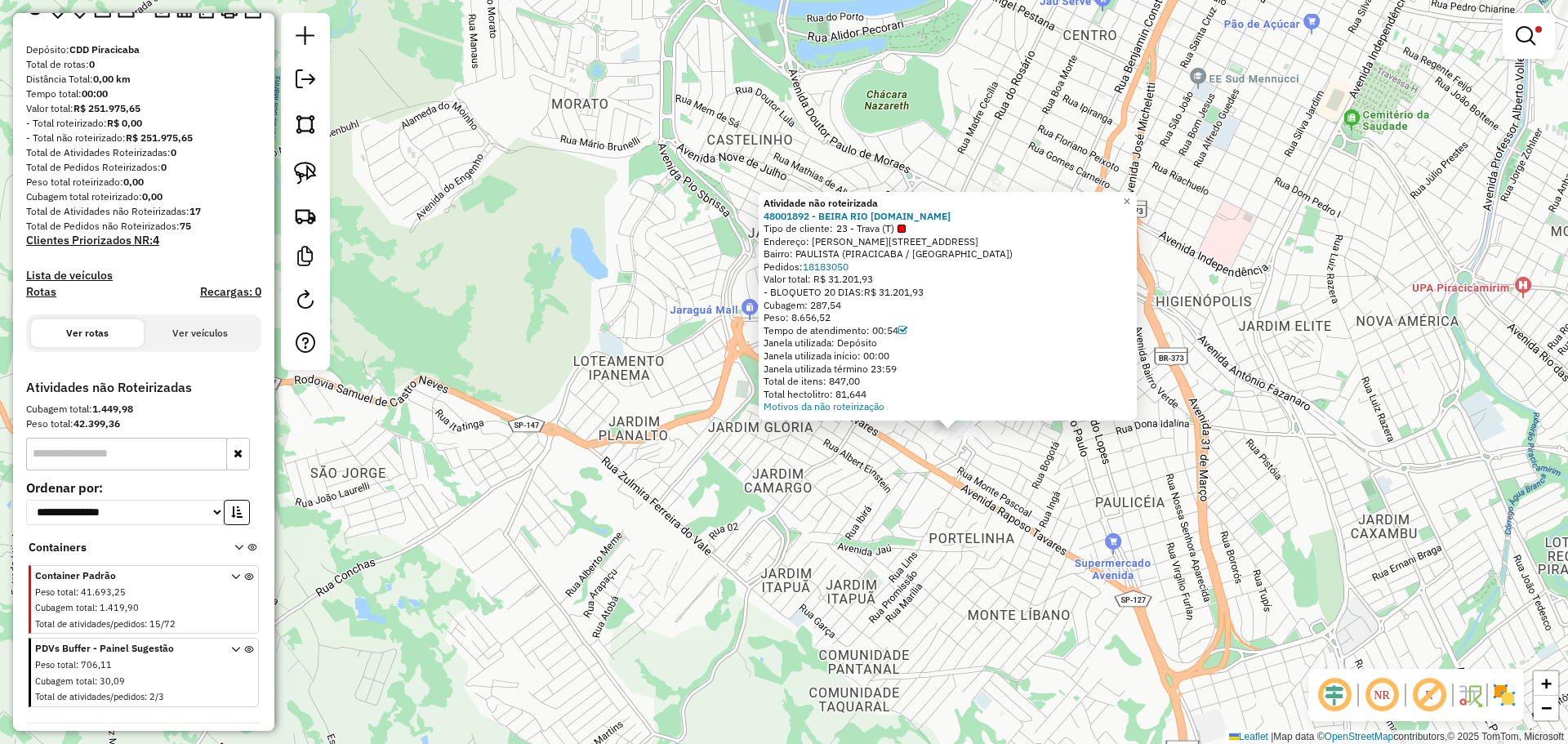
click at [1519, 690] on div "NR R" at bounding box center [1416, 695] width 215 height 52
click at [1504, 691] on img at bounding box center [1504, 695] width 26 height 26
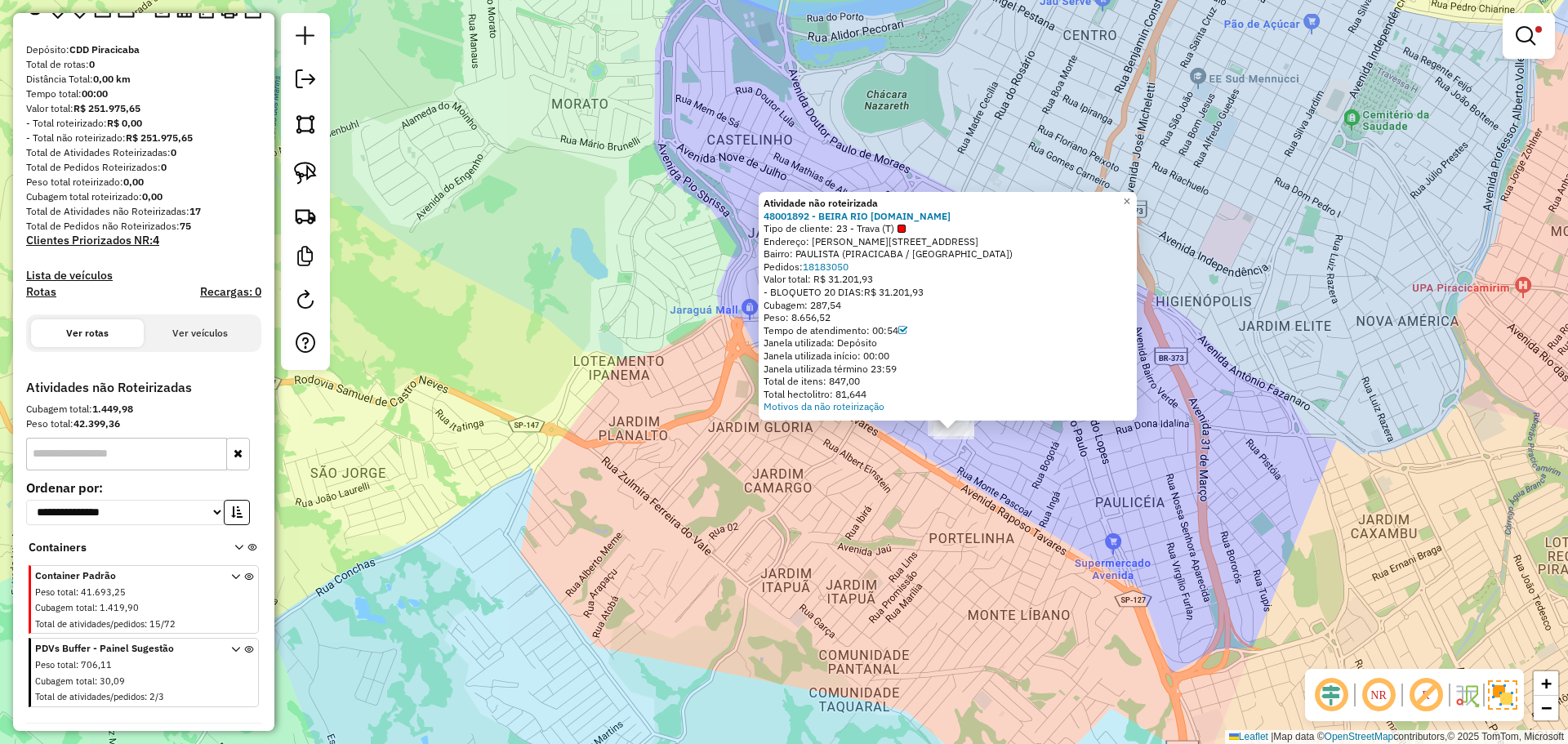
click at [1062, 490] on div "Atividade não roteirizada 48001892 - BEIRA RIO COM.EXP.IM Tipo de cliente: 23 -…" at bounding box center [784, 372] width 1568 height 744
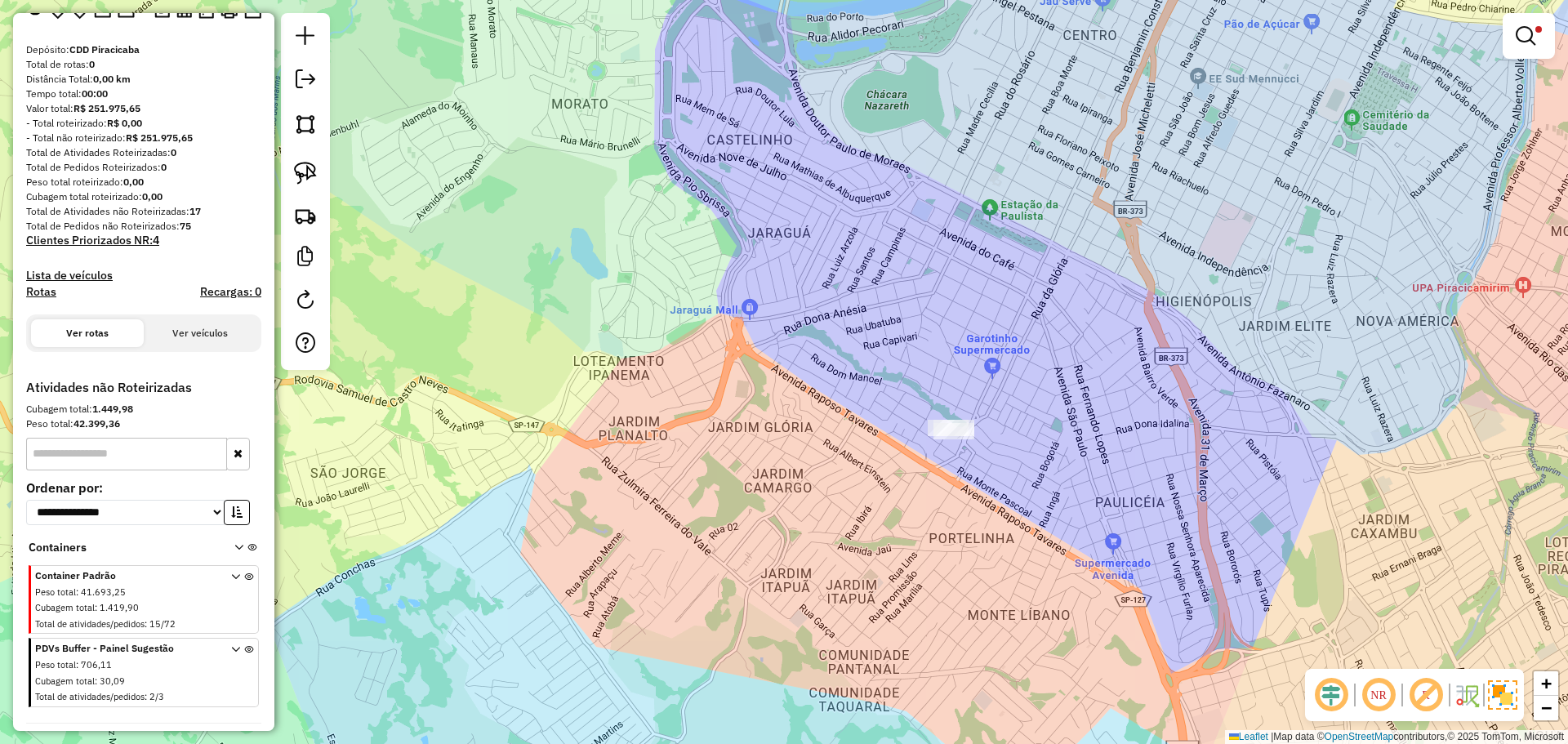
click at [1062, 490] on div "**********" at bounding box center [784, 372] width 1568 height 744
click at [1539, 37] on link at bounding box center [1527, 36] width 39 height 33
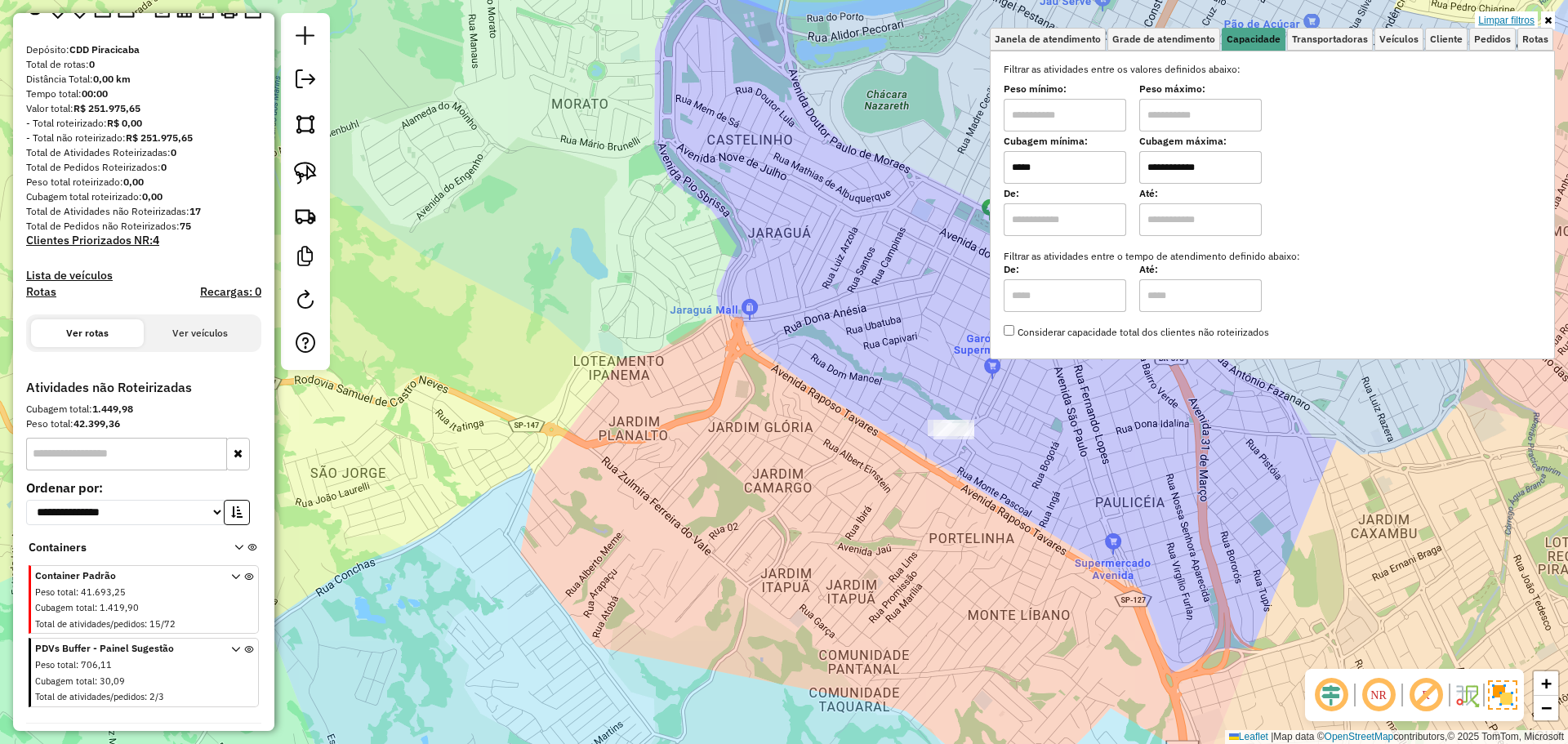
click at [1511, 19] on link "Limpar filtros" at bounding box center [1506, 20] width 63 height 18
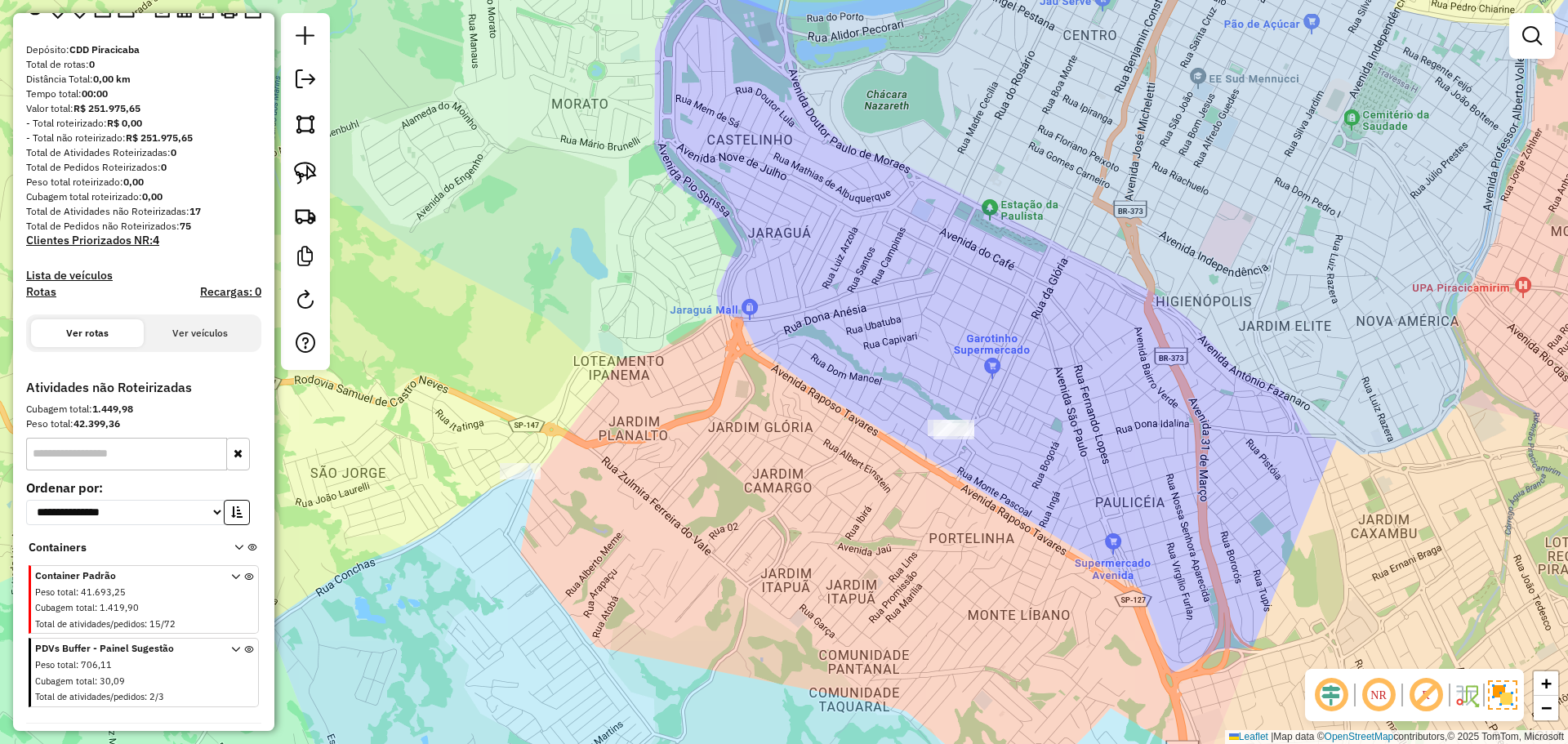
click at [1420, 695] on em at bounding box center [1425, 694] width 39 height 39
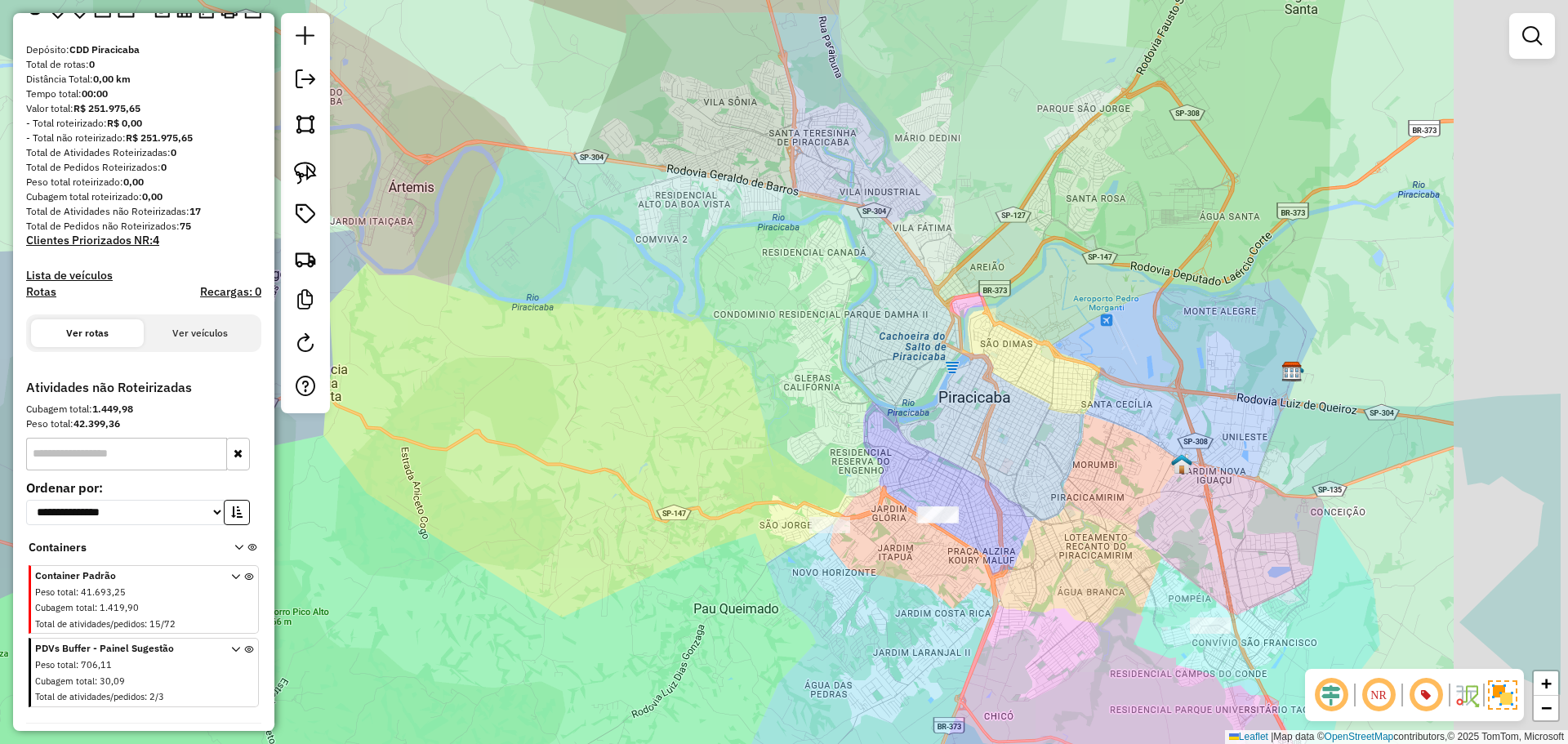
drag, startPoint x: 1180, startPoint y: 509, endPoint x: 893, endPoint y: 538, distance: 288.5
click at [893, 538] on div "Janela de atendimento Grade de atendimento Capacidade Transportadoras Veículos …" at bounding box center [784, 372] width 1568 height 744
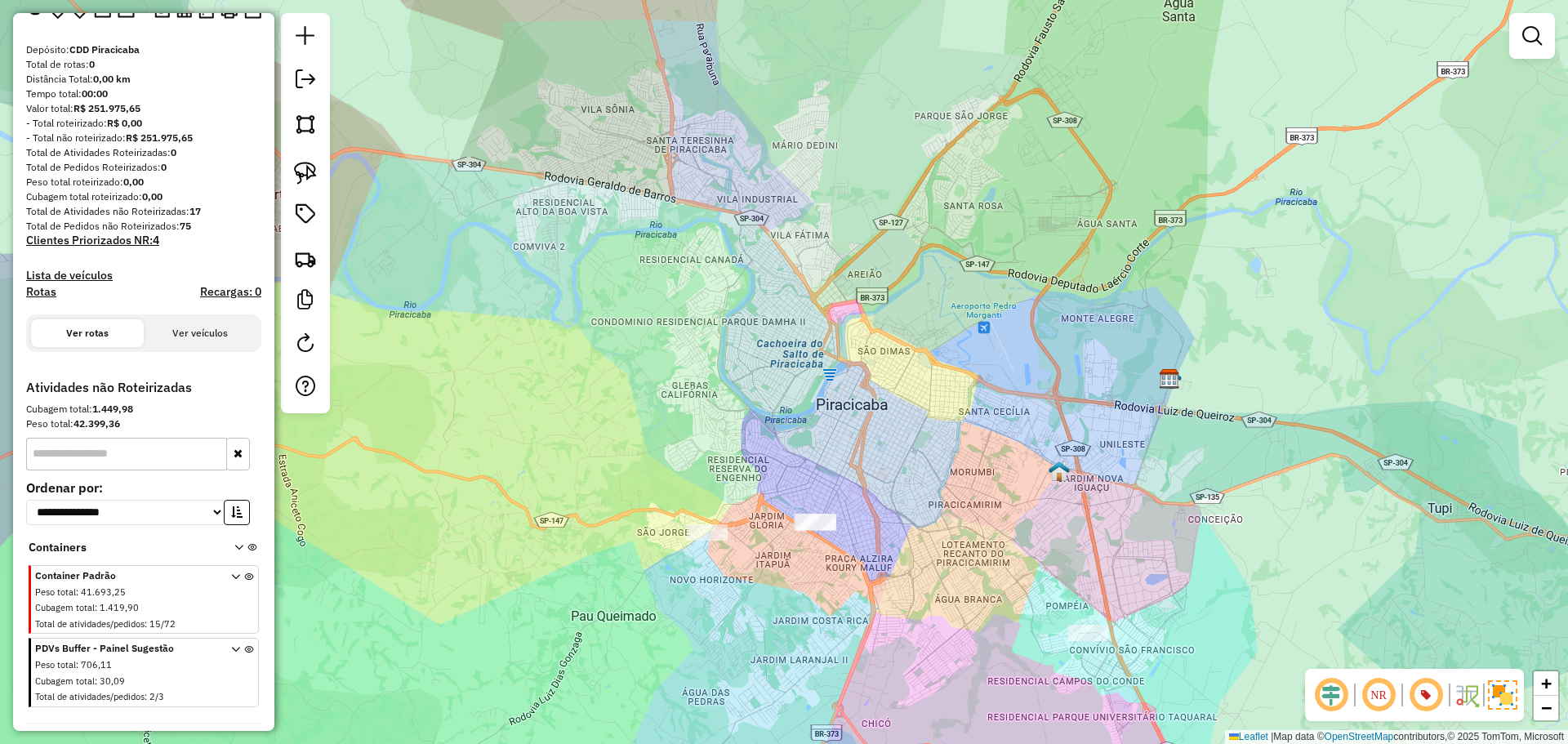
click at [246, 675] on icon at bounding box center [249, 675] width 9 height 61
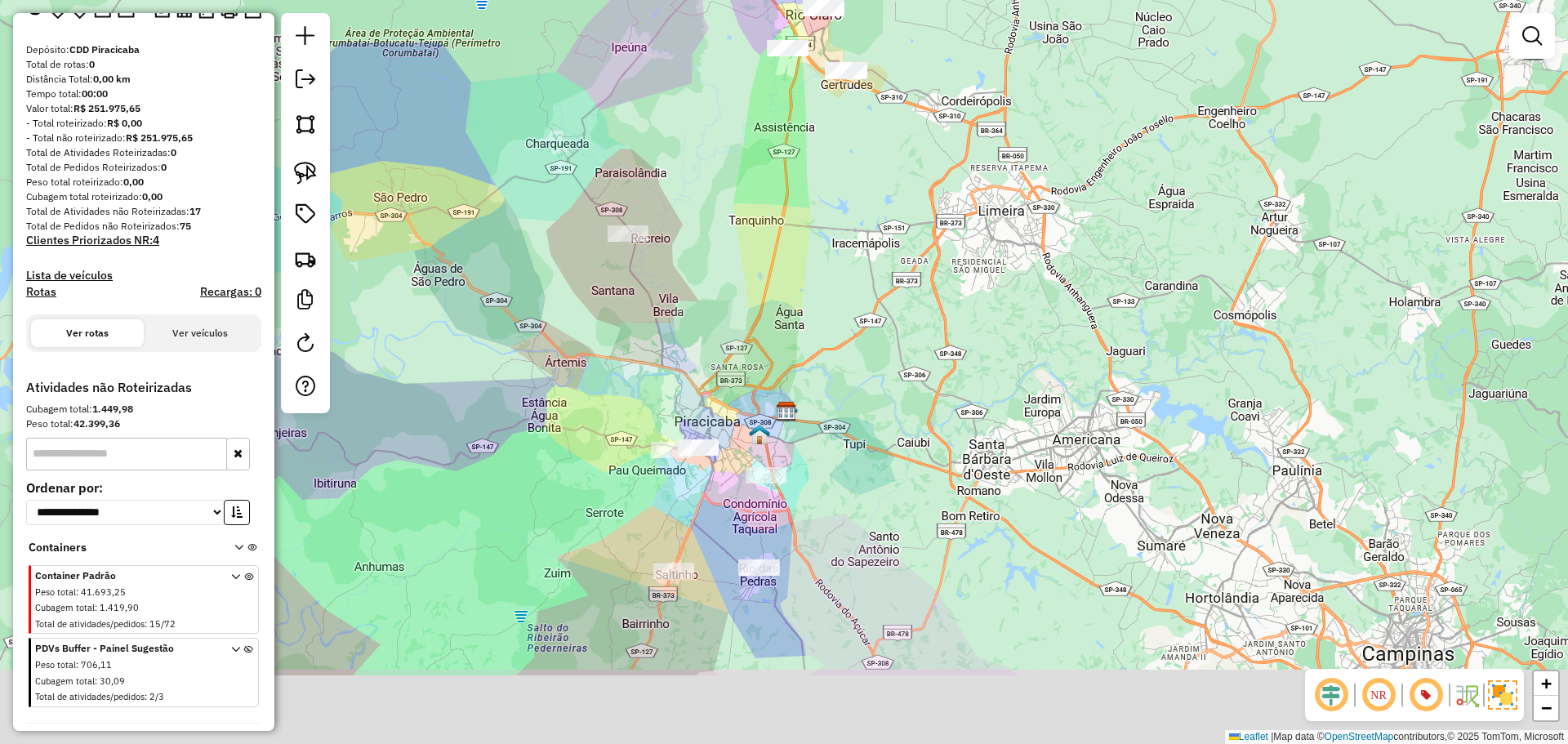
drag, startPoint x: 750, startPoint y: 544, endPoint x: 759, endPoint y: 349, distance: 195.2
click at [759, 349] on div "Janela de atendimento Grade de atendimento Capacidade Transportadoras Veículos …" at bounding box center [784, 372] width 1568 height 744
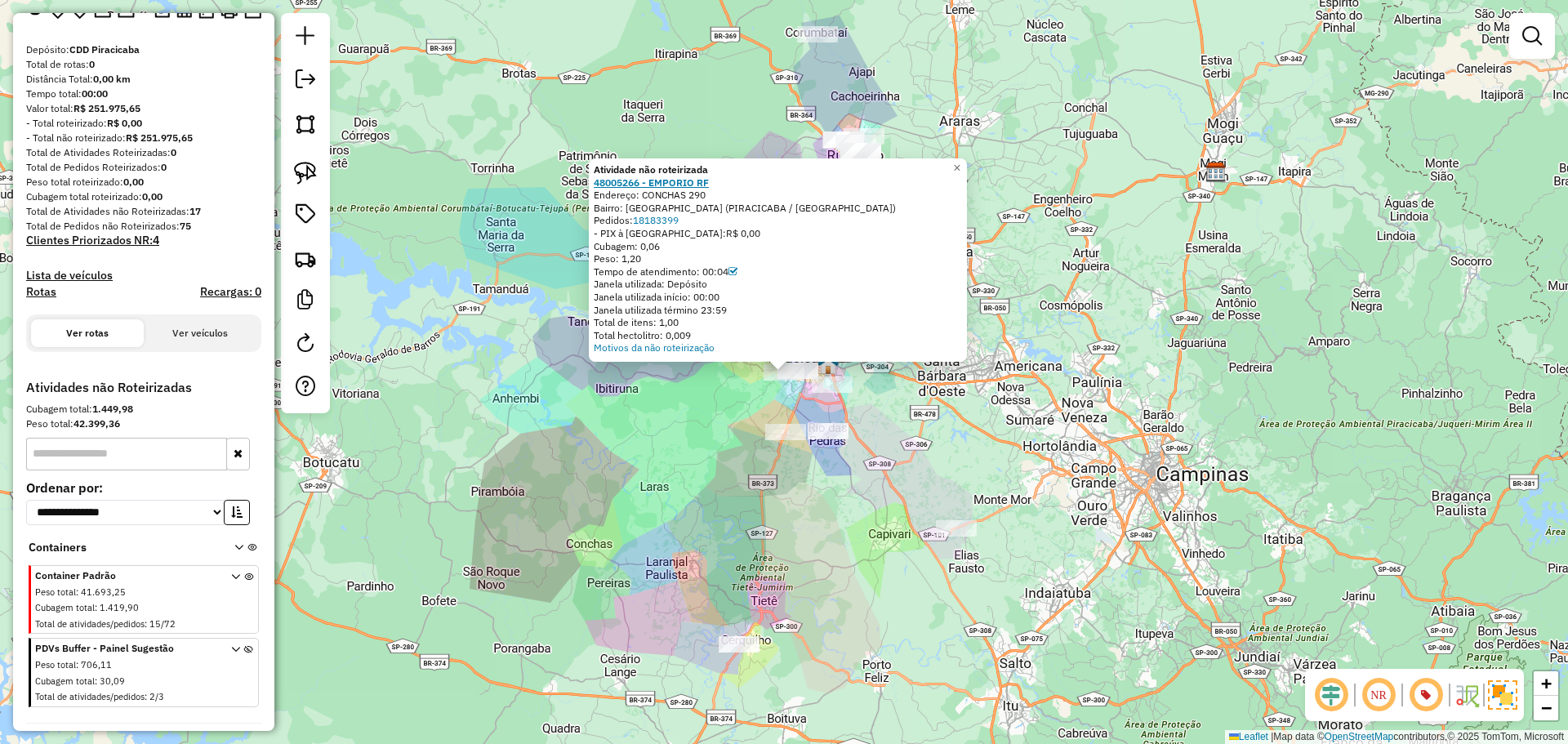
click at [655, 185] on strong "48005266 - EMPORIO RF" at bounding box center [651, 182] width 115 height 12
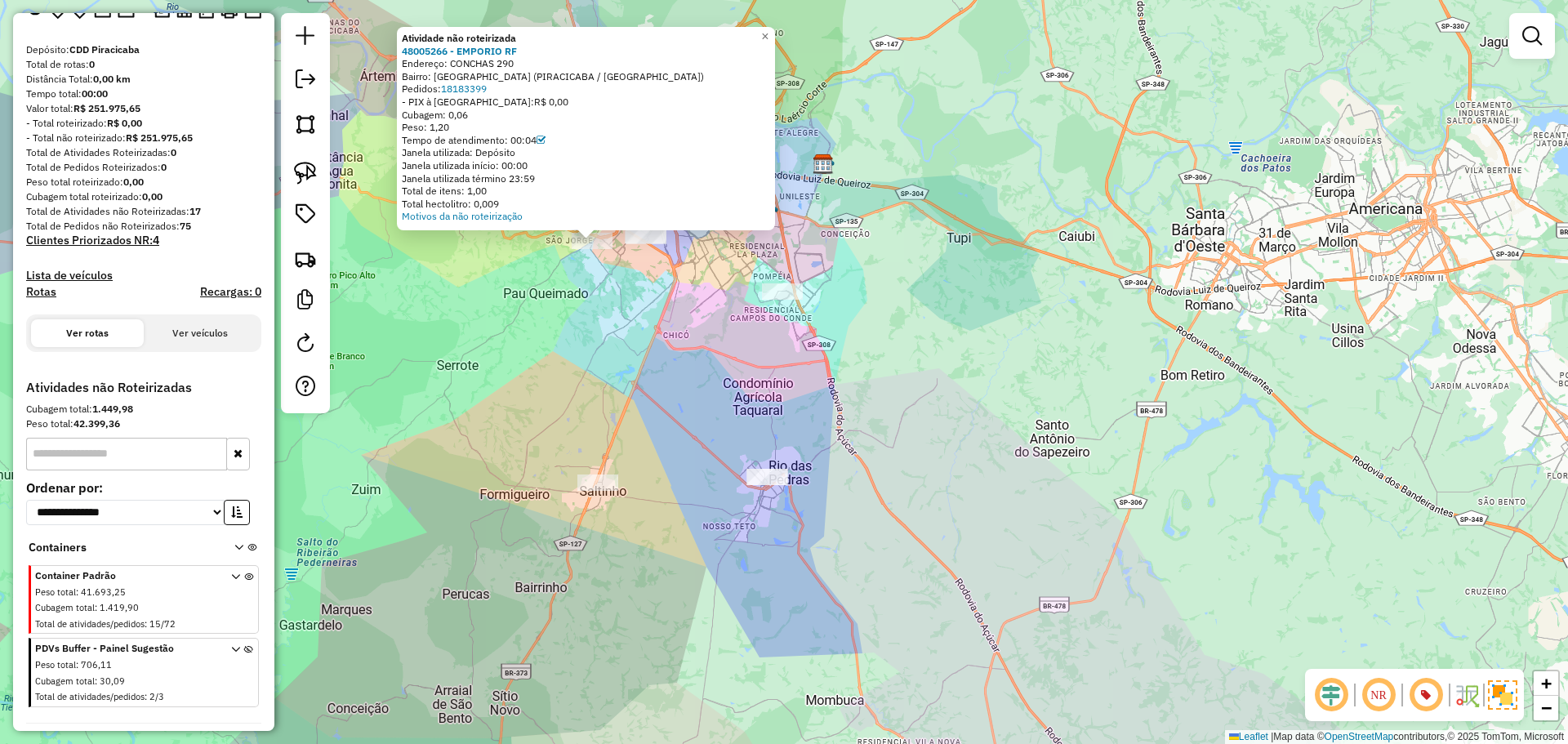
click at [667, 291] on div "Atividade não roteirizada 48005266 - EMPORIO RF Endereço: CONCHAS 290 Bairro: J…" at bounding box center [784, 372] width 1568 height 744
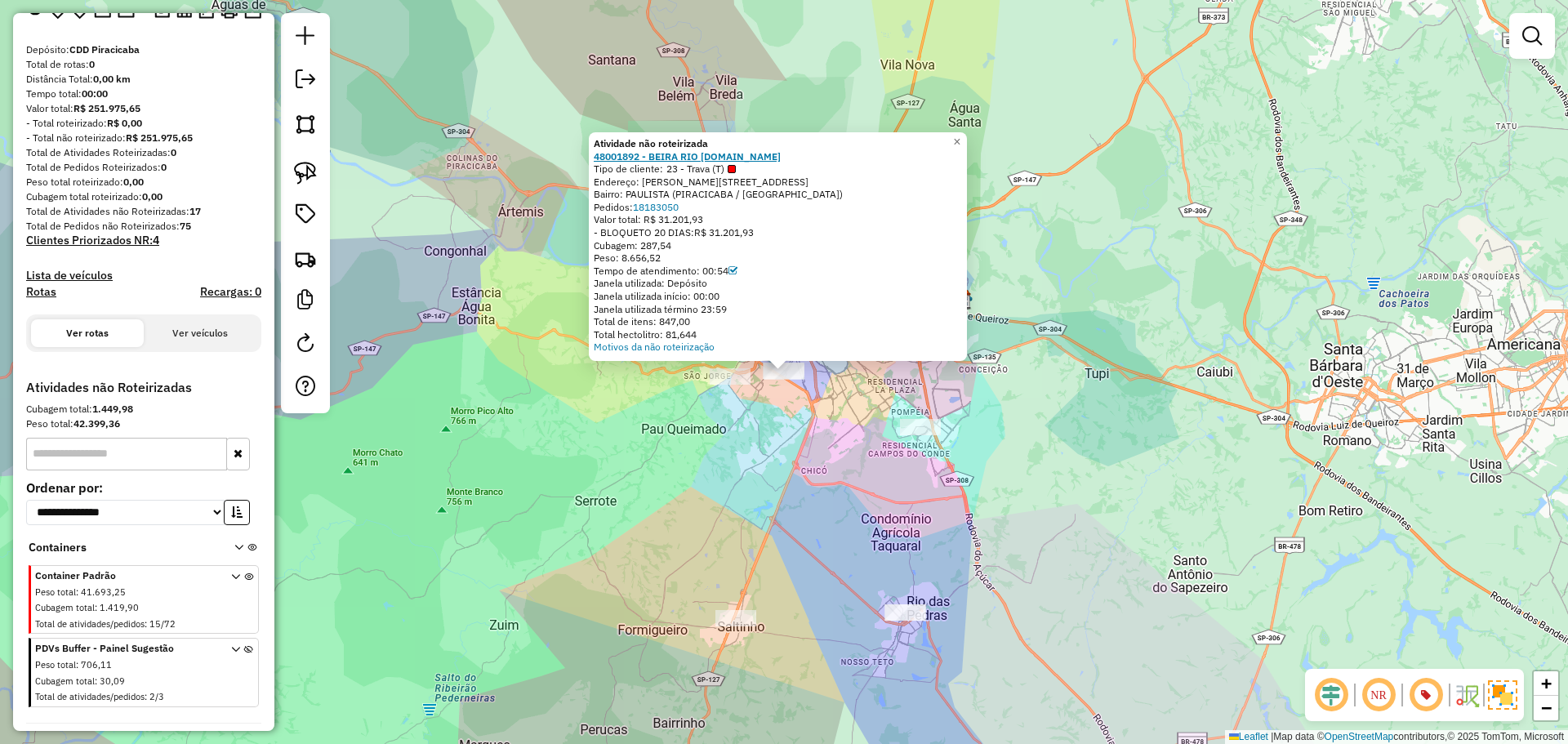
click at [682, 157] on strong "48001892 - BEIRA RIO COM.EXP.IM" at bounding box center [687, 156] width 187 height 12
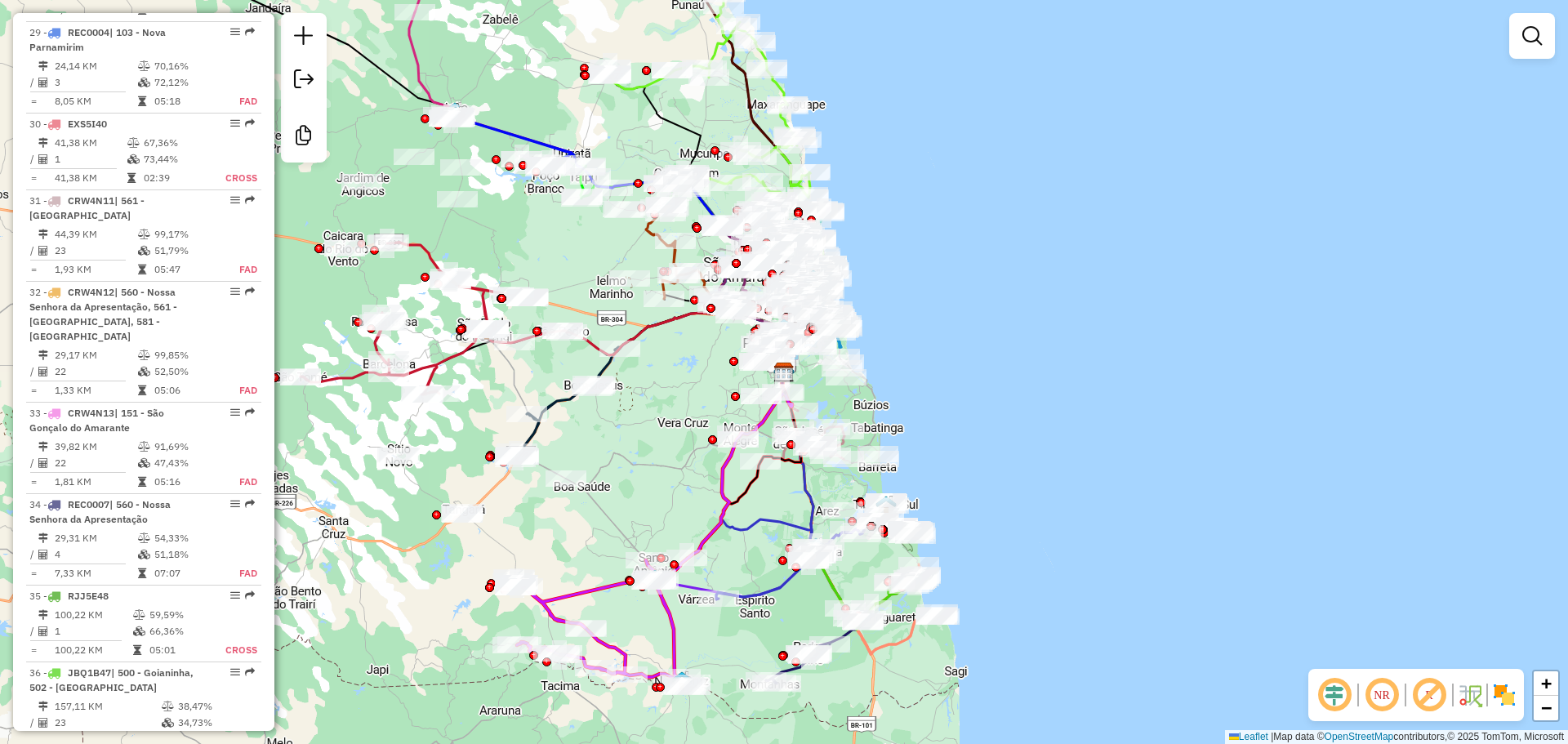
scroll to position [3326, 0]
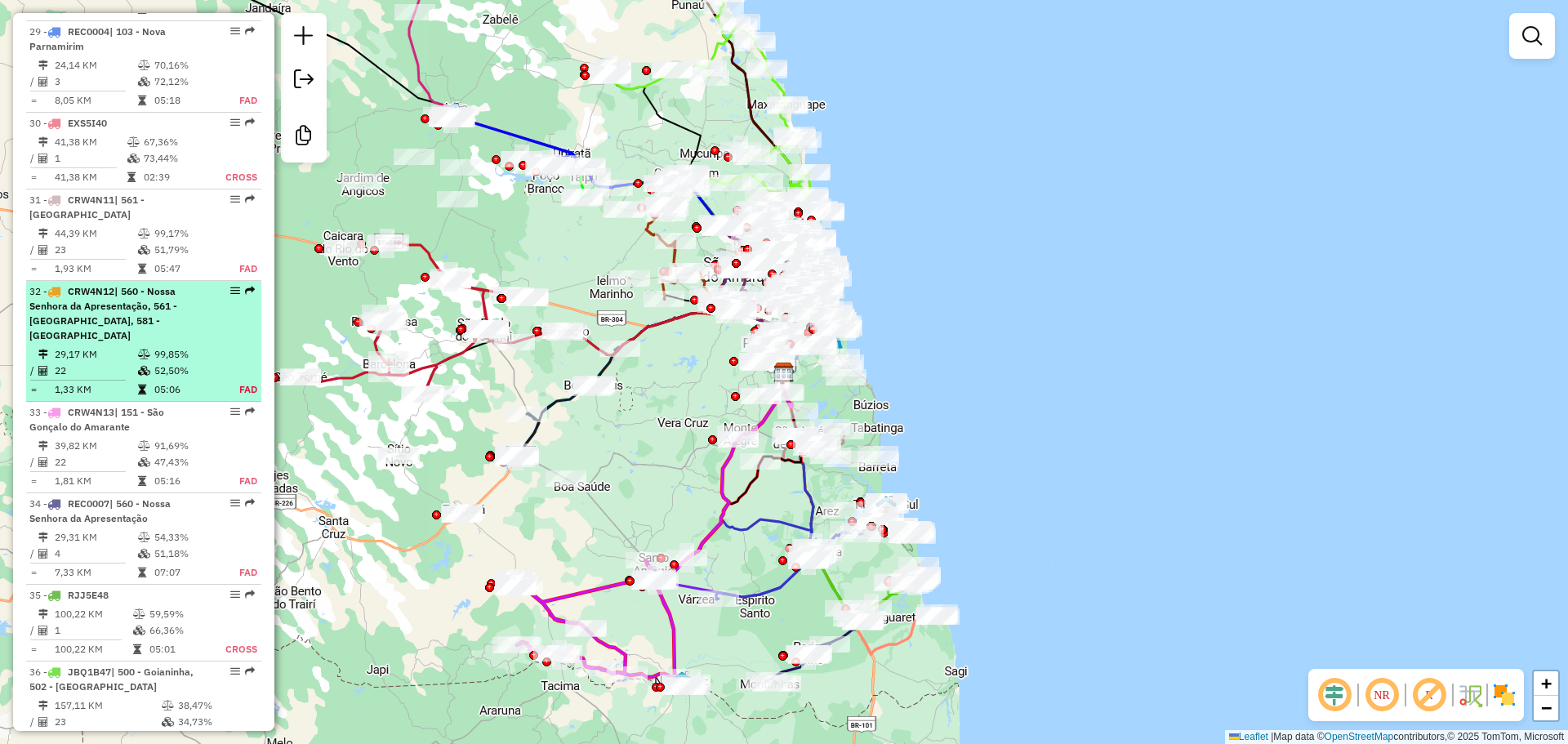
click at [130, 285] on span "| 560 - Nossa Senhora da Apresentação, 561 - [GEOGRAPHIC_DATA], 581 - [GEOGRAPH…" at bounding box center [103, 313] width 147 height 57
select select "**********"
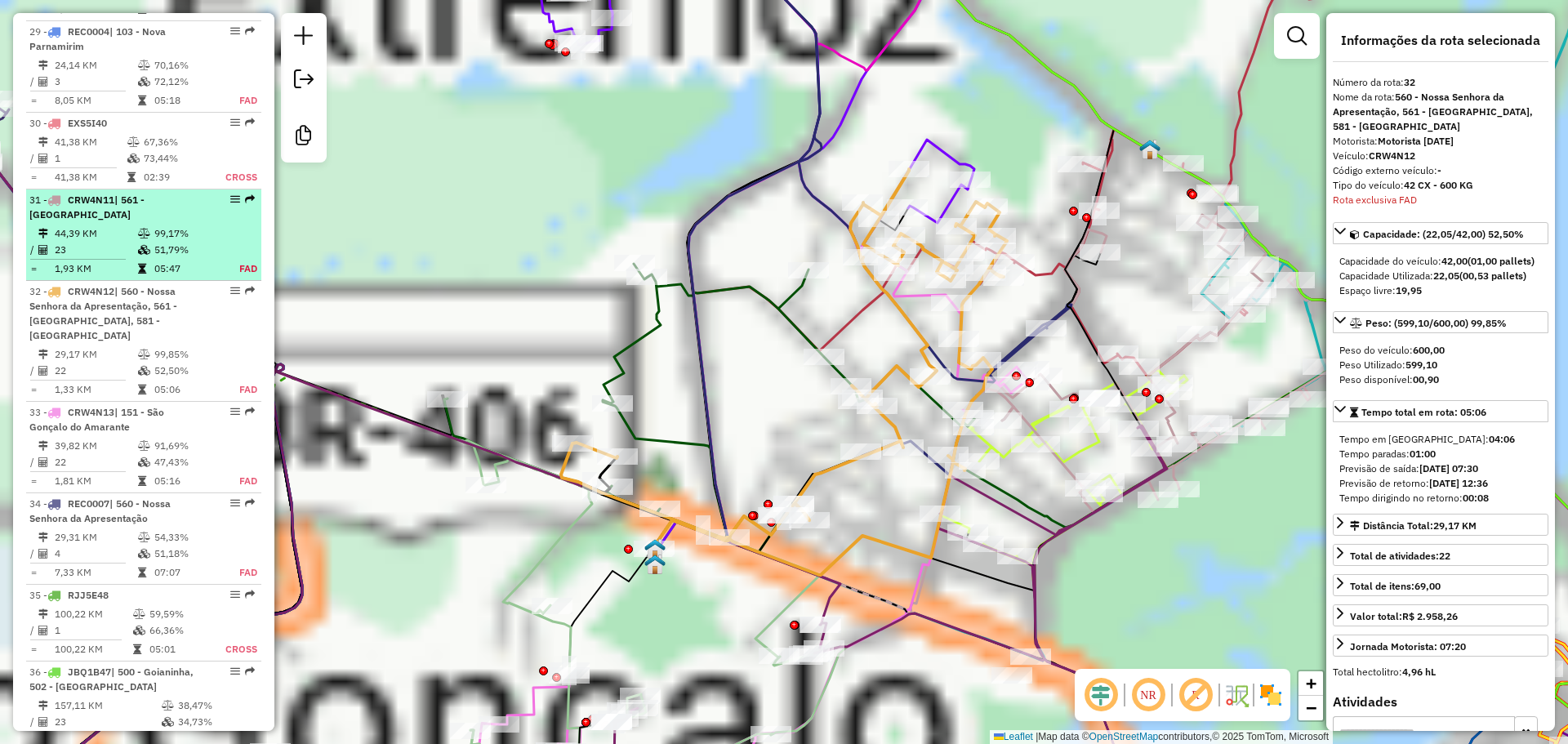
click at [137, 242] on td at bounding box center [145, 250] width 16 height 16
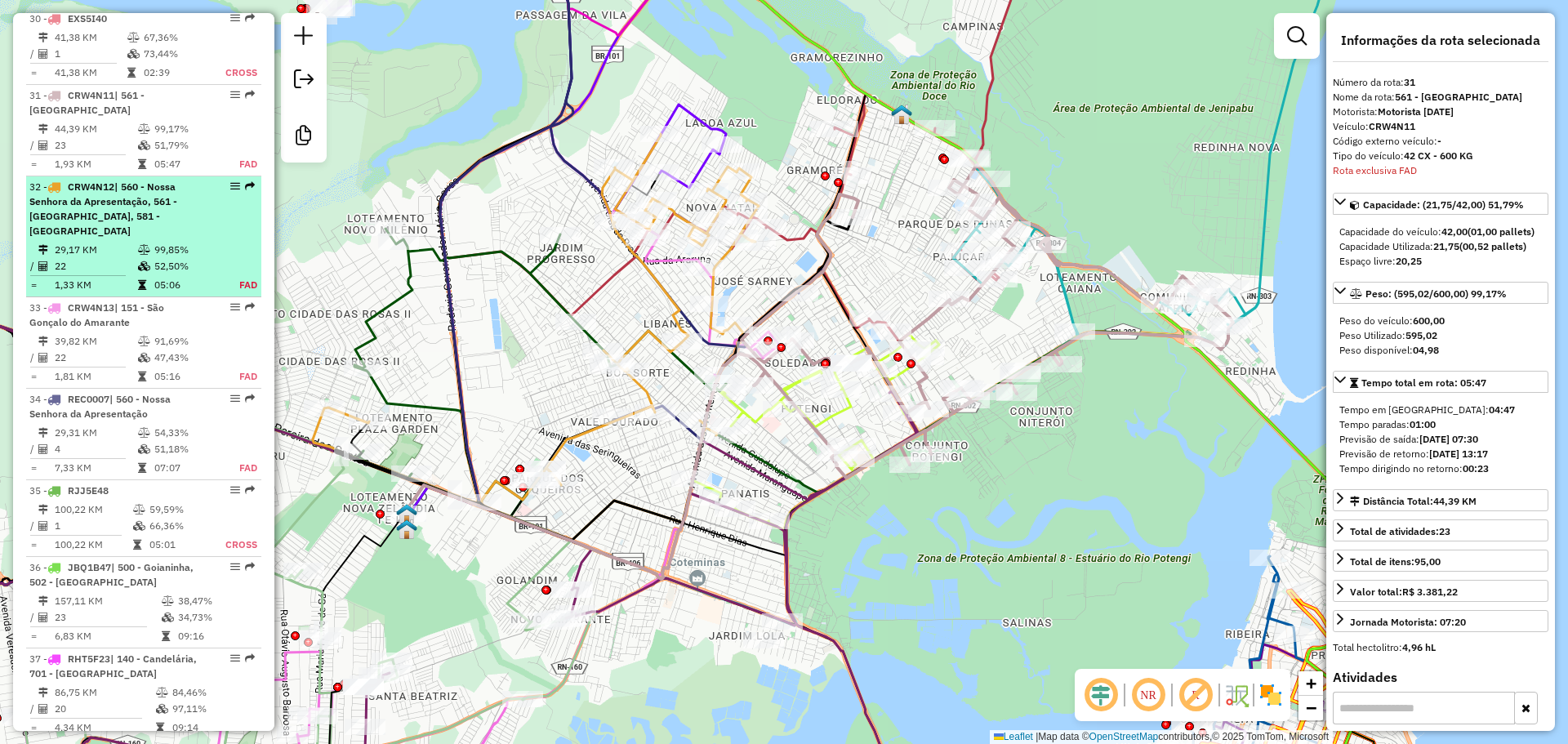
scroll to position [3430, 0]
click at [163, 181] on span "| 560 - Nossa Senhora da Apresentação, 561 - [GEOGRAPHIC_DATA], 581 - [GEOGRAPH…" at bounding box center [103, 209] width 147 height 57
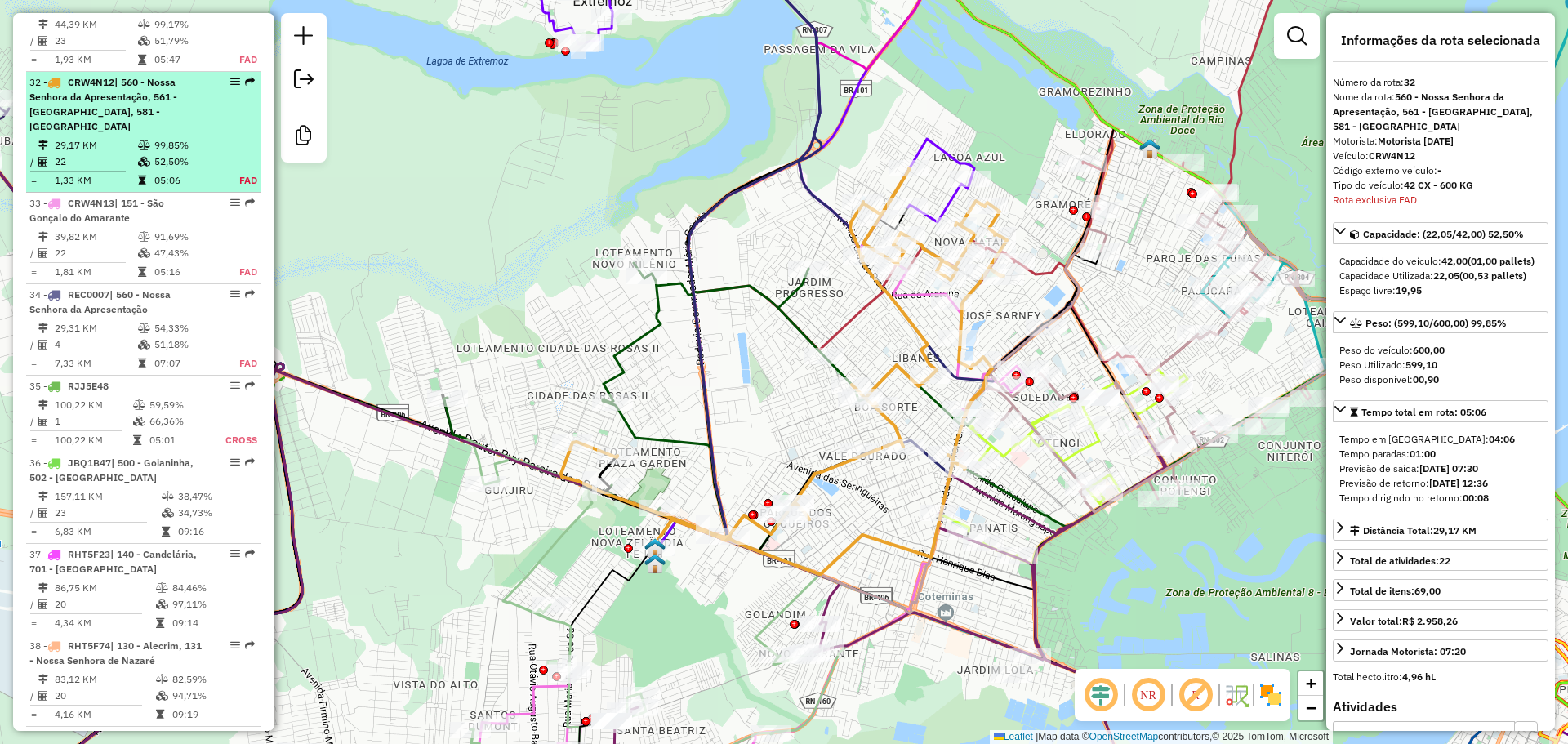
scroll to position [3535, 0]
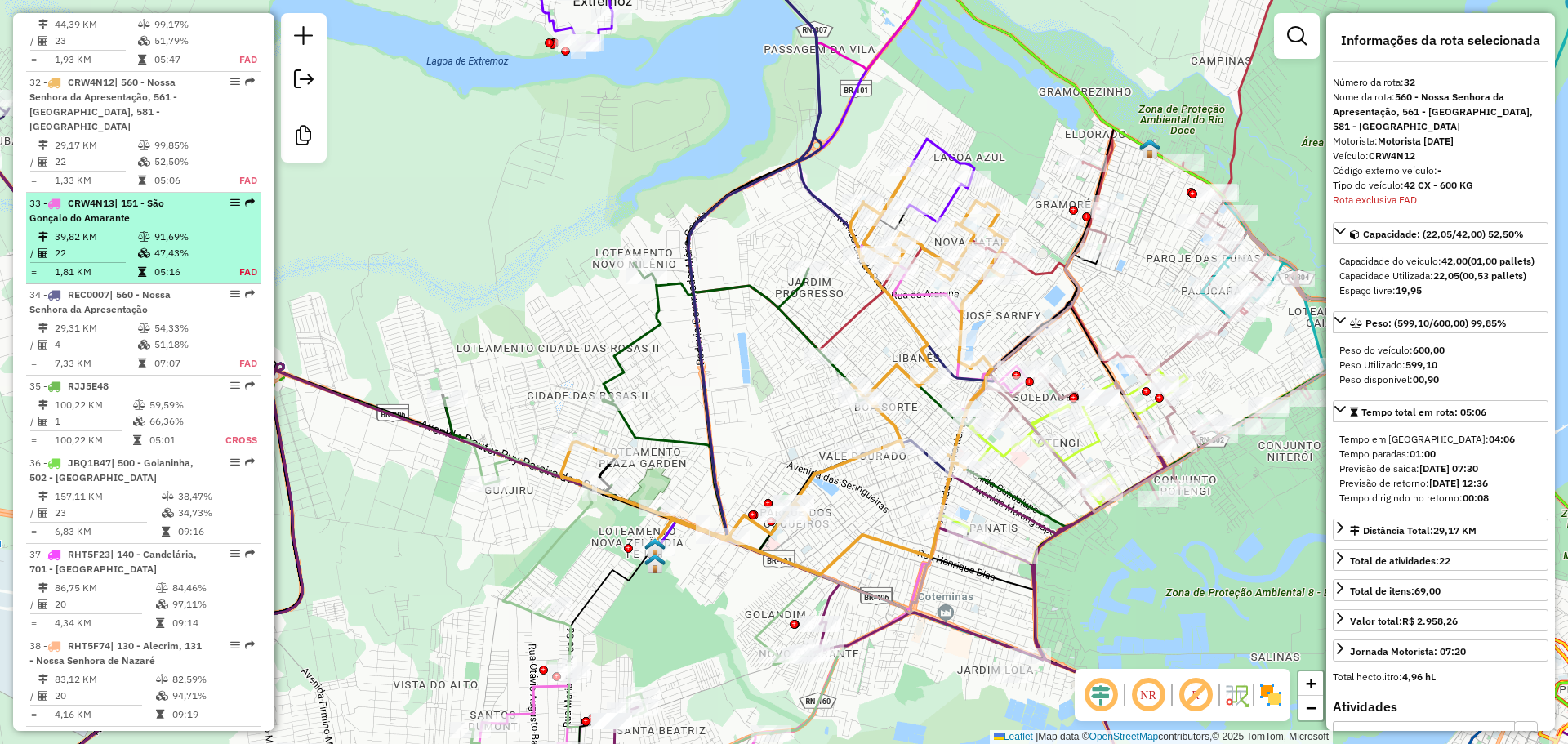
click at [156, 193] on li "33 - CRW4N13 | 151 - [GEOGRAPHIC_DATA] 39,82 KM 91,69% / 22 47,43% = 1,81 KM 05…" at bounding box center [144, 238] width 235 height 92
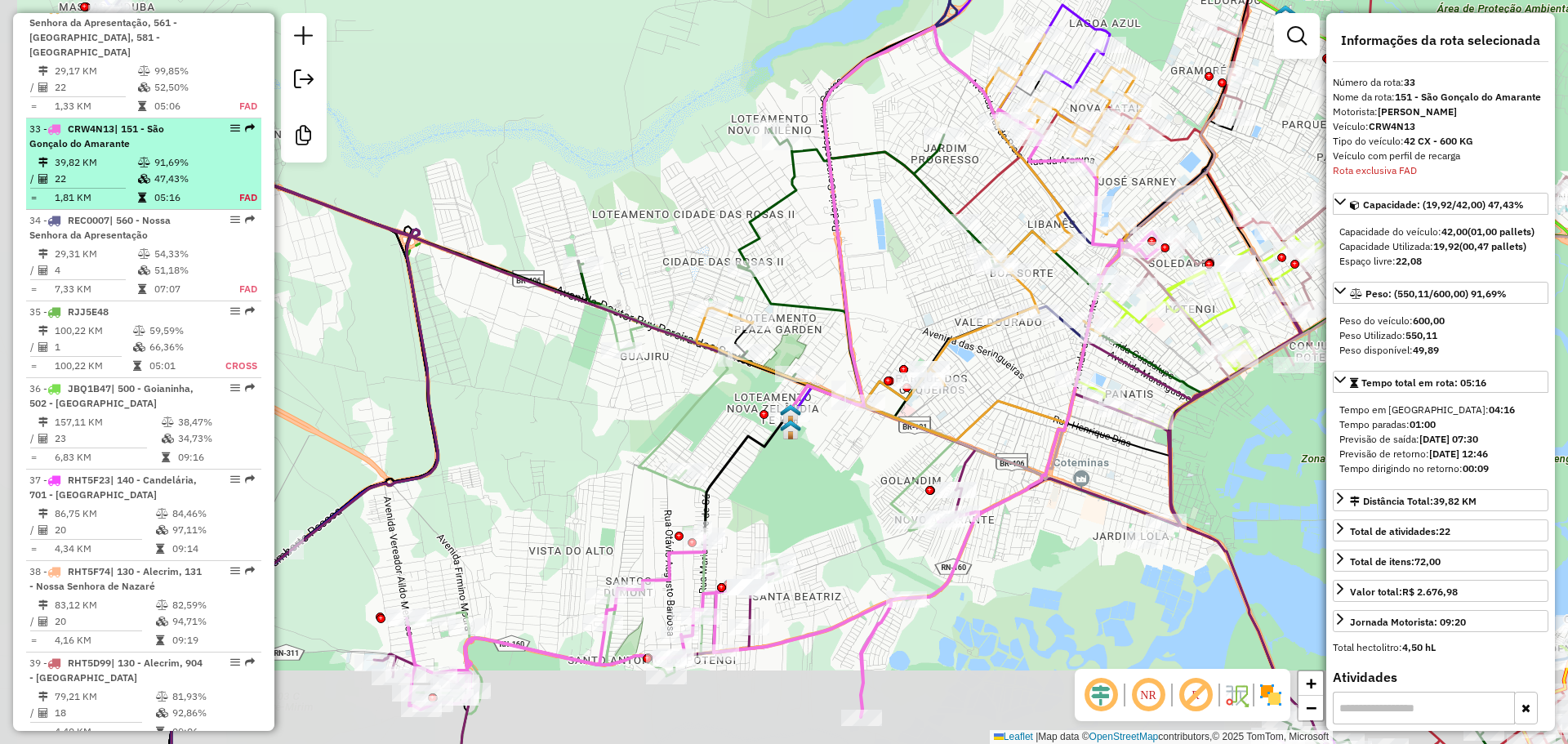
scroll to position [3641, 0]
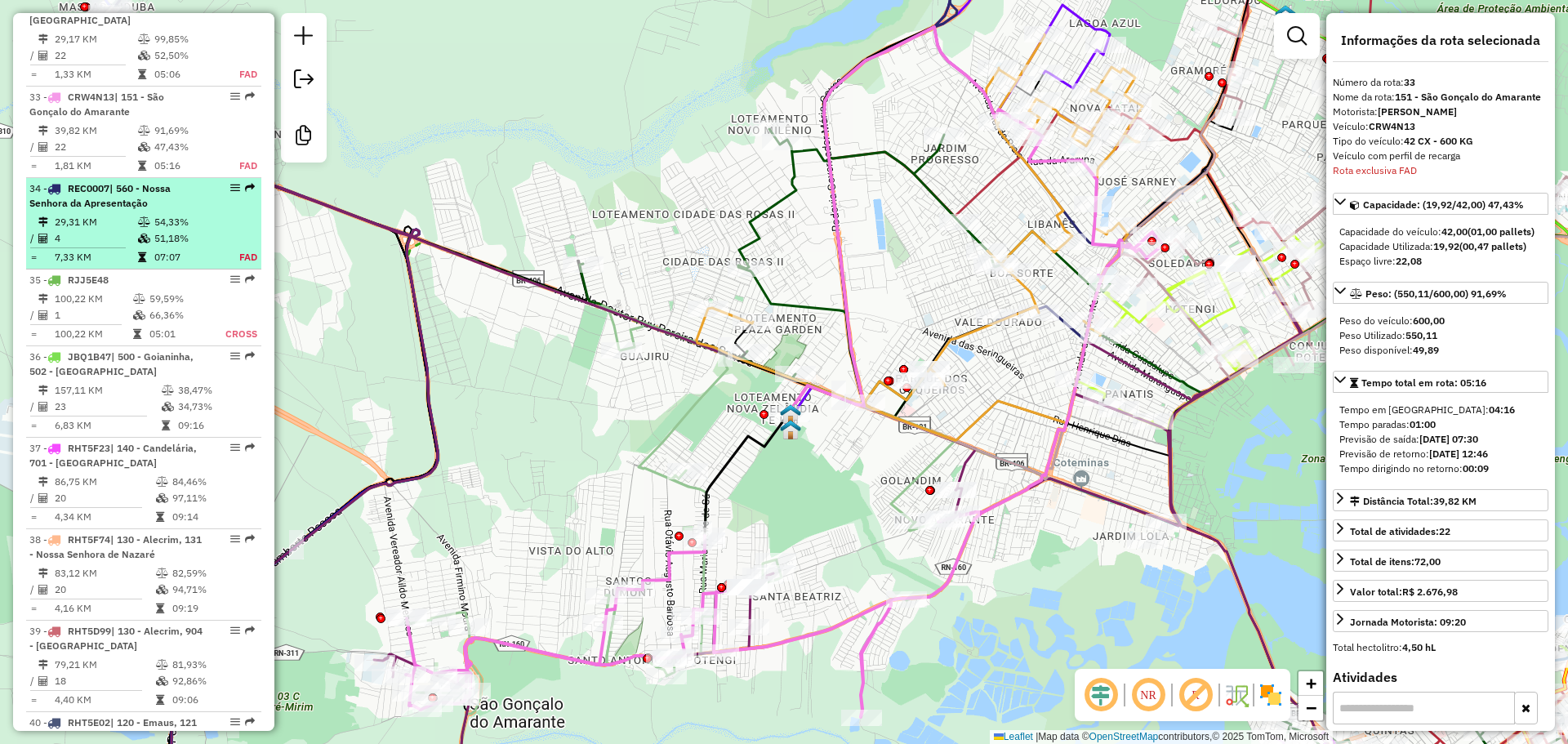
click at [159, 182] on div "34 - REC0007 | 560 - Nossa Senhora da Apresentação" at bounding box center [115, 196] width 173 height 29
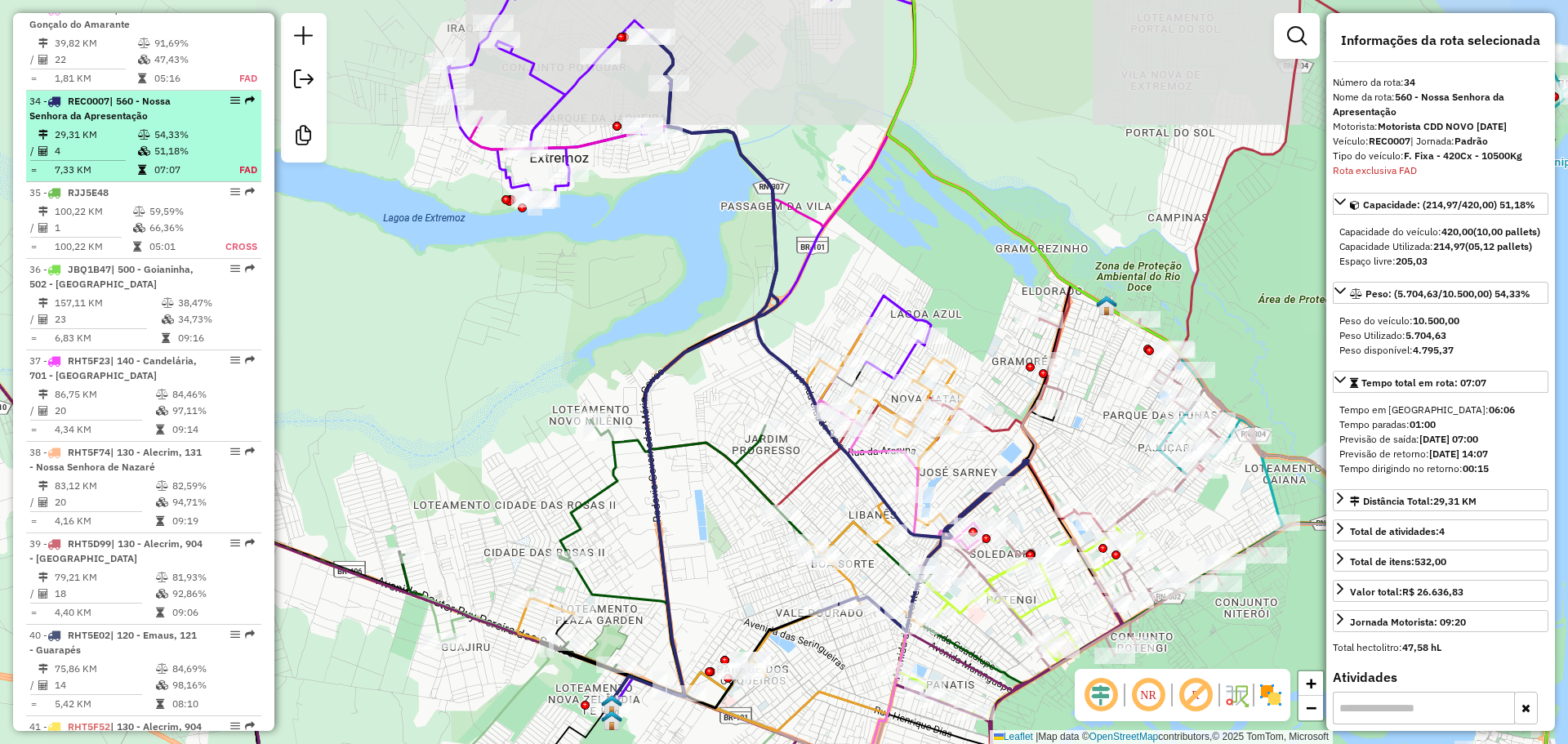
scroll to position [3732, 0]
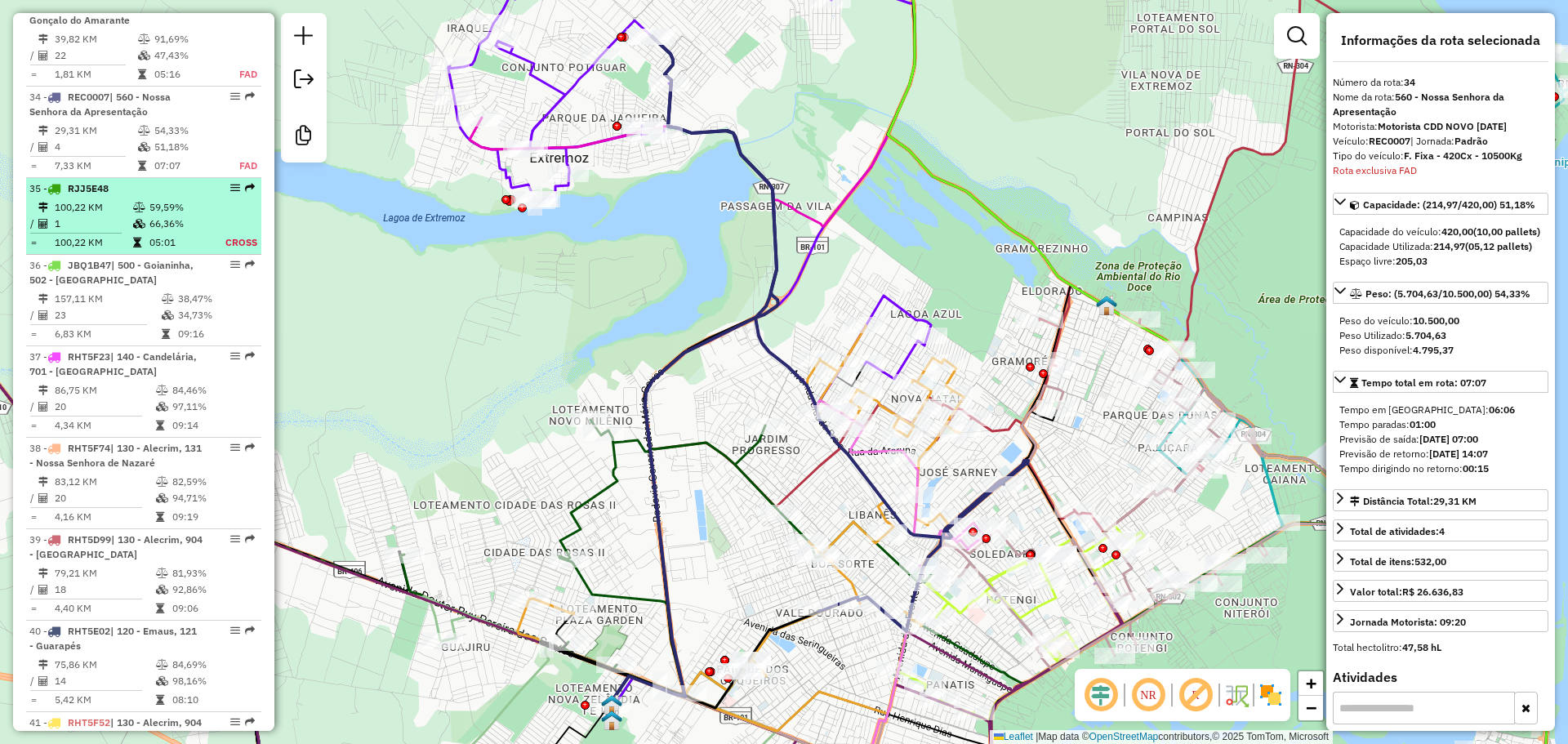
click at [157, 216] on td "66,36%" at bounding box center [177, 223] width 57 height 16
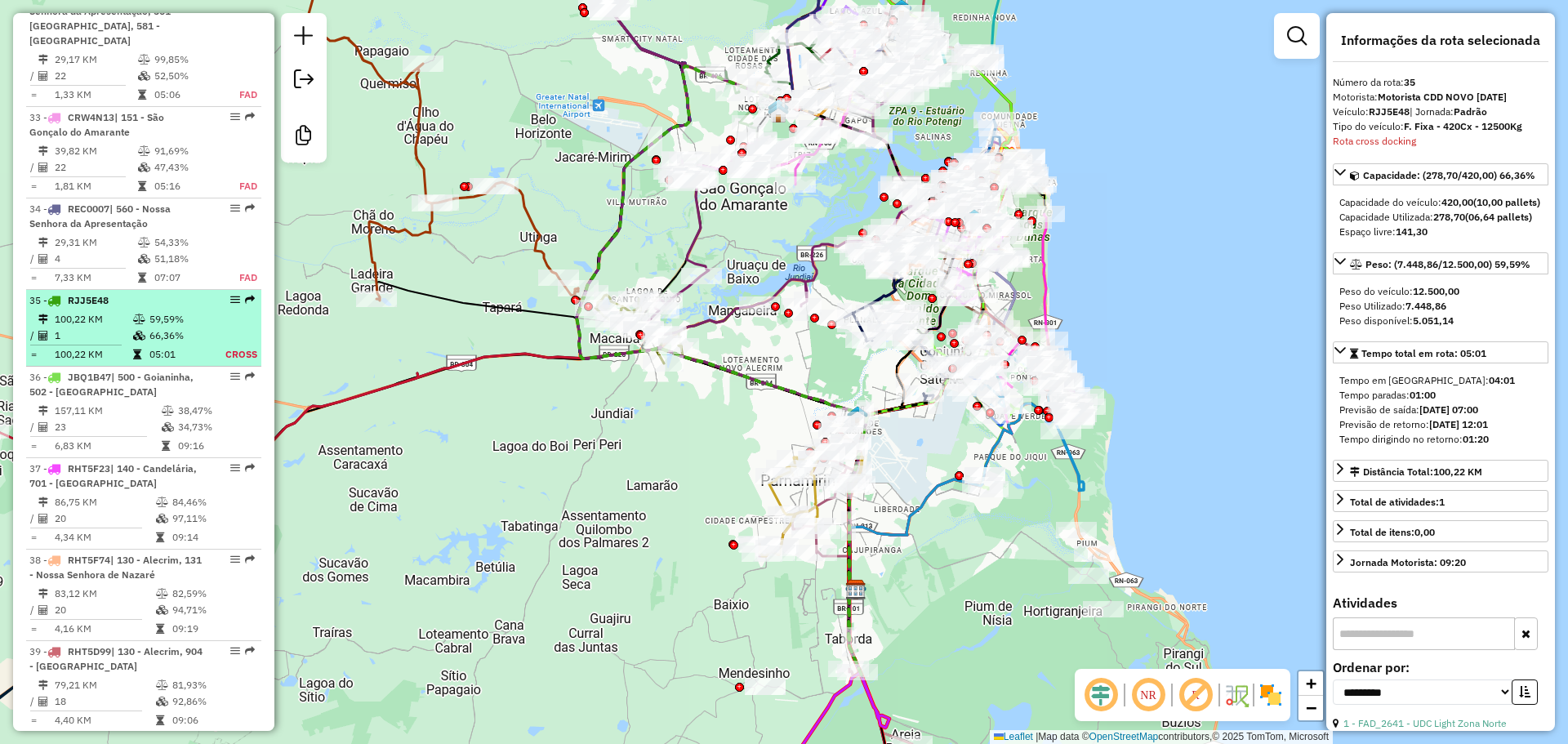
scroll to position [3619, 0]
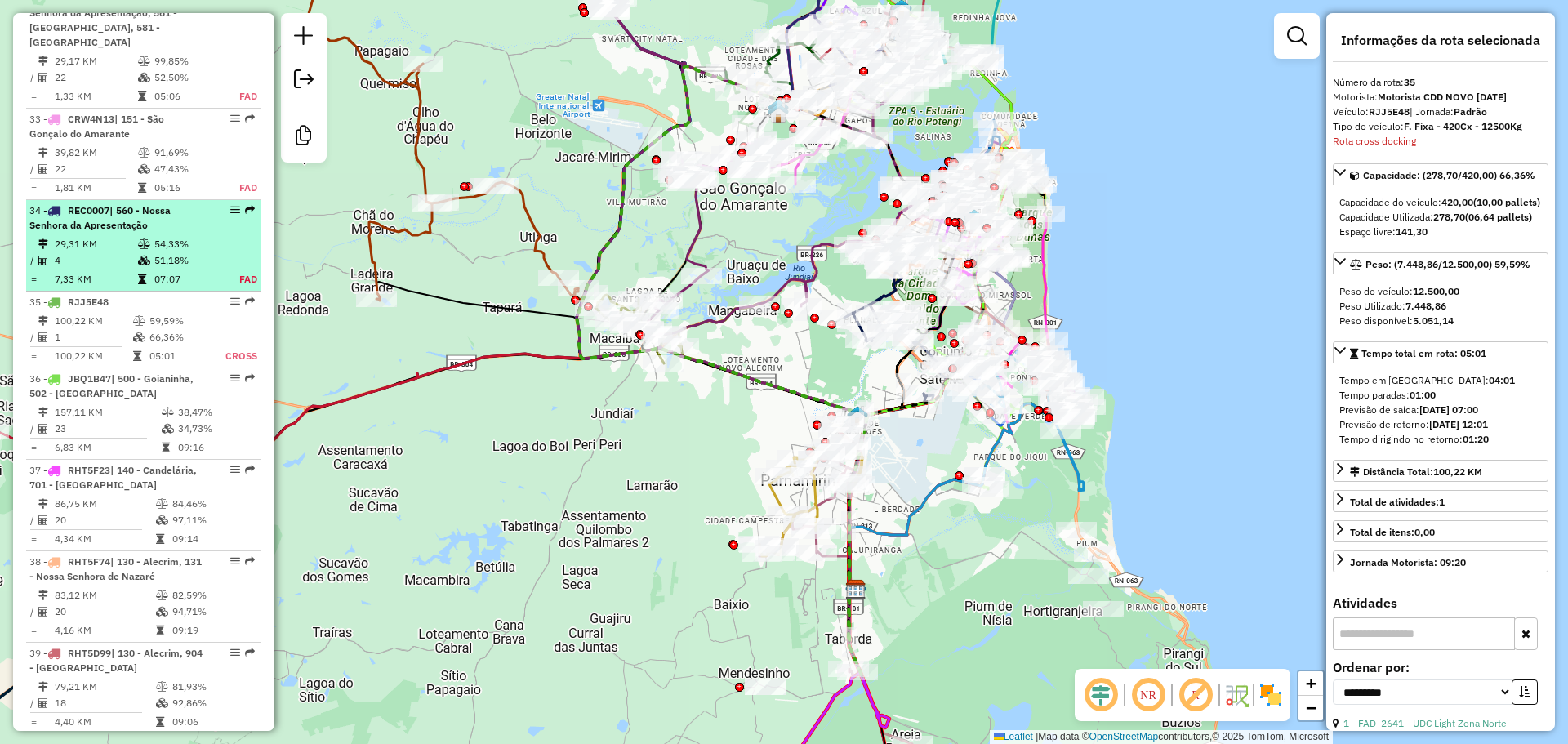
click at [133, 204] on span "| 560 - Nossa Senhora da Apresentação" at bounding box center [99, 217] width 141 height 27
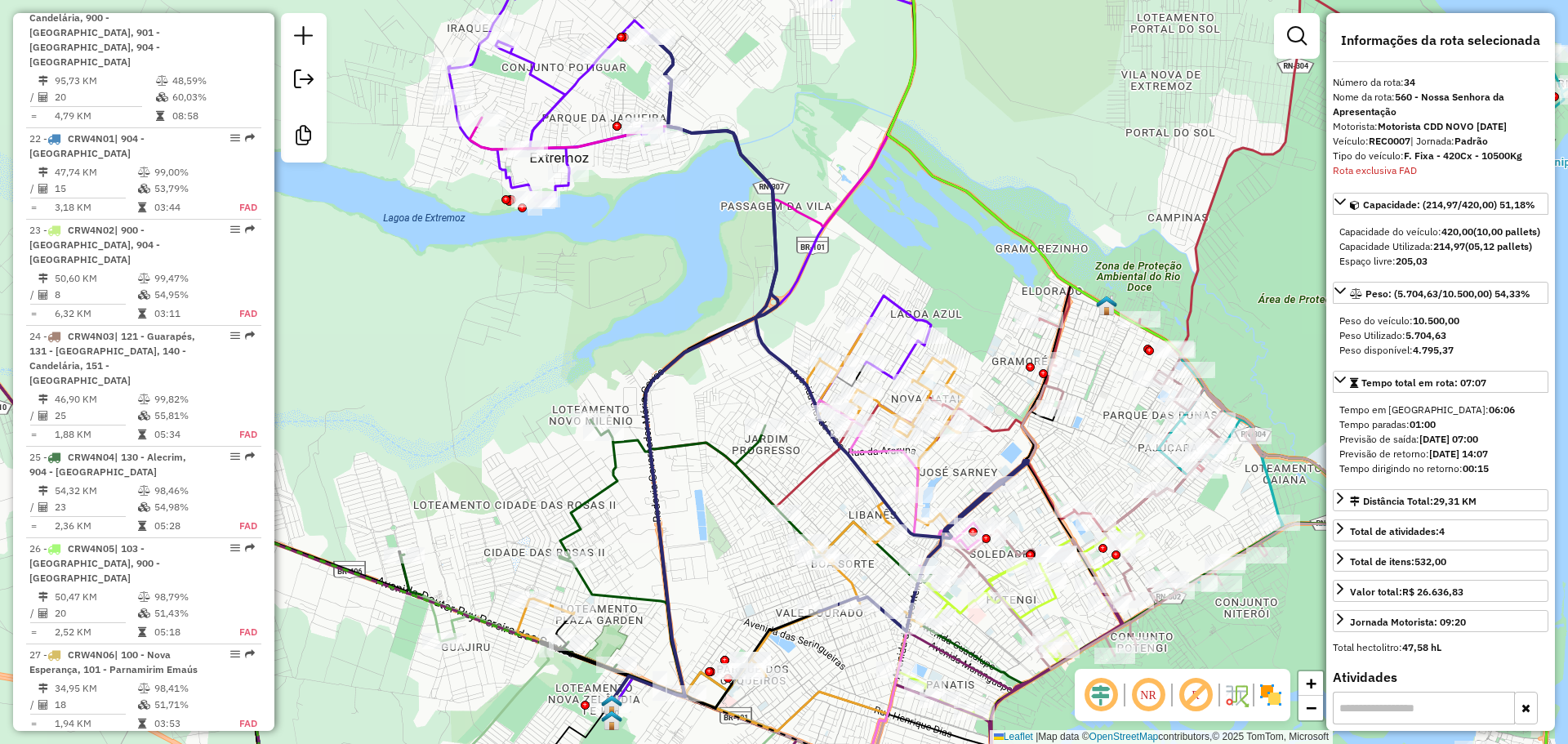
scroll to position [2527, 0]
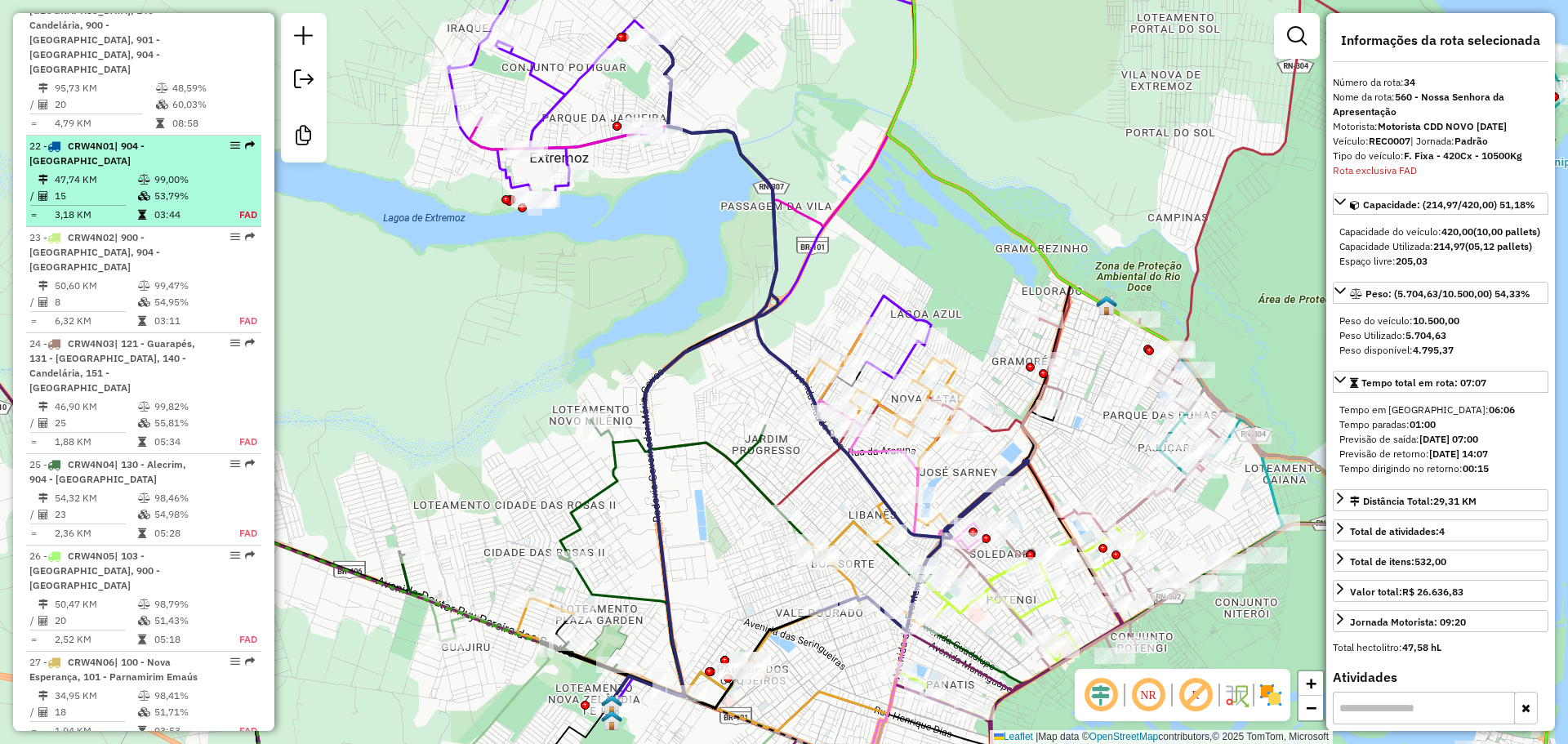
click at [144, 139] on div "22 - CRW4N01 | 904 - [GEOGRAPHIC_DATA]" at bounding box center [115, 153] width 173 height 29
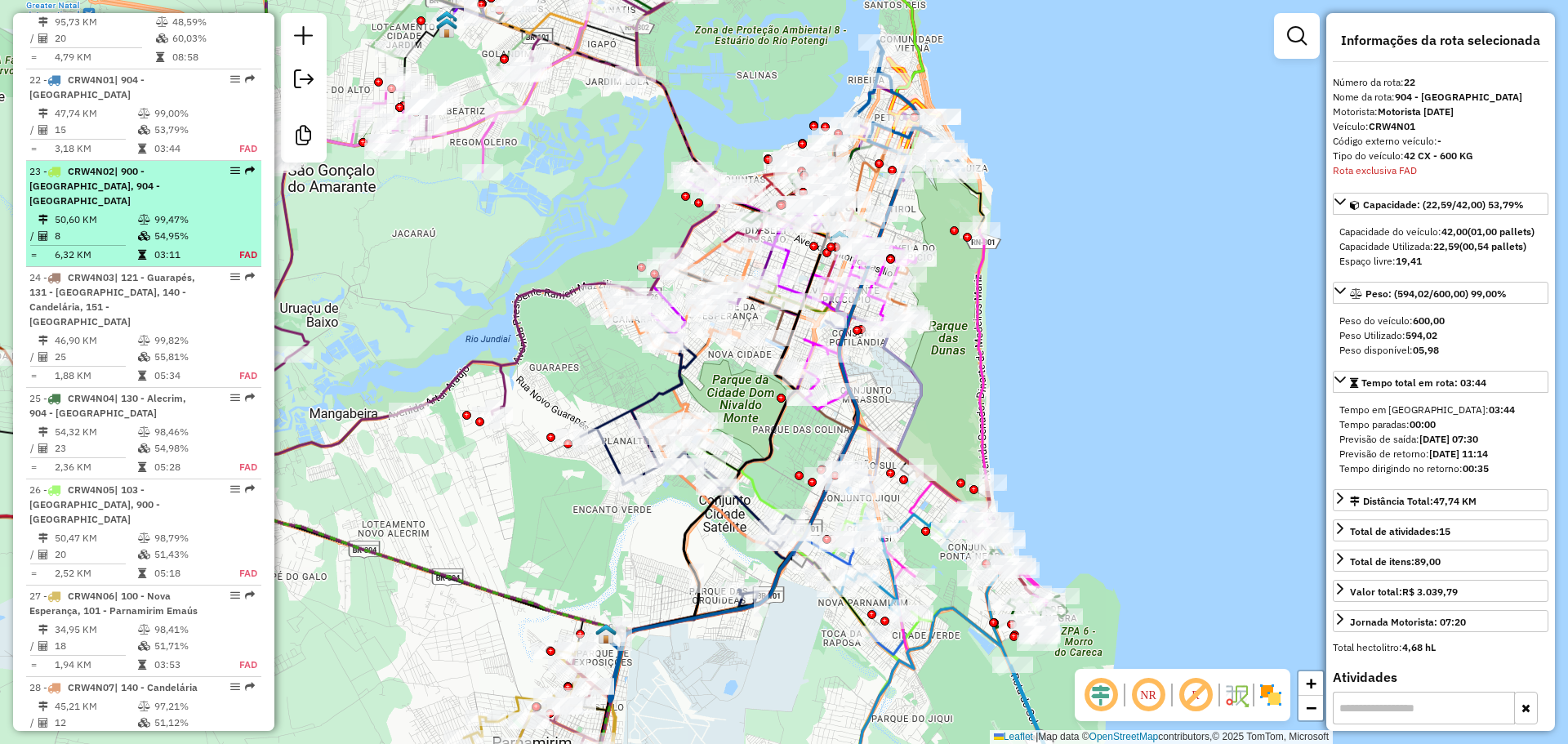
scroll to position [2620, 0]
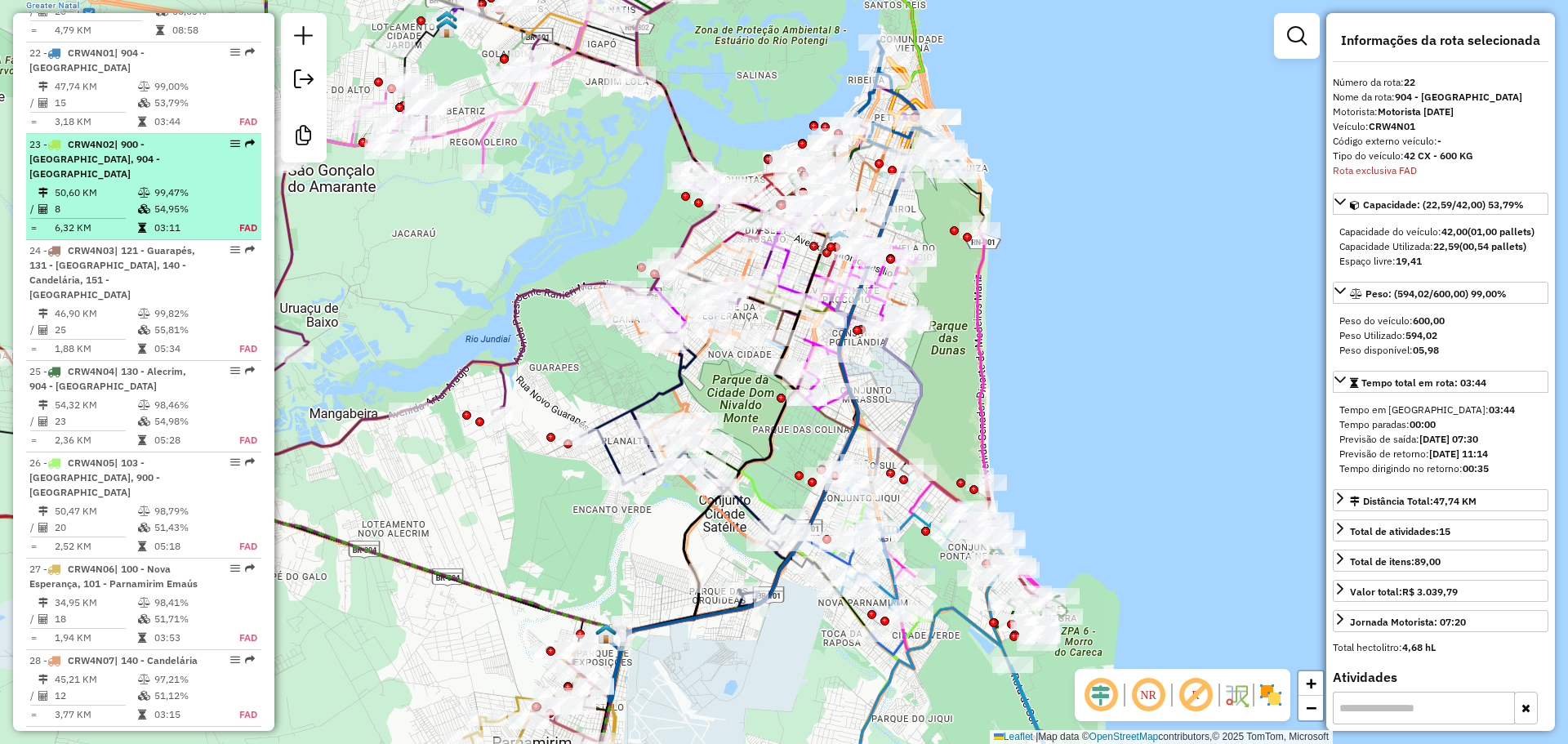
click at [152, 137] on div "23 - CRW4N02 | 900 - [GEOGRAPHIC_DATA], 904 - [GEOGRAPHIC_DATA]" at bounding box center [115, 159] width 173 height 44
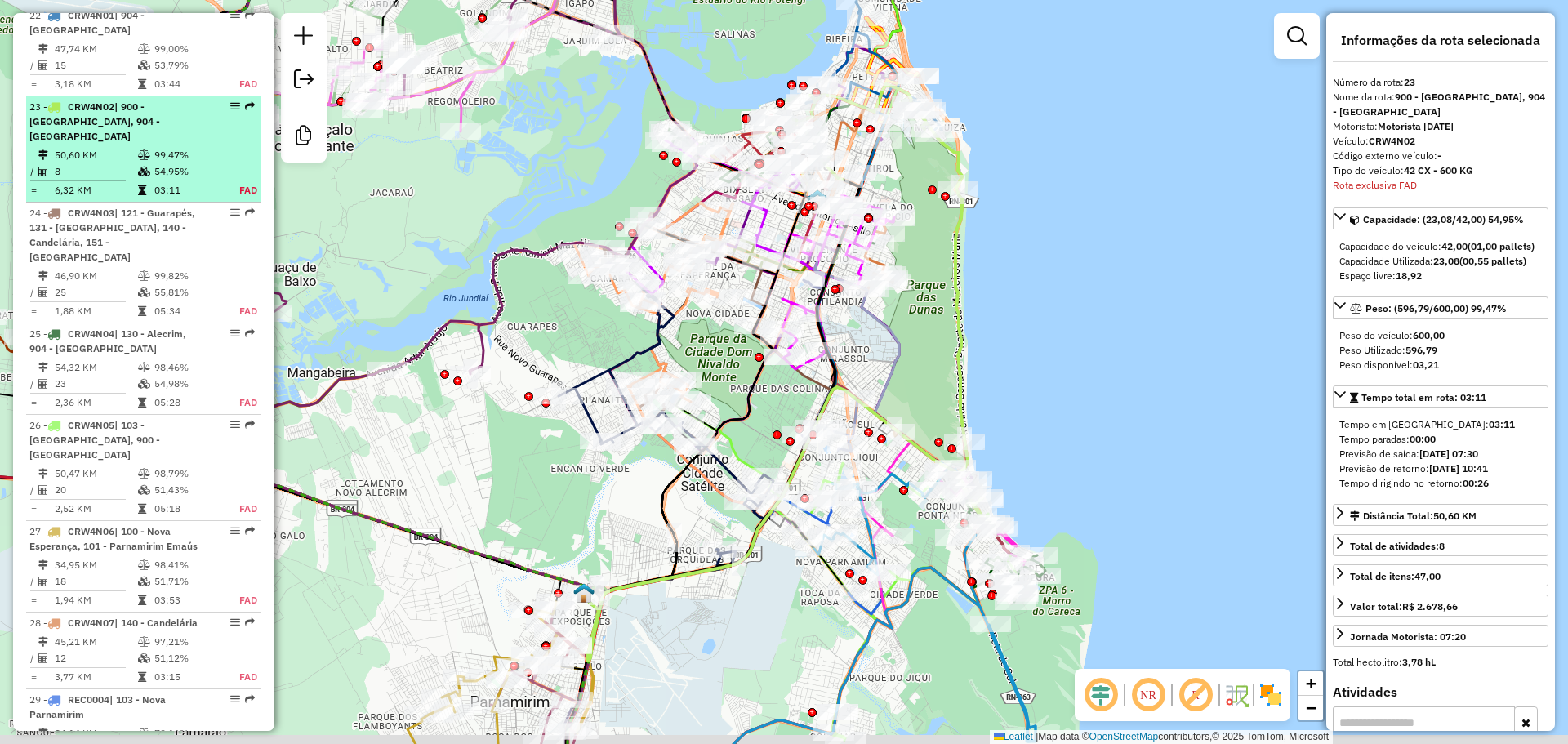
scroll to position [2711, 0]
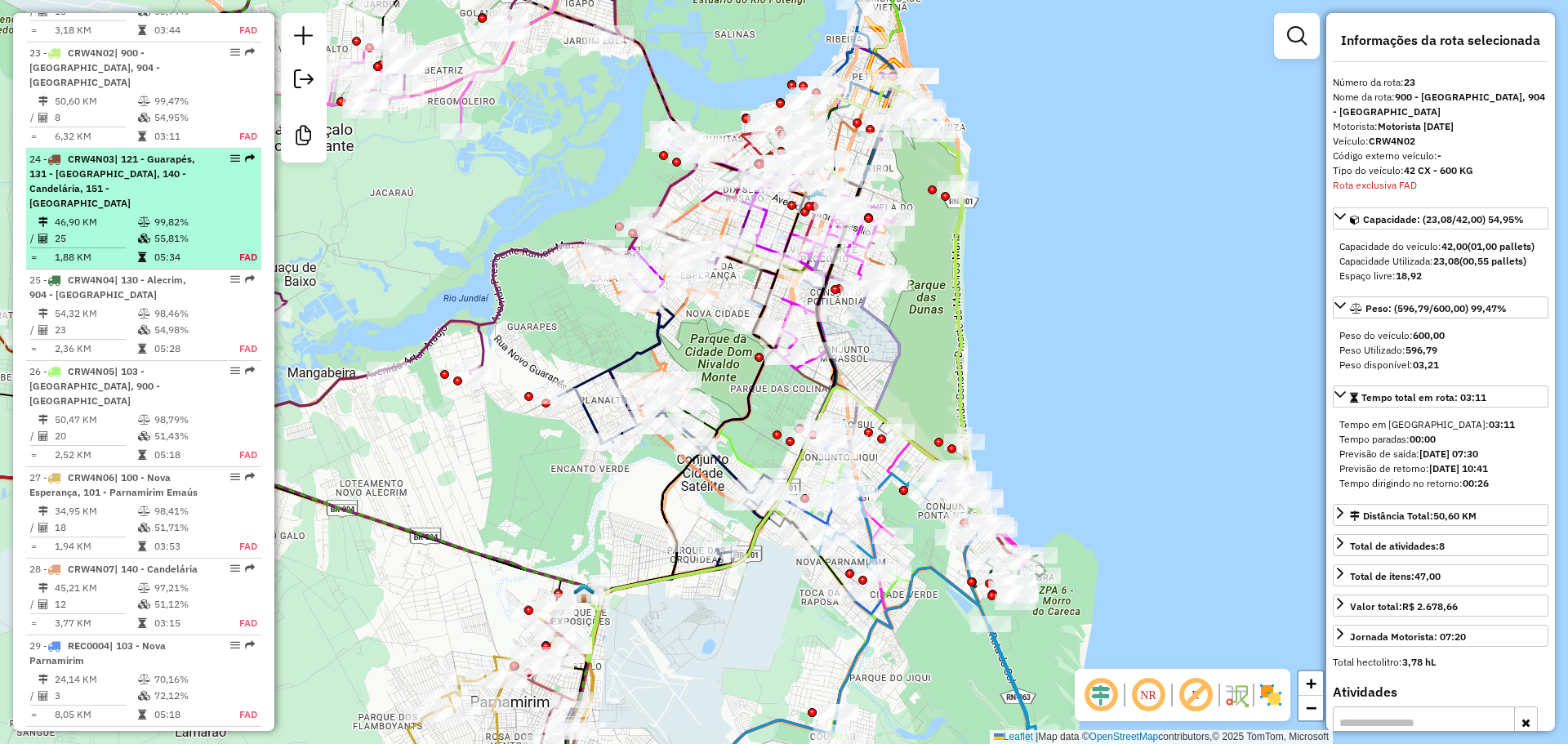
click at [155, 153] on span "| 121 - Guarapés, 131 - [GEOGRAPHIC_DATA], 140 - Candelária, 151 - [GEOGRAPHIC_…" at bounding box center [112, 182] width 165 height 57
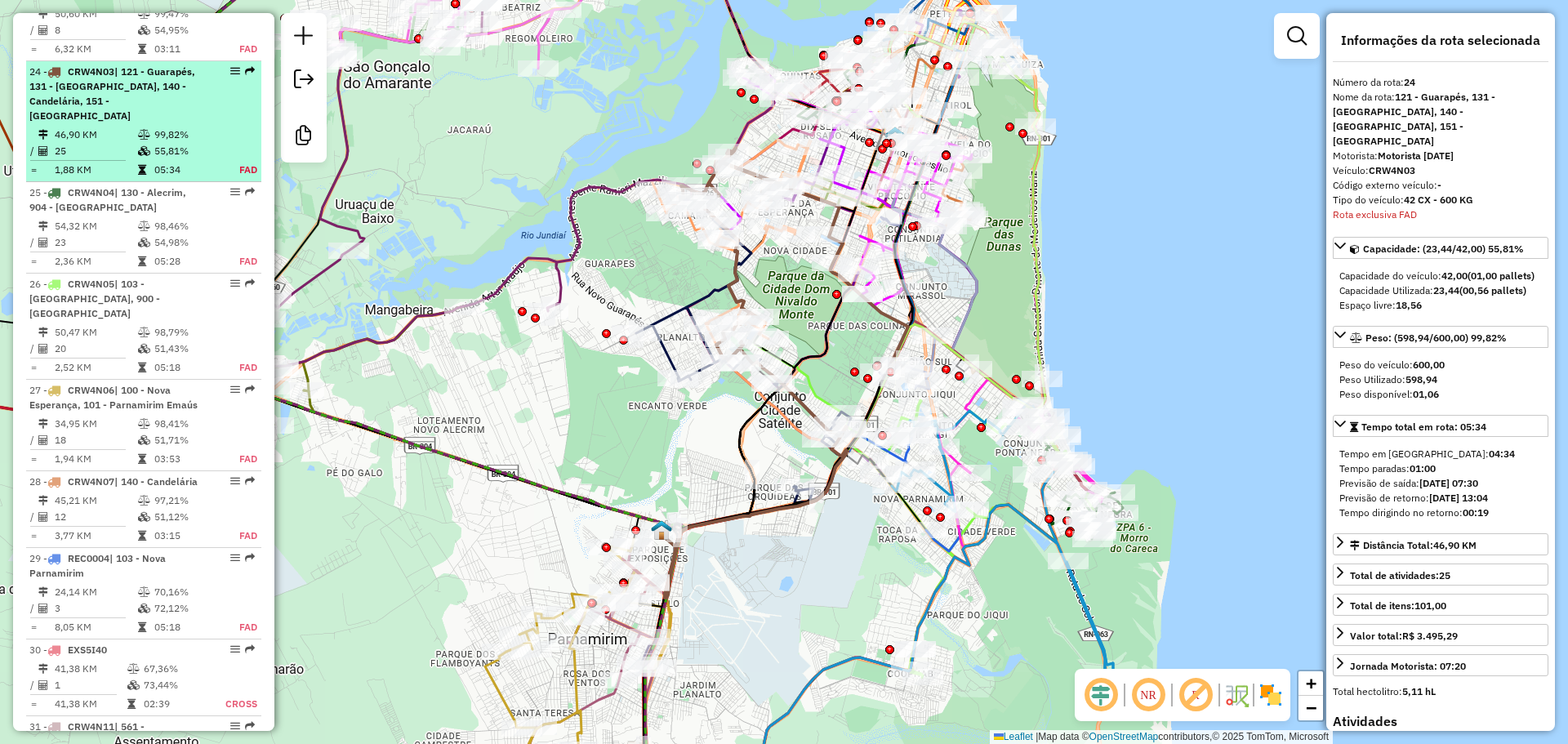
scroll to position [2803, 0]
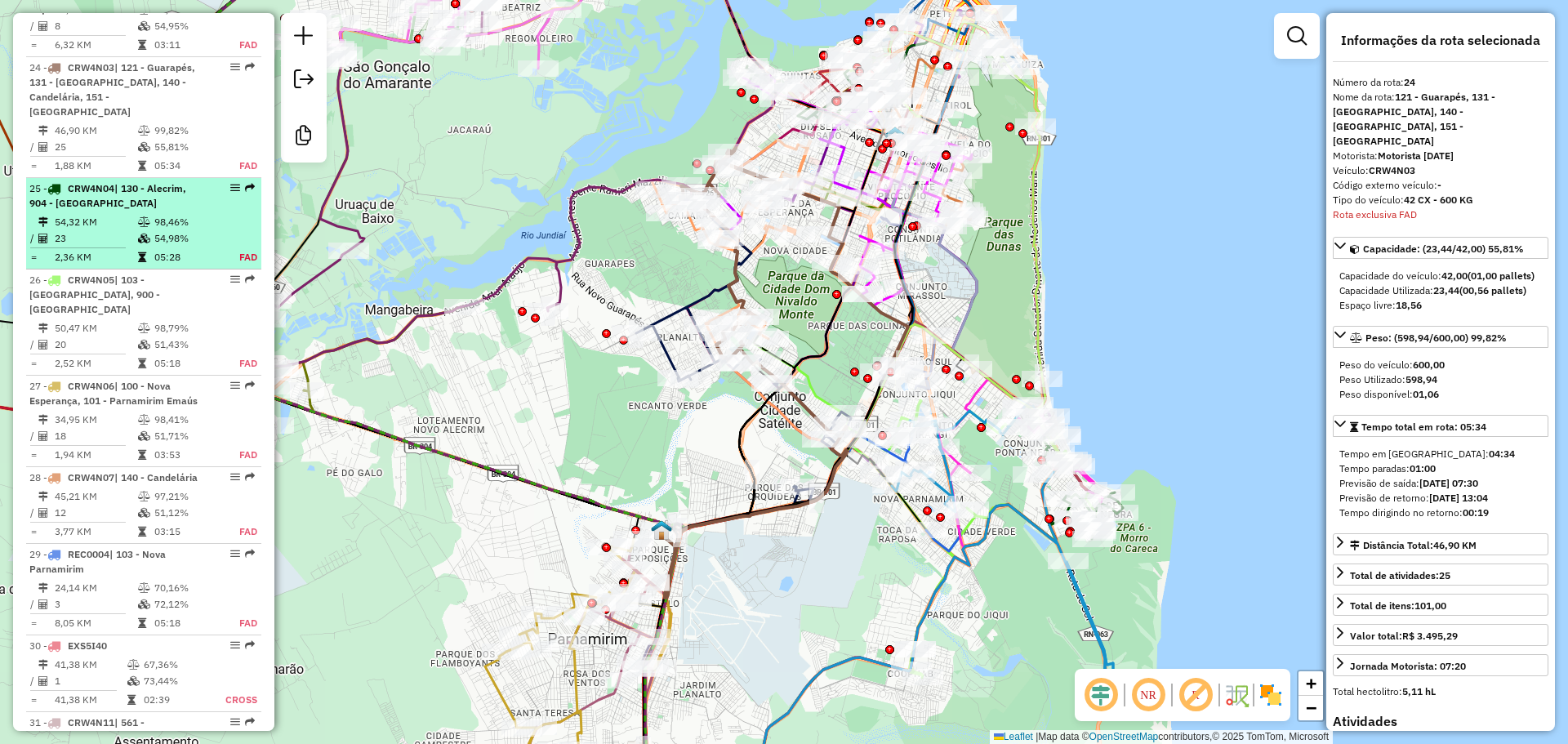
click at [147, 182] on div "25 - CRW4N04 | 130 - Alecrim, 904 - [GEOGRAPHIC_DATA]" at bounding box center [115, 196] width 173 height 29
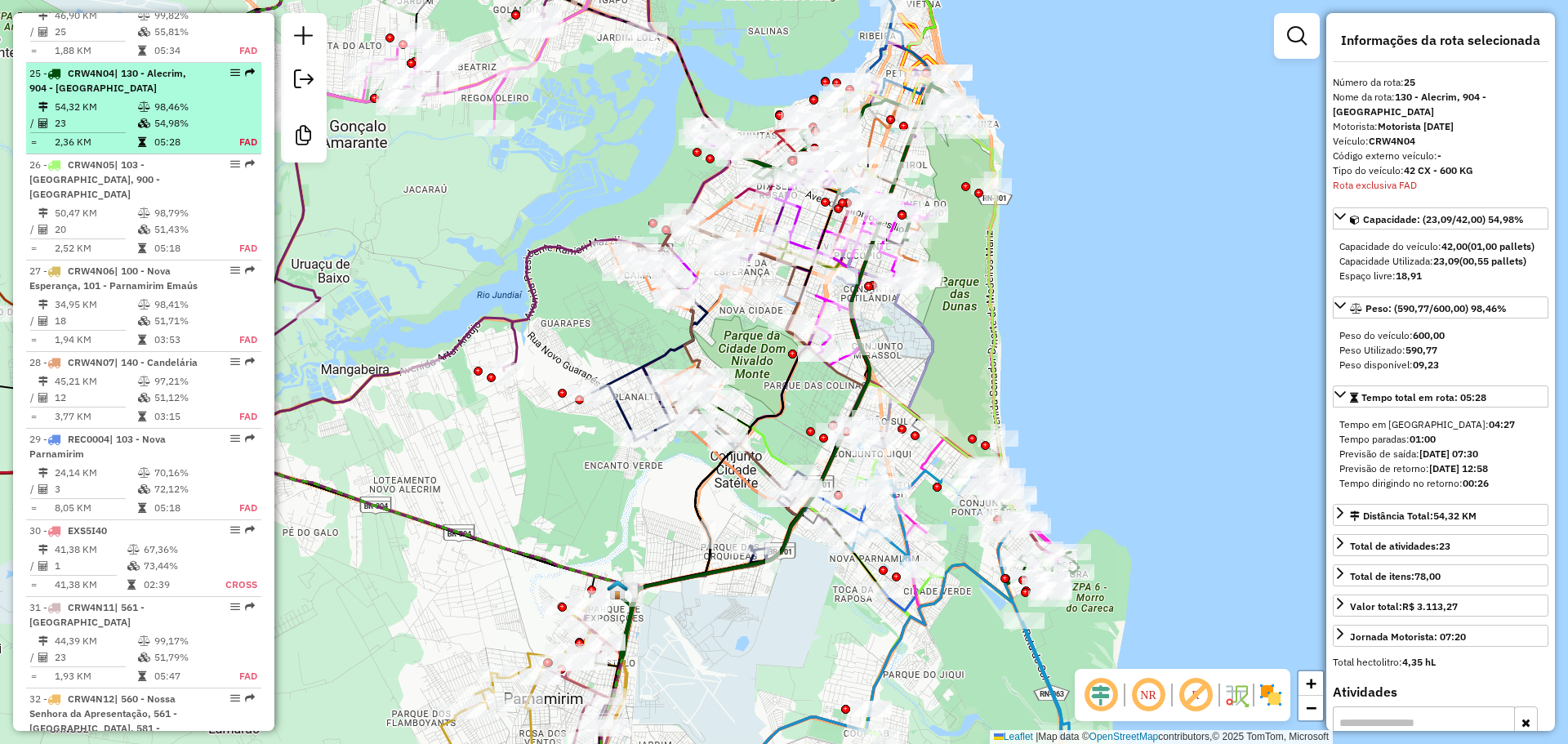
scroll to position [2924, 0]
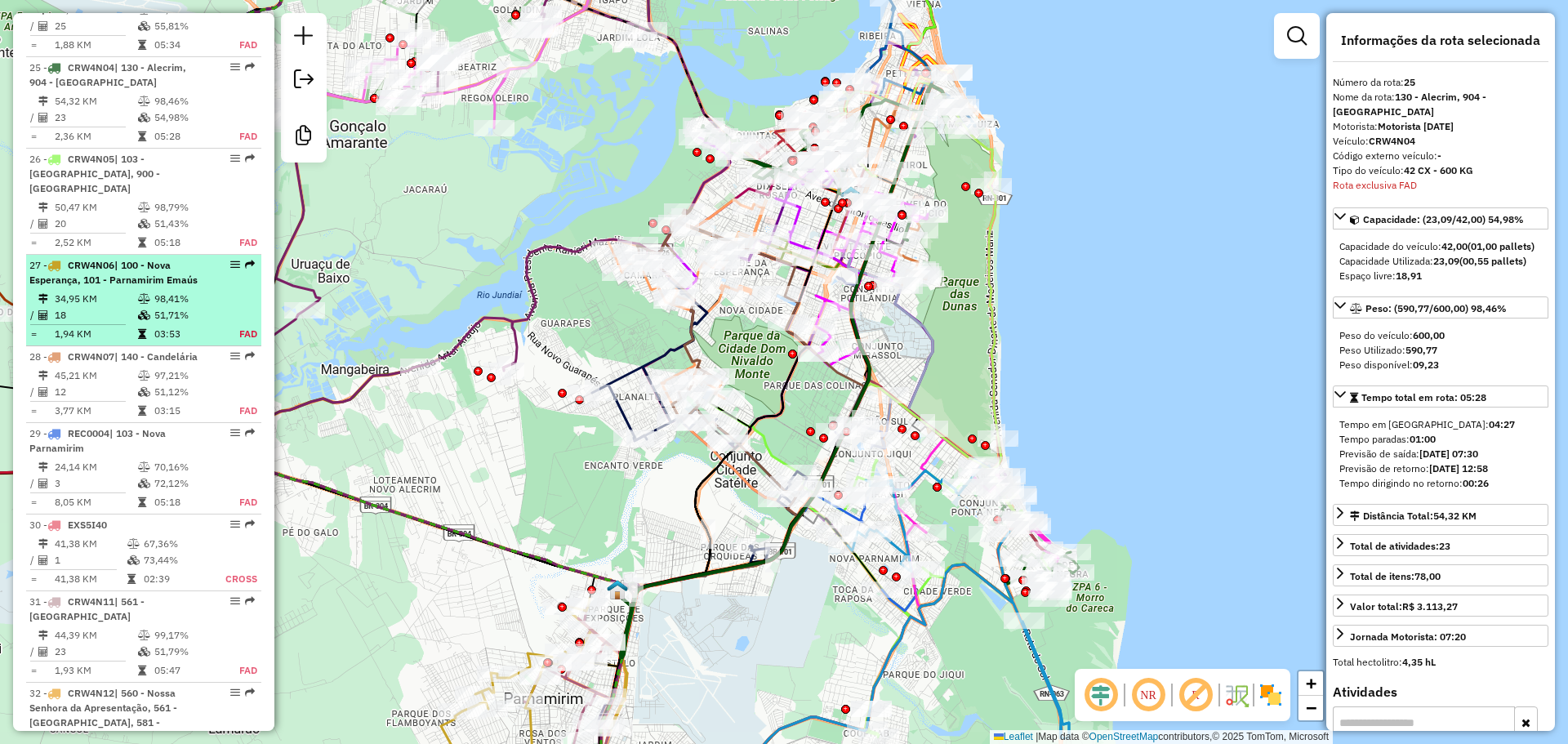
click at [138, 259] on span "| 100 - Nova Esperança, 101 - Parnamirim Emaús" at bounding box center [113, 272] width 168 height 27
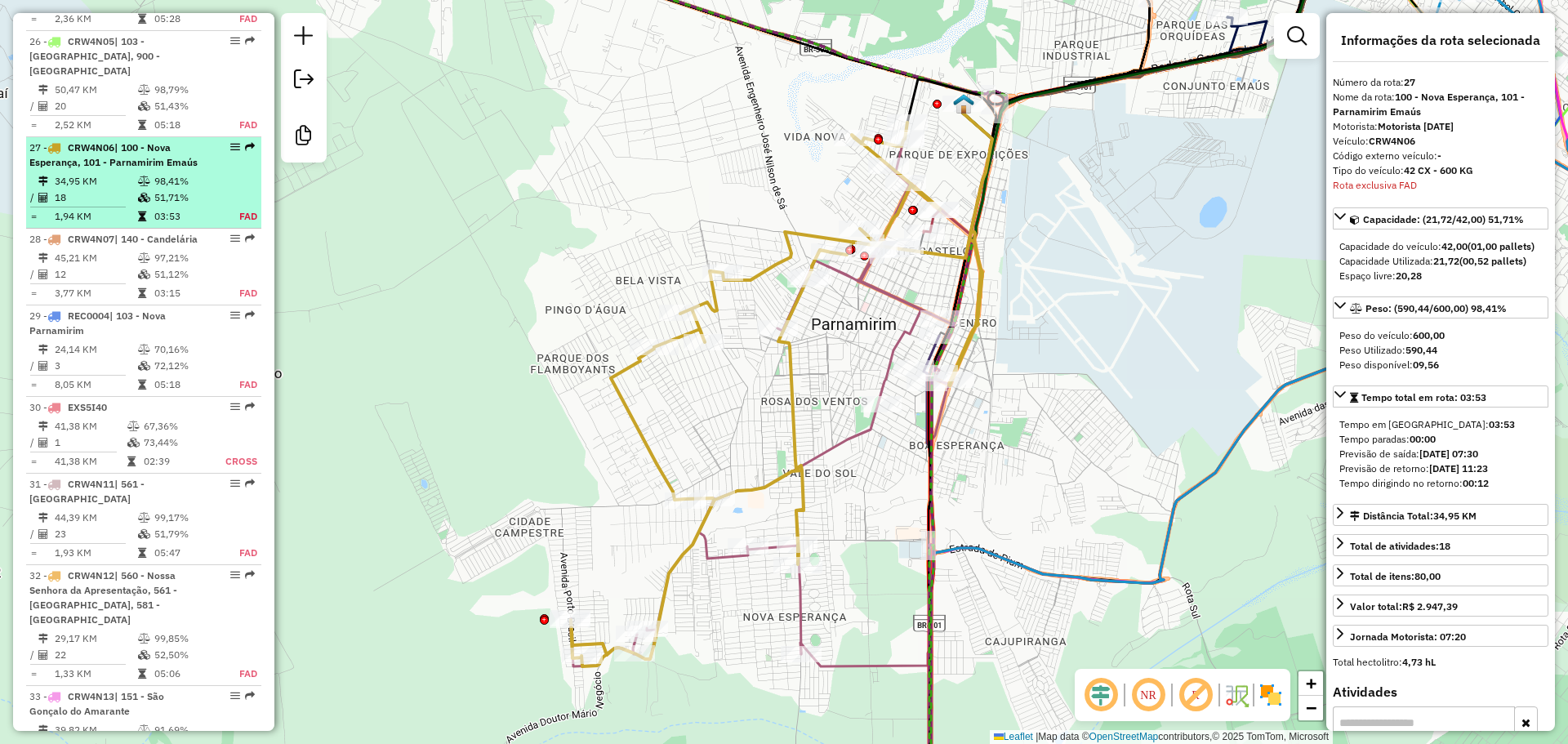
scroll to position [3106, 0]
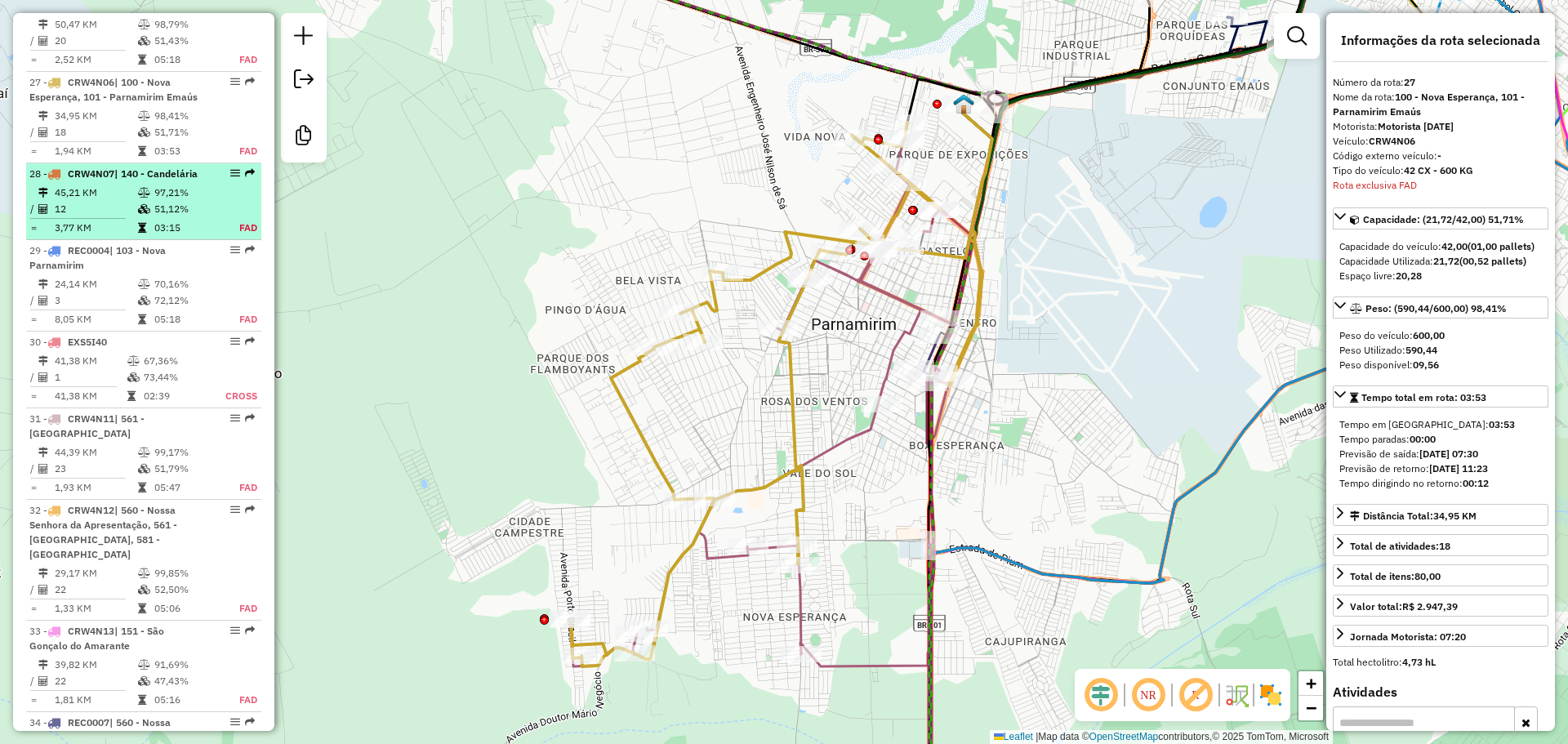
click at [153, 166] on div "28 - CRW4N07 | 140 - Candelária" at bounding box center [115, 174] width 173 height 15
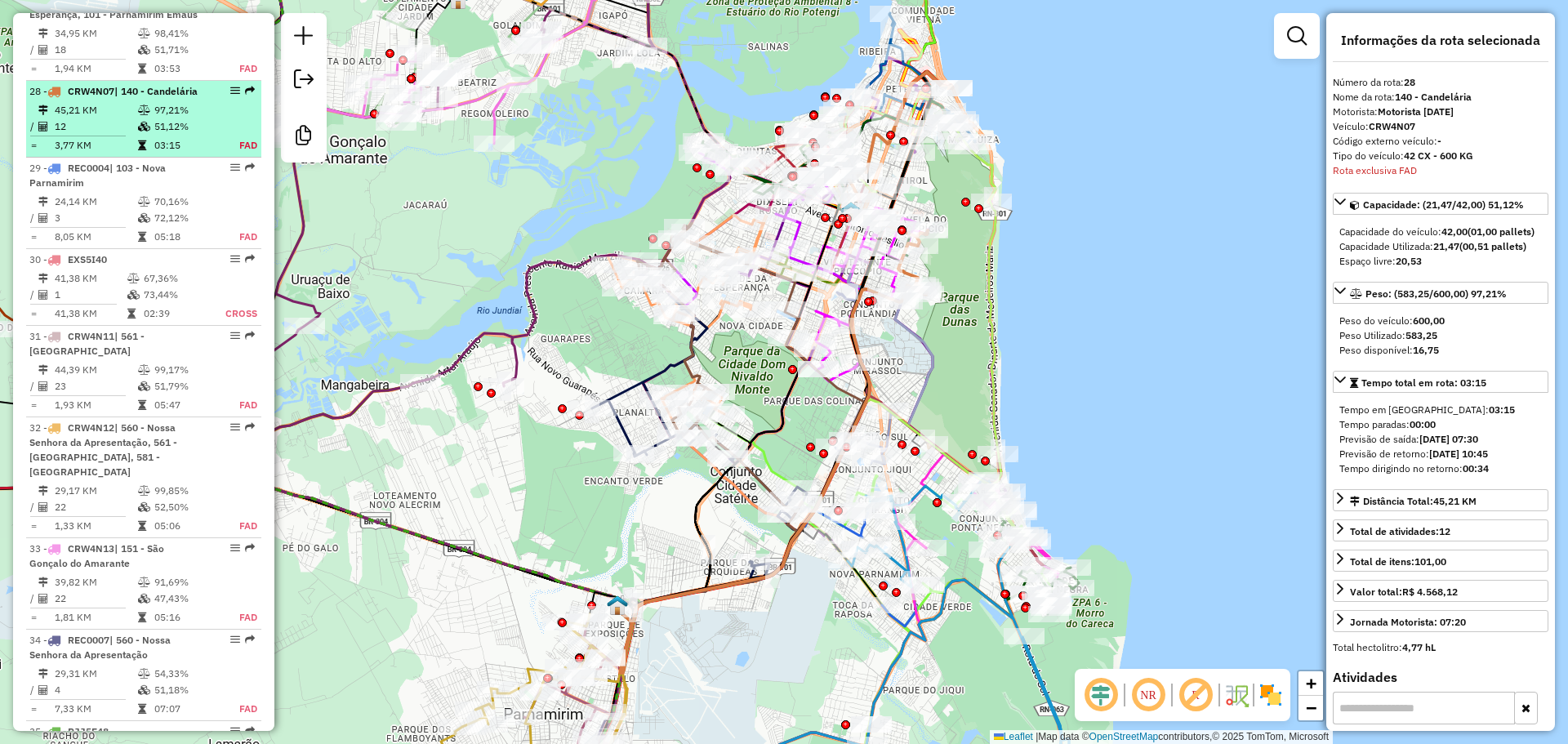
scroll to position [3198, 0]
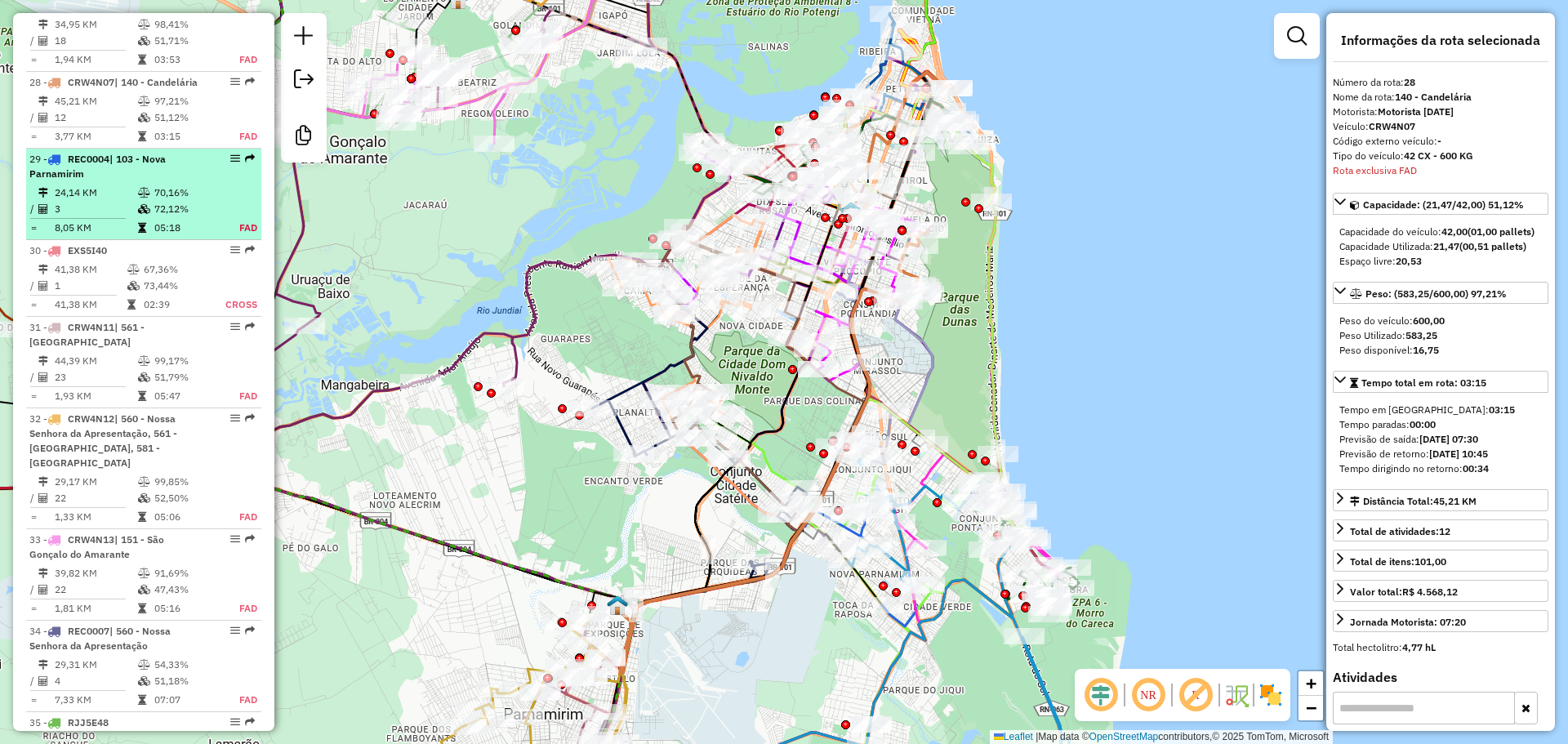
click at [162, 152] on div "29 - REC0004 | 103 - Nova Parnamirim" at bounding box center [115, 166] width 173 height 29
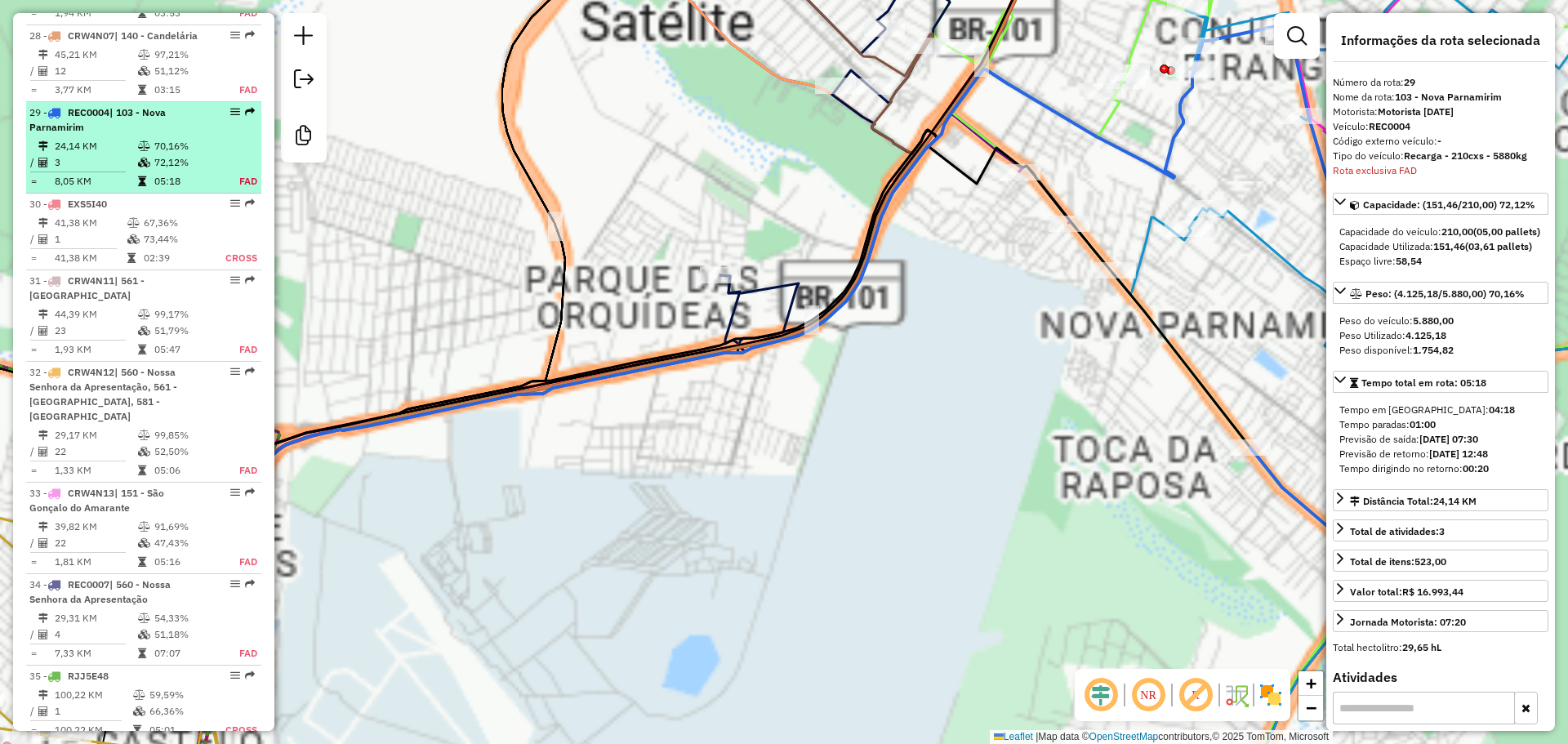
scroll to position [3290, 0]
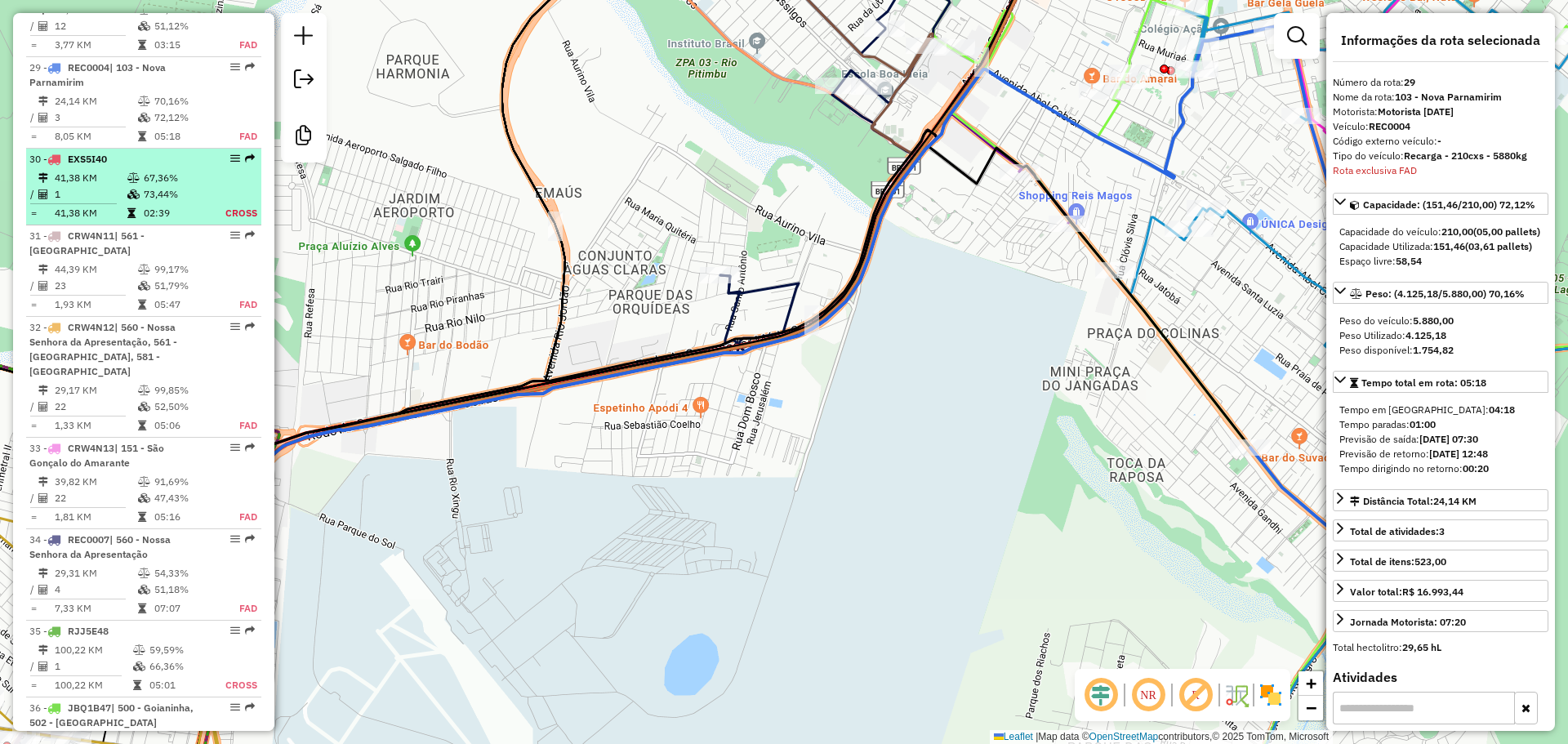
click at [171, 148] on li "30 - EXS5I40 41,38 KM 67,36% / 1 73,44% = 41,38 KM 02:39 Cross" at bounding box center [144, 186] width 235 height 77
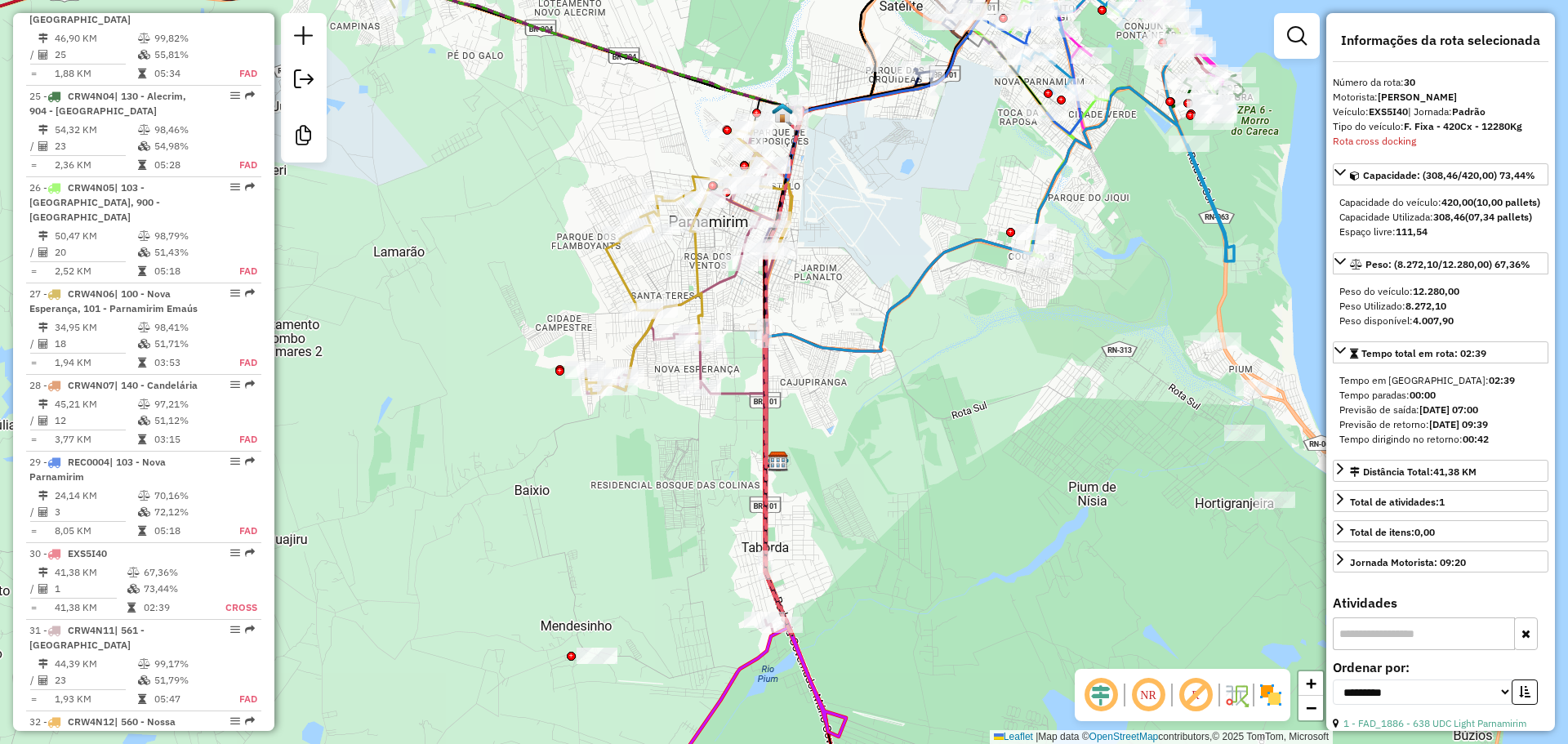
scroll to position [2898, 0]
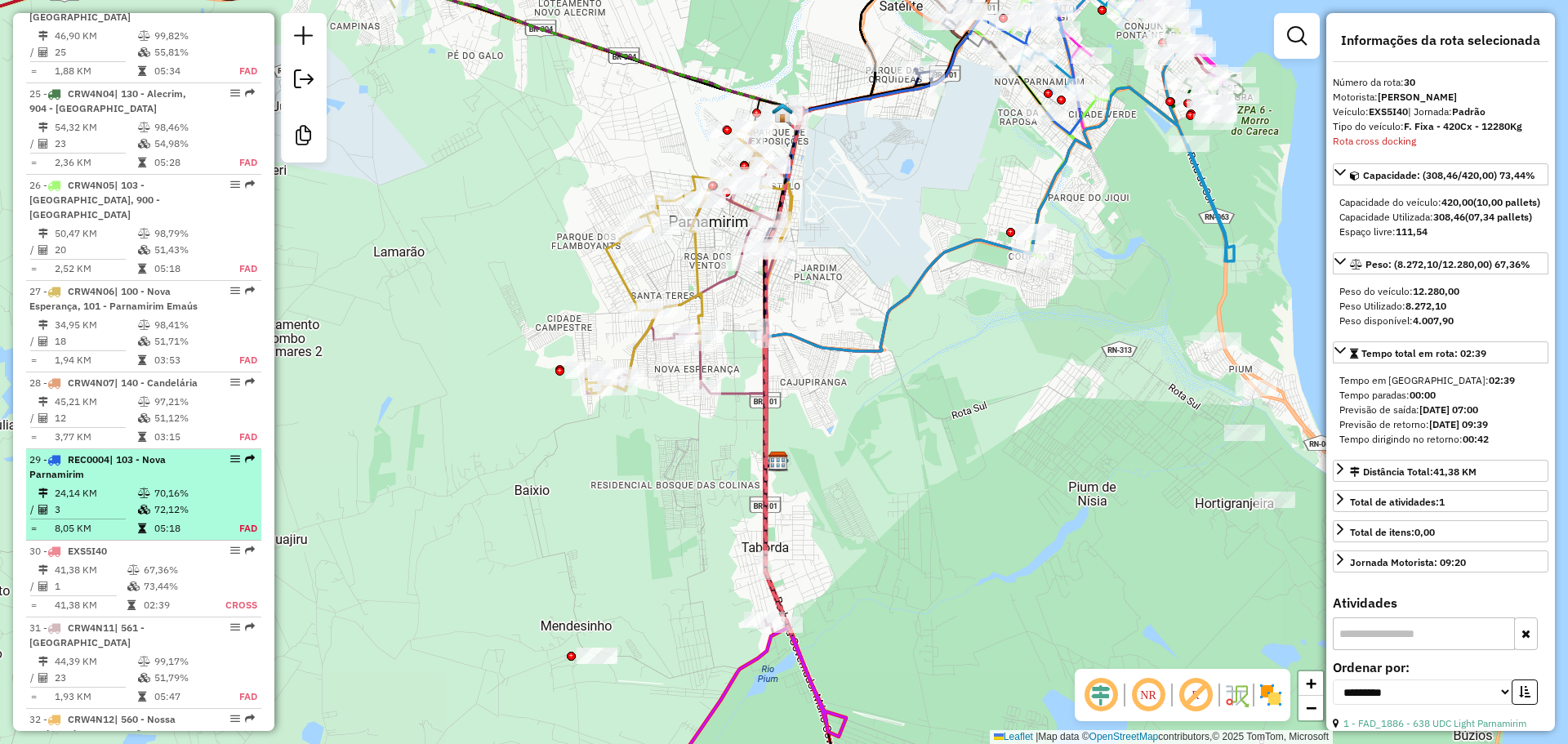
click at [153, 453] on div "29 - REC0004 | 103 - Nova Parnamirim" at bounding box center [115, 467] width 173 height 29
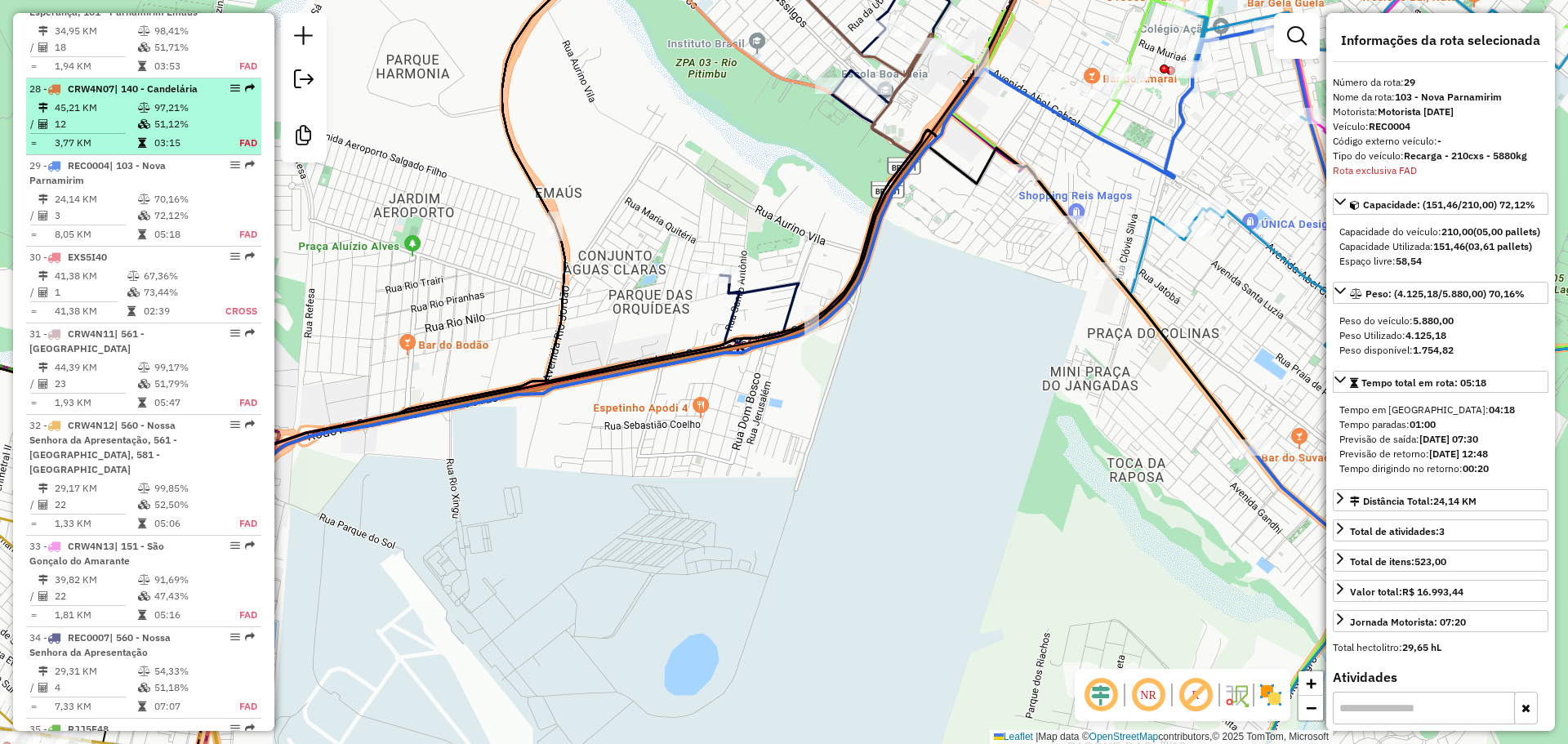
scroll to position [3290, 0]
